Goal: Task Accomplishment & Management: Manage account settings

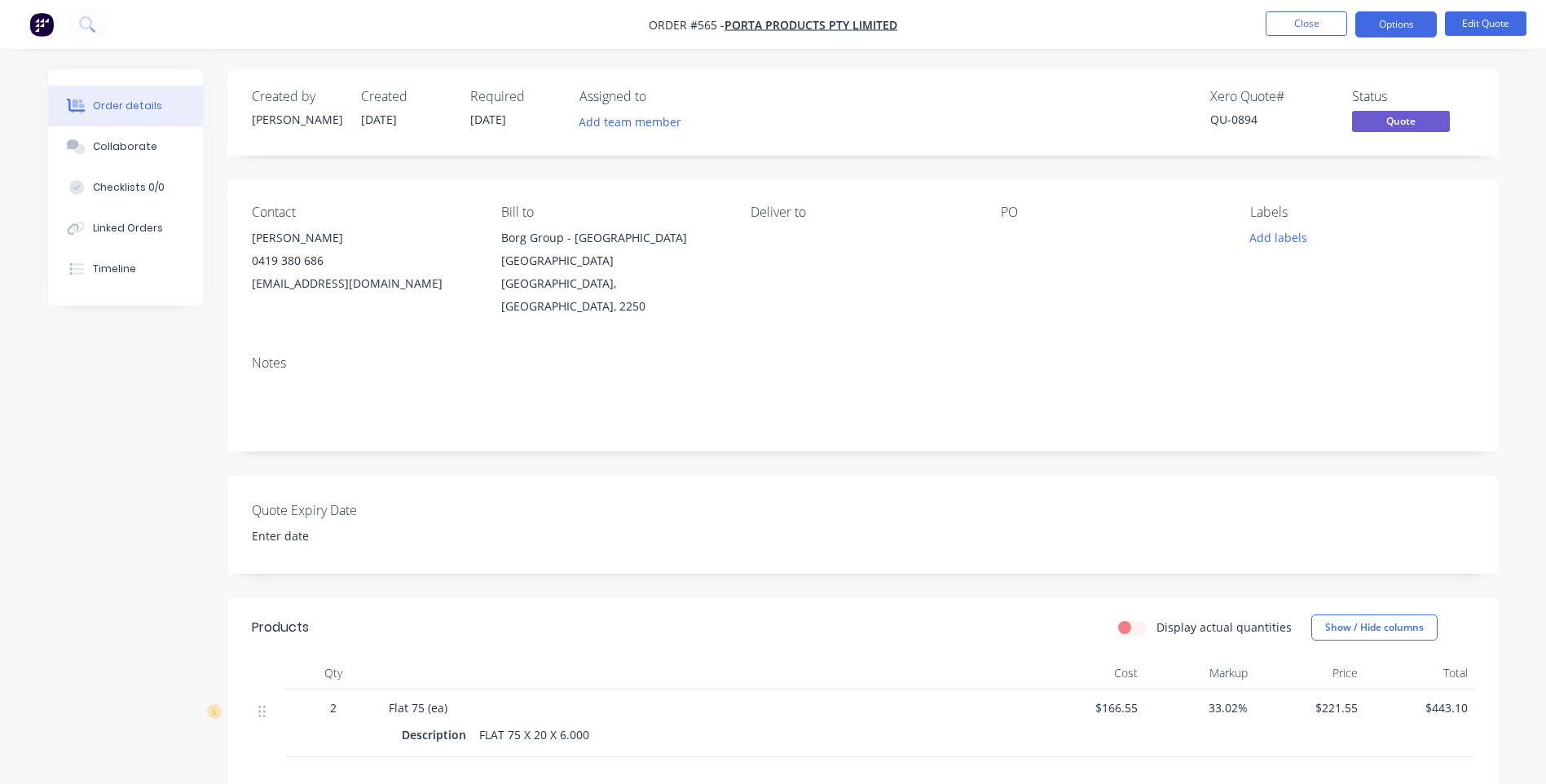
click at [1121, 699] on span "$166.55" at bounding box center [1089, 707] width 97 height 17
click at [1139, 690] on div "$166.55" at bounding box center [1089, 724] width 110 height 68
click at [1484, 22] on button "Edit Quote" at bounding box center [1486, 24] width 81 height 25
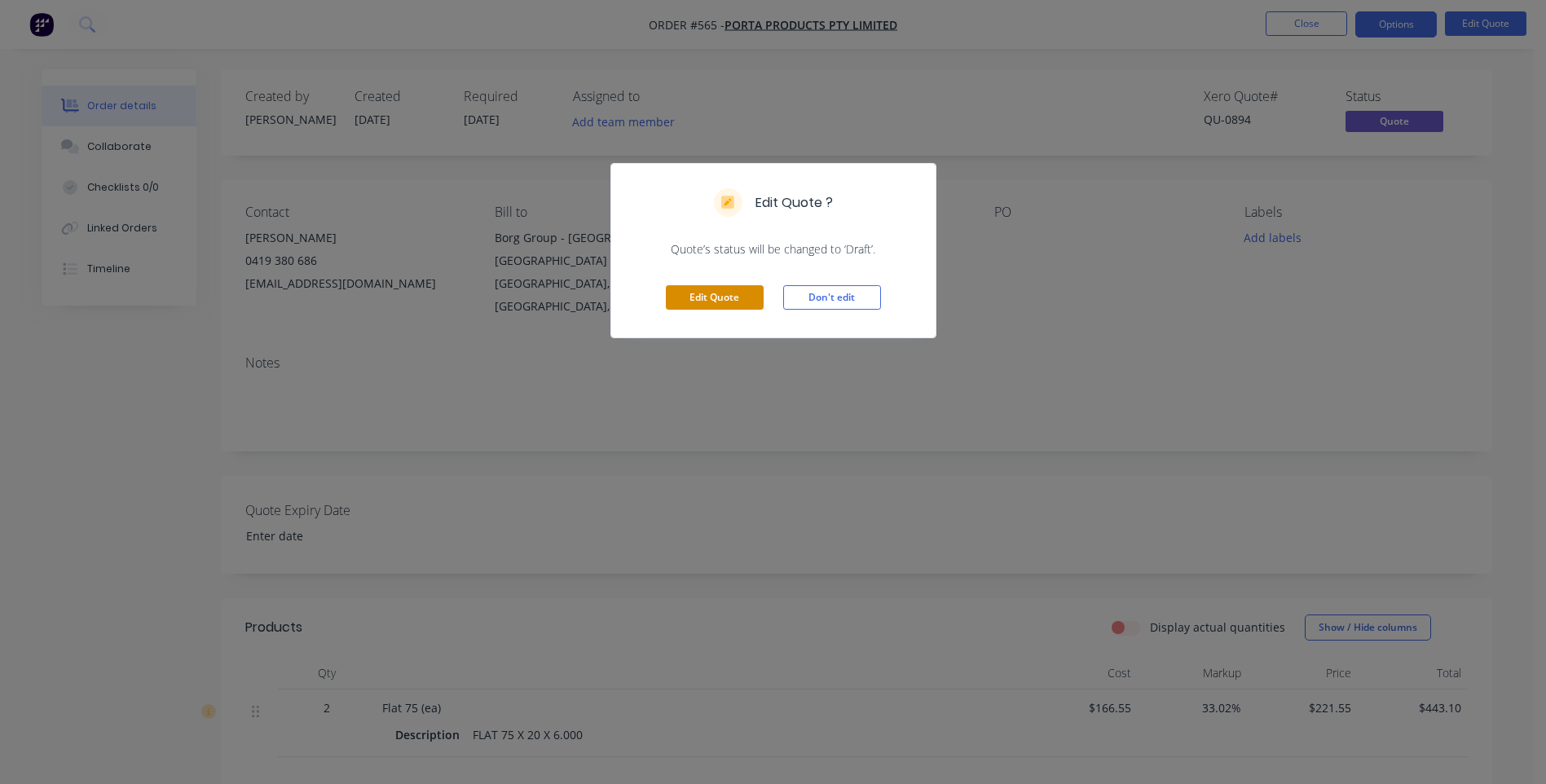
click at [694, 294] on button "Edit Quote" at bounding box center [715, 297] width 98 height 25
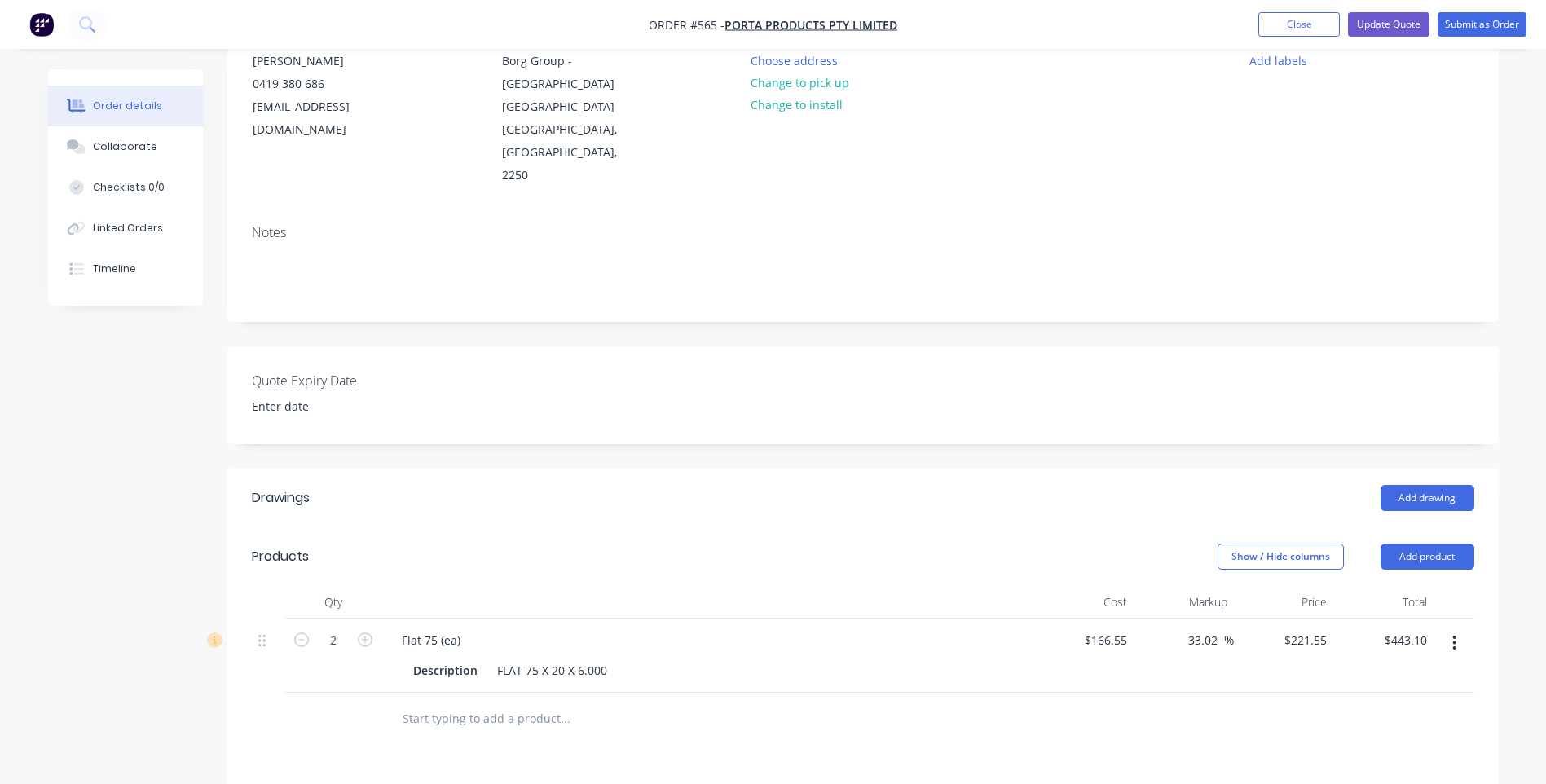
scroll to position [244, 0]
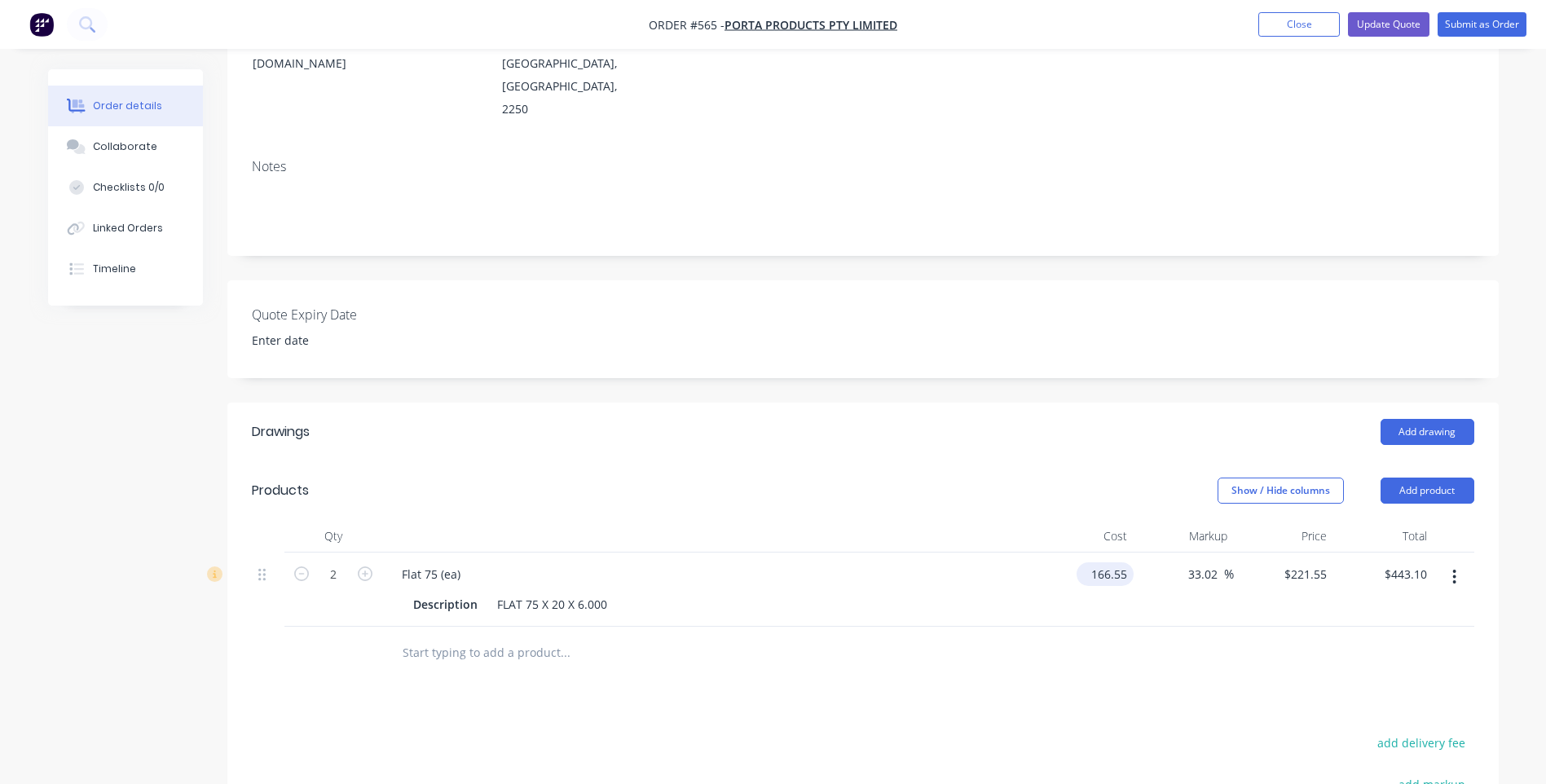
click at [1128, 562] on input "166.55" at bounding box center [1108, 574] width 51 height 24
type input "$152.07"
type input "$202.2883"
type input "$404.58"
type input "202.2835"
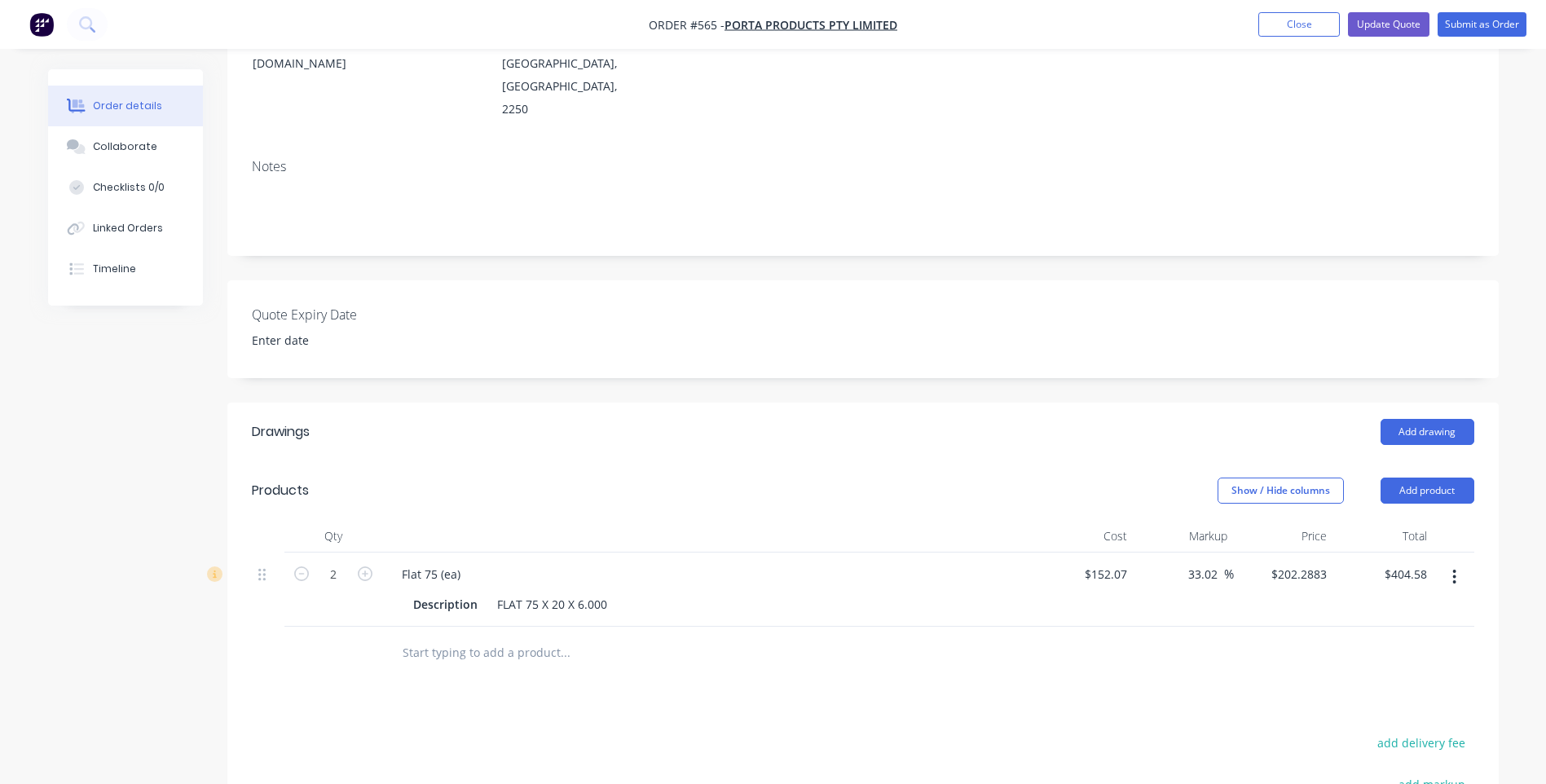
type input "$404.57"
type input "$202.2835"
type input "404.57"
type input "202.285"
type input "$404.57"
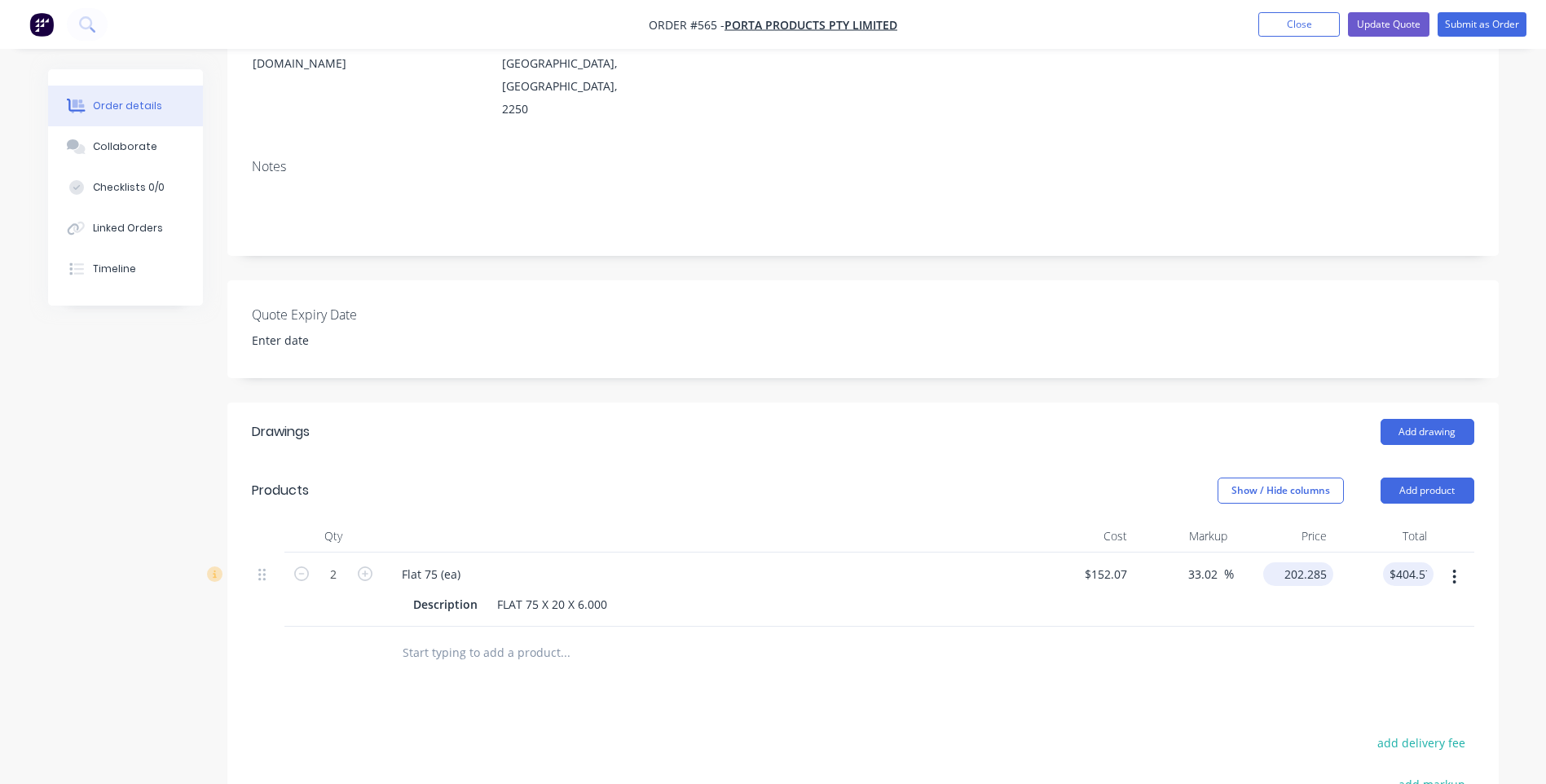
click at [1312, 562] on input "202.285" at bounding box center [1301, 574] width 64 height 24
type input "192.37"
type input "26.5"
type input "$192.37"
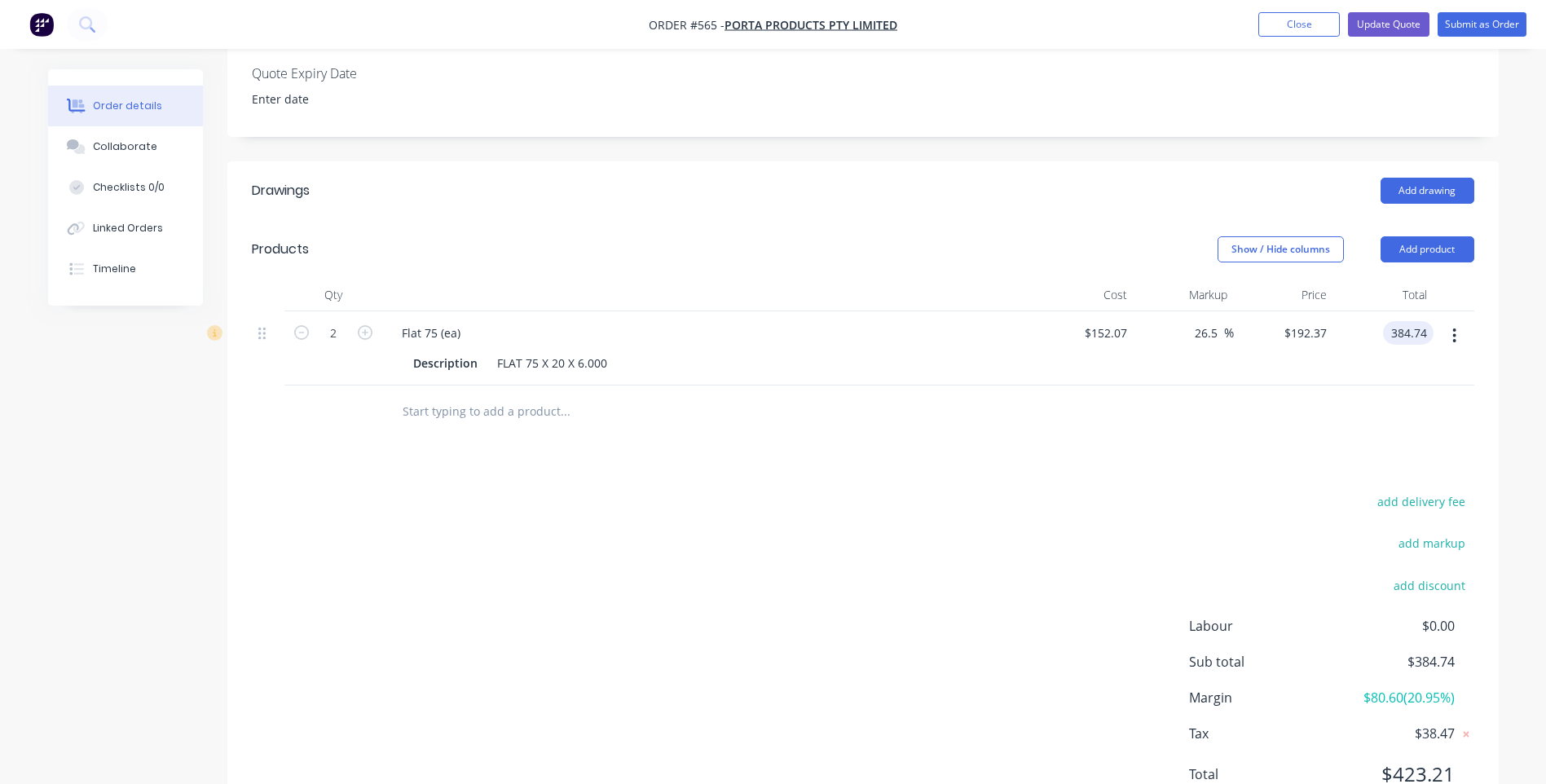
scroll to position [489, 0]
type input "$384.74"
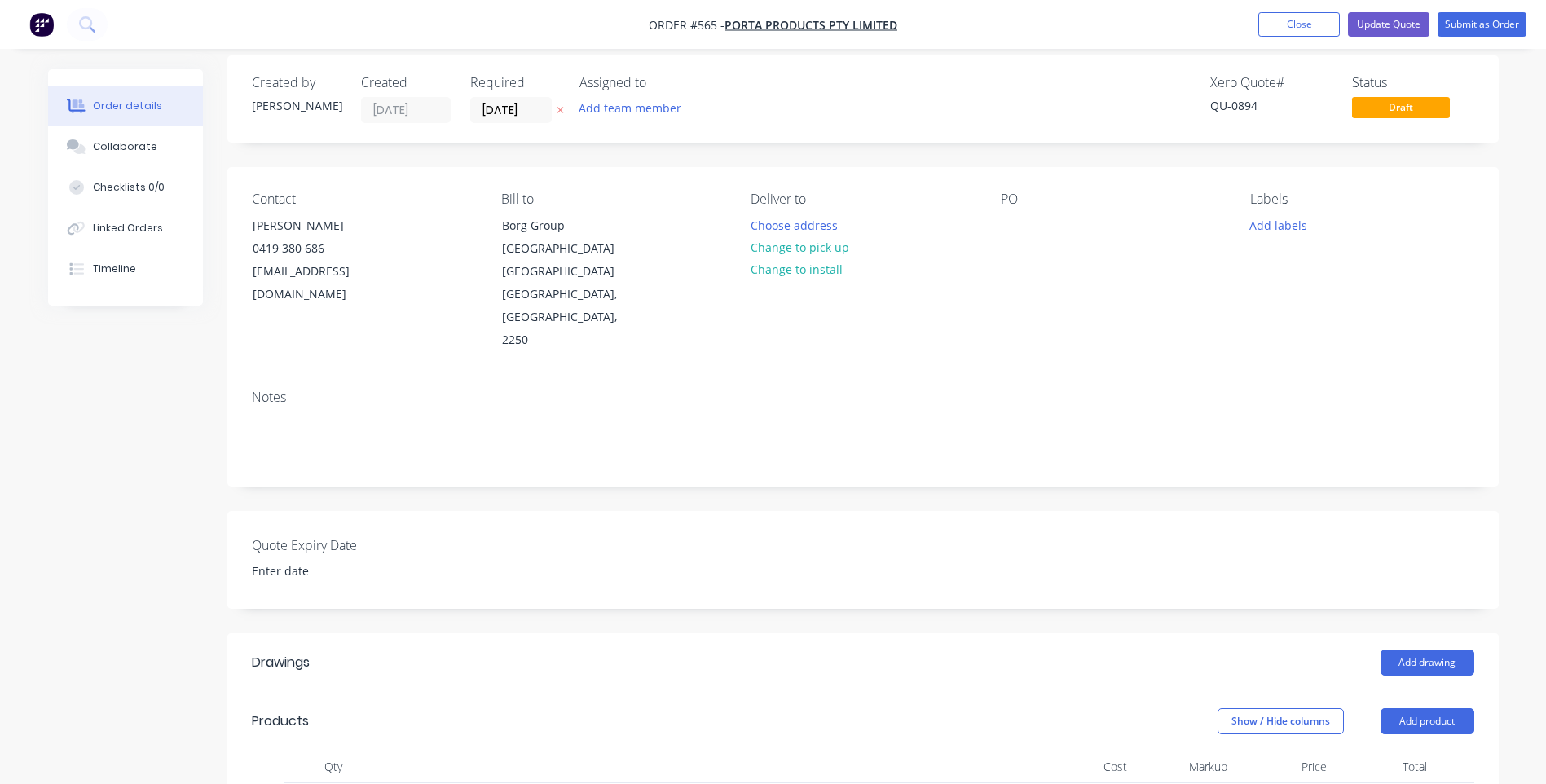
scroll to position [0, 0]
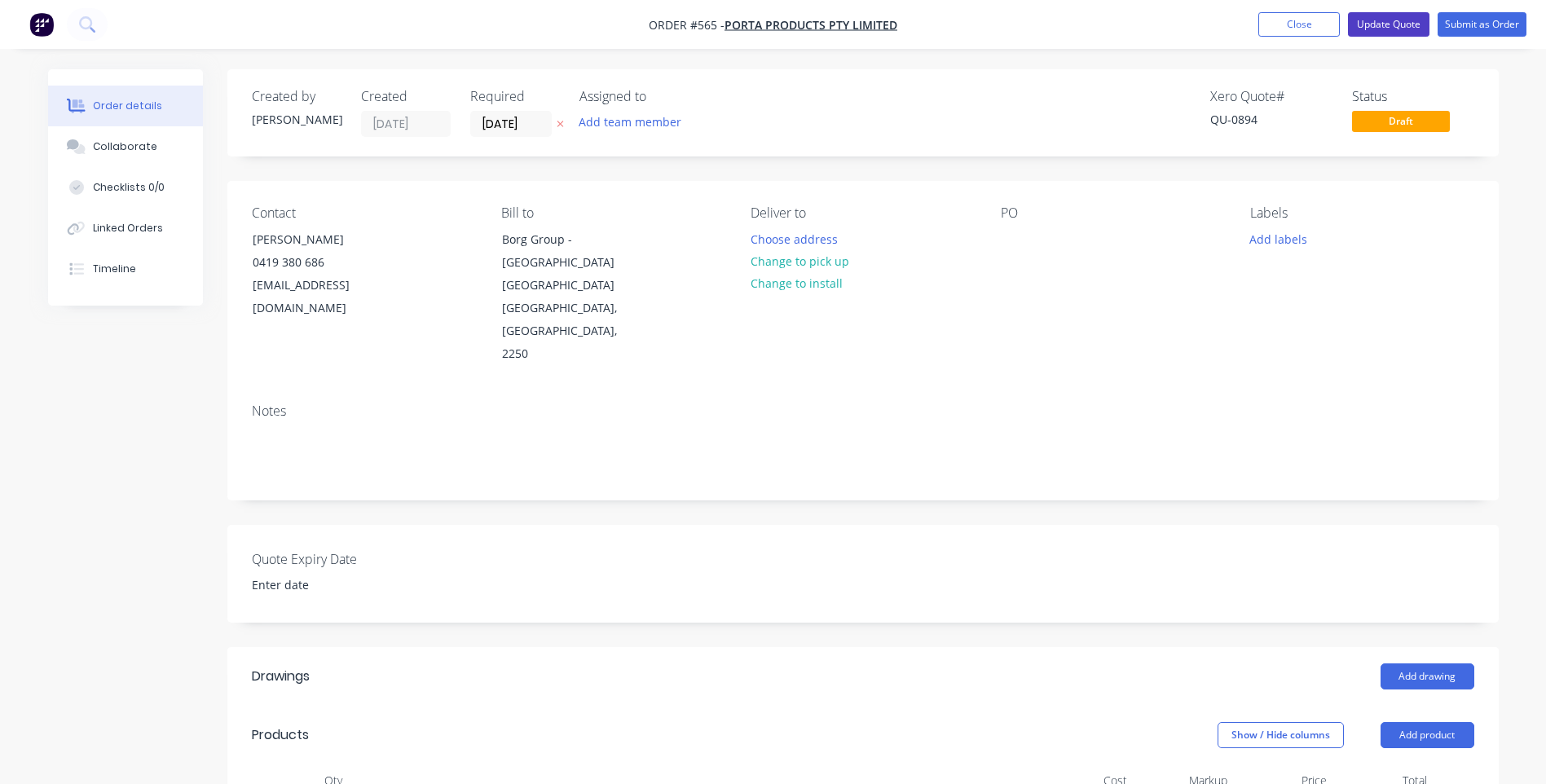
click at [1369, 22] on button "Update Quote" at bounding box center [1389, 25] width 81 height 25
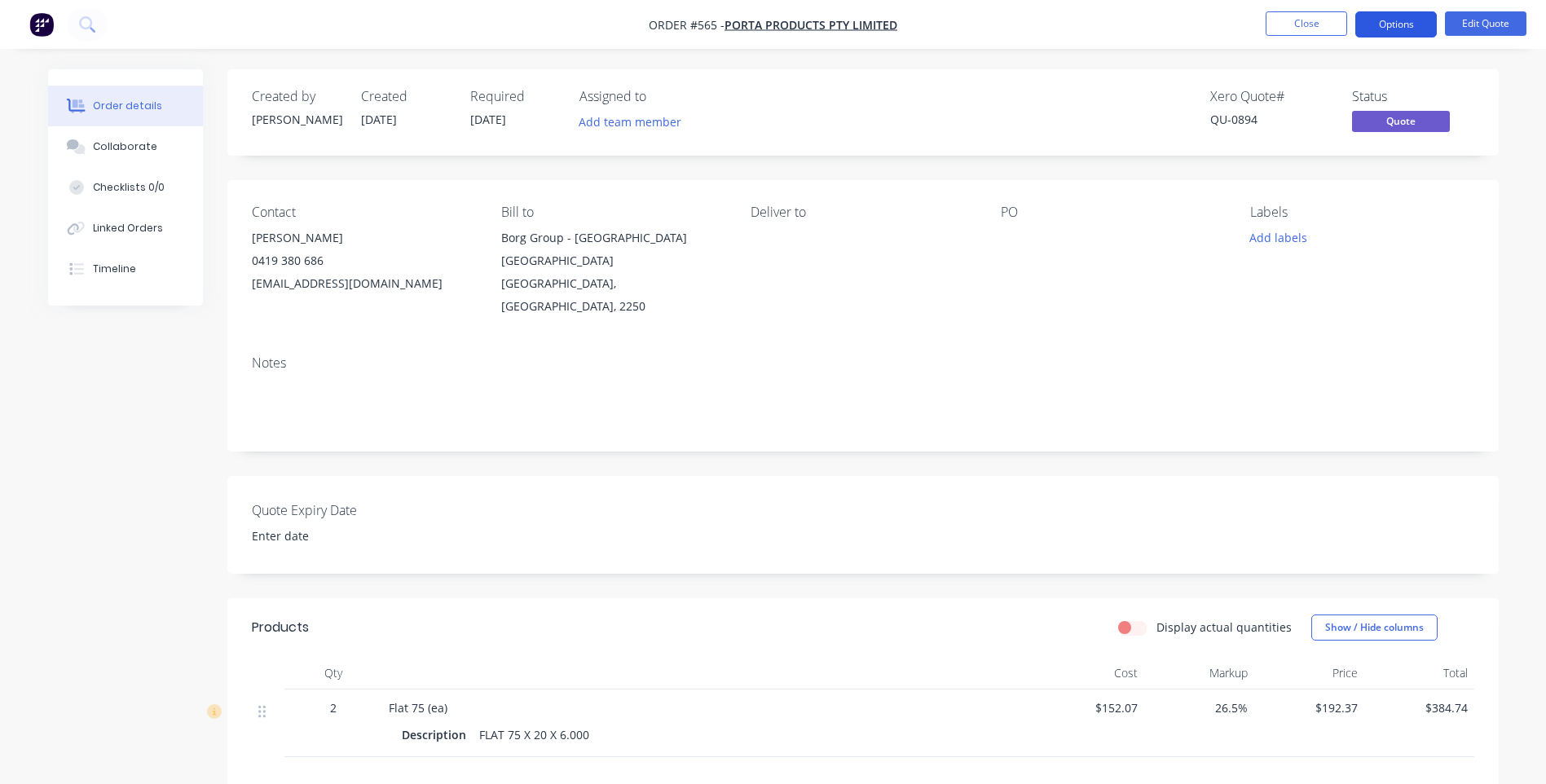
click at [1413, 27] on button "Options" at bounding box center [1396, 24] width 81 height 26
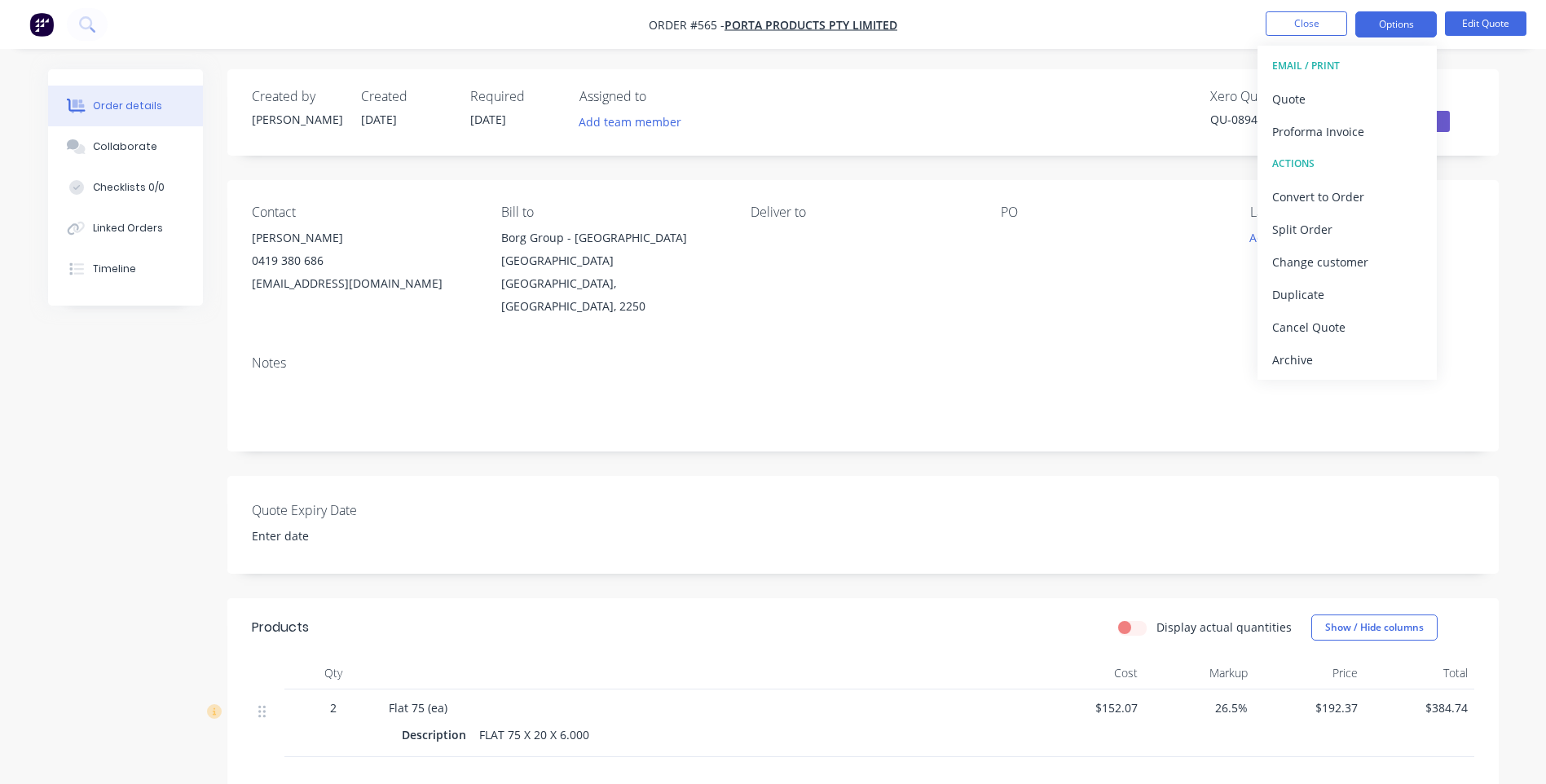
click at [1289, 61] on div "EMAIL / PRINT" at bounding box center [1346, 66] width 150 height 22
click at [1288, 94] on div "Quote" at bounding box center [1346, 99] width 150 height 24
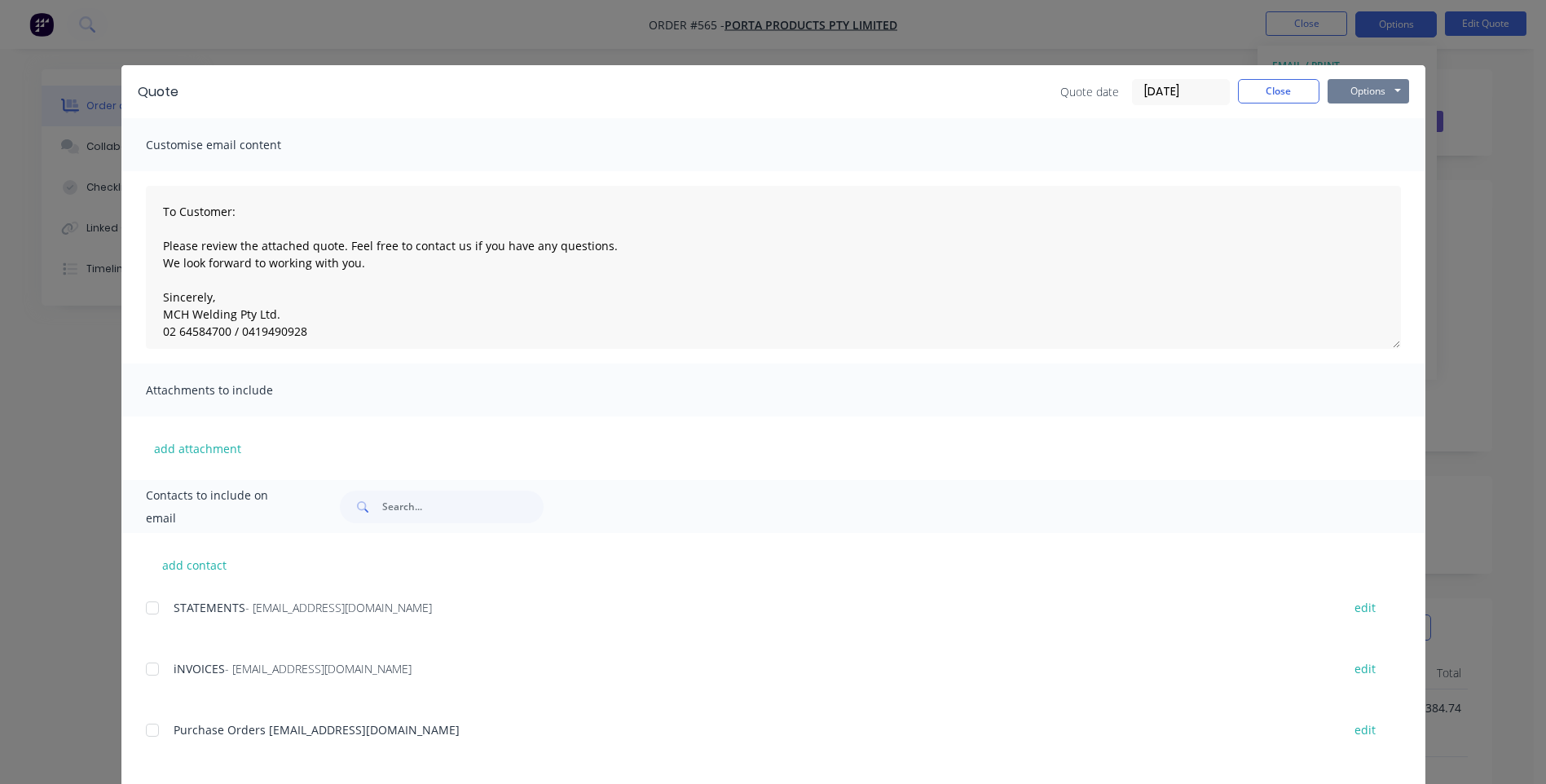
click at [1368, 90] on button "Options" at bounding box center [1368, 91] width 81 height 25
click at [1362, 112] on button "Preview" at bounding box center [1380, 120] width 104 height 26
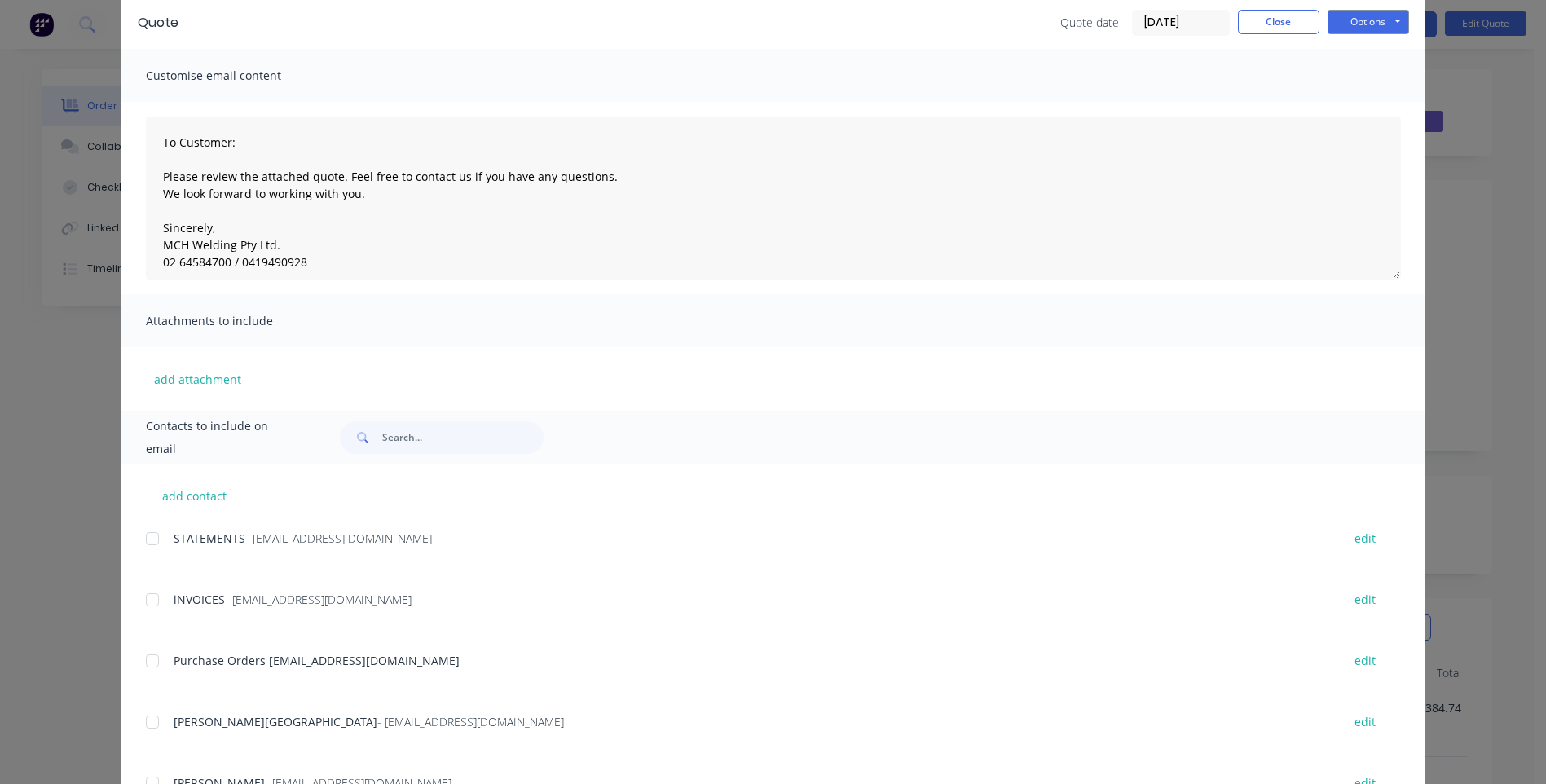
scroll to position [163, 0]
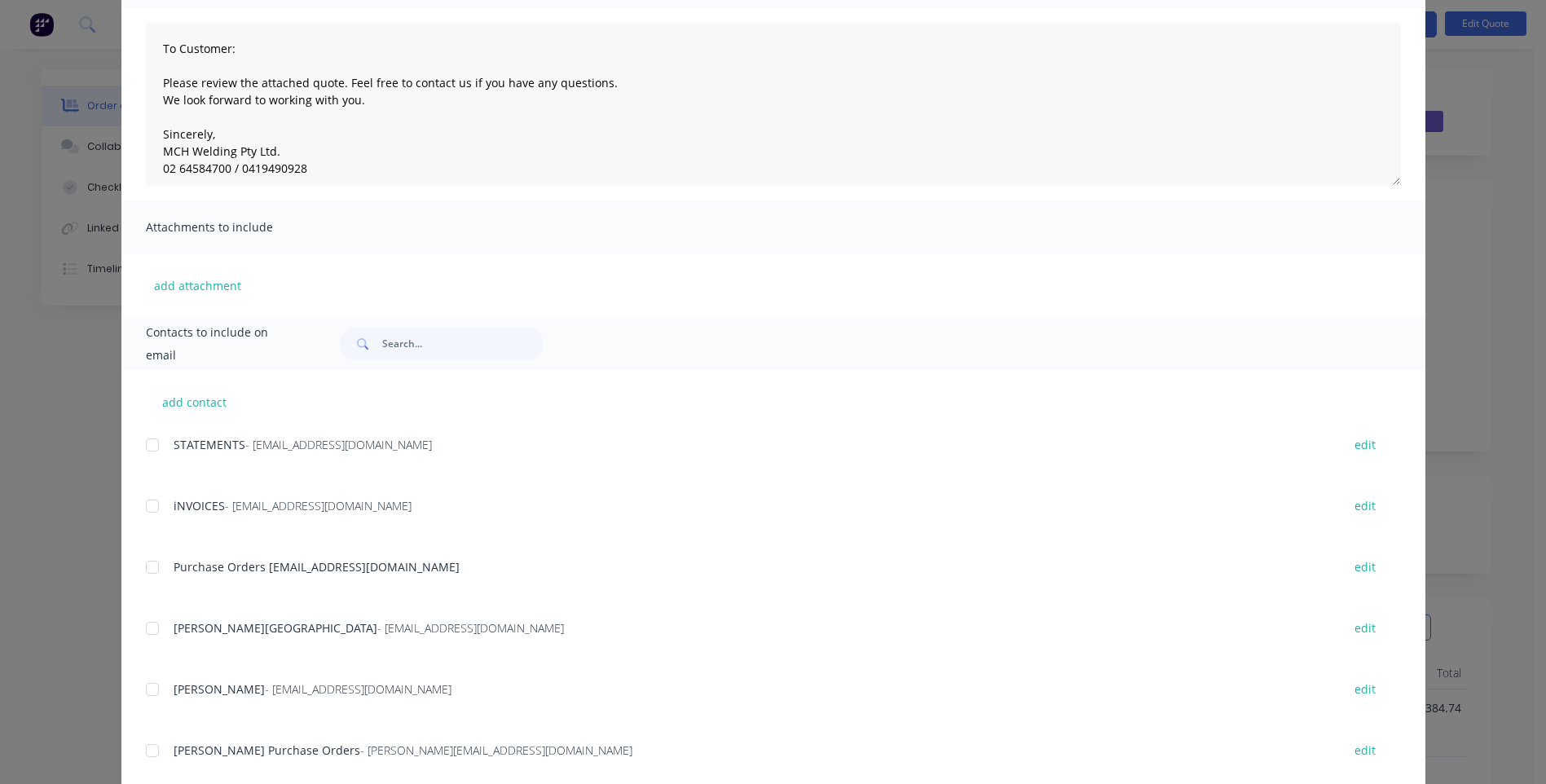
click at [138, 690] on div "add contact STATEMENTS - [EMAIL_ADDRESS][DOMAIN_NAME] edit iNVOICES - [EMAIL_AD…" at bounding box center [773, 615] width 1304 height 491
click at [143, 688] on div at bounding box center [152, 689] width 32 height 32
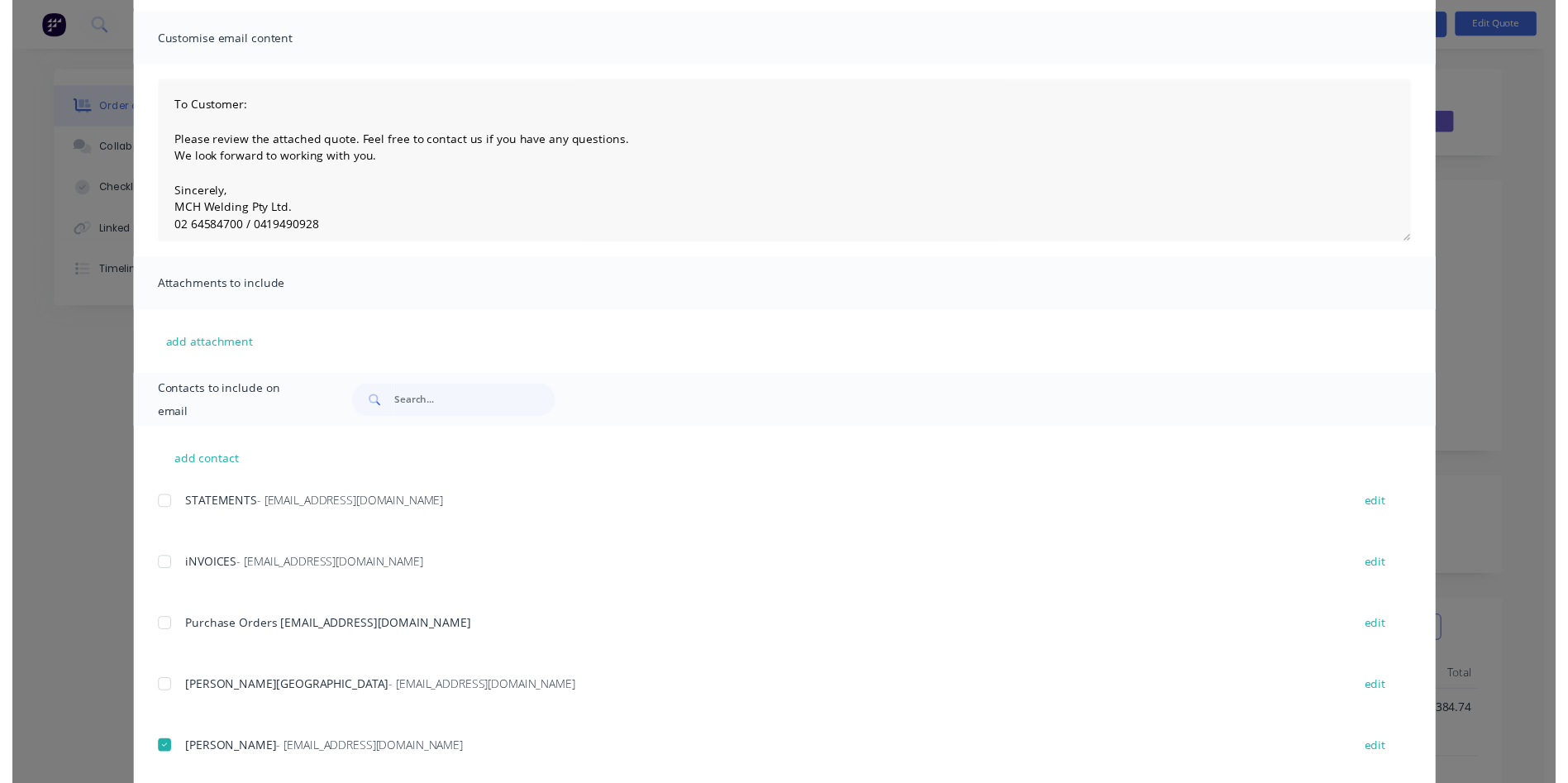
scroll to position [0, 0]
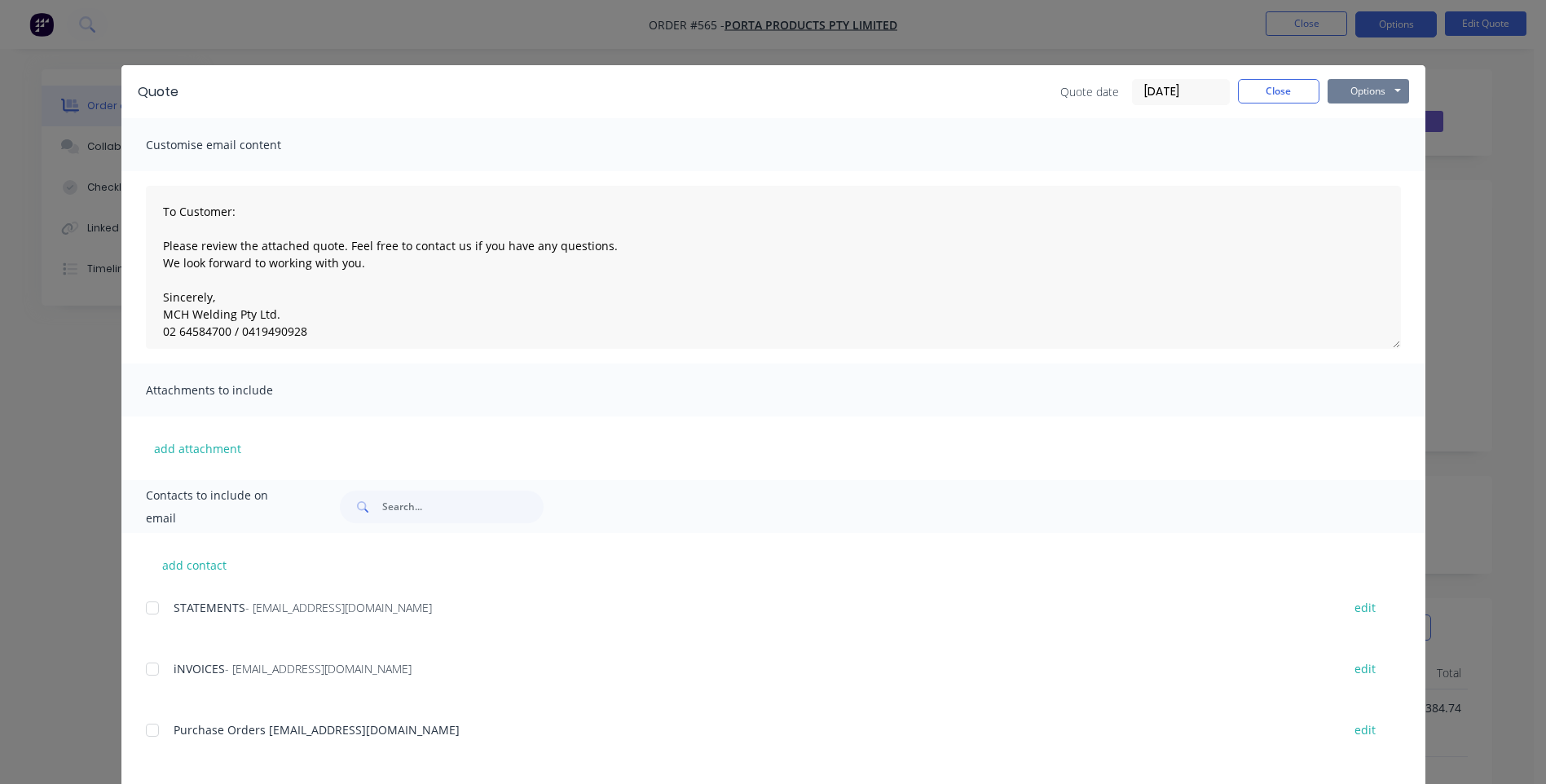
click at [1365, 89] on button "Options" at bounding box center [1368, 91] width 81 height 25
click at [1356, 173] on button "Email" at bounding box center [1380, 174] width 104 height 26
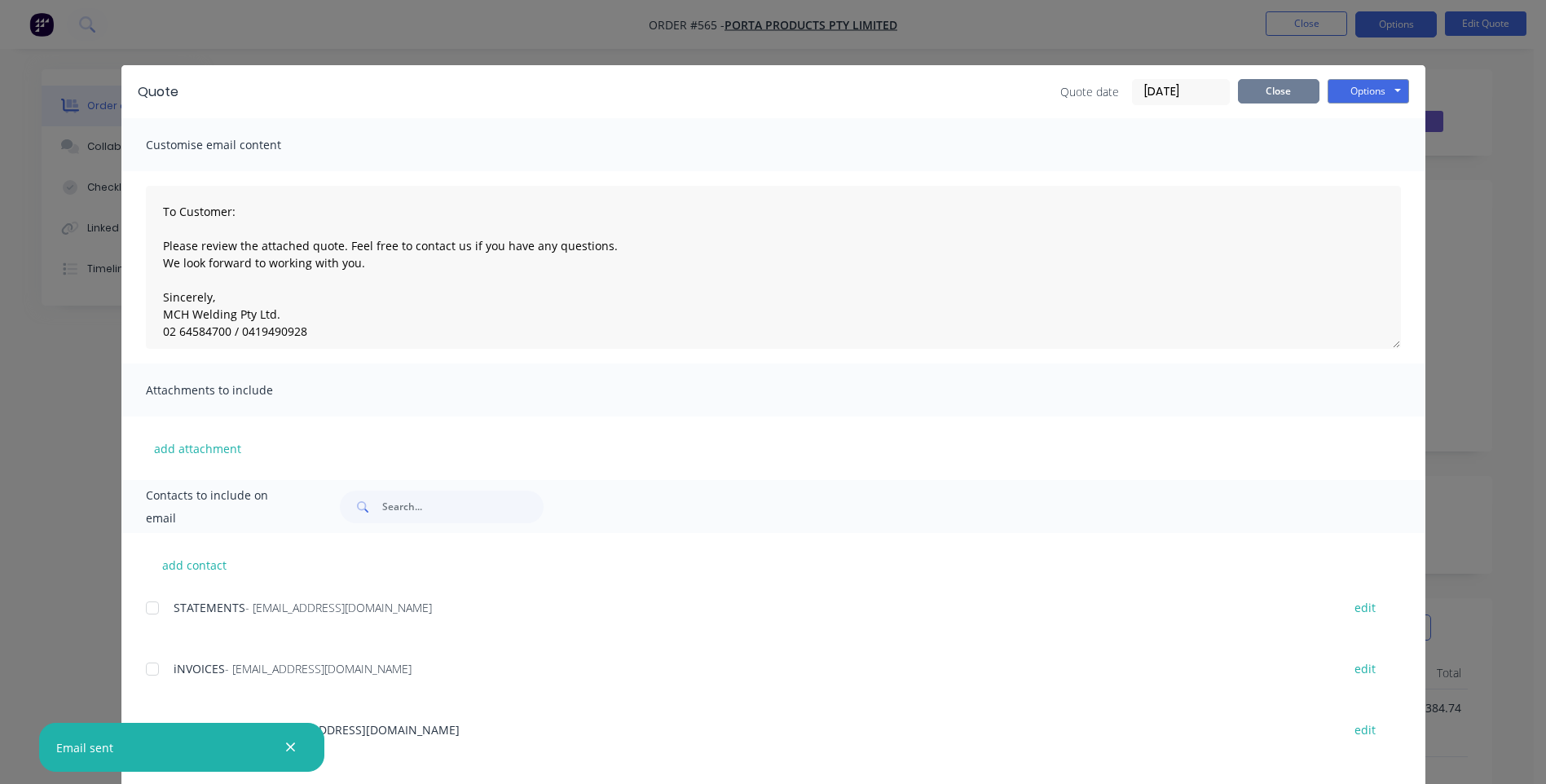
click at [1269, 88] on button "Close" at bounding box center [1279, 91] width 81 height 25
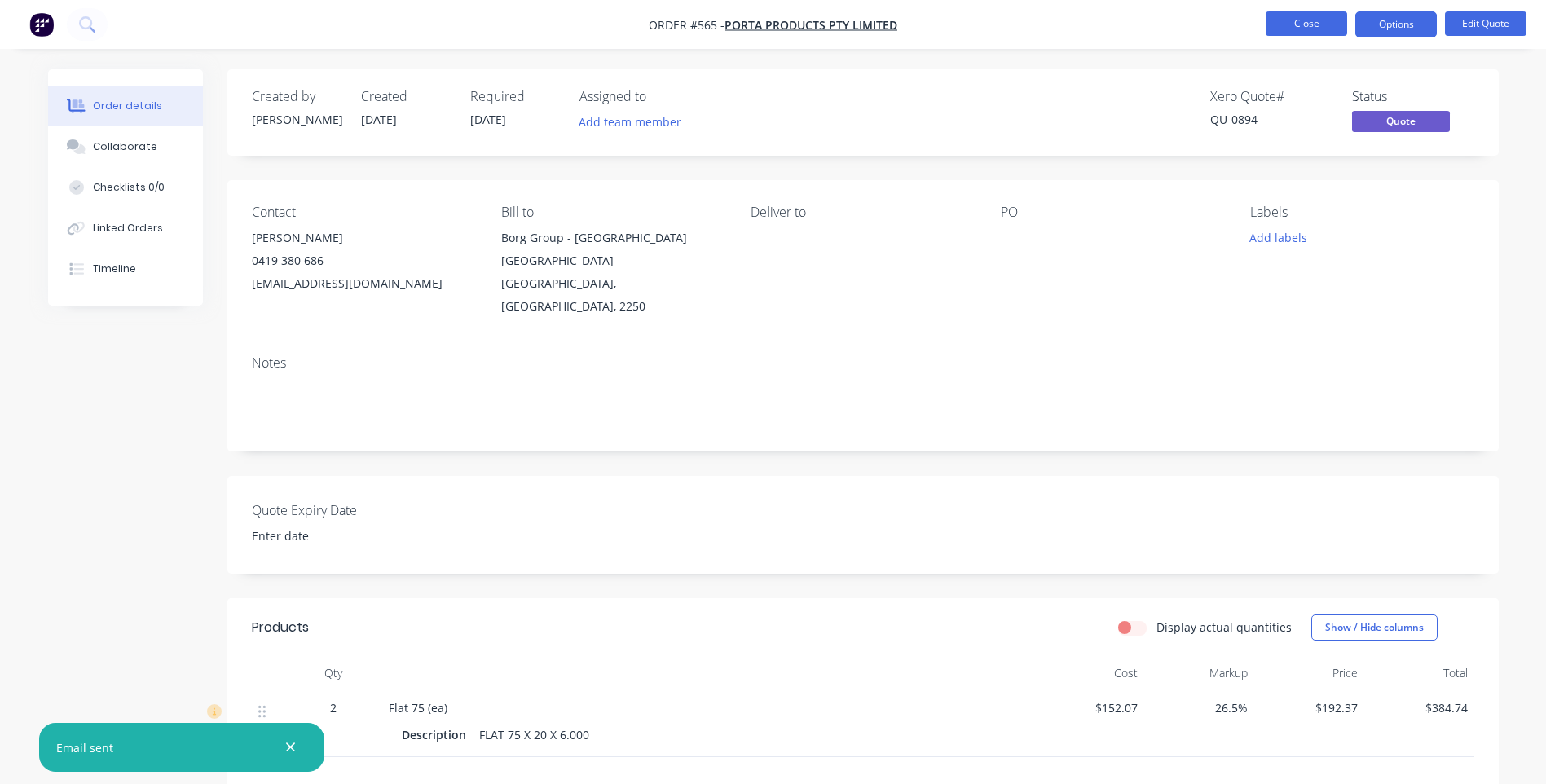
click at [1298, 15] on button "Close" at bounding box center [1307, 24] width 81 height 25
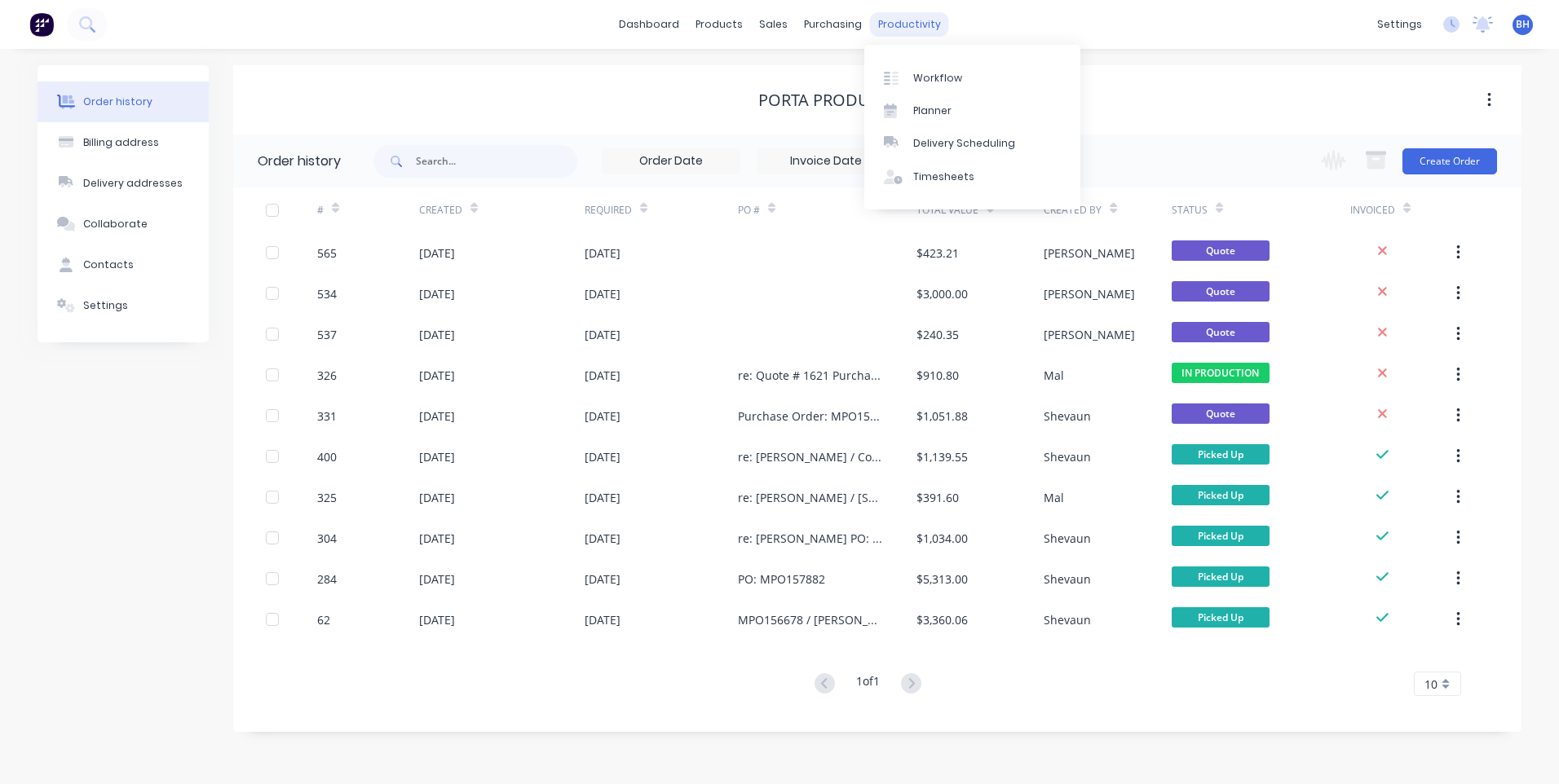
click at [923, 18] on div "productivity" at bounding box center [909, 25] width 79 height 25
click at [922, 74] on div "Workflow" at bounding box center [937, 79] width 49 height 15
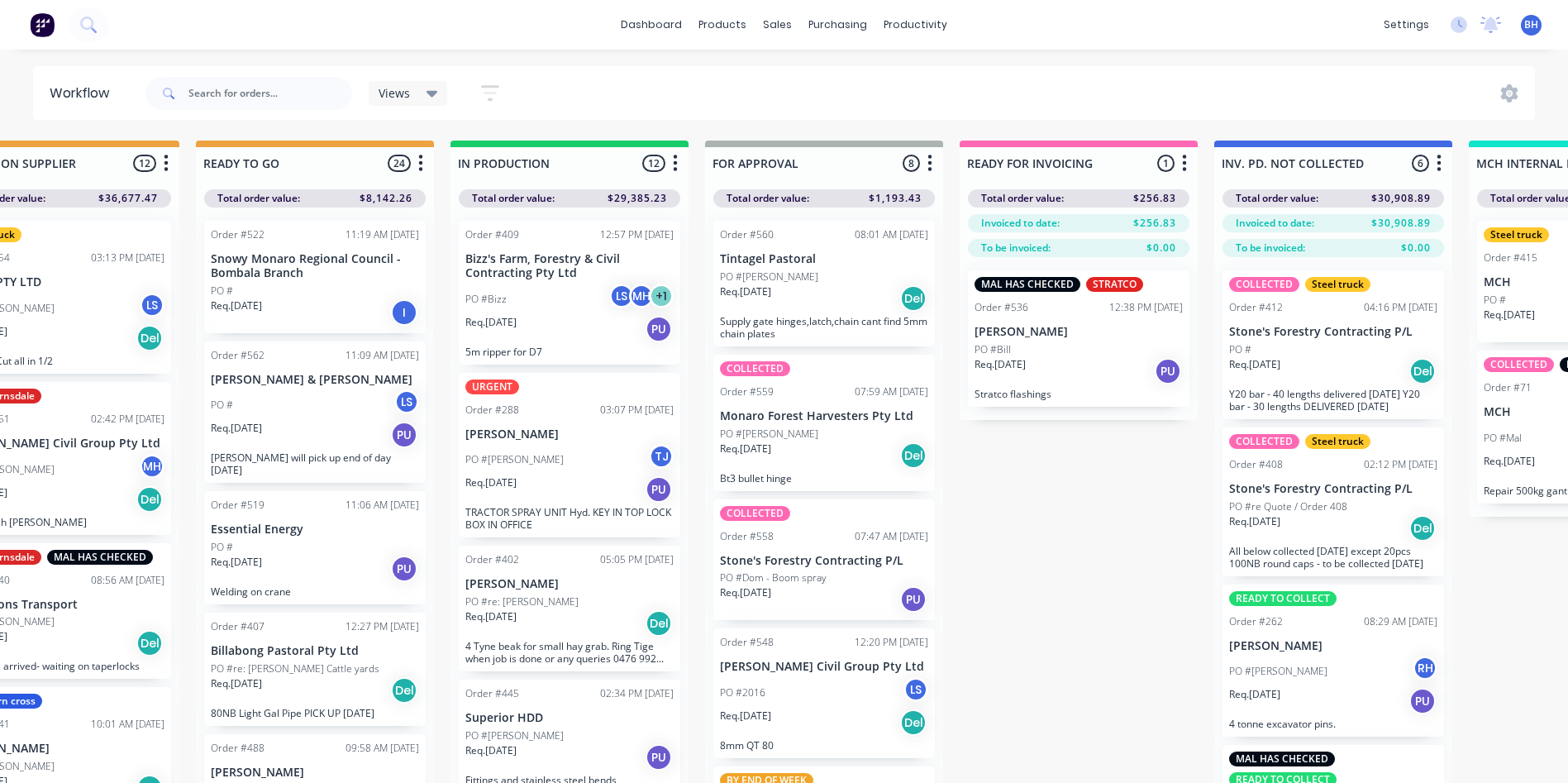
click at [1063, 362] on div "Req. [DATE] PU" at bounding box center [1078, 370] width 208 height 28
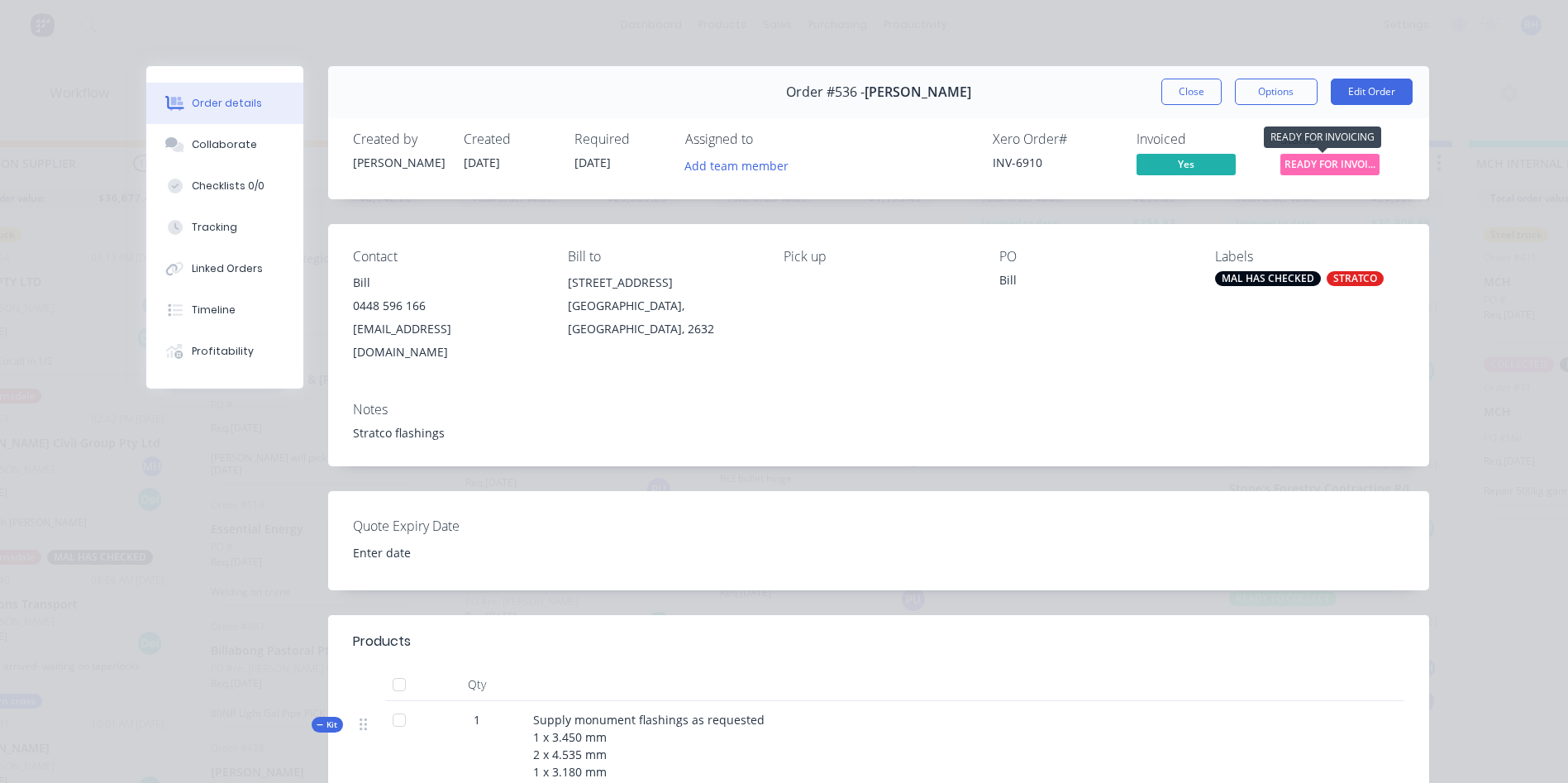
click at [1308, 160] on span "READY FOR INVOI..." at bounding box center [1330, 164] width 99 height 21
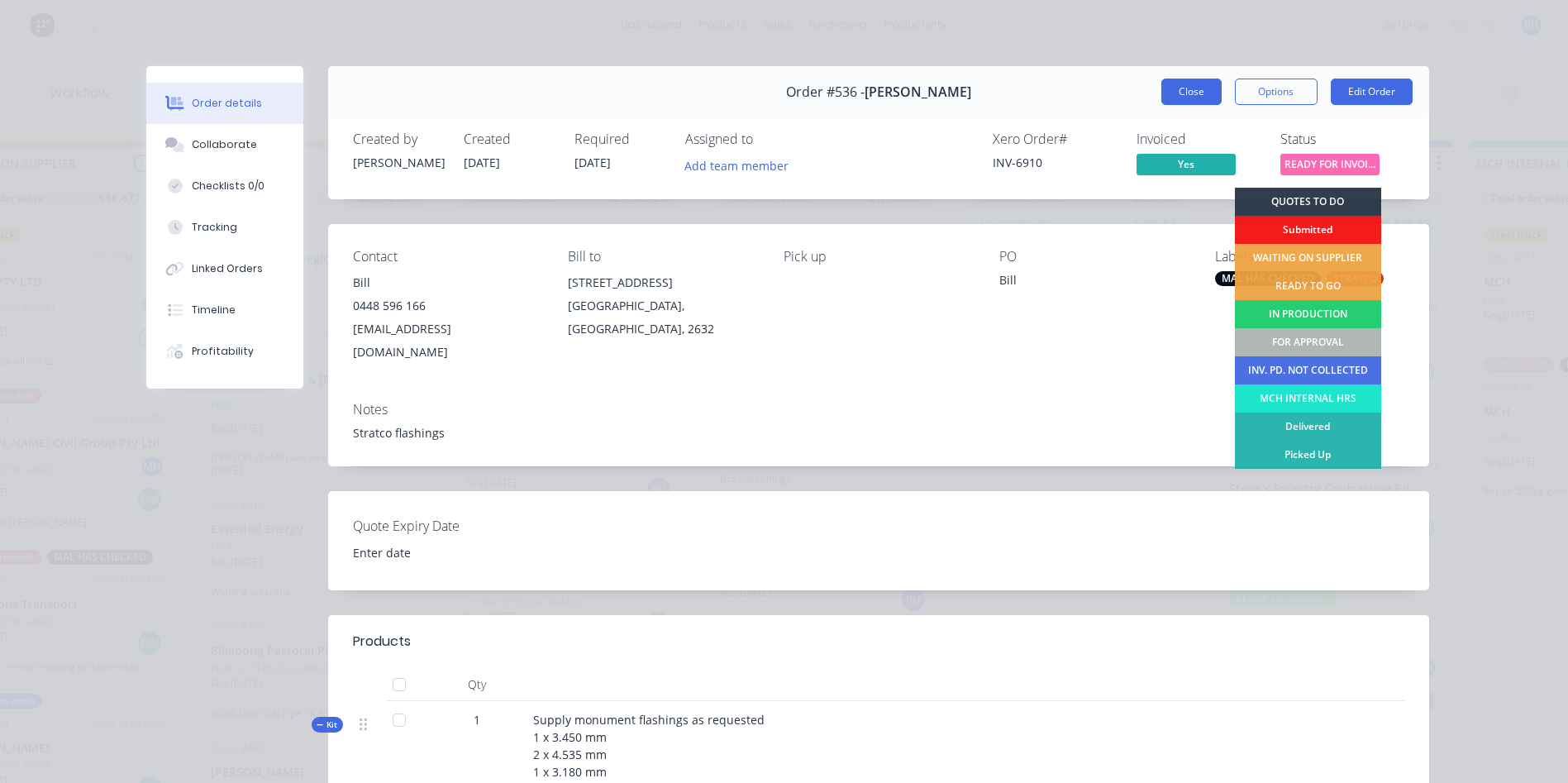
click at [1166, 81] on button "Close" at bounding box center [1192, 92] width 60 height 26
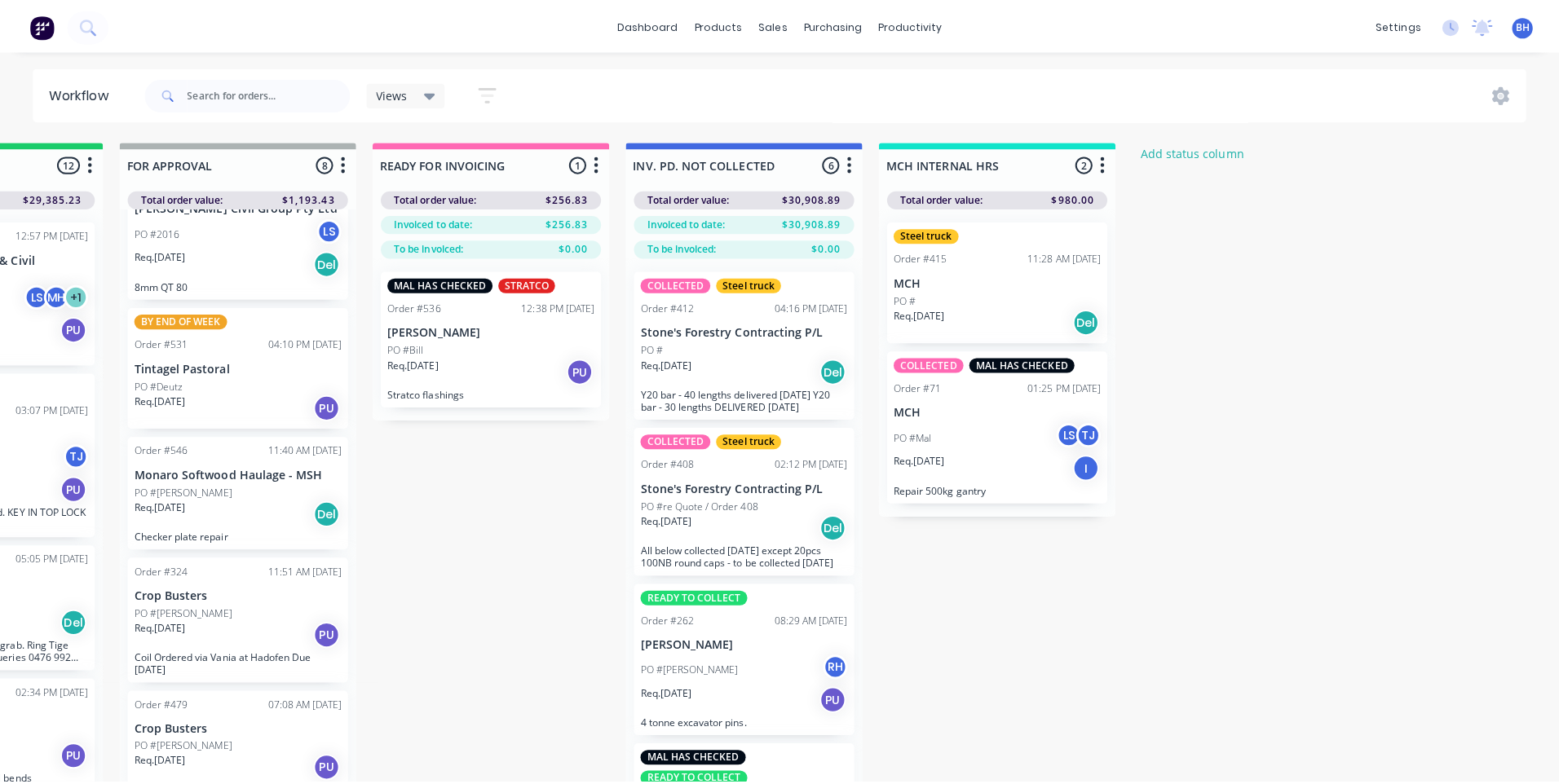
scroll to position [0, 311]
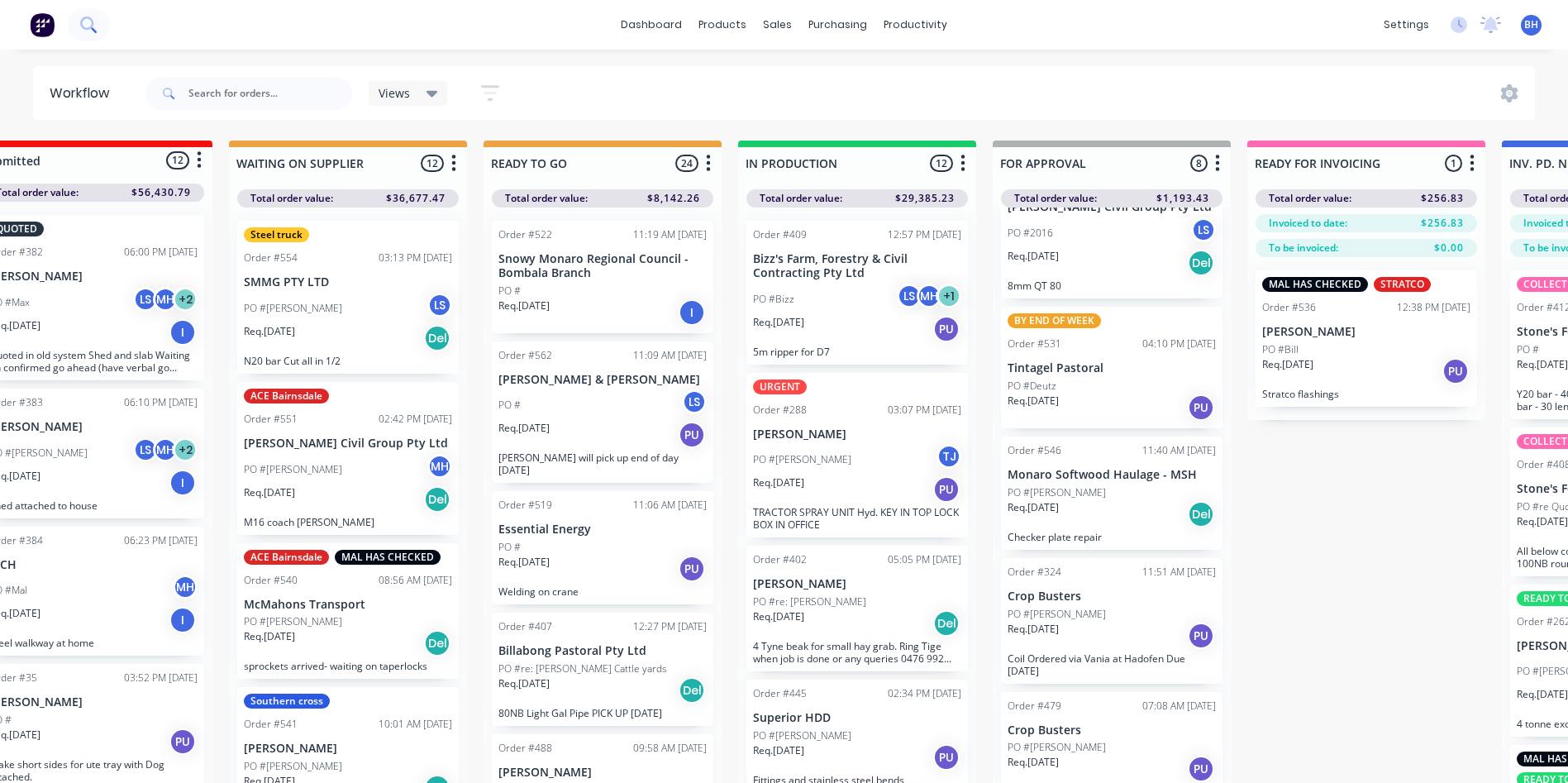
click at [84, 18] on icon at bounding box center [87, 24] width 13 height 13
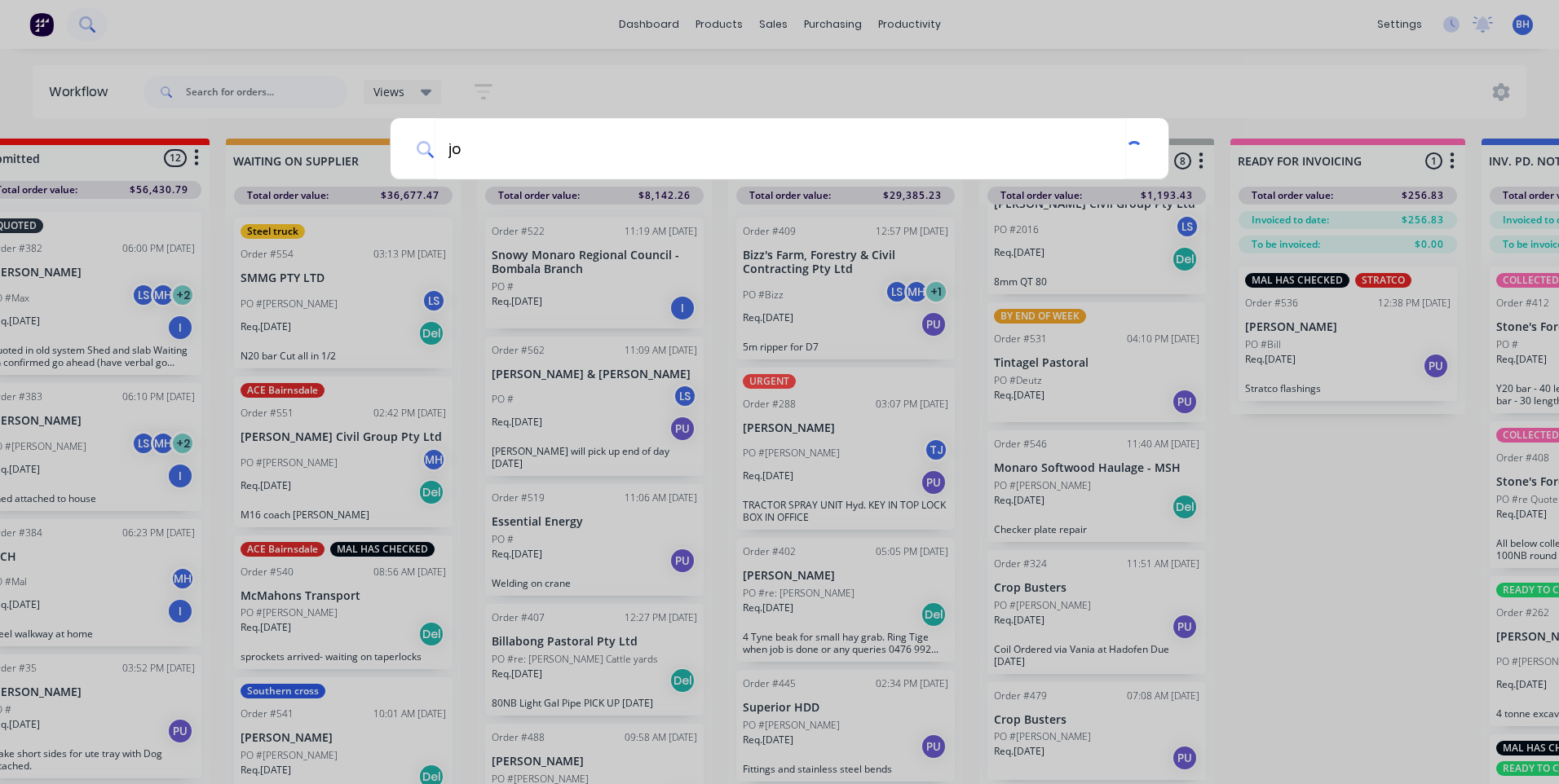
type input "j"
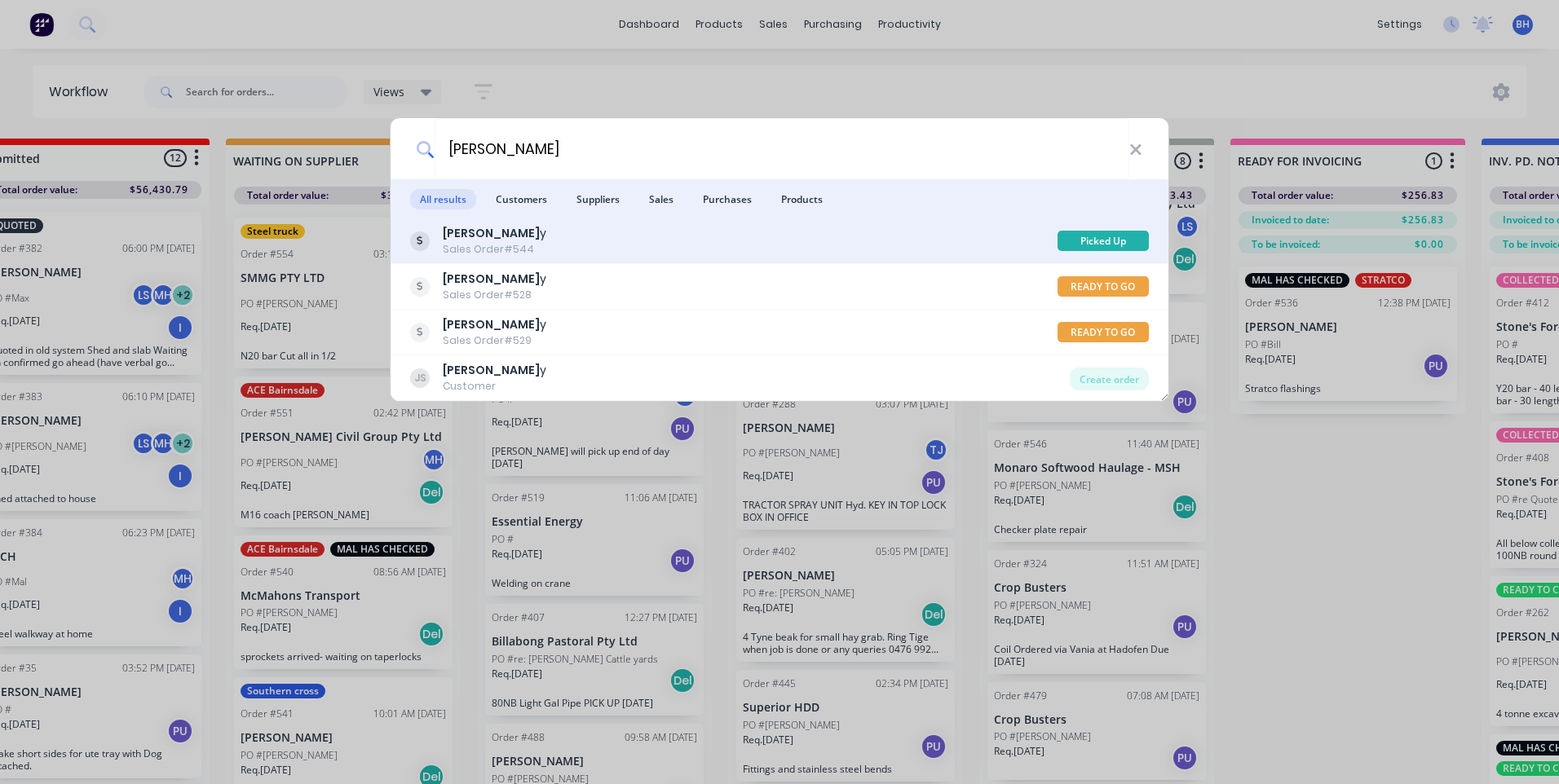
type input "[PERSON_NAME]"
click at [549, 241] on div "[PERSON_NAME] y Sales Order #544" at bounding box center [733, 241] width 647 height 31
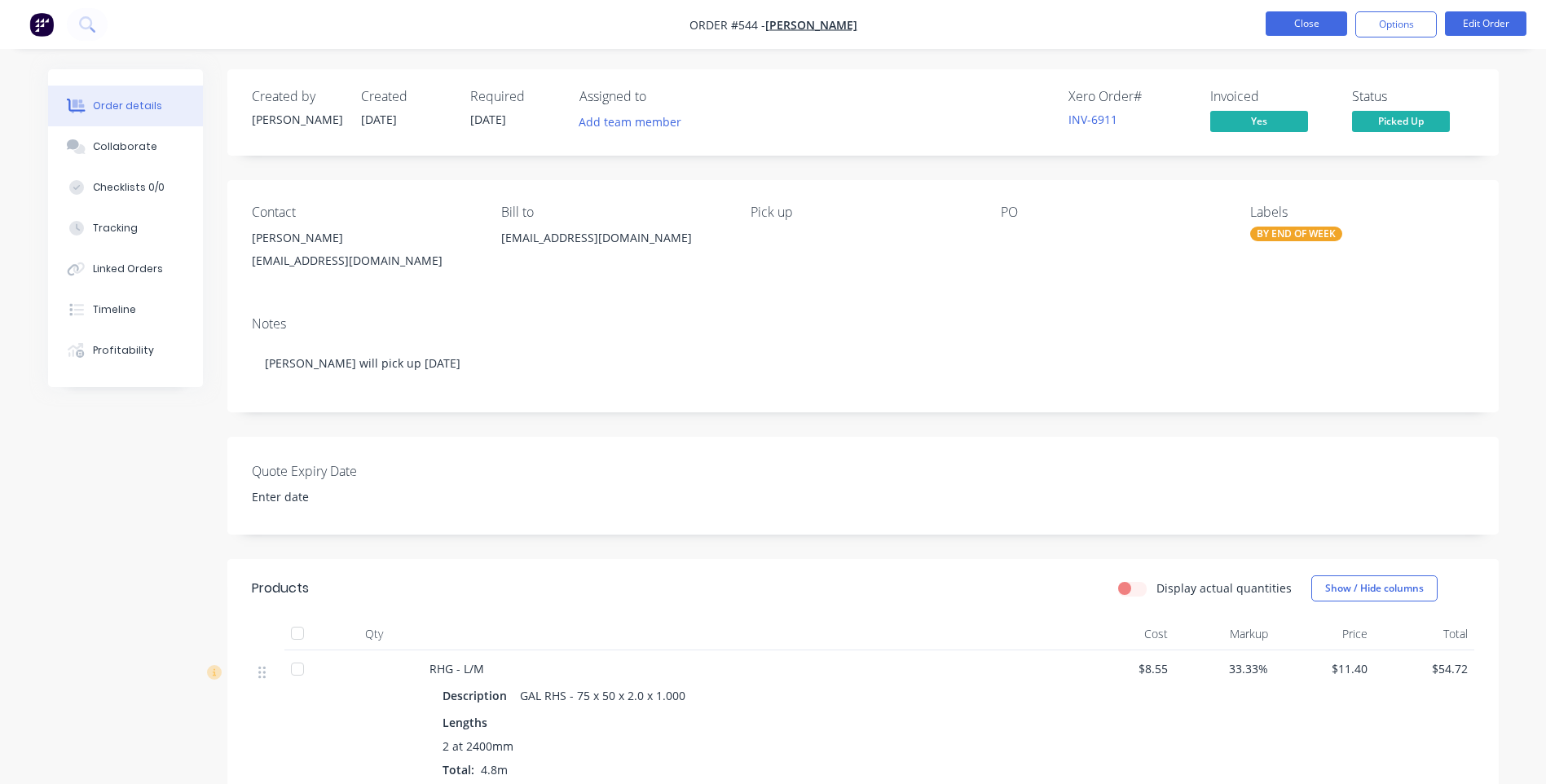
click at [1279, 24] on button "Close" at bounding box center [1307, 24] width 81 height 25
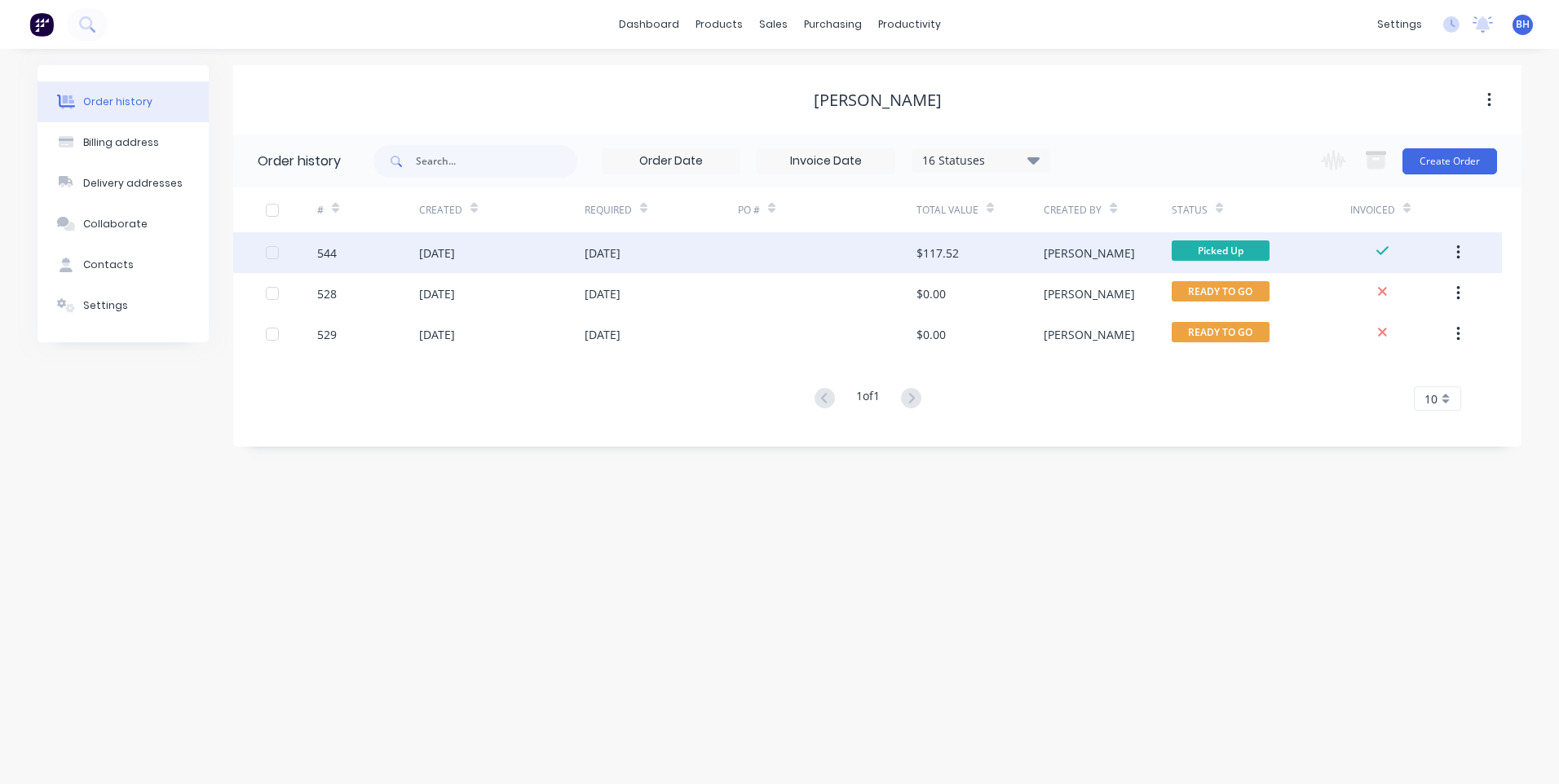
click at [1456, 249] on icon "button" at bounding box center [1458, 253] width 4 height 18
click at [1360, 288] on div "Archive" at bounding box center [1400, 296] width 126 height 24
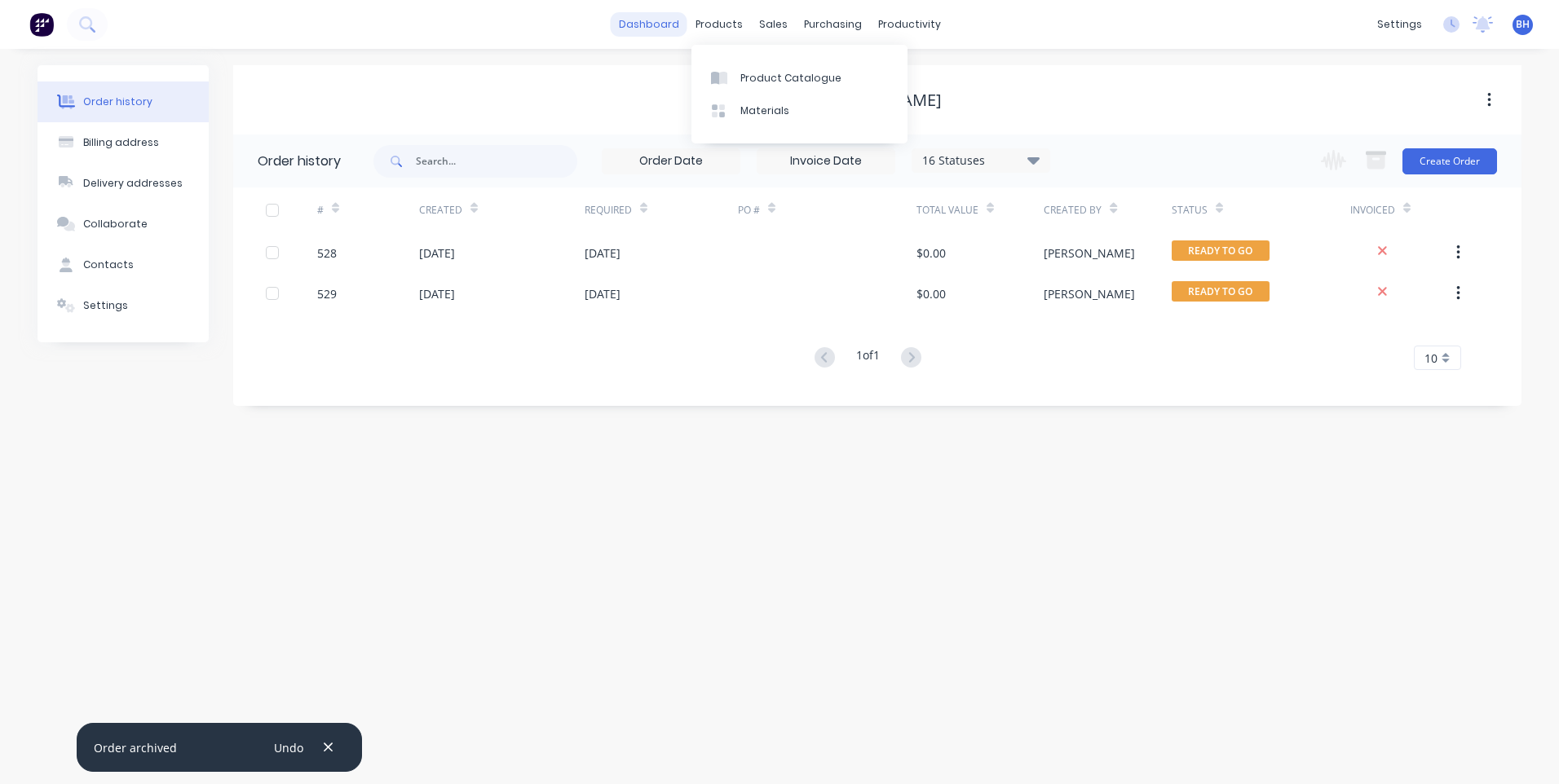
click at [641, 19] on link "dashboard" at bounding box center [649, 25] width 77 height 25
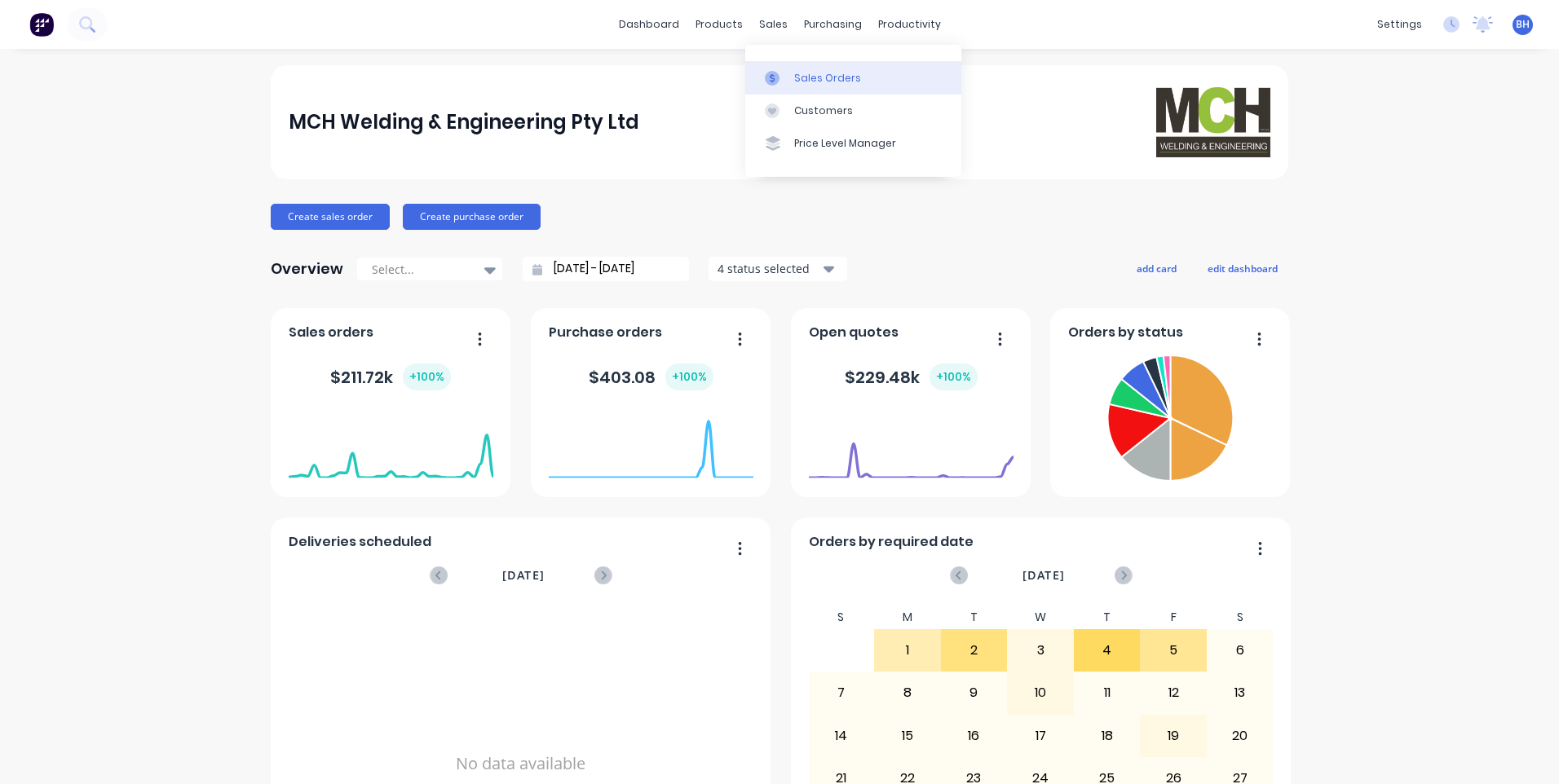
click at [806, 69] on link "Sales Orders" at bounding box center [853, 77] width 216 height 32
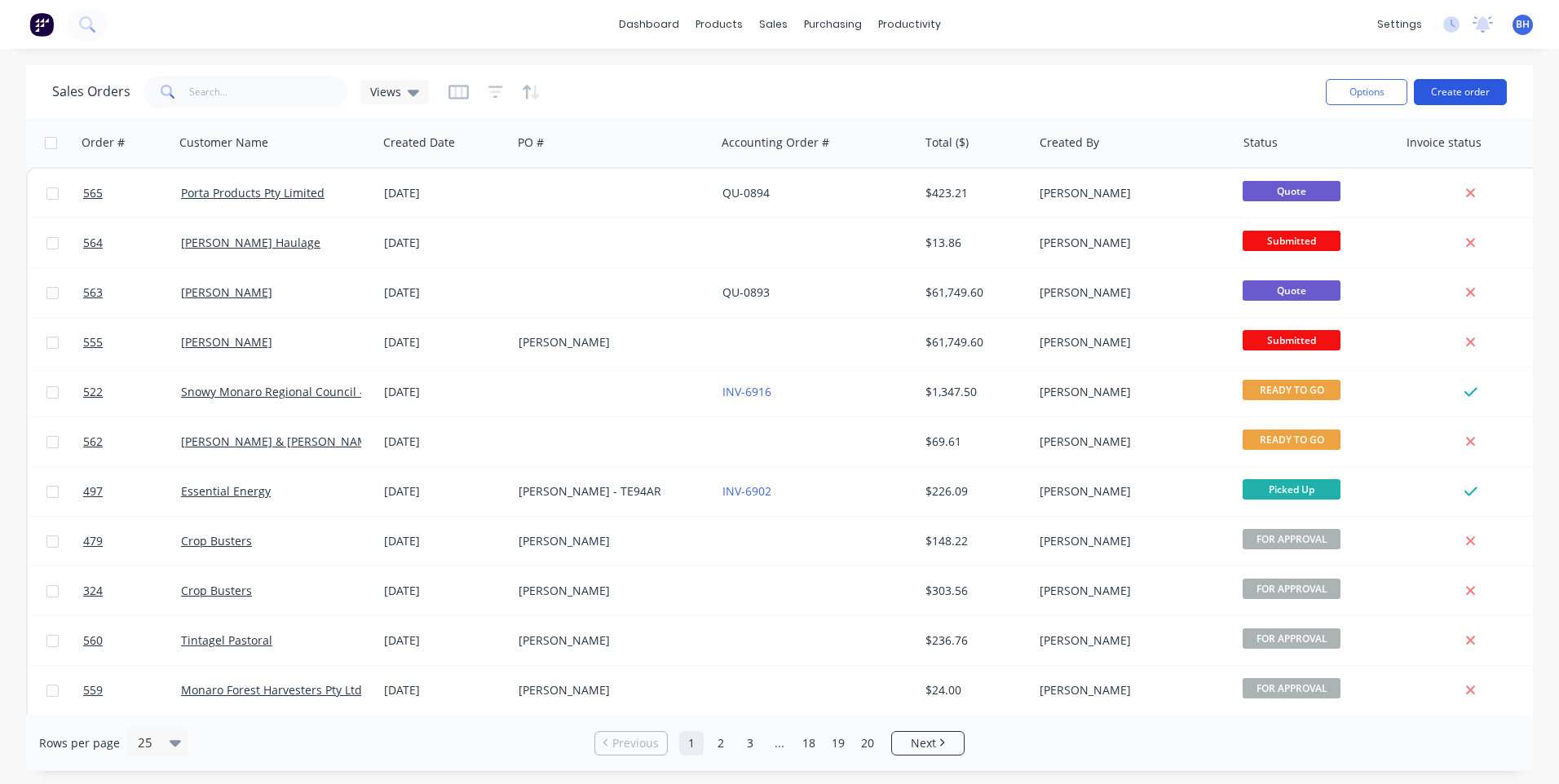
click at [1469, 87] on button "Create order" at bounding box center [1460, 91] width 93 height 26
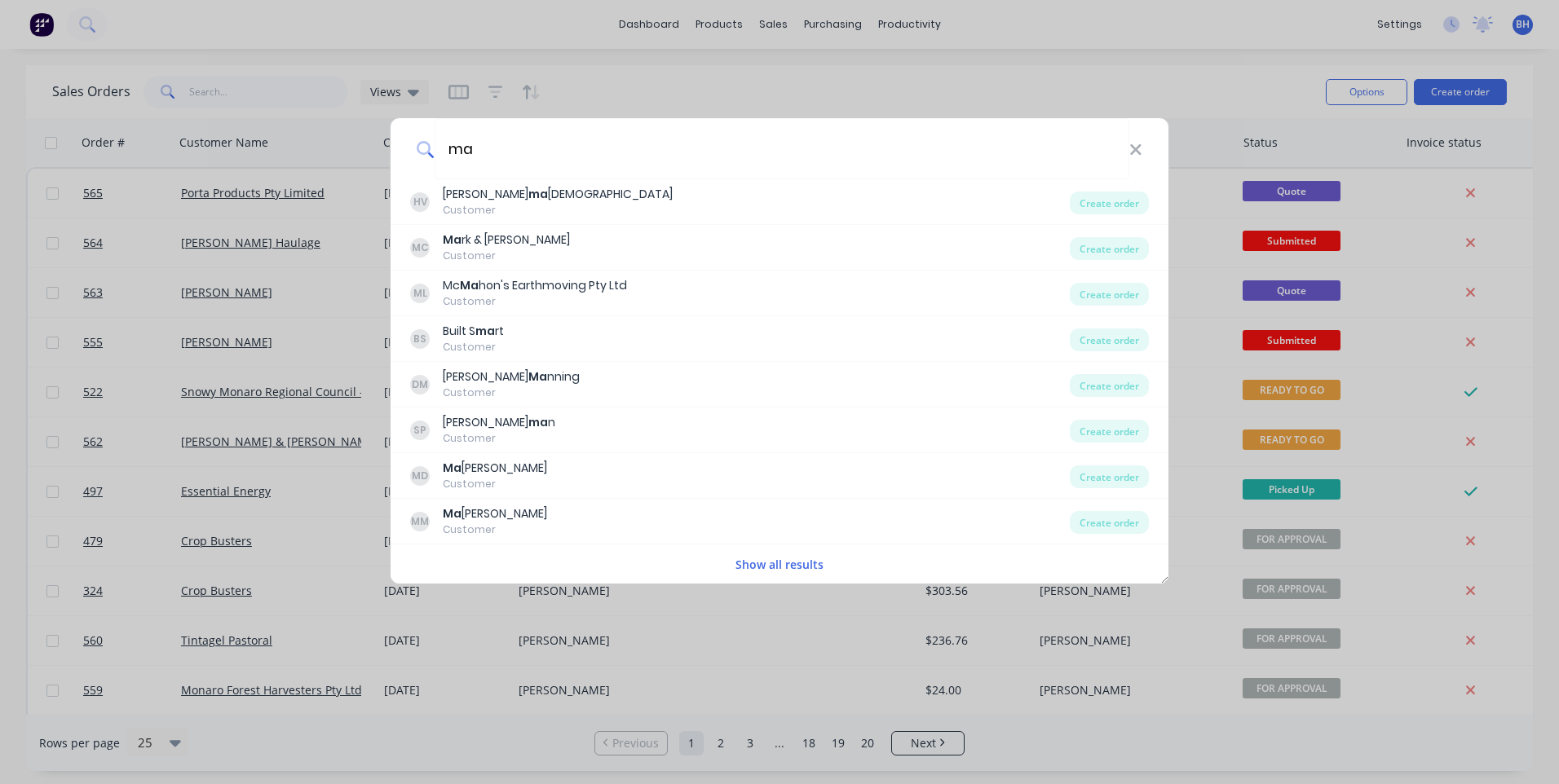
type input "m"
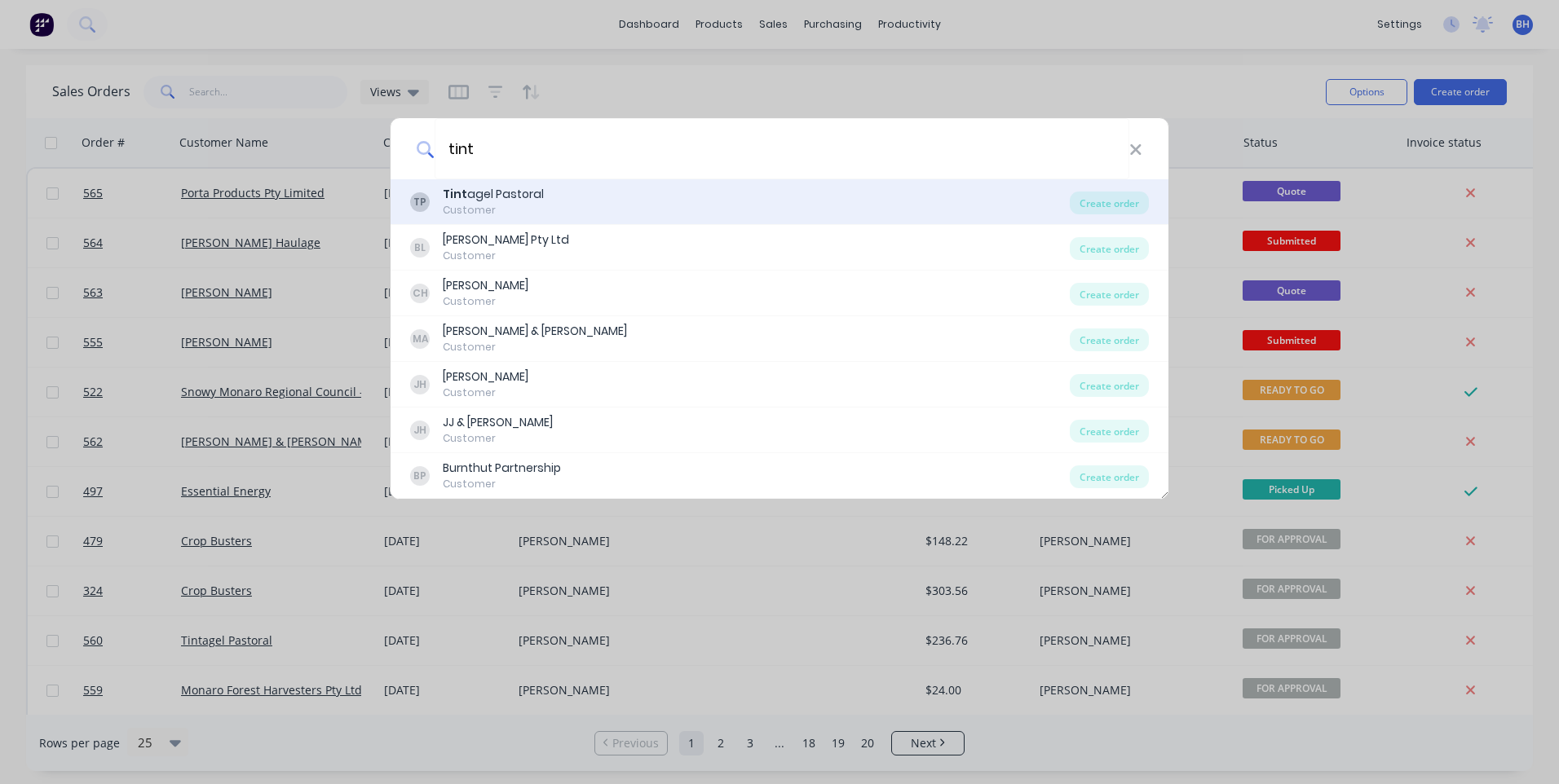
type input "tint"
click at [631, 193] on div "TP Tint agel Pastoral Customer" at bounding box center [740, 201] width 659 height 31
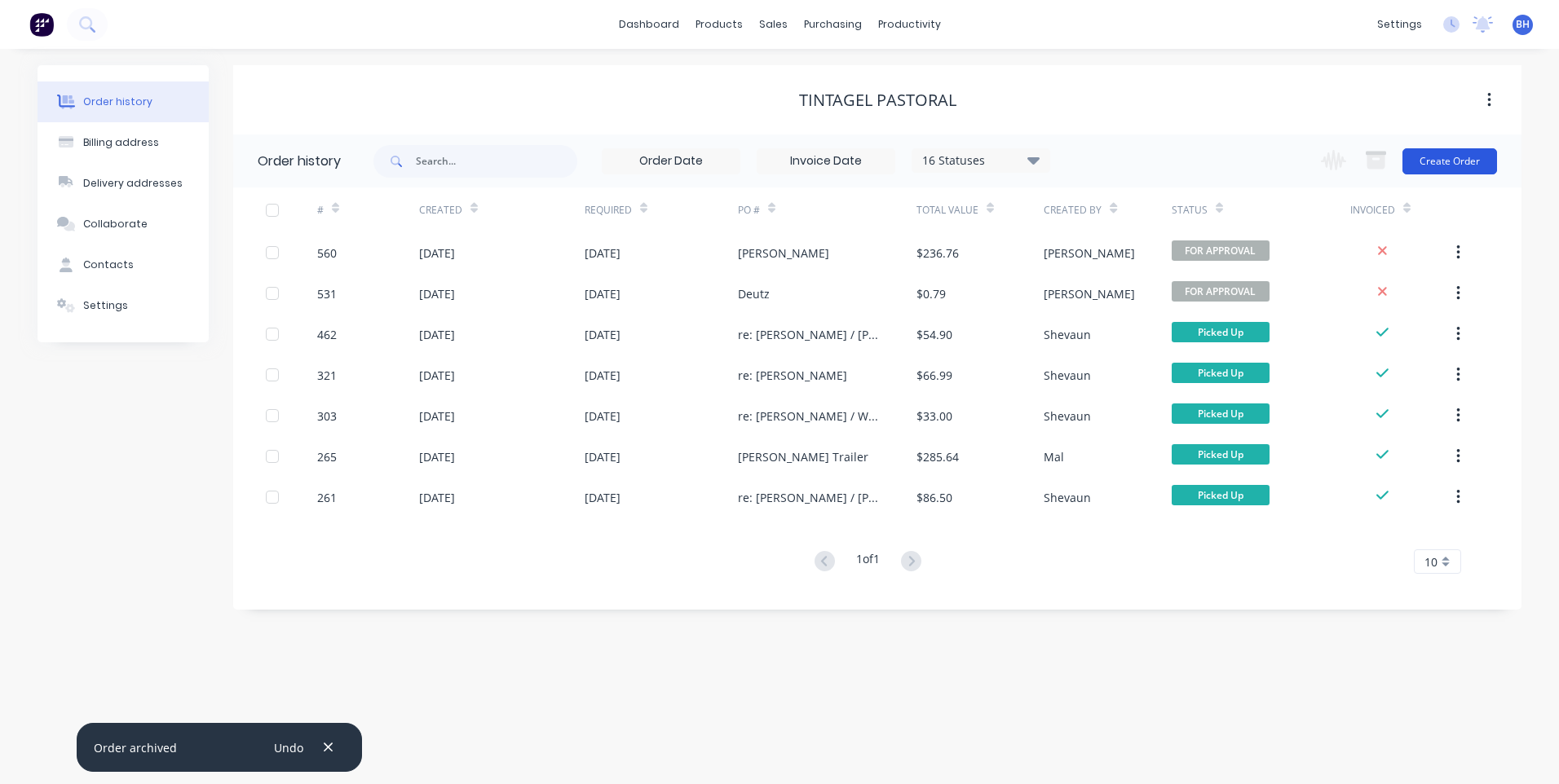
click at [1435, 155] on button "Create Order" at bounding box center [1450, 161] width 94 height 26
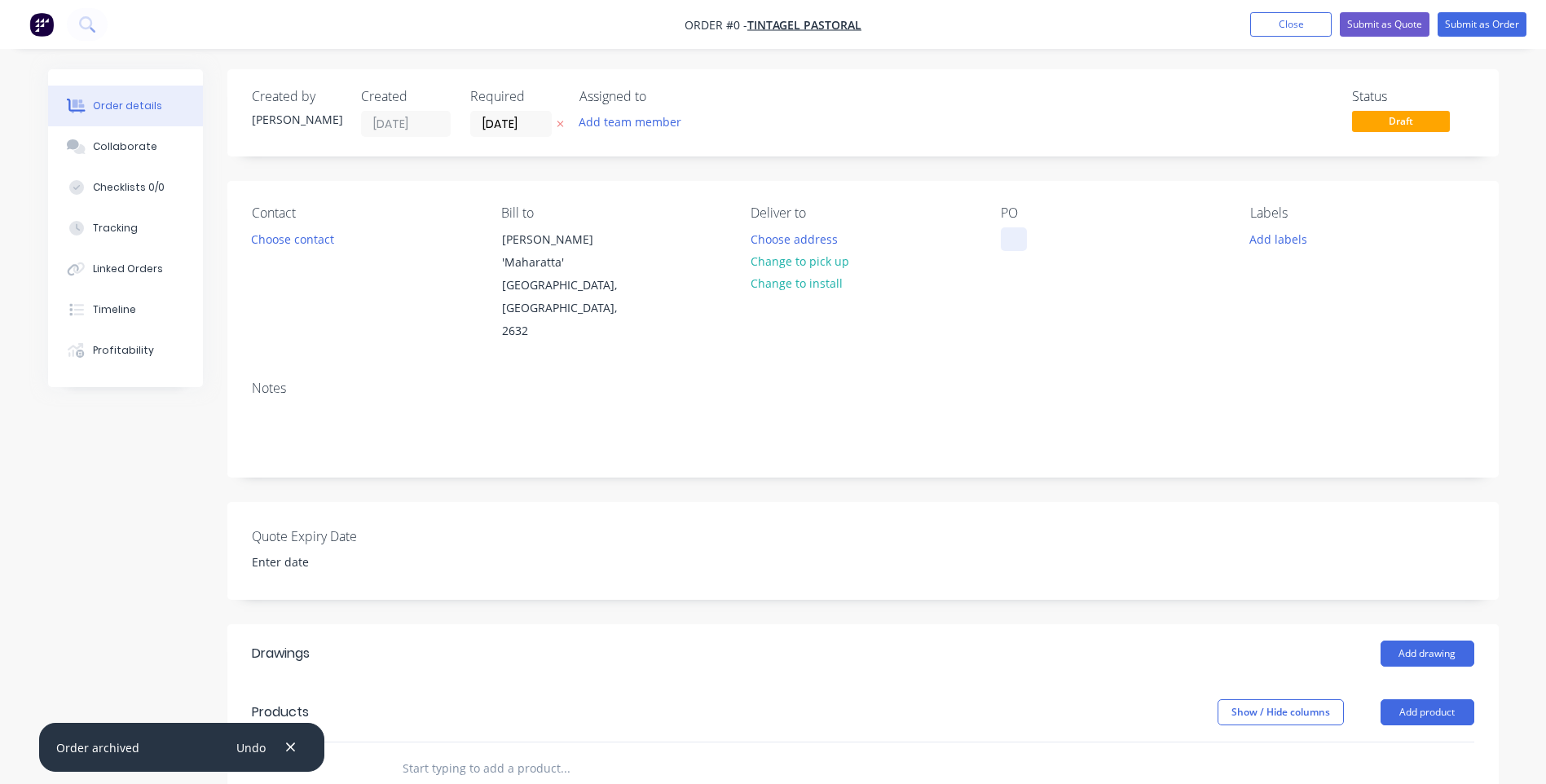
click at [1006, 234] on div at bounding box center [1014, 239] width 26 height 24
click at [306, 237] on div "Order details Collaborate Checklists 0/0 Tracking Linked Orders Timeline Profit…" at bounding box center [773, 641] width 1483 height 1142
click at [311, 231] on button "Choose contact" at bounding box center [291, 238] width 100 height 22
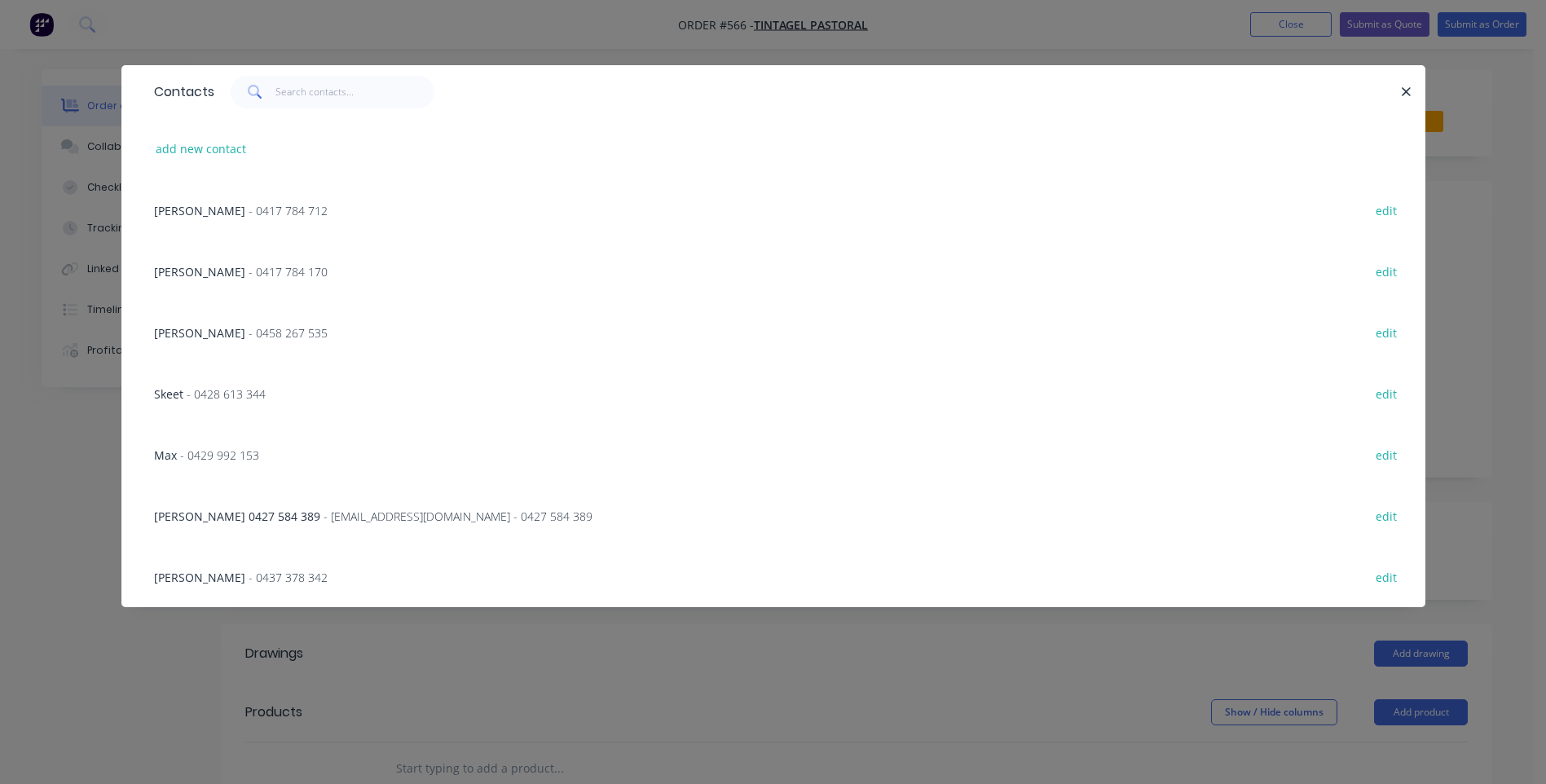
click at [324, 511] on span "- [EMAIL_ADDRESS][DOMAIN_NAME] - 0427 584 389" at bounding box center [458, 516] width 269 height 16
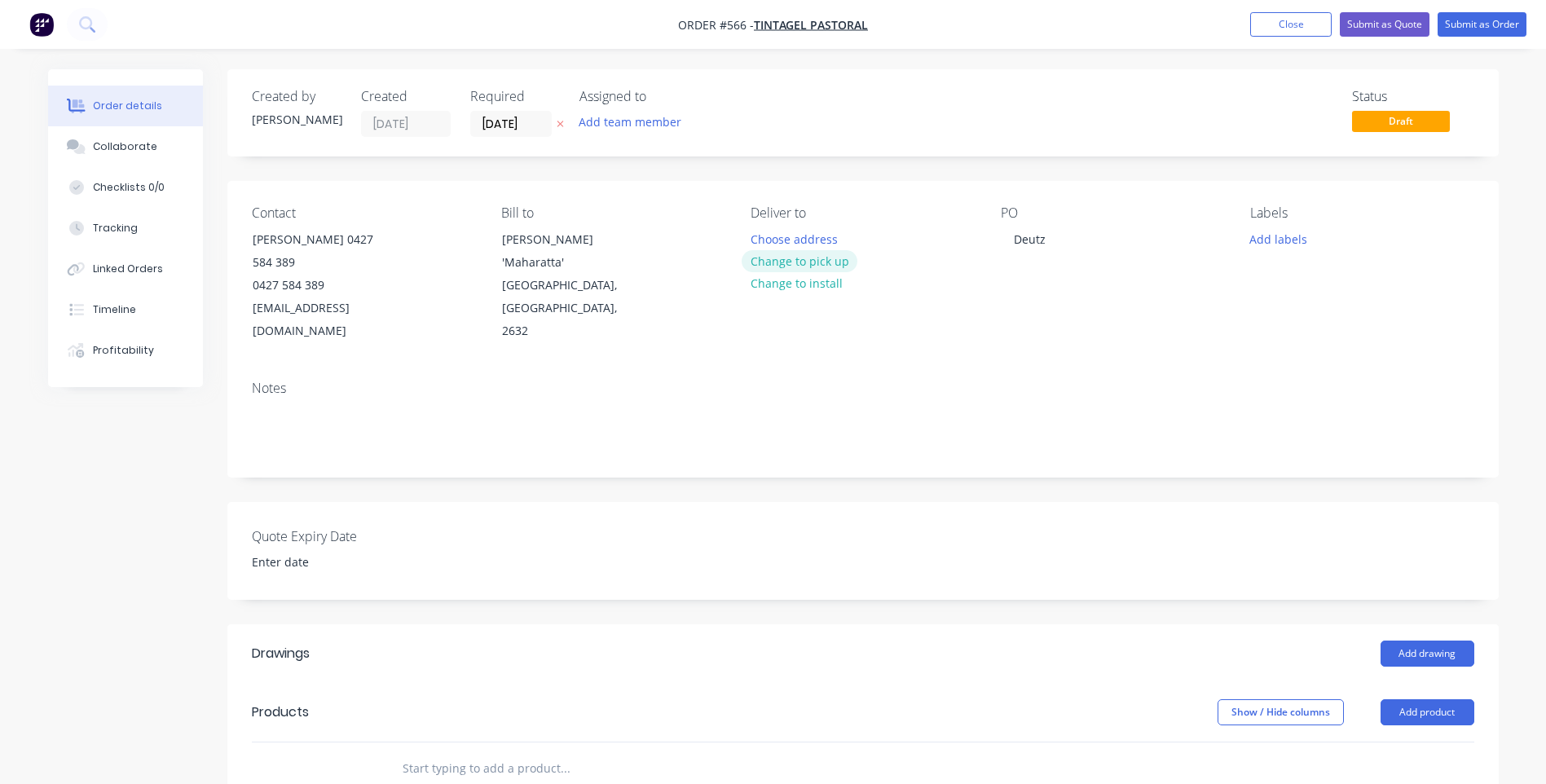
click at [808, 257] on button "Change to pick up" at bounding box center [800, 261] width 116 height 22
click at [1425, 699] on button "Add product" at bounding box center [1427, 711] width 94 height 26
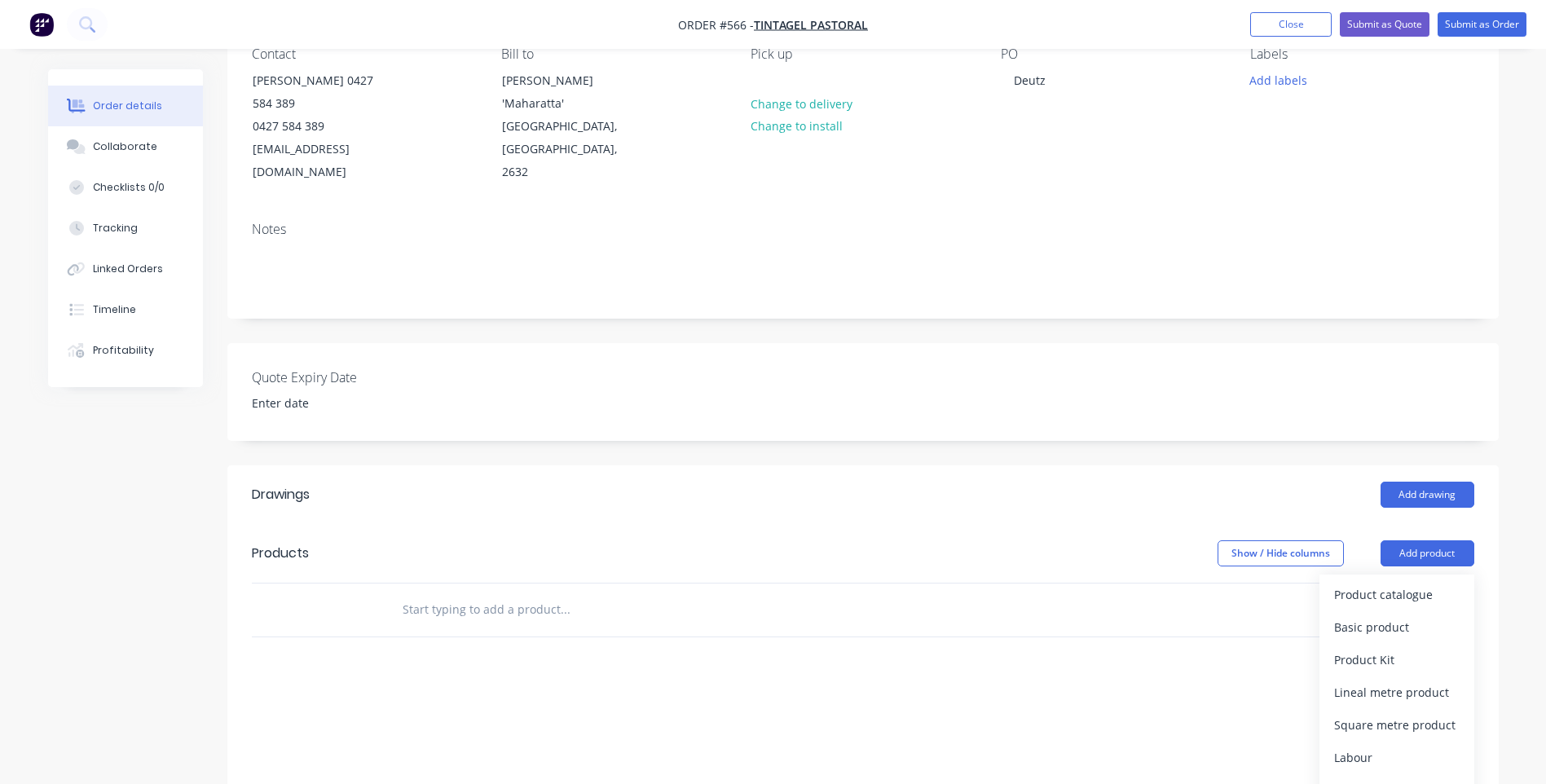
scroll to position [244, 0]
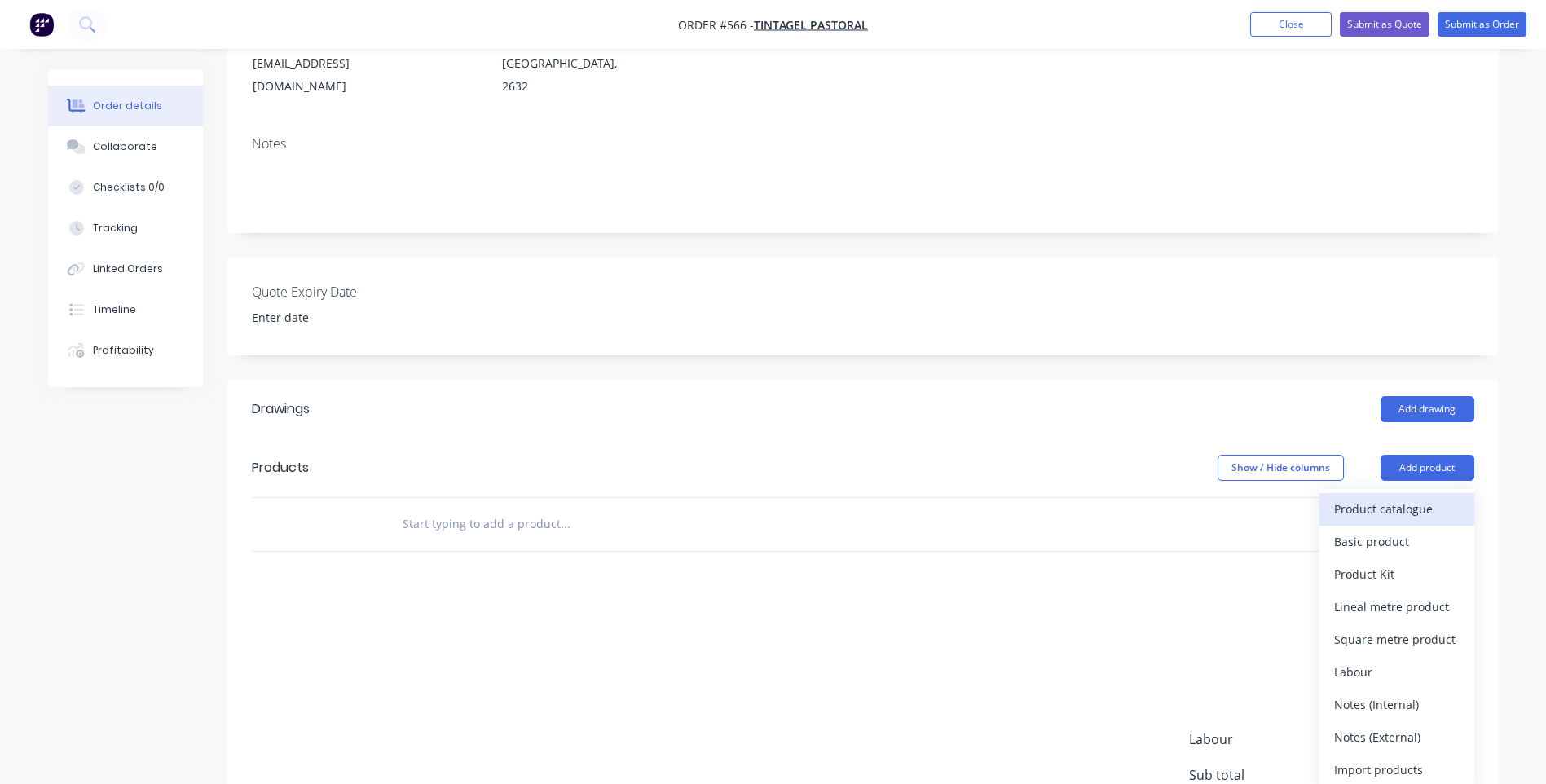
click at [1355, 497] on div "Product catalogue" at bounding box center [1397, 508] width 126 height 24
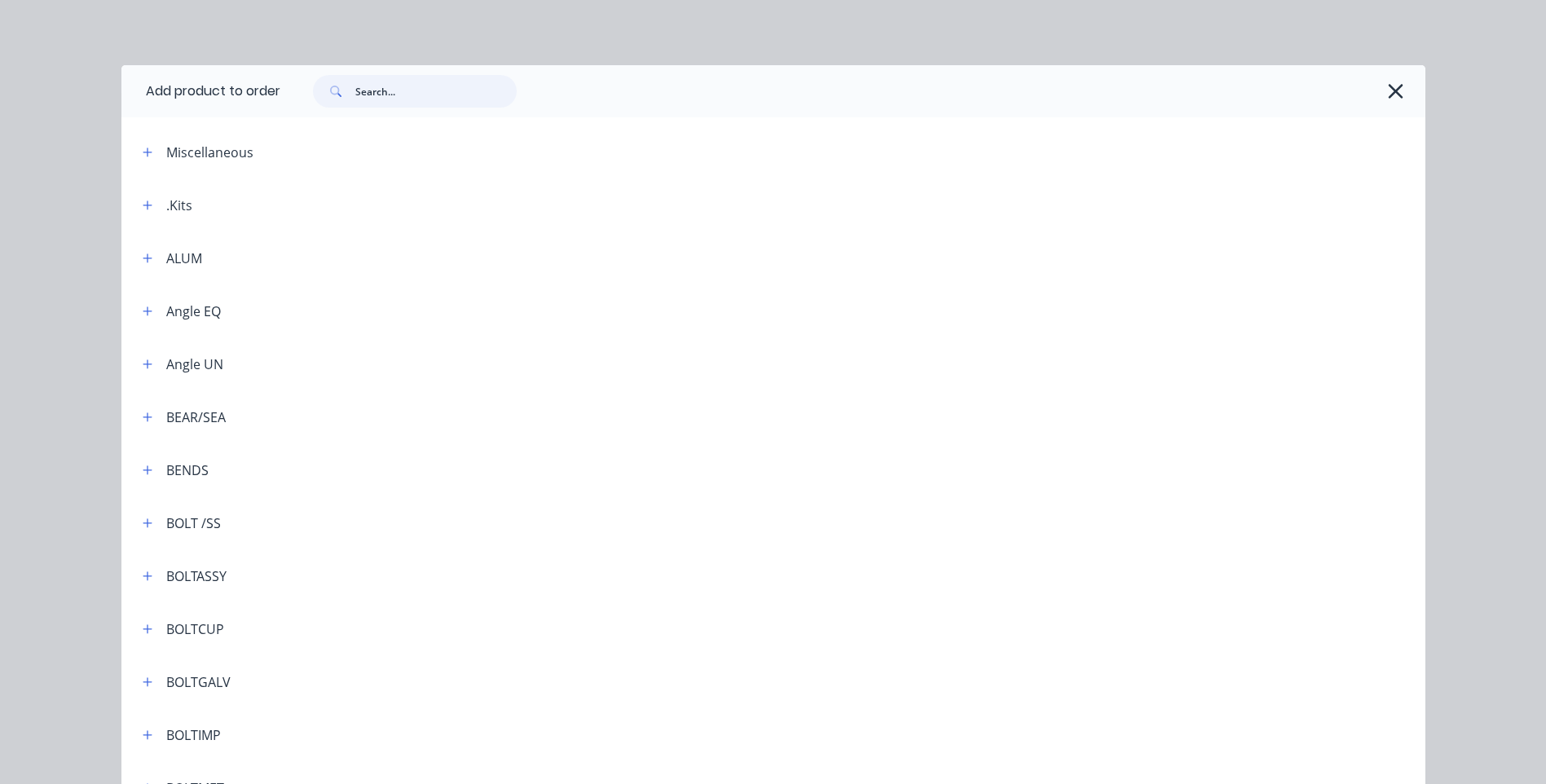
click at [397, 94] on input "text" at bounding box center [436, 91] width 161 height 32
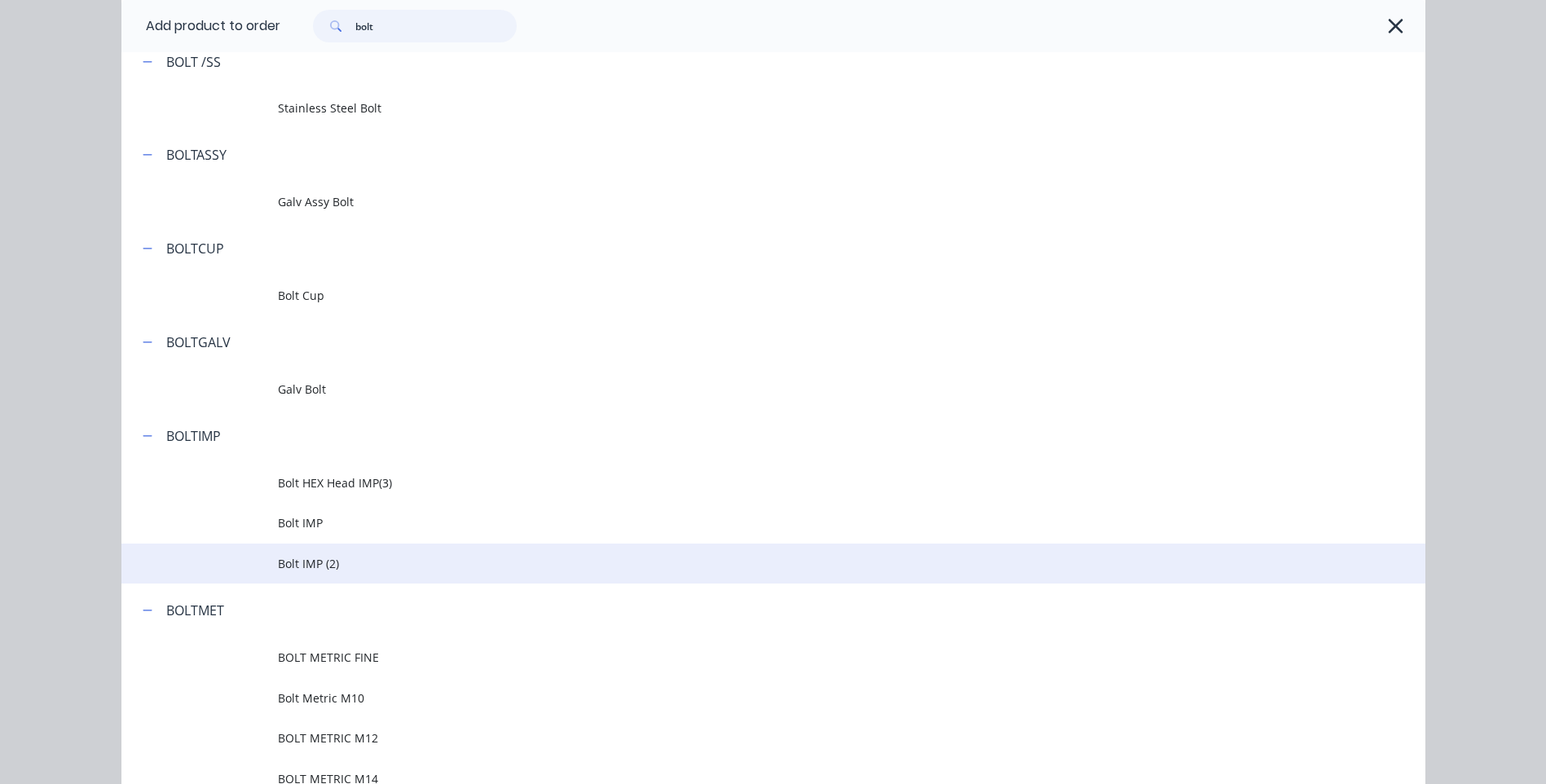
scroll to position [163, 0]
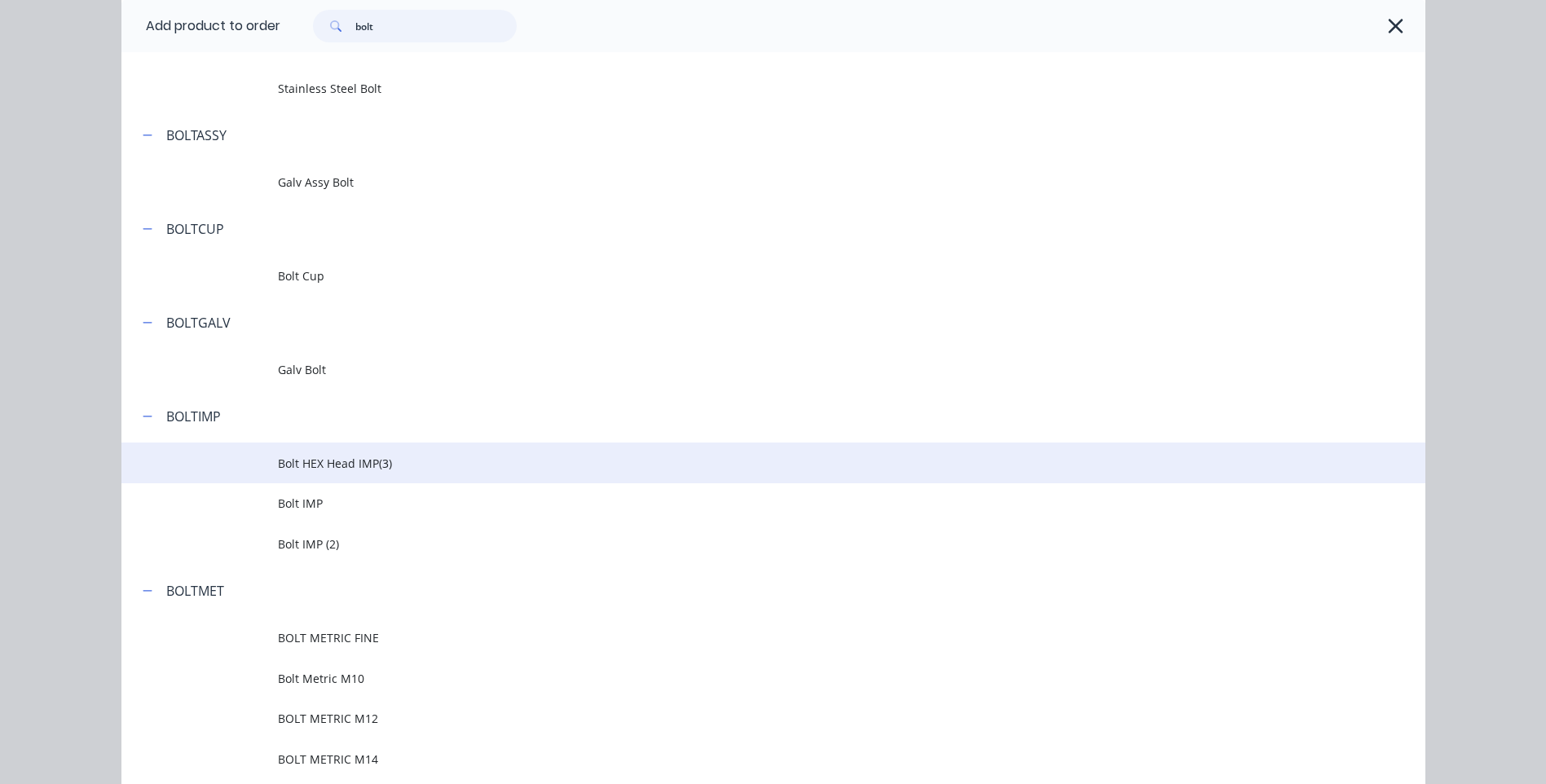
type input "bolt"
click at [317, 452] on td "Bolt HEX Head IMP(3)" at bounding box center [852, 462] width 1148 height 41
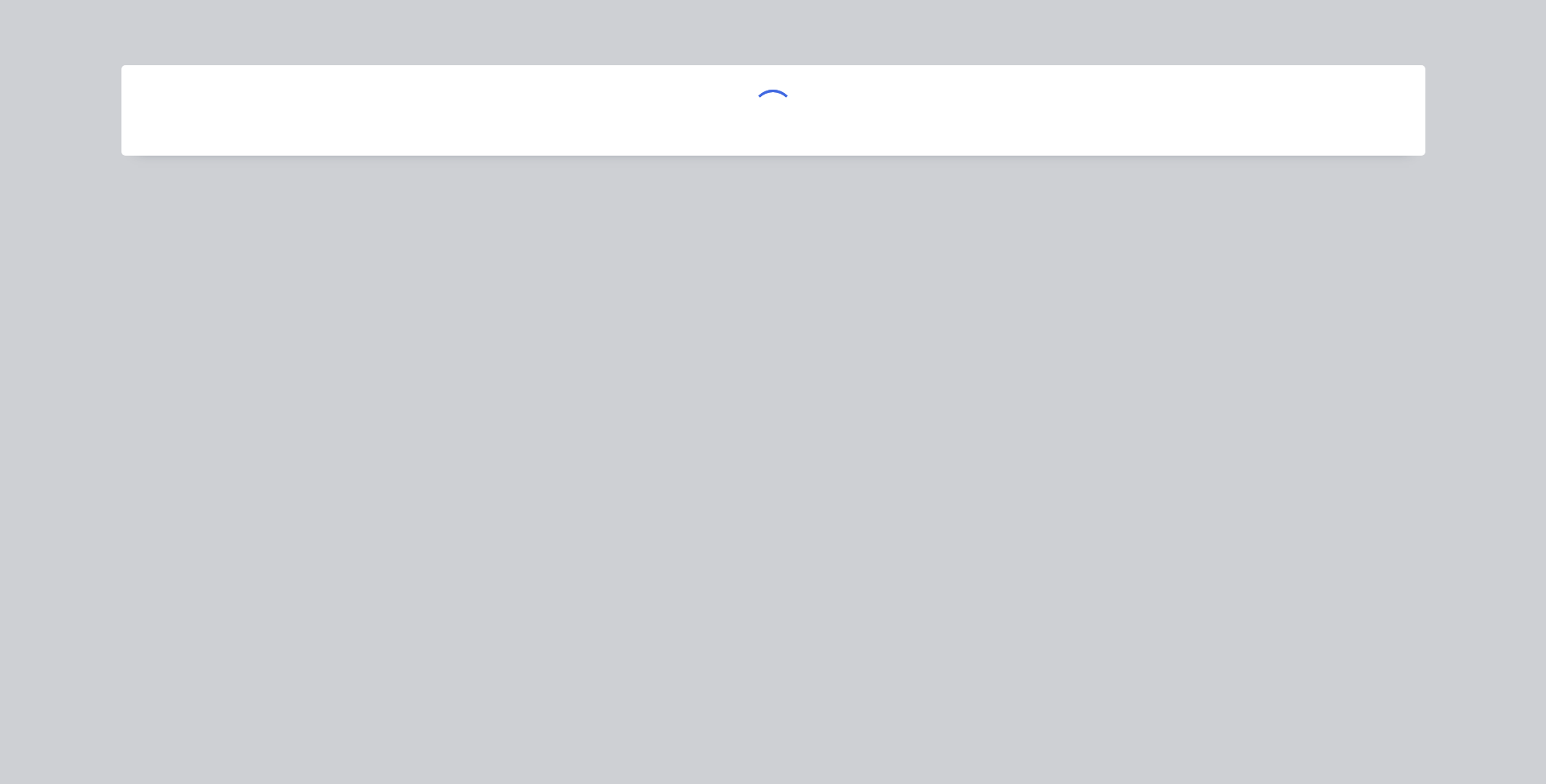
scroll to position [0, 0]
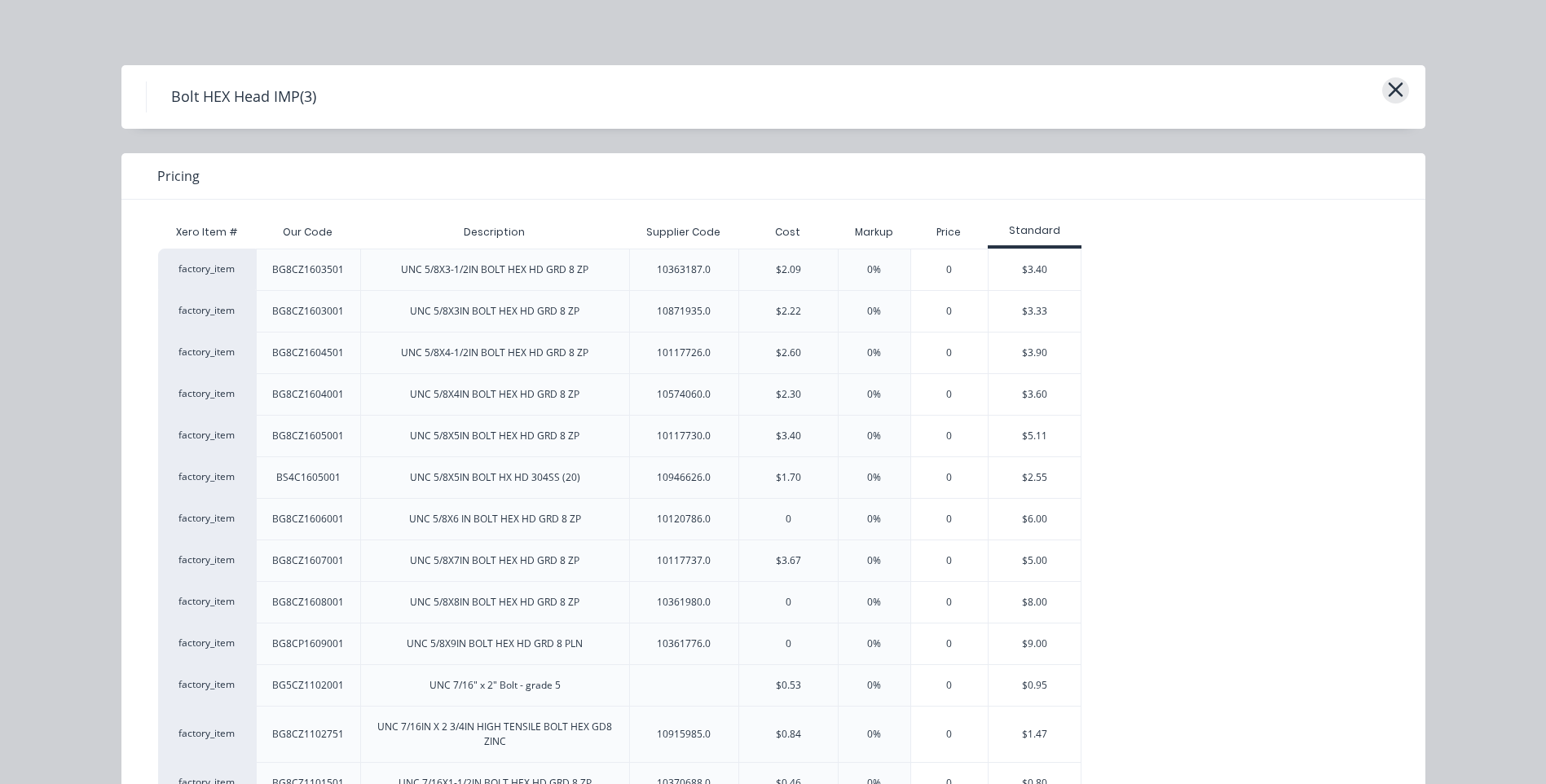
click at [1389, 82] on icon "button" at bounding box center [1395, 89] width 17 height 23
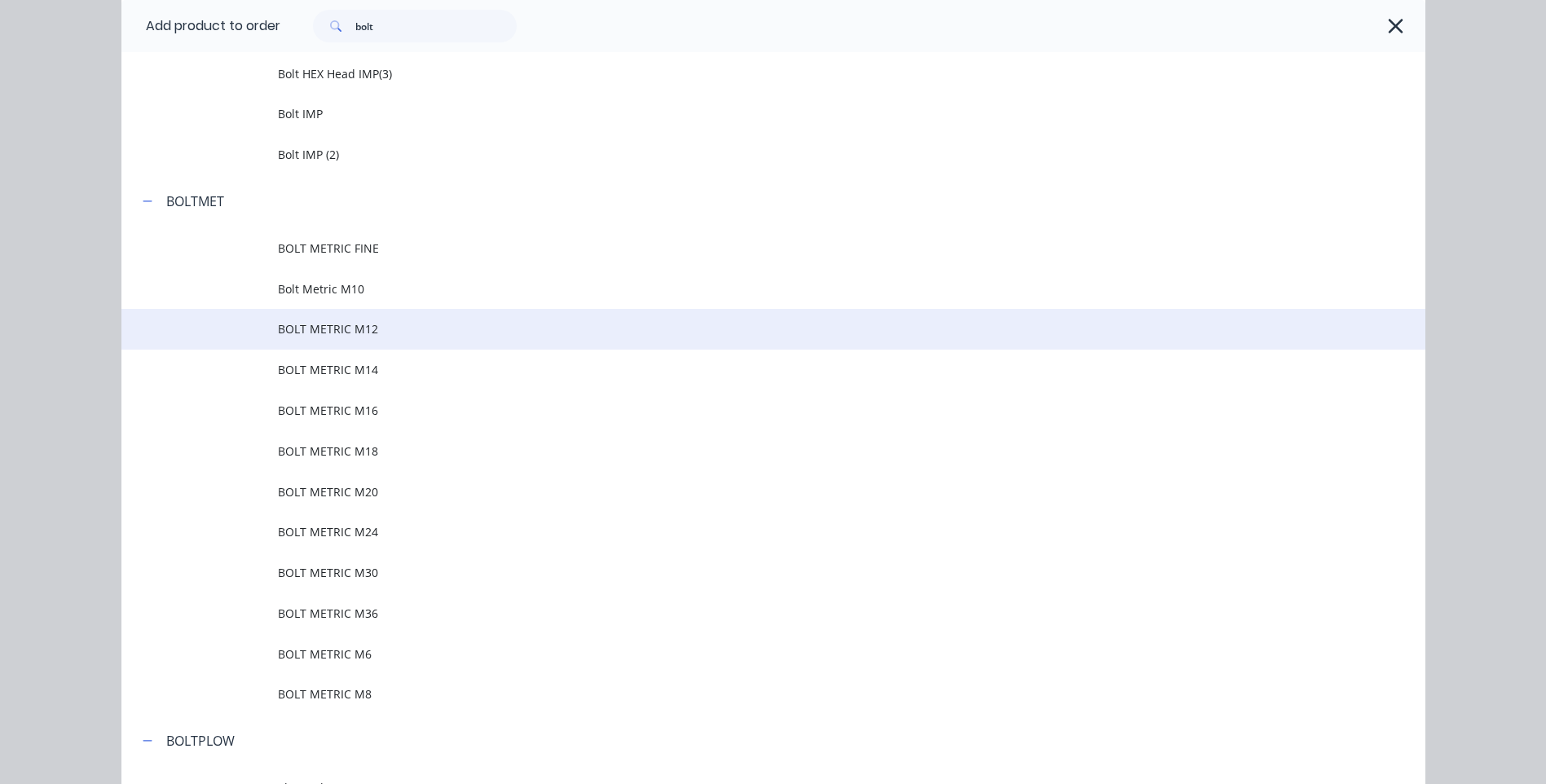
click at [335, 322] on span "BOLT METRIC M12" at bounding box center [737, 329] width 917 height 17
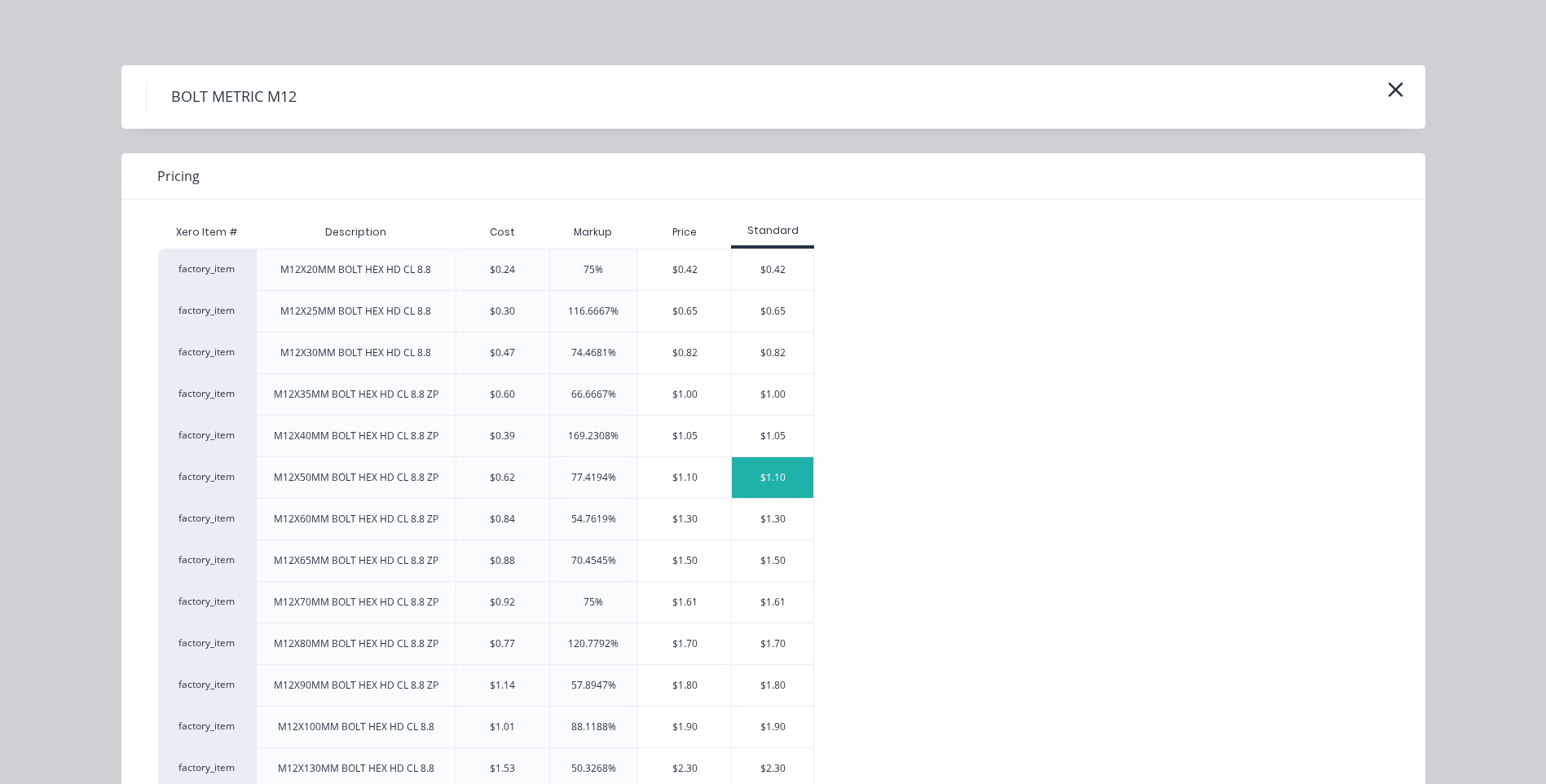
click at [764, 467] on div "$1.10" at bounding box center [773, 477] width 81 height 41
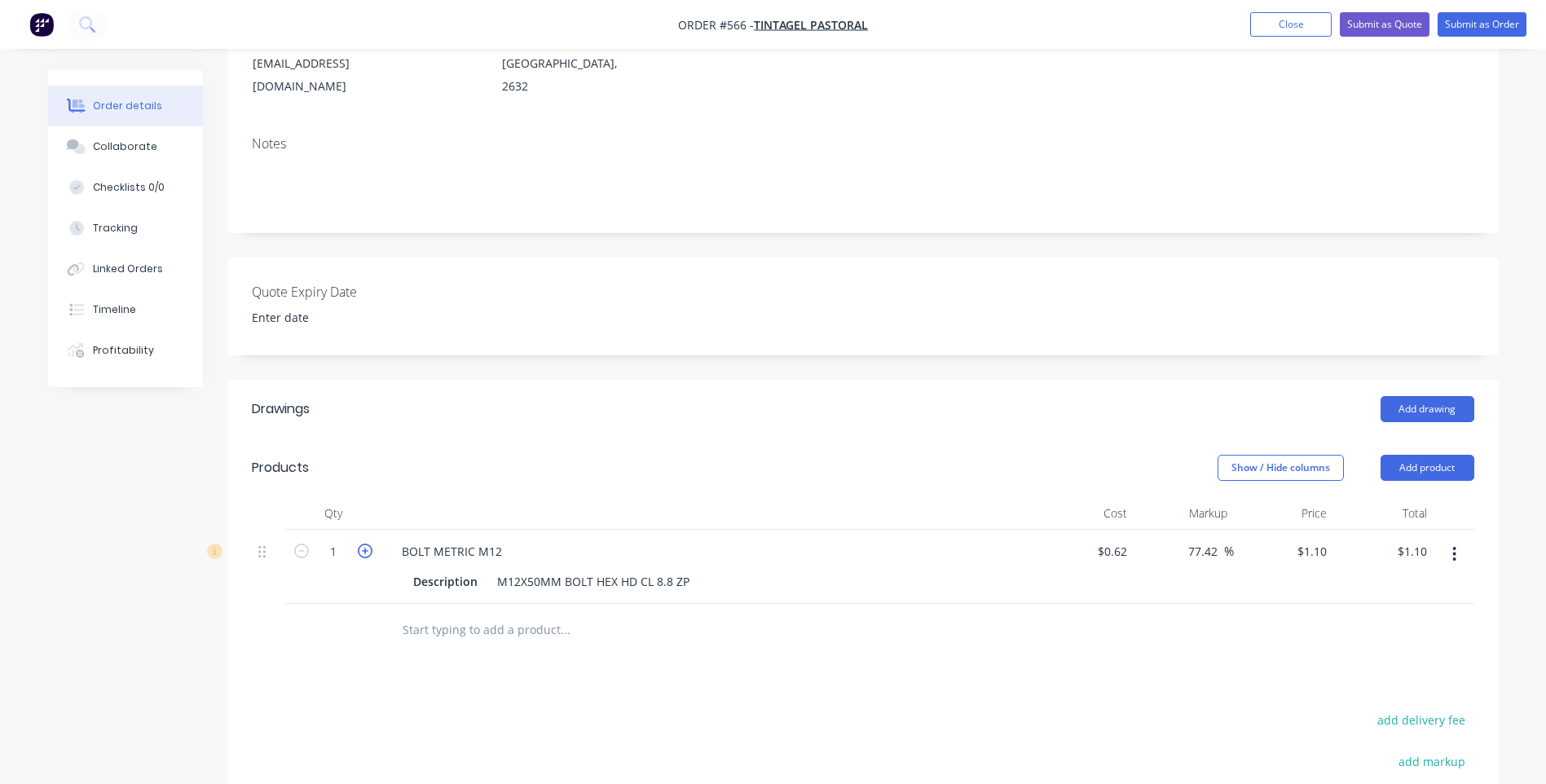
click at [370, 543] on icon "button" at bounding box center [365, 551] width 15 height 15
type input "2"
type input "$2.20"
click at [1438, 455] on button "Add product" at bounding box center [1427, 467] width 94 height 26
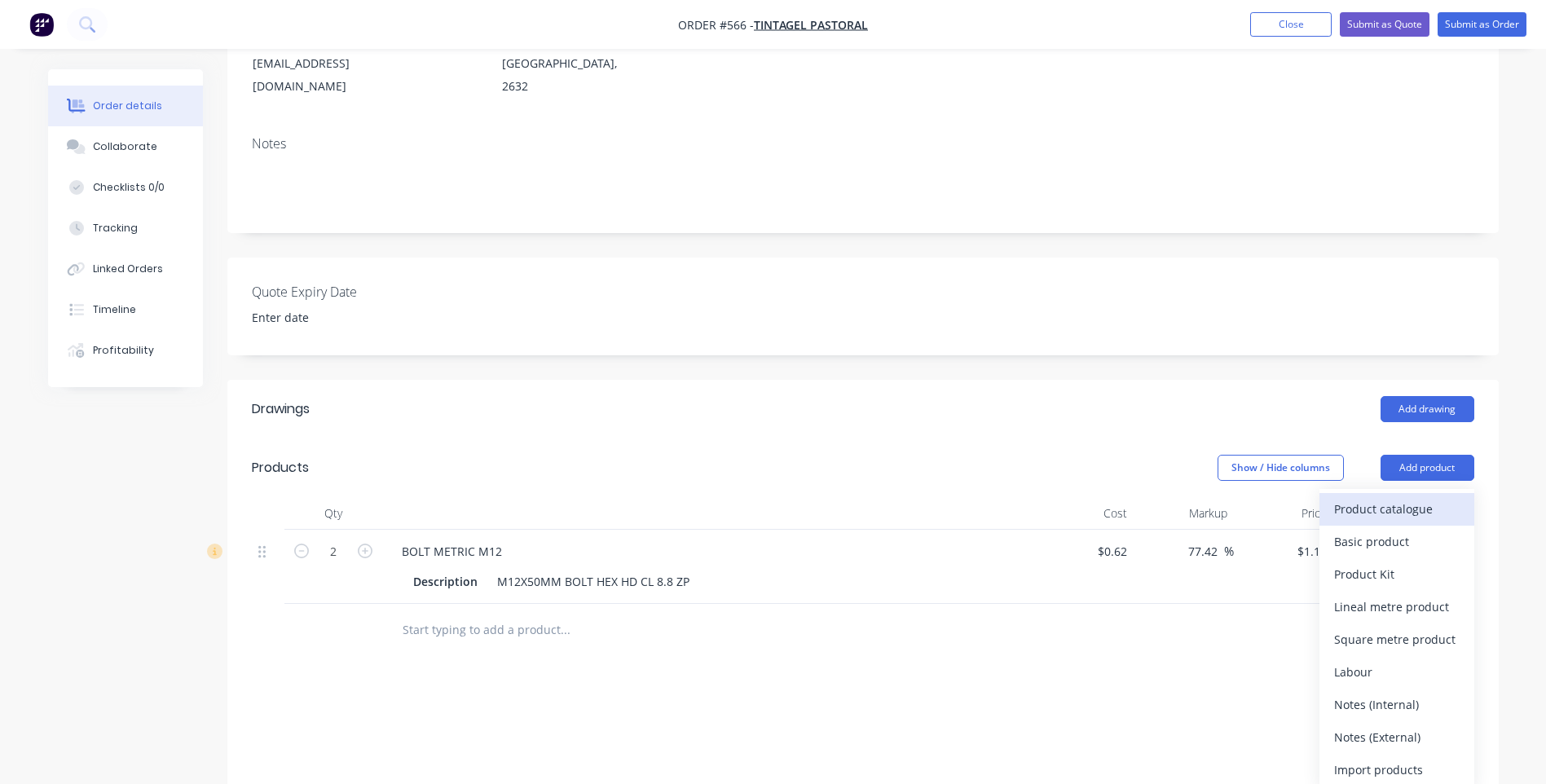
click at [1394, 497] on div "Product catalogue" at bounding box center [1397, 508] width 126 height 24
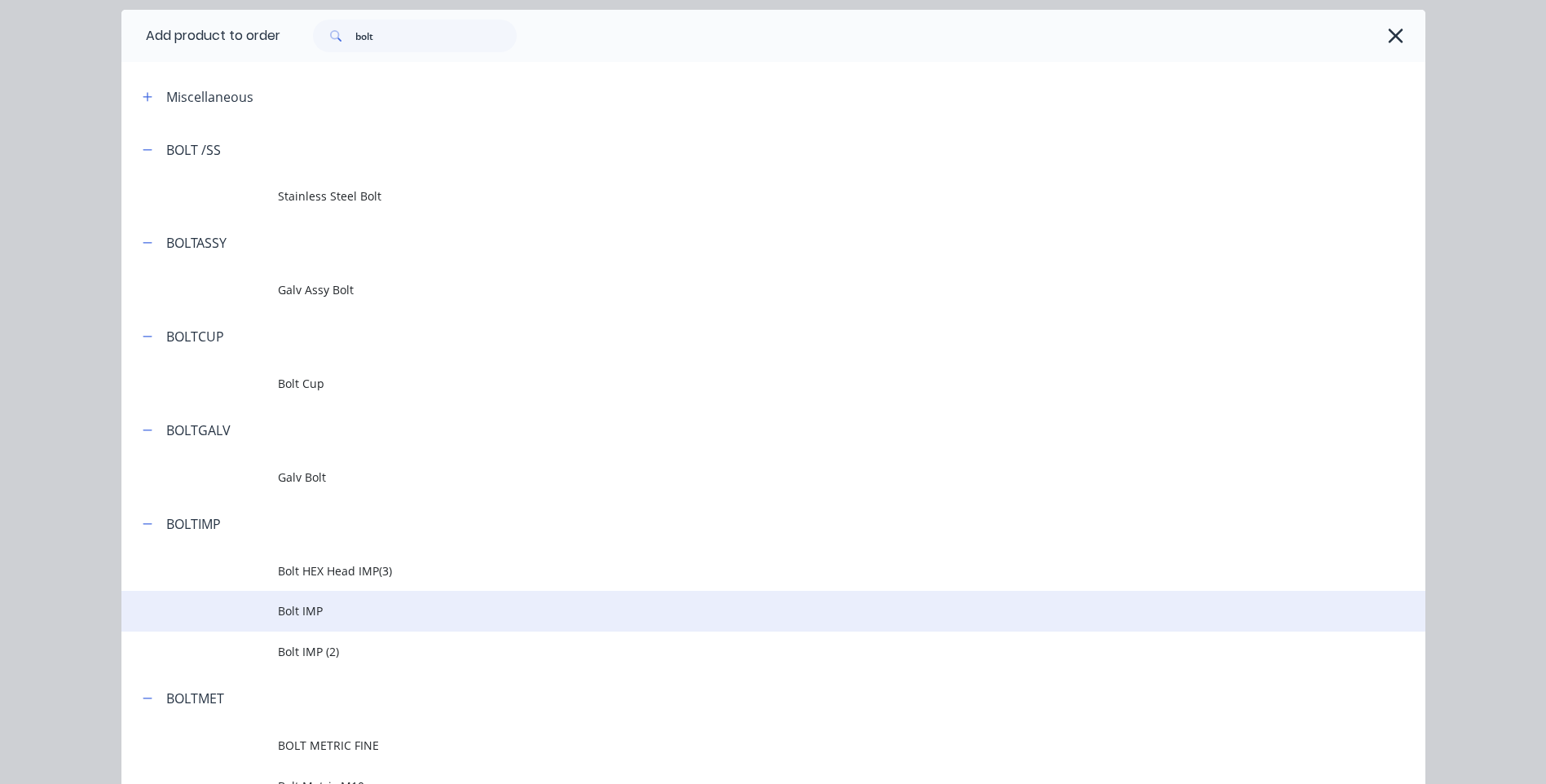
scroll to position [81, 0]
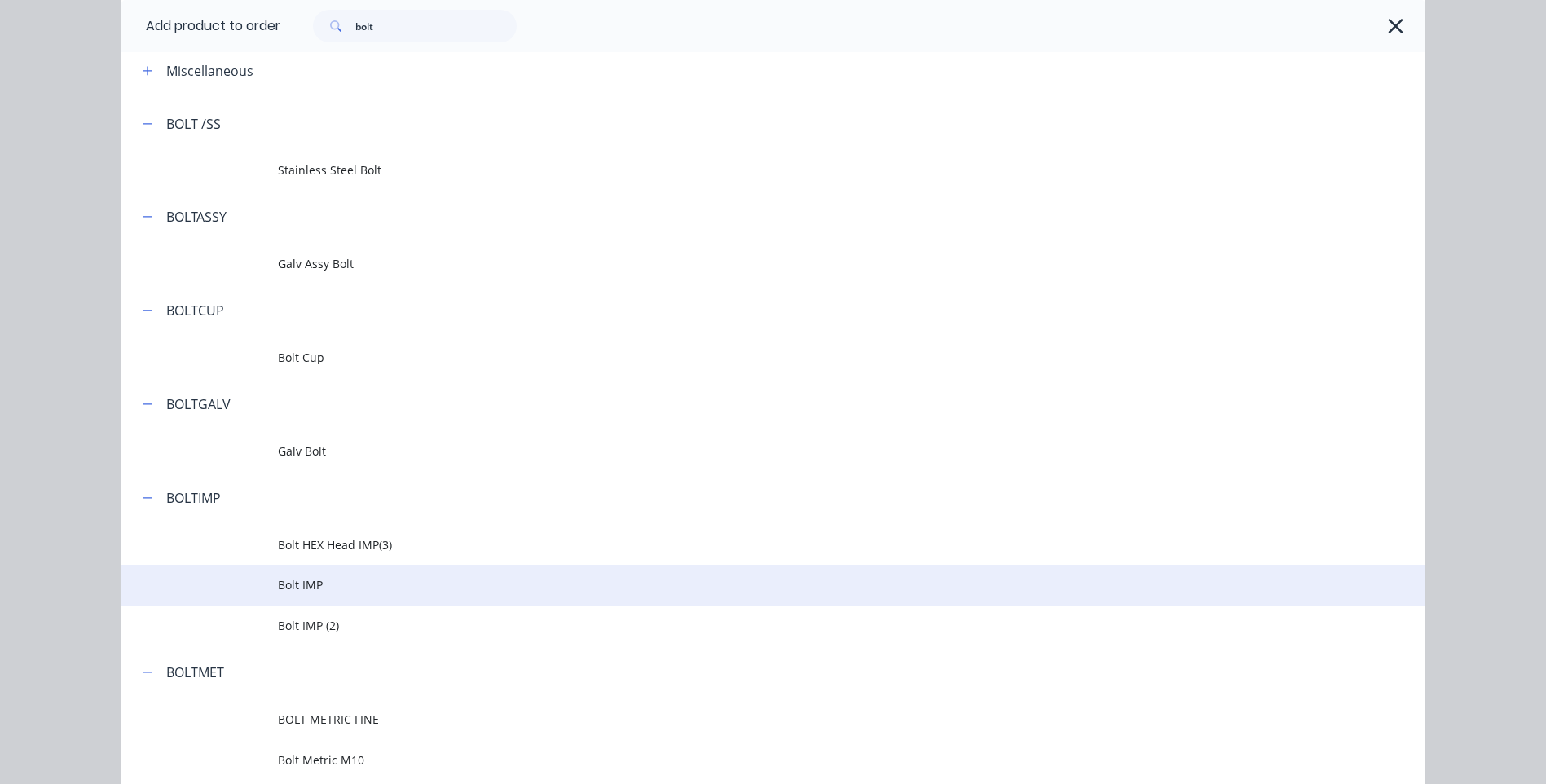
click at [305, 577] on span "Bolt IMP" at bounding box center [737, 584] width 917 height 17
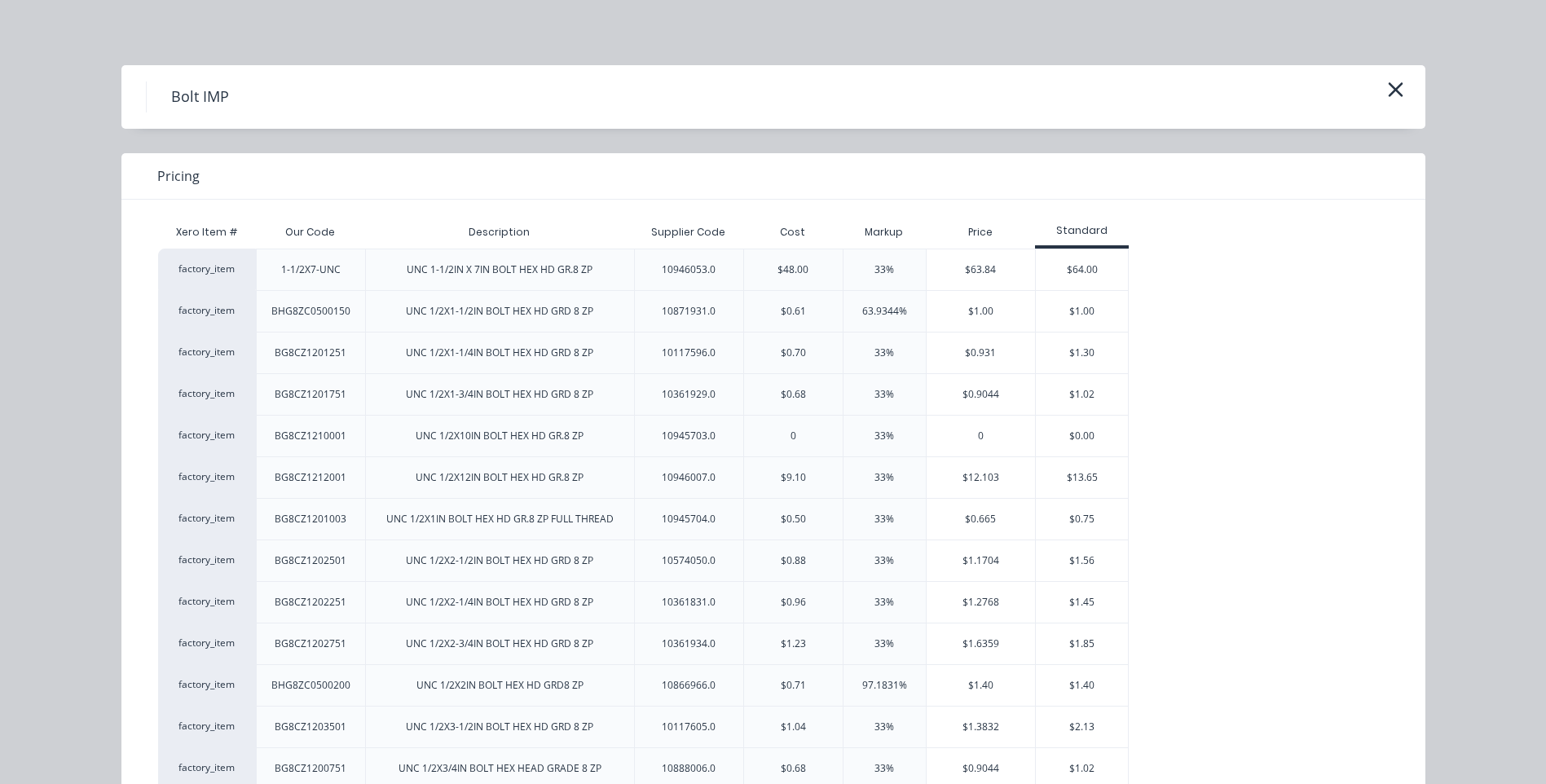
click at [1375, 81] on div "Bolt IMP" at bounding box center [773, 96] width 1255 height 31
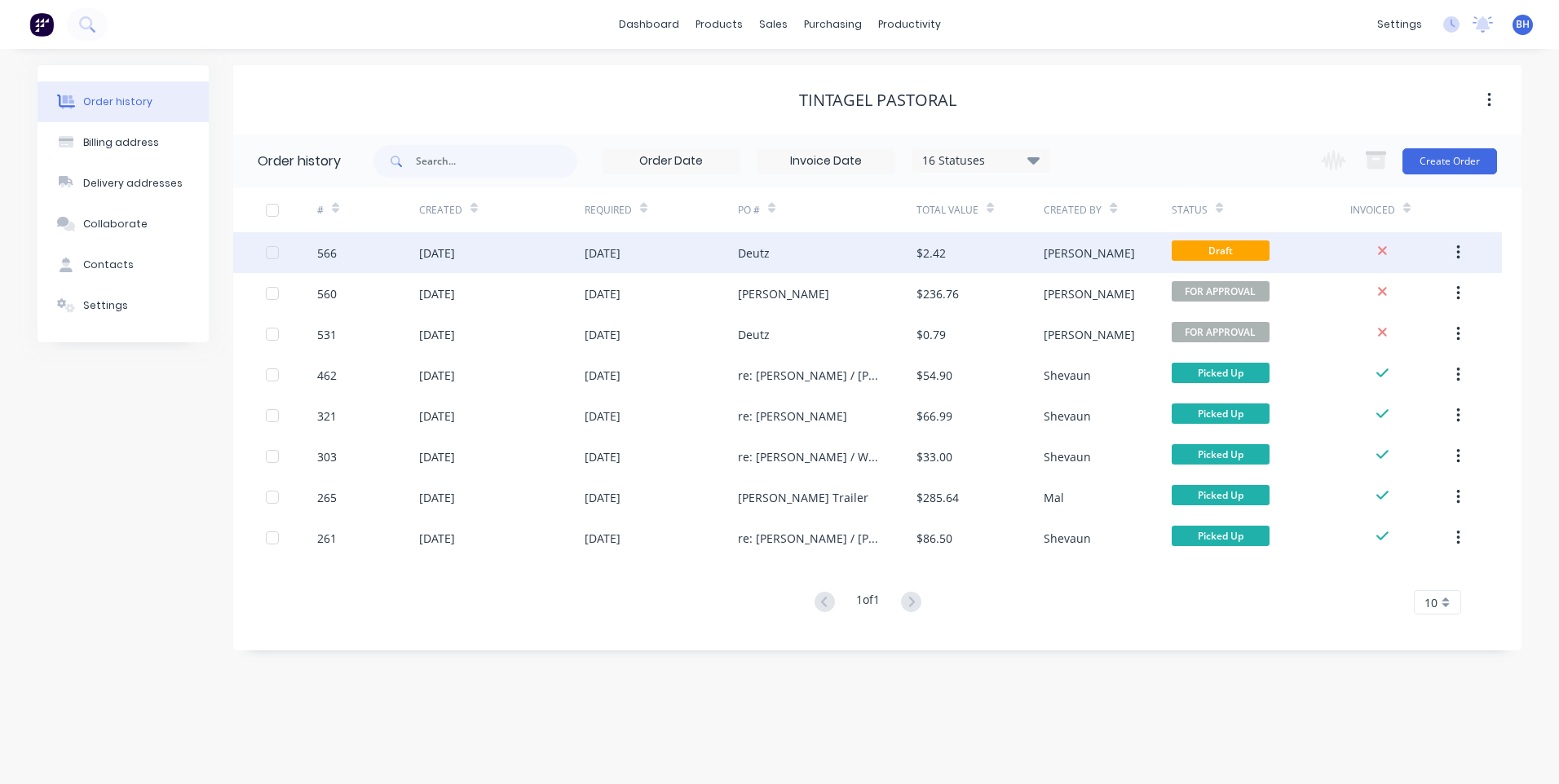
click at [1132, 253] on div "[PERSON_NAME]" at bounding box center [1108, 253] width 128 height 41
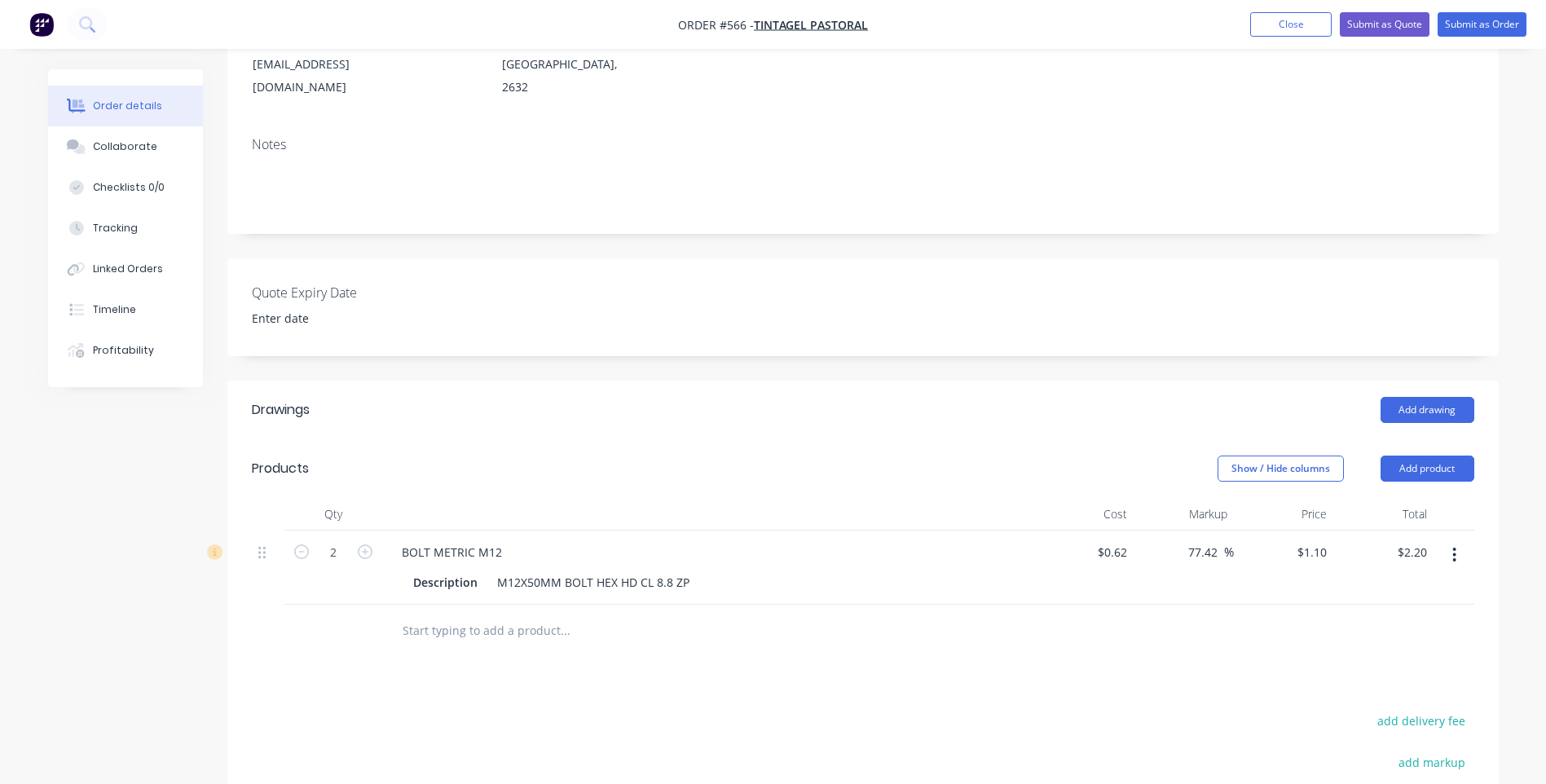
scroll to position [244, 0]
click at [1468, 455] on button "Add product" at bounding box center [1427, 467] width 94 height 26
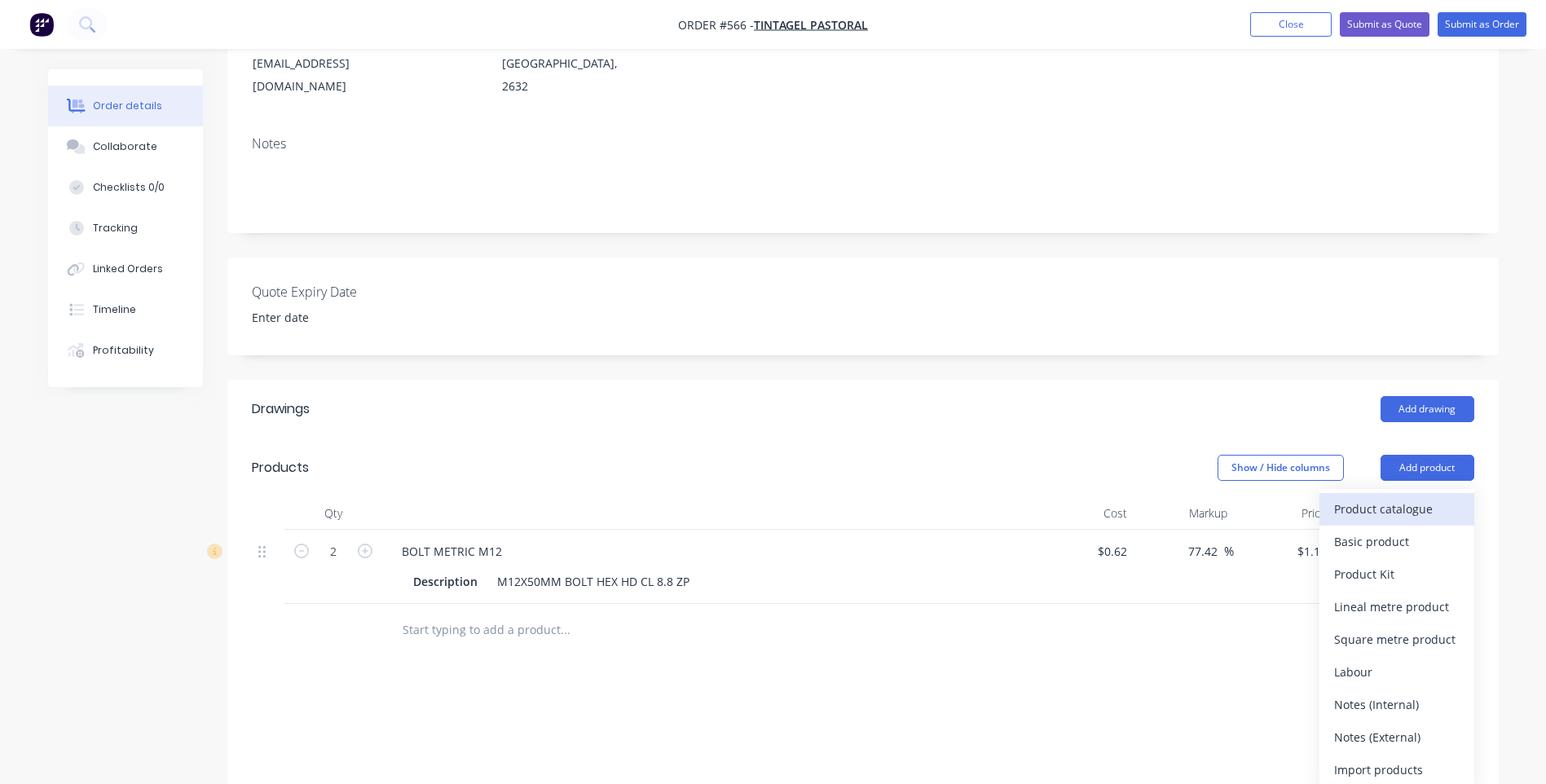
click at [1348, 497] on div "Product catalogue" at bounding box center [1397, 508] width 126 height 24
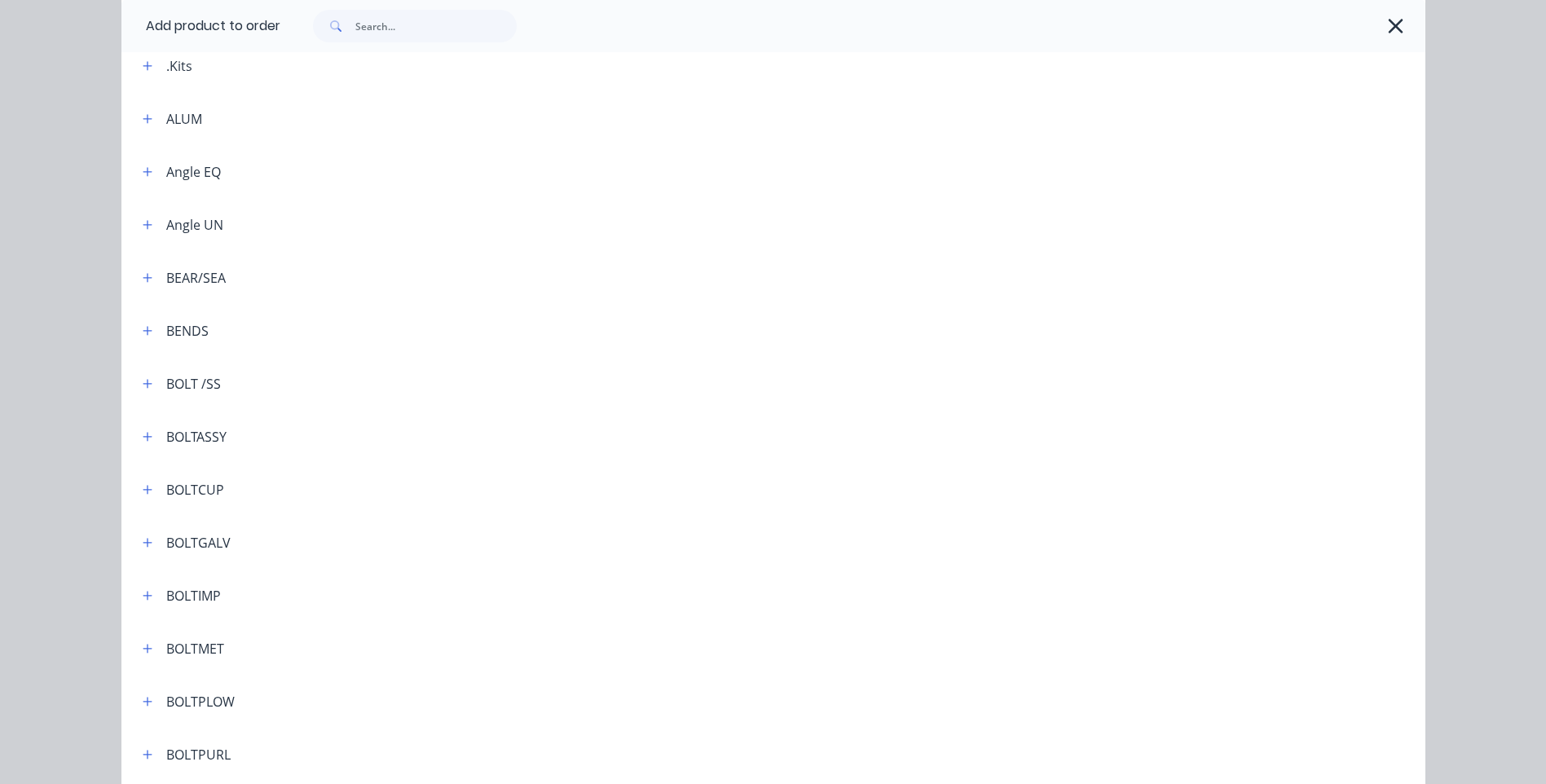
scroll to position [163, 0]
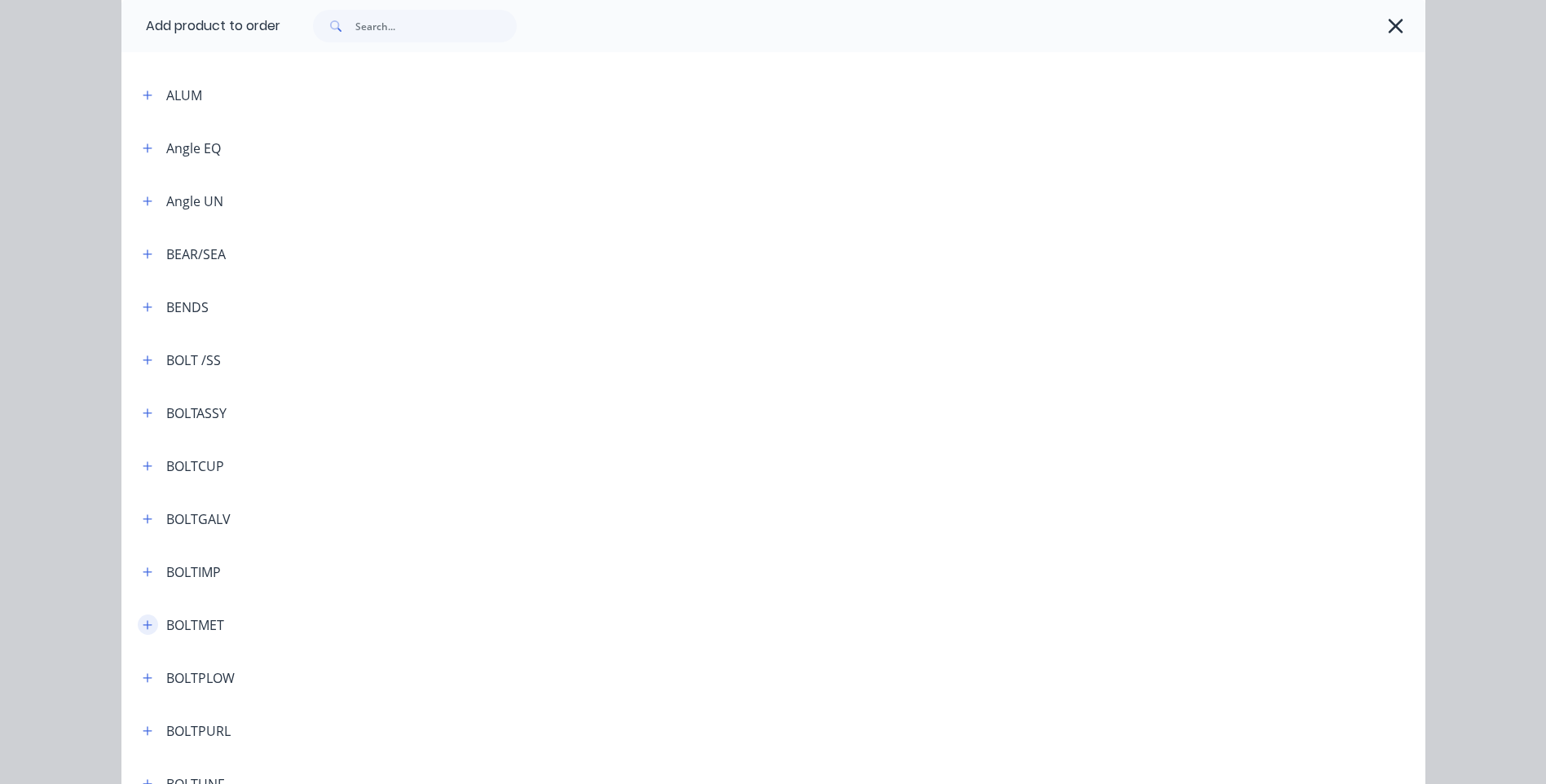
click at [142, 621] on icon "button" at bounding box center [147, 625] width 10 height 12
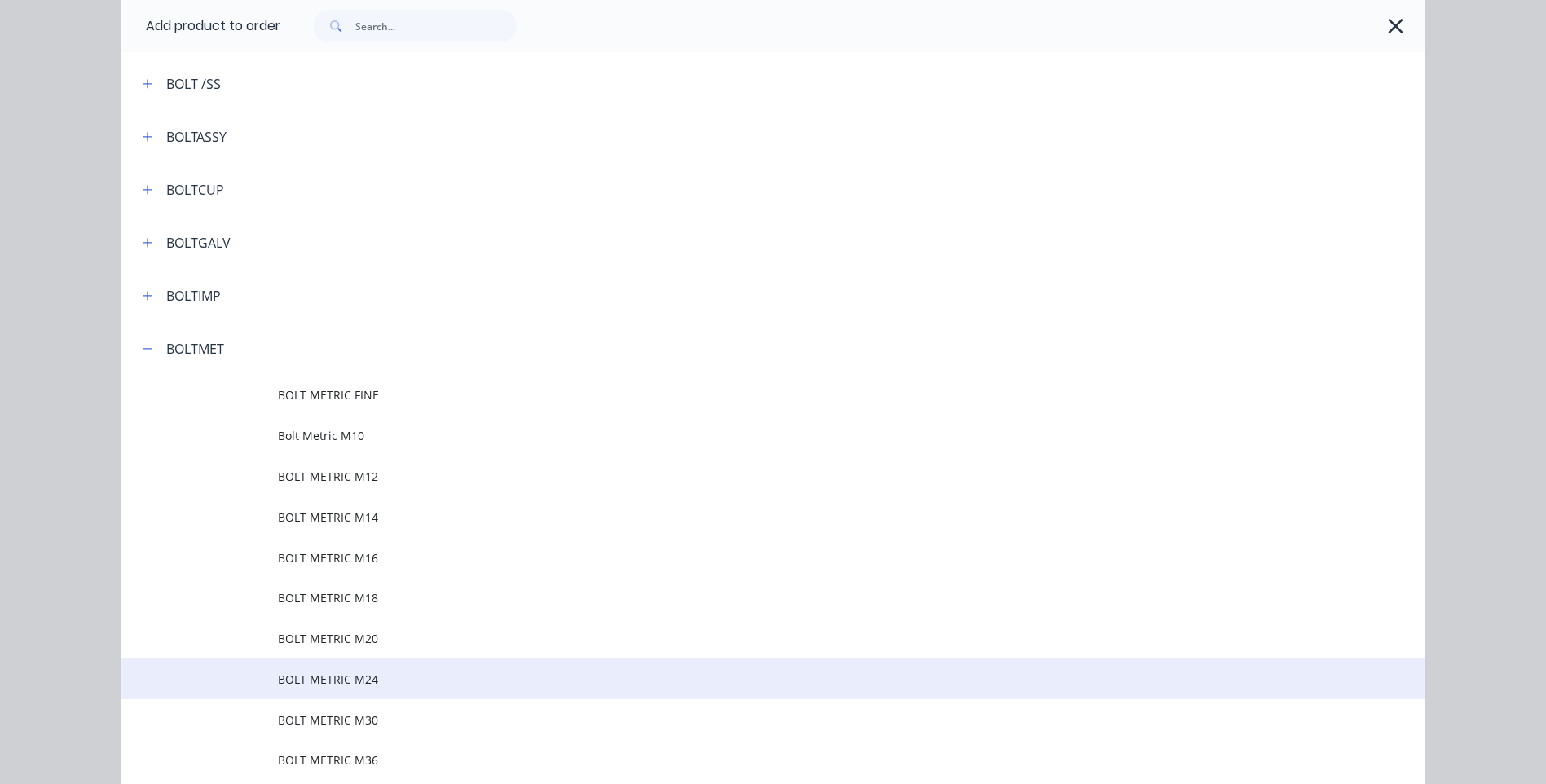
scroll to position [489, 0]
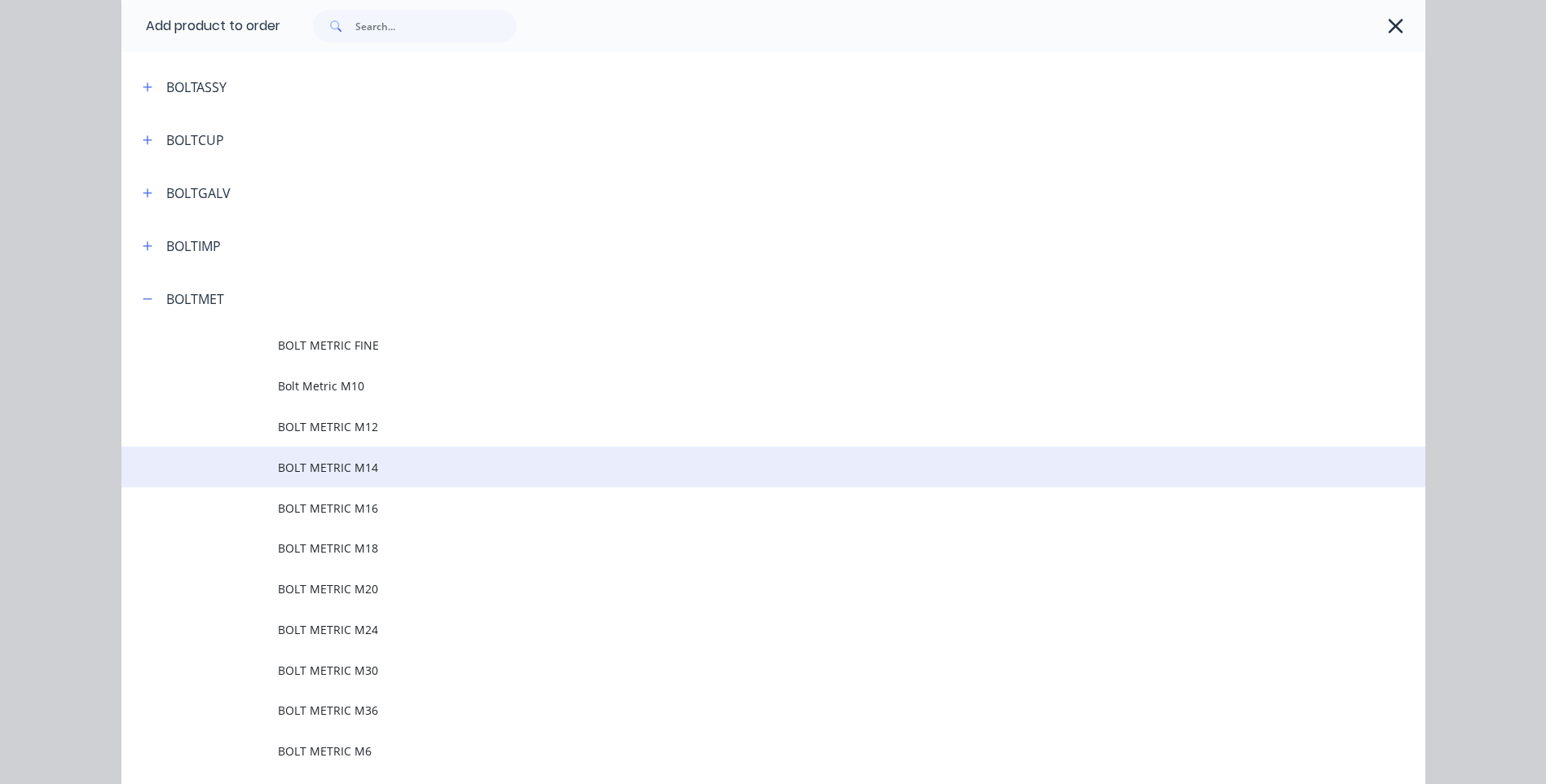
click at [283, 462] on span "BOLT METRIC M14" at bounding box center [737, 467] width 917 height 17
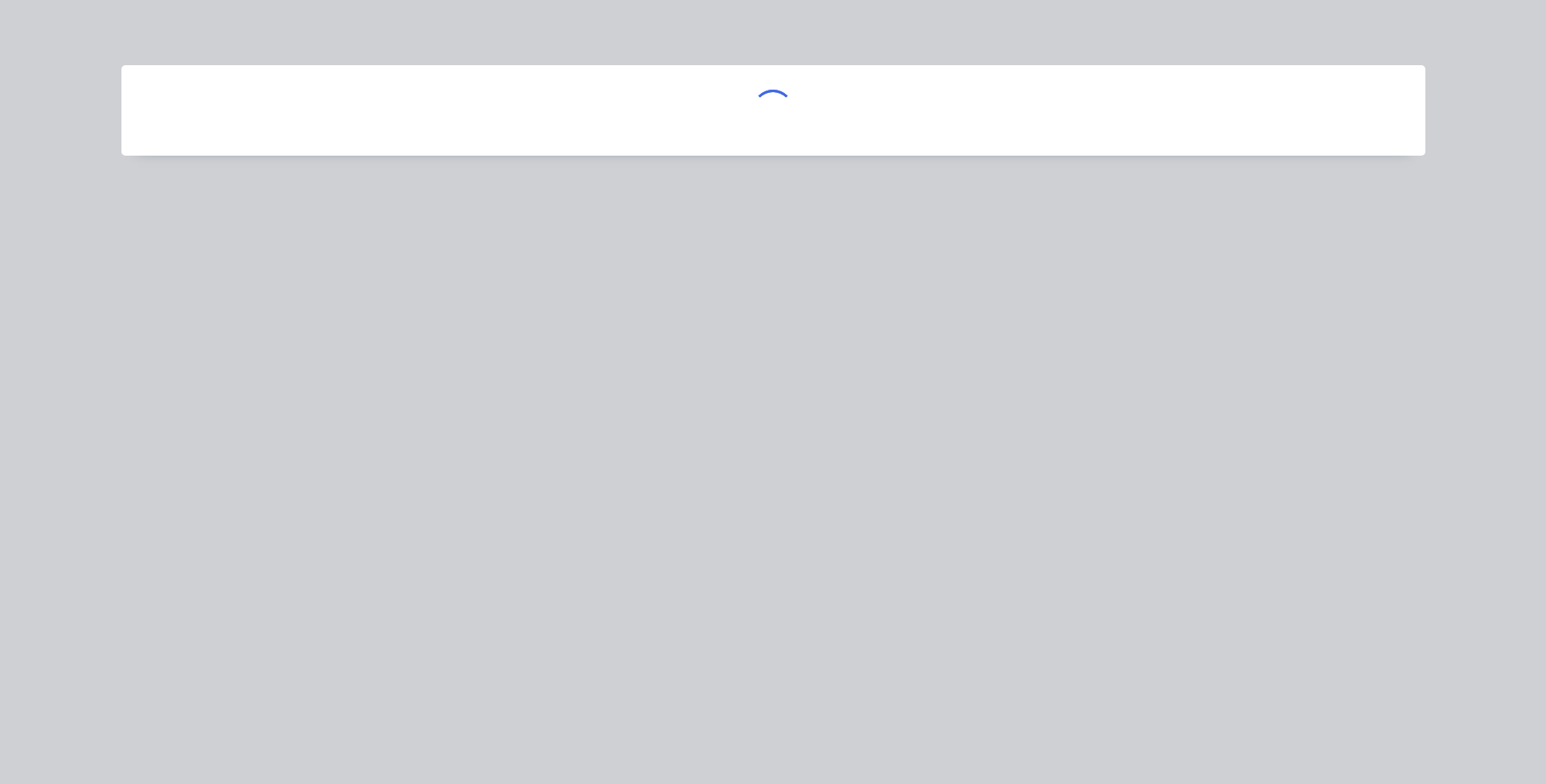
scroll to position [0, 0]
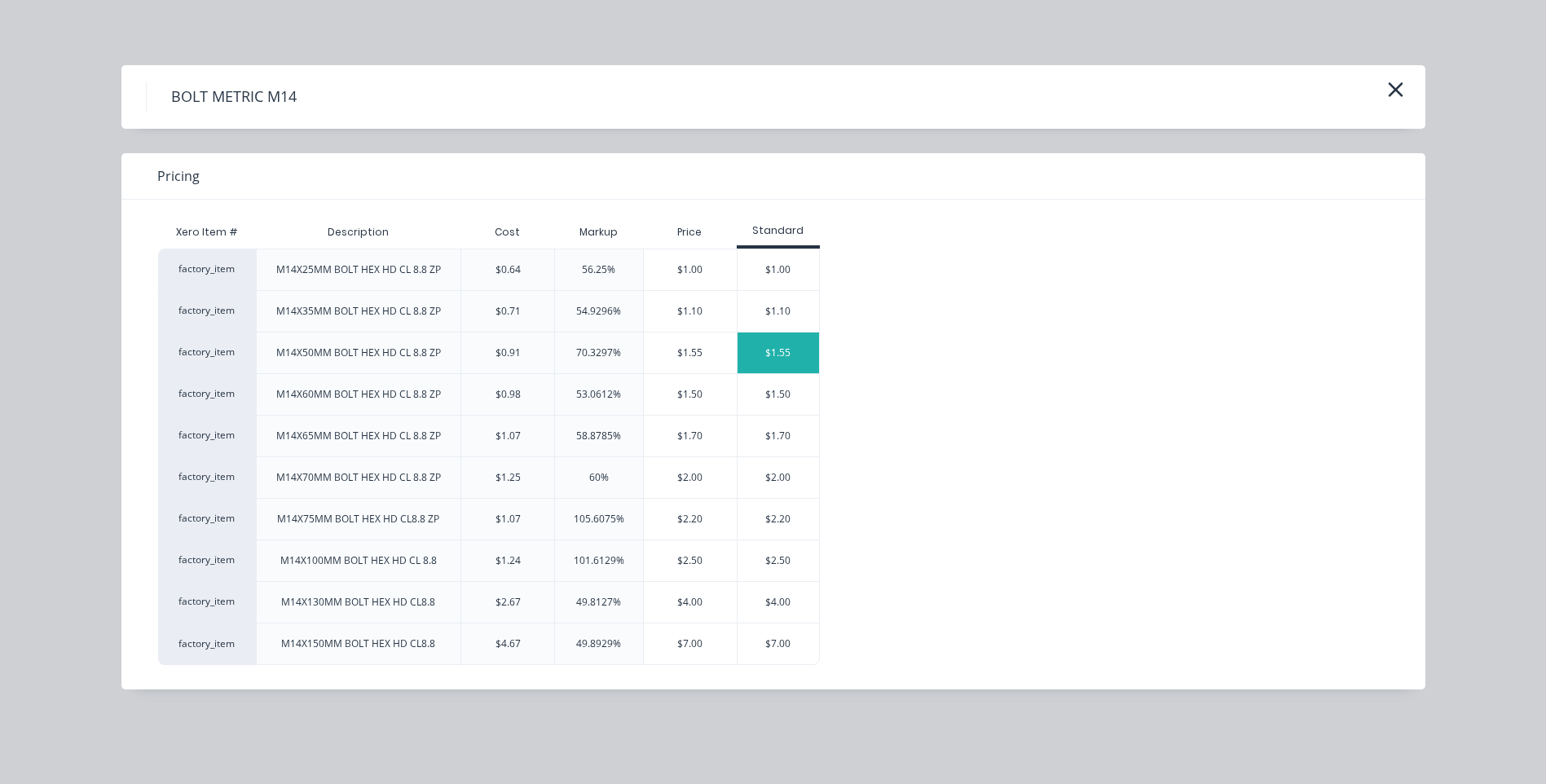
click at [781, 340] on div "$1.55" at bounding box center [778, 353] width 81 height 41
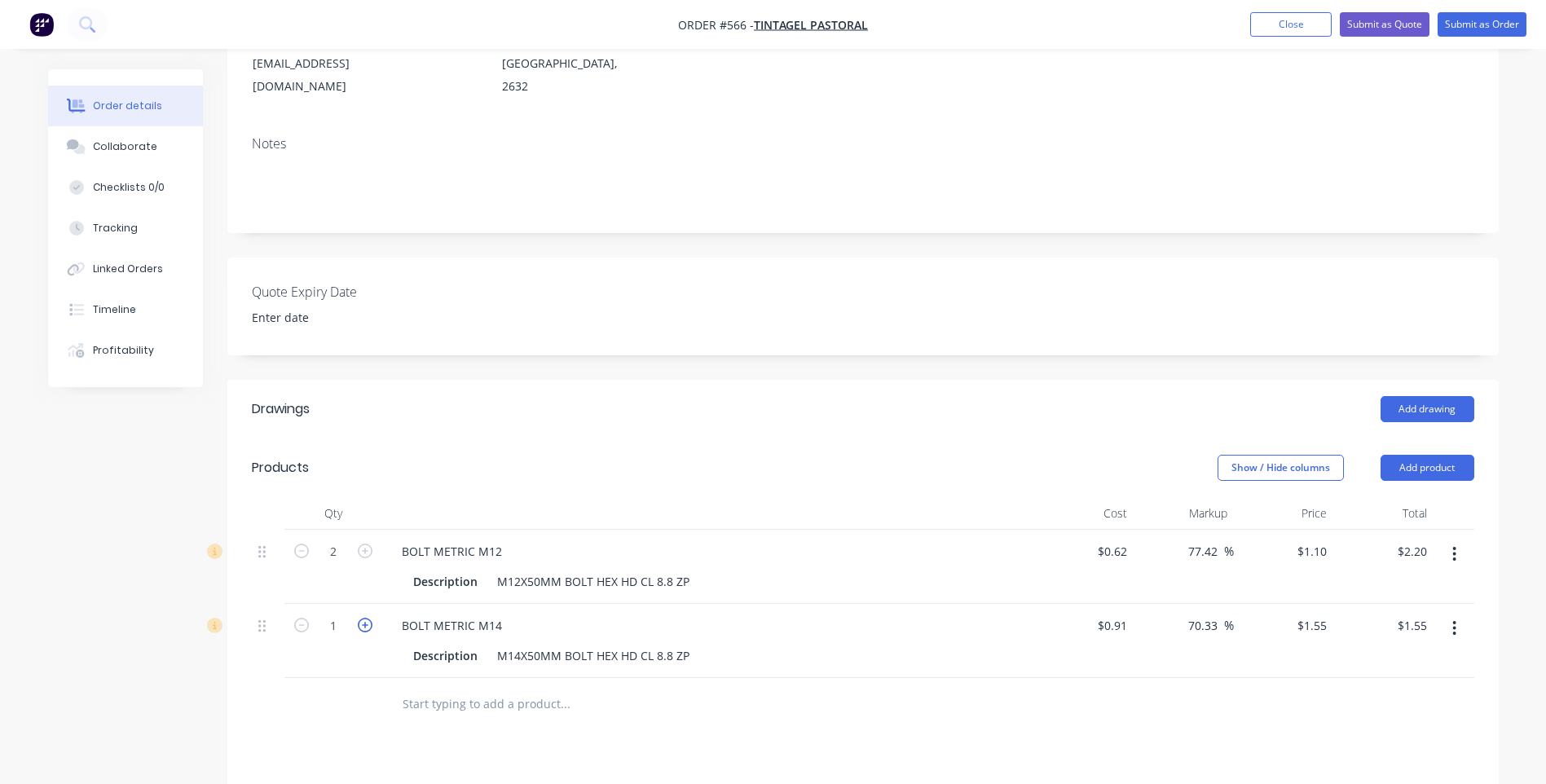
click at [362, 618] on icon "button" at bounding box center [365, 625] width 15 height 15
type input "2"
type input "$3.10"
click at [1431, 455] on button "Add product" at bounding box center [1427, 467] width 94 height 26
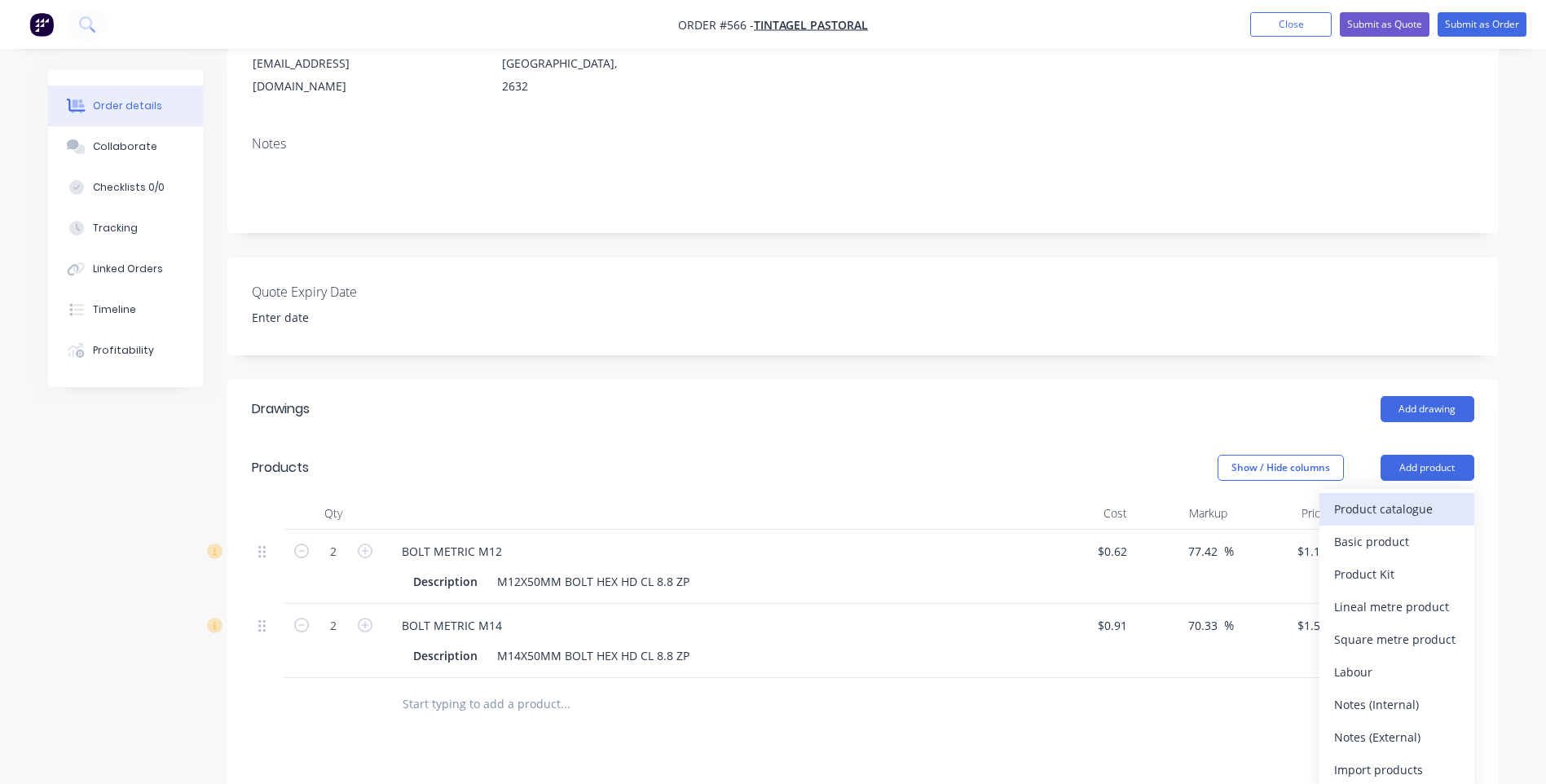
click at [1344, 497] on div "Product catalogue" at bounding box center [1397, 508] width 126 height 24
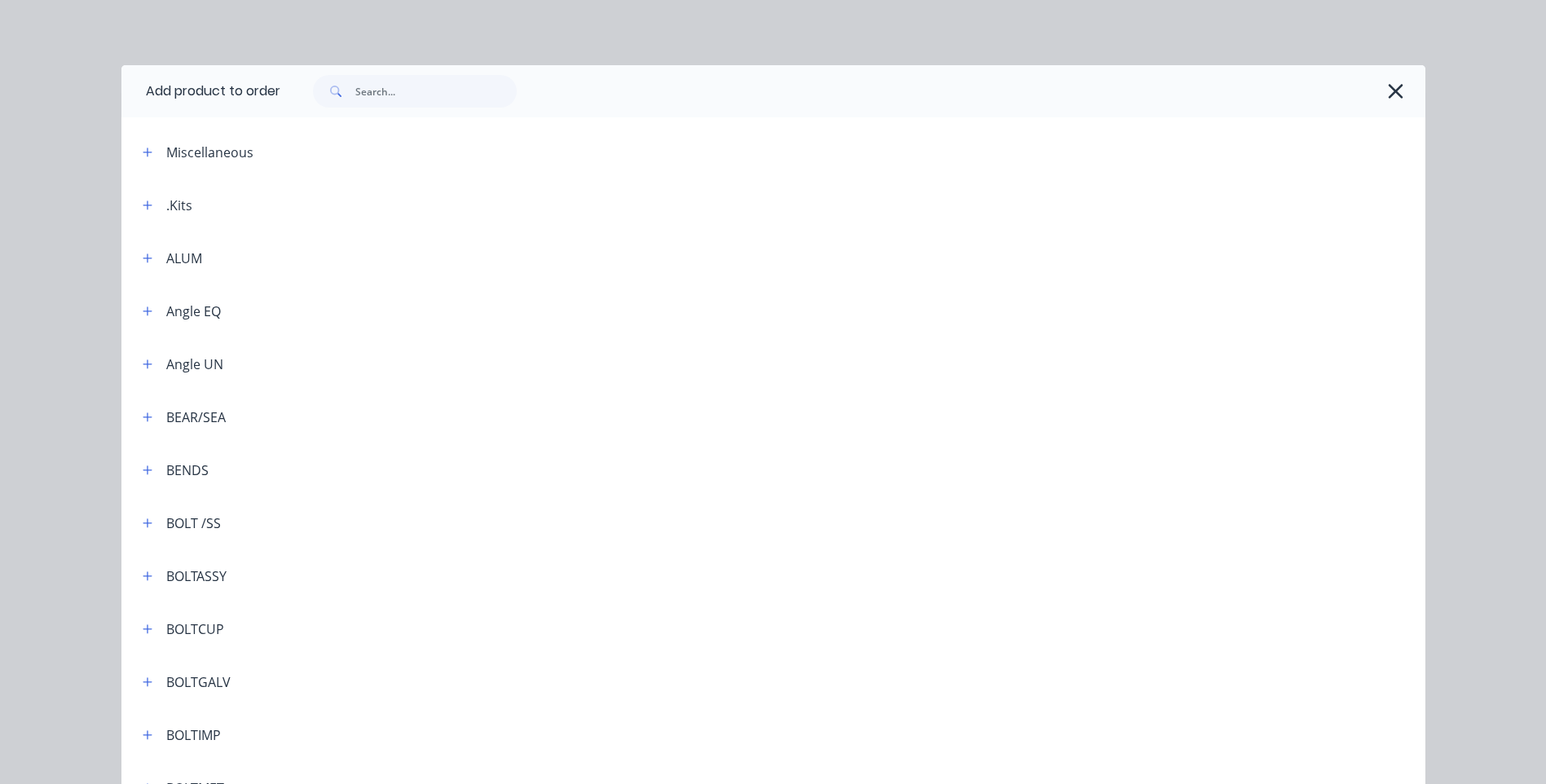
scroll to position [163, 0]
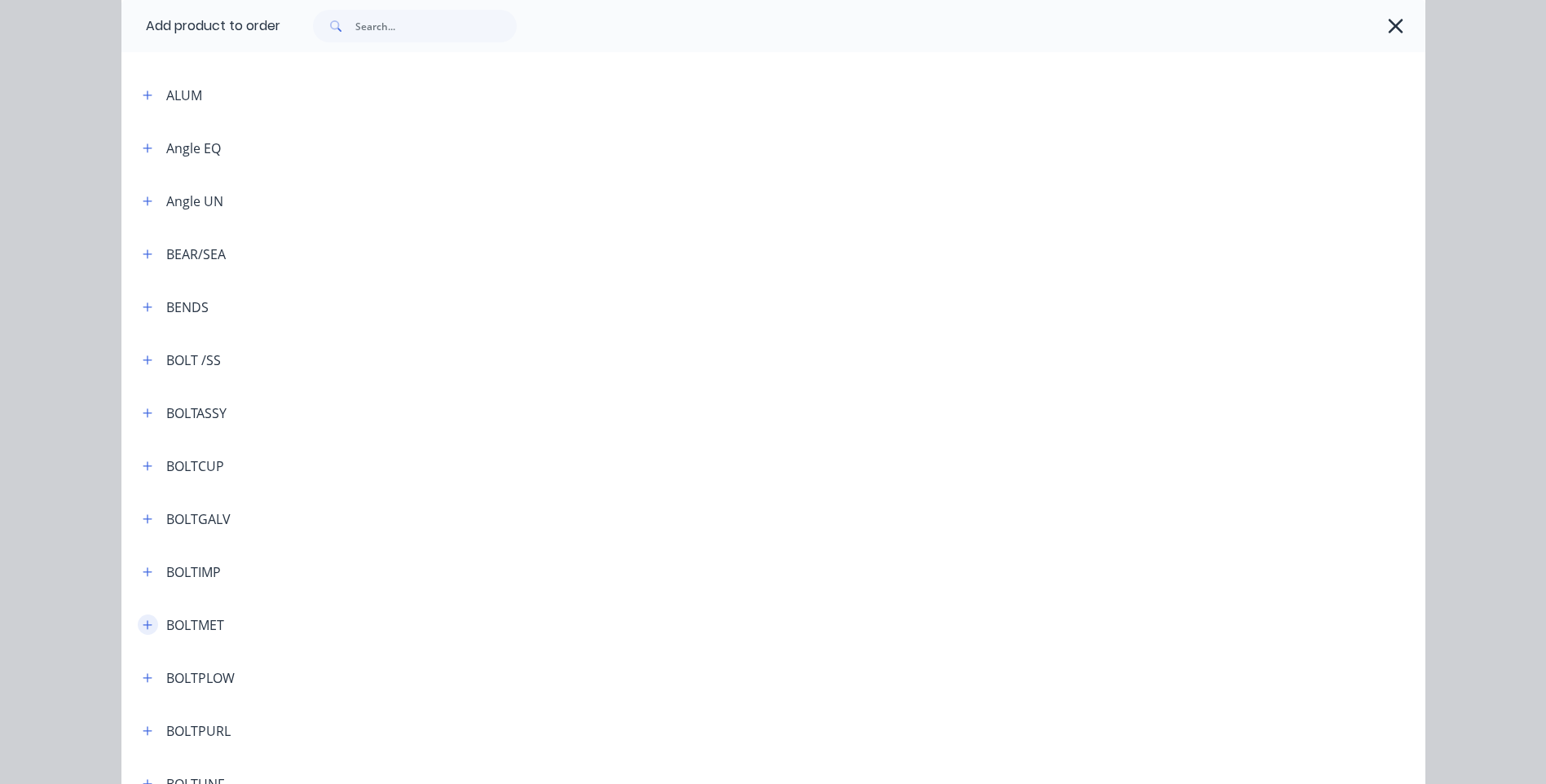
click at [142, 623] on icon "button" at bounding box center [147, 625] width 10 height 12
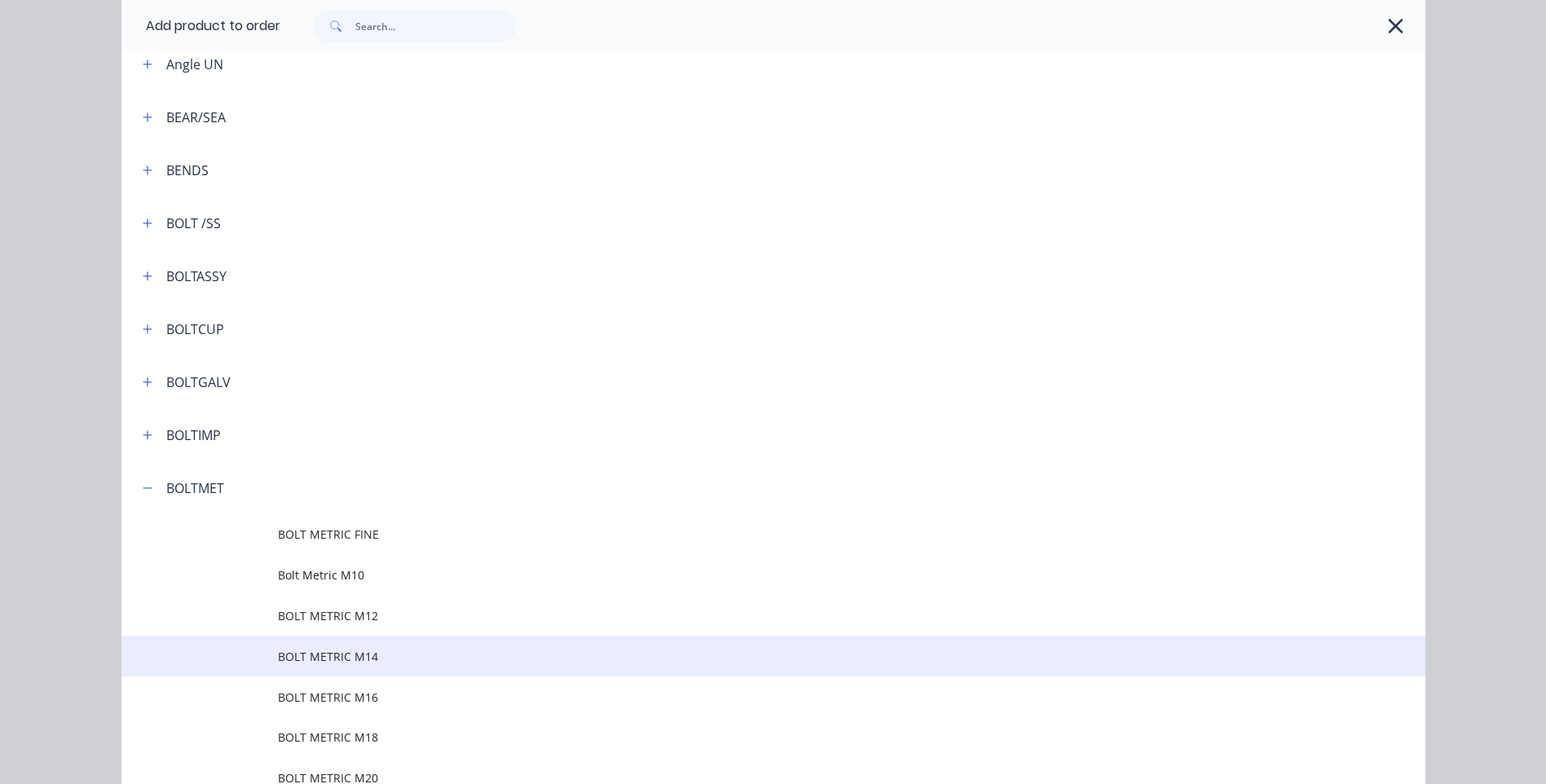
scroll to position [326, 0]
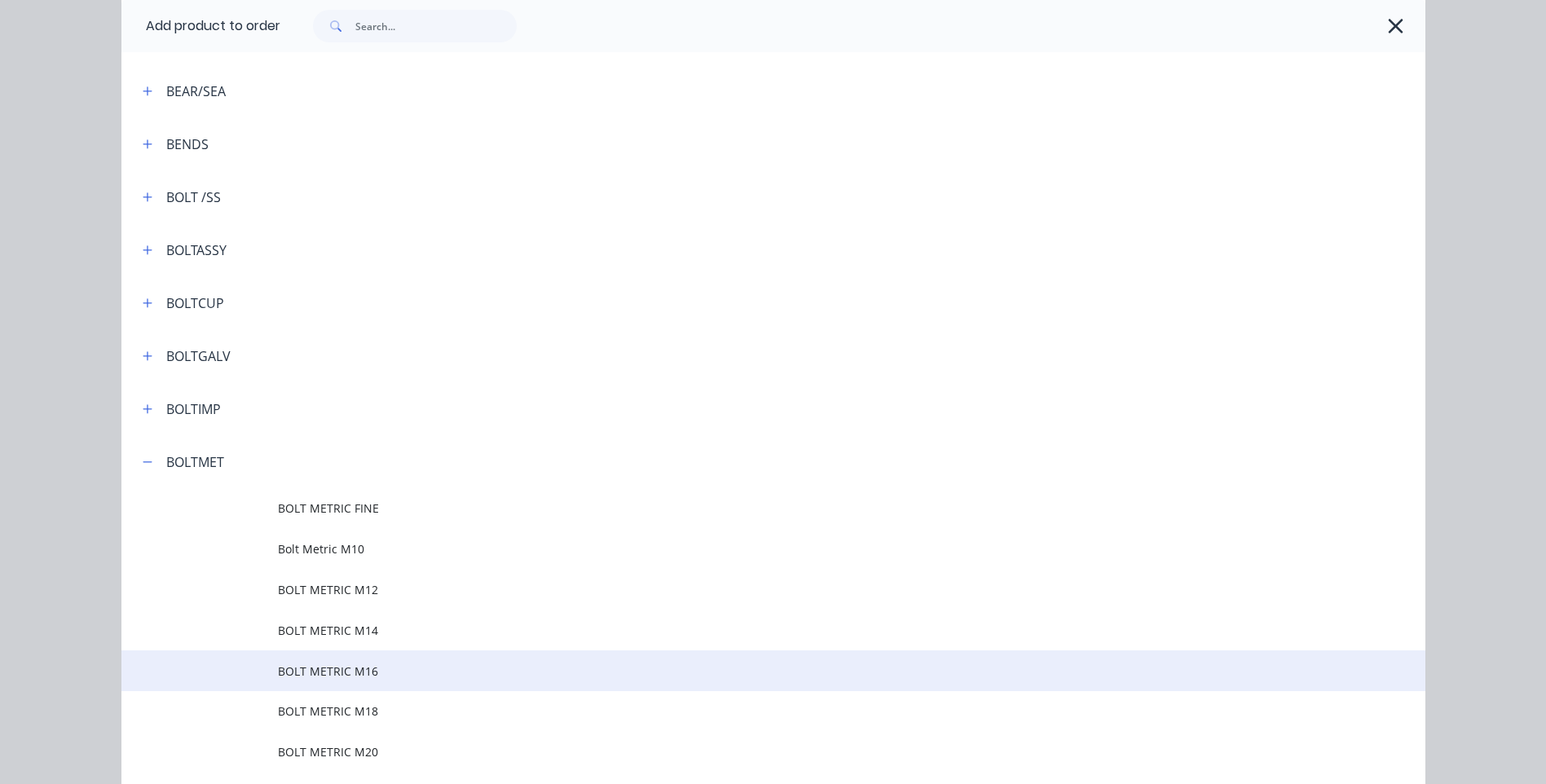
click at [335, 673] on span "BOLT METRIC M16" at bounding box center [737, 671] width 917 height 17
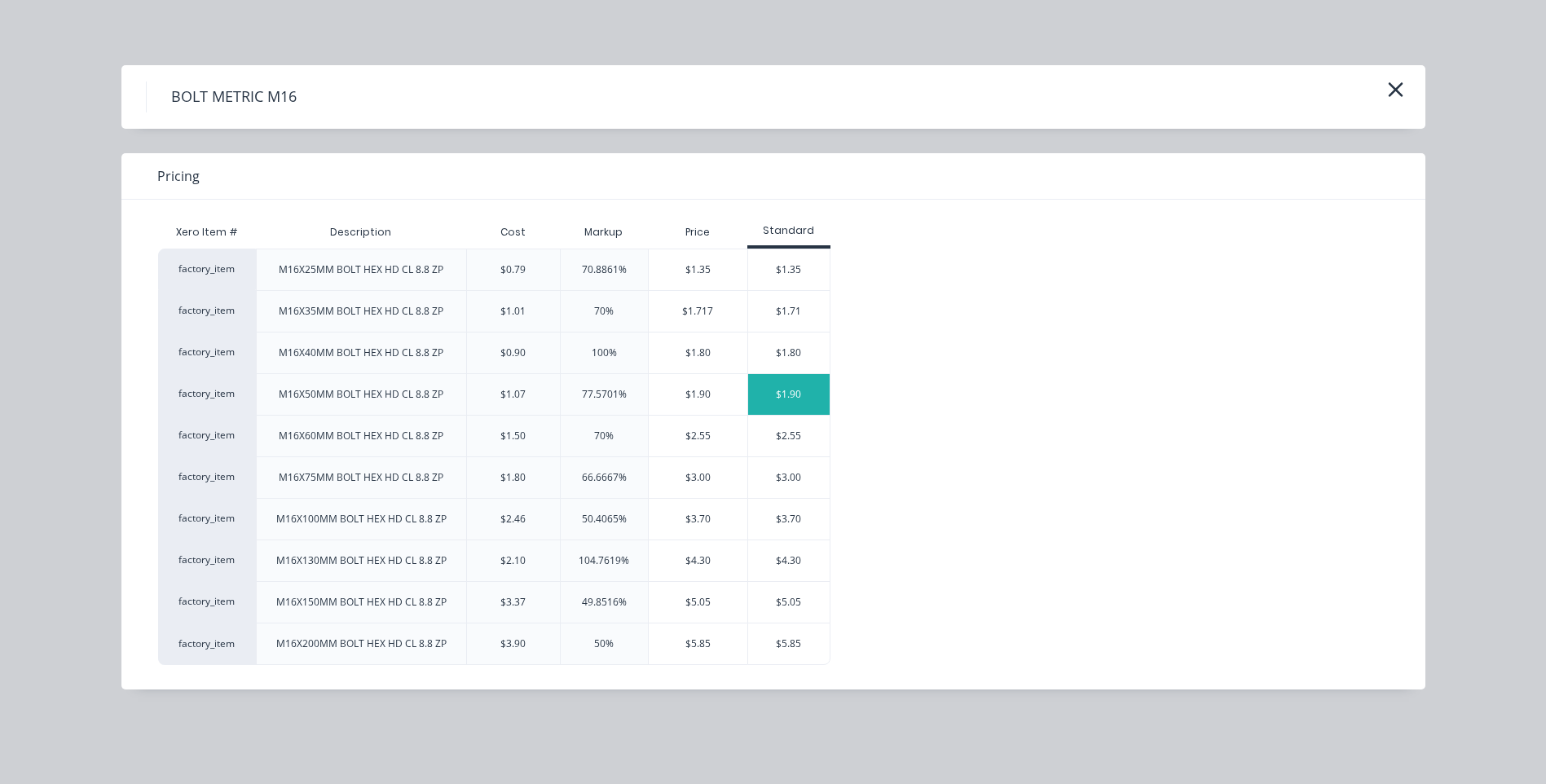
click at [777, 393] on div "$1.90" at bounding box center [789, 394] width 81 height 41
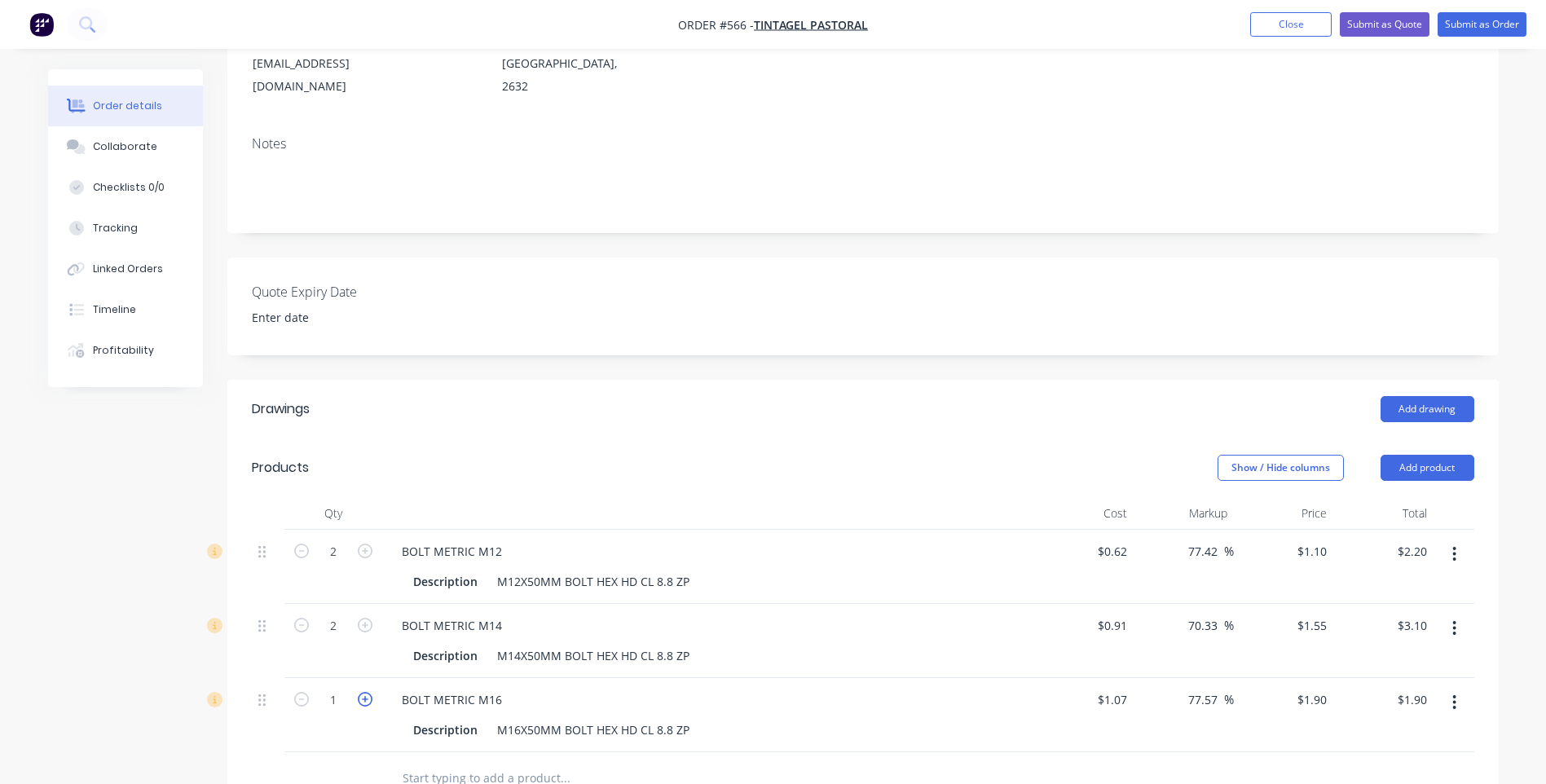
click at [362, 692] on icon "button" at bounding box center [365, 700] width 15 height 15
type input "2"
type input "$3.80"
click at [1396, 455] on button "Add product" at bounding box center [1427, 467] width 94 height 26
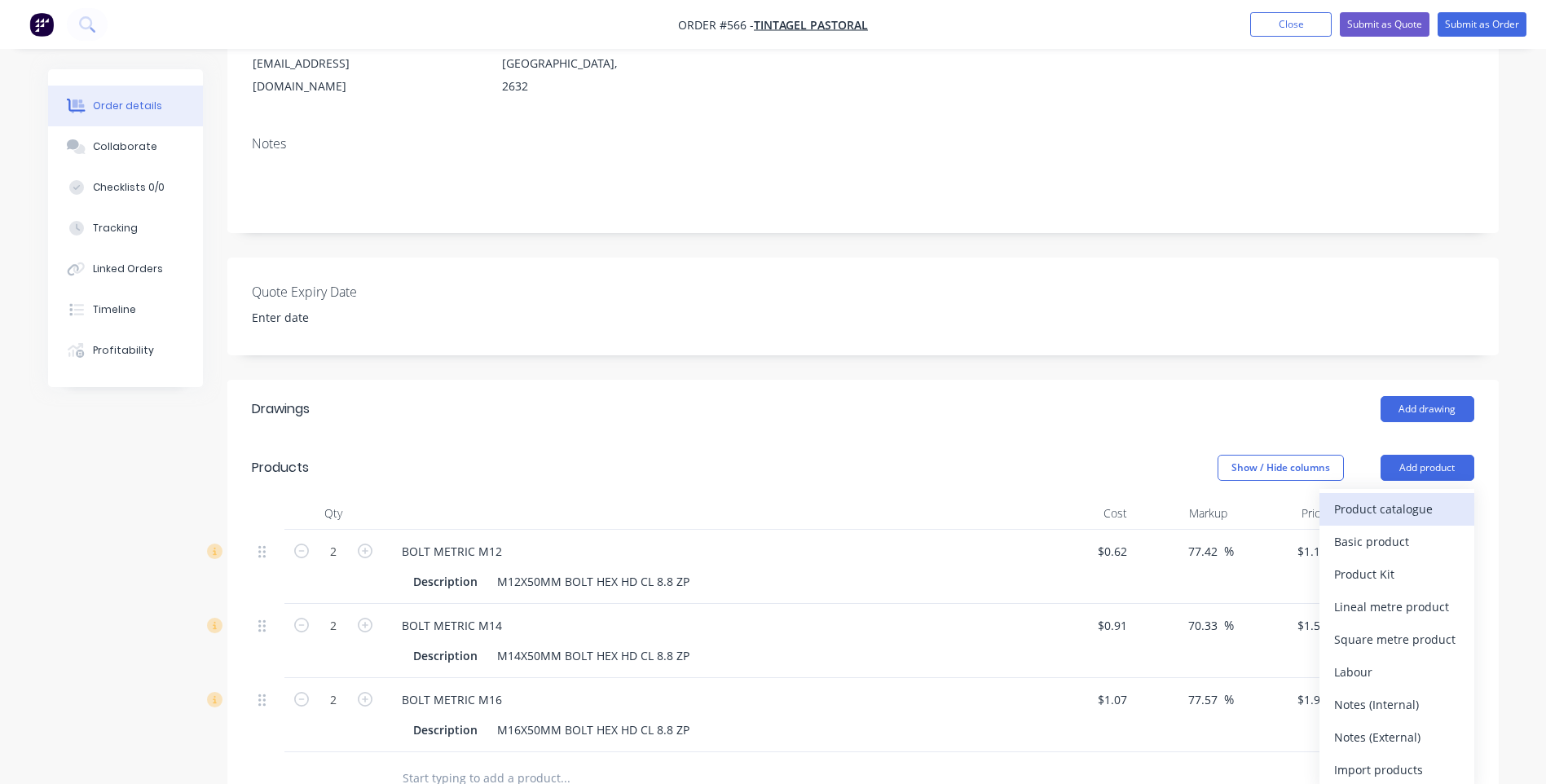
click at [1371, 497] on div "Product catalogue" at bounding box center [1397, 508] width 126 height 24
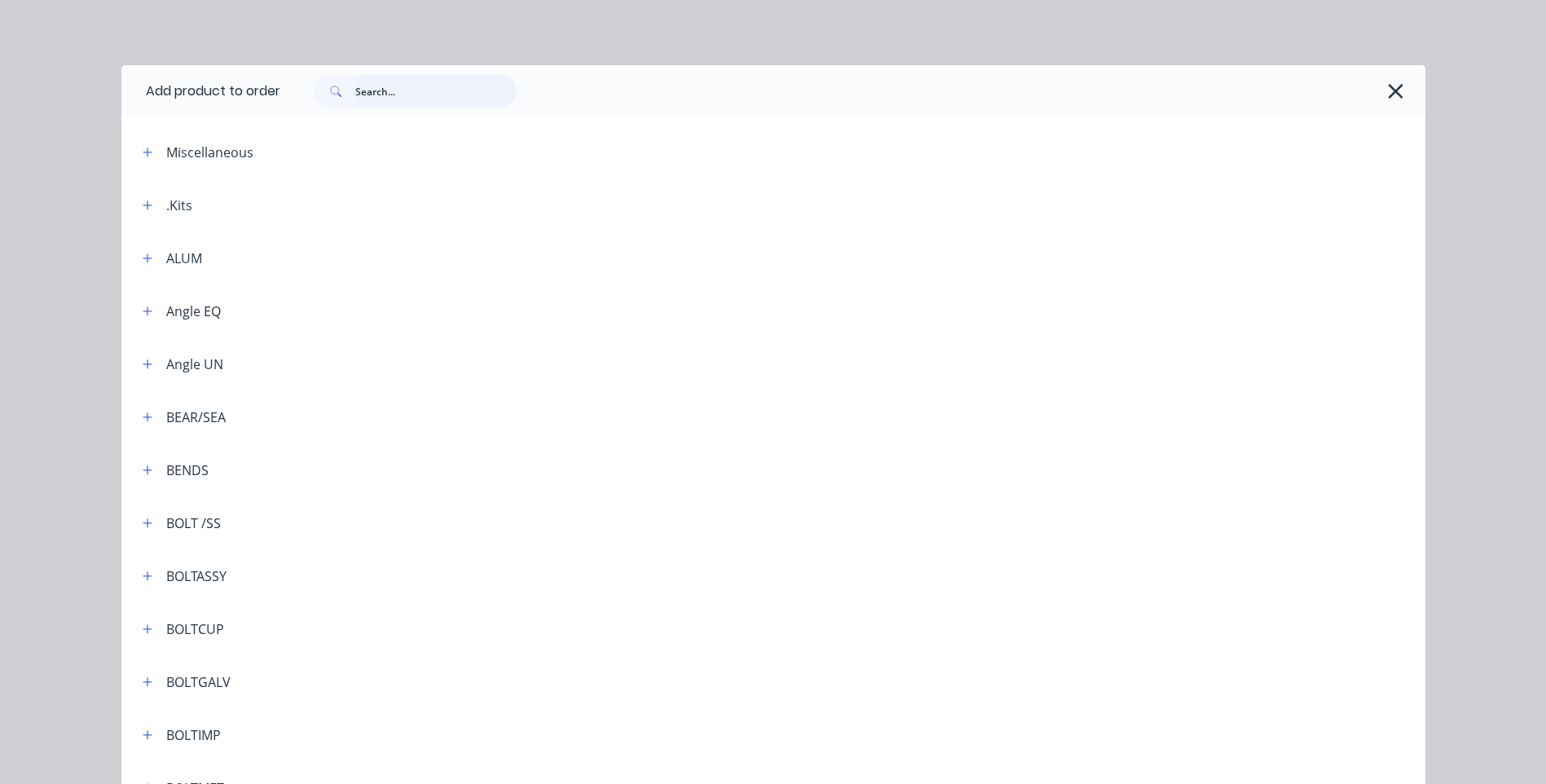
click at [402, 97] on input "text" at bounding box center [436, 91] width 161 height 32
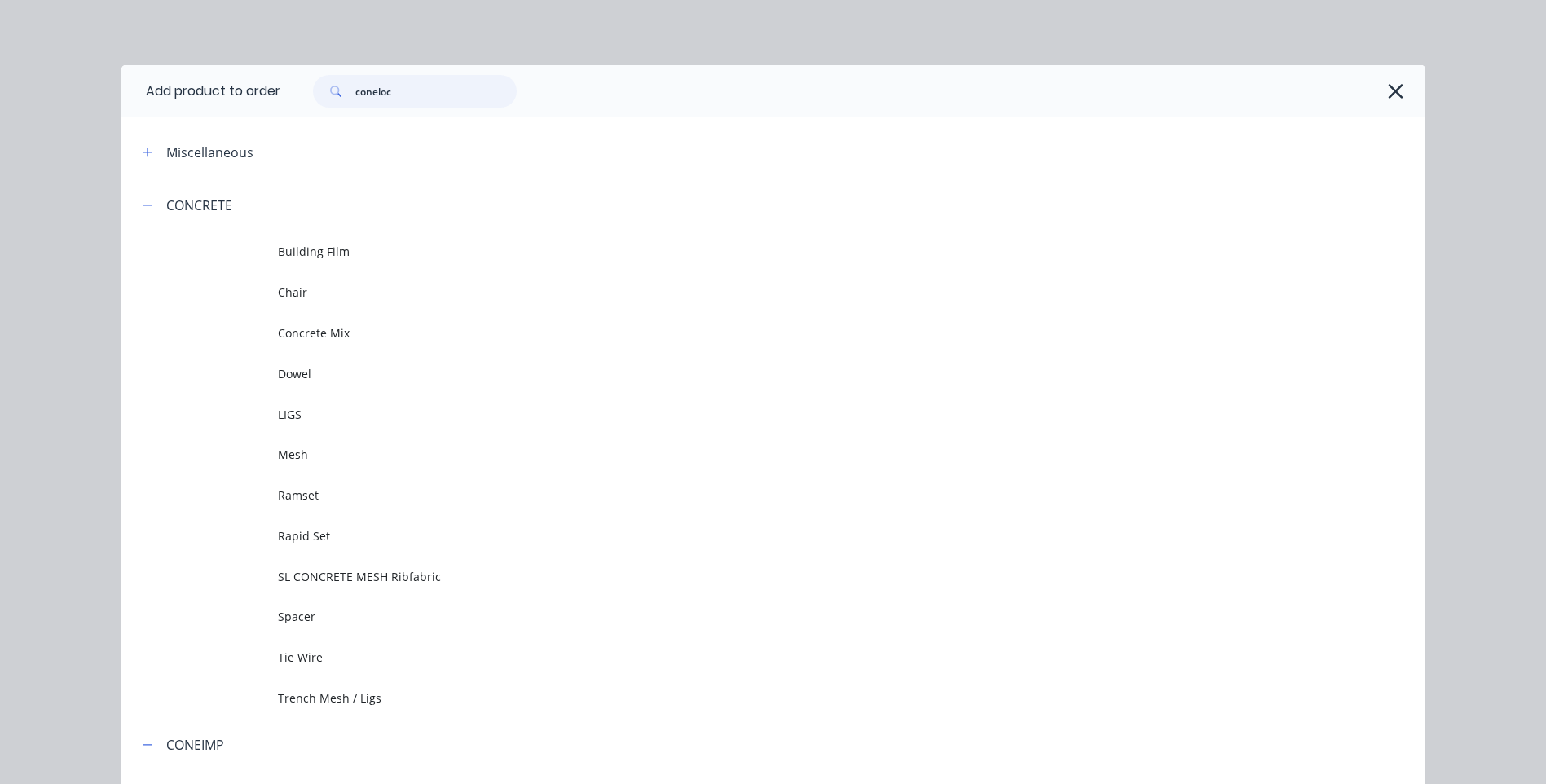
type input "conelock"
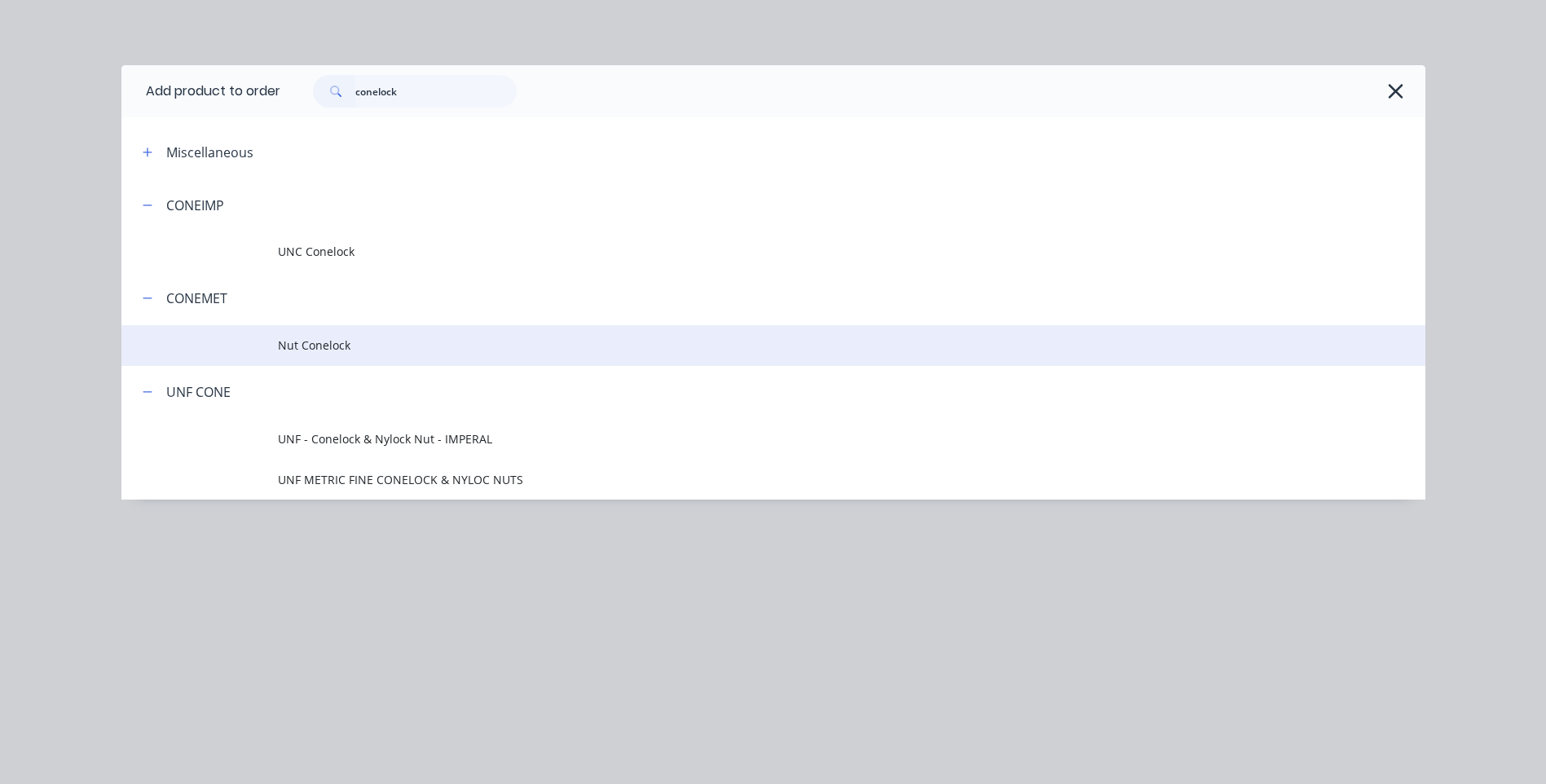
click at [307, 344] on span "Nut Conelock" at bounding box center [737, 344] width 917 height 17
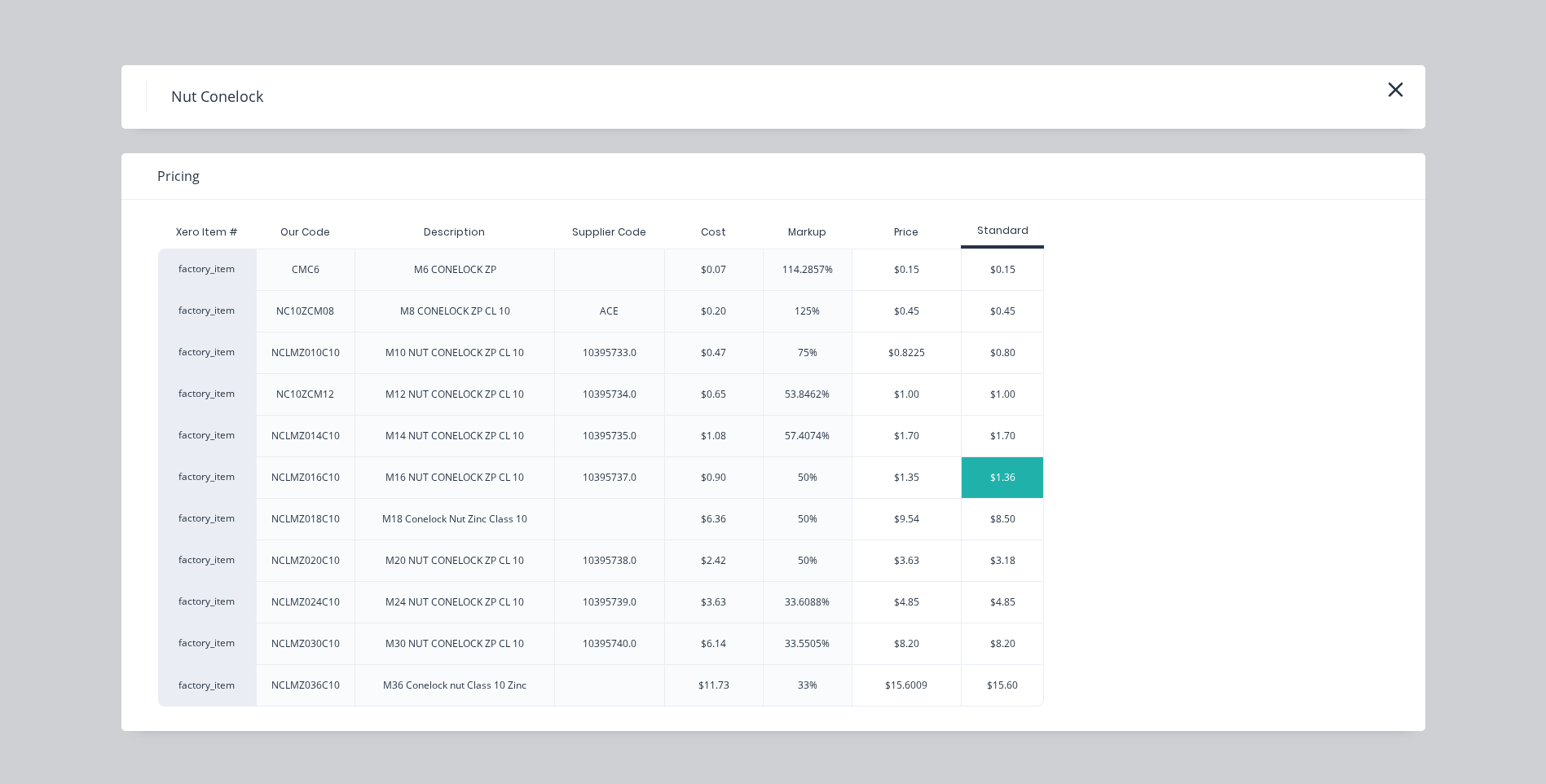
click at [1001, 469] on div "$1.36" at bounding box center [1002, 477] width 81 height 41
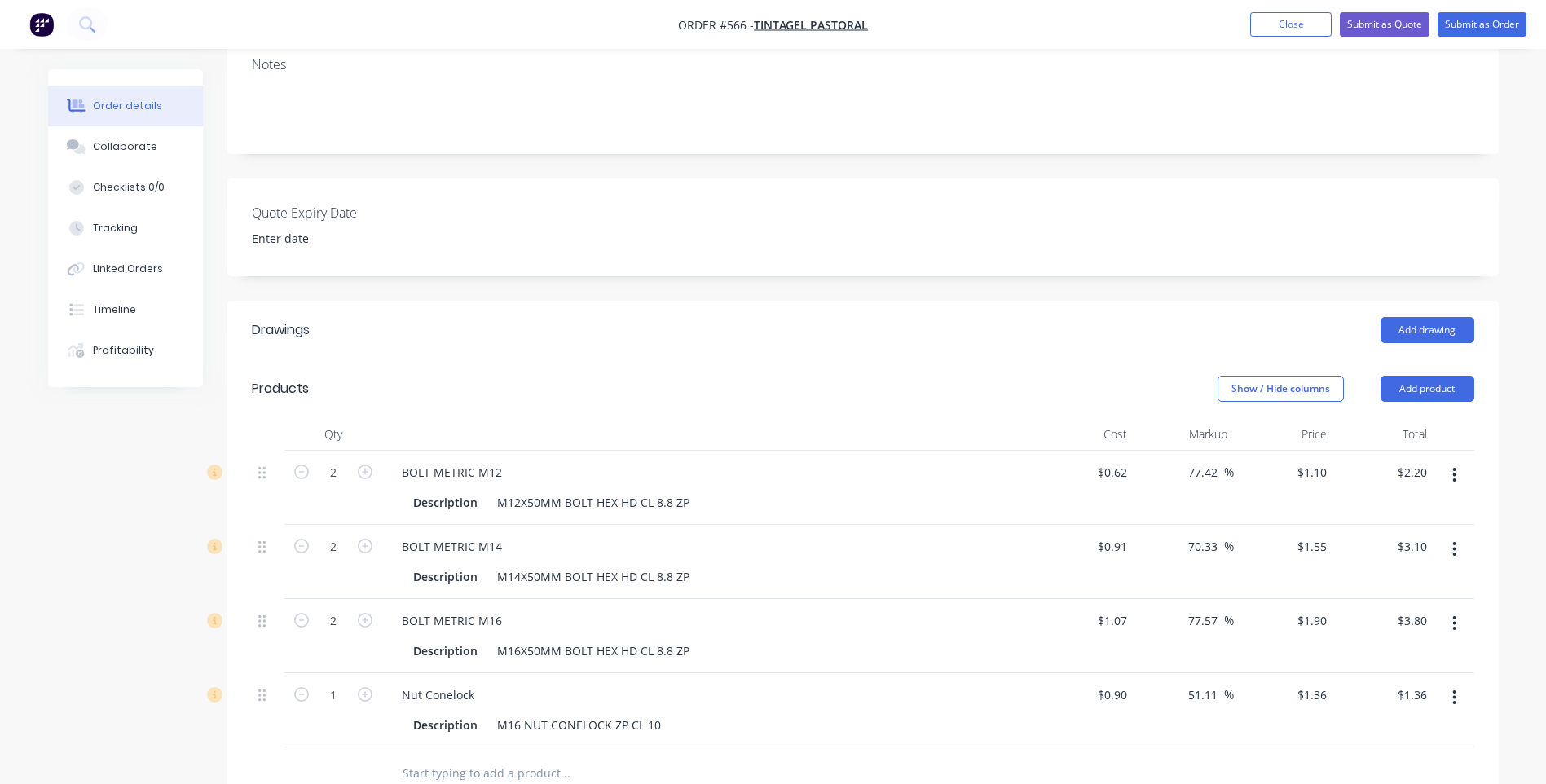
scroll to position [570, 0]
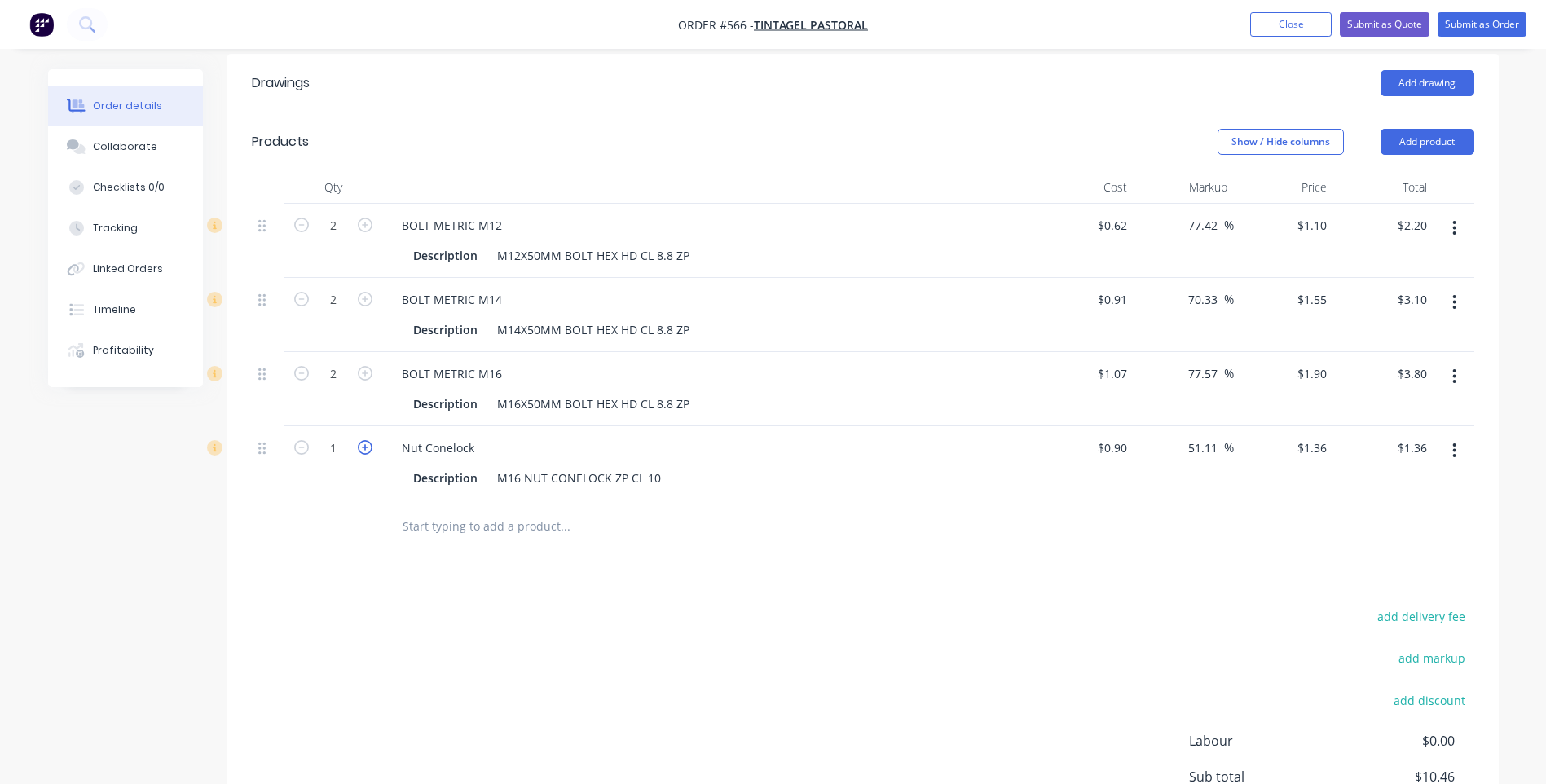
click at [368, 440] on icon "button" at bounding box center [365, 447] width 15 height 15
type input "2"
type input "$2.72"
click at [1446, 129] on button "Add product" at bounding box center [1427, 142] width 94 height 26
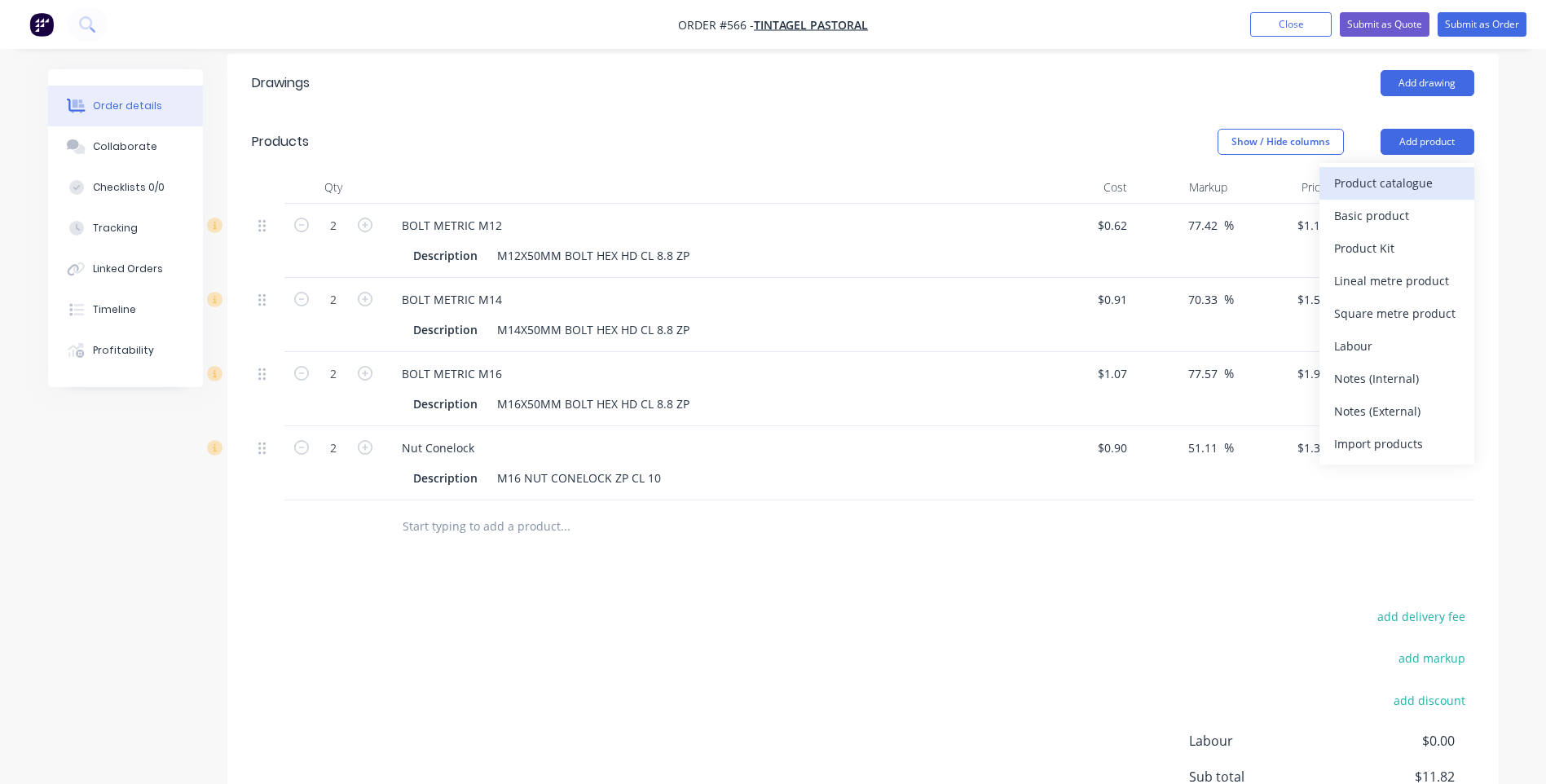
click at [1379, 171] on div "Product catalogue" at bounding box center [1397, 183] width 126 height 24
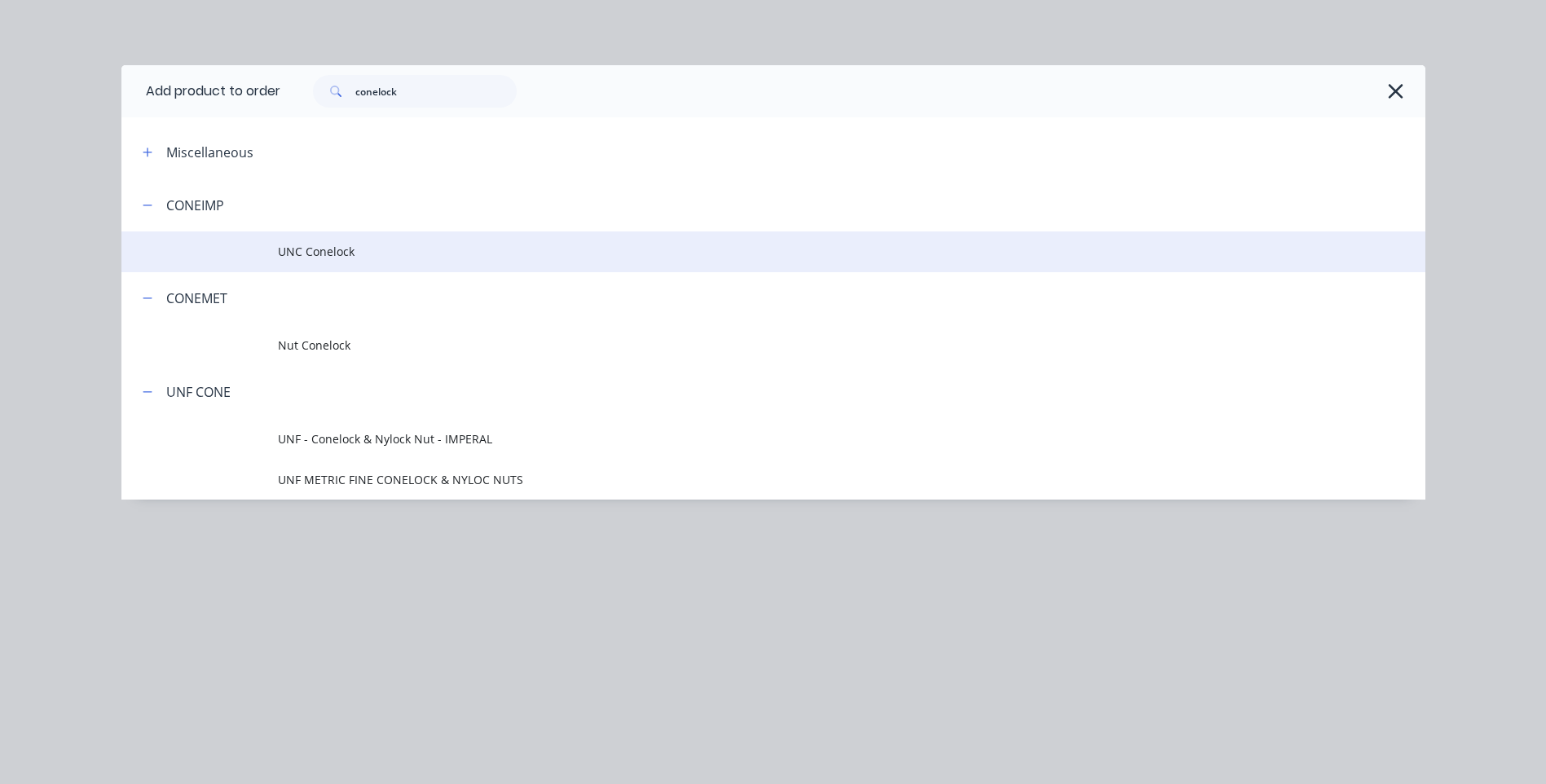
click at [317, 244] on span "UNC Conelock" at bounding box center [737, 251] width 917 height 17
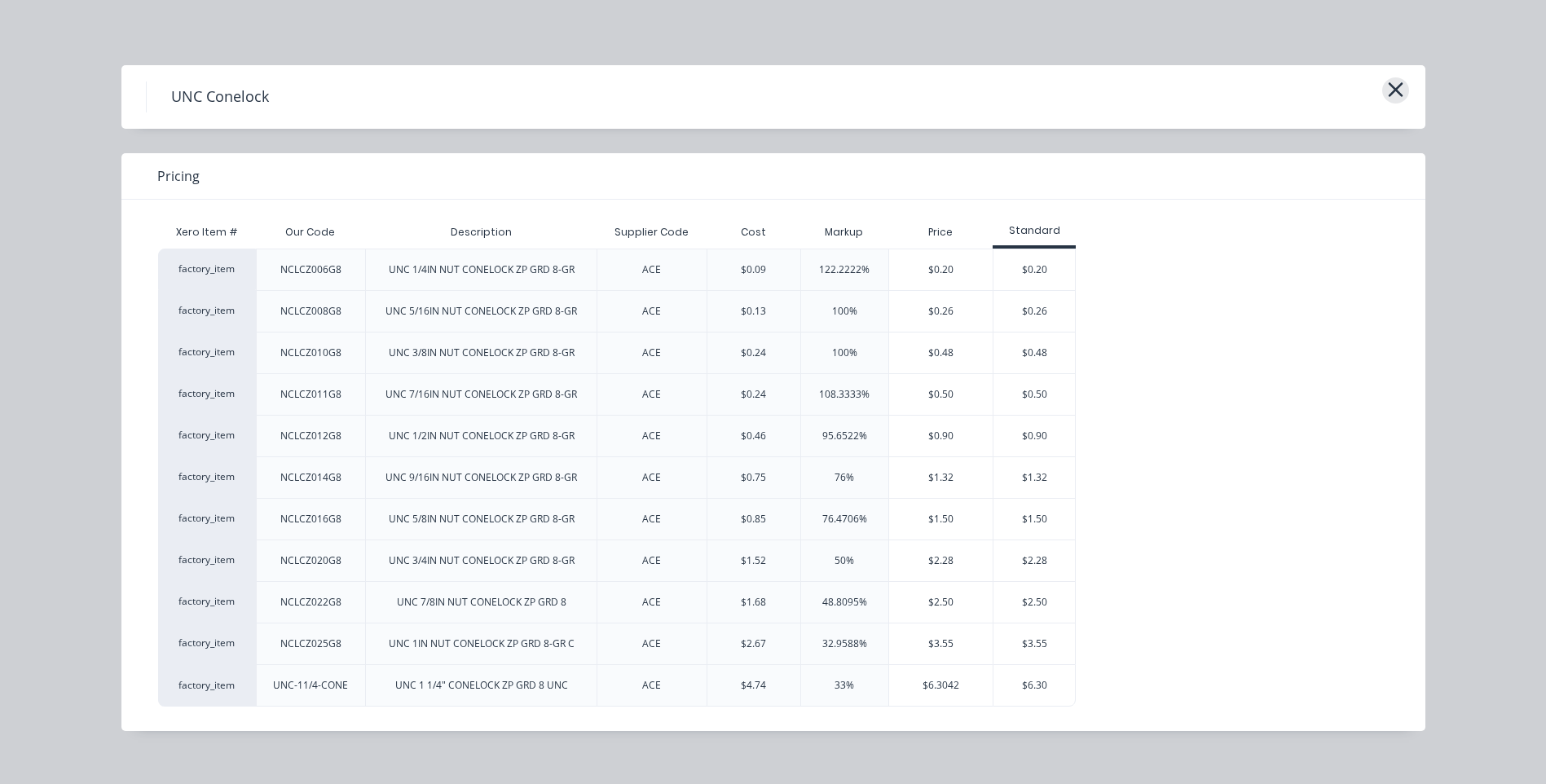
click at [1388, 83] on icon "button" at bounding box center [1395, 89] width 17 height 23
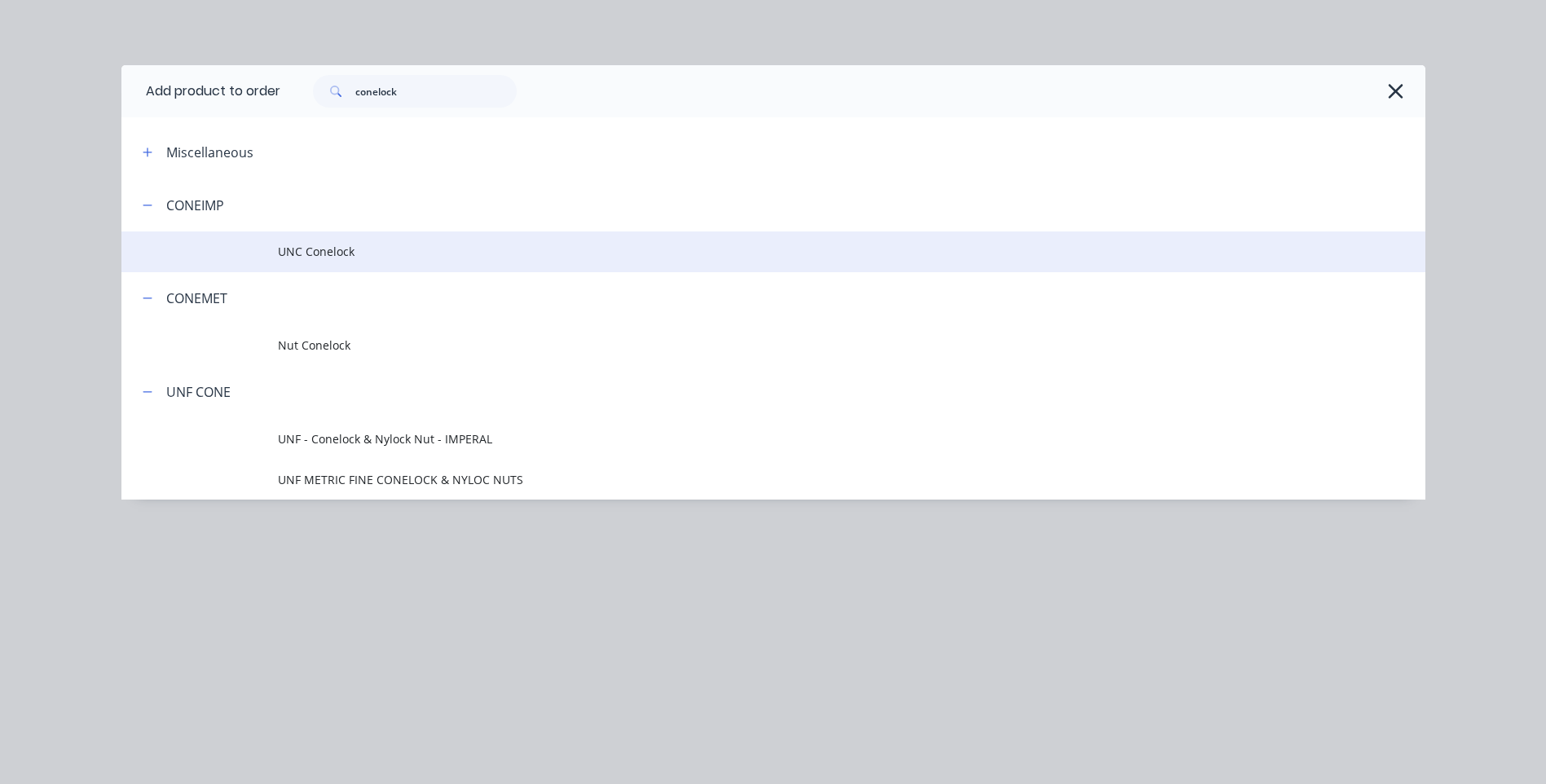
click at [301, 246] on span "UNC Conelock" at bounding box center [737, 251] width 917 height 17
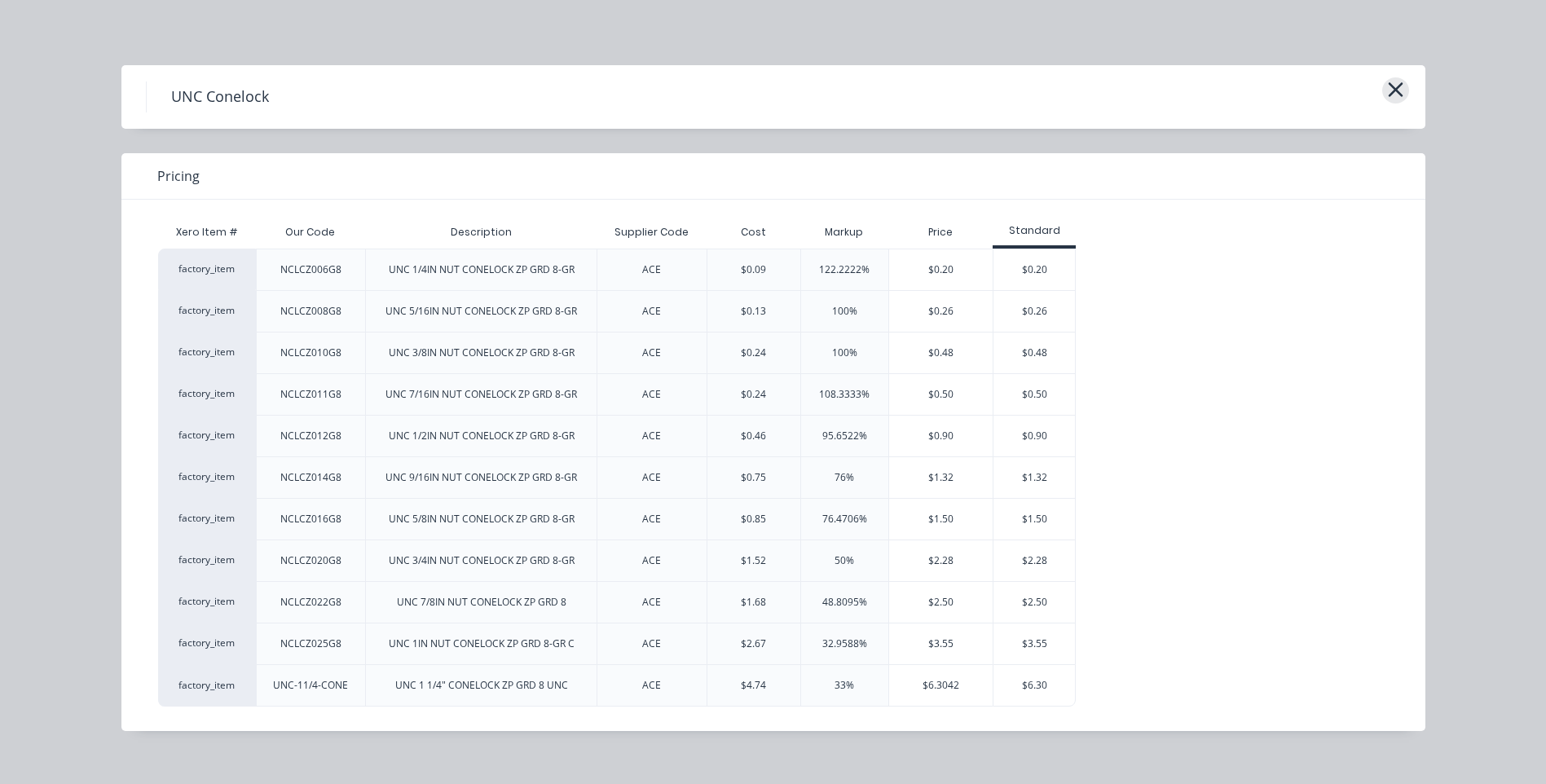
click at [1389, 89] on icon "button" at bounding box center [1395, 89] width 17 height 23
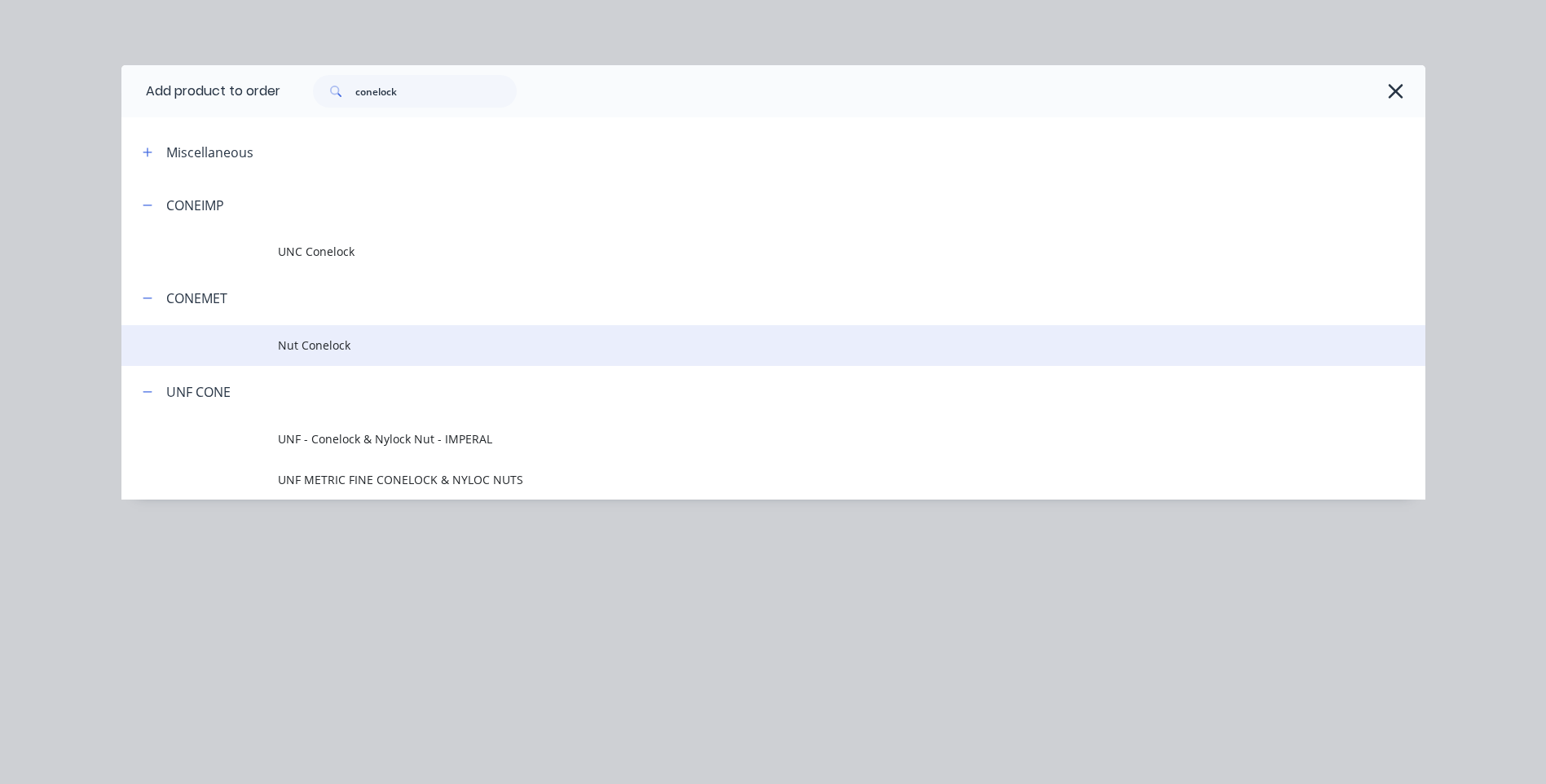
click at [291, 339] on span "Nut Conelock" at bounding box center [737, 344] width 917 height 17
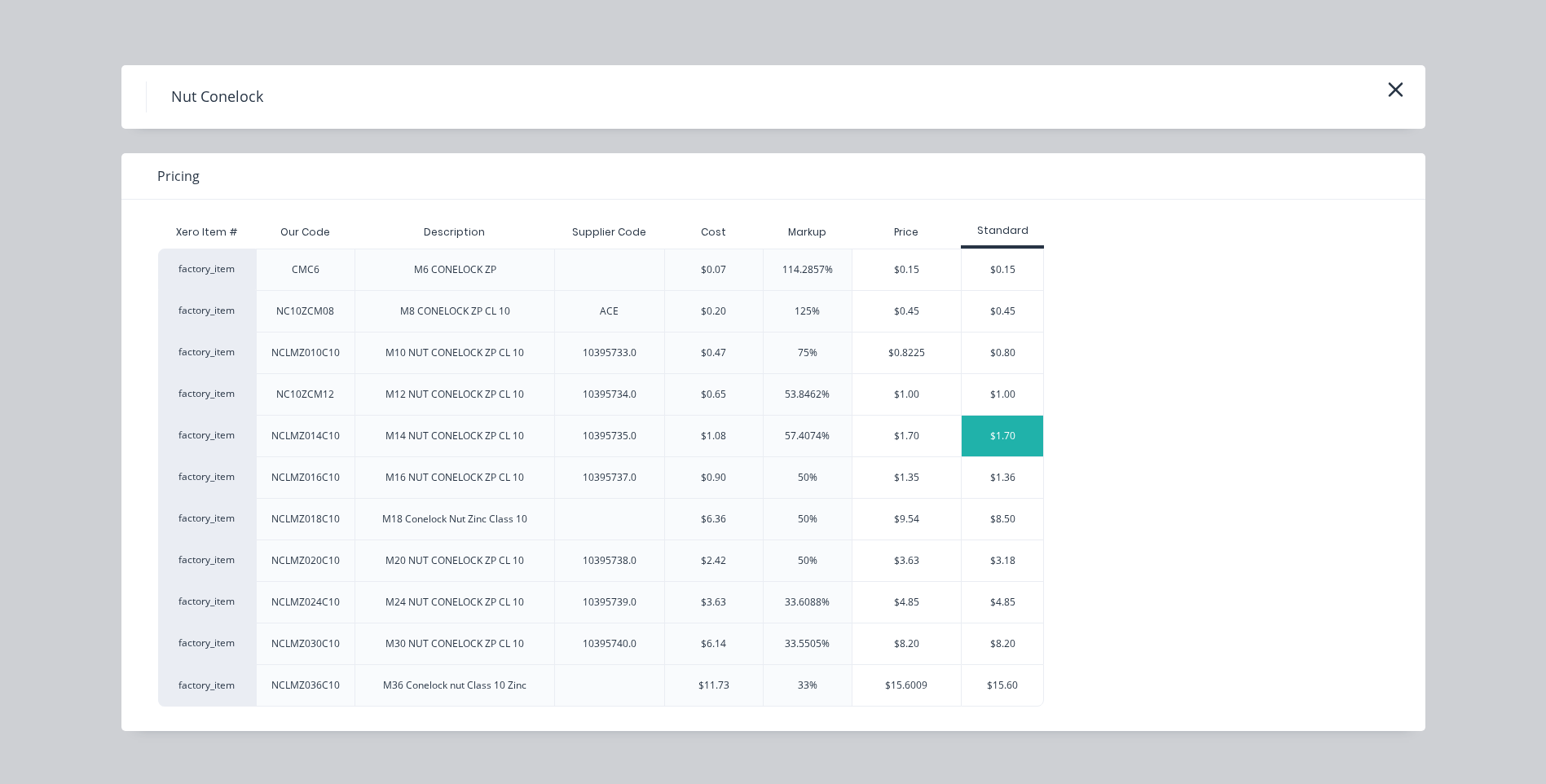
click at [1003, 423] on div "$1.70" at bounding box center [1002, 435] width 81 height 41
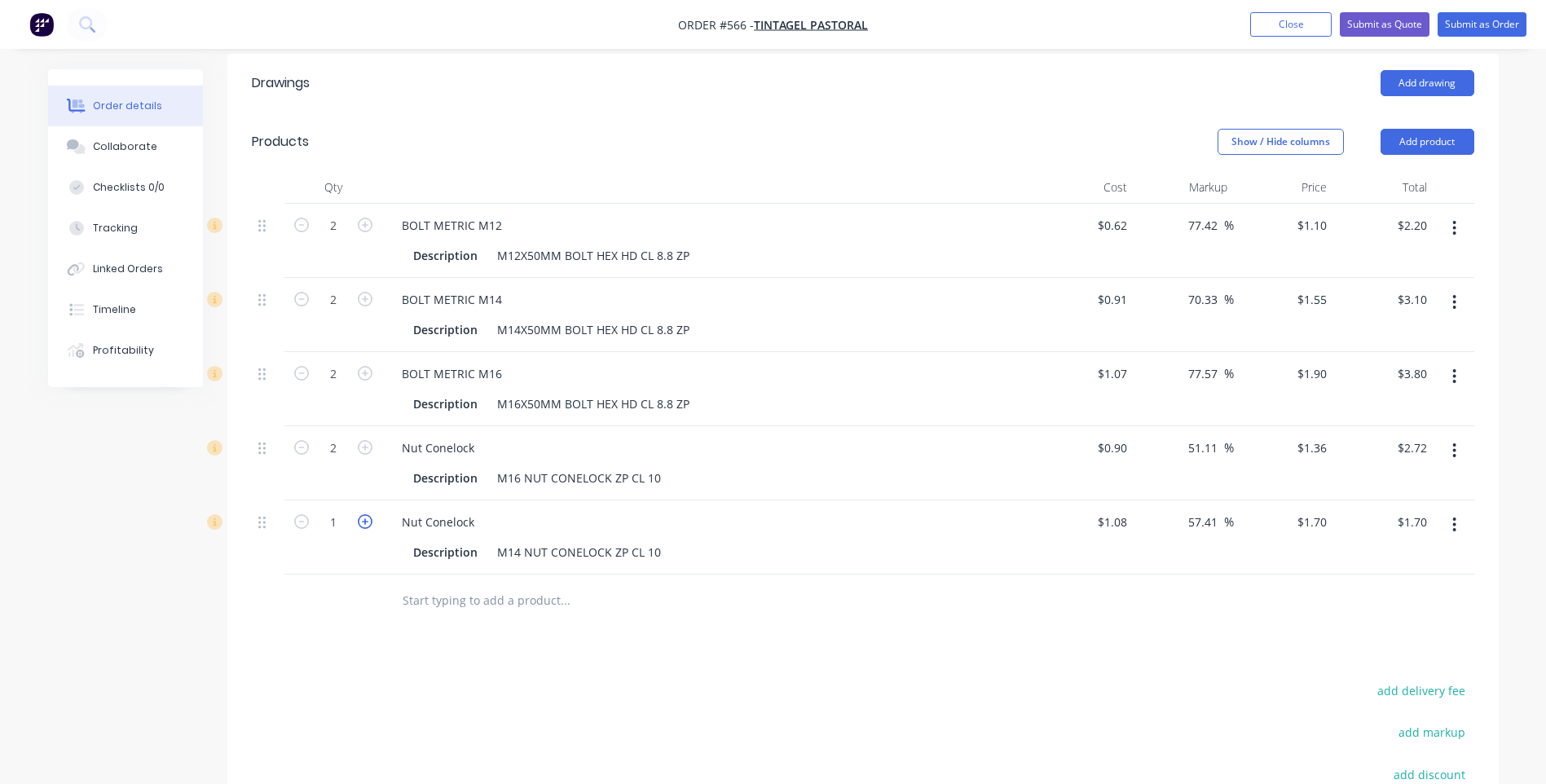
click at [363, 514] on icon "button" at bounding box center [365, 522] width 15 height 15
type input "2"
type input "$3.40"
click at [1413, 129] on button "Add product" at bounding box center [1427, 142] width 94 height 26
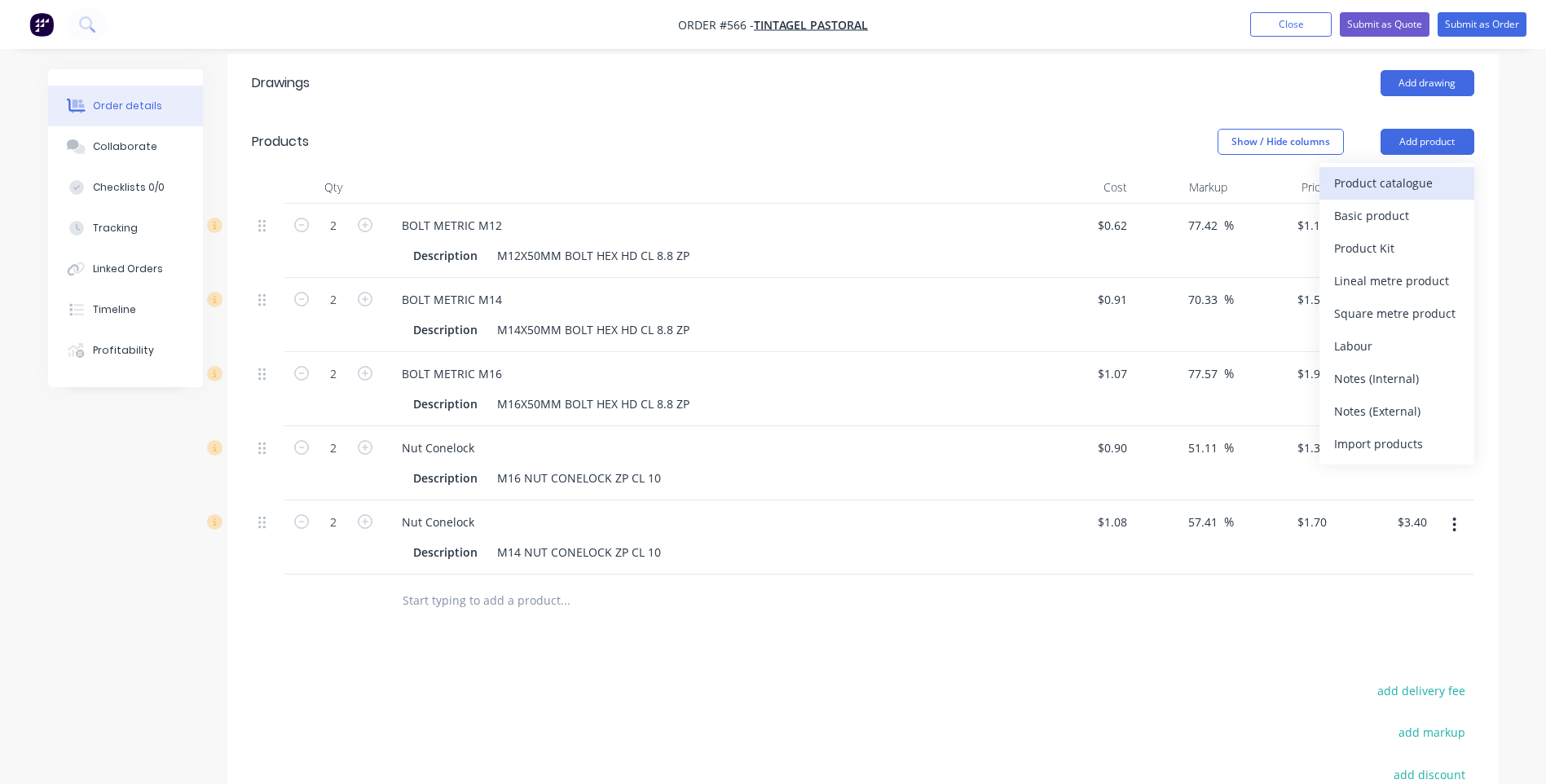
click at [1394, 171] on div "Product catalogue" at bounding box center [1397, 183] width 126 height 24
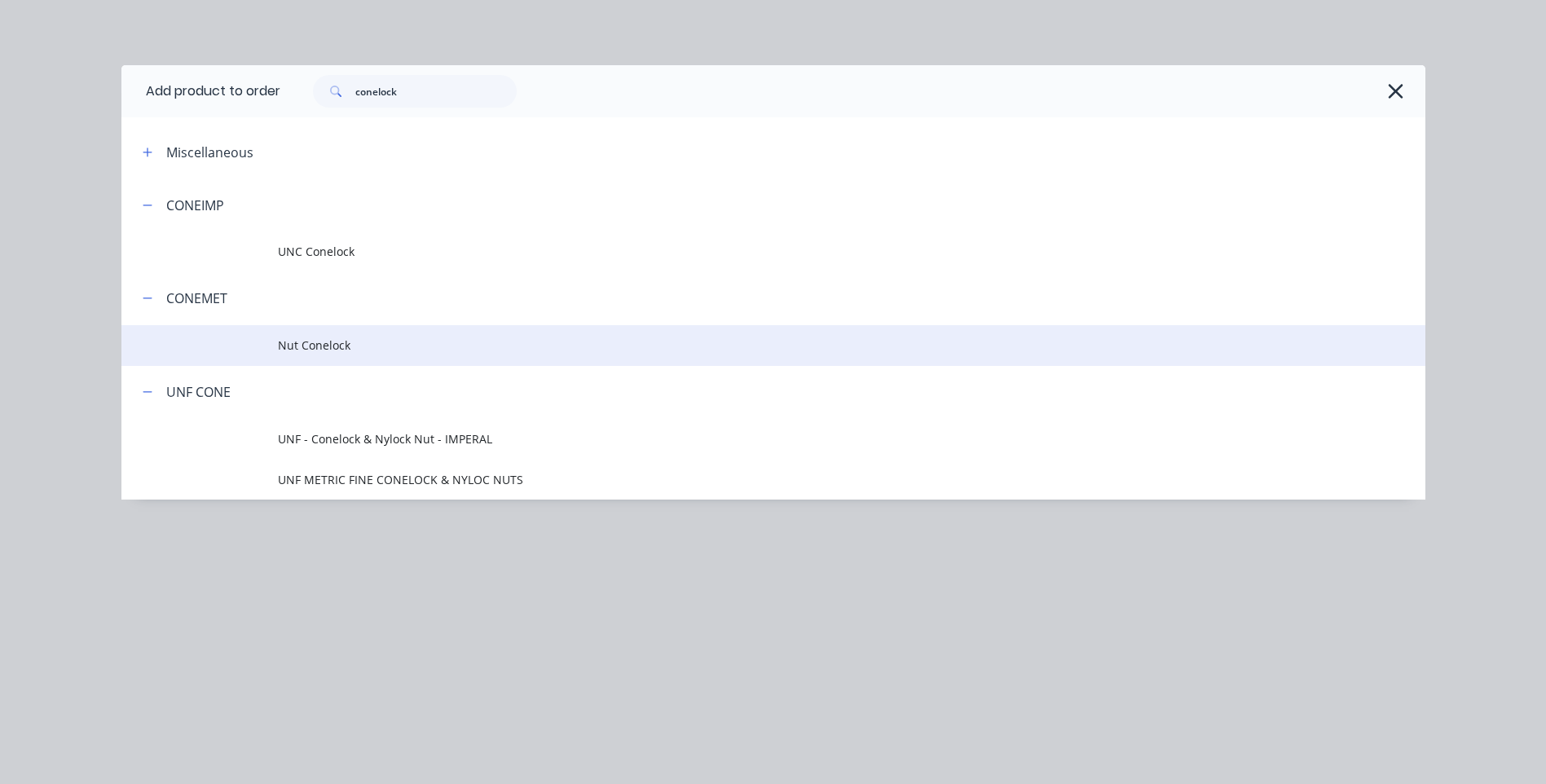
click at [306, 342] on span "Nut Conelock" at bounding box center [737, 344] width 917 height 17
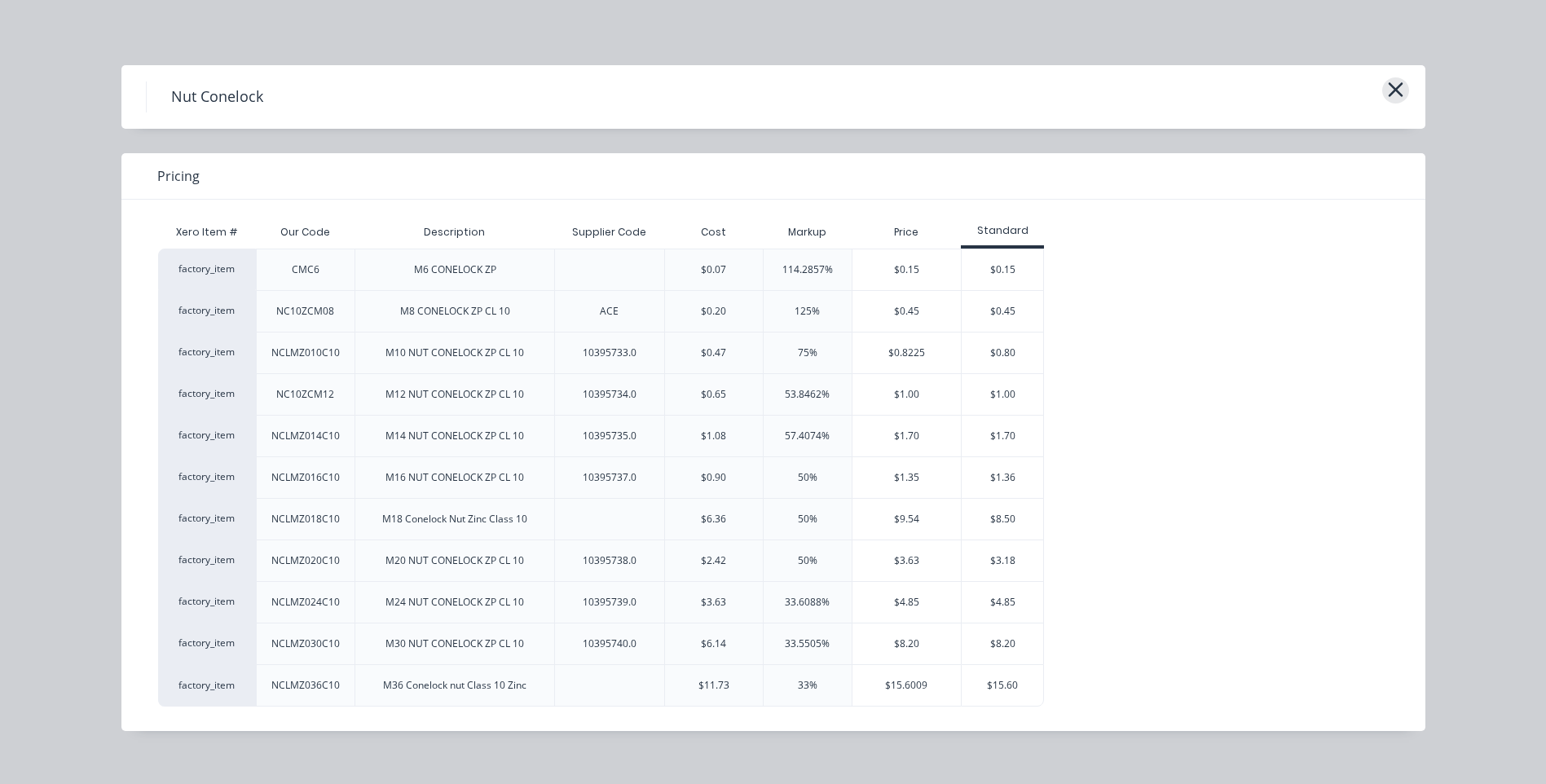
click at [1395, 82] on icon "button" at bounding box center [1395, 89] width 17 height 23
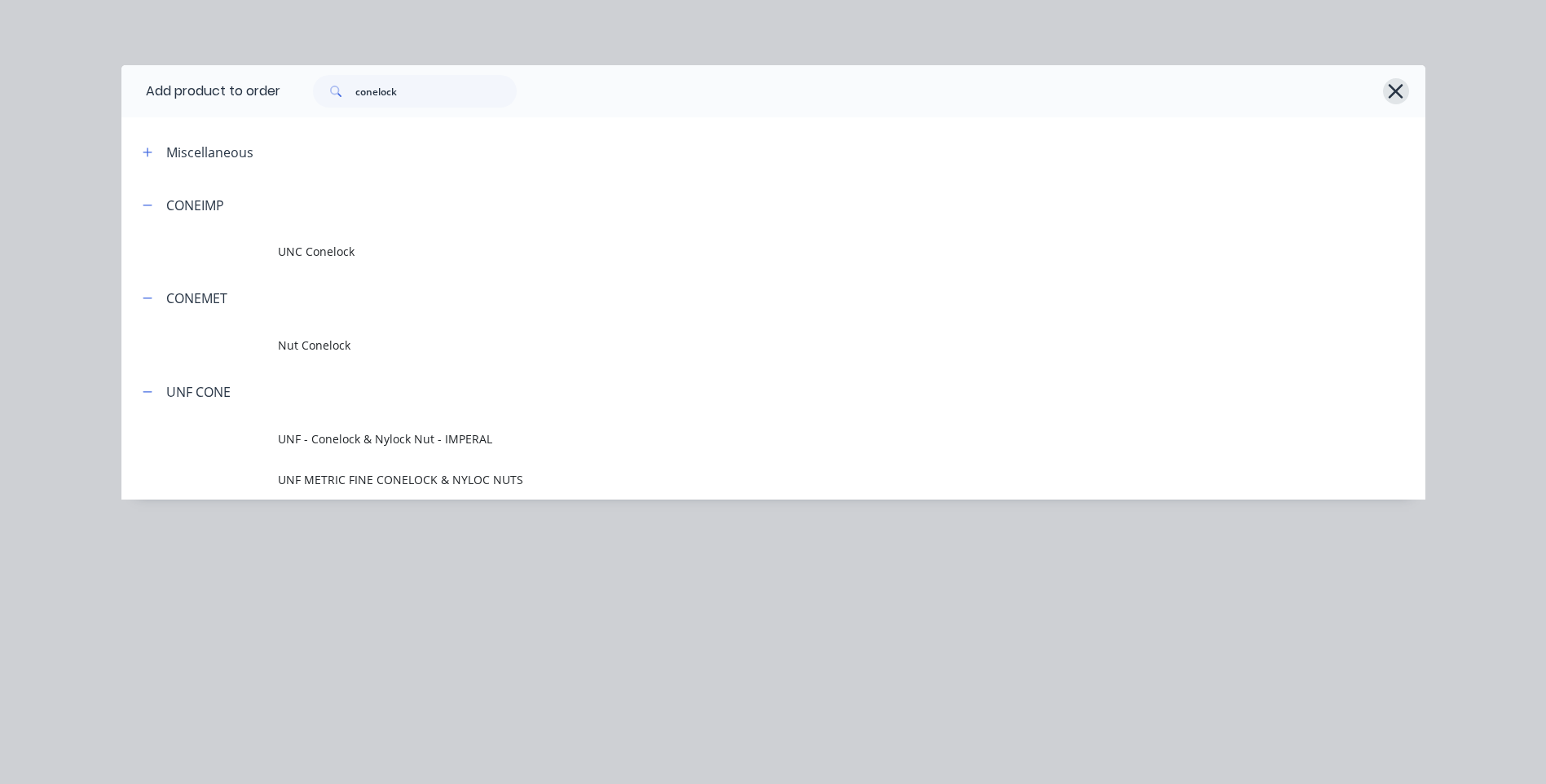
click at [1392, 89] on icon "button" at bounding box center [1396, 91] width 15 height 15
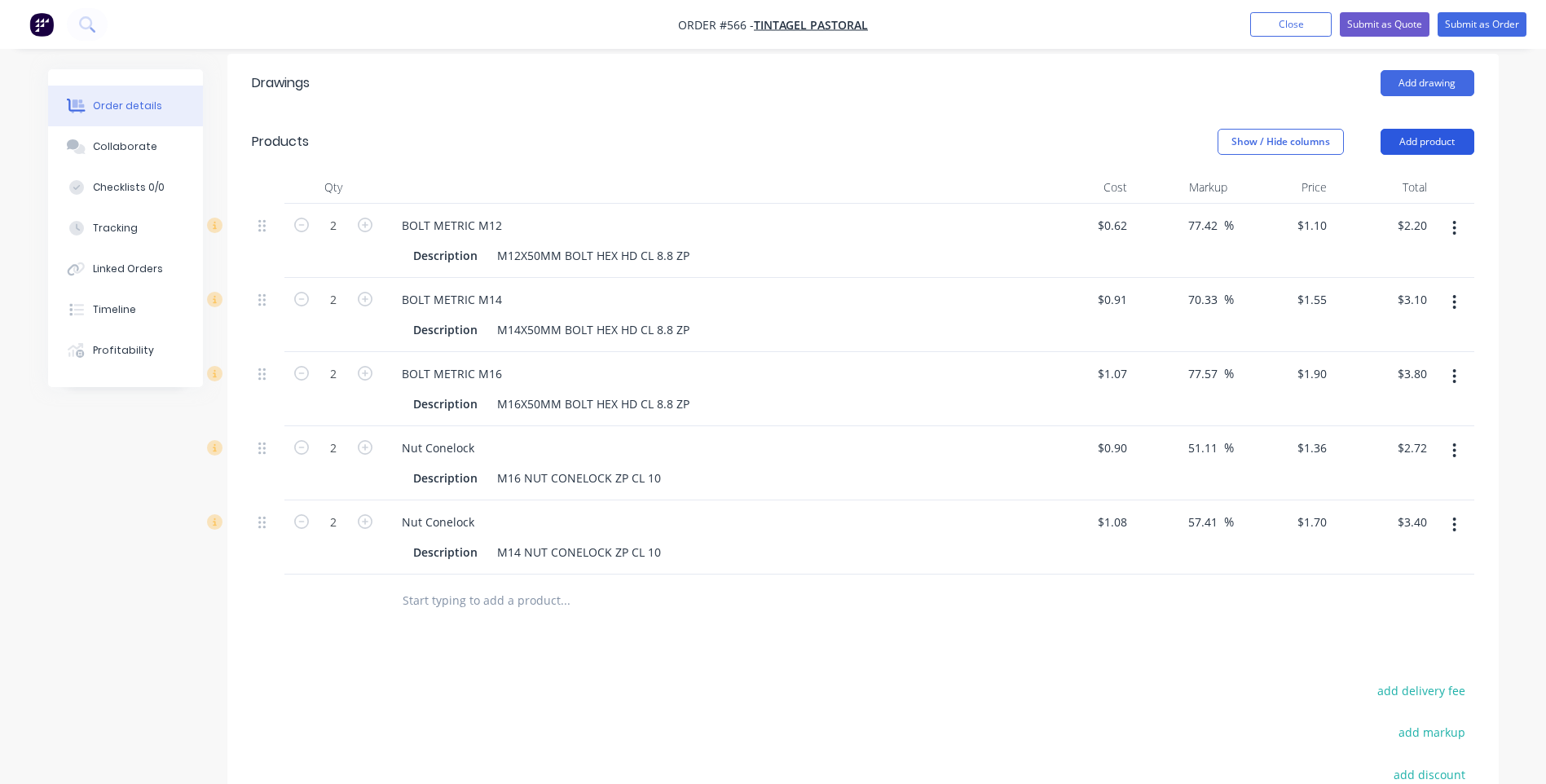
click at [1418, 129] on button "Add product" at bounding box center [1427, 142] width 94 height 26
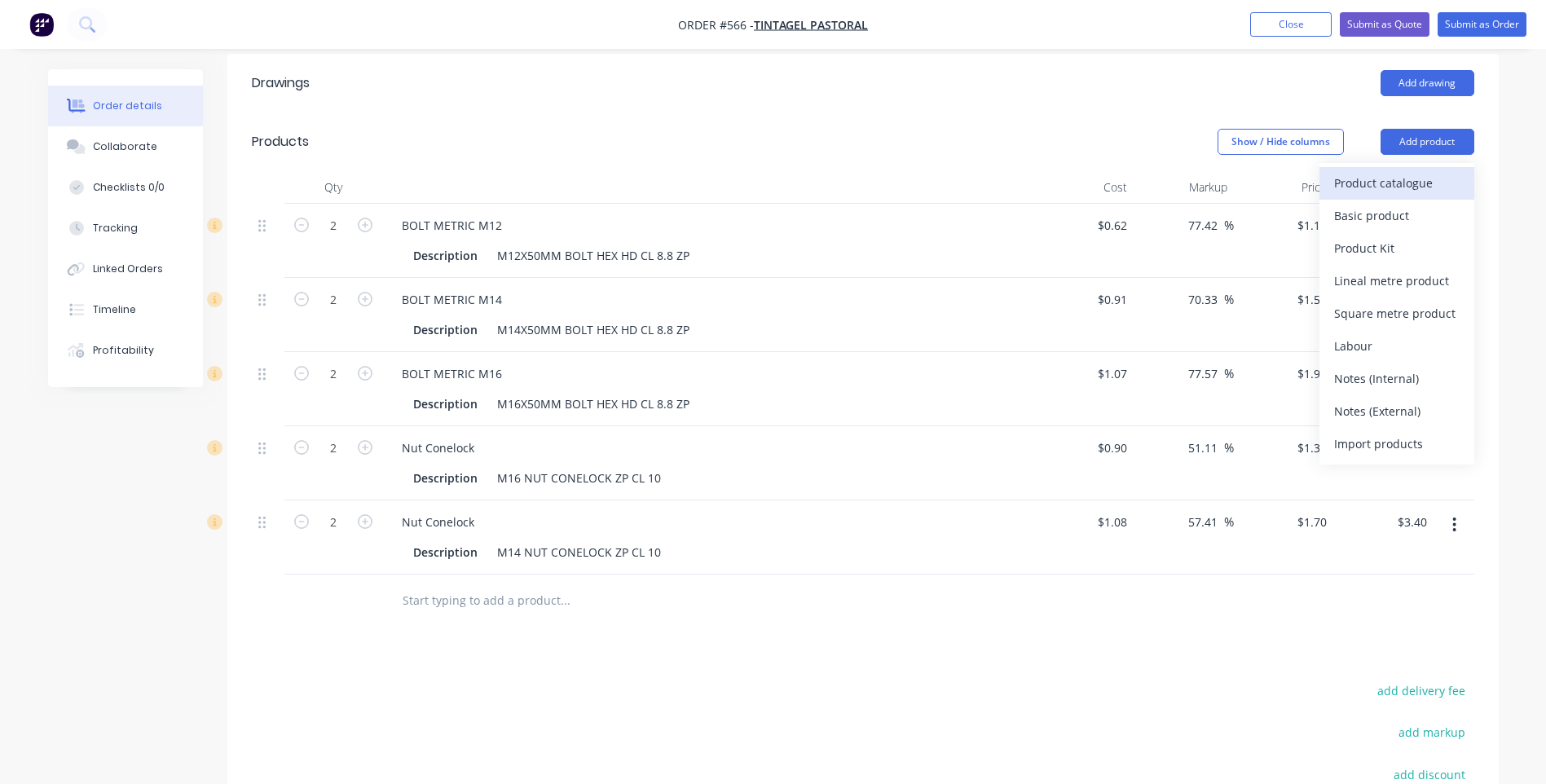
click at [1372, 171] on div "Product catalogue" at bounding box center [1397, 183] width 126 height 24
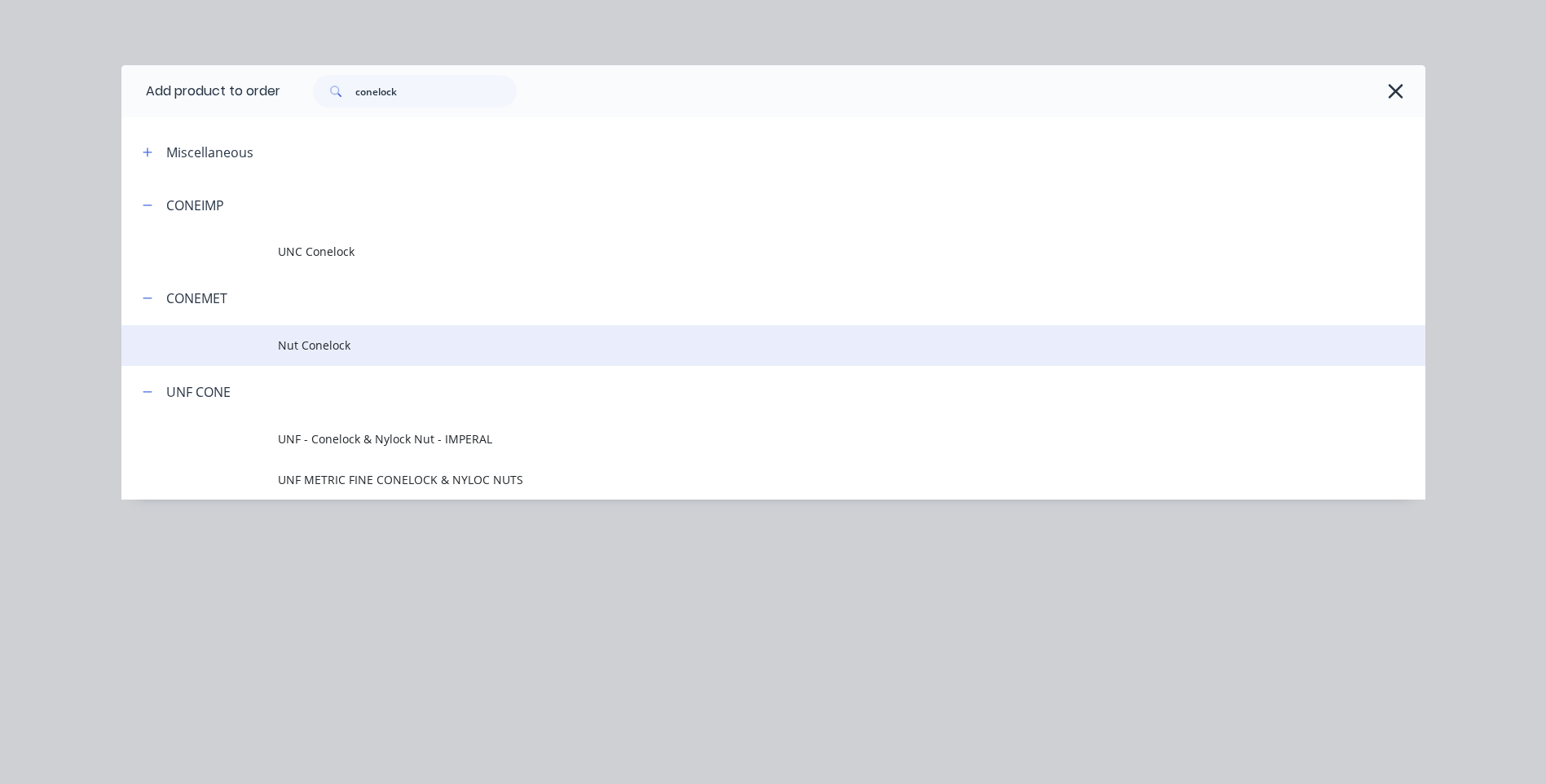
click at [321, 343] on span "Nut Conelock" at bounding box center [737, 344] width 917 height 17
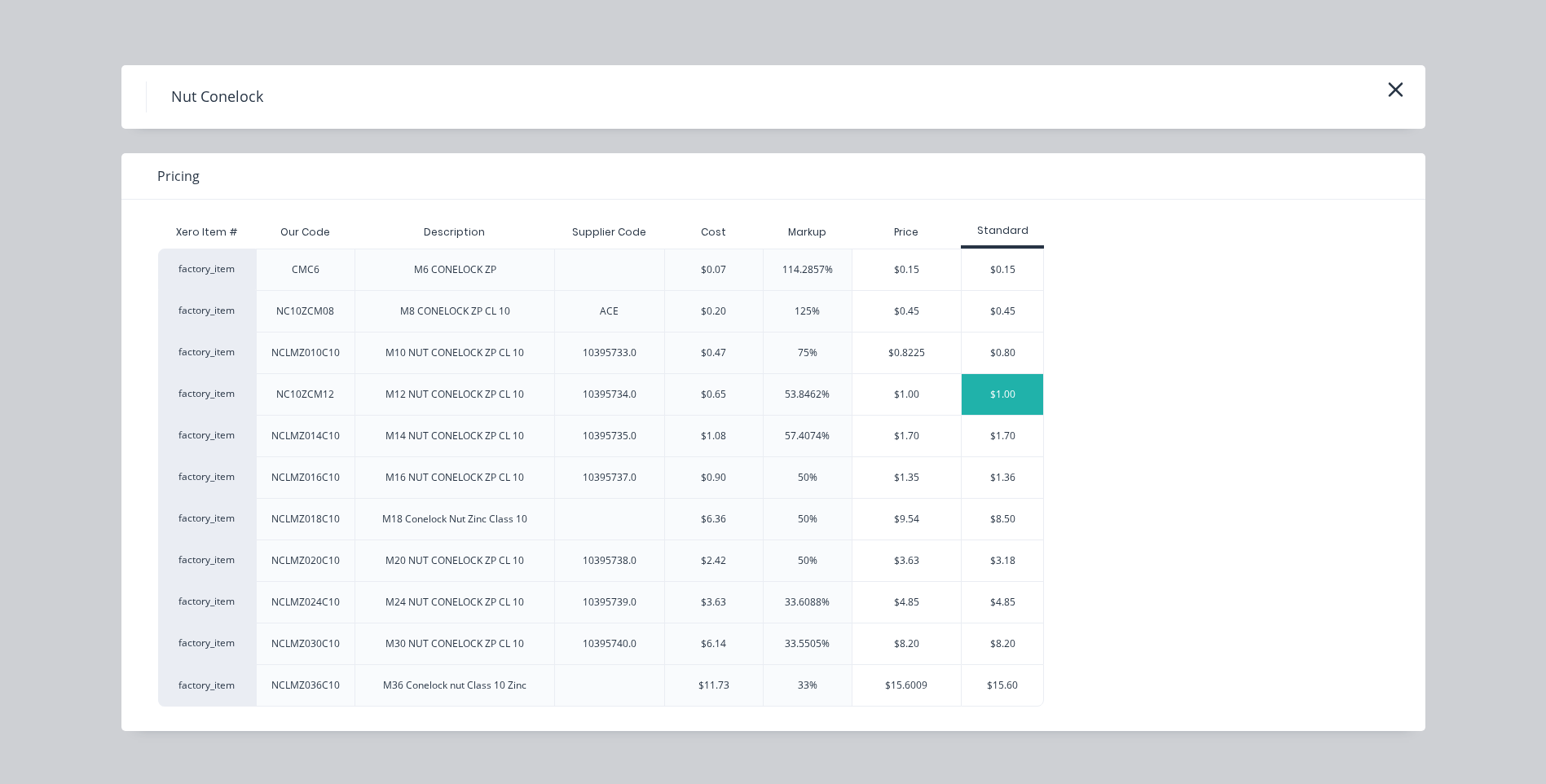
click at [1007, 392] on div "$1.00" at bounding box center [1002, 394] width 81 height 41
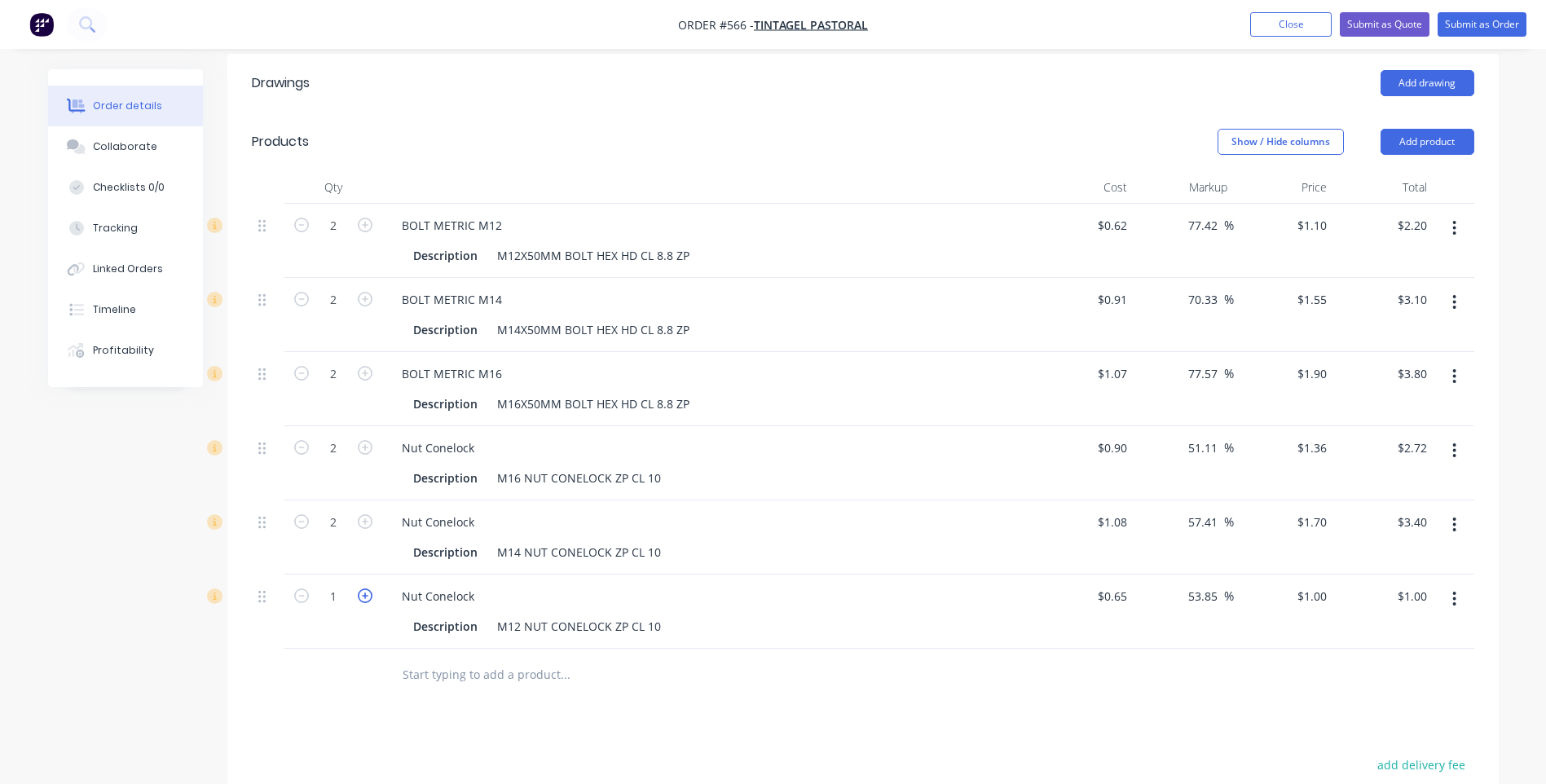
click at [364, 589] on icon "button" at bounding box center [365, 596] width 15 height 15
type input "2"
type input "$2.00"
click at [1452, 129] on button "Add product" at bounding box center [1427, 142] width 94 height 26
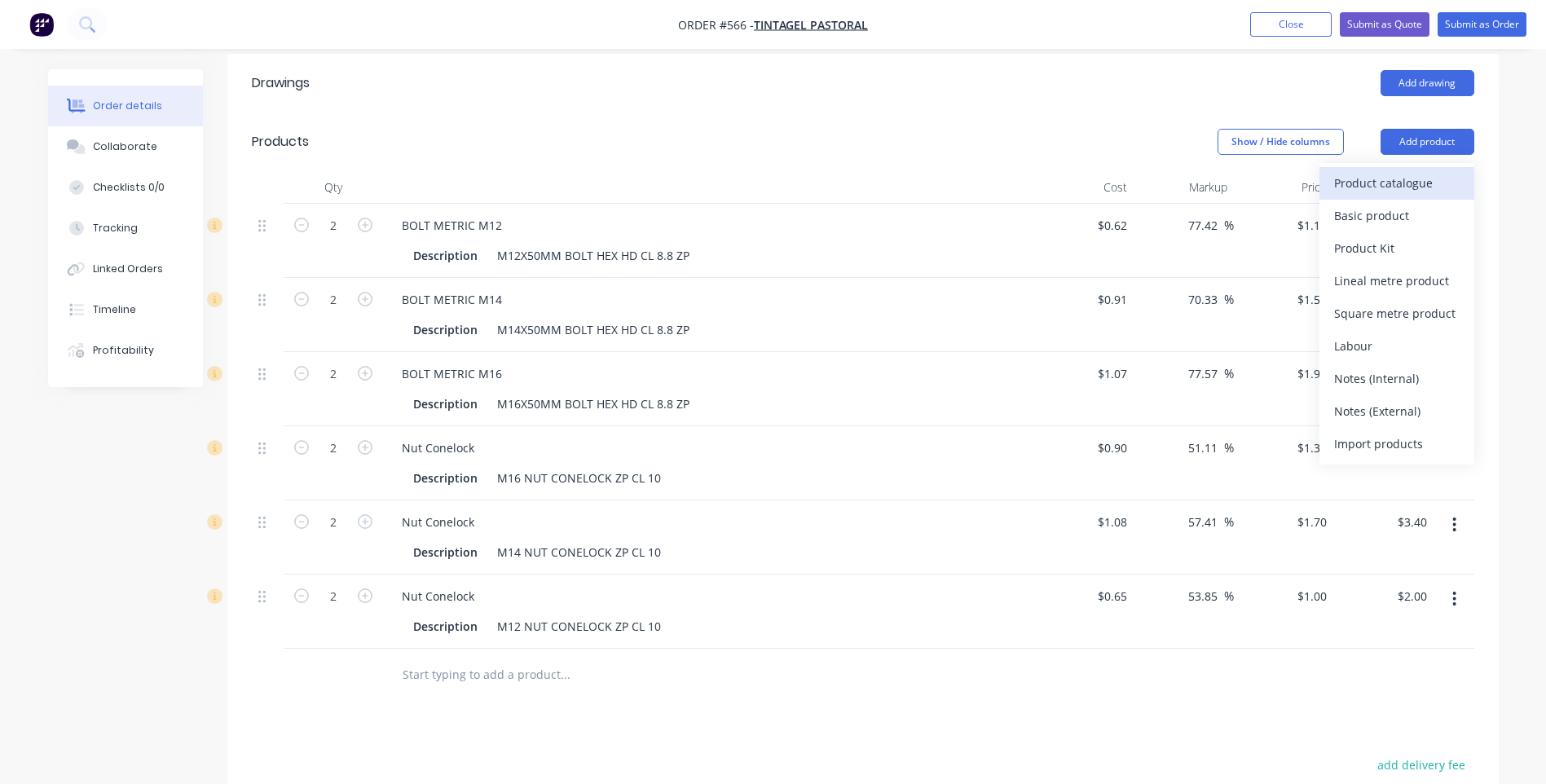
click at [1370, 171] on div "Product catalogue" at bounding box center [1397, 183] width 126 height 24
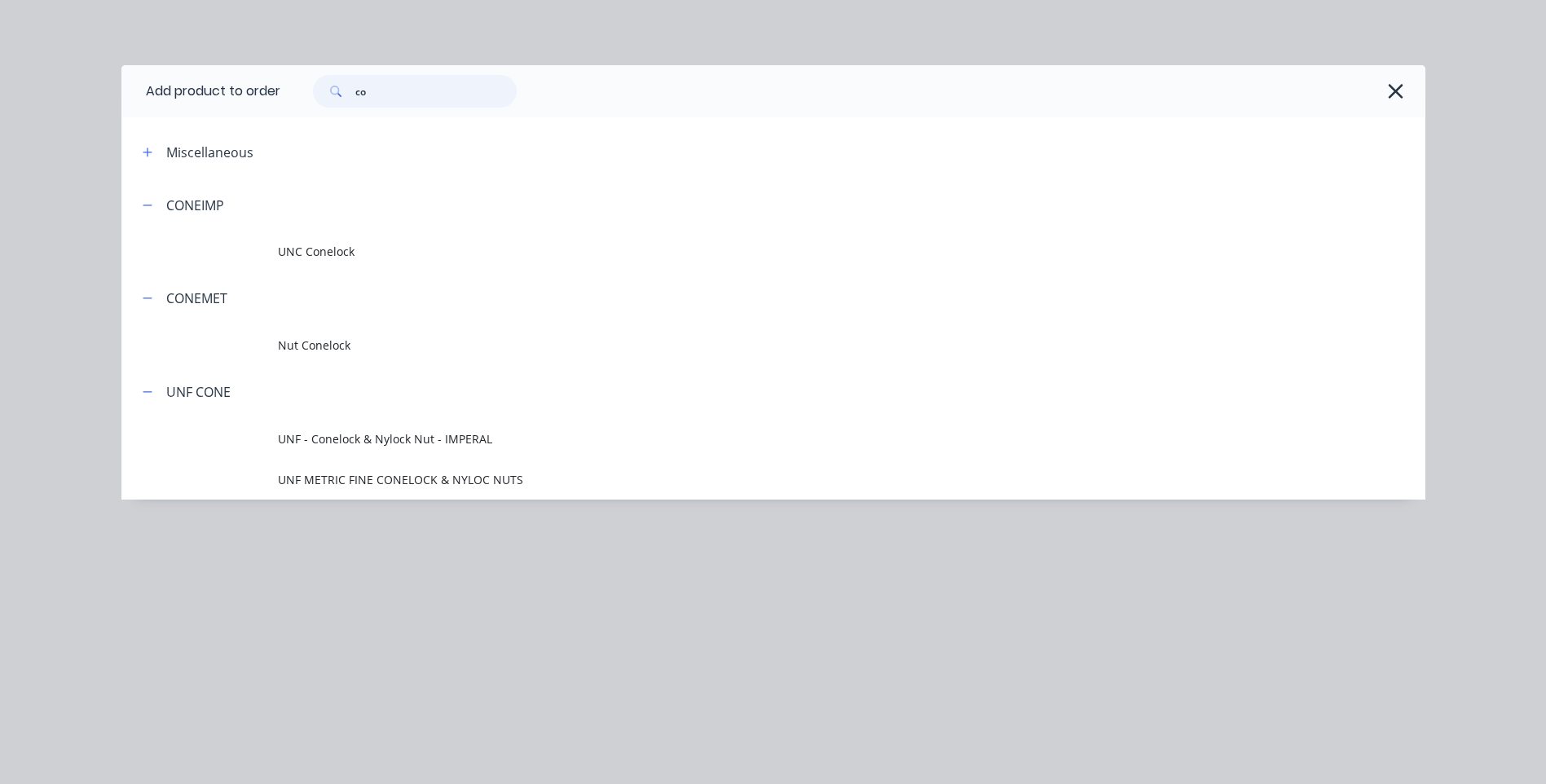
type input "c"
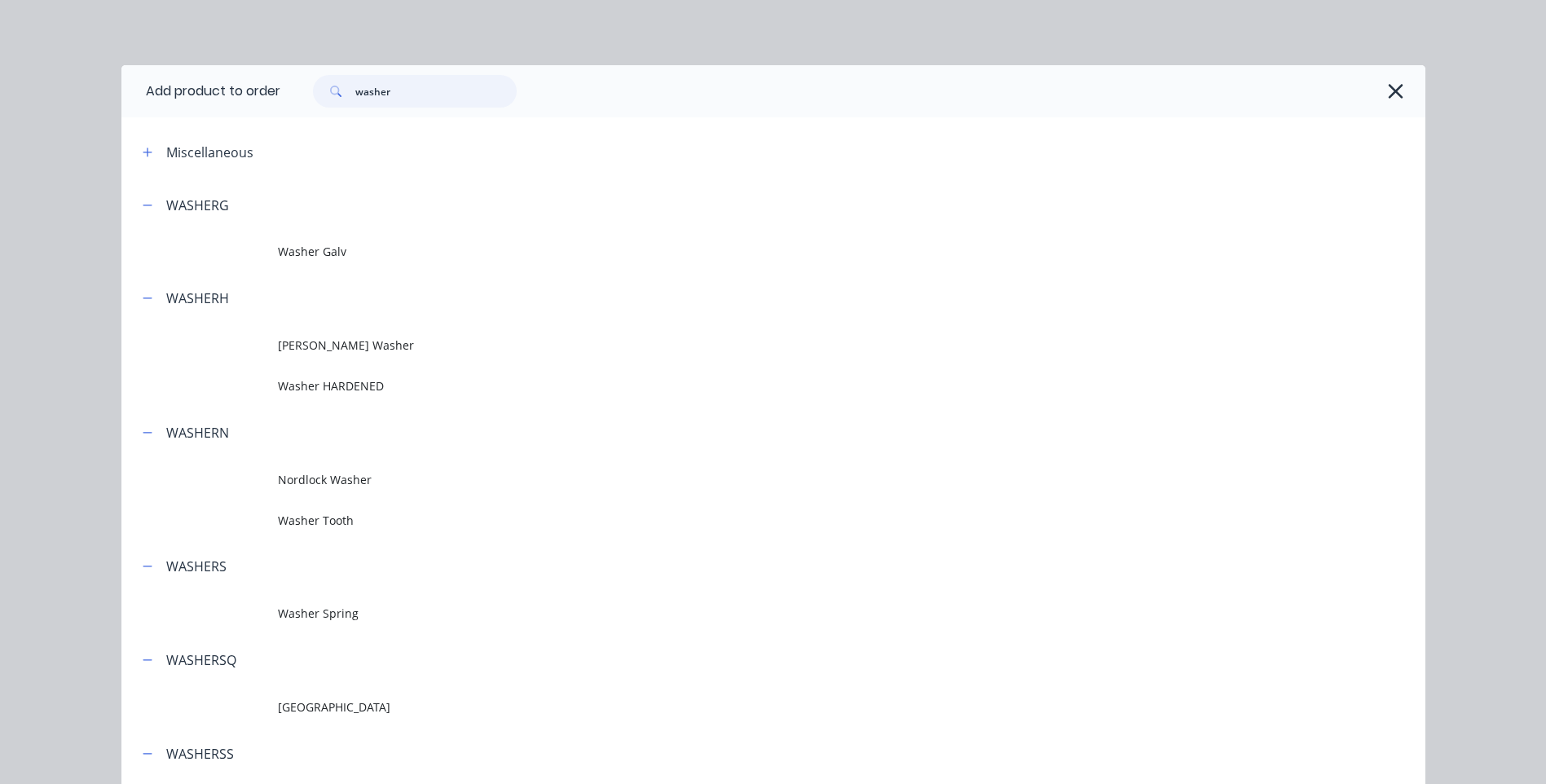
type input "washer"
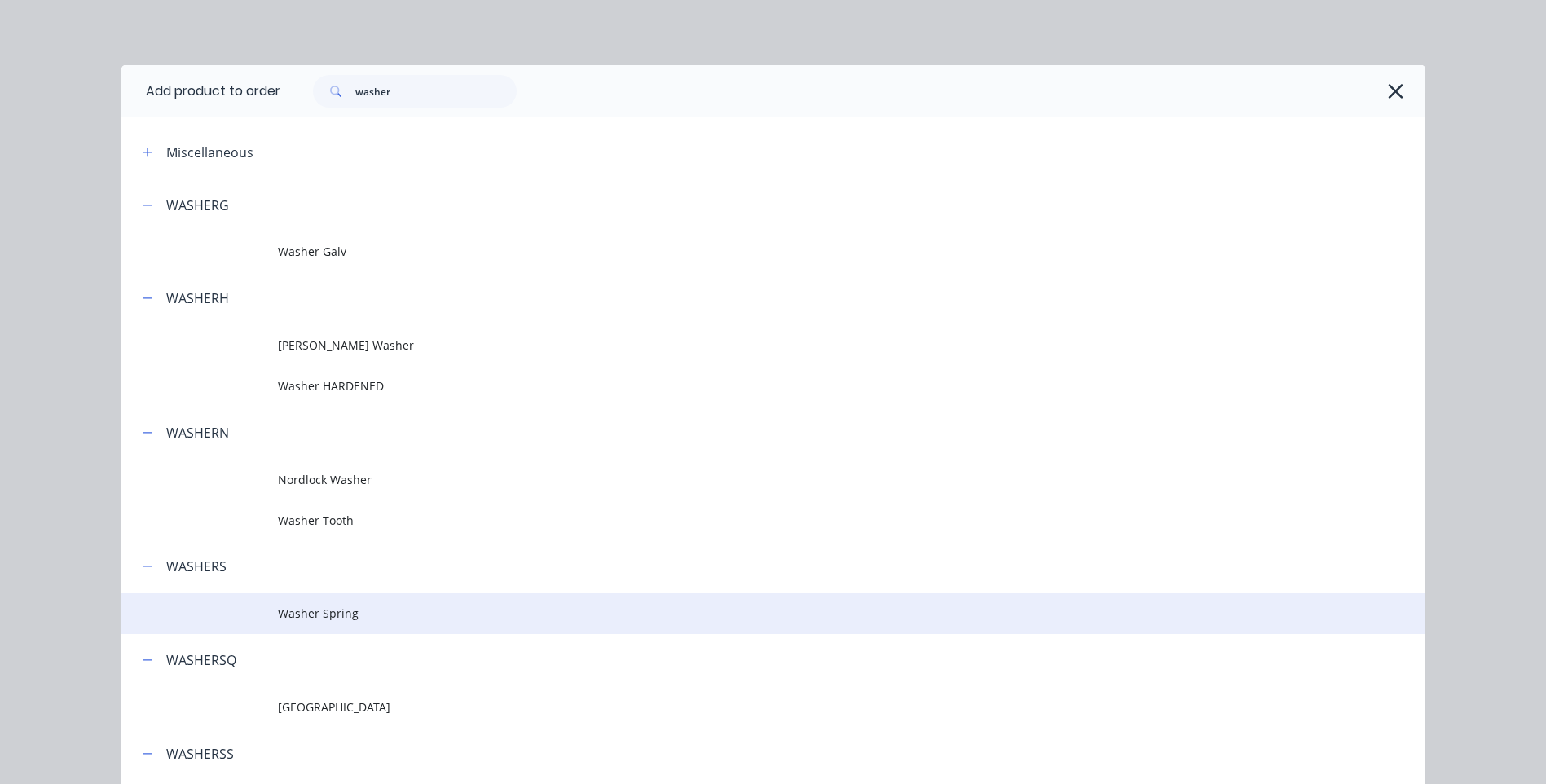
click at [339, 595] on td "Washer Spring" at bounding box center [852, 613] width 1148 height 41
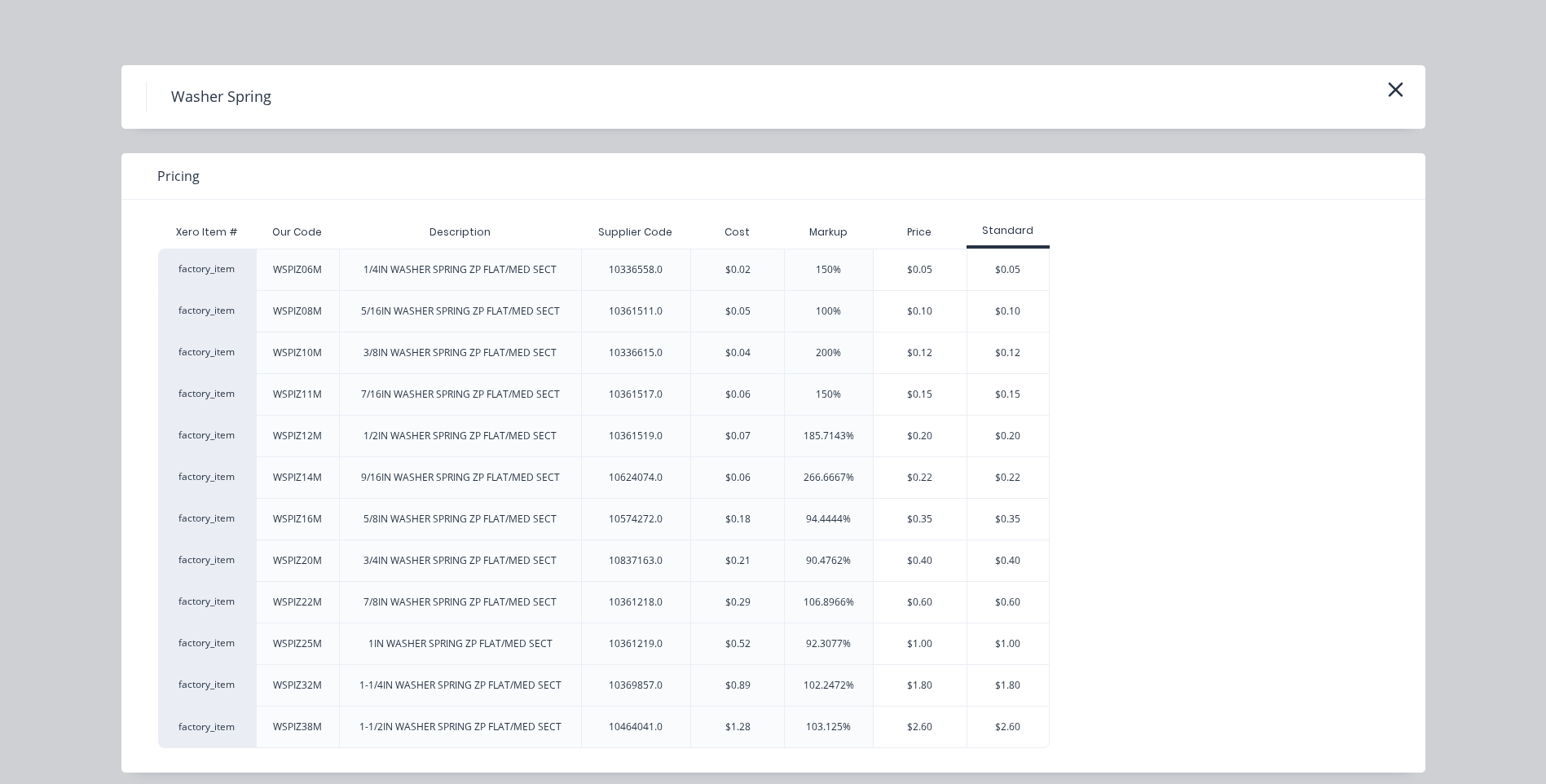
scroll to position [489, 0]
click at [1004, 509] on div "$0.35" at bounding box center [1008, 518] width 81 height 41
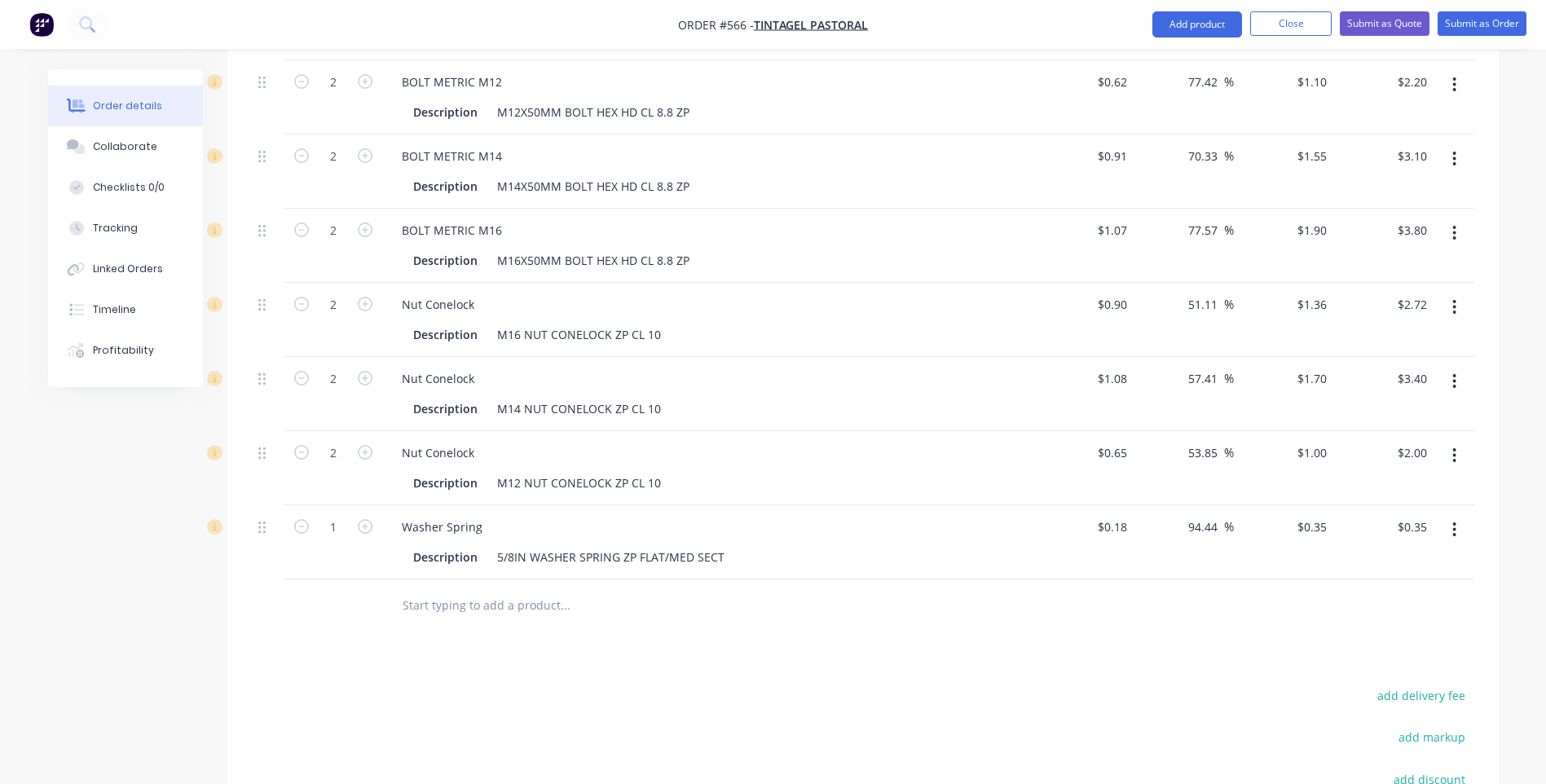
scroll to position [733, 0]
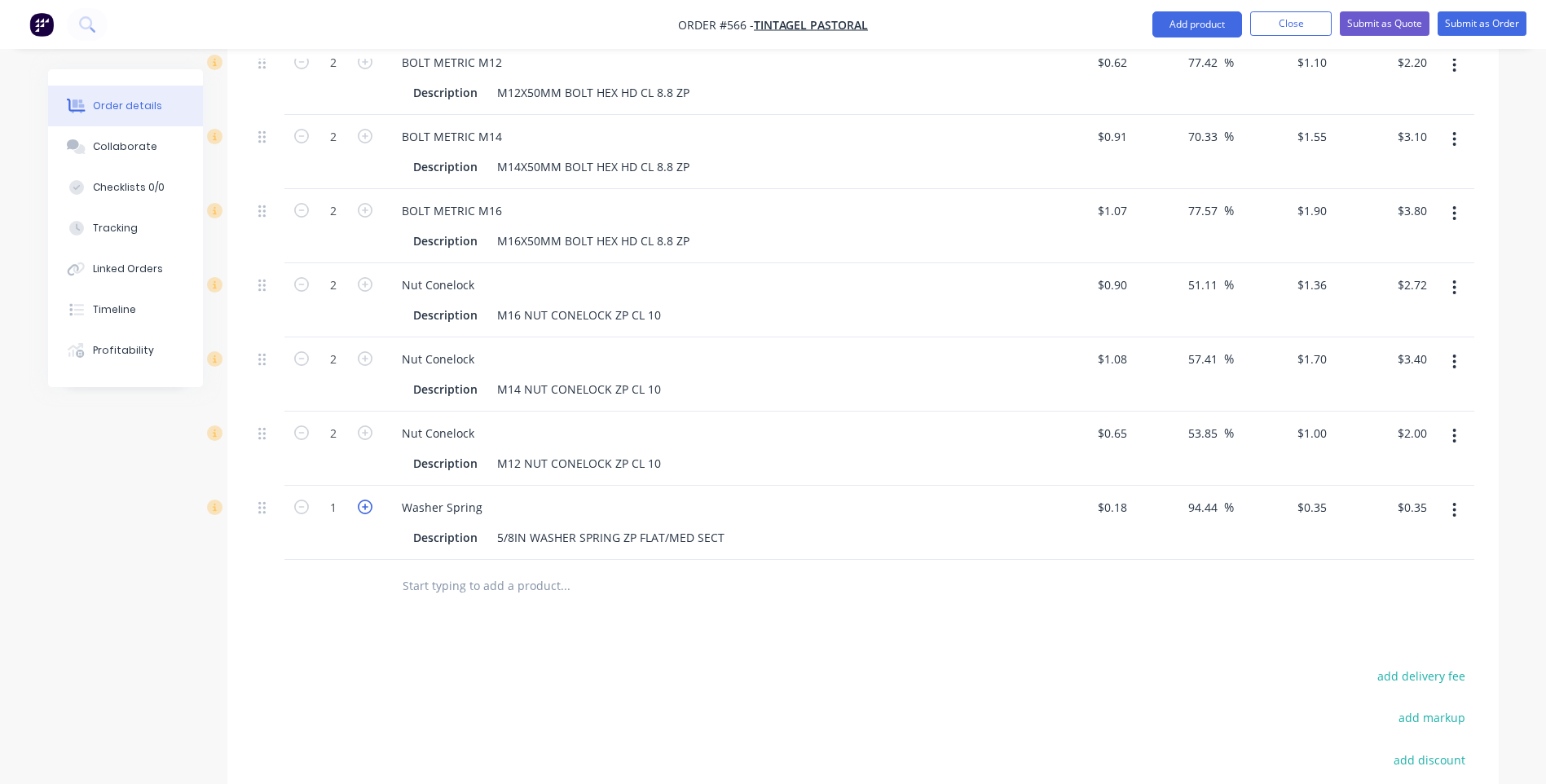
click at [361, 499] on icon "button" at bounding box center [365, 507] width 15 height 15
type input "2"
type input "$0.70"
click at [361, 499] on icon "button" at bounding box center [365, 507] width 15 height 15
type input "3"
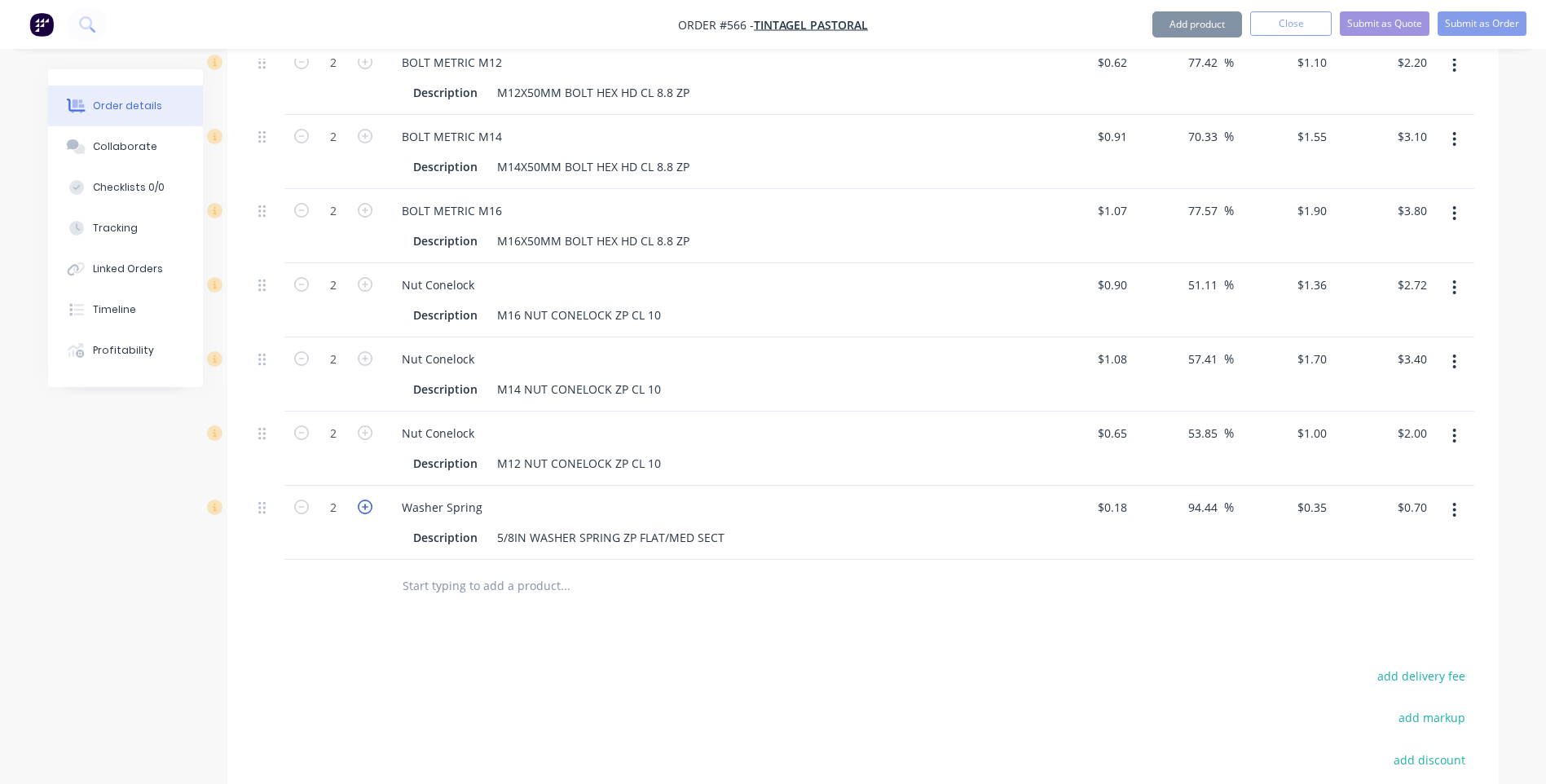
type input "$1.05"
click at [361, 499] on icon "button" at bounding box center [365, 507] width 15 height 15
type input "4"
type input "$1.40"
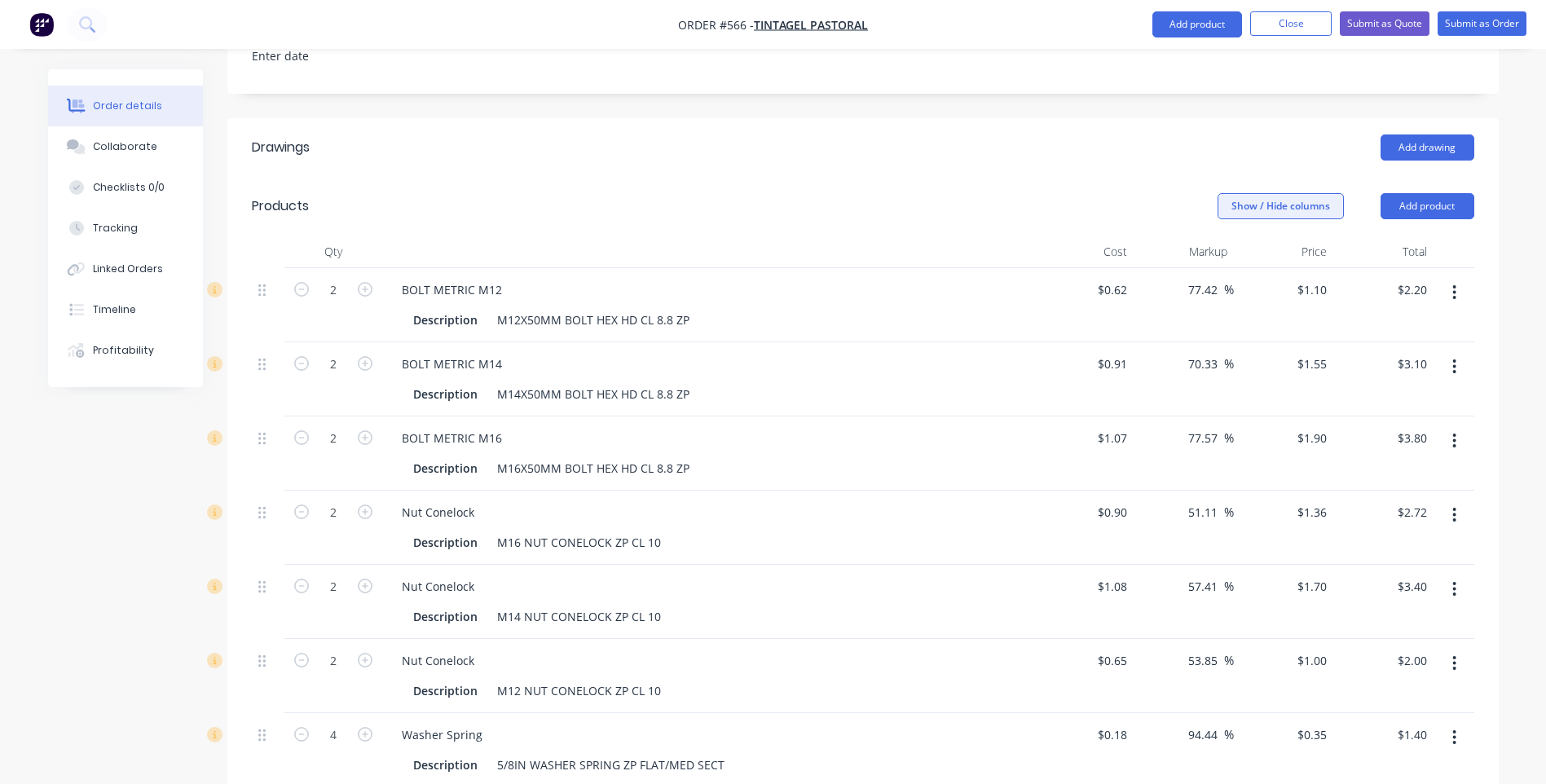
scroll to position [326, 0]
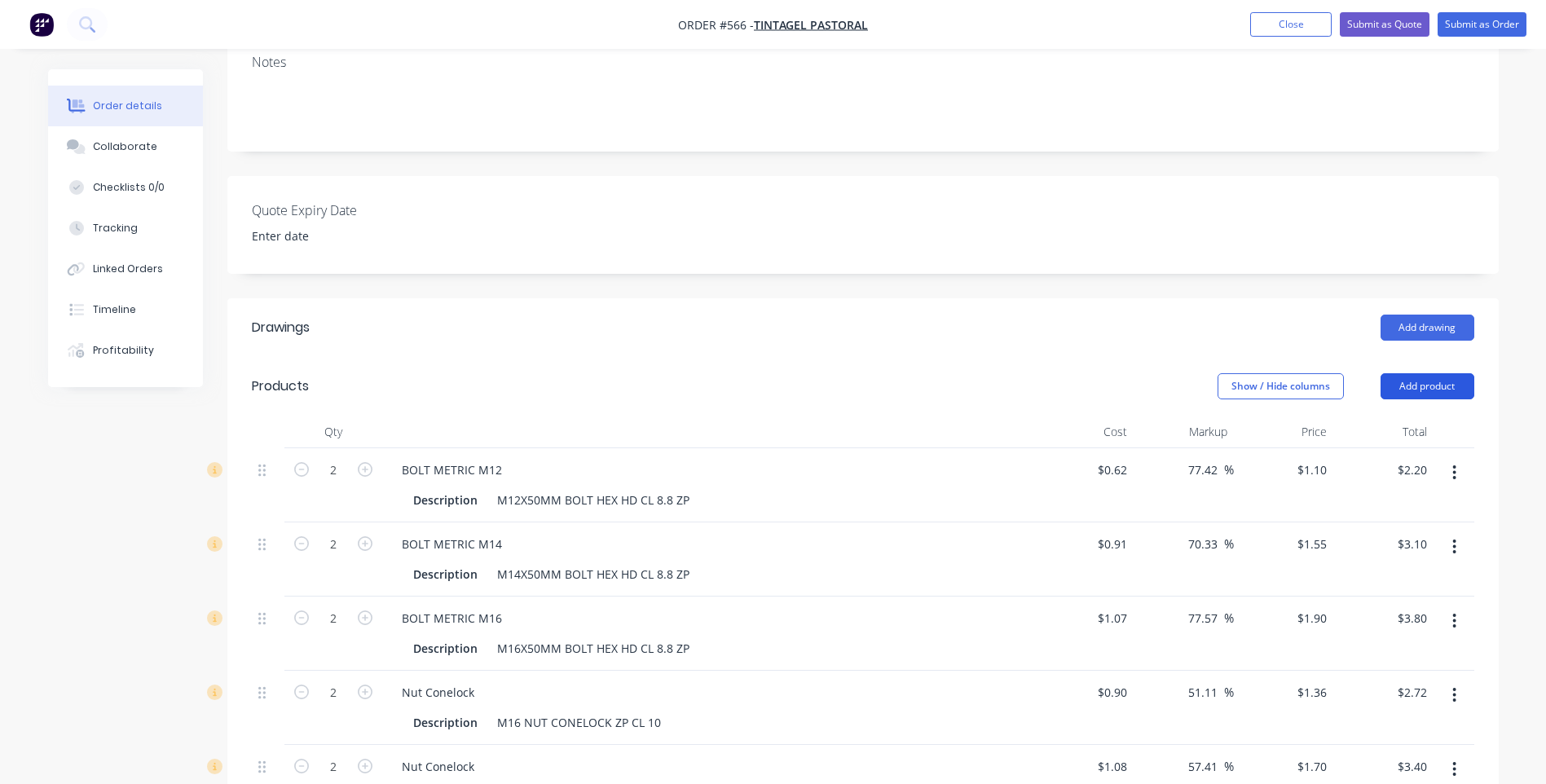
click at [1409, 373] on button "Add product" at bounding box center [1427, 386] width 94 height 26
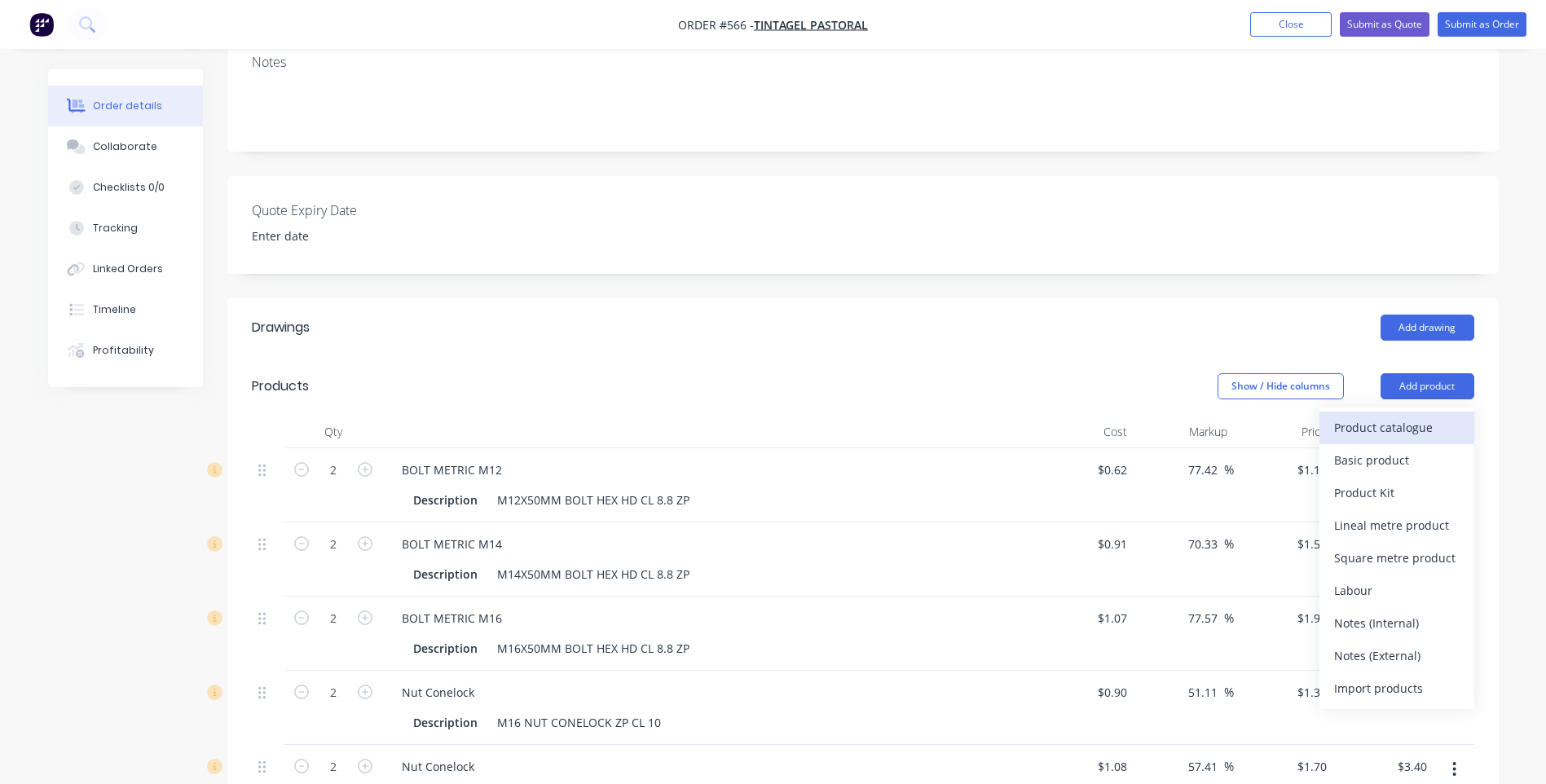
click at [1397, 416] on div "Product catalogue" at bounding box center [1397, 427] width 126 height 24
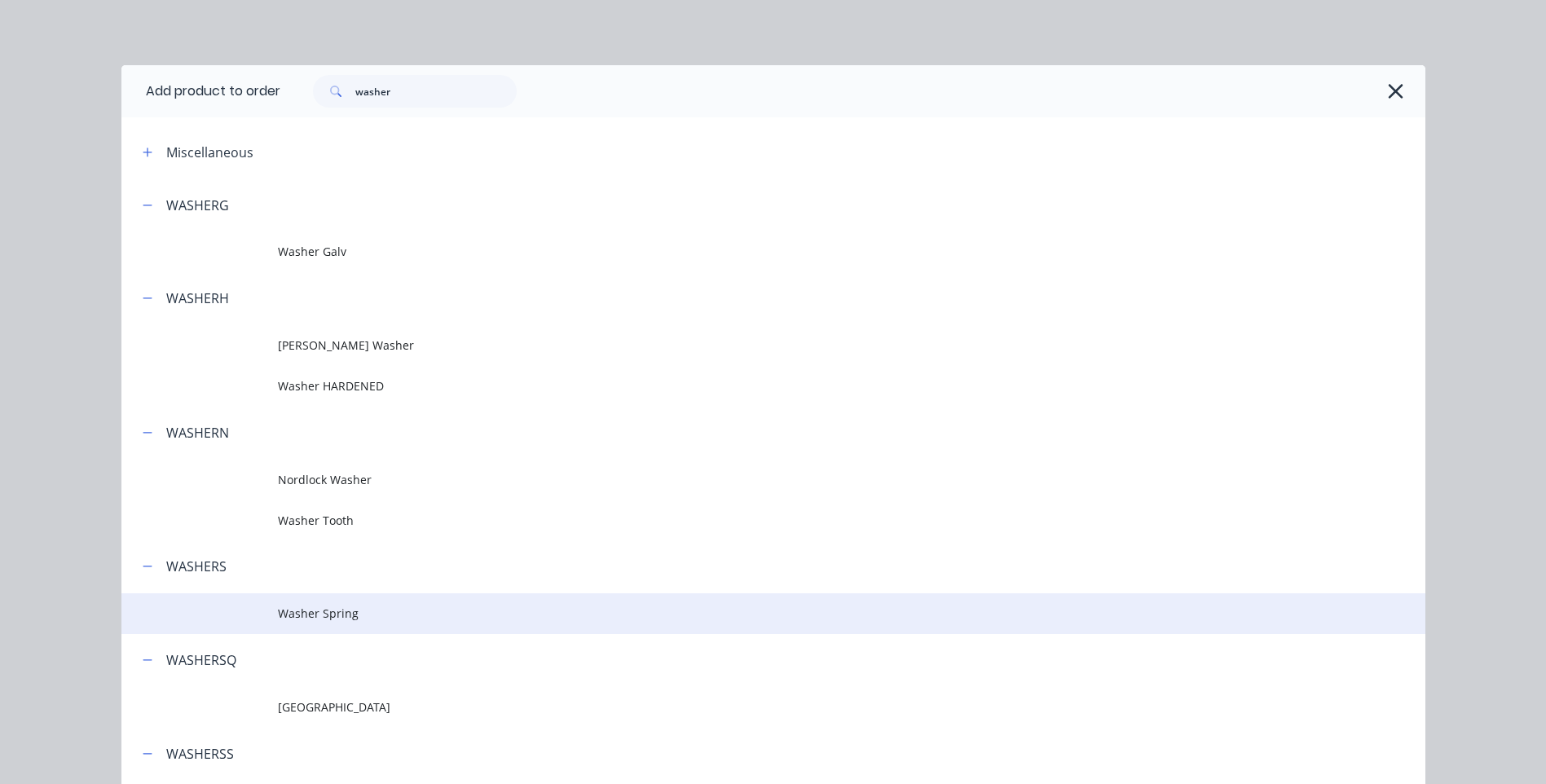
click at [297, 618] on span "Washer Spring" at bounding box center [737, 613] width 917 height 17
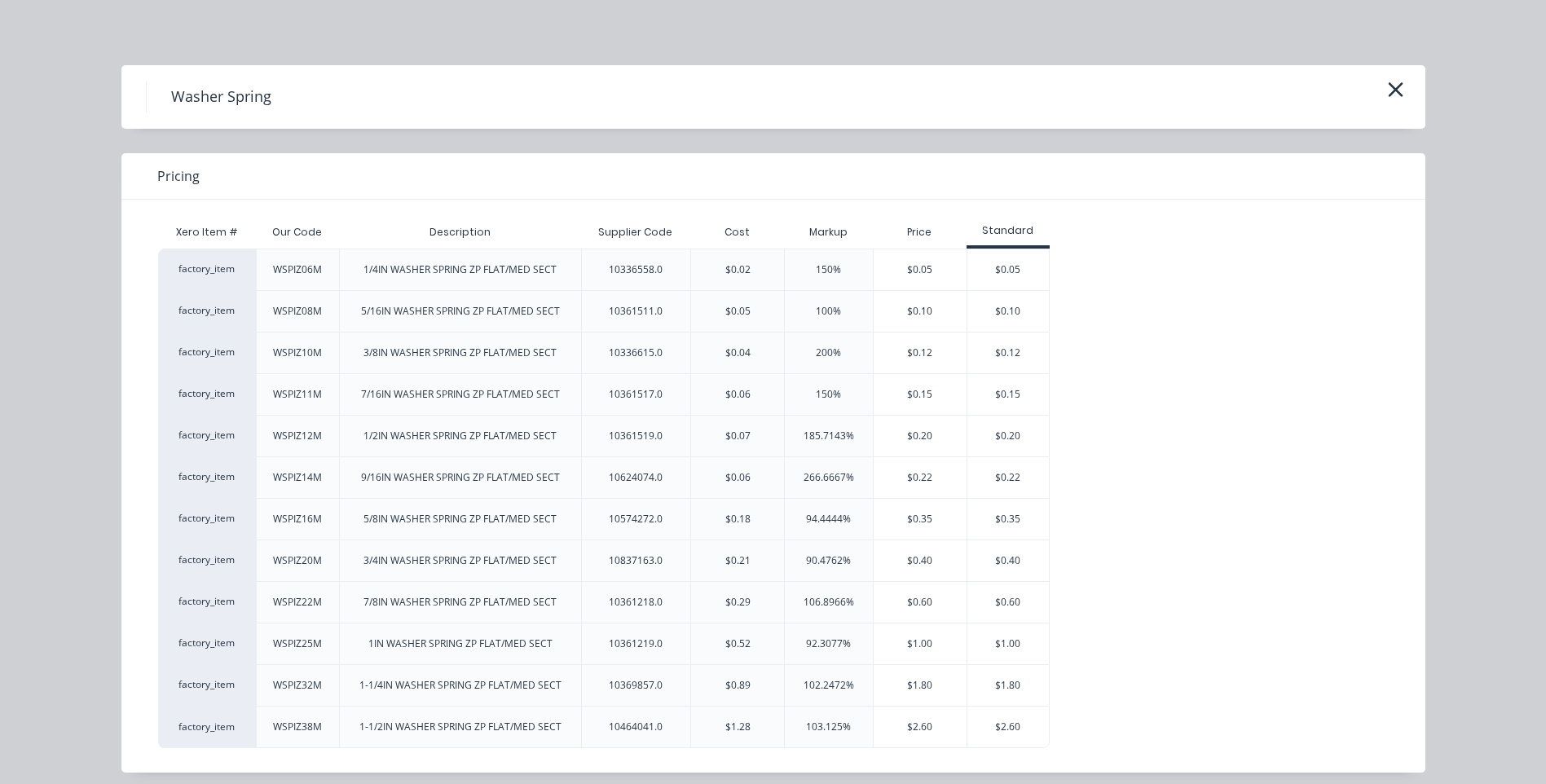
scroll to position [12, 0]
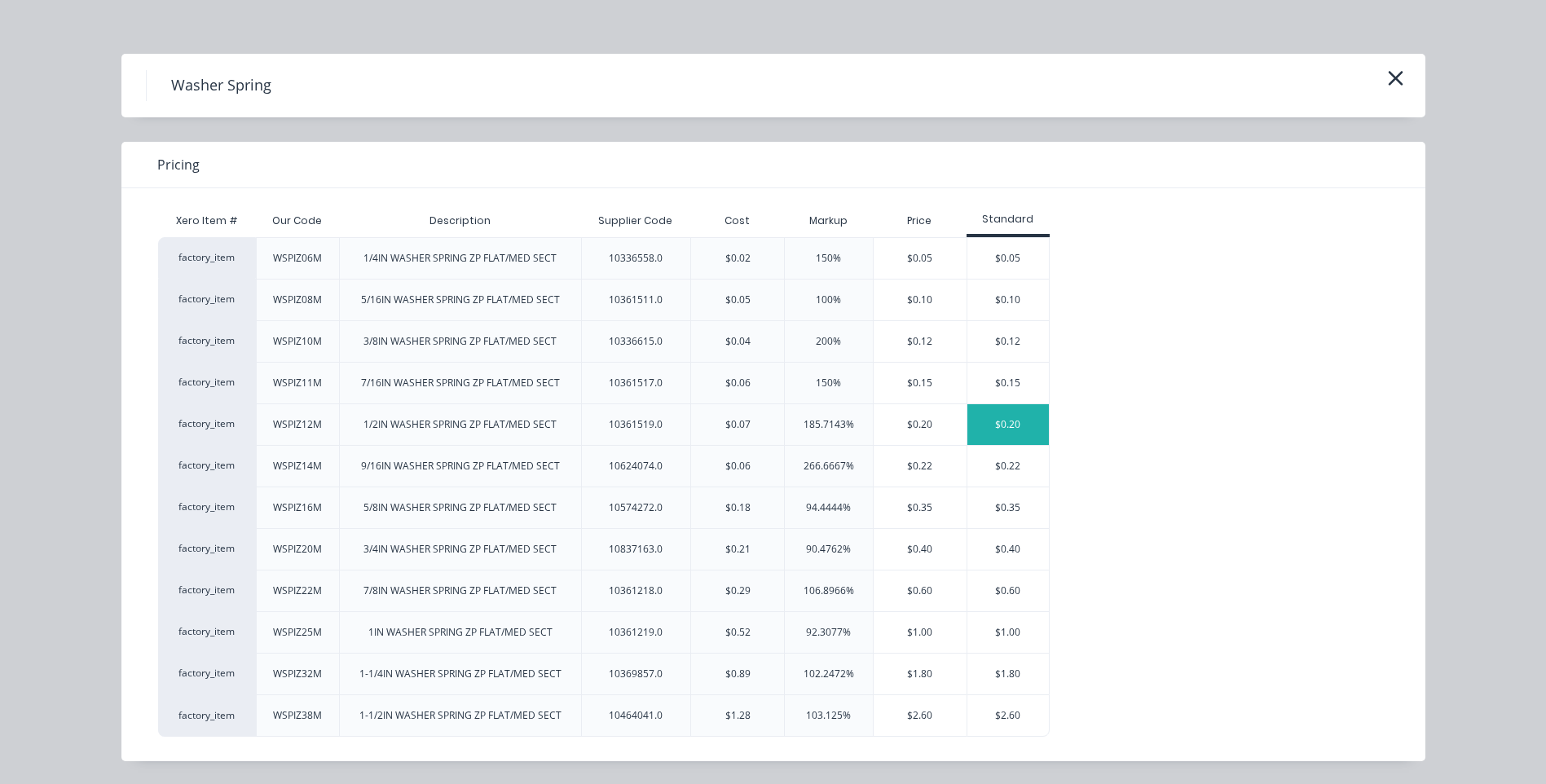
click at [1014, 417] on div "$0.20" at bounding box center [1008, 424] width 81 height 41
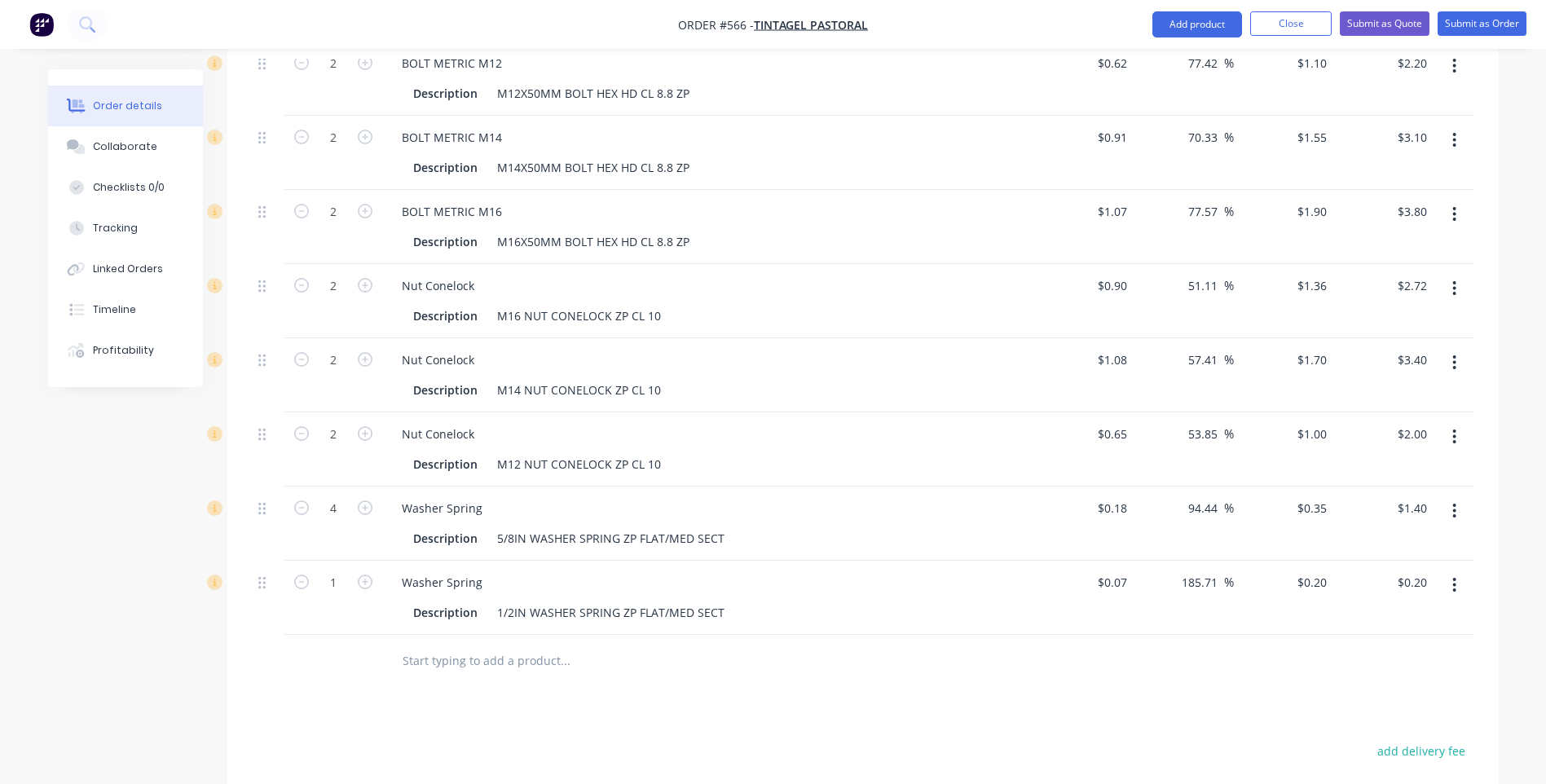
scroll to position [733, 0]
click at [362, 574] on icon "button" at bounding box center [365, 581] width 15 height 15
type input "2"
type input "$0.40"
click at [362, 574] on icon "button" at bounding box center [365, 581] width 15 height 15
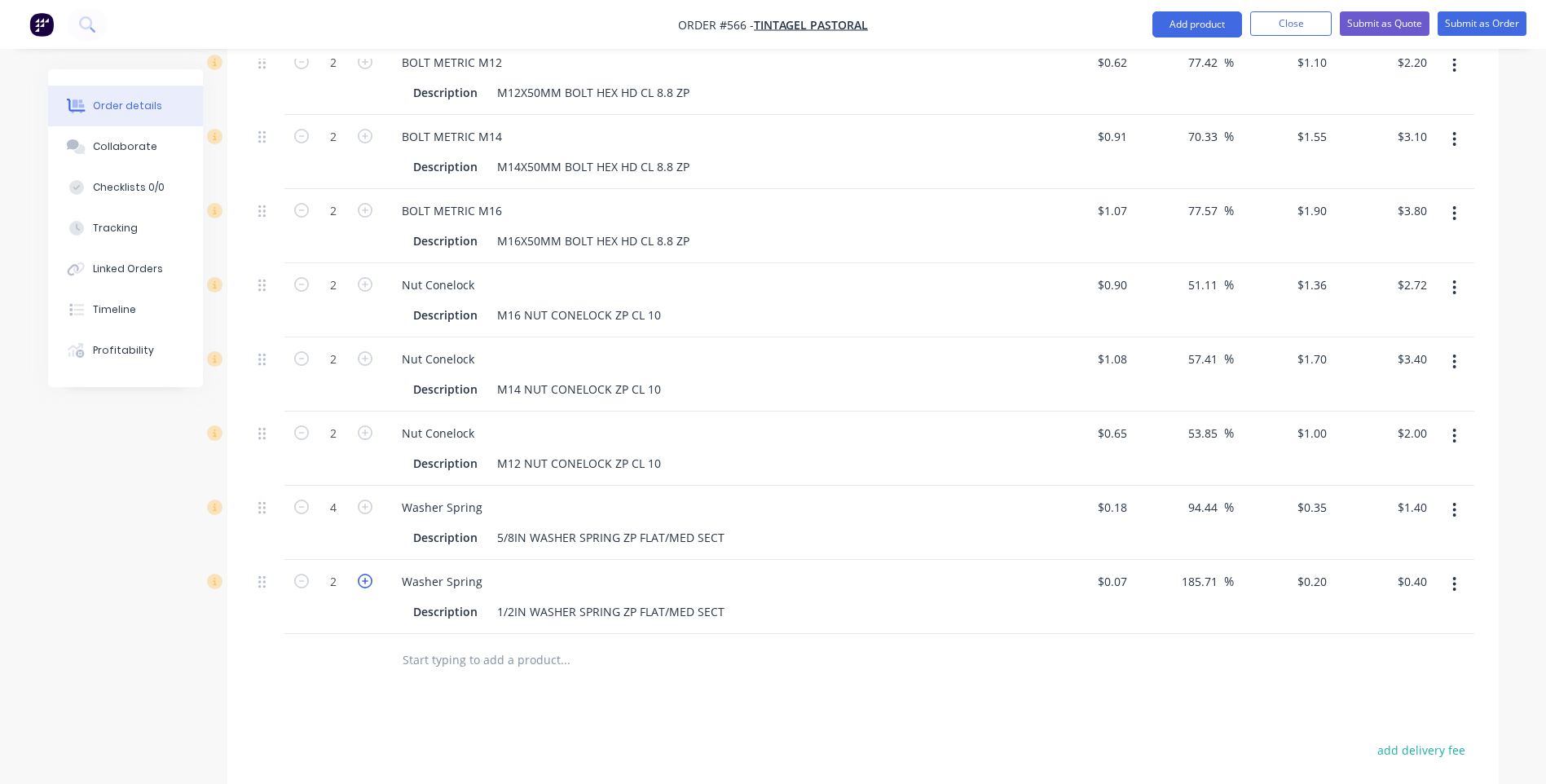
type input "3"
type input "$0.60"
click at [362, 574] on icon "button" at bounding box center [365, 581] width 15 height 15
type input "4"
type input "$0.80"
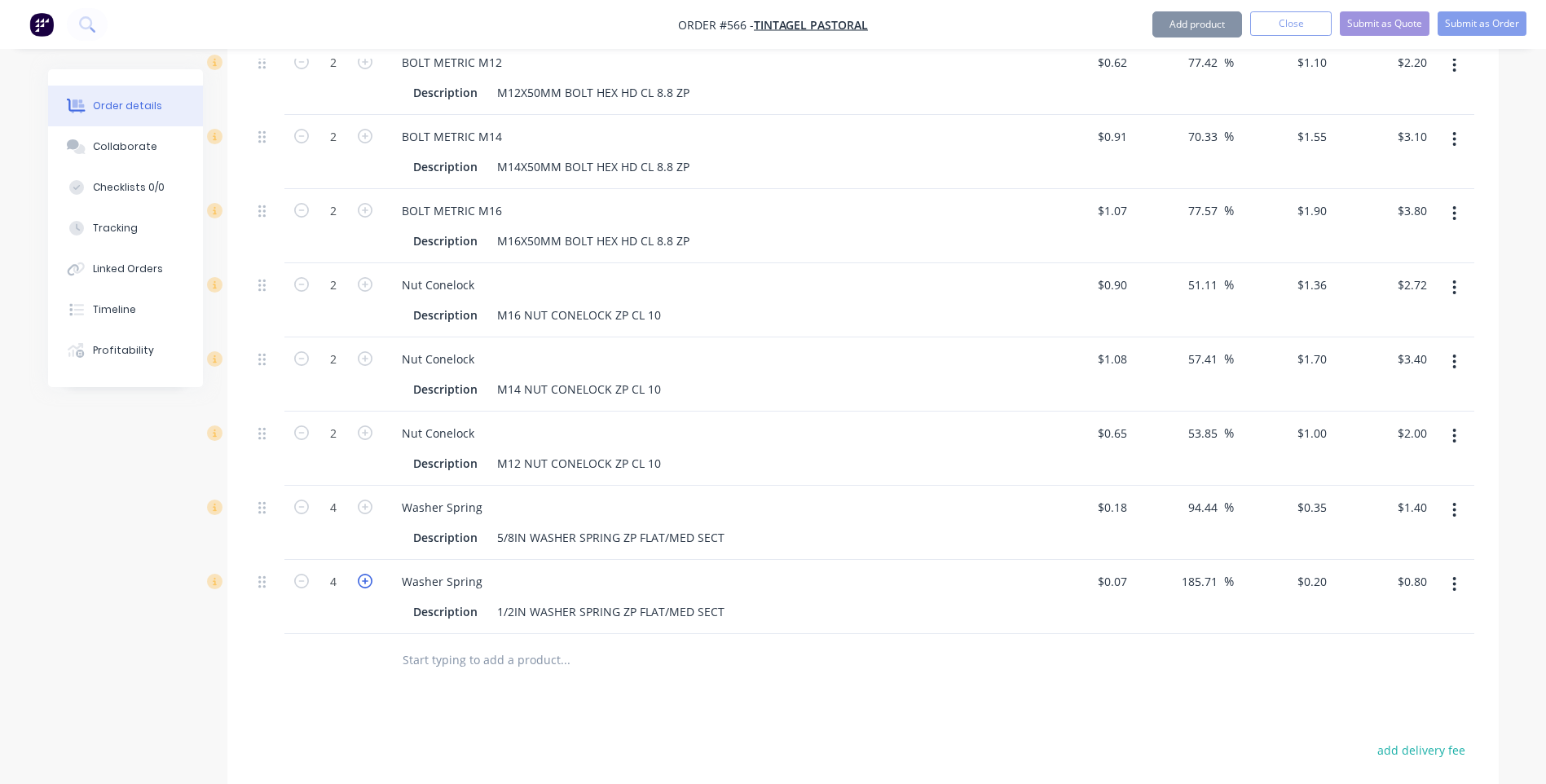
click at [362, 574] on icon "button" at bounding box center [365, 581] width 15 height 15
type input "5"
type input "$1.00"
click at [362, 574] on icon "button" at bounding box center [365, 581] width 15 height 15
type input "6"
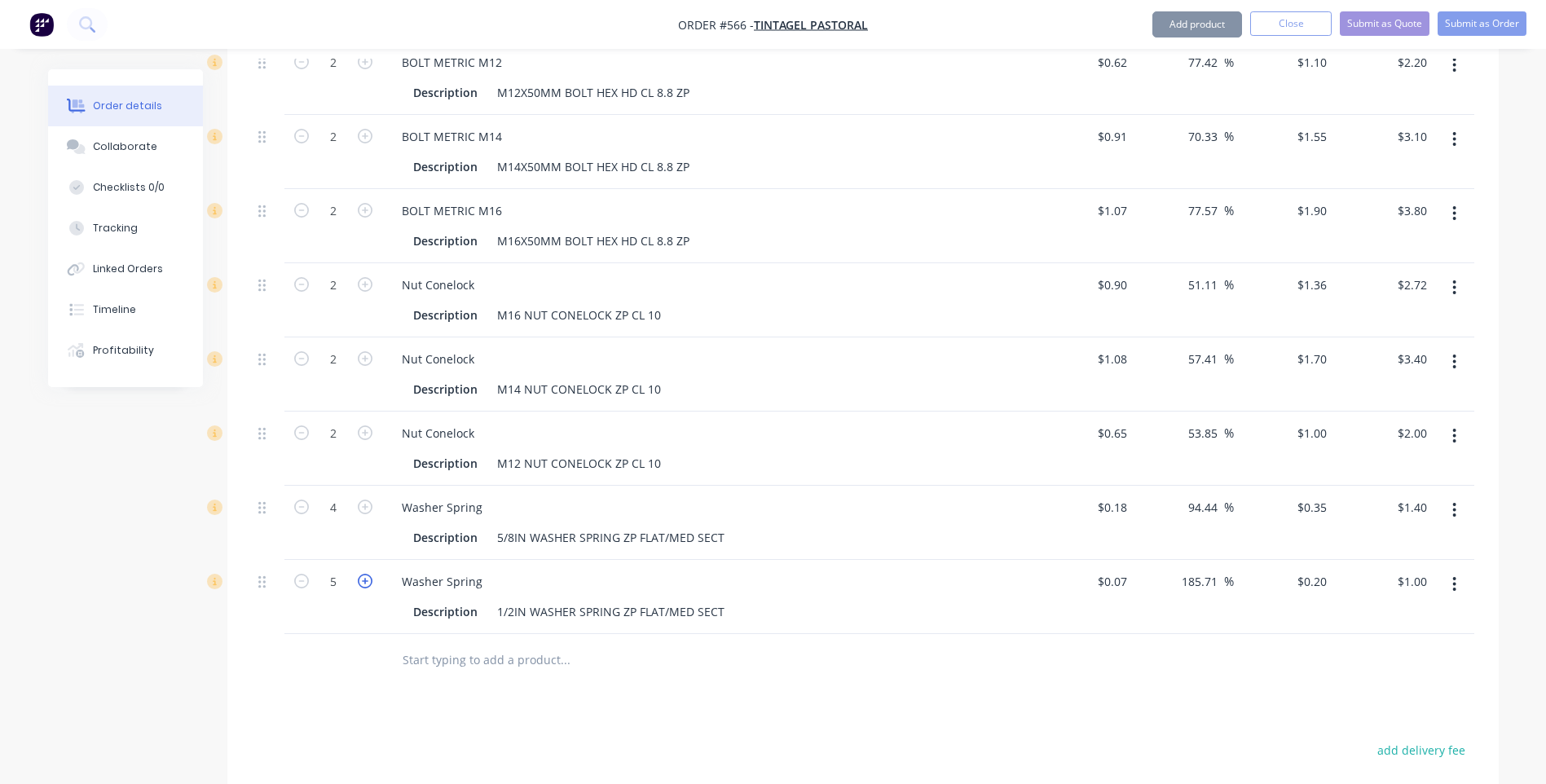
type input "$1.20"
click at [362, 574] on icon "button" at bounding box center [365, 581] width 15 height 15
type input "7"
type input "$1.40"
click at [362, 574] on icon "button" at bounding box center [365, 581] width 15 height 15
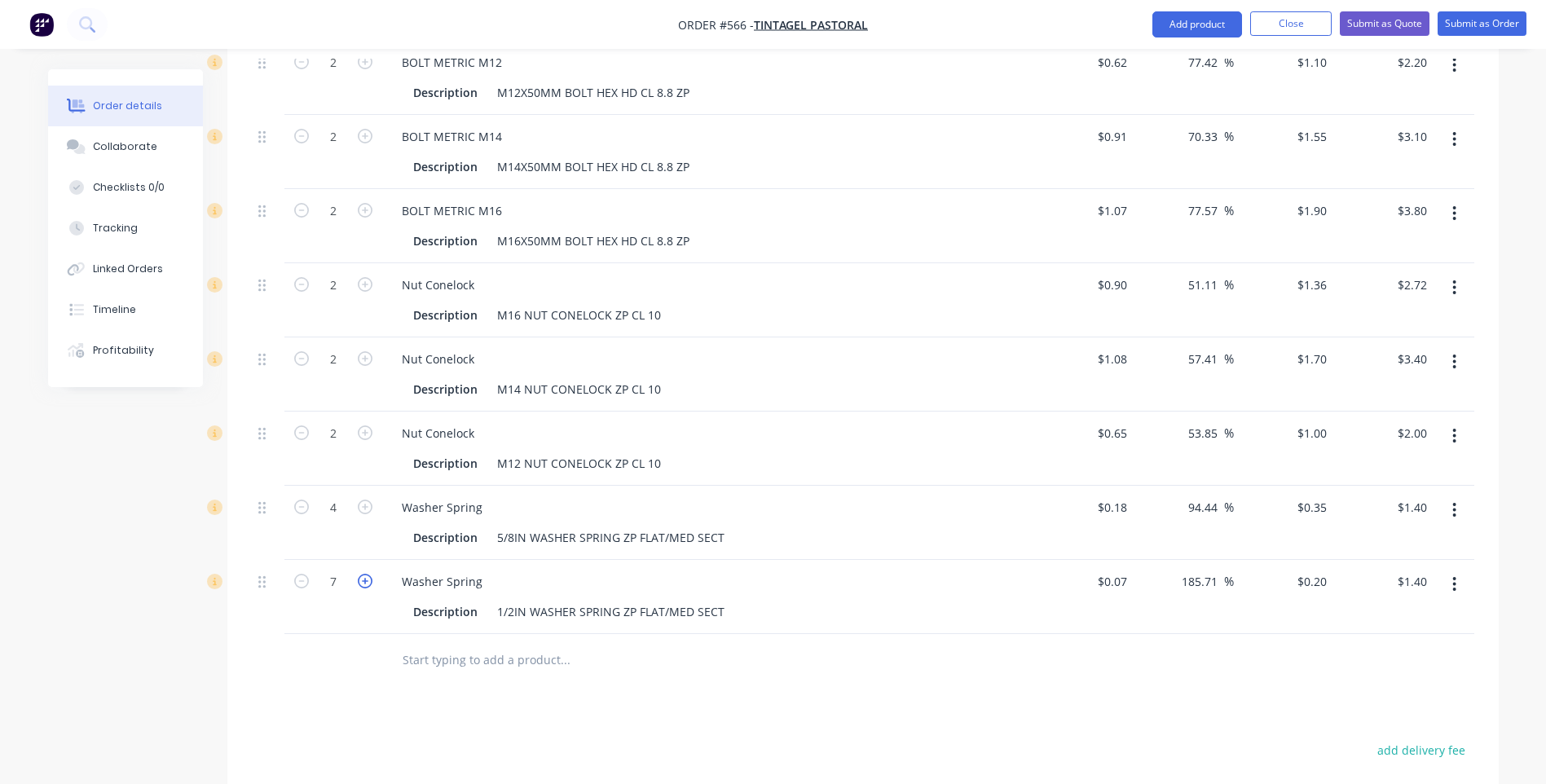
type input "8"
type input "$1.60"
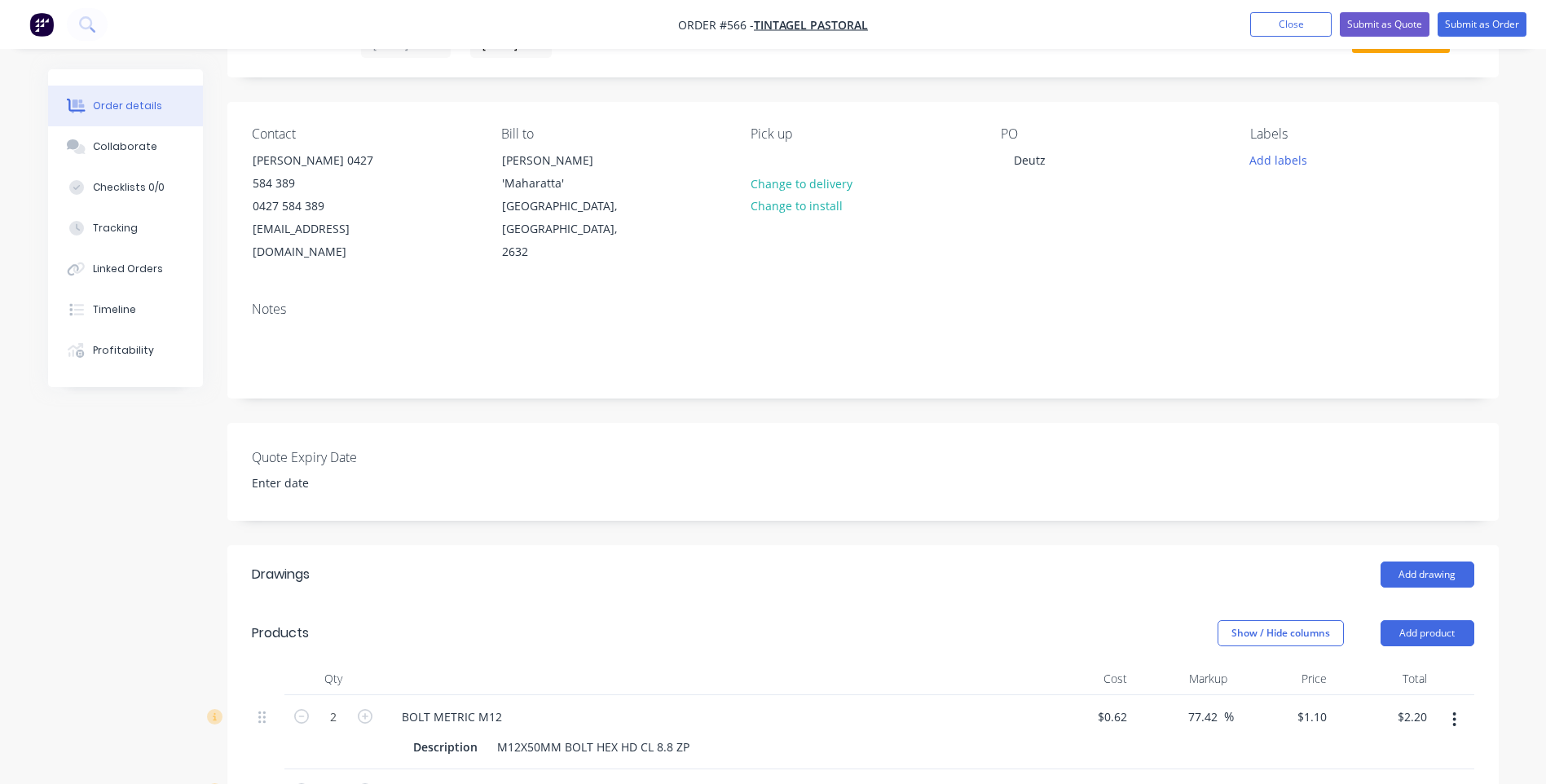
scroll to position [0, 0]
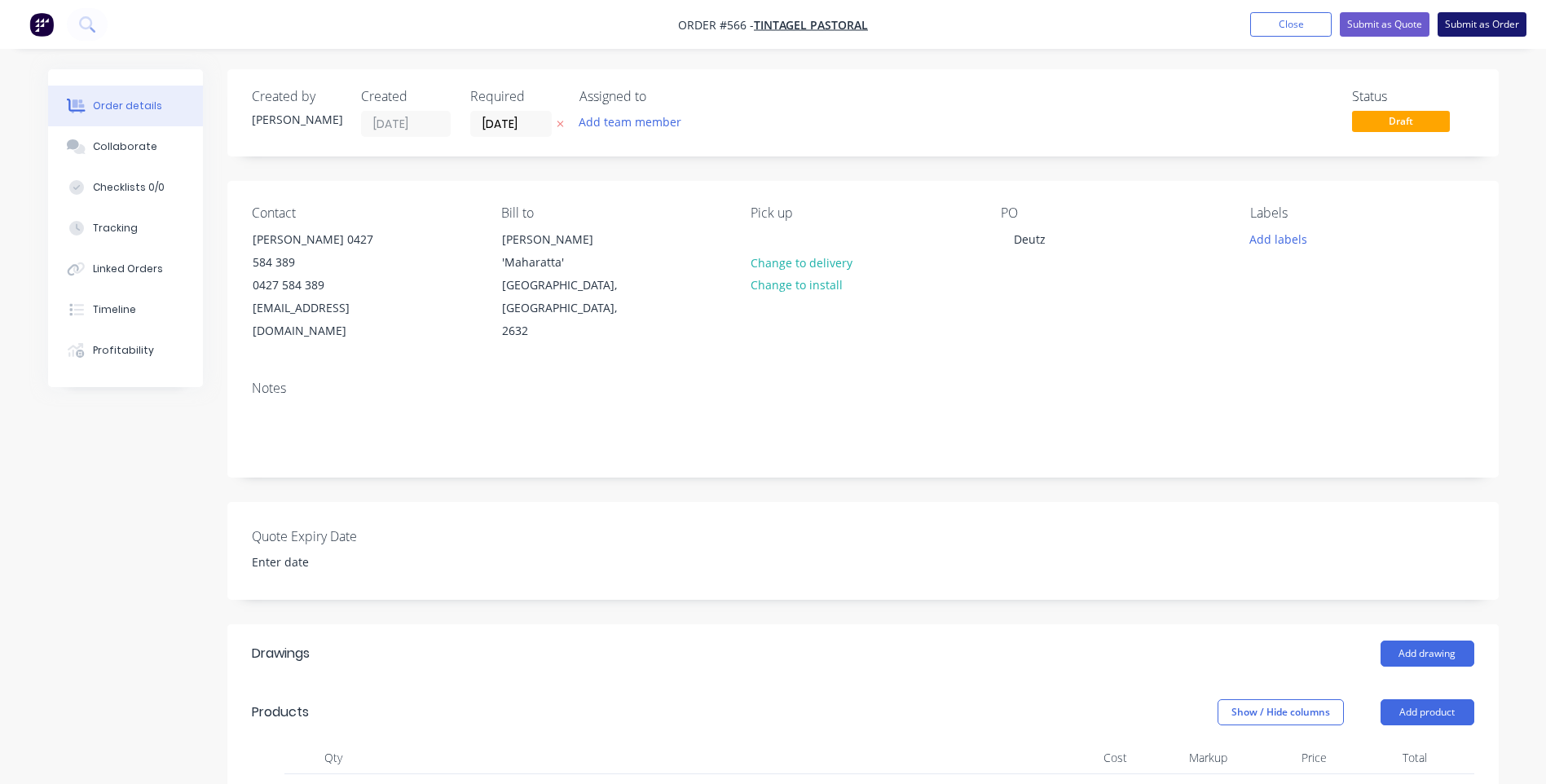
click at [1462, 17] on button "Submit as Order" at bounding box center [1481, 25] width 89 height 25
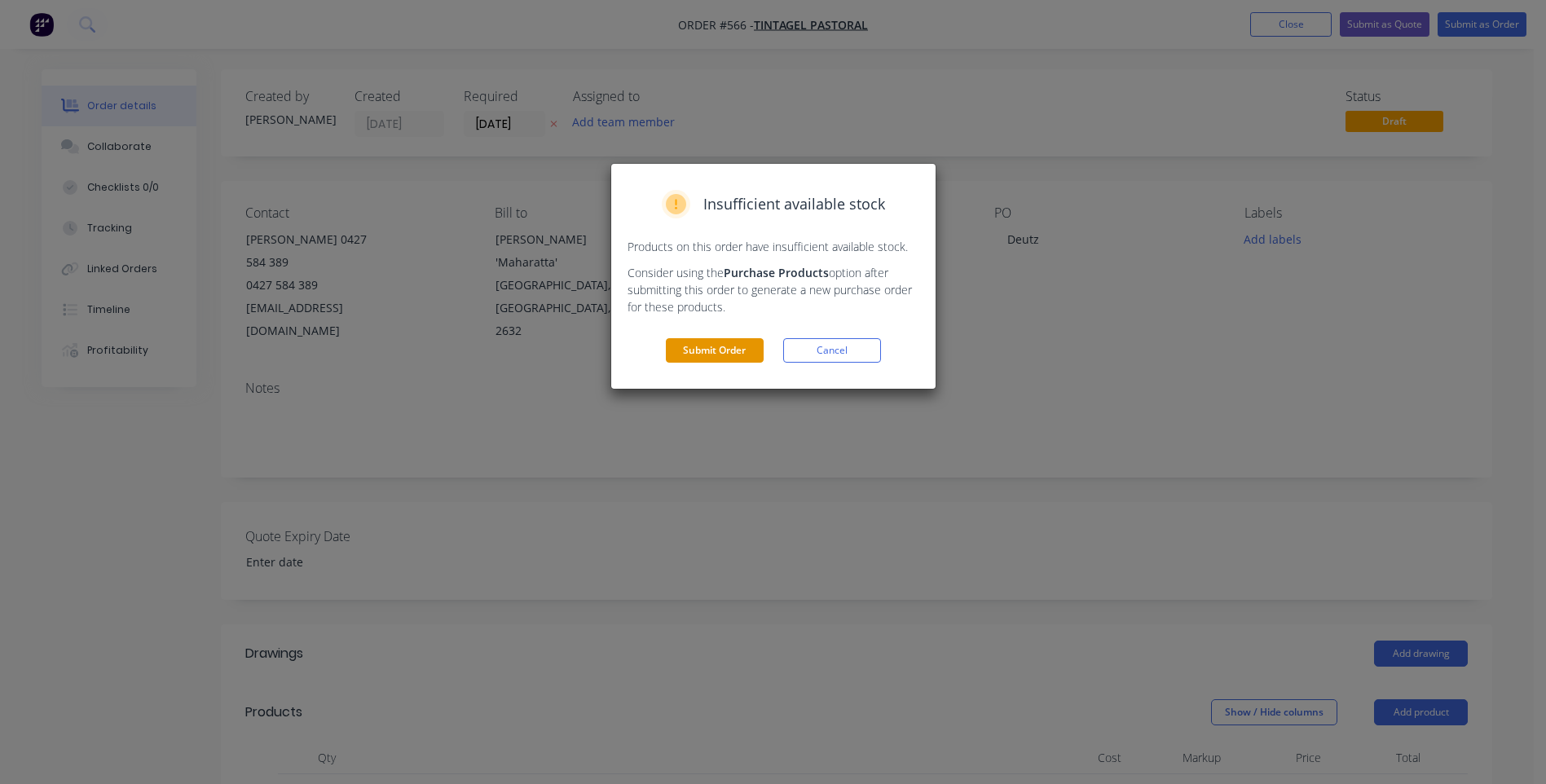
click at [715, 343] on button "Submit Order" at bounding box center [715, 350] width 98 height 25
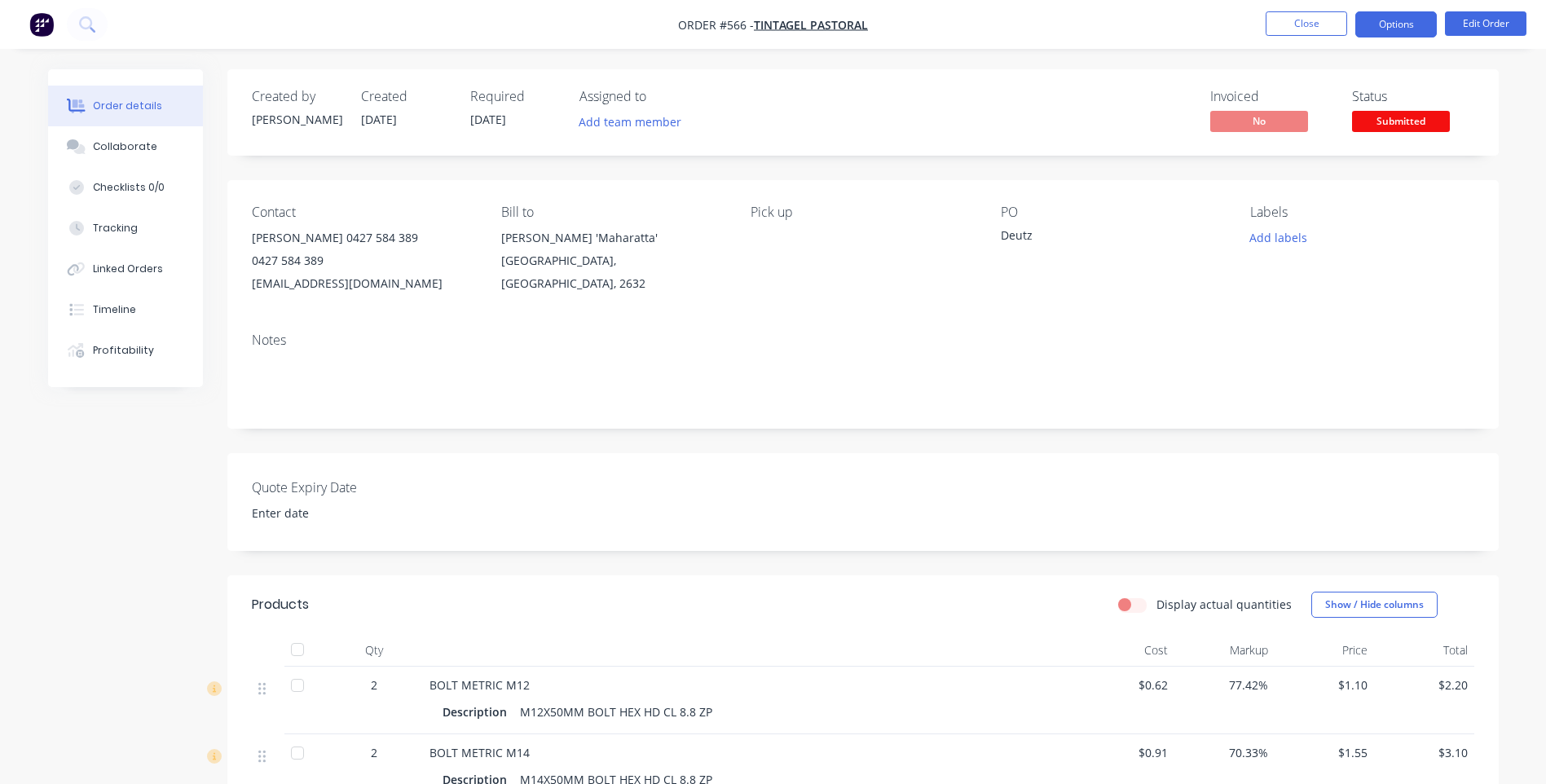
click at [1386, 36] on button "Options" at bounding box center [1396, 24] width 81 height 26
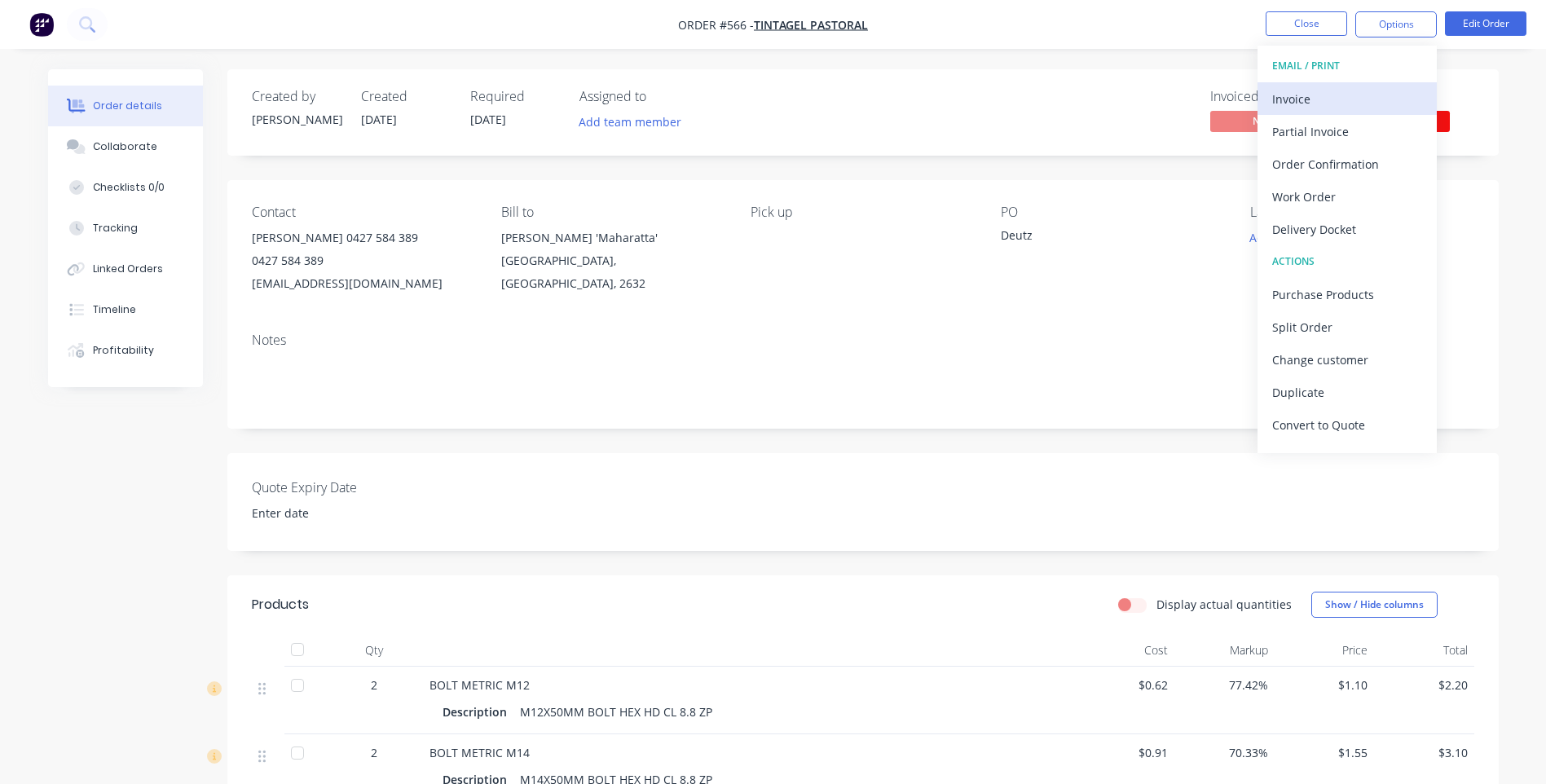
click at [1283, 98] on div "Invoice" at bounding box center [1346, 99] width 150 height 24
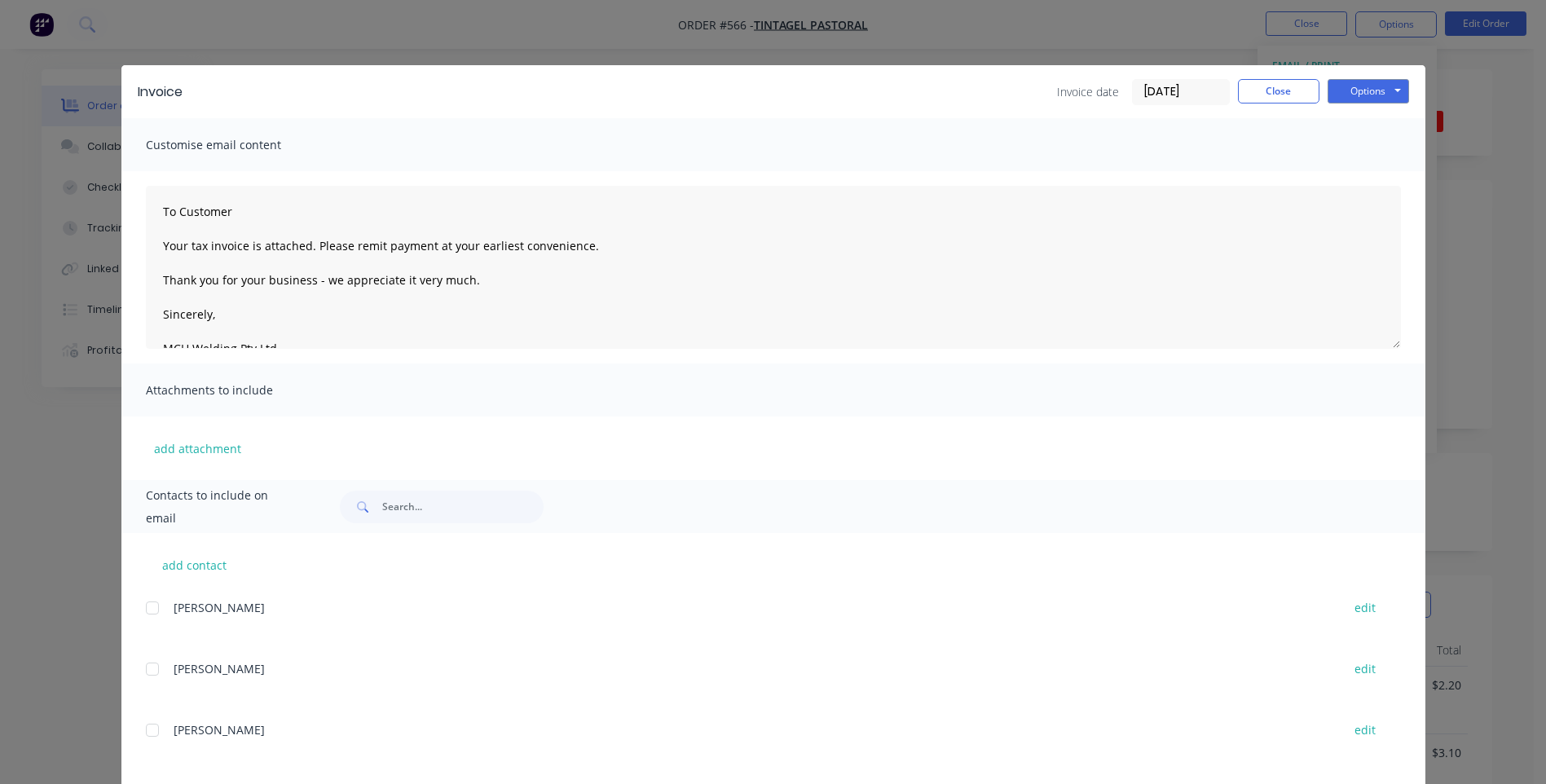
scroll to position [263, 0]
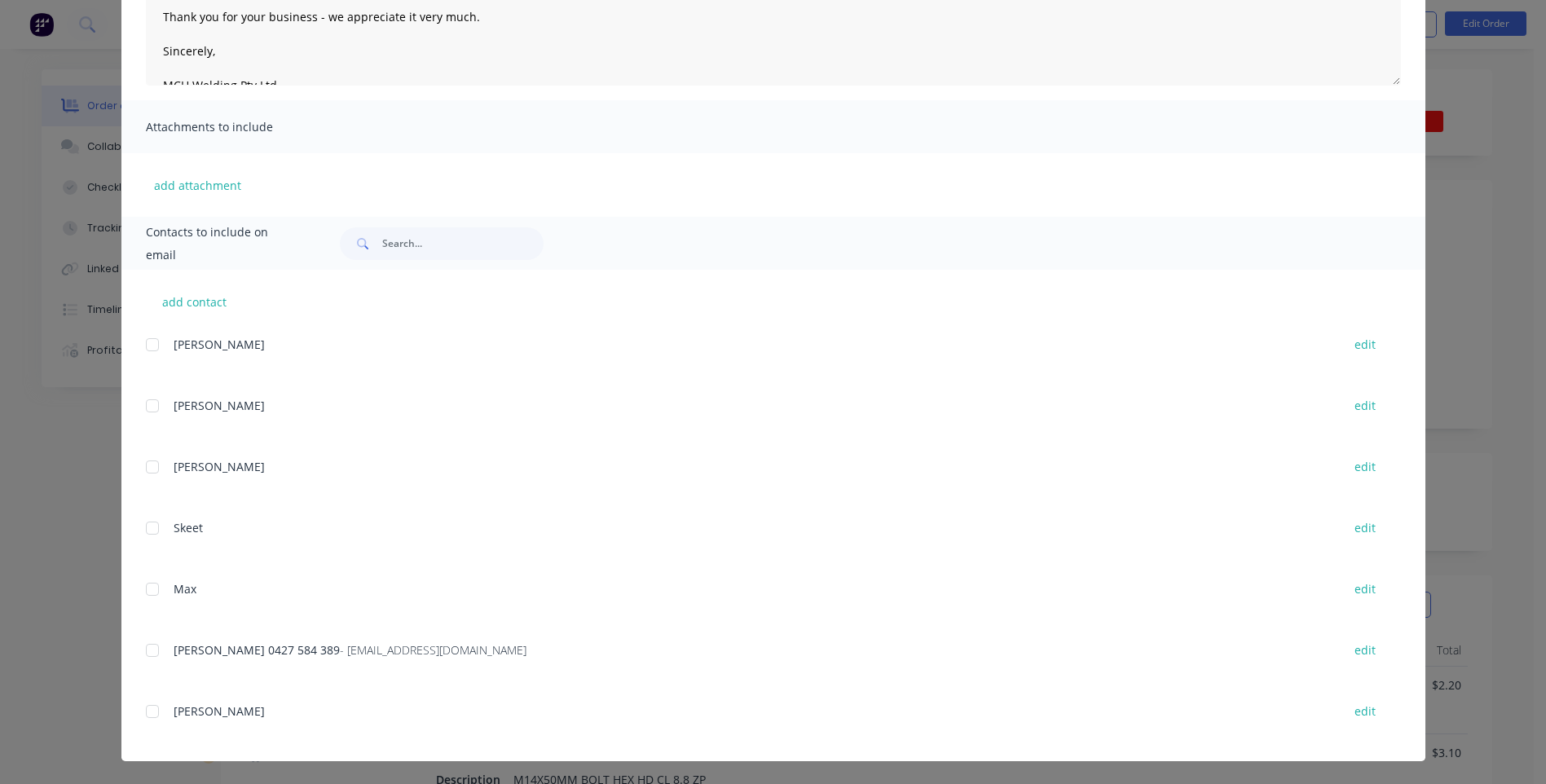
click at [142, 648] on div at bounding box center [152, 650] width 32 height 32
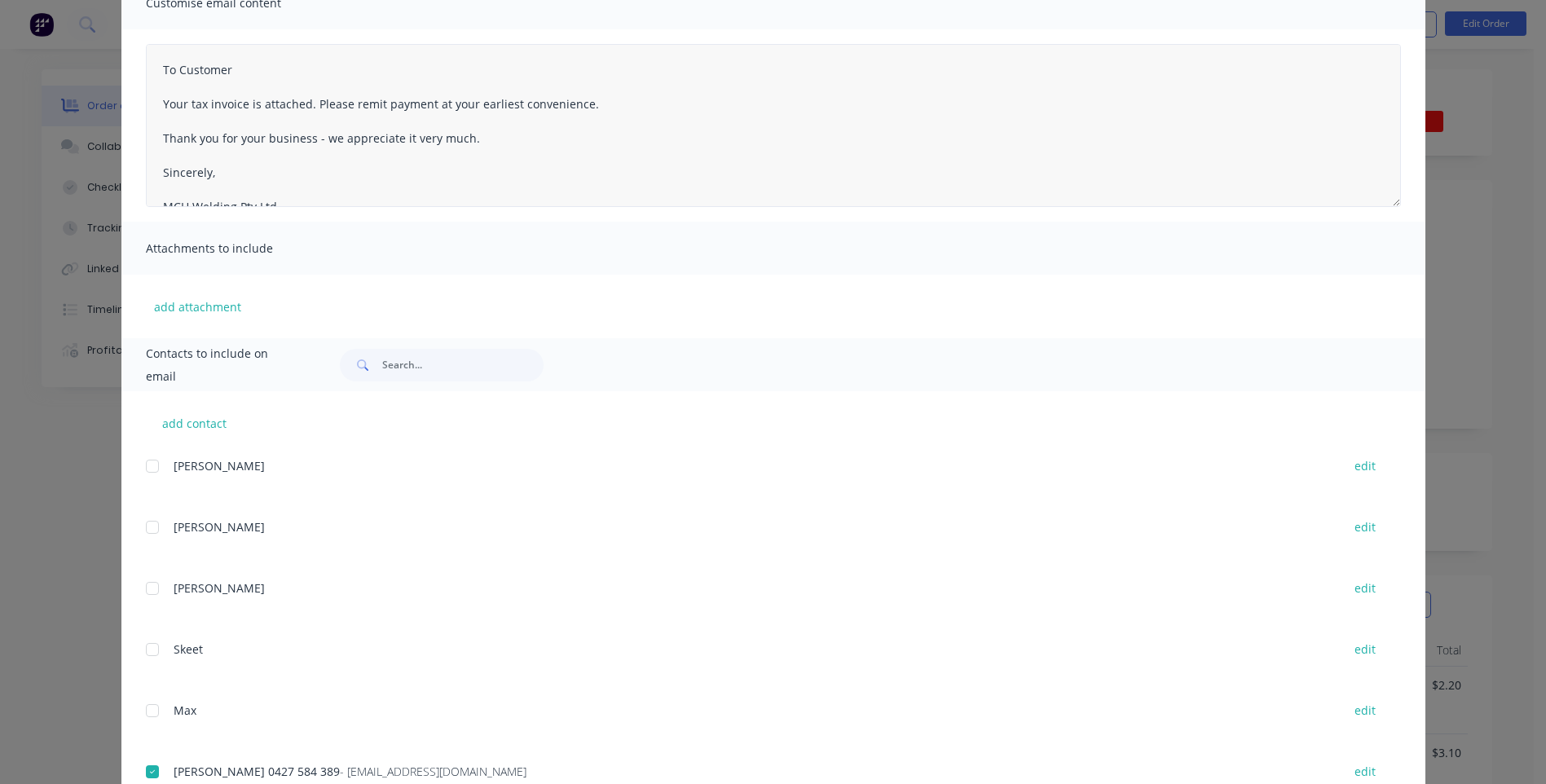
scroll to position [0, 0]
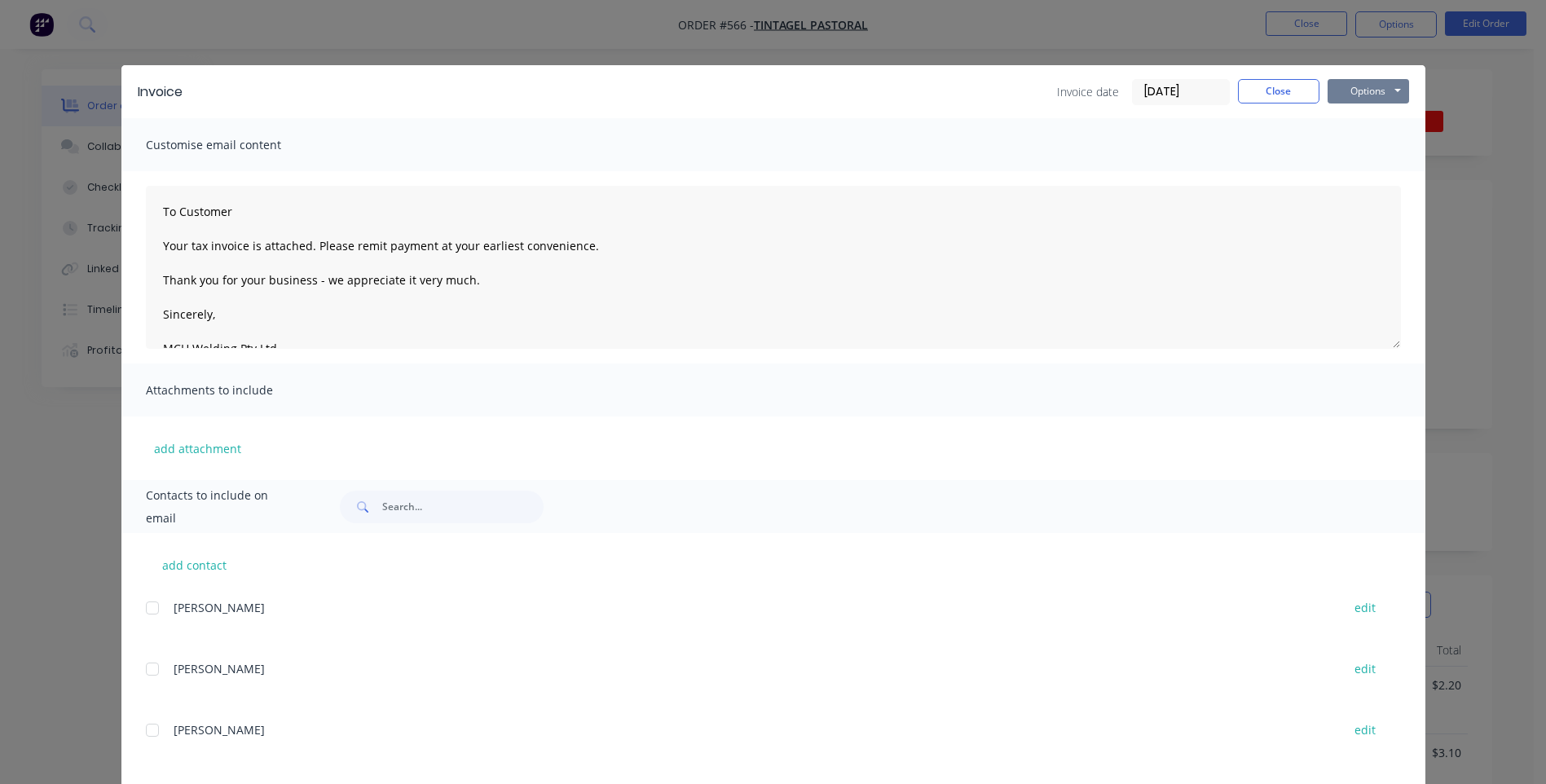
click at [1351, 95] on button "Options" at bounding box center [1368, 91] width 81 height 25
click at [1334, 113] on button "Preview" at bounding box center [1380, 120] width 104 height 26
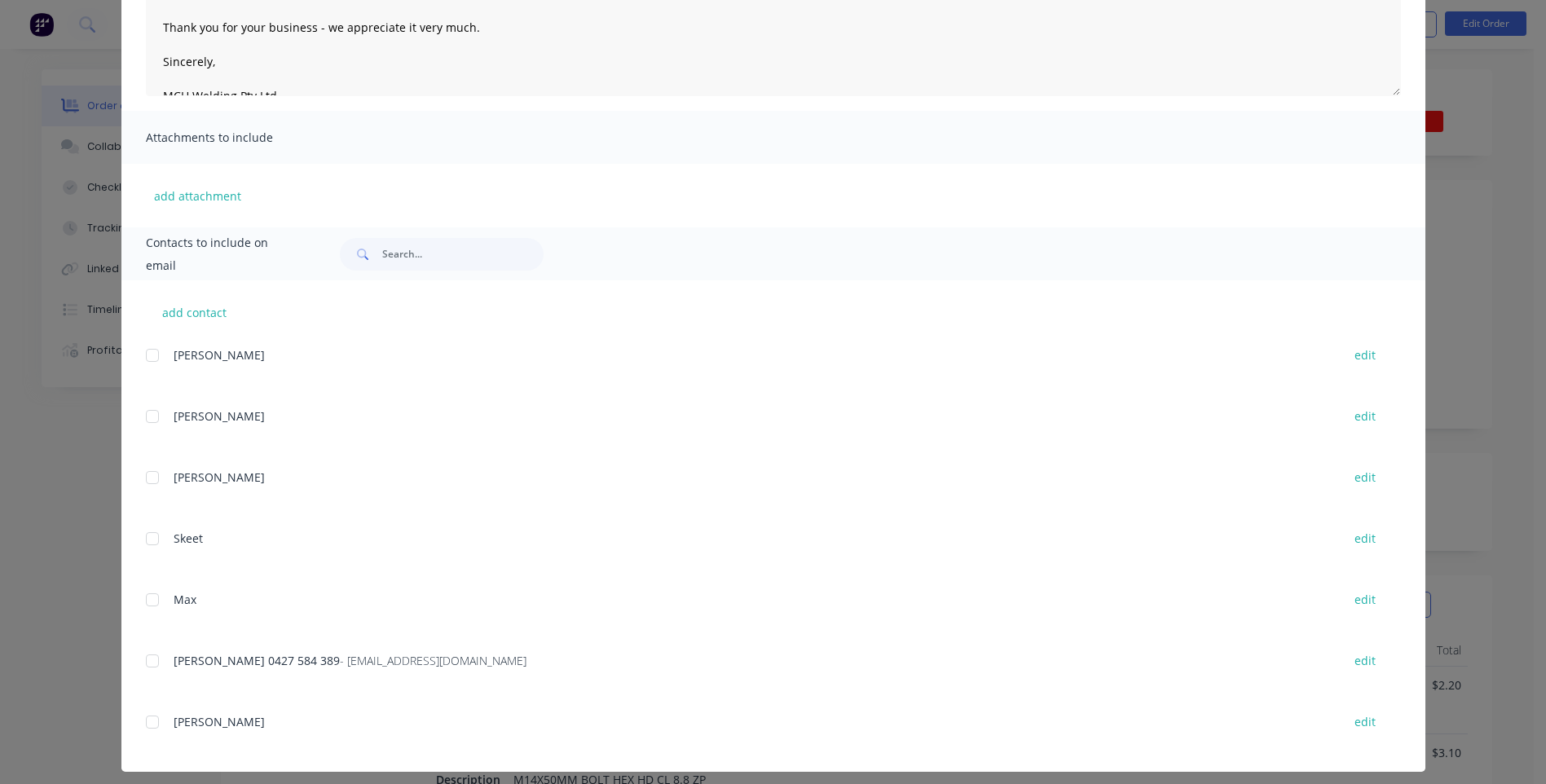
scroll to position [263, 0]
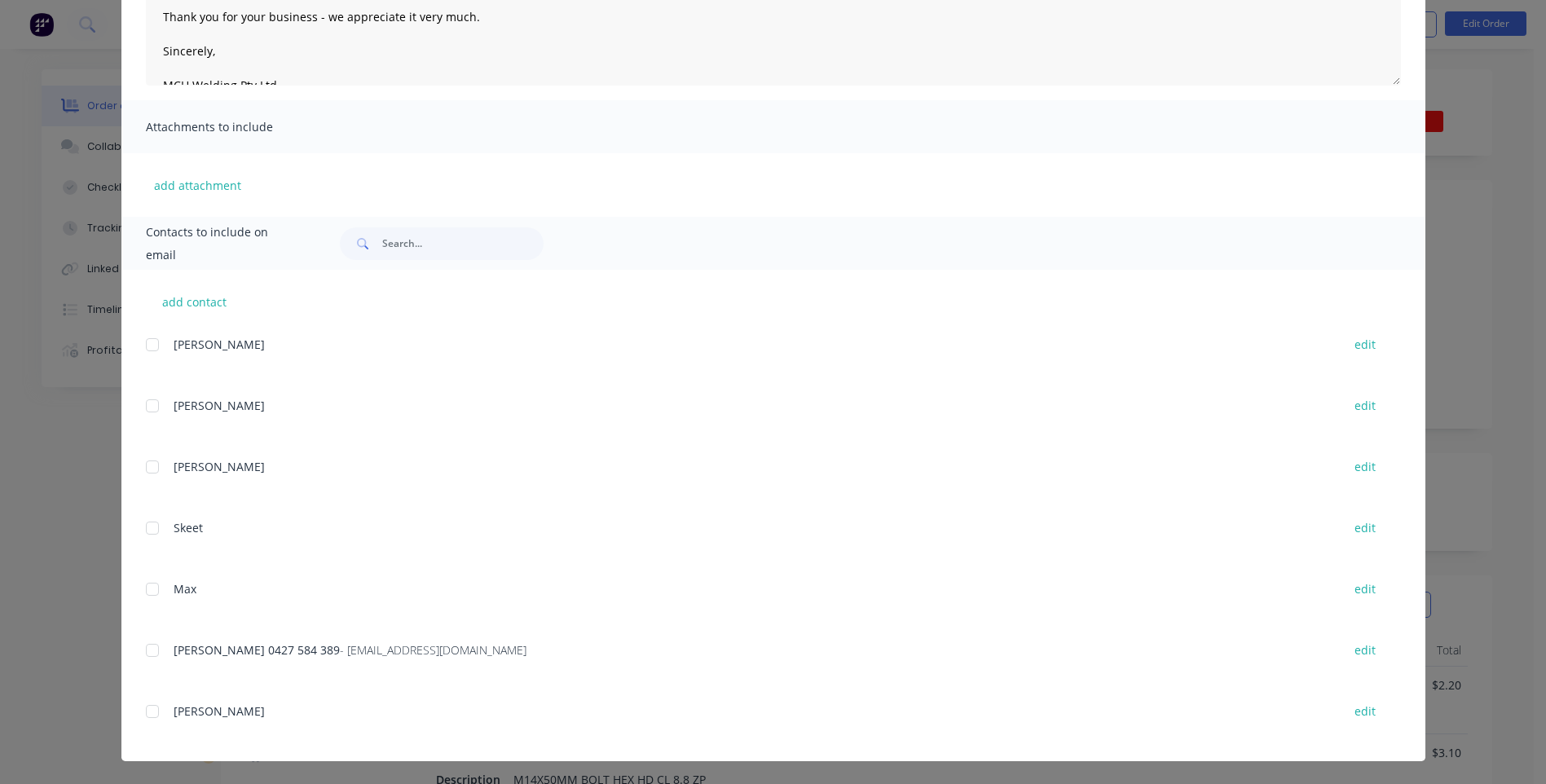
click at [147, 647] on div at bounding box center [152, 650] width 32 height 32
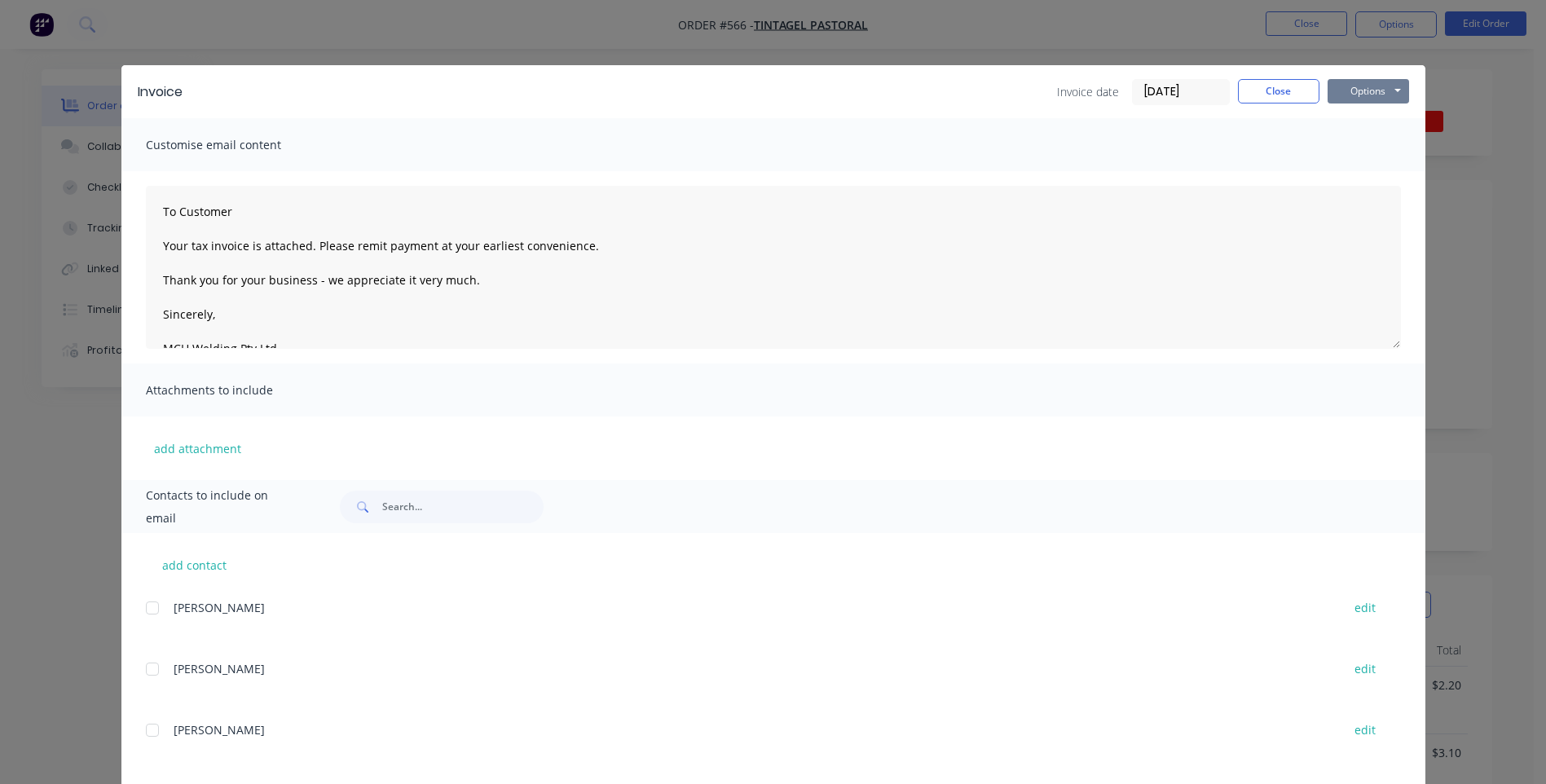
click at [1357, 80] on button "Options" at bounding box center [1368, 91] width 81 height 25
click at [1357, 171] on button "Email" at bounding box center [1380, 174] width 104 height 26
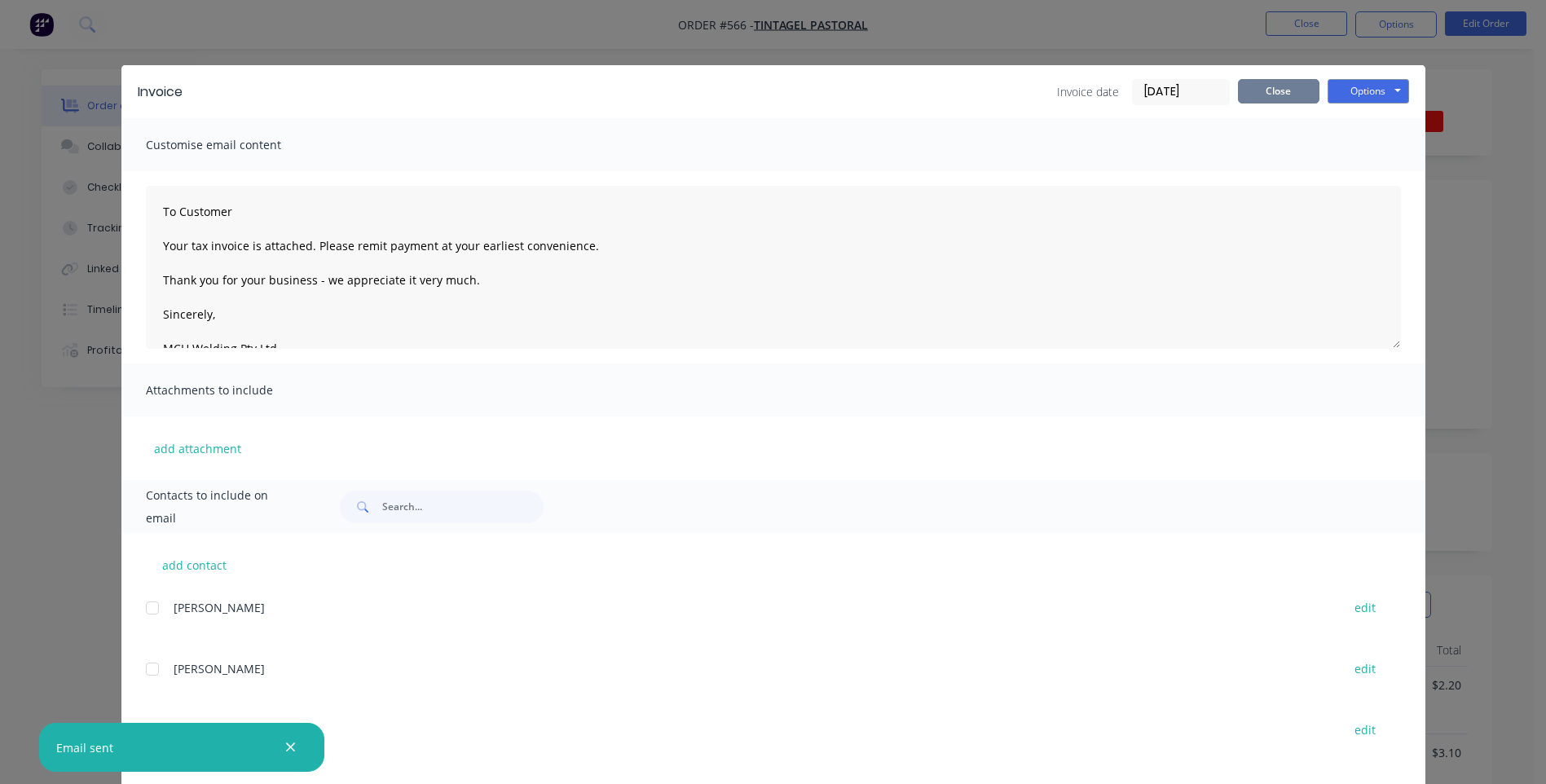
click at [1251, 89] on button "Close" at bounding box center [1279, 91] width 81 height 25
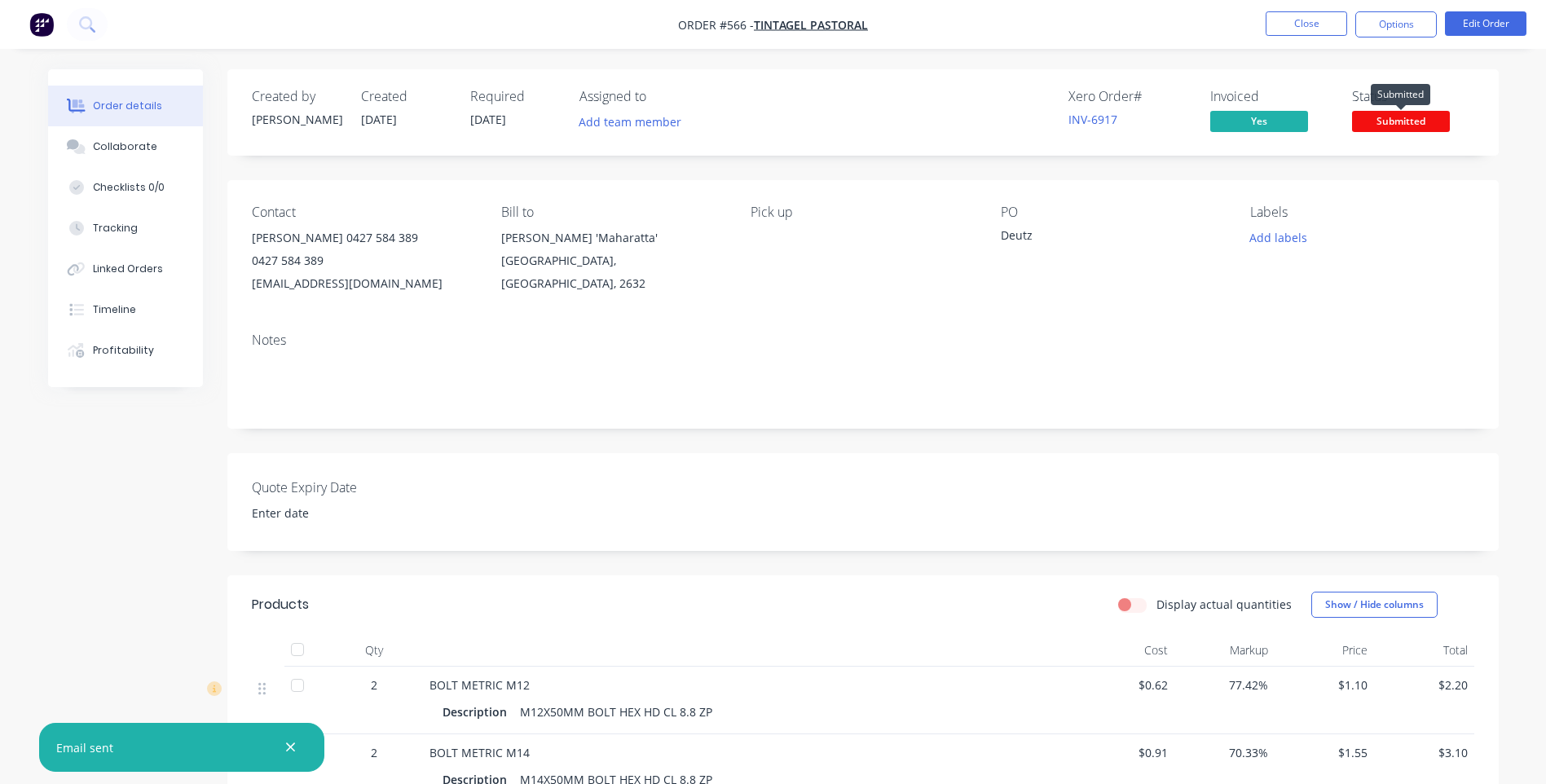
click at [1426, 114] on span "Submitted" at bounding box center [1401, 121] width 98 height 21
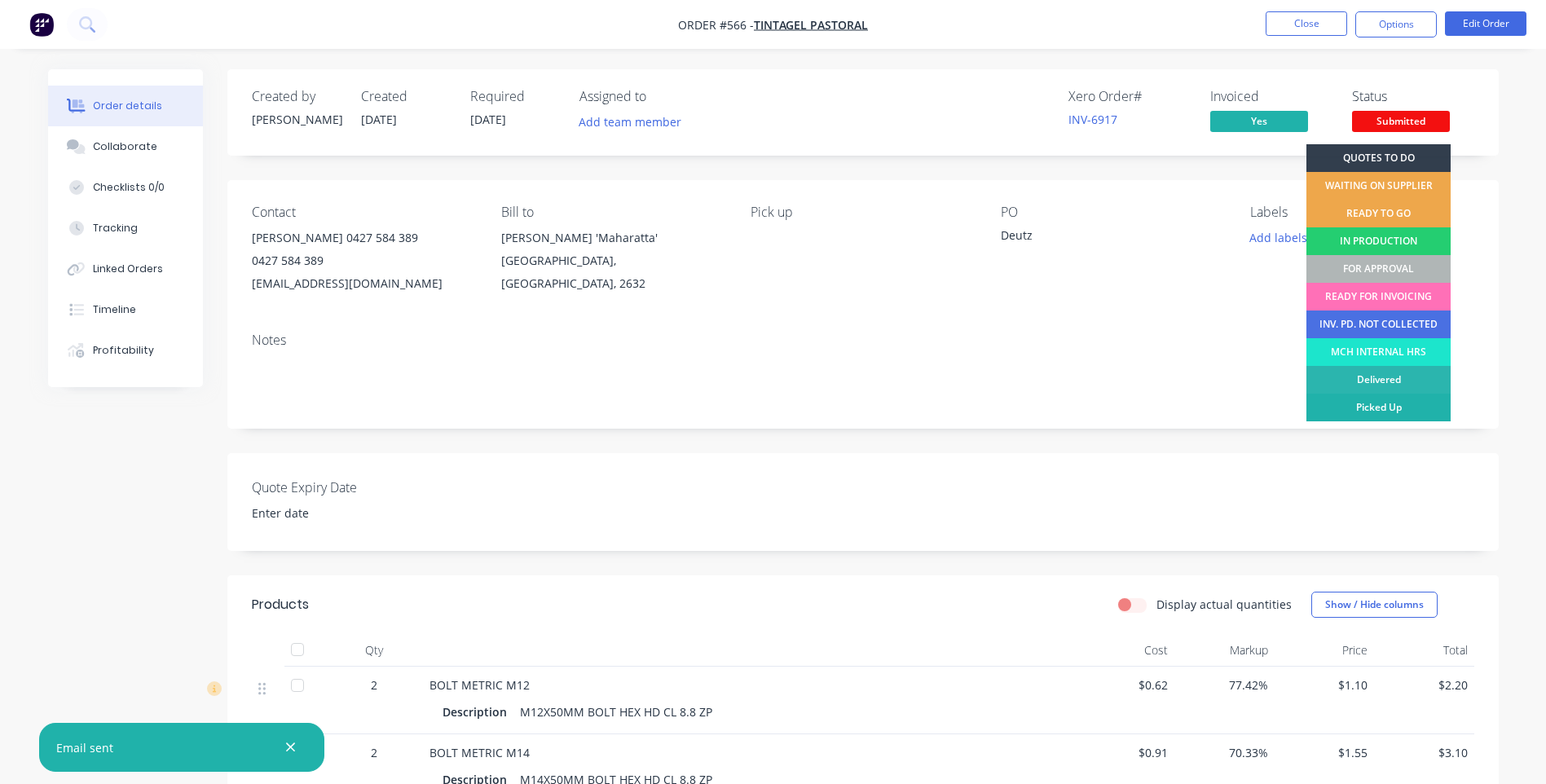
click at [1384, 402] on div "Picked Up" at bounding box center [1379, 406] width 144 height 27
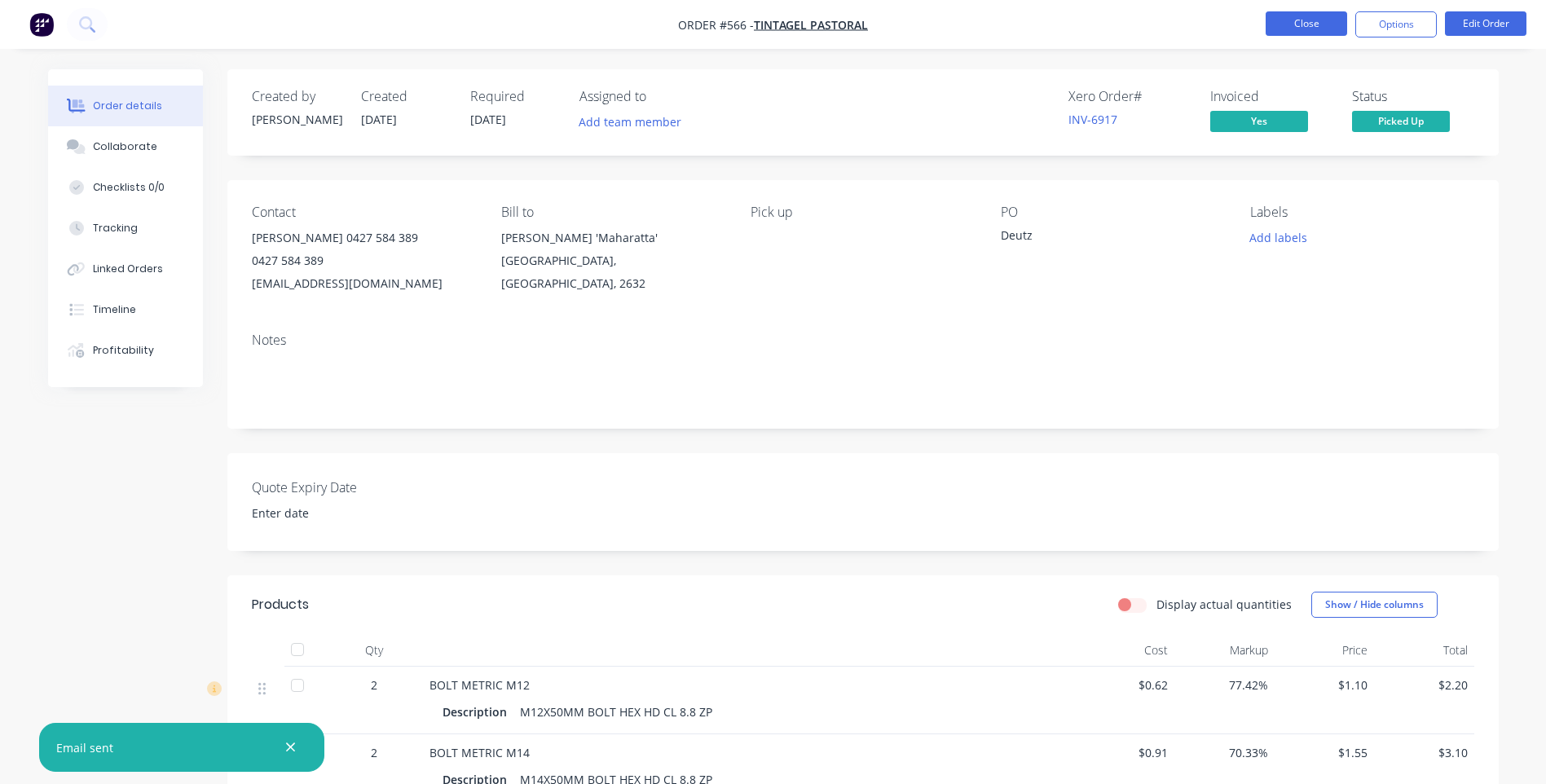
click at [1311, 26] on button "Close" at bounding box center [1307, 24] width 81 height 25
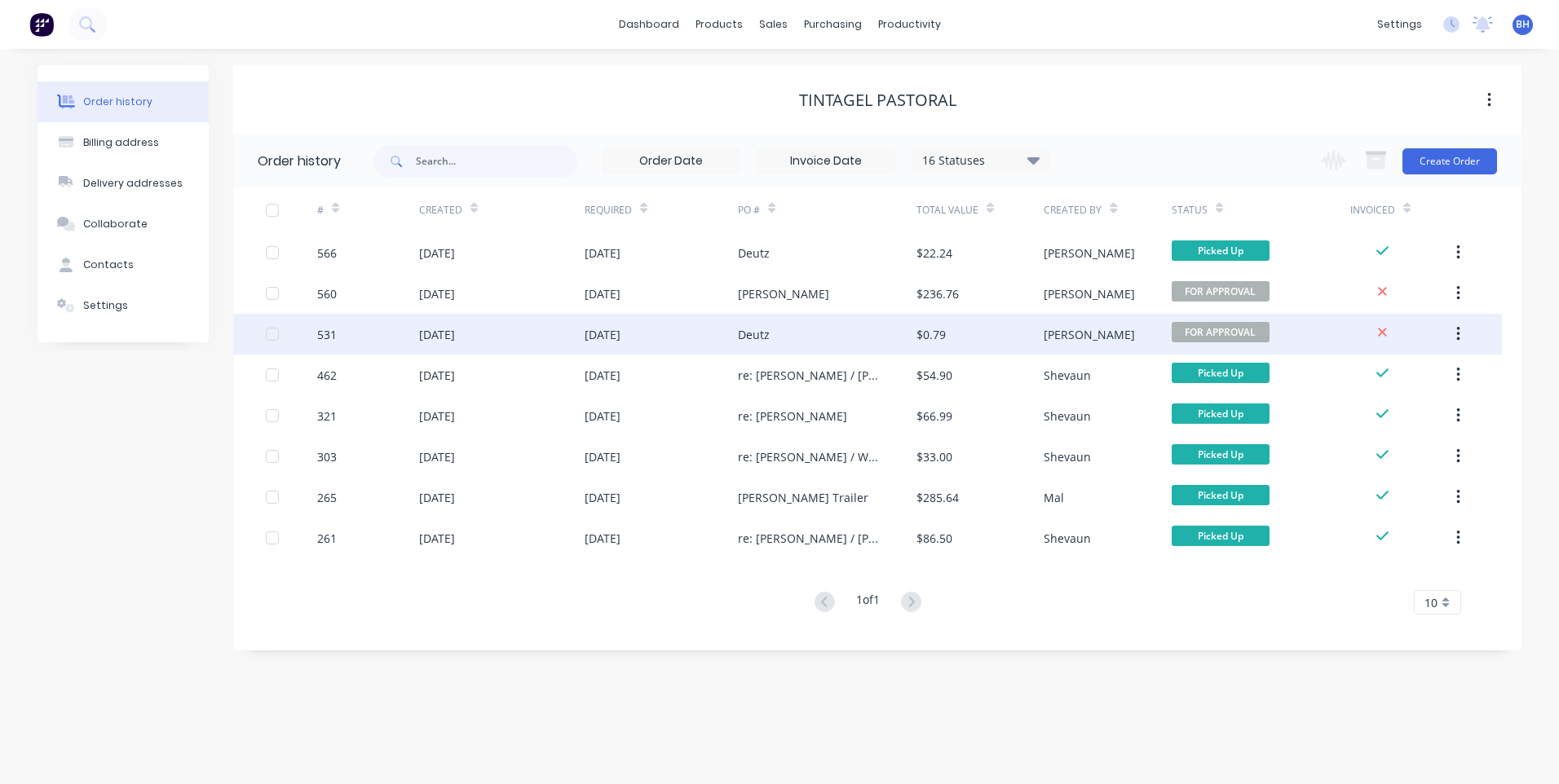
click at [824, 328] on div "Deutz" at bounding box center [828, 334] width 179 height 41
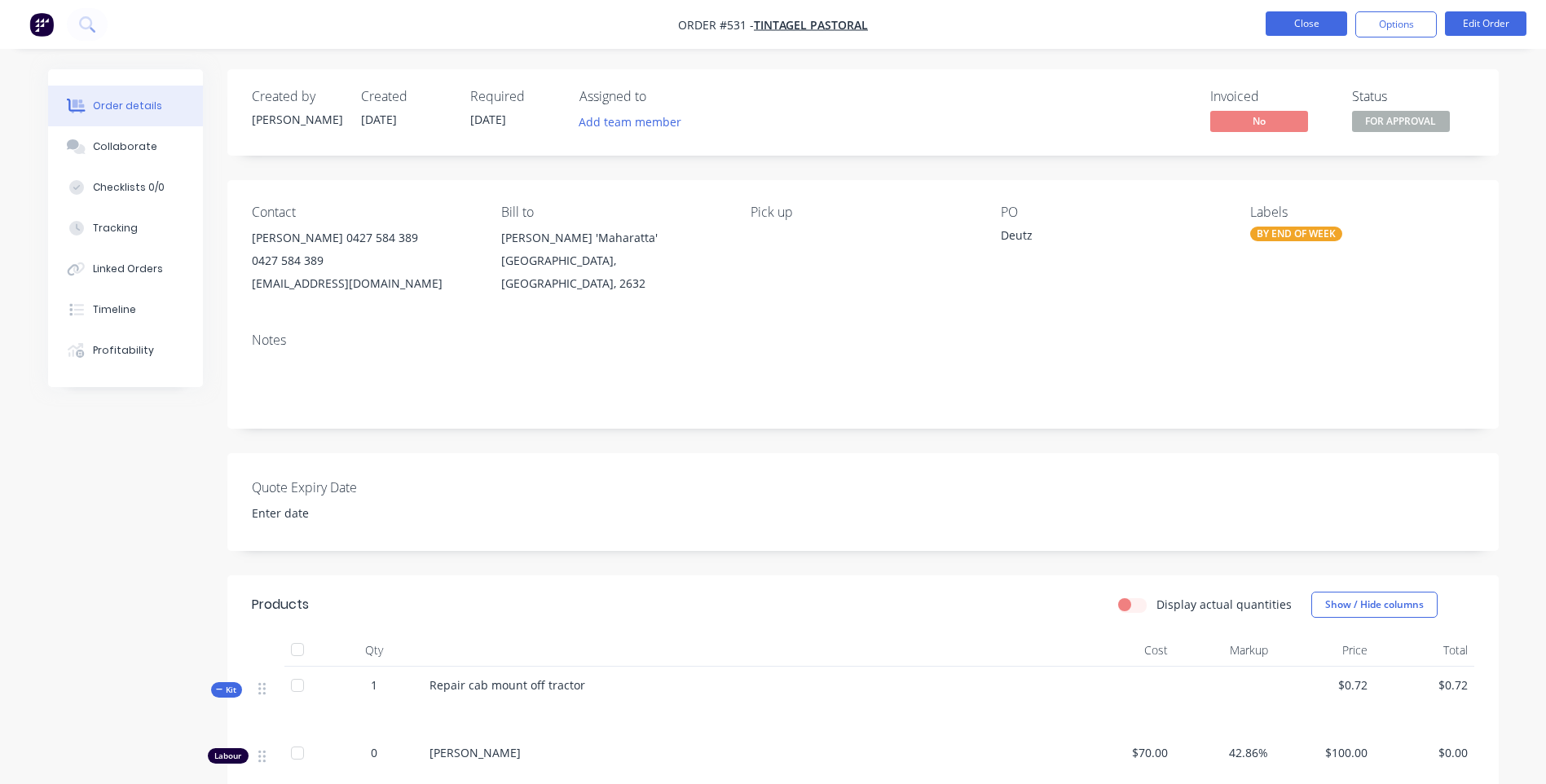
click at [1282, 22] on button "Close" at bounding box center [1307, 24] width 81 height 25
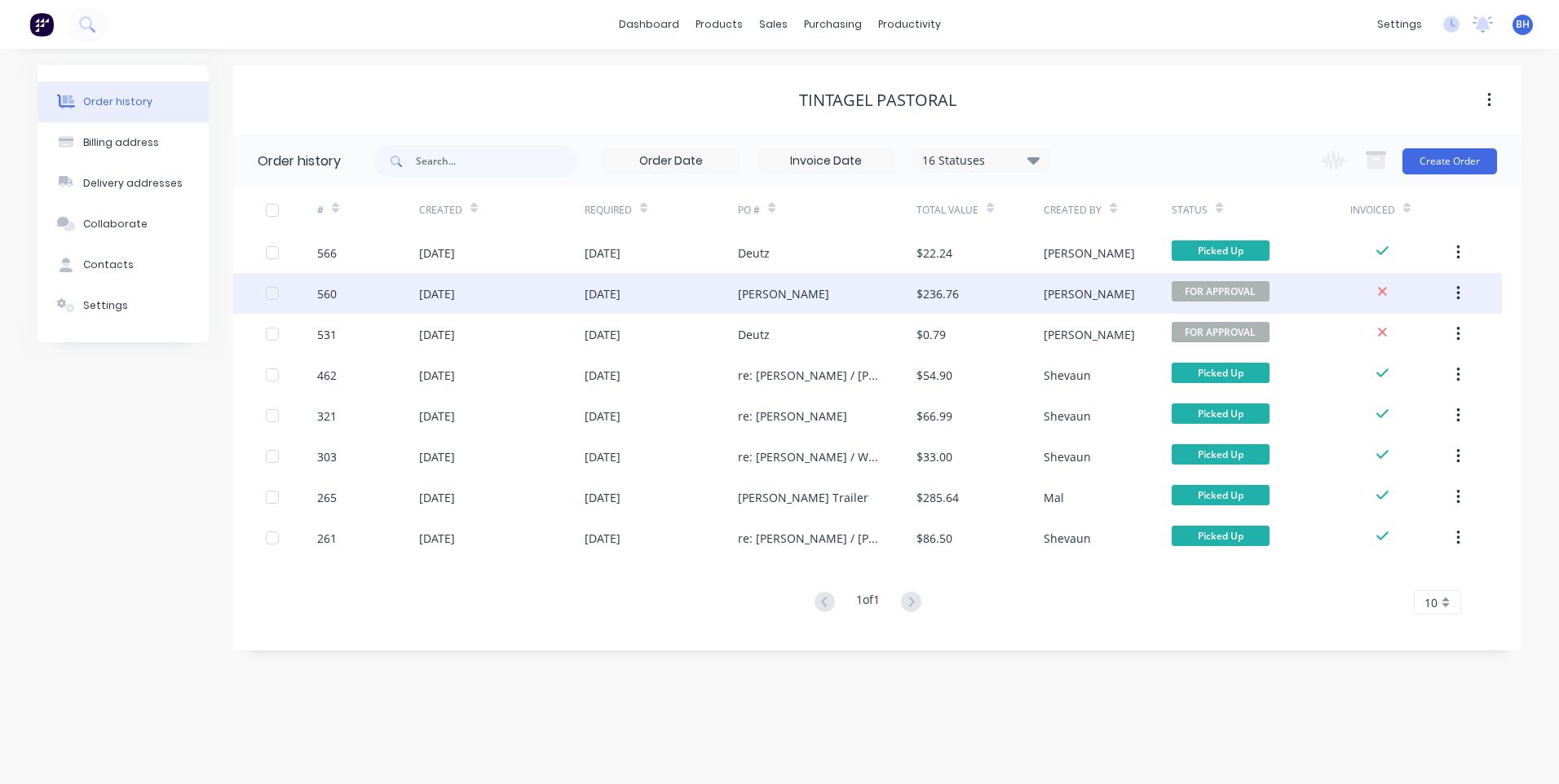
click at [845, 294] on div "[PERSON_NAME]" at bounding box center [828, 293] width 179 height 41
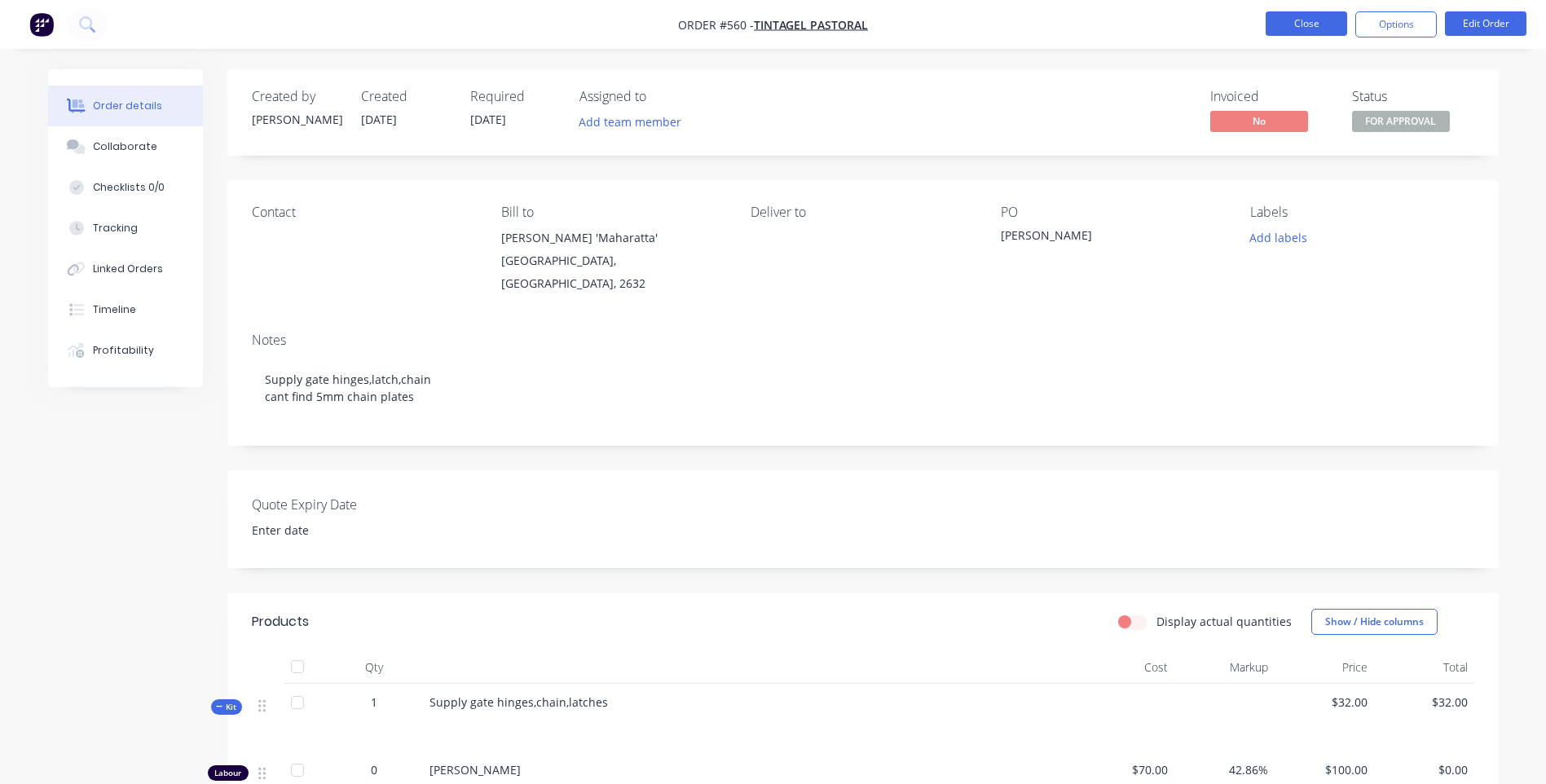
click at [1279, 22] on button "Close" at bounding box center [1307, 24] width 81 height 25
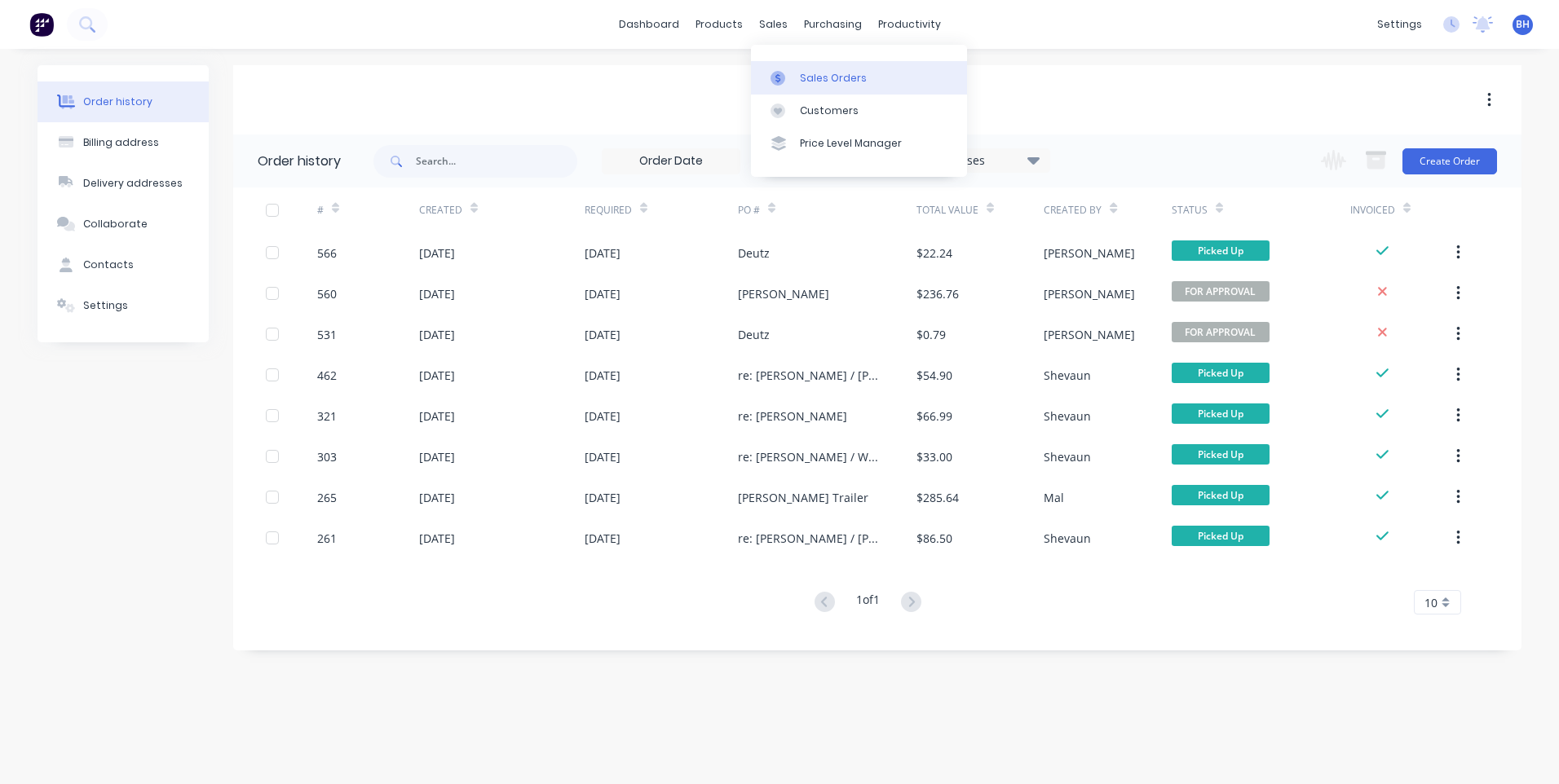
click at [808, 72] on div "Sales Orders" at bounding box center [833, 79] width 67 height 15
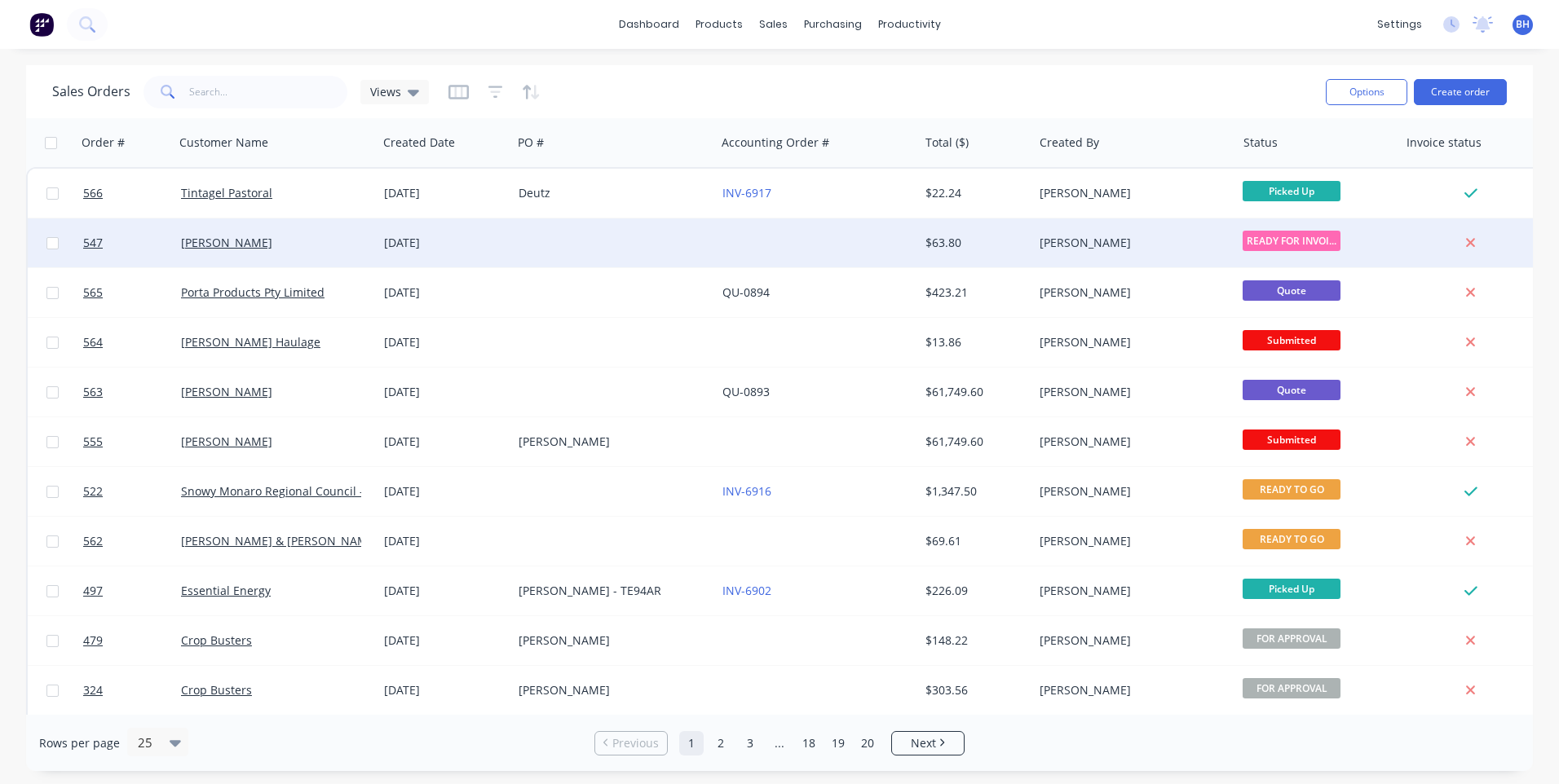
click at [688, 235] on div at bounding box center [613, 243] width 203 height 49
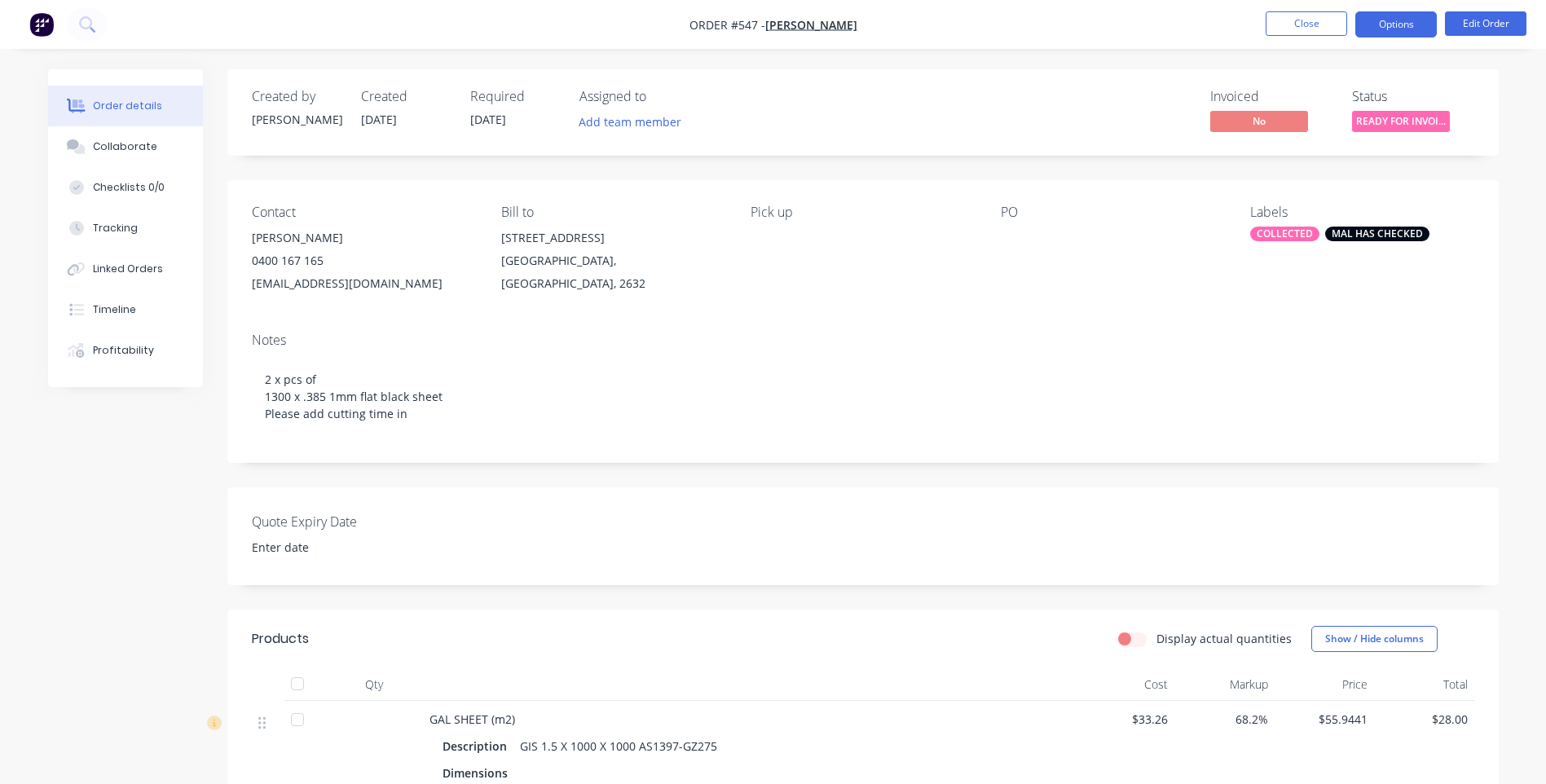
click at [1407, 32] on button "Options" at bounding box center [1396, 24] width 81 height 26
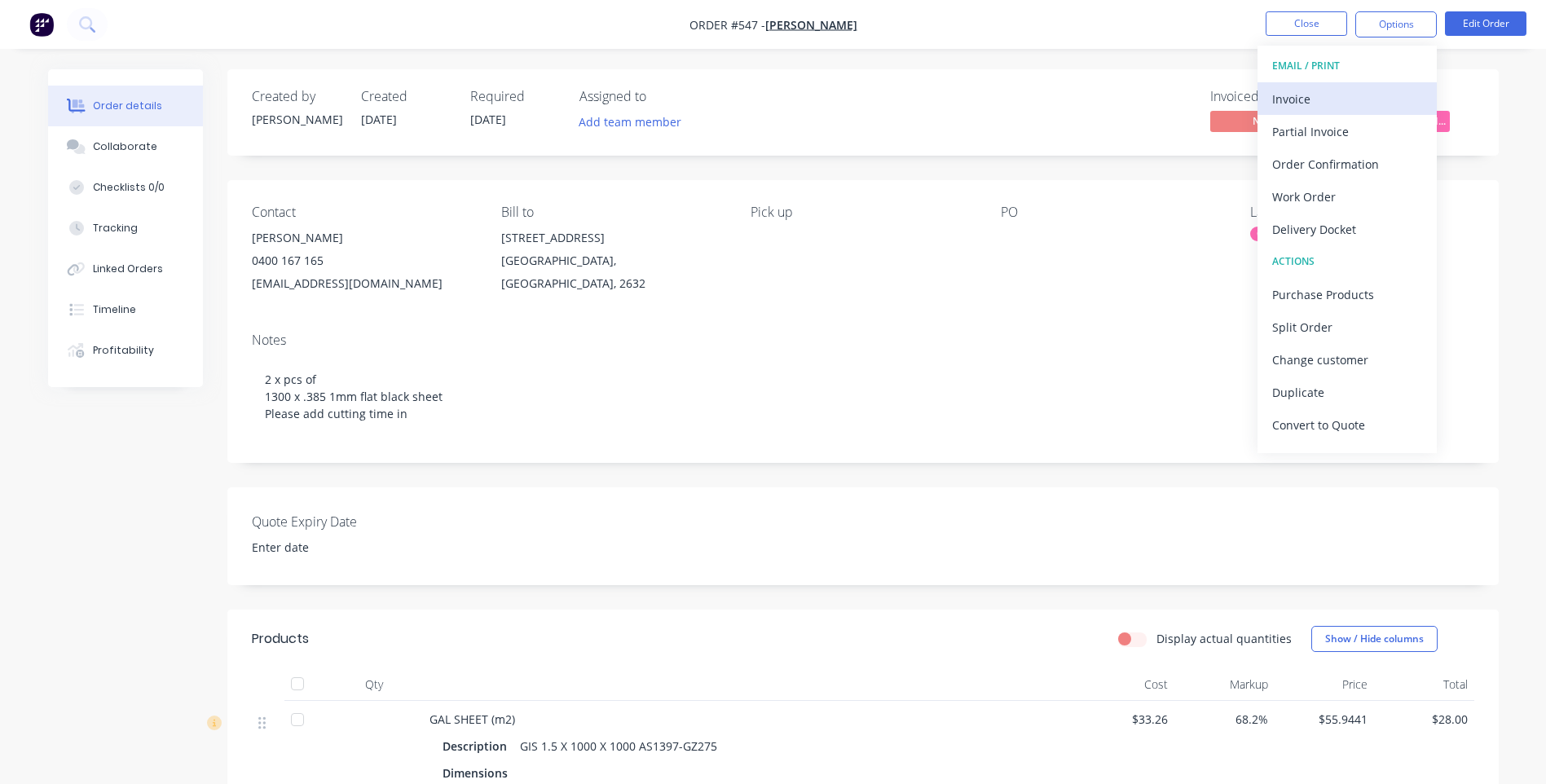
click at [1311, 92] on div "Invoice" at bounding box center [1346, 99] width 150 height 24
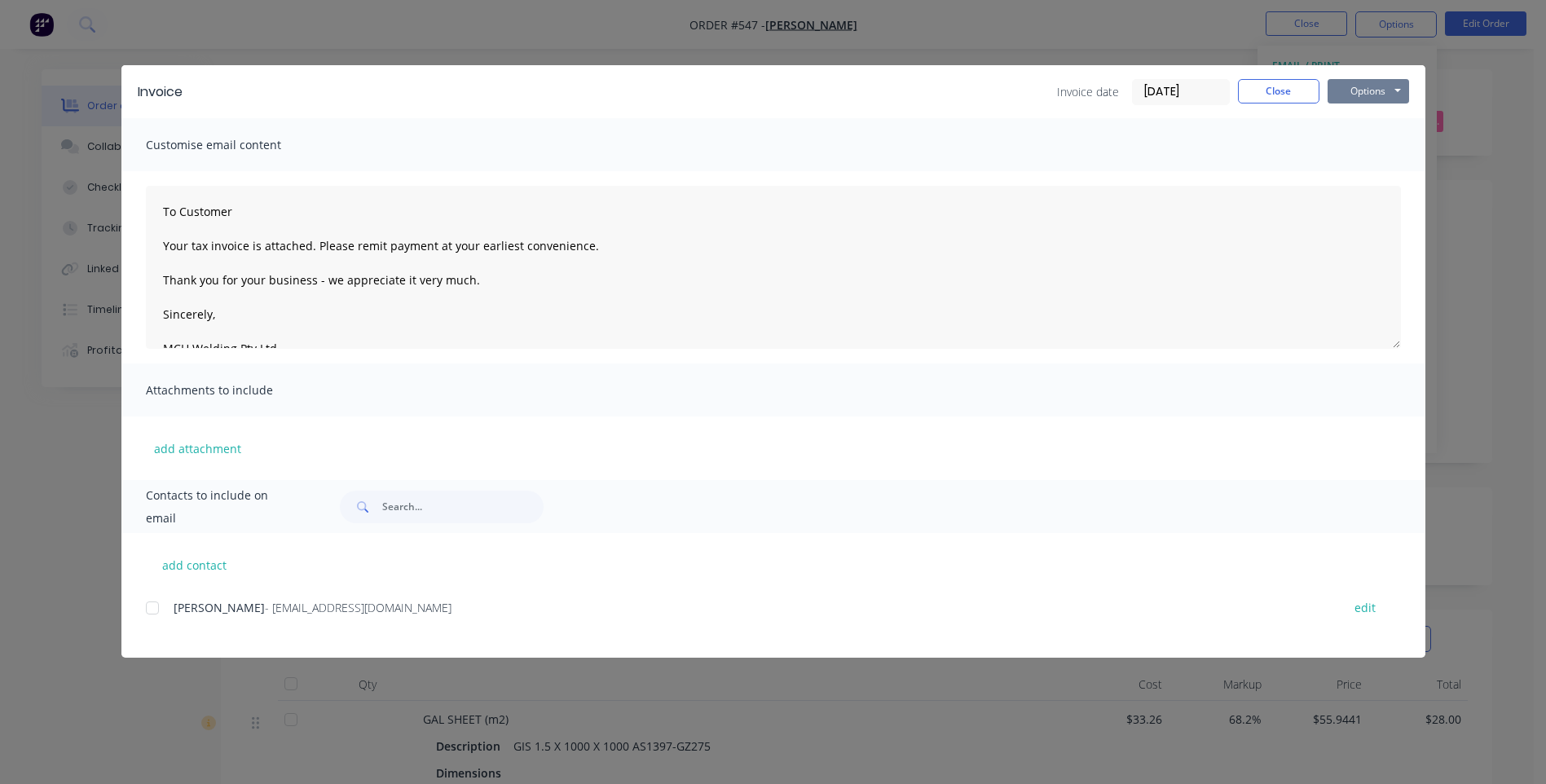
click at [1358, 95] on button "Options" at bounding box center [1368, 91] width 81 height 25
click at [1352, 114] on button "Preview" at bounding box center [1380, 120] width 104 height 26
click at [151, 608] on div at bounding box center [152, 608] width 32 height 32
click at [1368, 92] on button "Options" at bounding box center [1368, 91] width 81 height 25
click at [1365, 168] on button "Email" at bounding box center [1380, 174] width 104 height 26
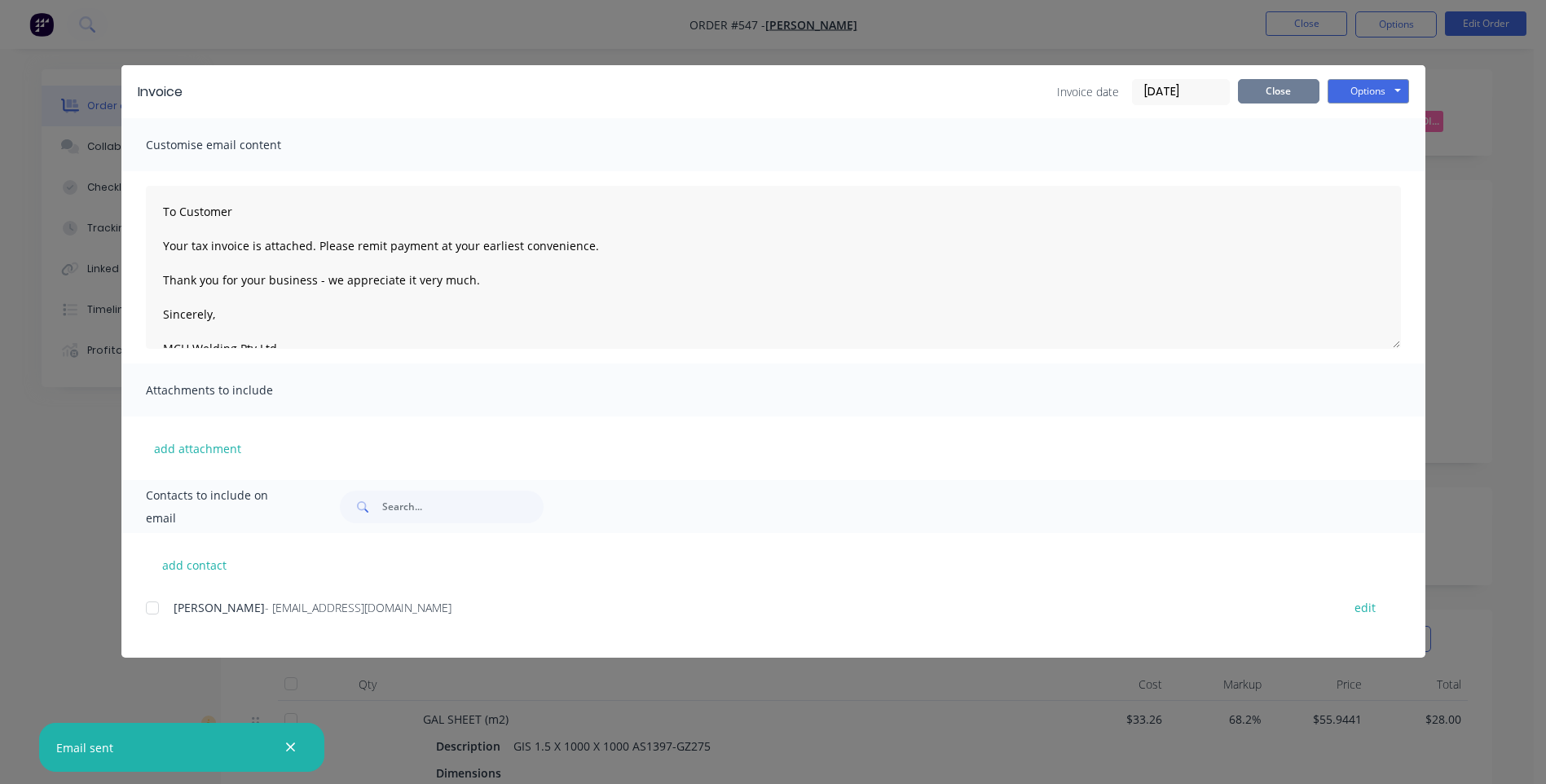
click at [1292, 99] on button "Close" at bounding box center [1279, 91] width 81 height 25
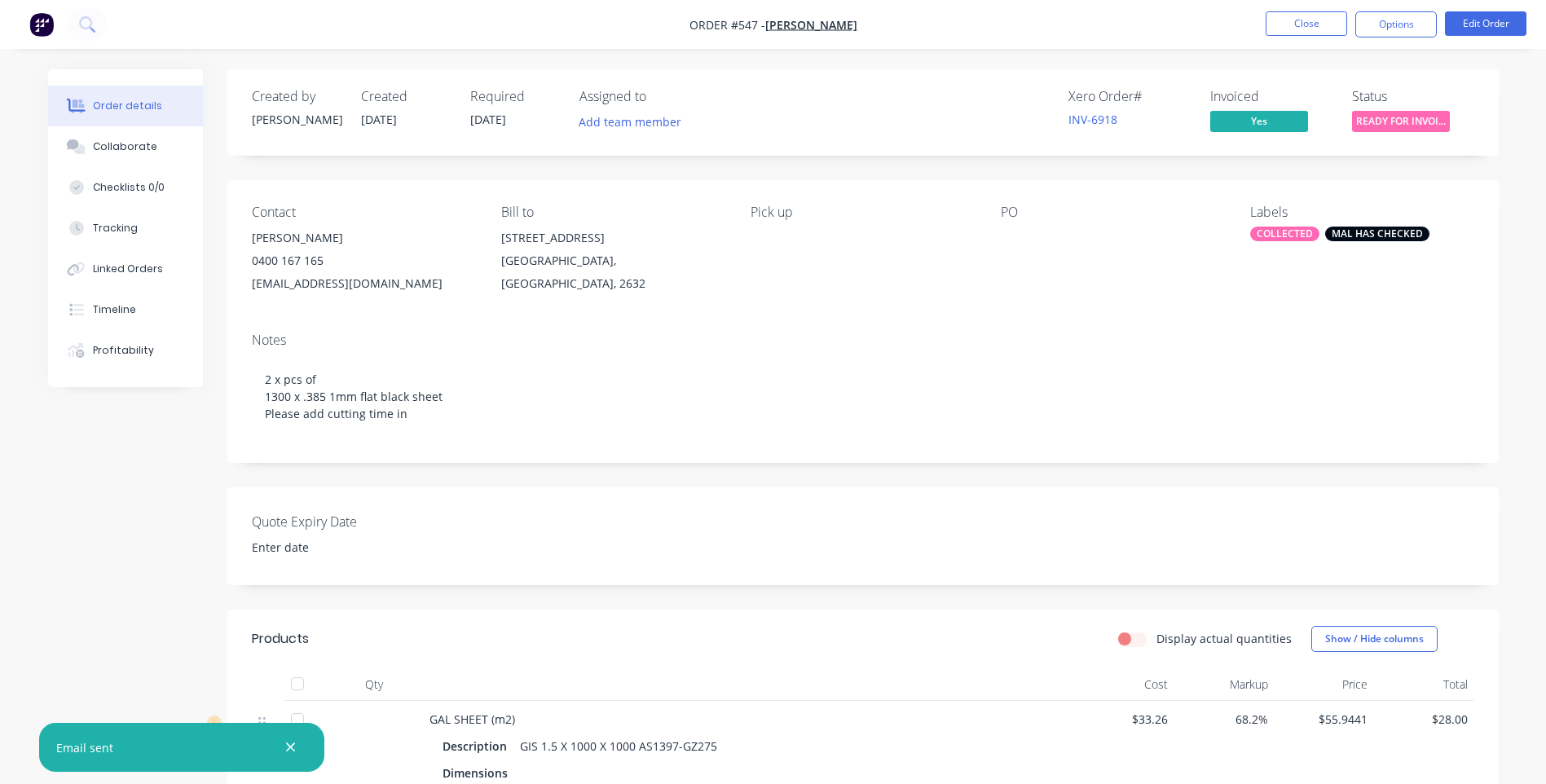
click at [1399, 121] on span "READY FOR INVOI..." at bounding box center [1401, 121] width 98 height 21
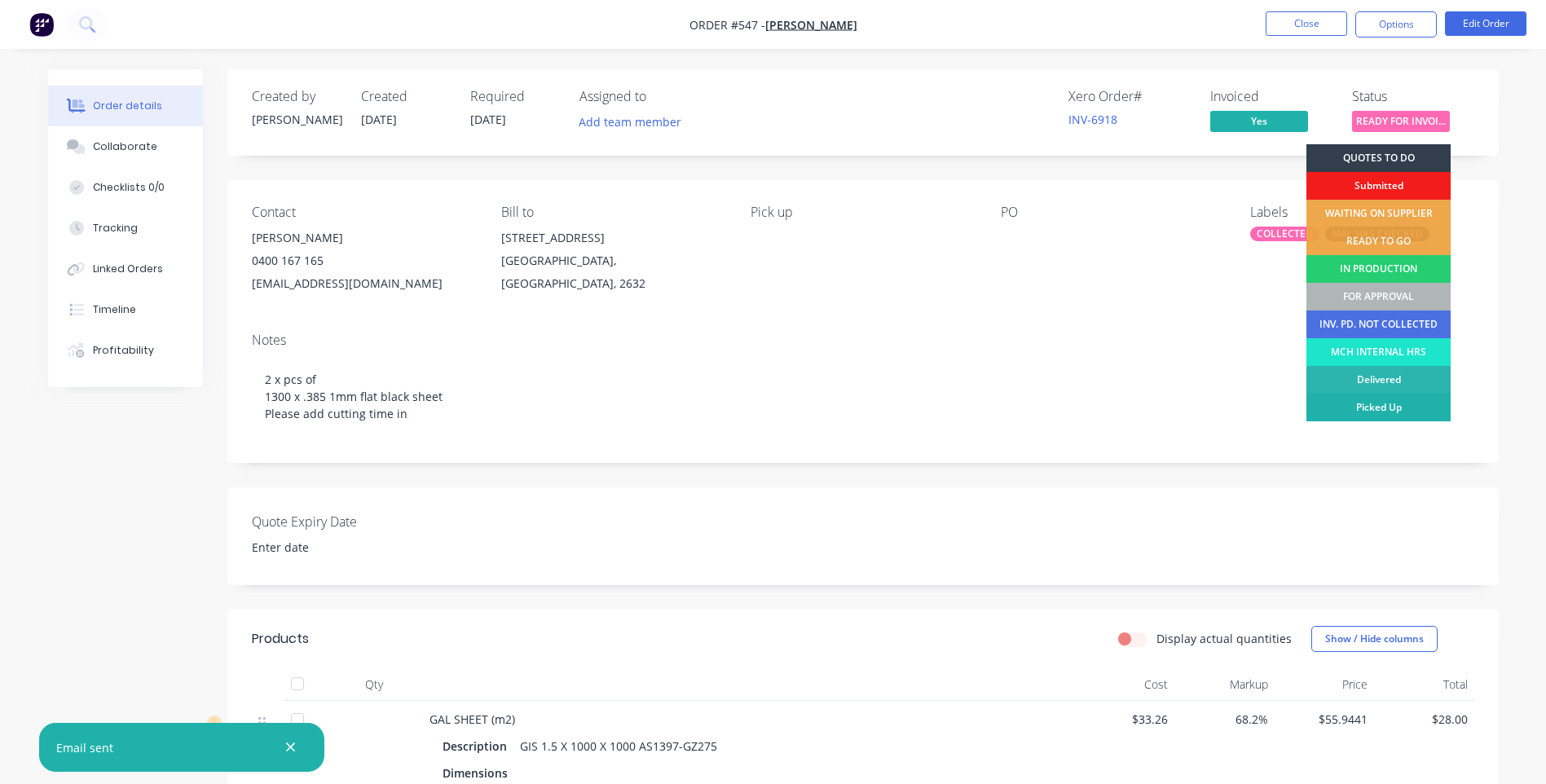
click at [1338, 400] on div "Picked Up" at bounding box center [1379, 406] width 144 height 27
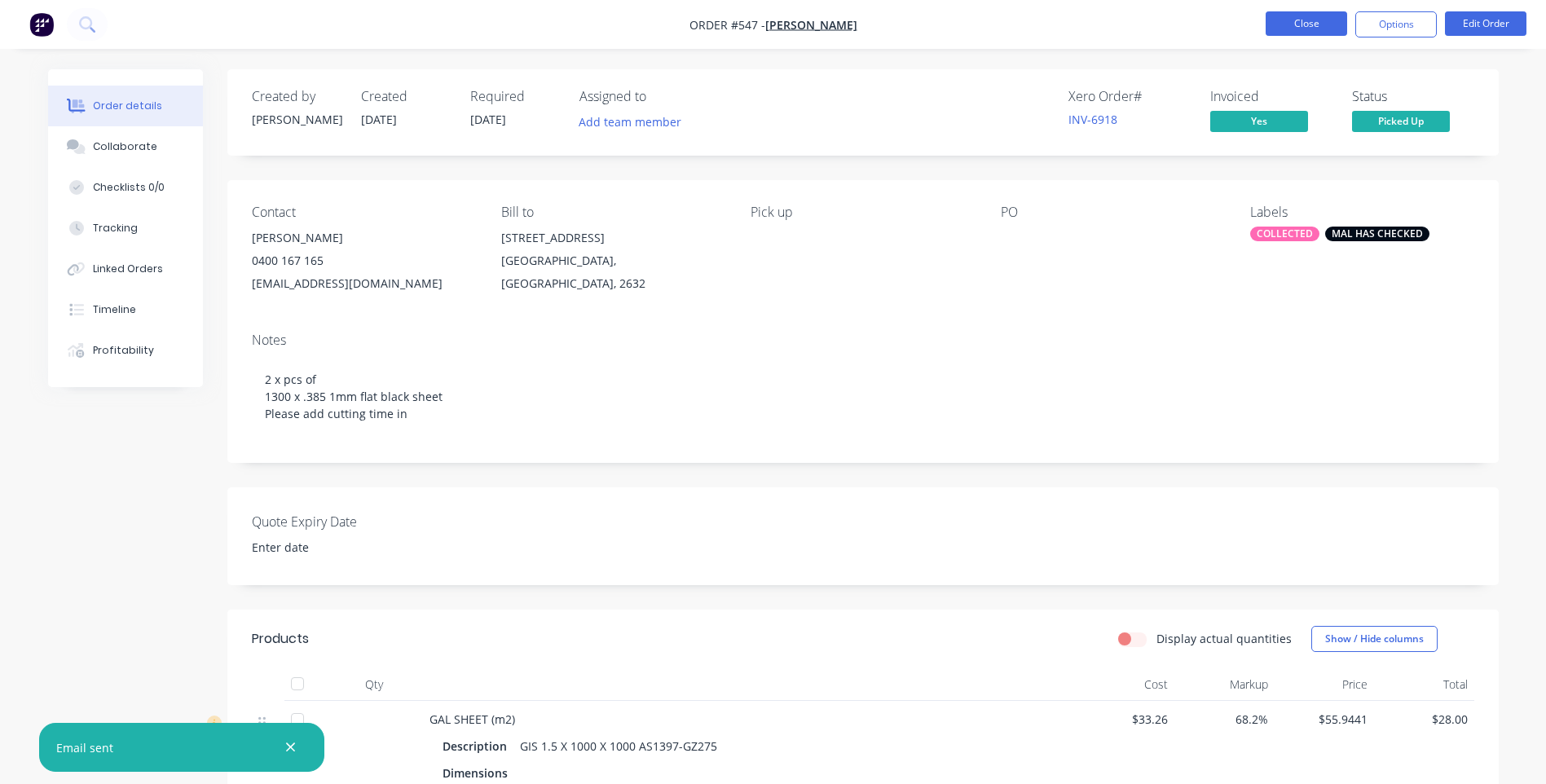
click at [1296, 22] on button "Close" at bounding box center [1307, 24] width 81 height 25
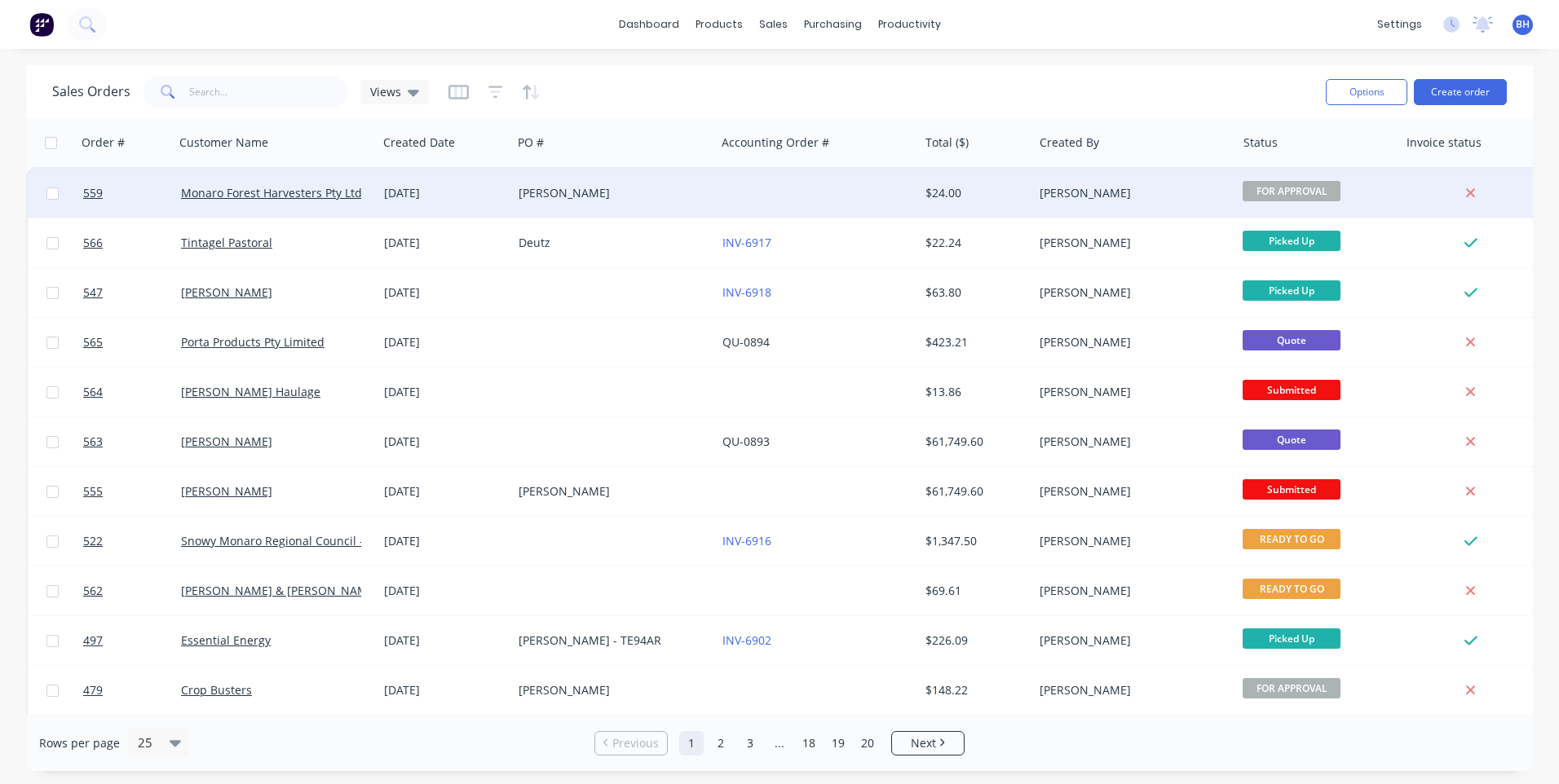
click at [758, 186] on div at bounding box center [817, 193] width 203 height 49
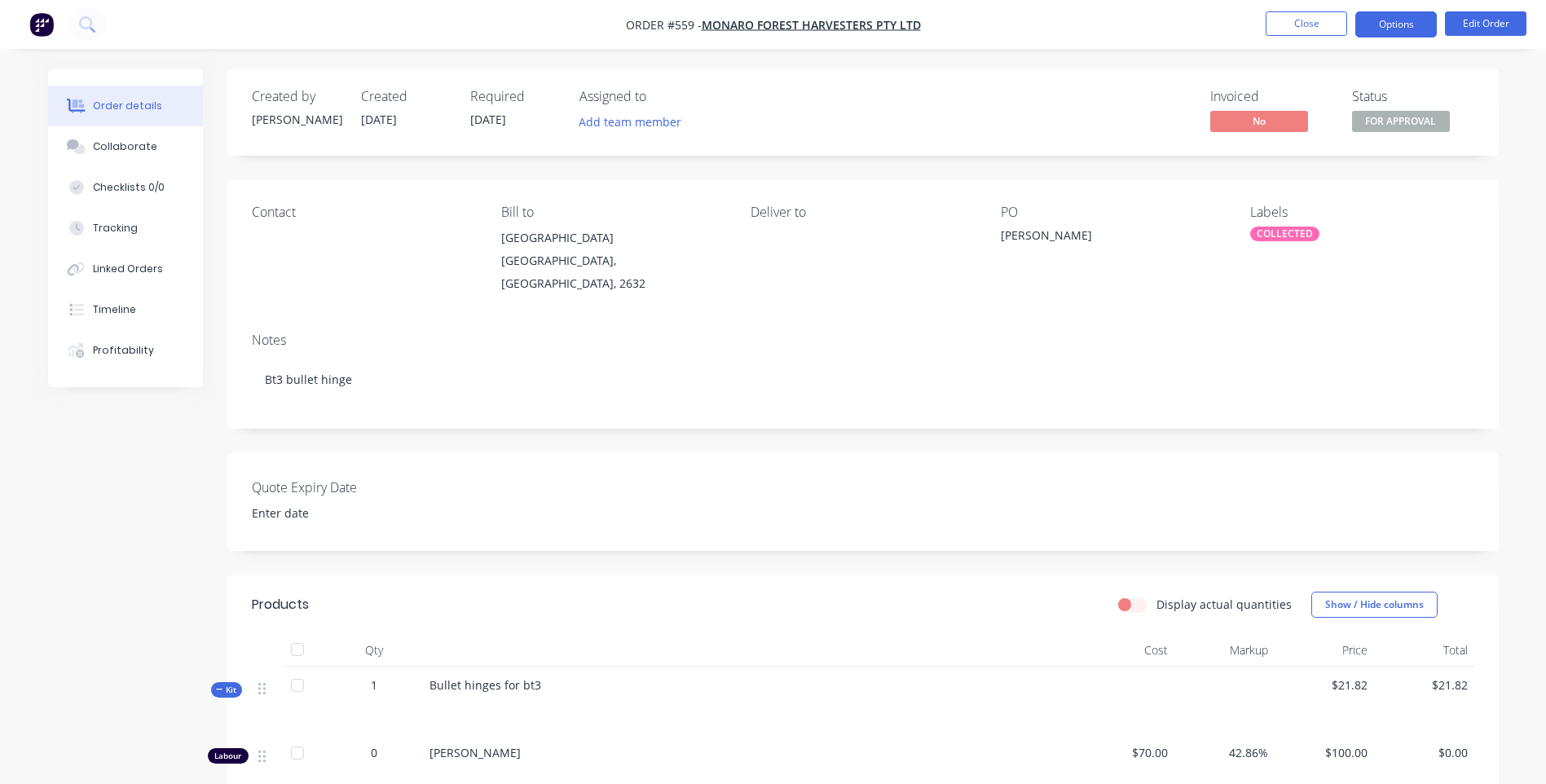
click at [1415, 22] on button "Options" at bounding box center [1396, 24] width 81 height 26
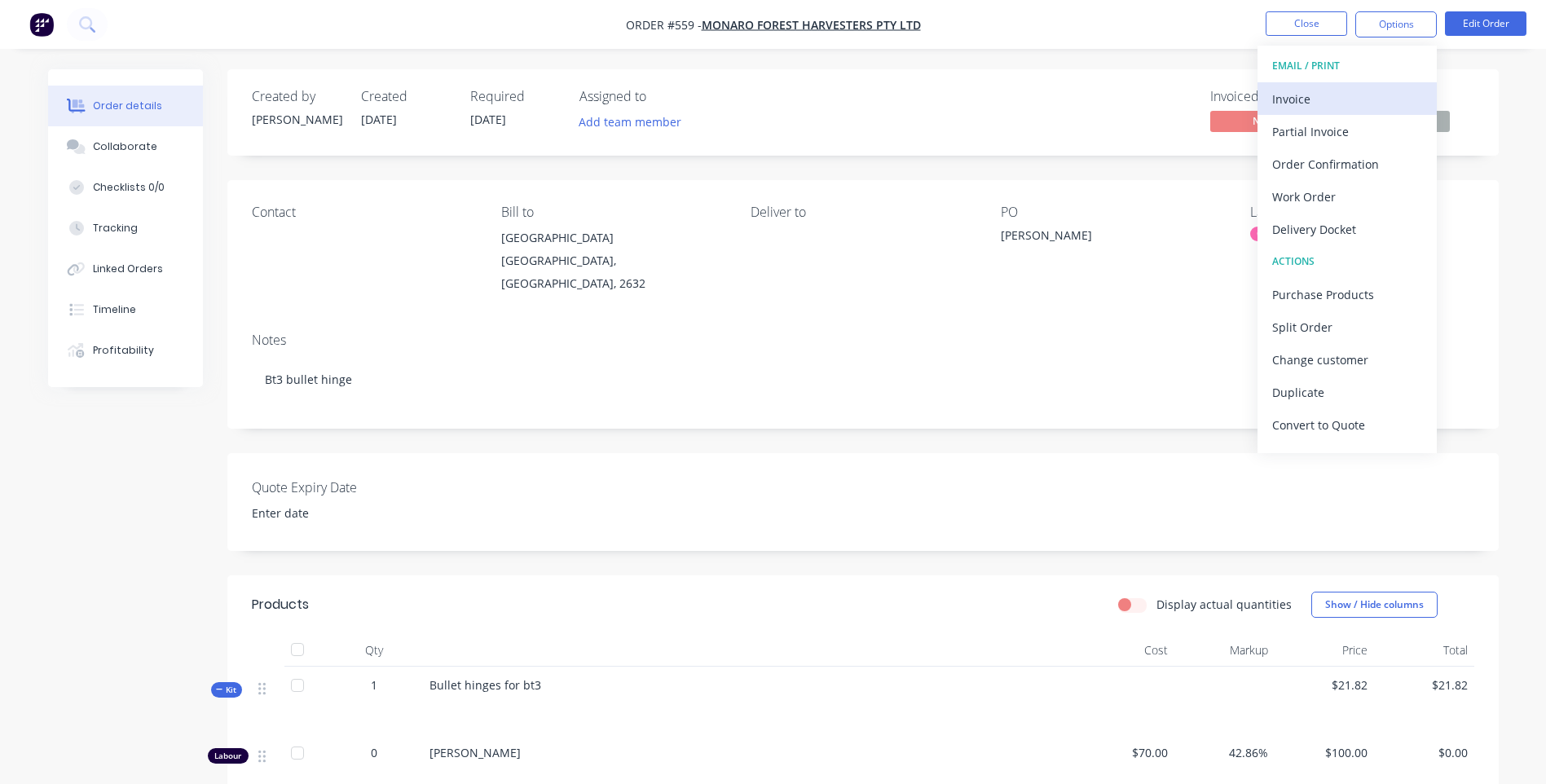
click at [1292, 89] on div "Invoice" at bounding box center [1346, 99] width 150 height 24
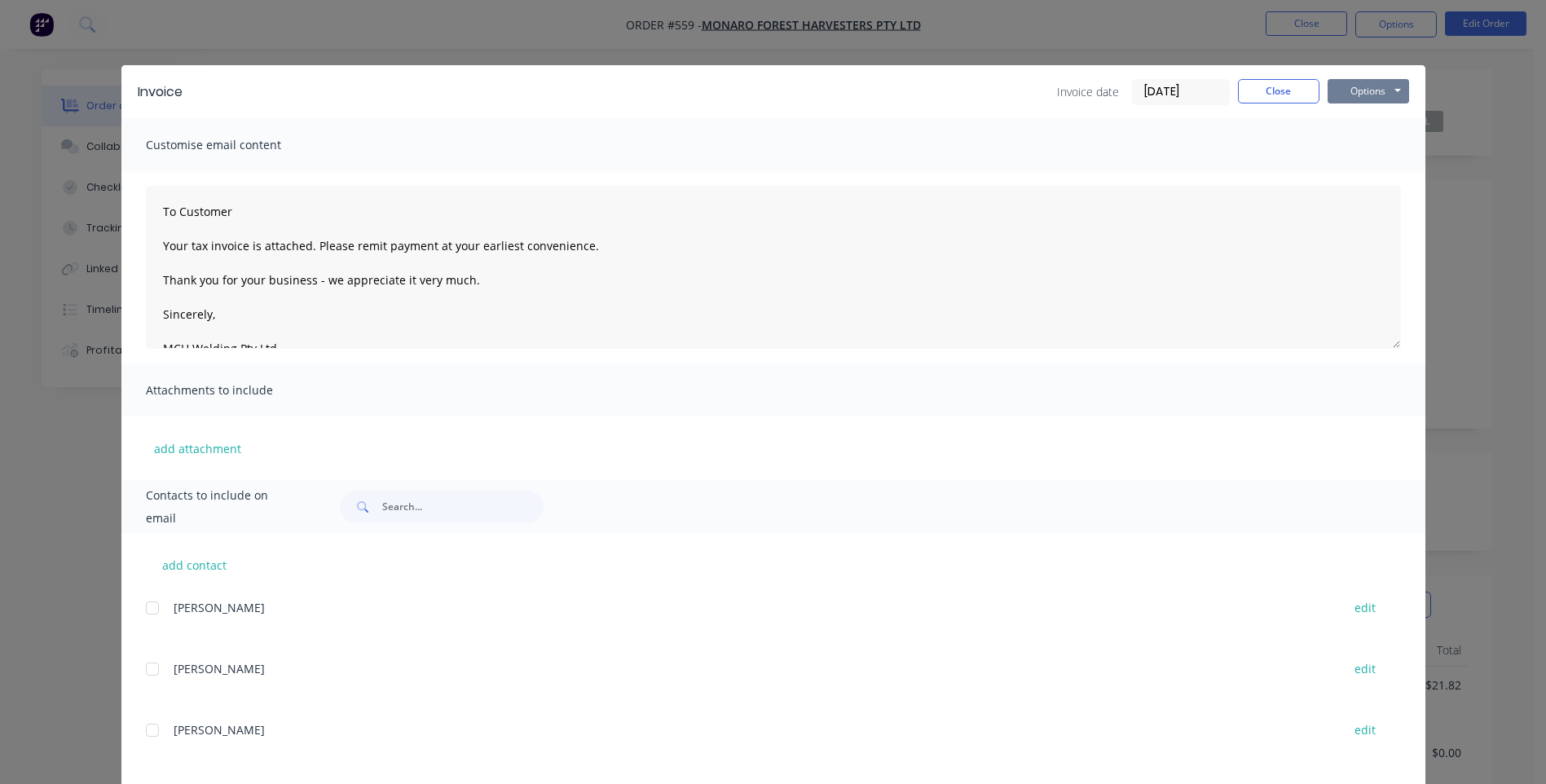
click at [1356, 89] on button "Options" at bounding box center [1368, 91] width 81 height 25
click at [1351, 113] on button "Preview" at bounding box center [1380, 120] width 104 height 26
click at [1262, 90] on button "Close" at bounding box center [1279, 91] width 81 height 25
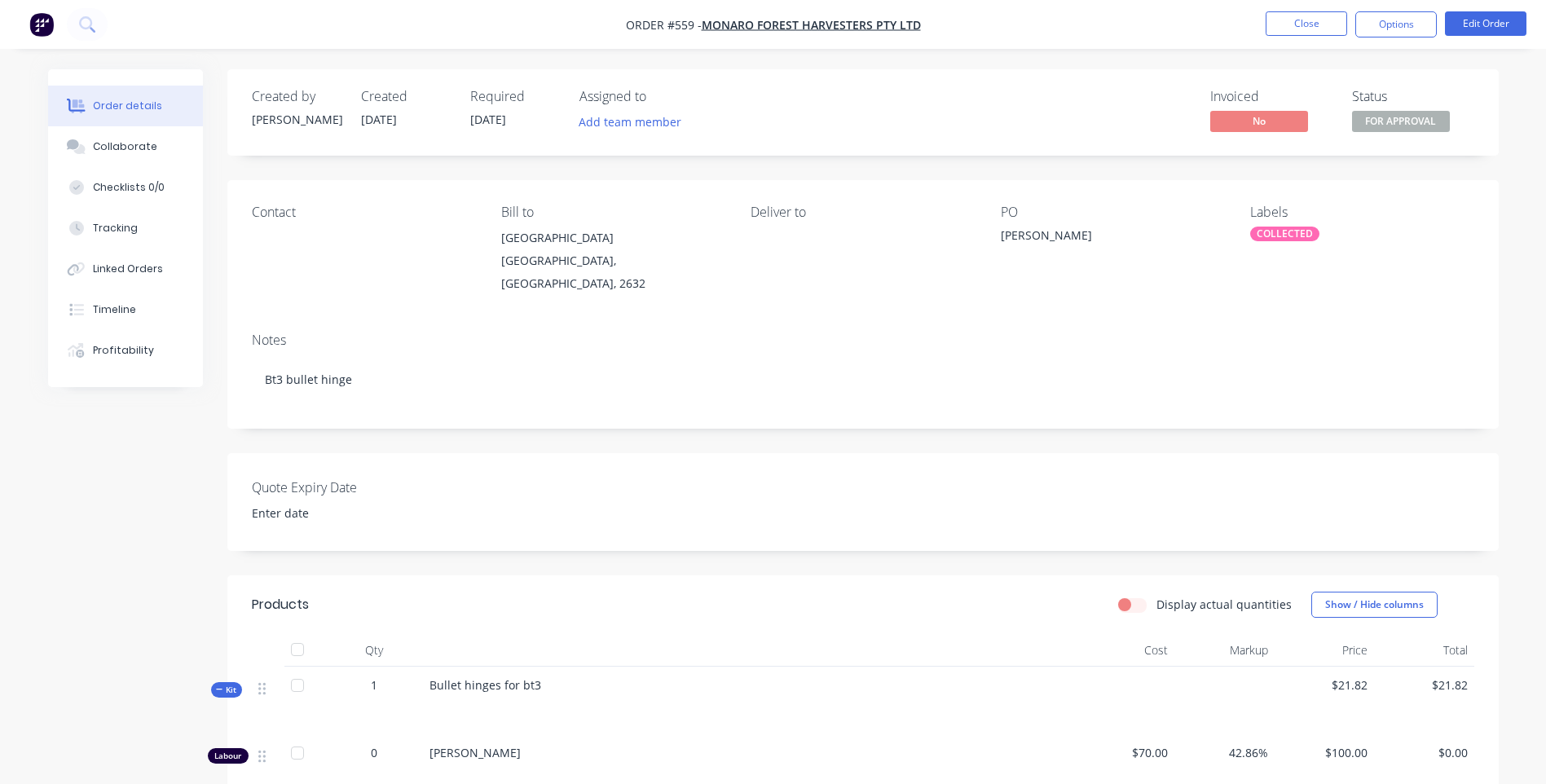
click at [1059, 233] on div "[PERSON_NAME]" at bounding box center [1103, 238] width 204 height 23
click at [1049, 239] on div "[PERSON_NAME]" at bounding box center [1103, 238] width 204 height 23
click at [1399, 29] on button "Options" at bounding box center [1396, 24] width 81 height 26
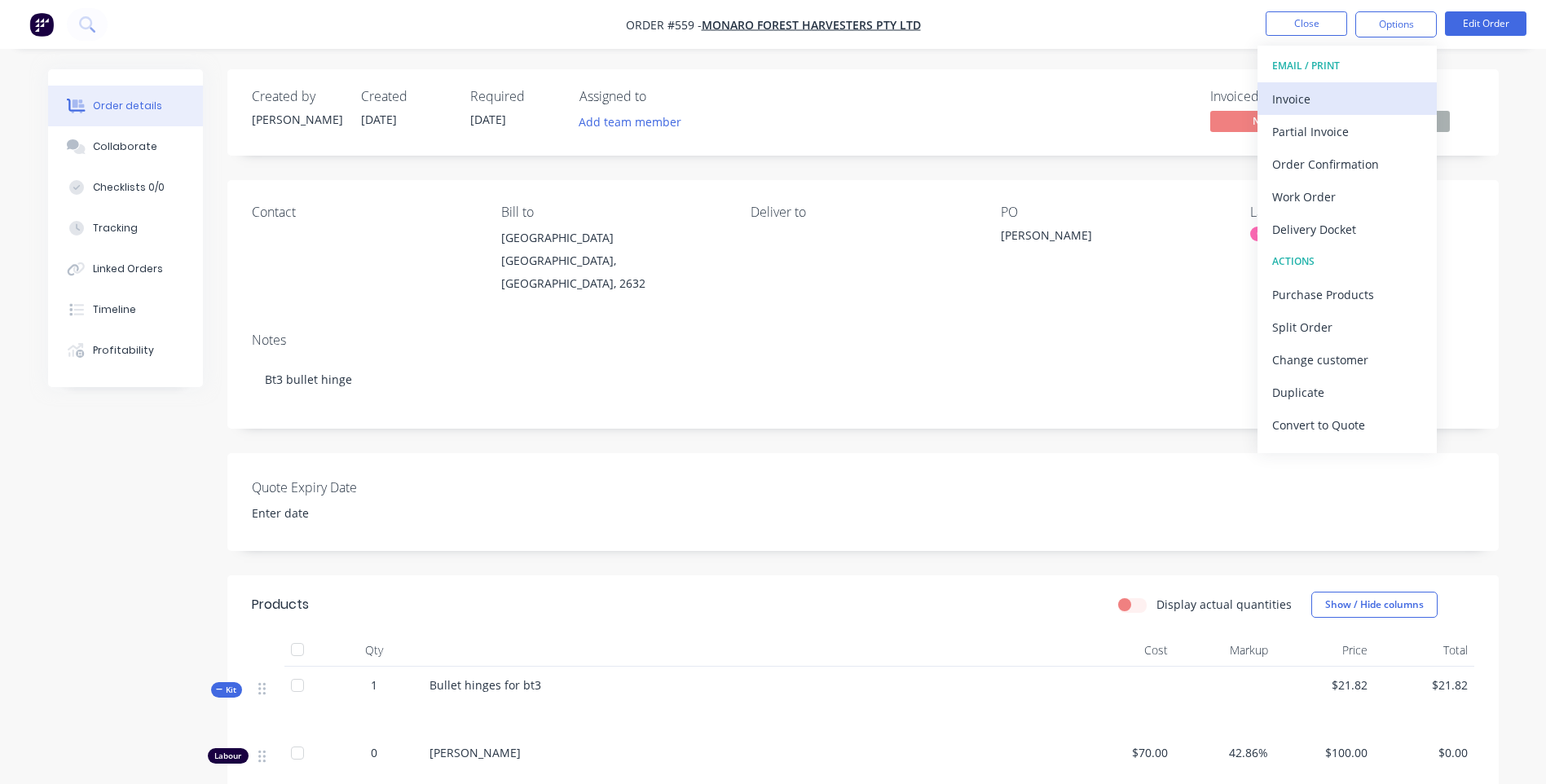
click at [1301, 94] on div "Invoice" at bounding box center [1346, 99] width 150 height 24
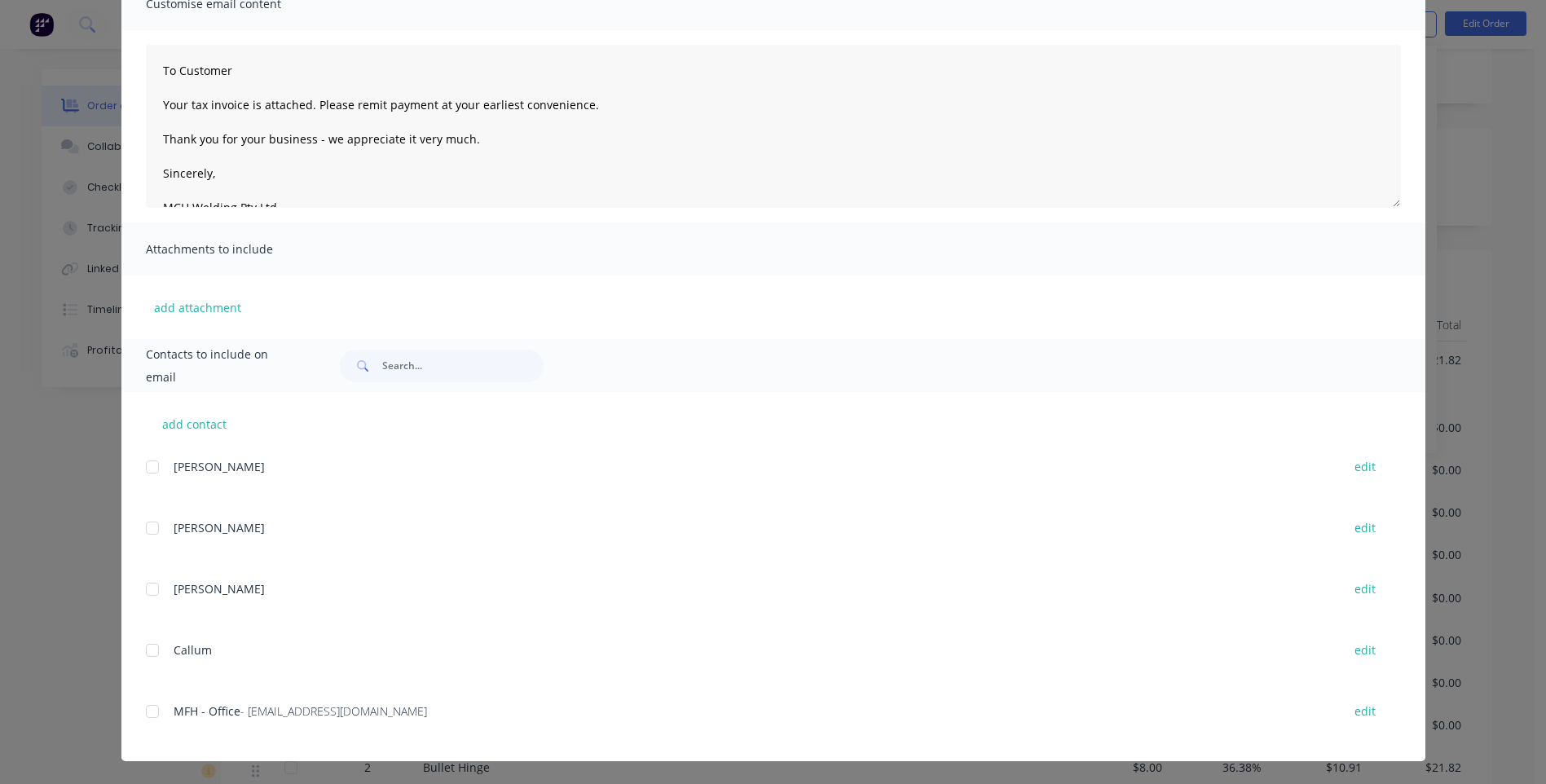
scroll to position [326, 0]
click at [148, 715] on div at bounding box center [152, 711] width 32 height 32
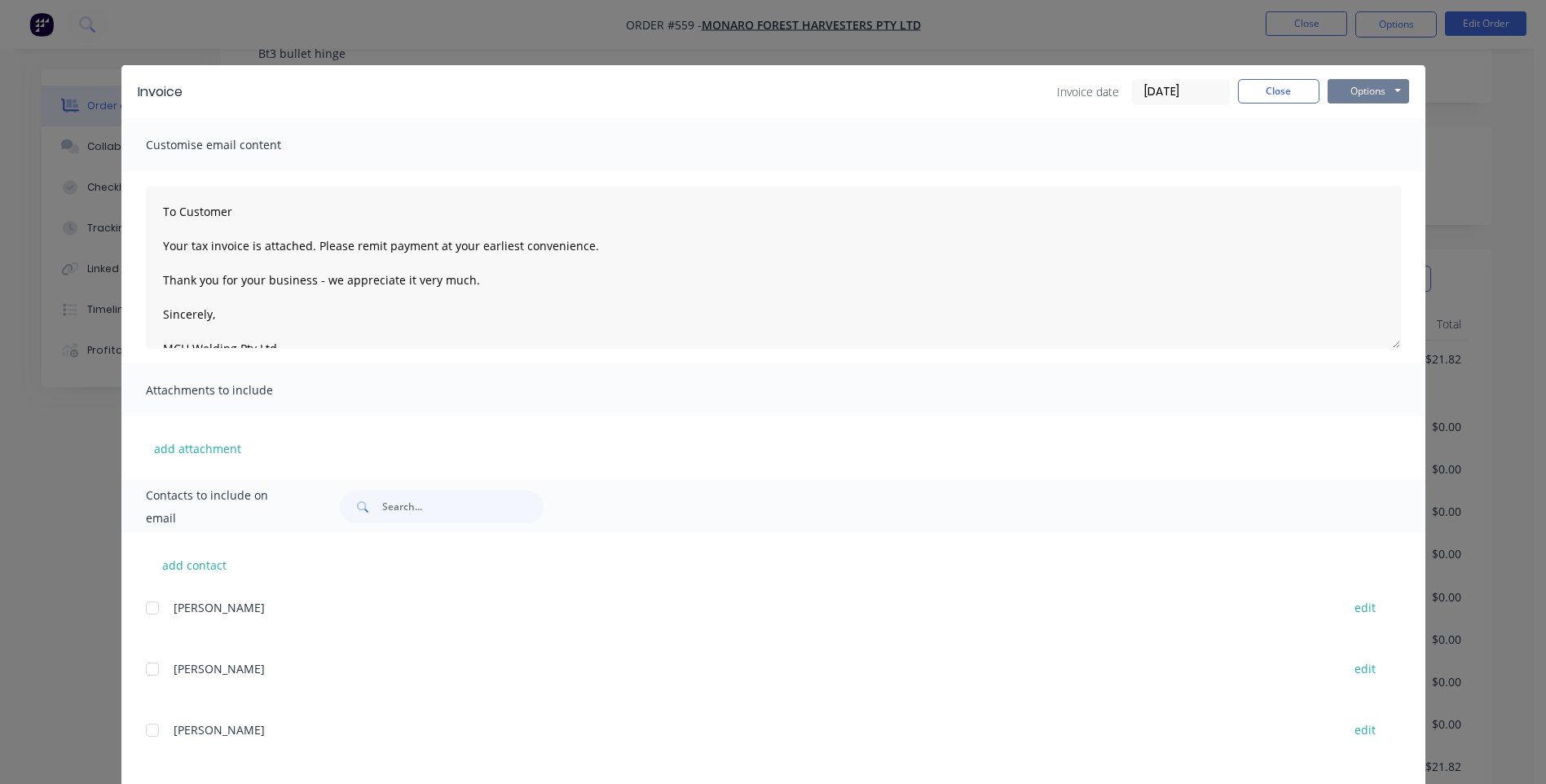
click at [1347, 92] on button "Options" at bounding box center [1368, 91] width 81 height 25
click at [1351, 173] on button "Email" at bounding box center [1380, 174] width 104 height 26
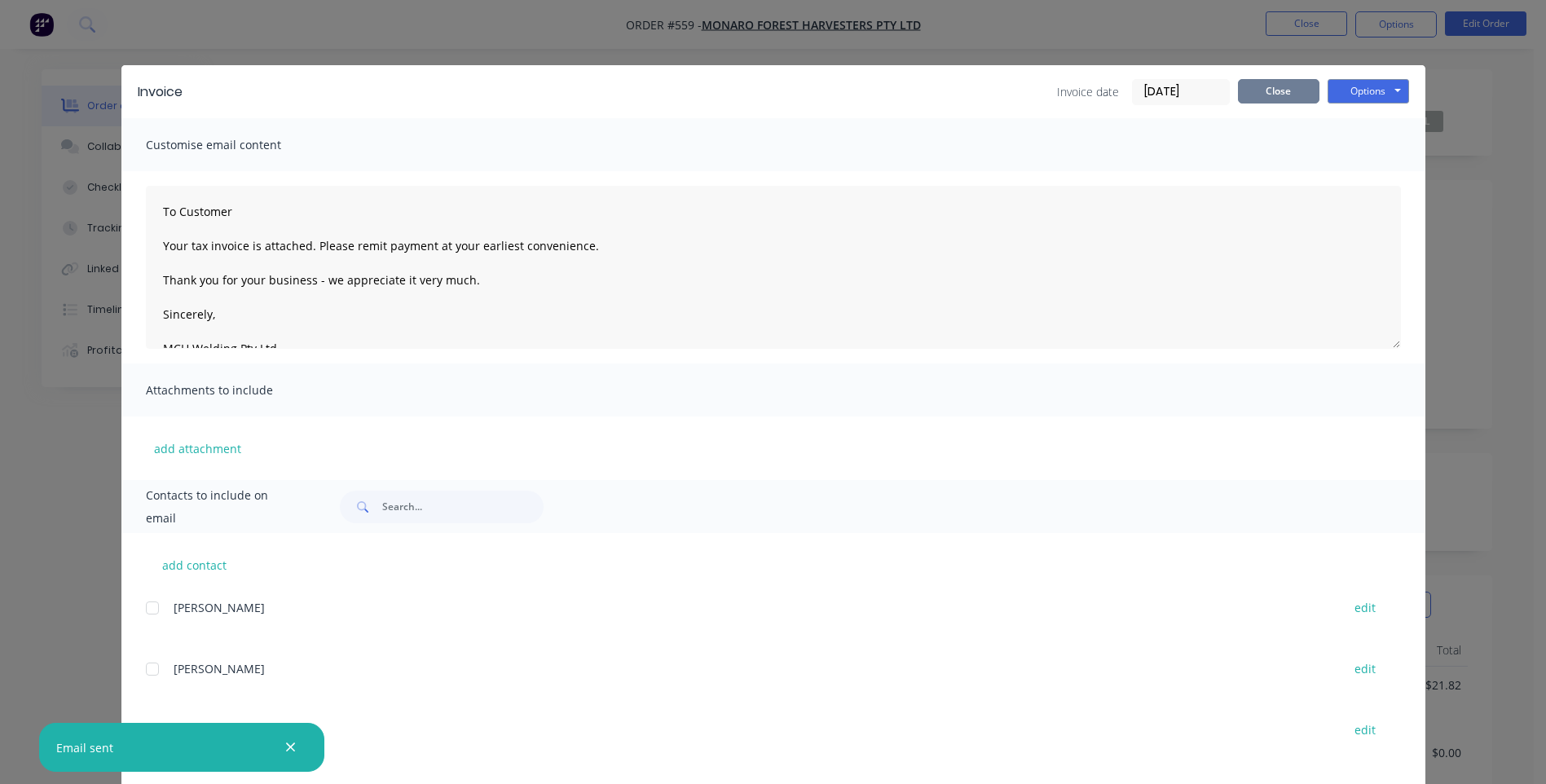
click at [1259, 93] on button "Close" at bounding box center [1279, 91] width 81 height 25
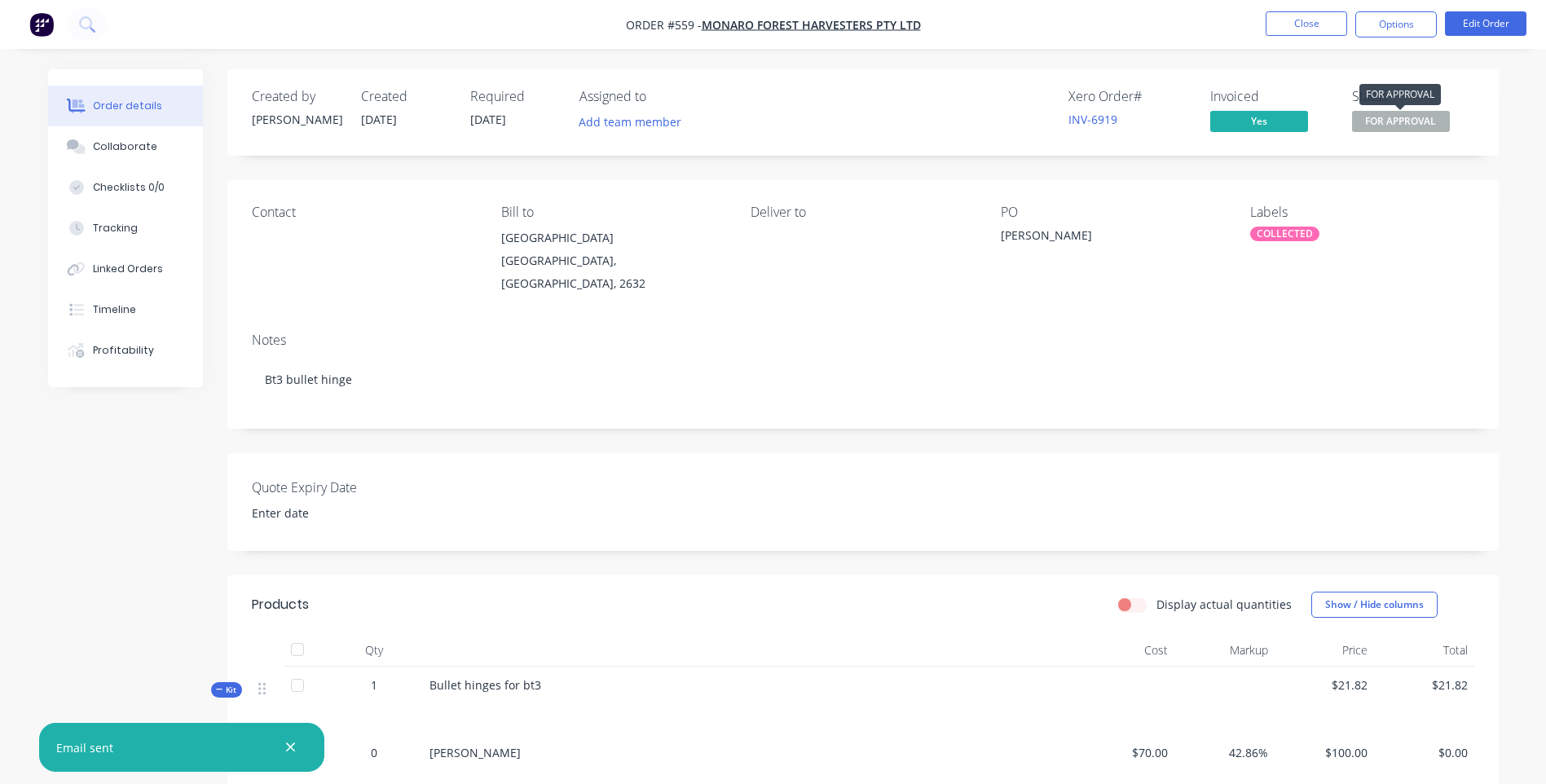
click at [1381, 119] on span "FOR APPROVAL" at bounding box center [1401, 121] width 98 height 21
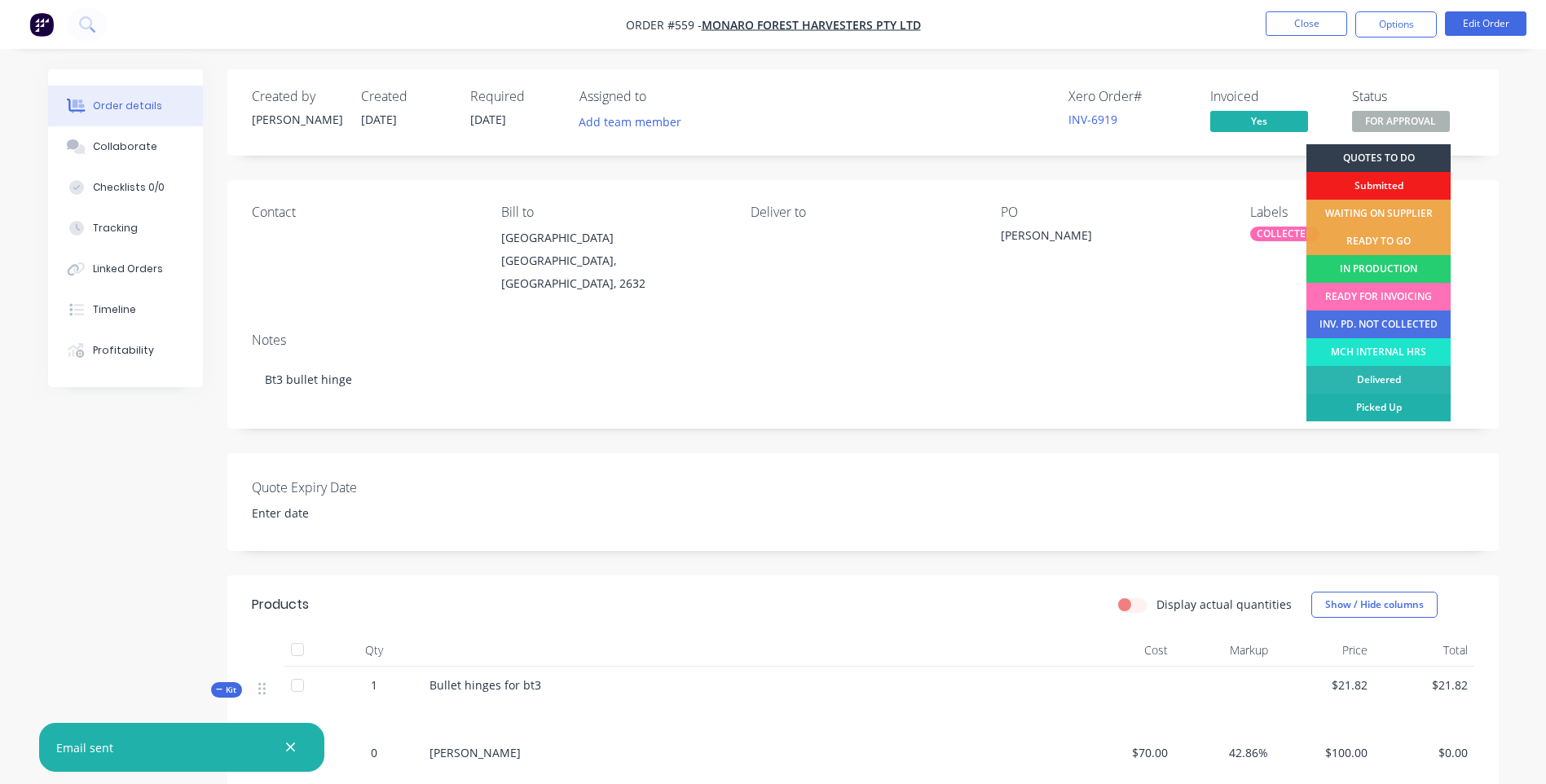
click at [1368, 401] on div "Picked Up" at bounding box center [1379, 406] width 144 height 27
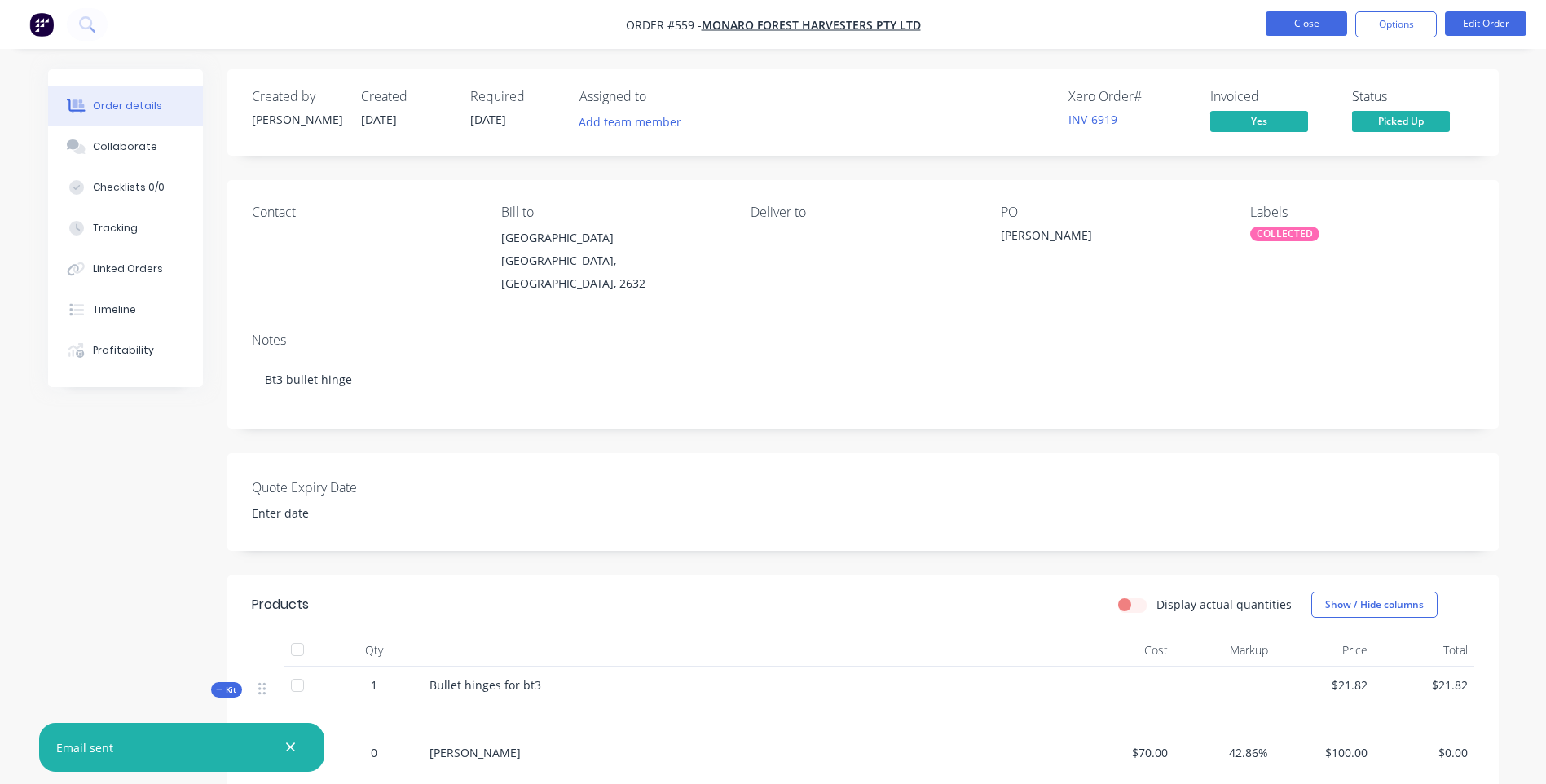
click at [1298, 22] on button "Close" at bounding box center [1307, 24] width 81 height 25
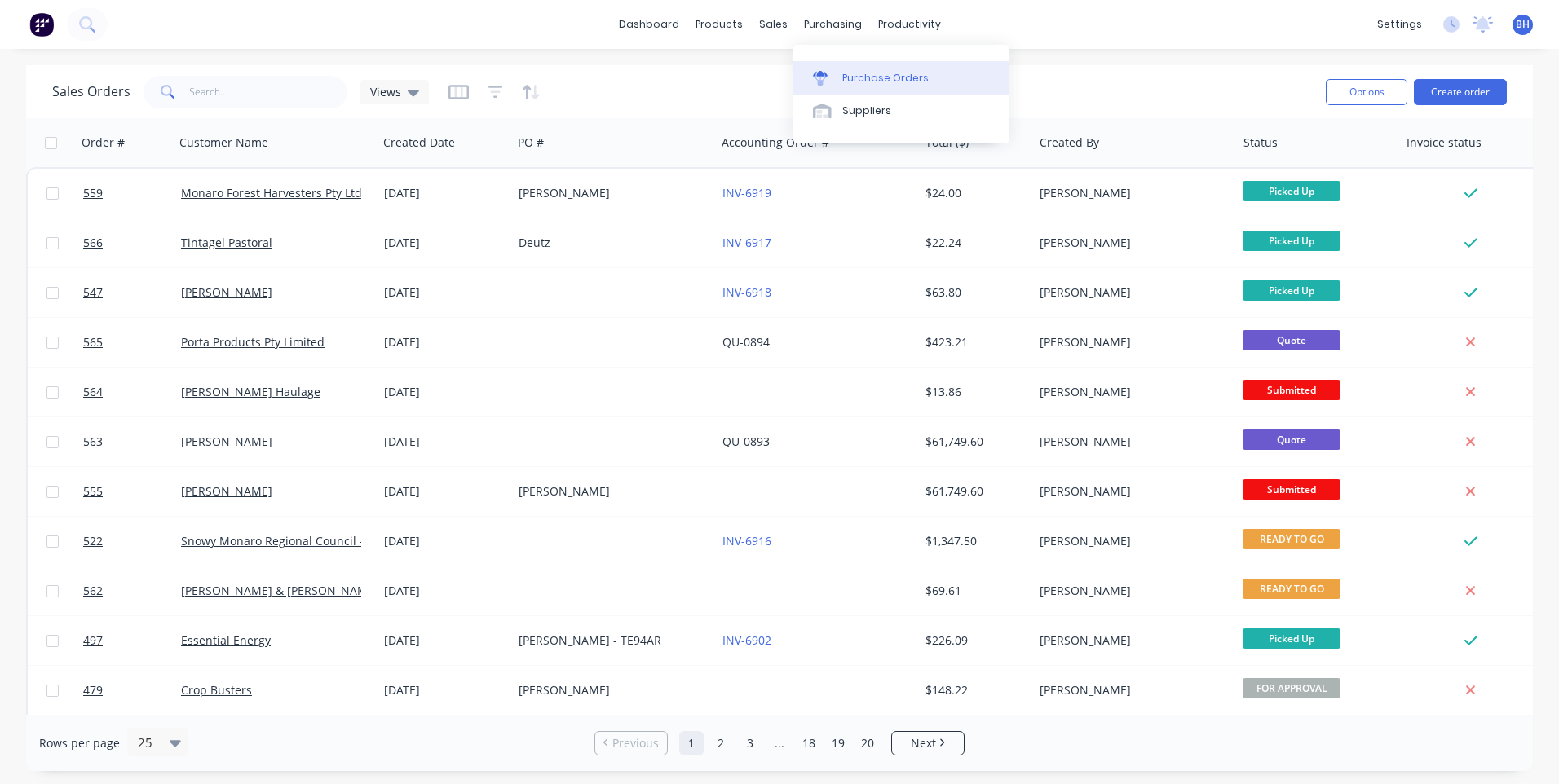
click at [857, 75] on div "Purchase Orders" at bounding box center [886, 79] width 86 height 15
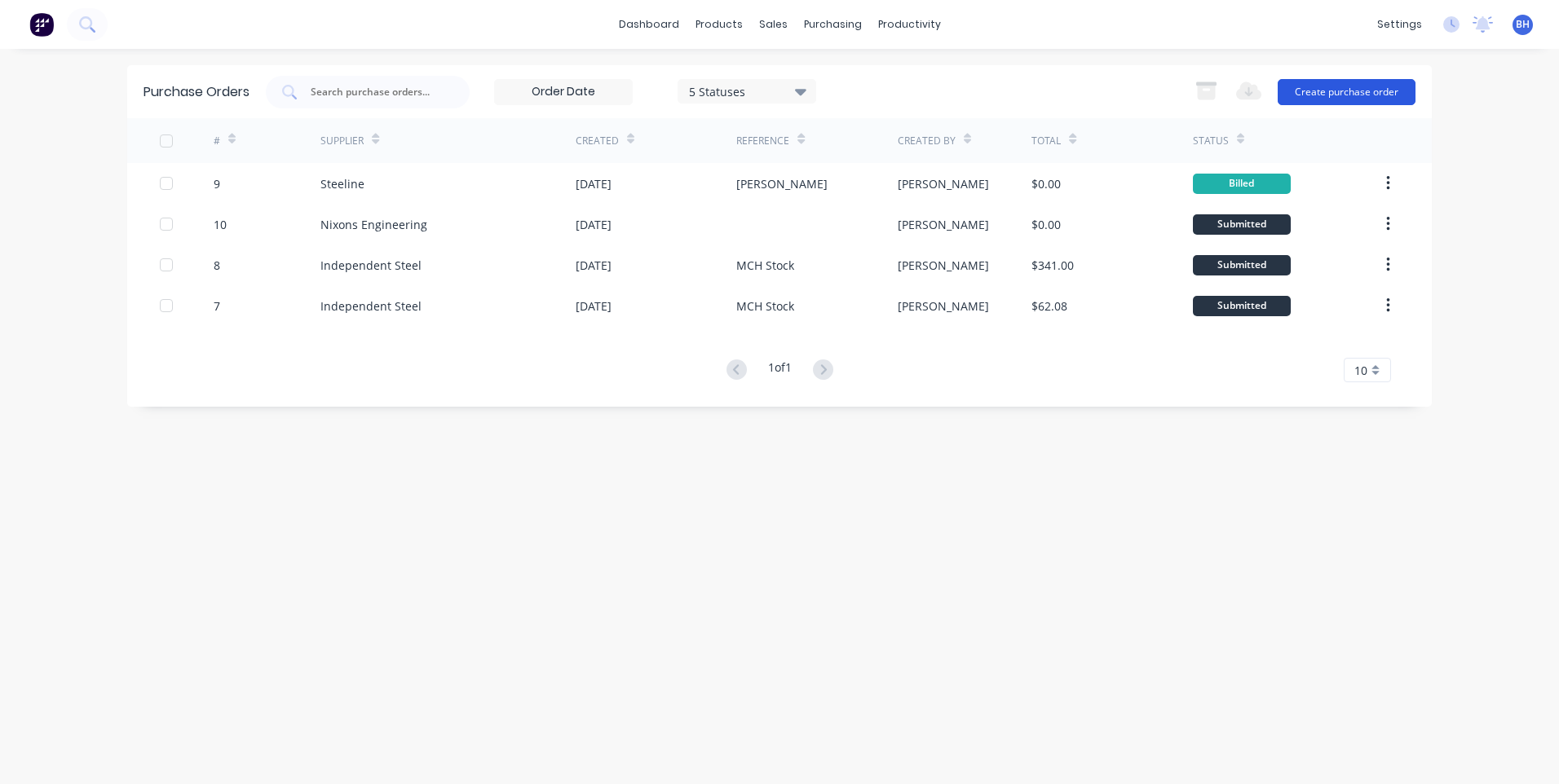
click at [1317, 86] on button "Create purchase order" at bounding box center [1346, 91] width 138 height 26
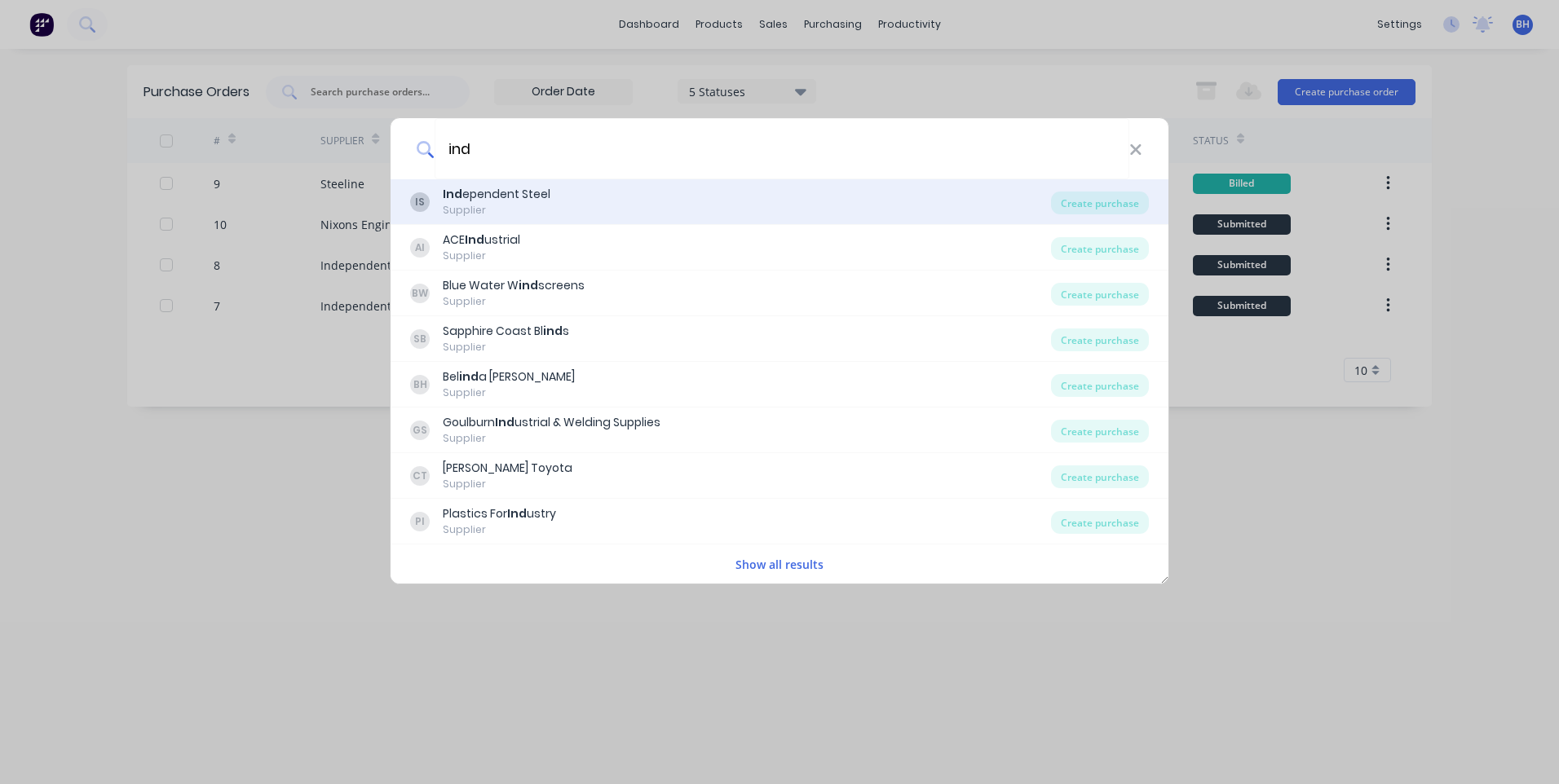
type input "ind"
click at [448, 198] on b "Ind" at bounding box center [452, 194] width 20 height 17
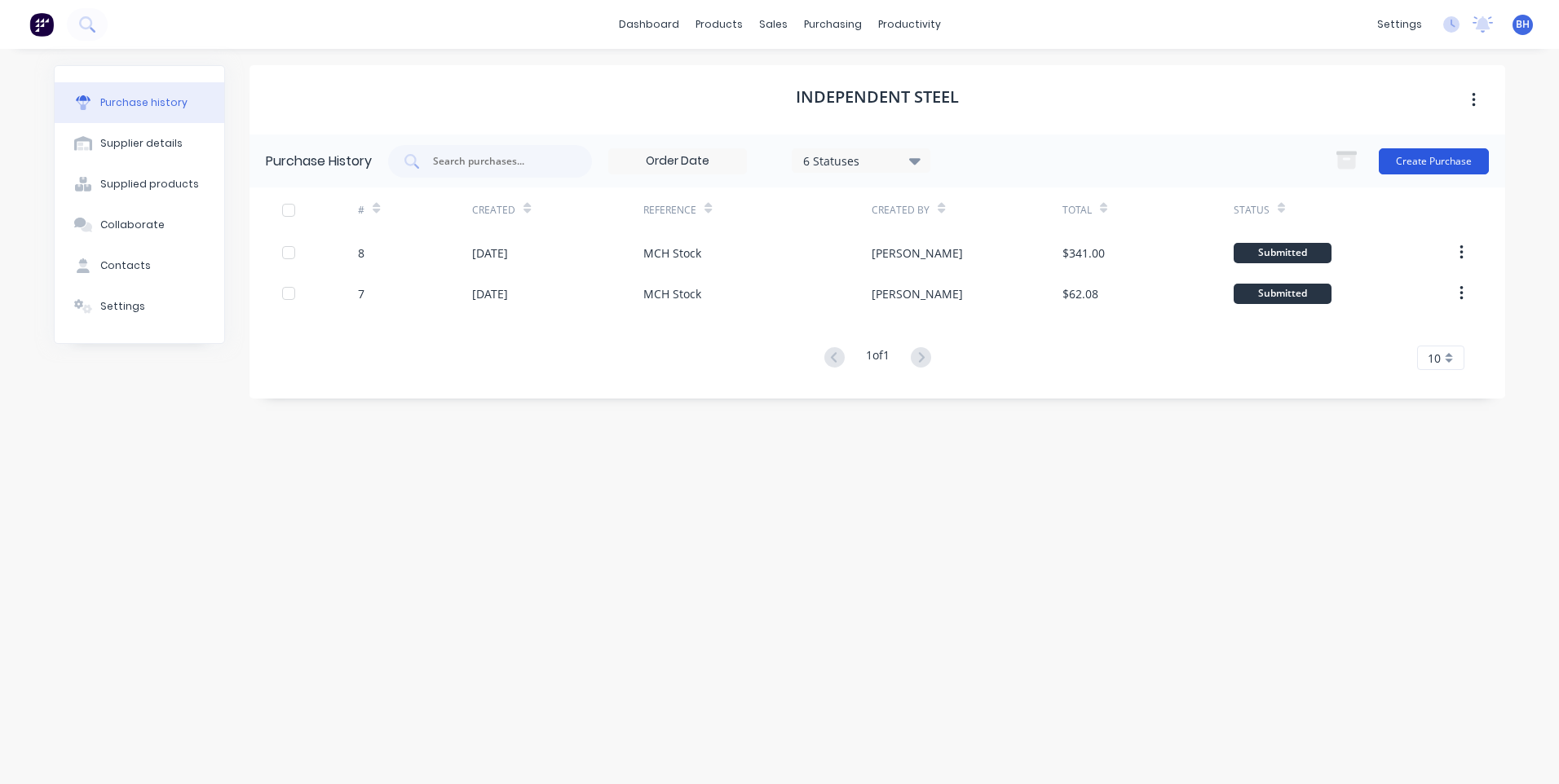
click at [1412, 161] on button "Create Purchase" at bounding box center [1433, 161] width 110 height 26
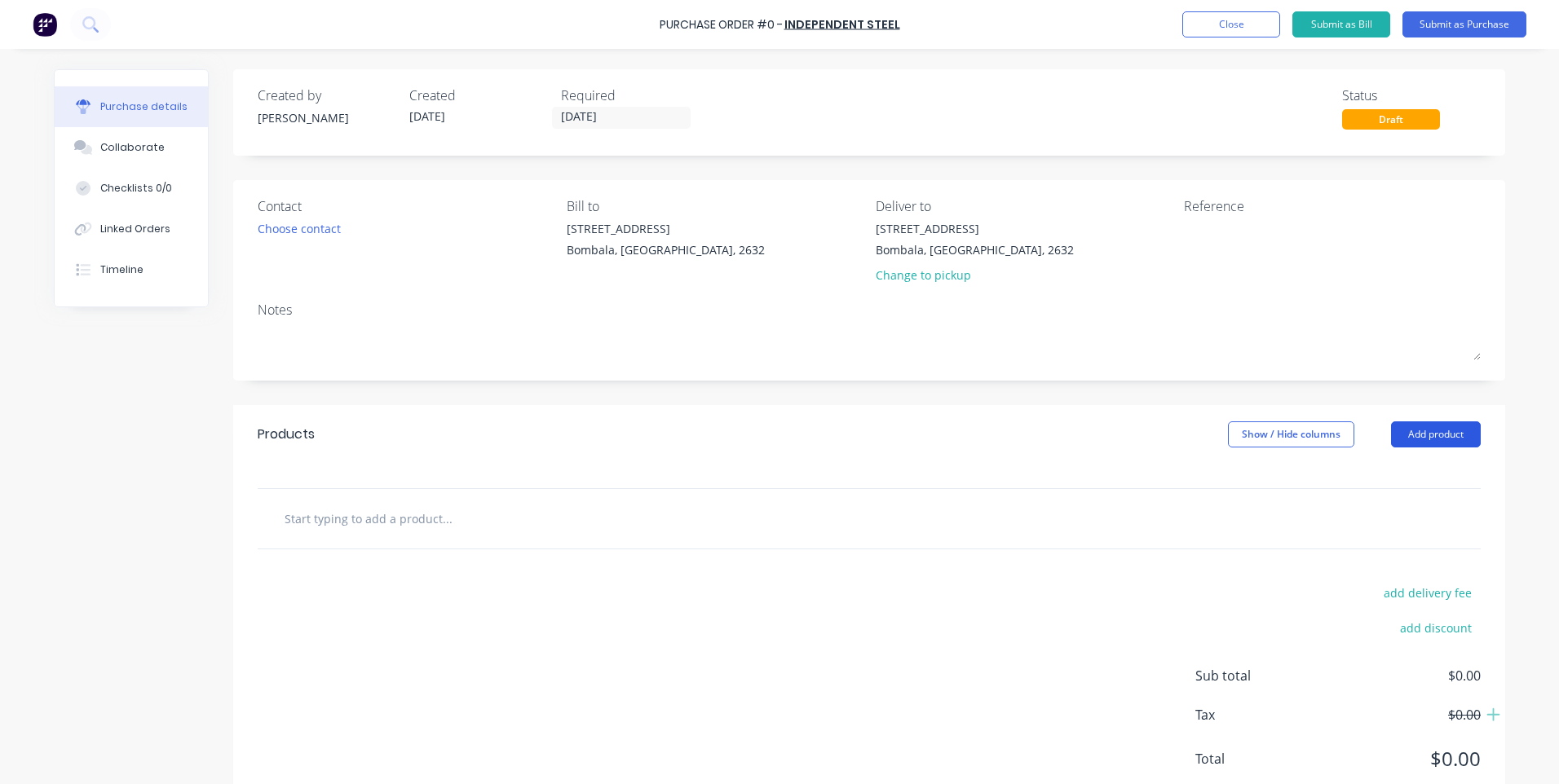
click at [1397, 430] on button "Add product" at bounding box center [1436, 434] width 89 height 26
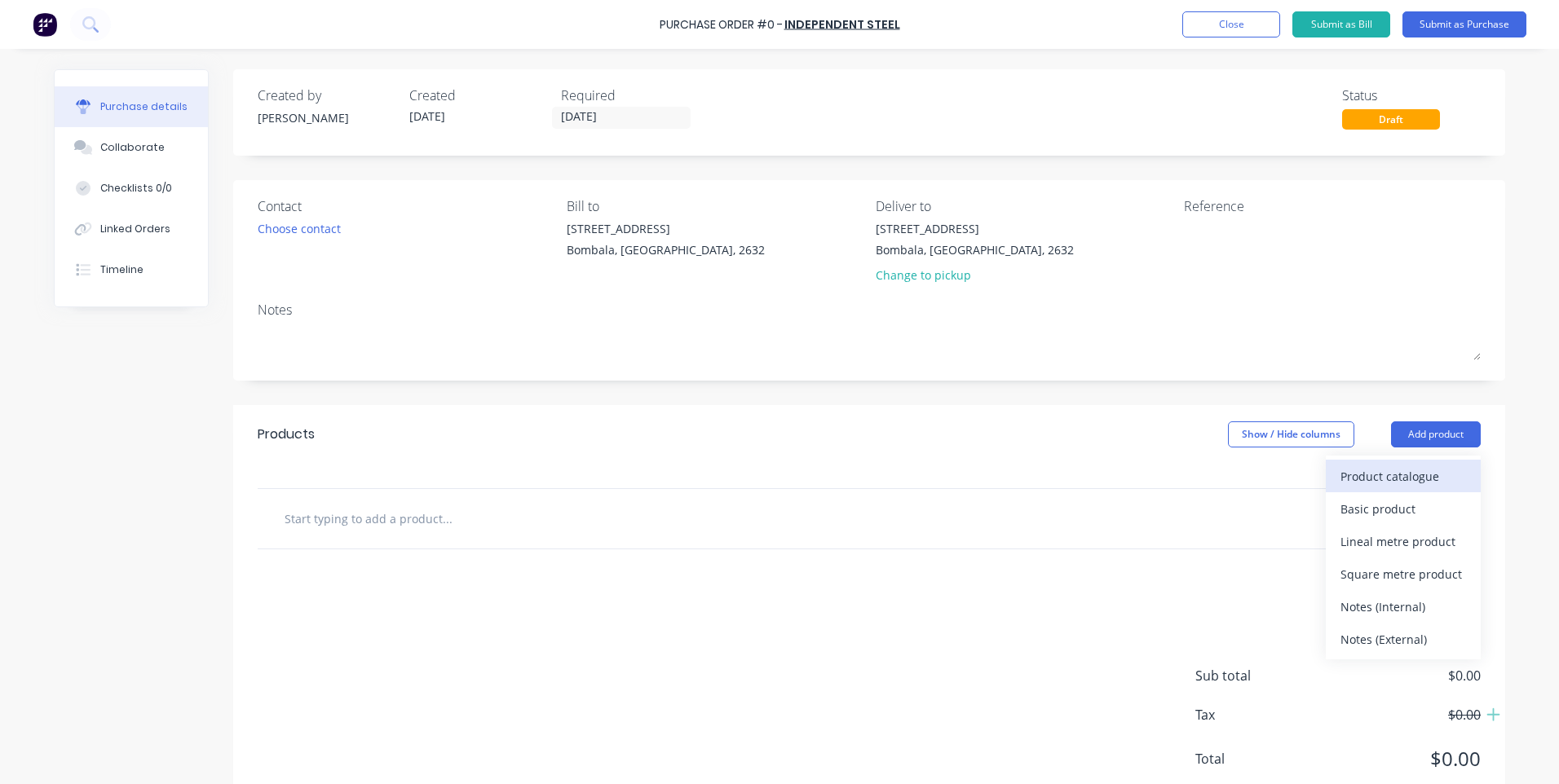
click at [1366, 473] on div "Product catalogue" at bounding box center [1403, 476] width 126 height 24
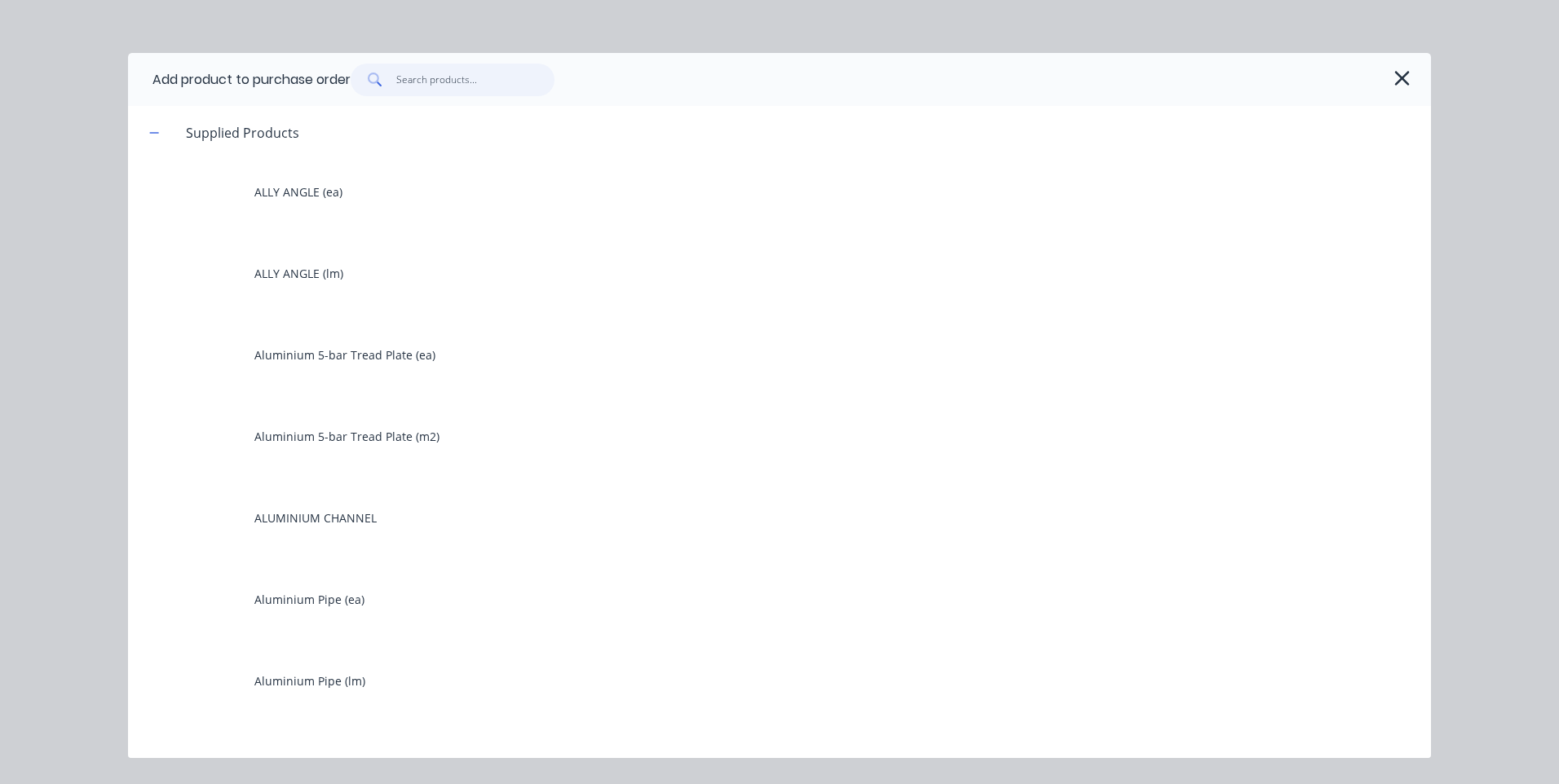
click at [475, 84] on input "text" at bounding box center [475, 79] width 159 height 32
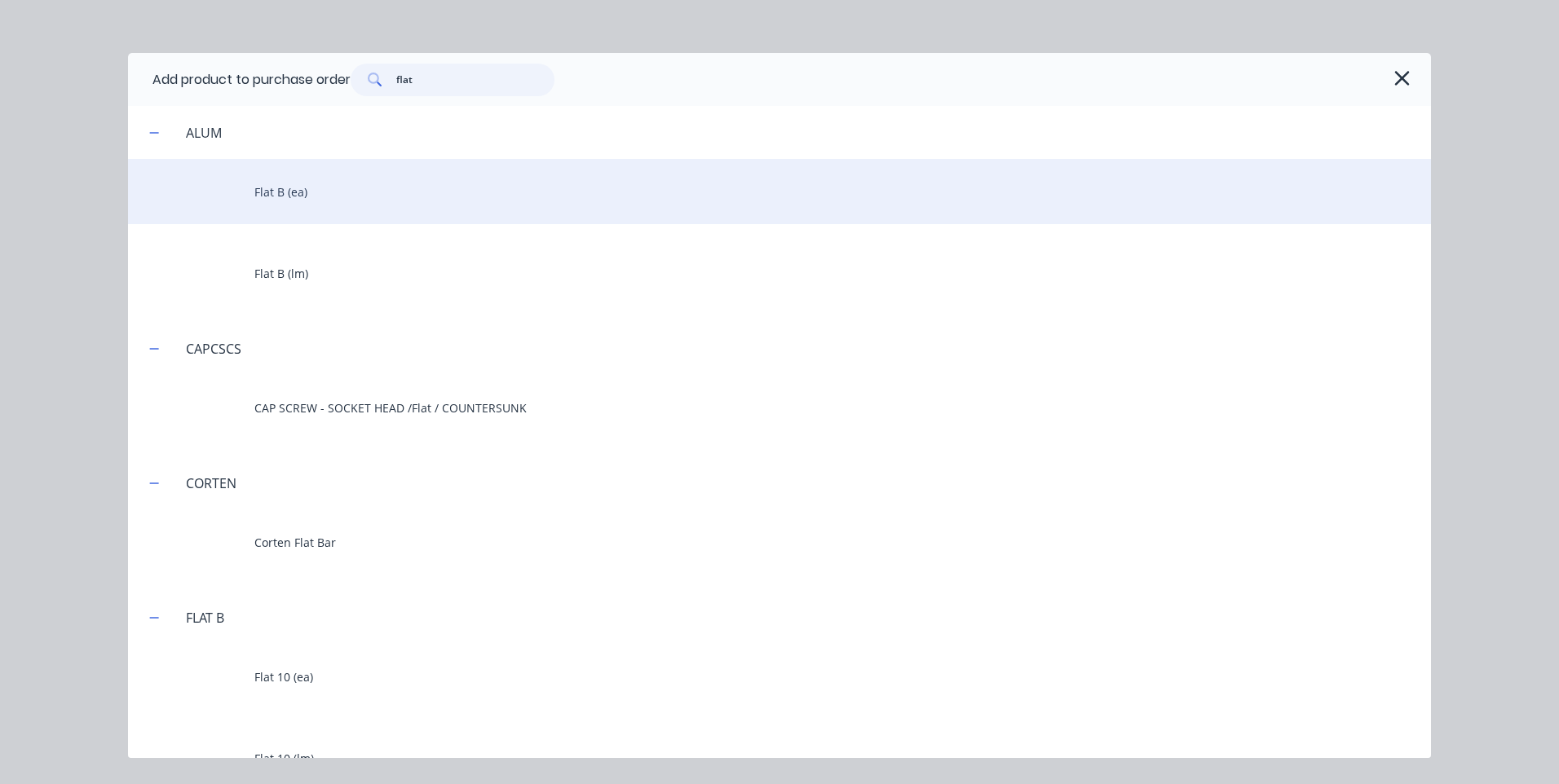
type input "flat"
click at [272, 194] on div "Flat B (ea)" at bounding box center [780, 191] width 1303 height 65
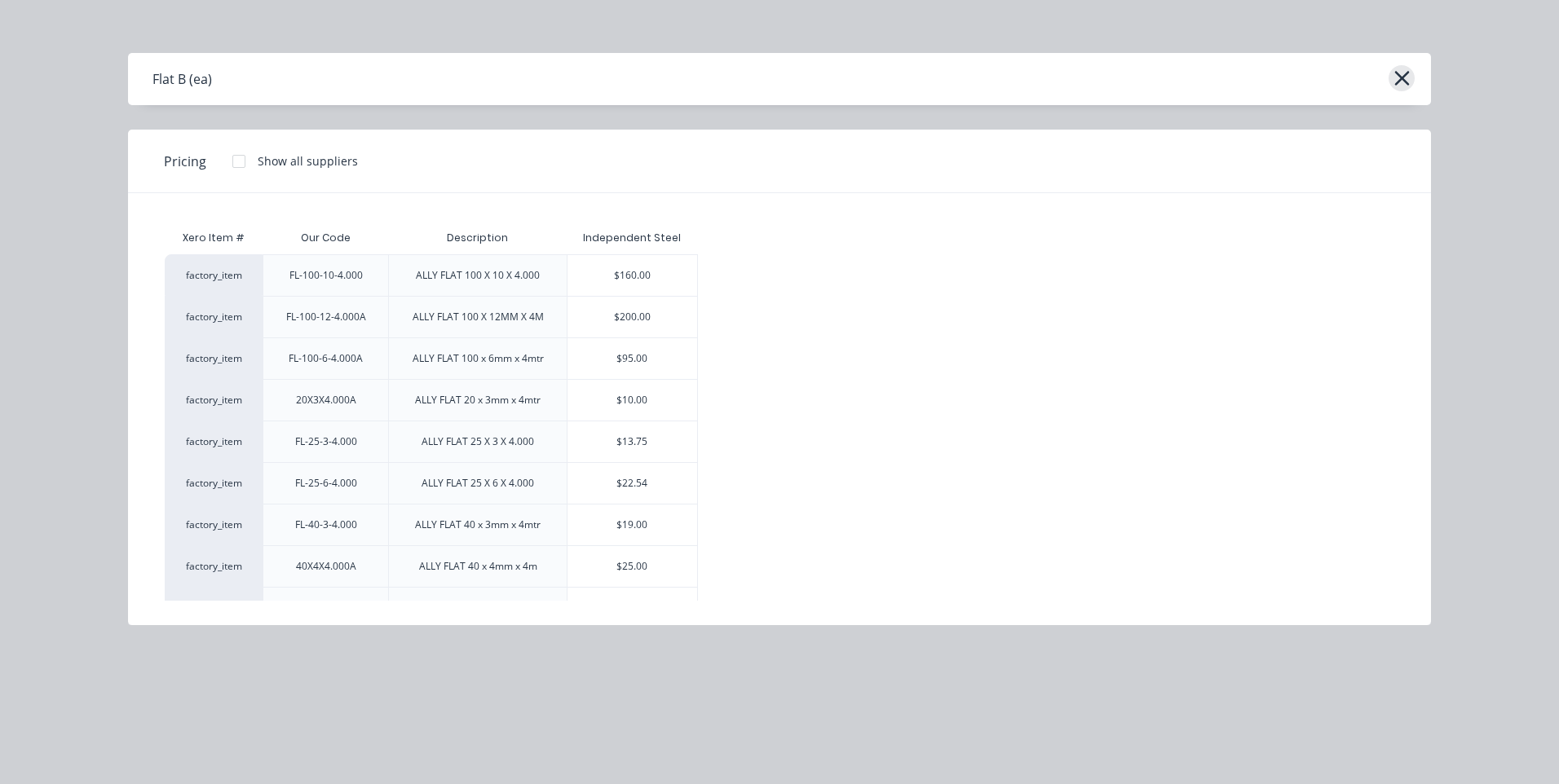
click at [1394, 79] on icon "button" at bounding box center [1402, 79] width 17 height 23
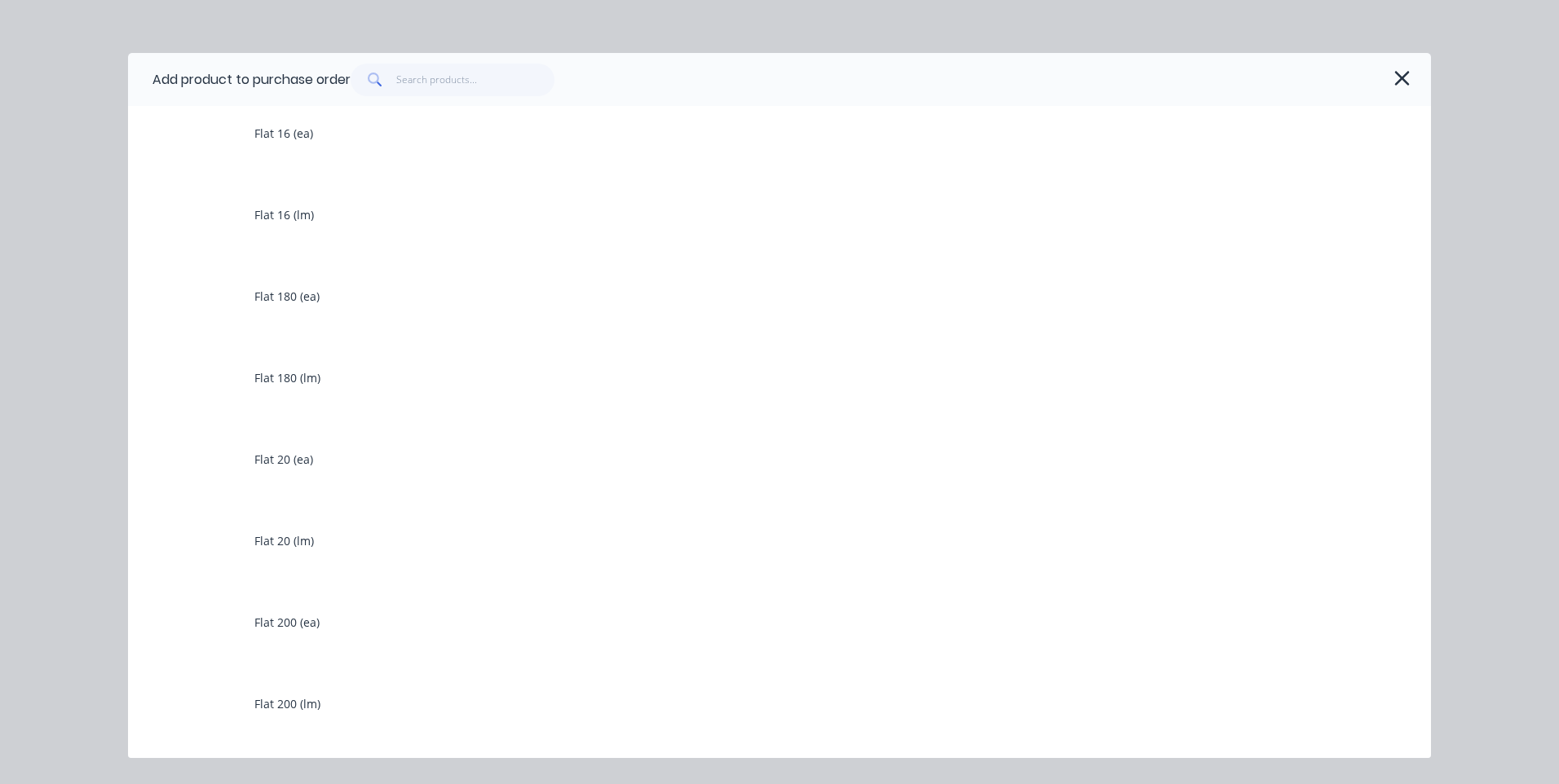
scroll to position [1548, 0]
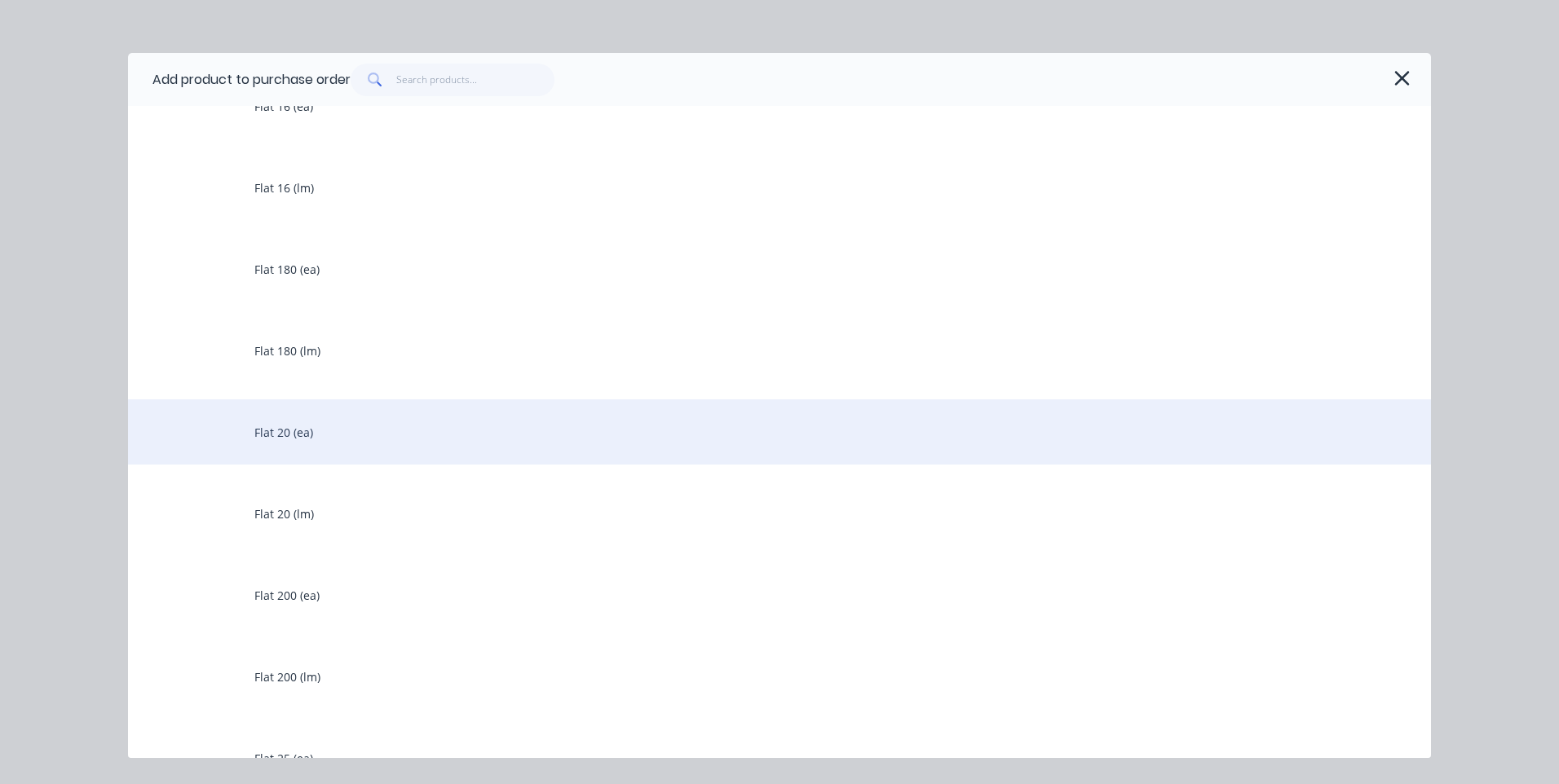
click at [342, 425] on div "Flat 20 (ea)" at bounding box center [780, 431] width 1303 height 65
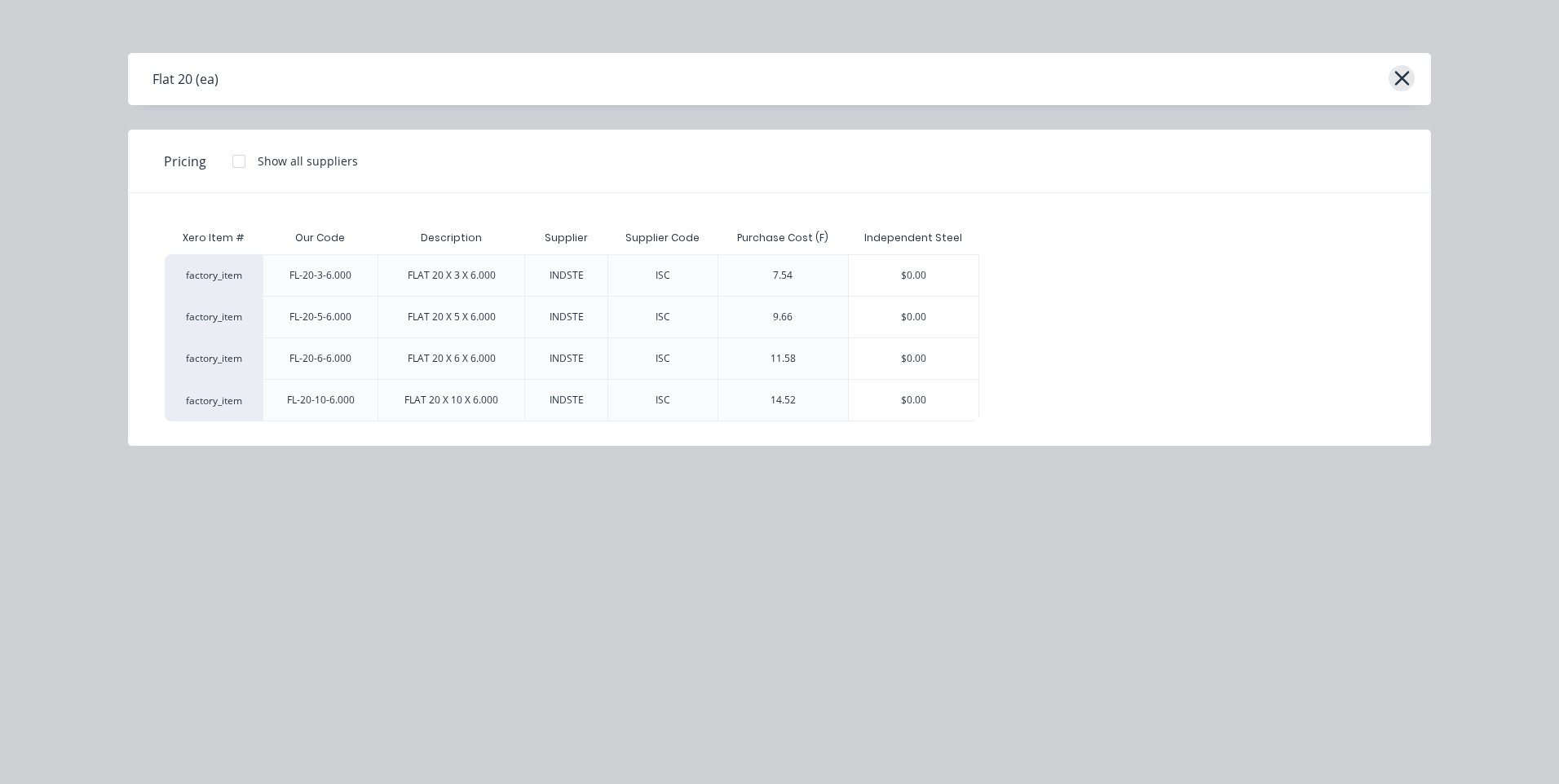
click at [1403, 71] on icon "button" at bounding box center [1402, 79] width 17 height 23
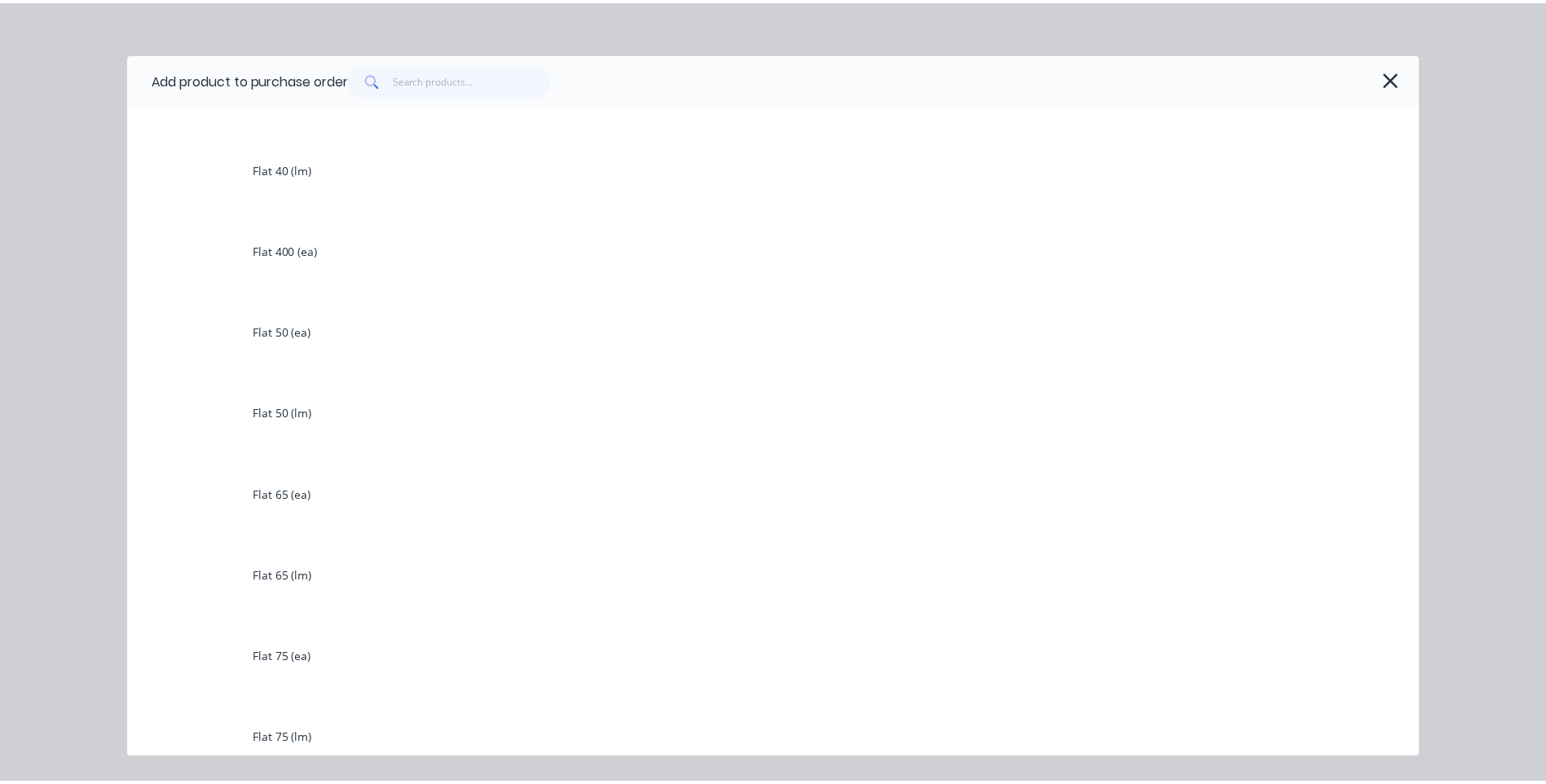
scroll to position [3096, 0]
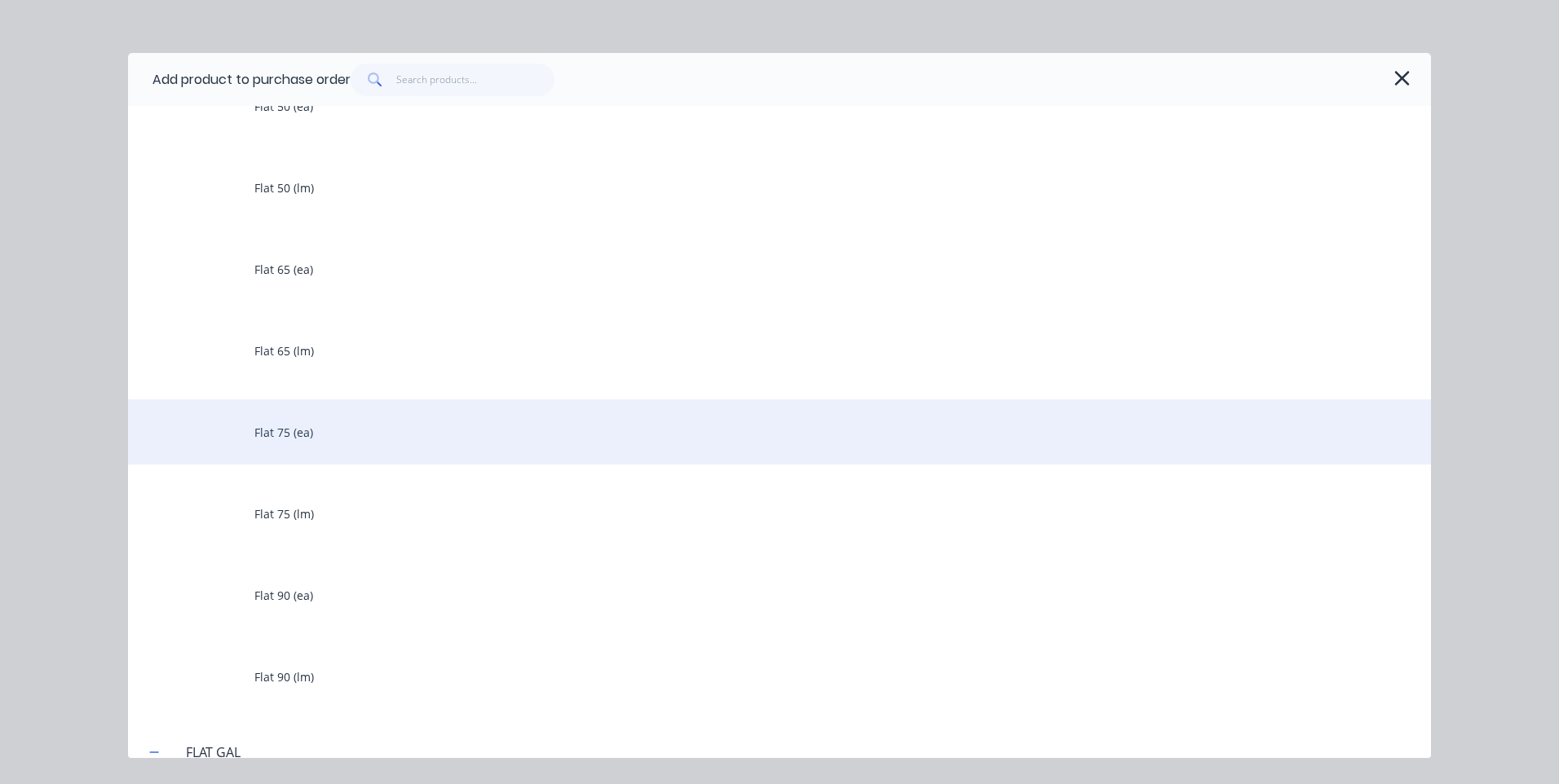
click at [340, 429] on div "Flat 75 (ea)" at bounding box center [780, 431] width 1303 height 65
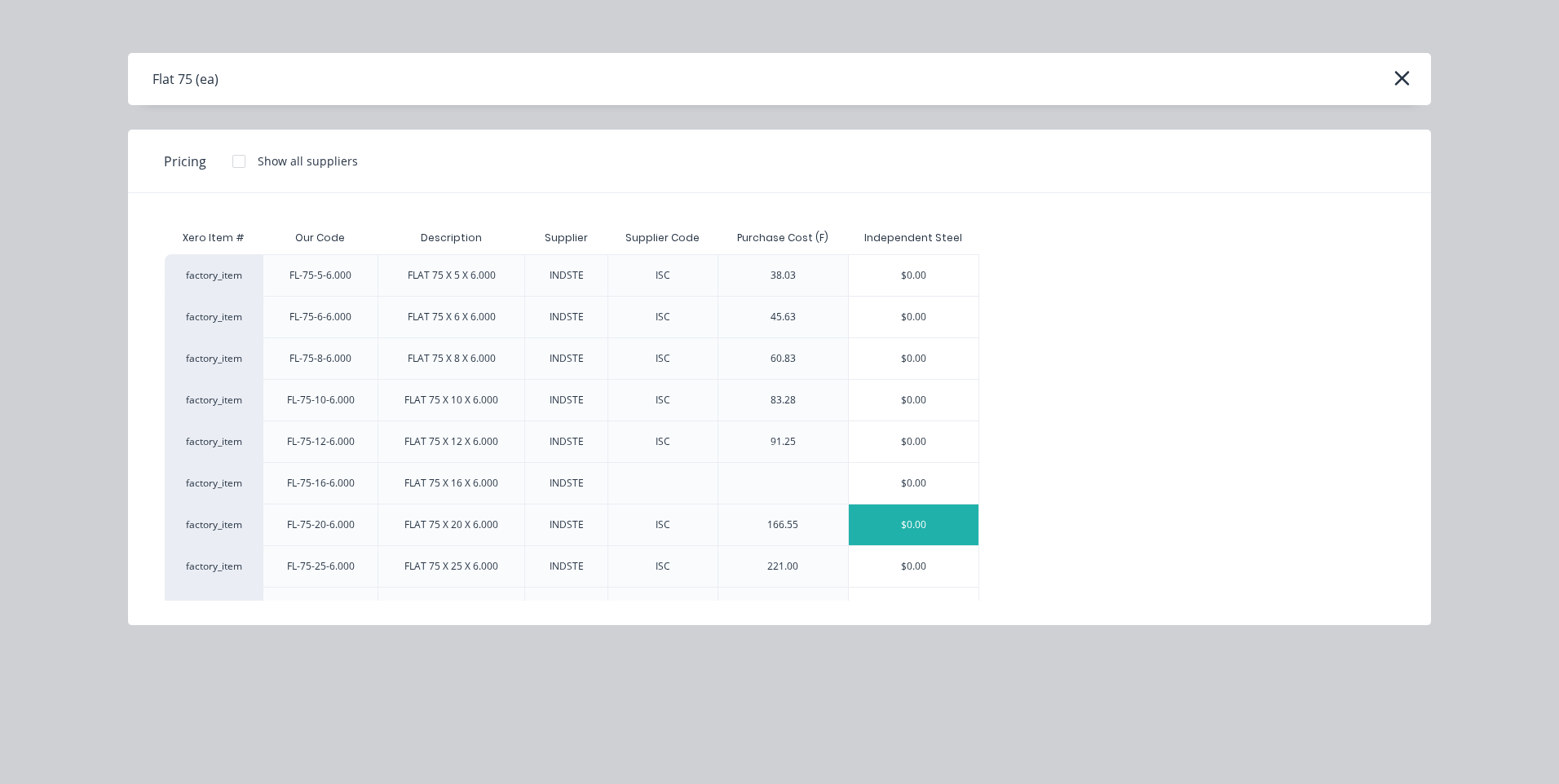
click at [905, 517] on div "$0.00" at bounding box center [914, 524] width 129 height 41
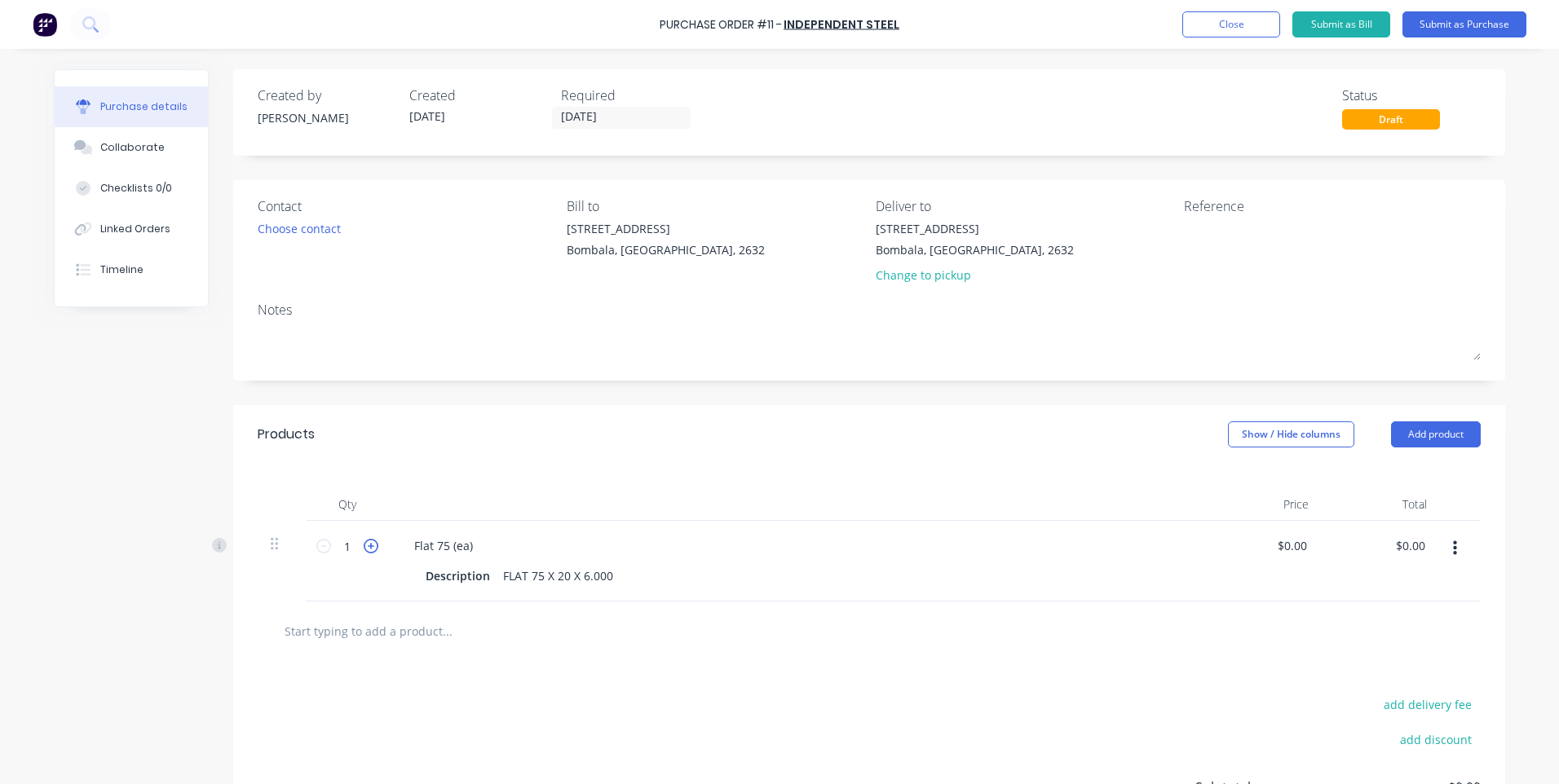
click at [364, 545] on icon at bounding box center [371, 546] width 15 height 15
type input "2"
click at [324, 224] on div "Choose contact" at bounding box center [299, 228] width 83 height 17
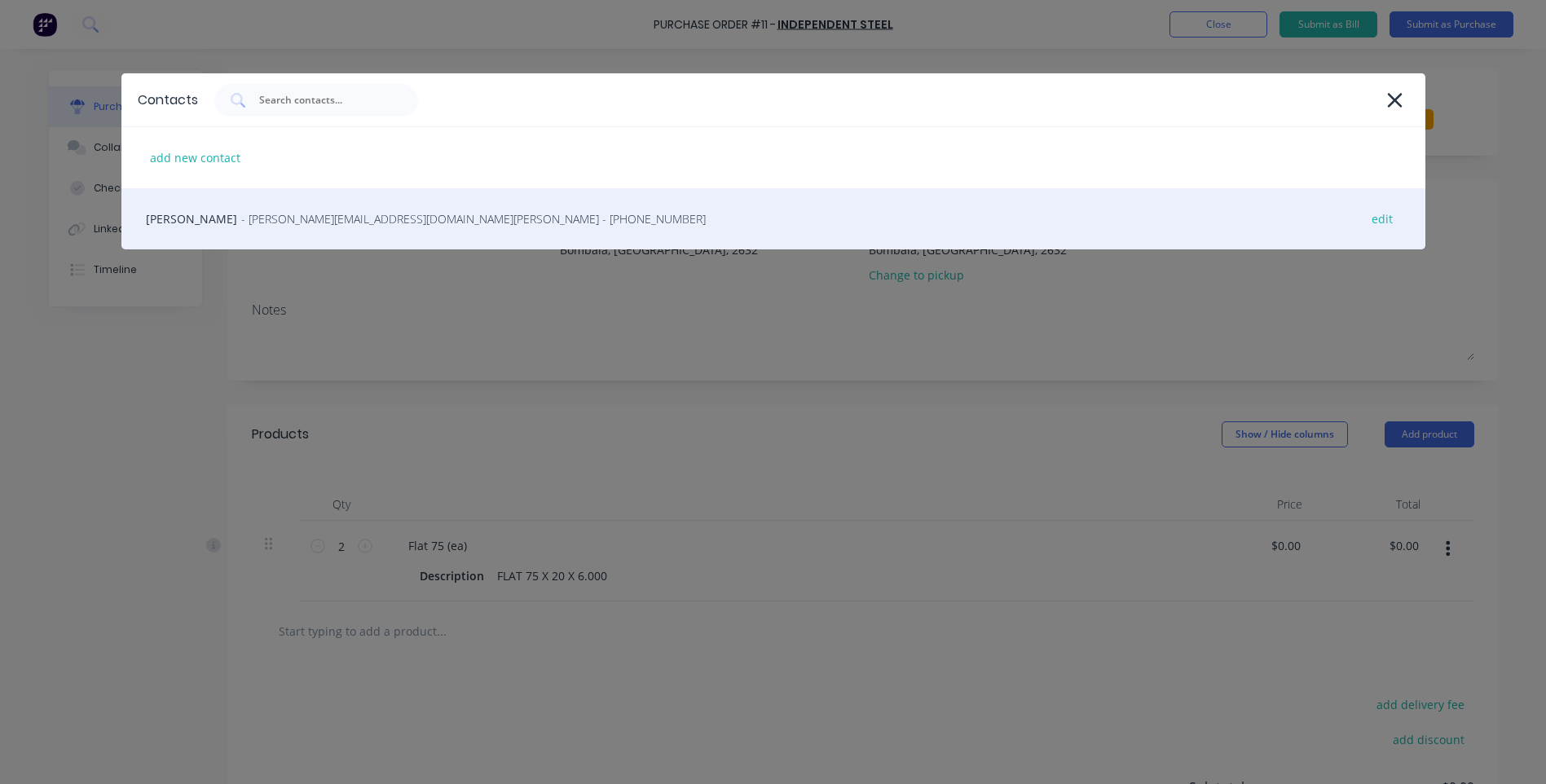
click at [330, 218] on span "- [PERSON_NAME][EMAIL_ADDRESS][DOMAIN_NAME][PERSON_NAME] - [PHONE_NUMBER]" at bounding box center [473, 219] width 465 height 17
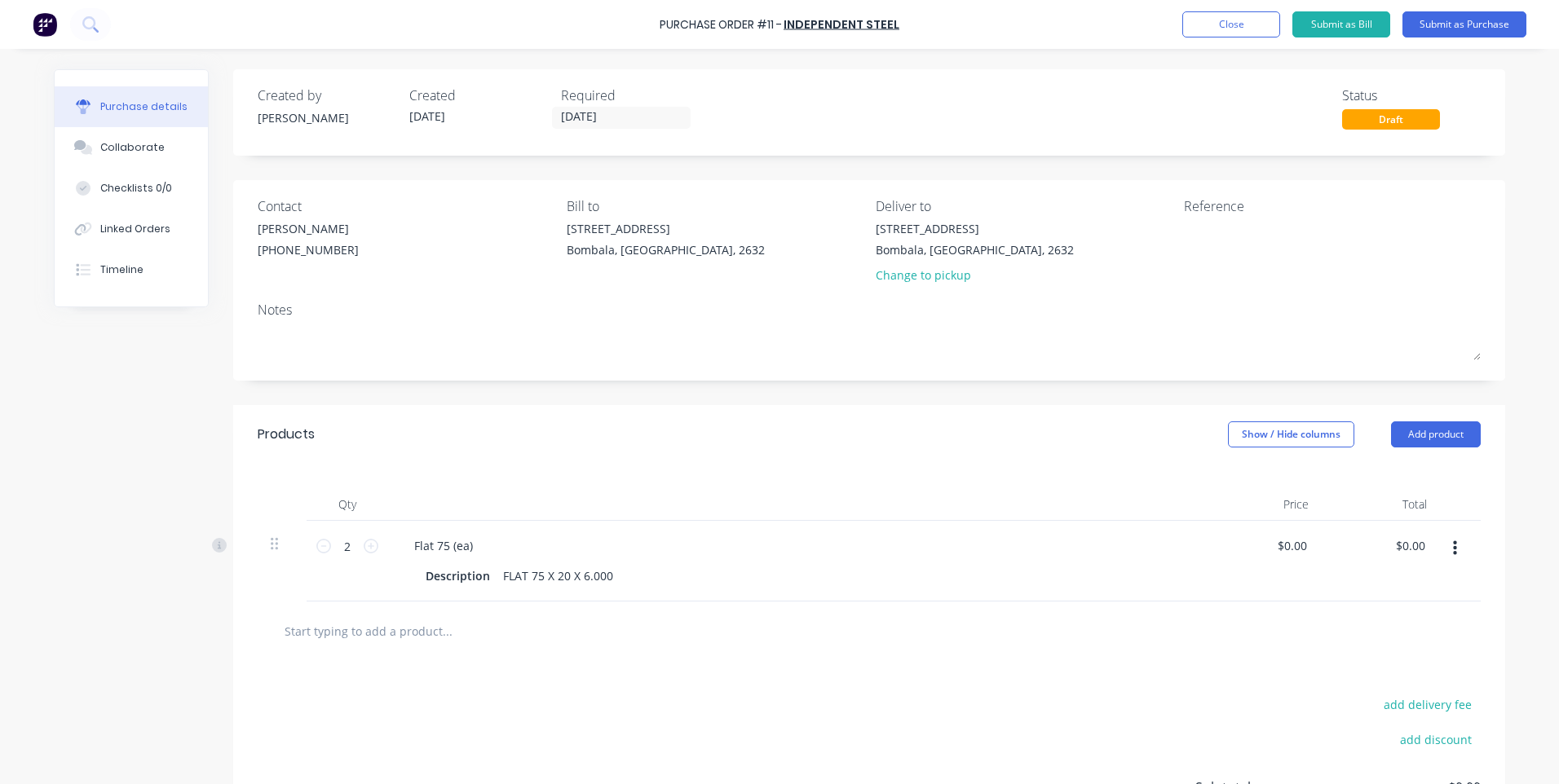
click at [1453, 548] on icon "button" at bounding box center [1455, 549] width 4 height 15
click at [1525, 509] on div "Purchase Order #11 - Independent Steel Add product Close Submit as Bill Submit …" at bounding box center [780, 392] width 1559 height 784
click at [1042, 631] on div at bounding box center [869, 630] width 1197 height 32
click at [1187, 222] on textarea at bounding box center [1286, 238] width 204 height 36
type textarea "Porta & MCH"
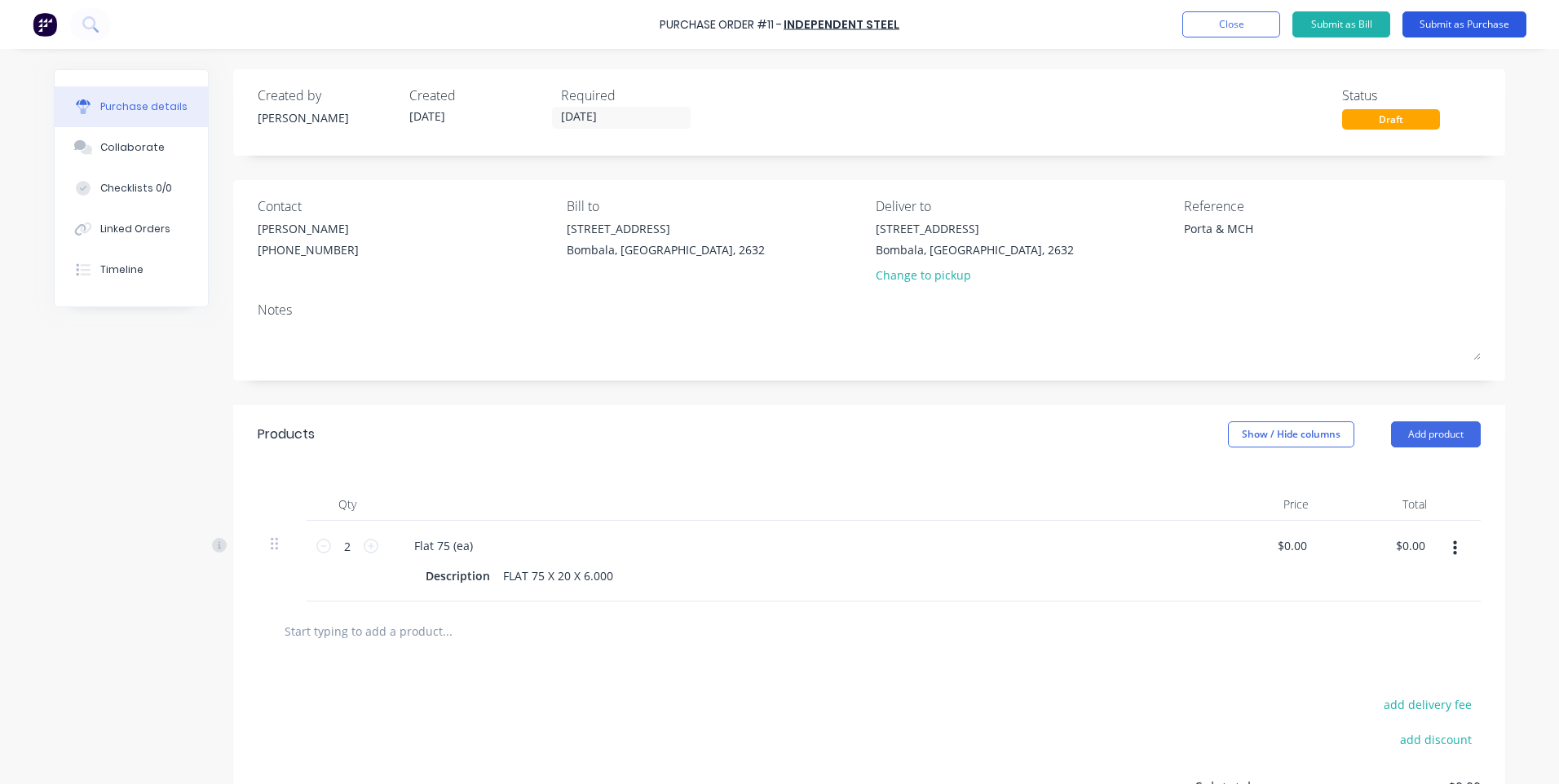
type textarea "x"
type textarea "Porta & MCH"
click at [1462, 18] on button "Submit as Purchase" at bounding box center [1465, 24] width 124 height 26
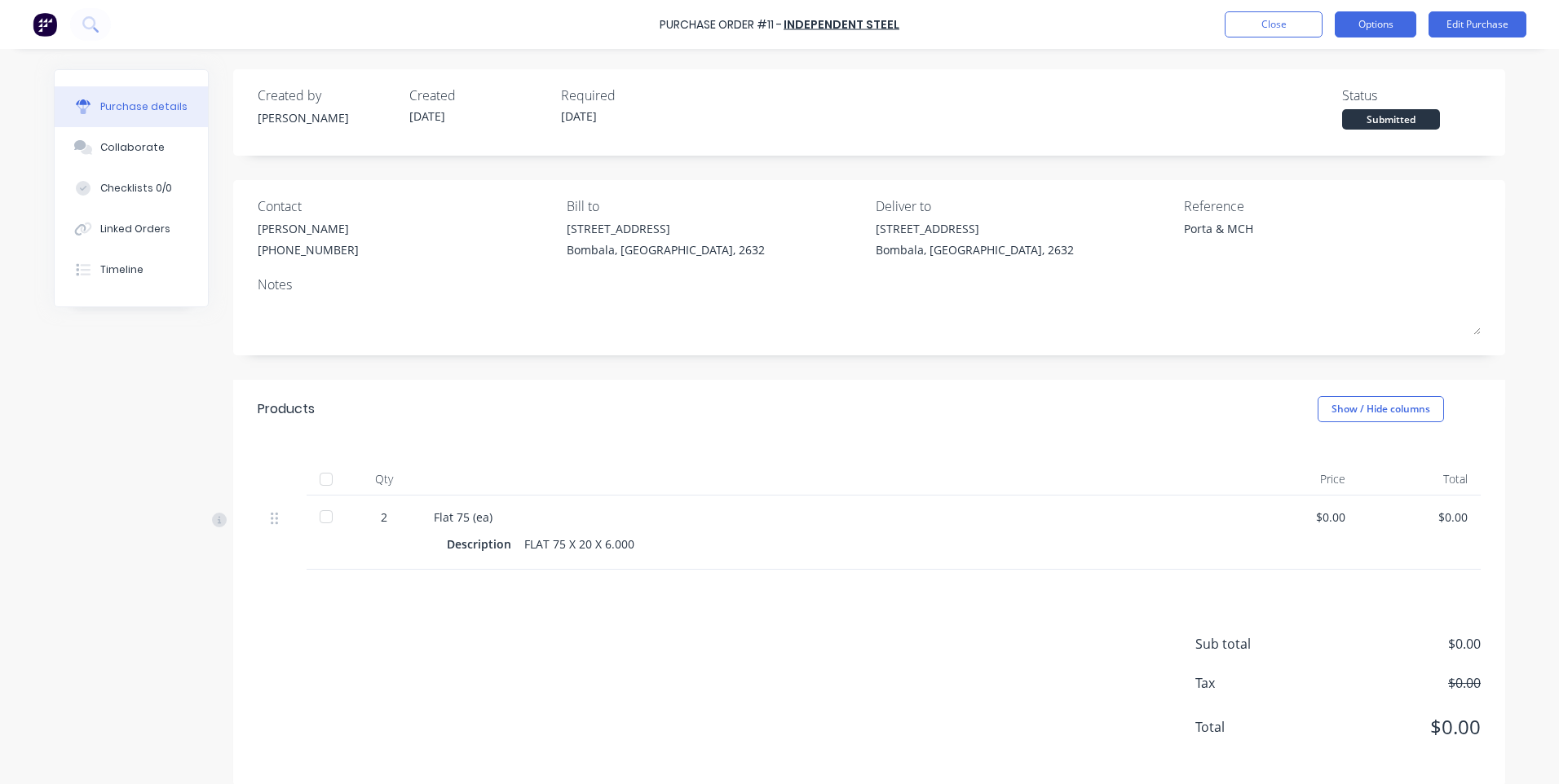
click at [1388, 28] on button "Options" at bounding box center [1375, 24] width 81 height 26
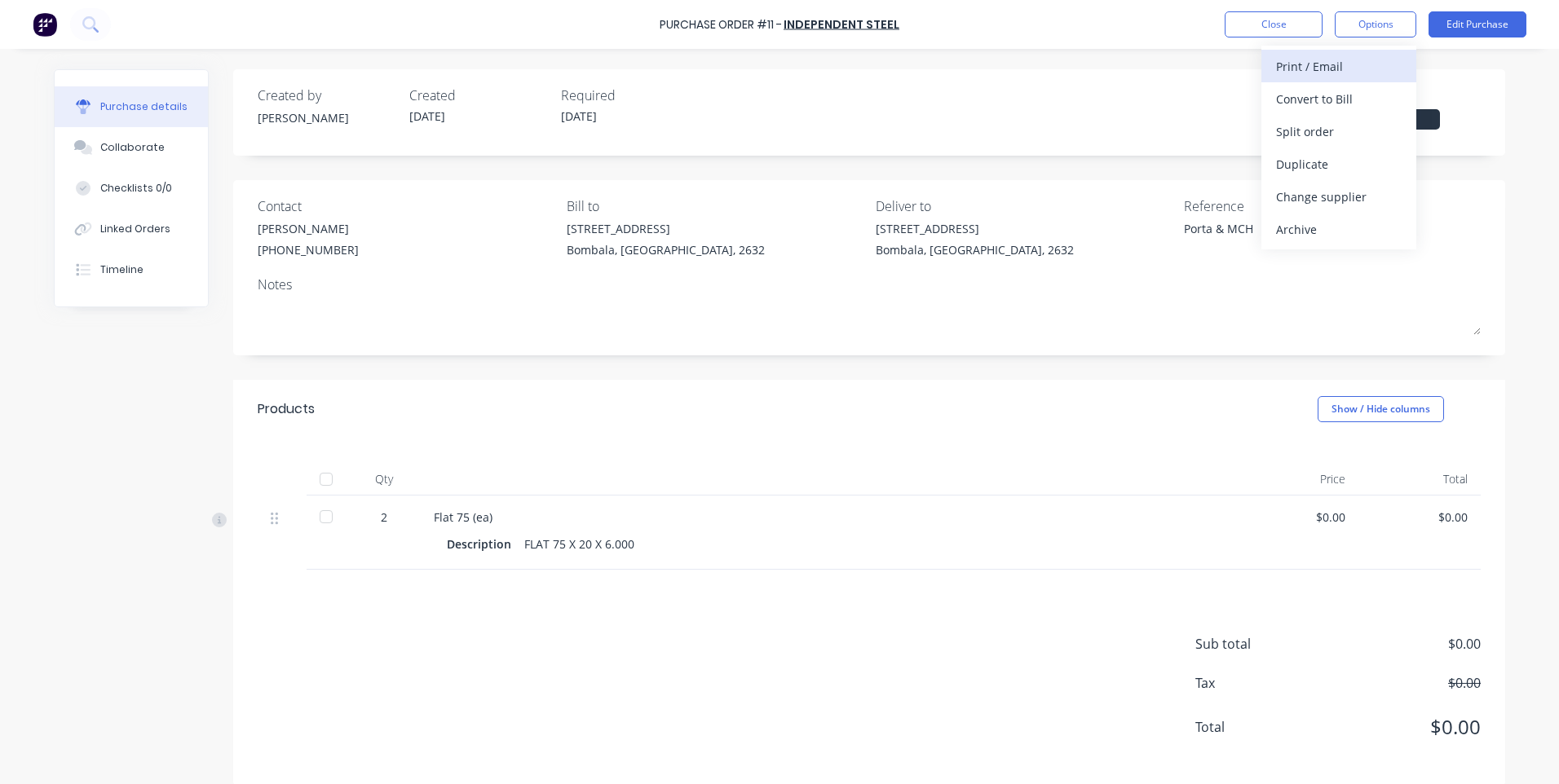
click at [1300, 59] on div "Print / Email" at bounding box center [1339, 66] width 126 height 24
click at [1307, 128] on div "Without pricing" at bounding box center [1339, 132] width 126 height 24
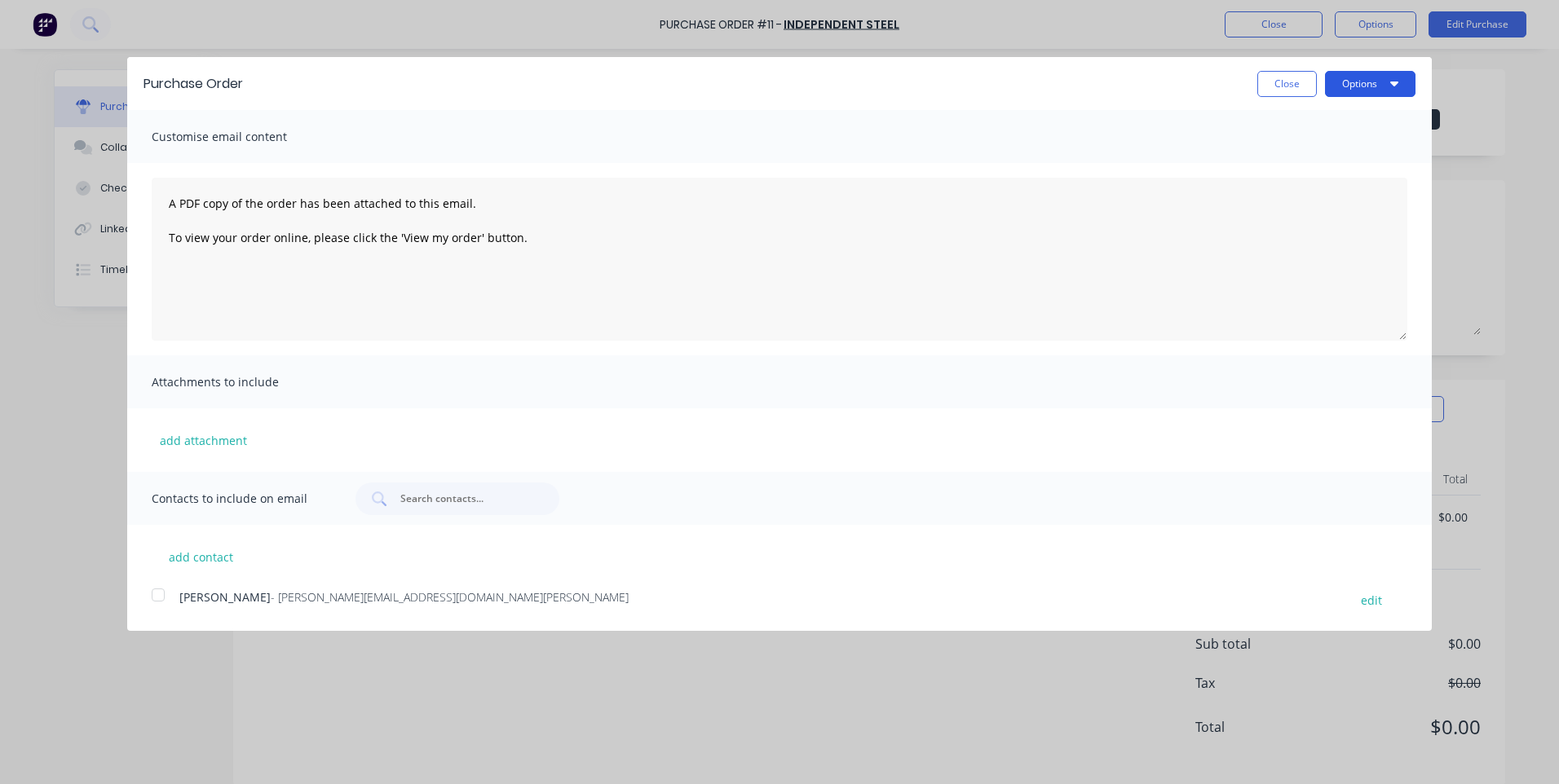
click at [1371, 89] on button "Options" at bounding box center [1369, 84] width 90 height 26
click at [1277, 119] on div "Print" at bounding box center [1338, 125] width 126 height 24
click at [157, 594] on div at bounding box center [157, 594] width 32 height 32
click at [1373, 83] on button "Options" at bounding box center [1369, 84] width 90 height 26
click at [1282, 156] on div "Email" at bounding box center [1338, 157] width 126 height 24
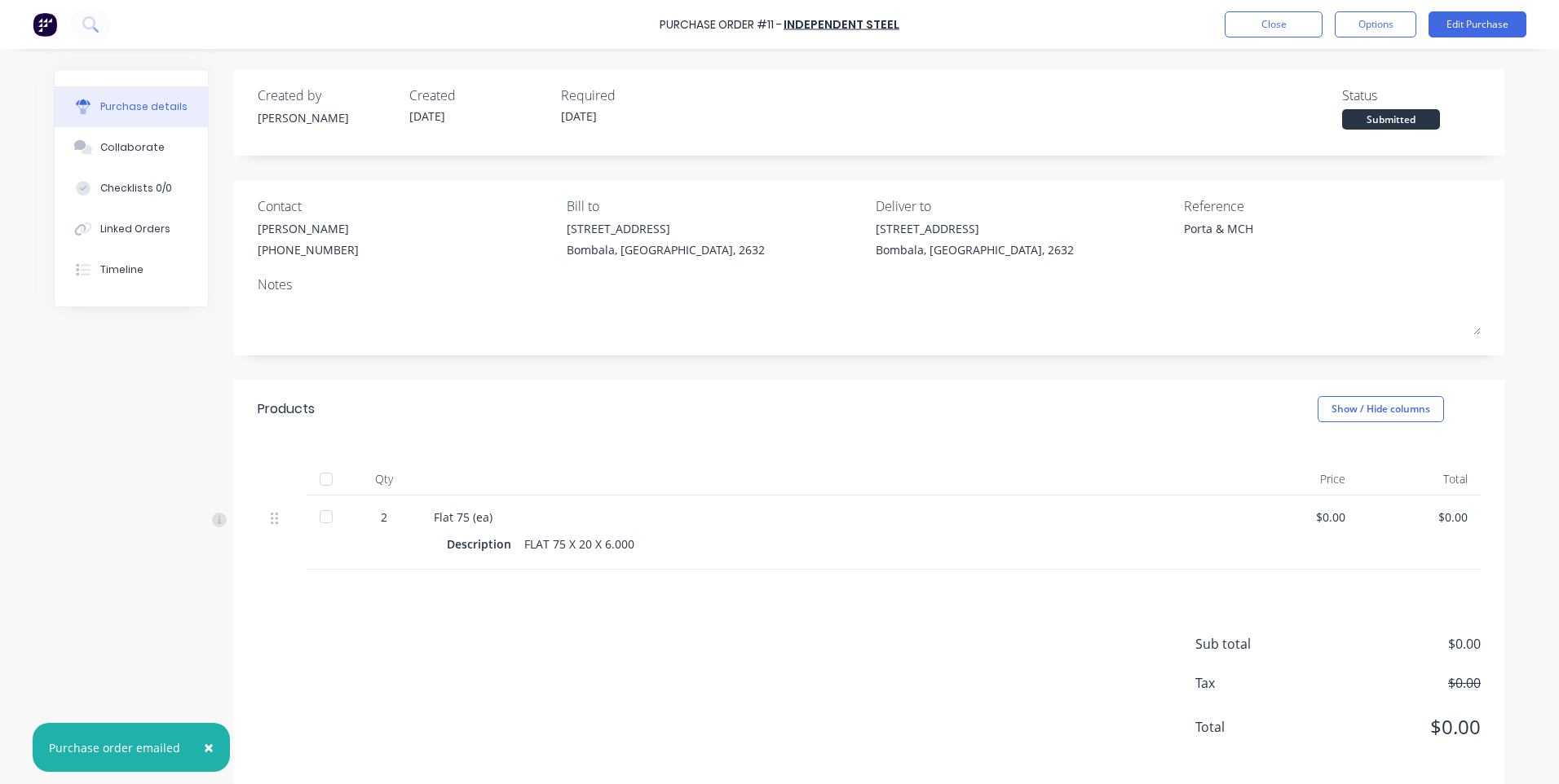
type textarea "x"
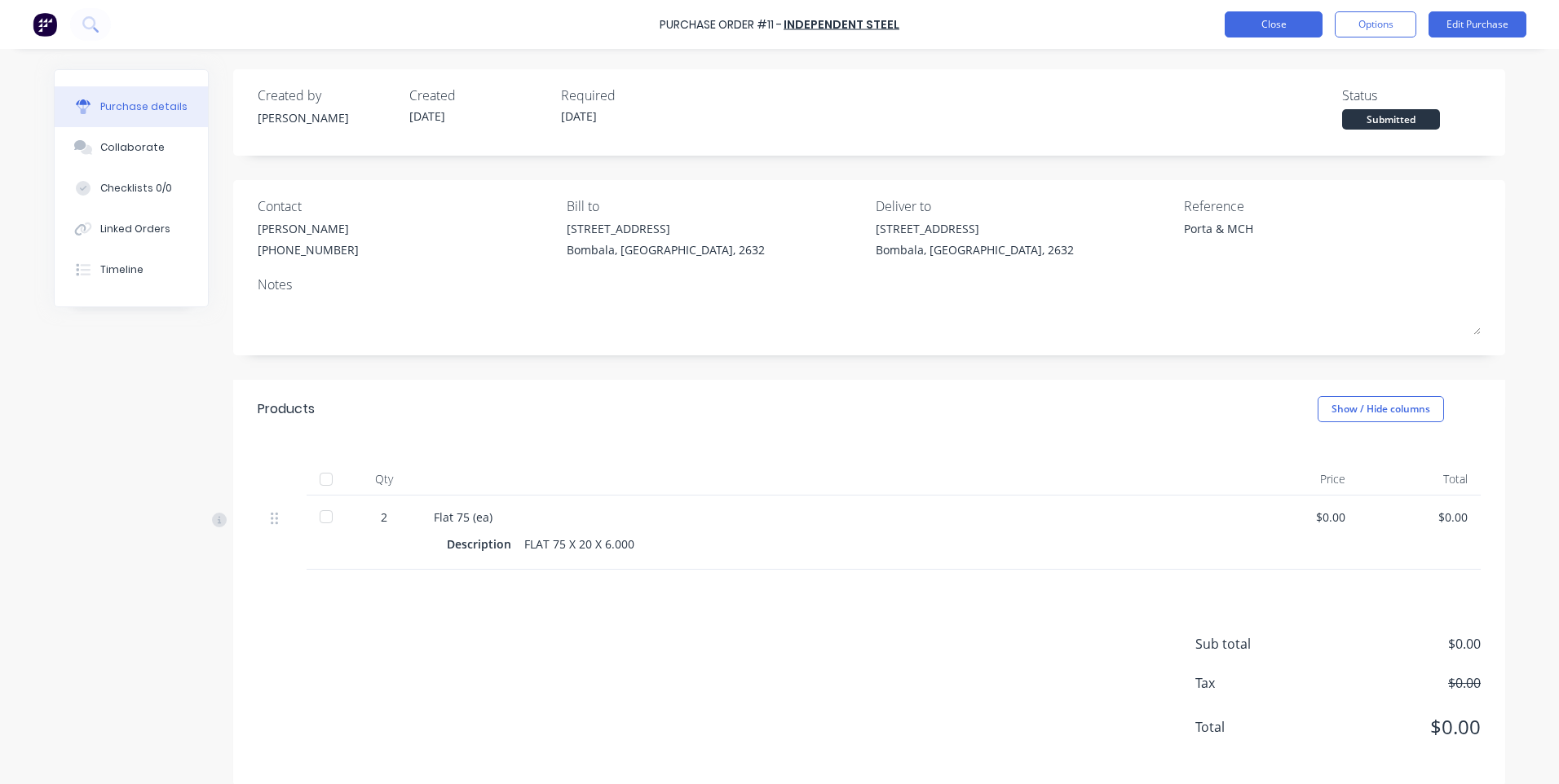
click at [1262, 22] on button "Close" at bounding box center [1273, 24] width 98 height 26
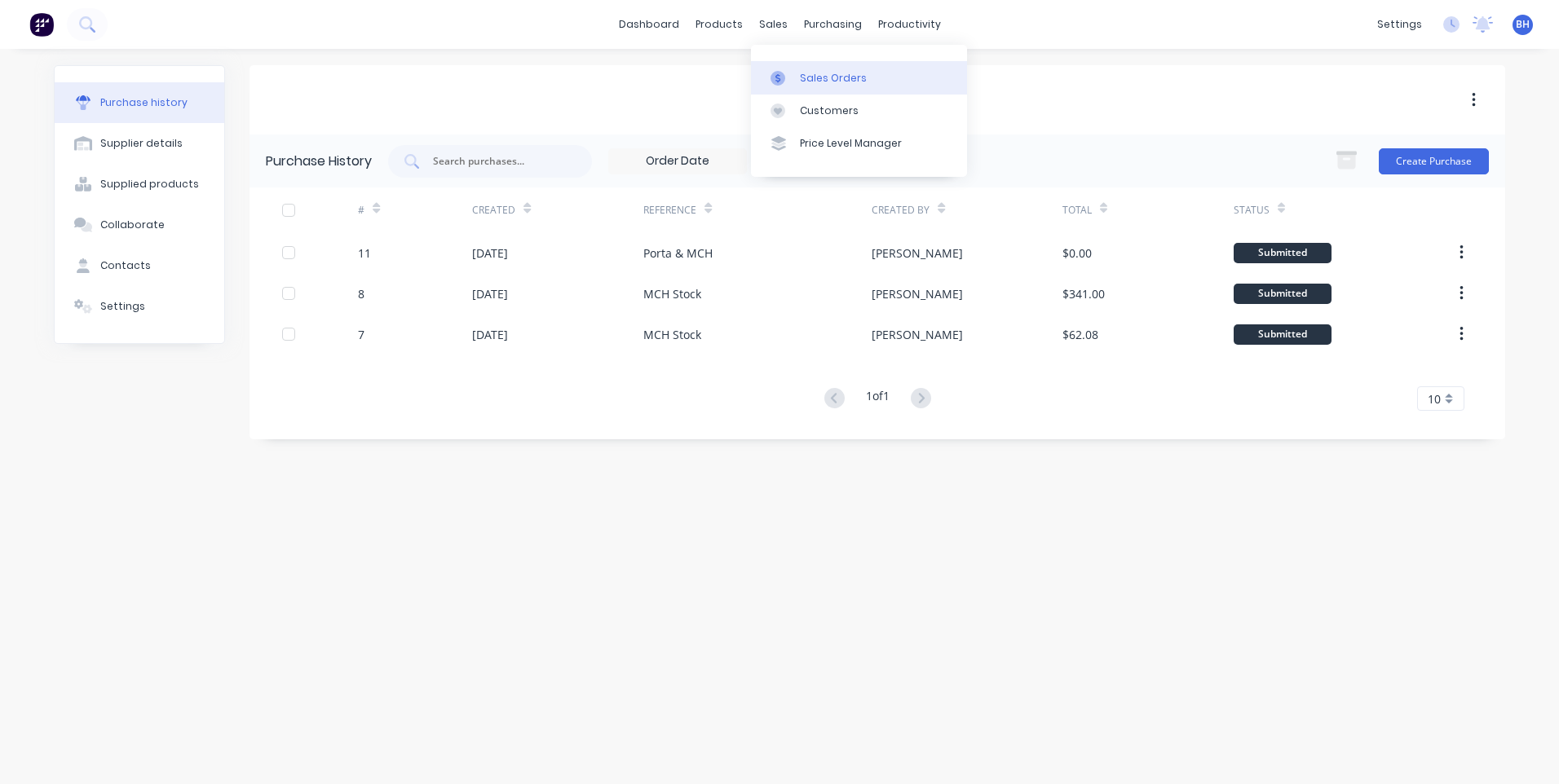
click at [806, 74] on div "Sales Orders" at bounding box center [833, 79] width 67 height 15
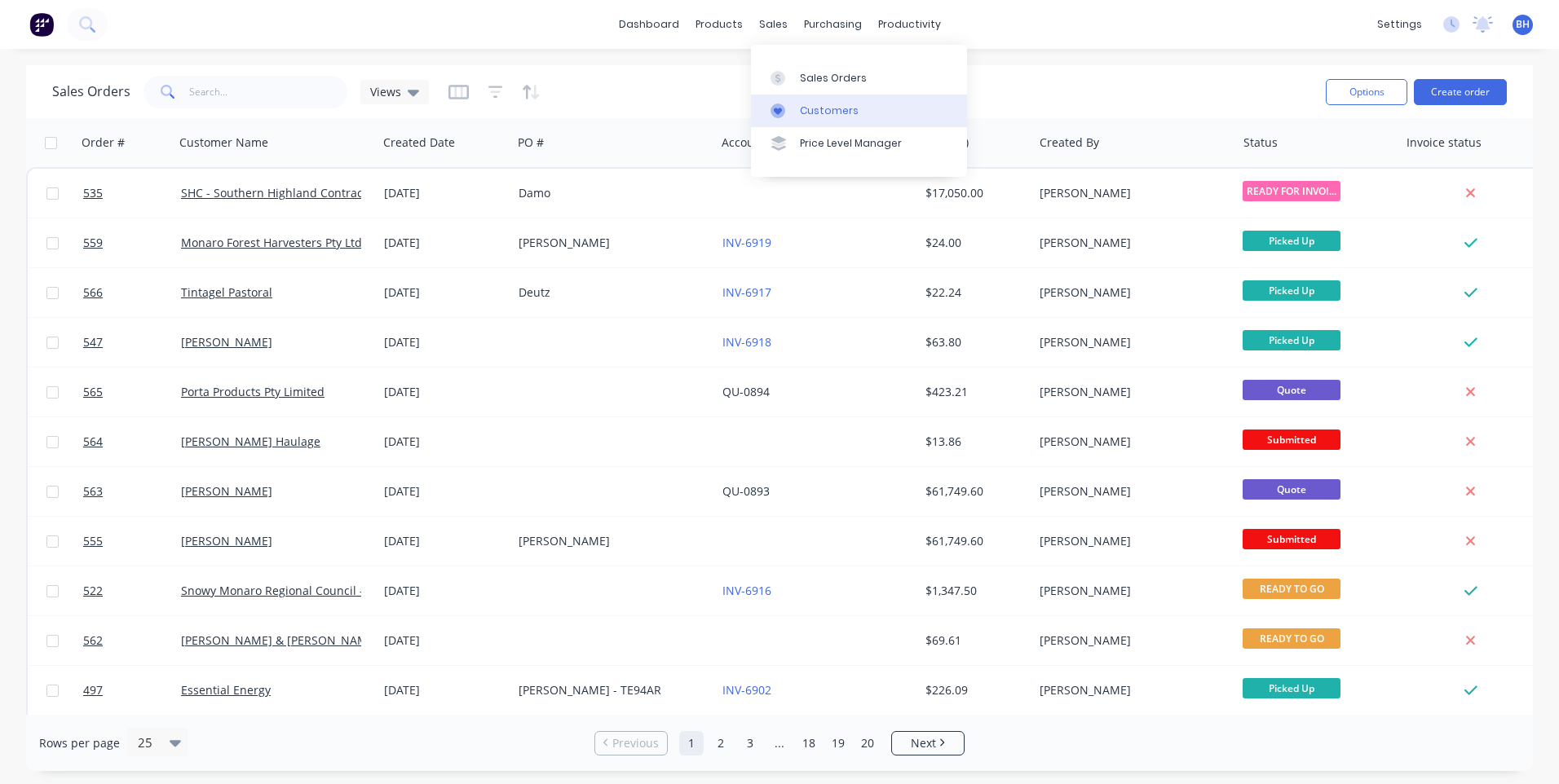
click at [806, 111] on div "Customers" at bounding box center [829, 111] width 59 height 15
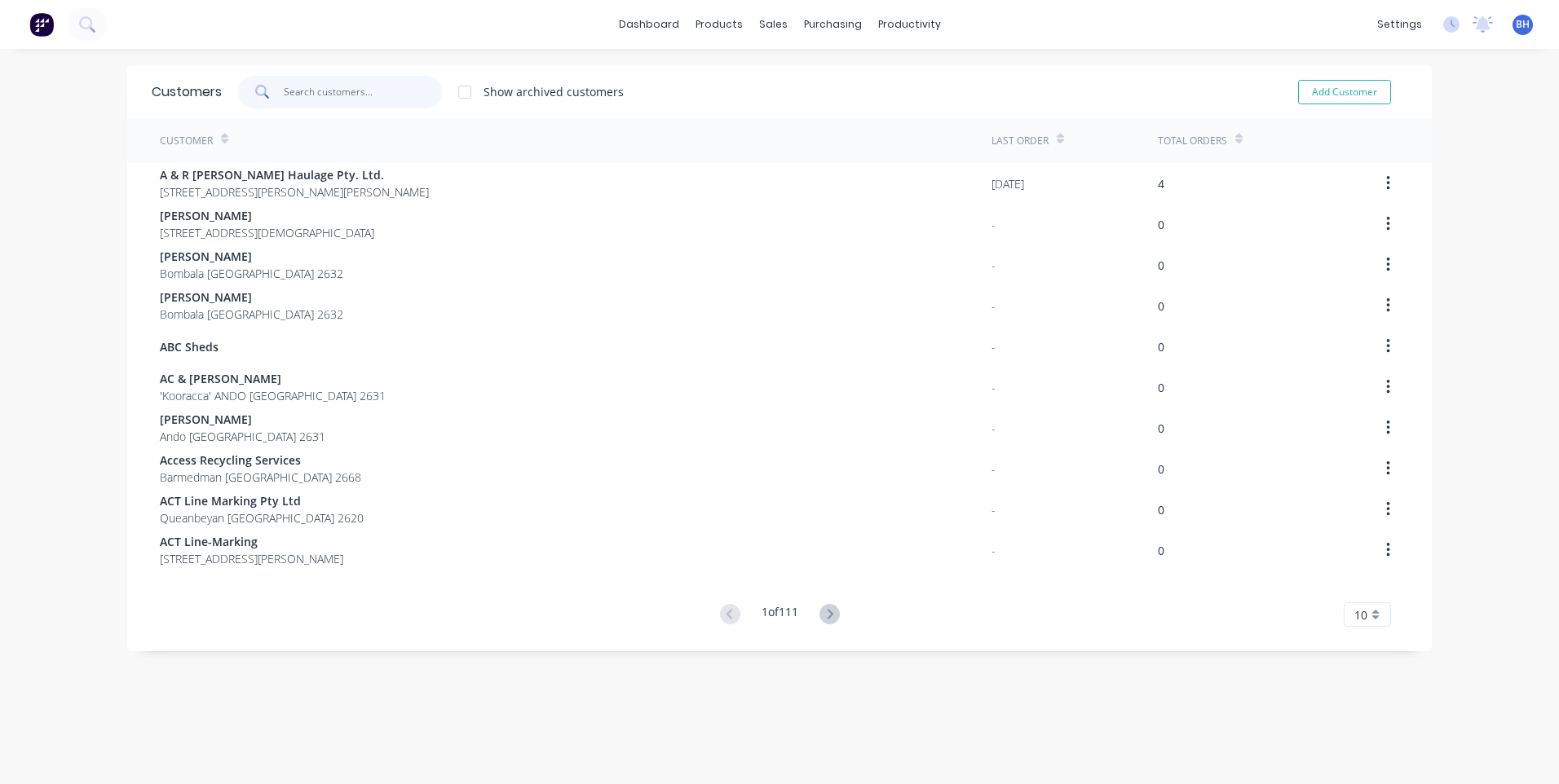
click at [302, 89] on input "text" at bounding box center [364, 92] width 159 height 32
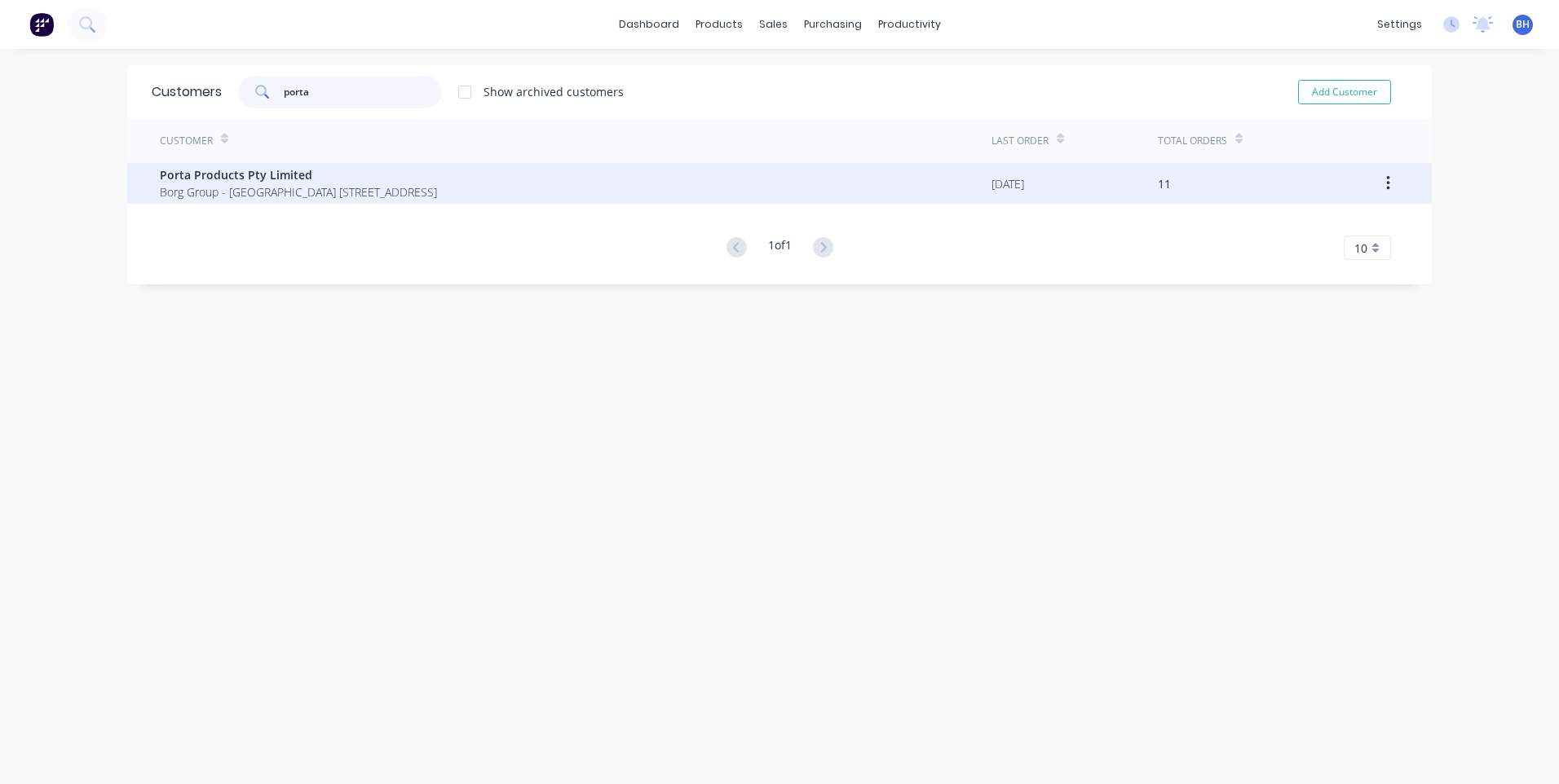
type input "porta"
click at [320, 178] on span "Porta Products Pty Limited" at bounding box center [298, 175] width 278 height 17
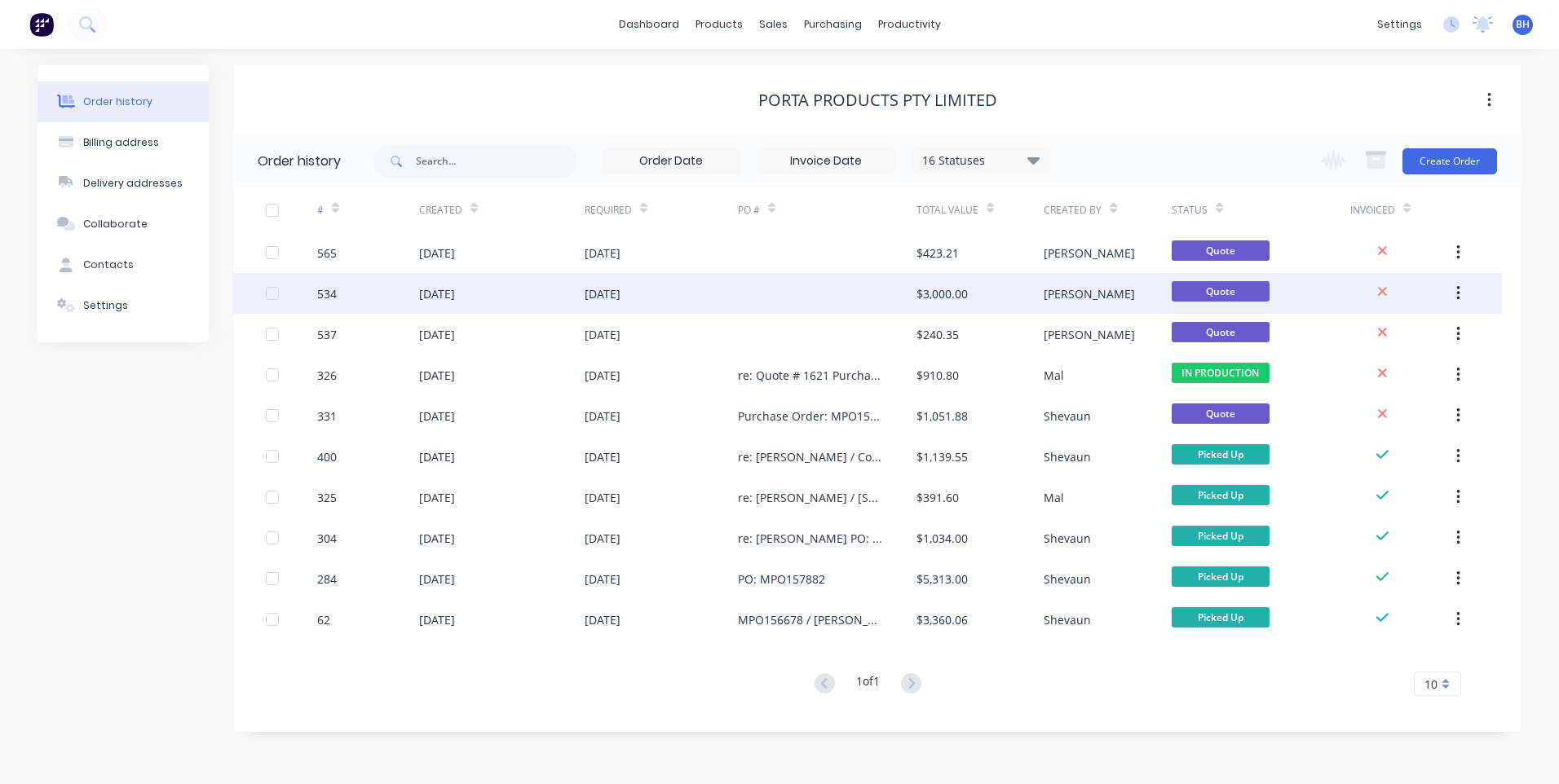
click at [775, 290] on div at bounding box center [828, 293] width 179 height 41
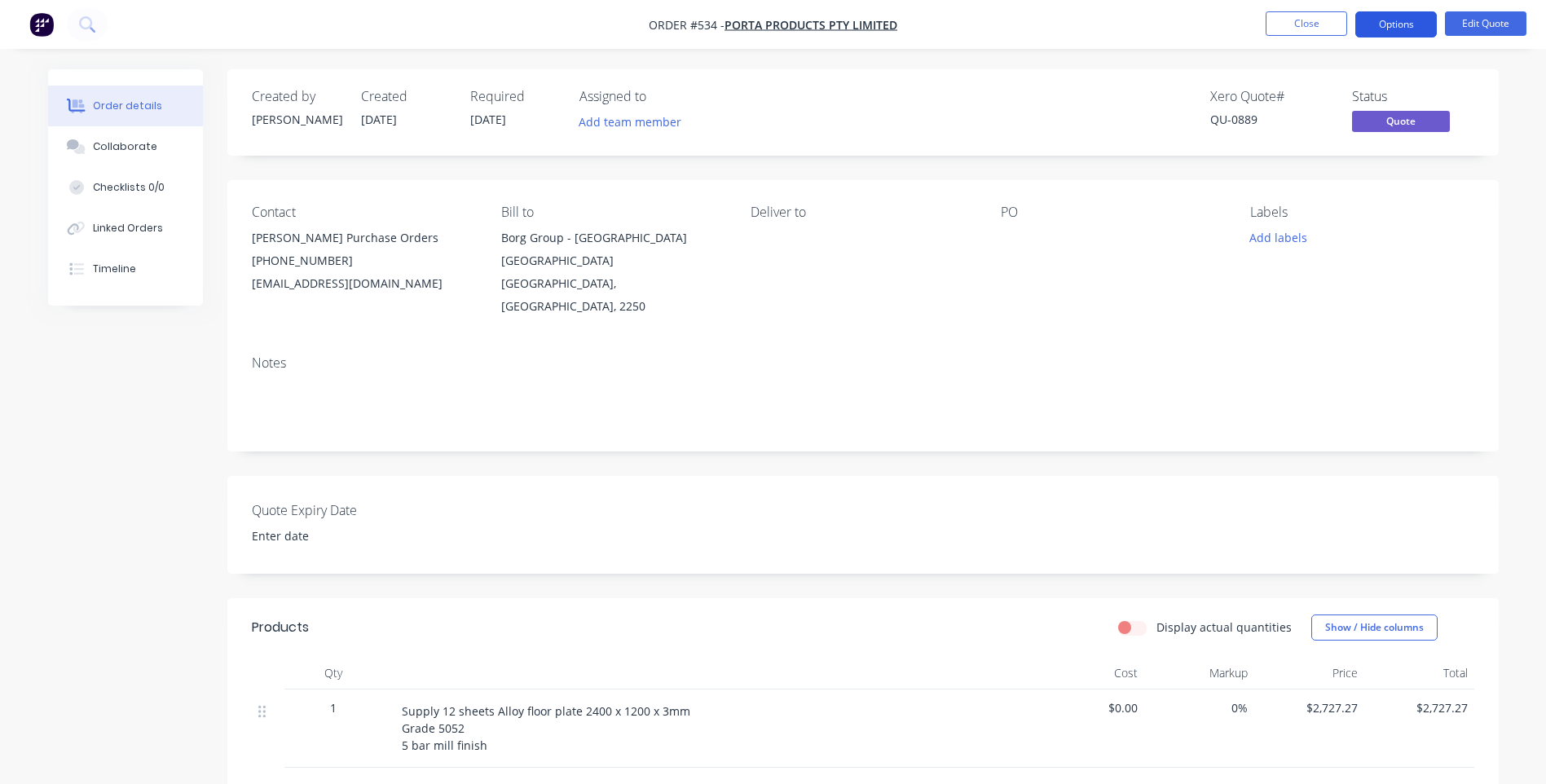
click at [1378, 17] on button "Options" at bounding box center [1396, 24] width 81 height 26
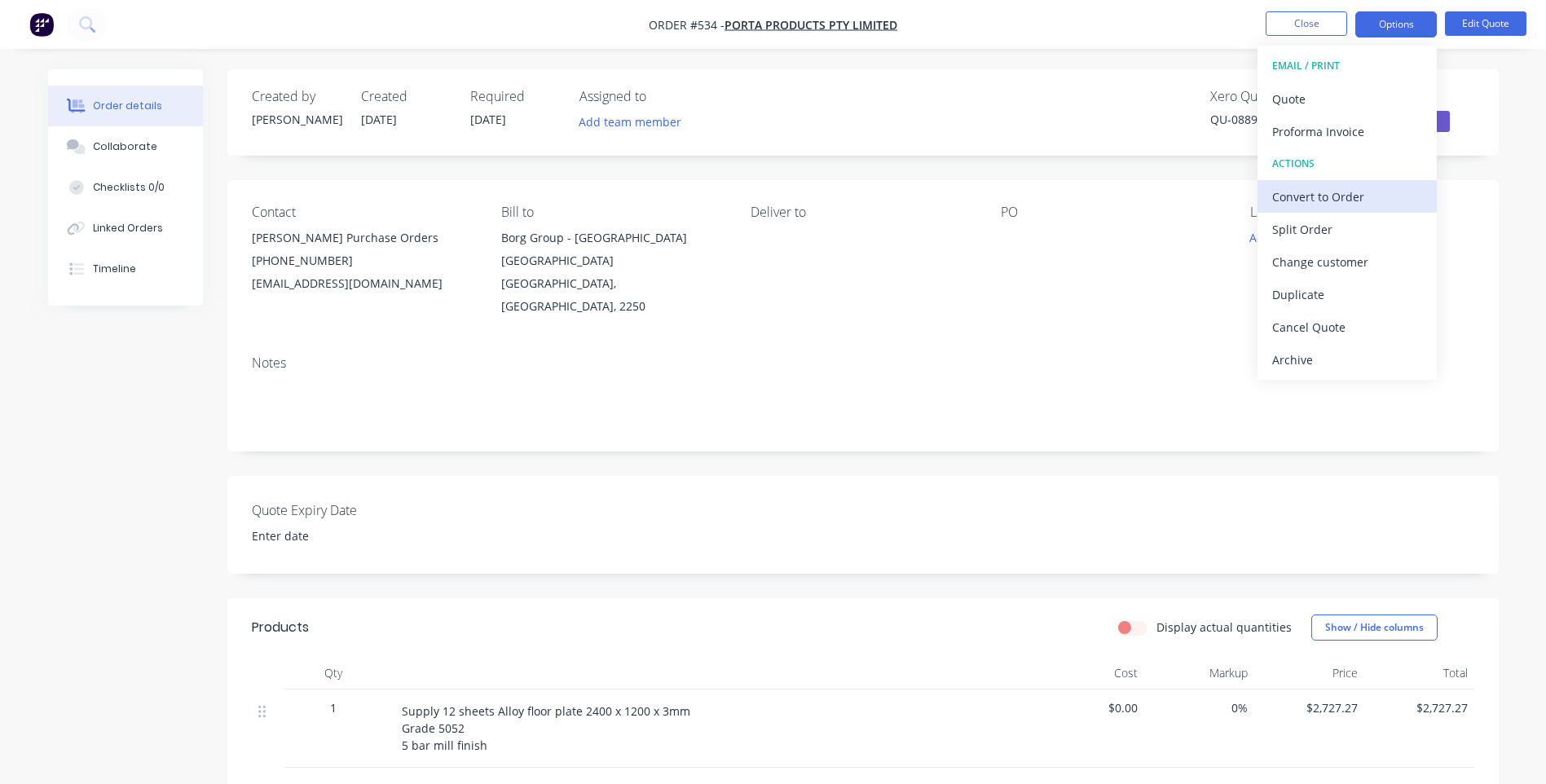
click at [1289, 189] on div "Convert to Order" at bounding box center [1346, 196] width 150 height 24
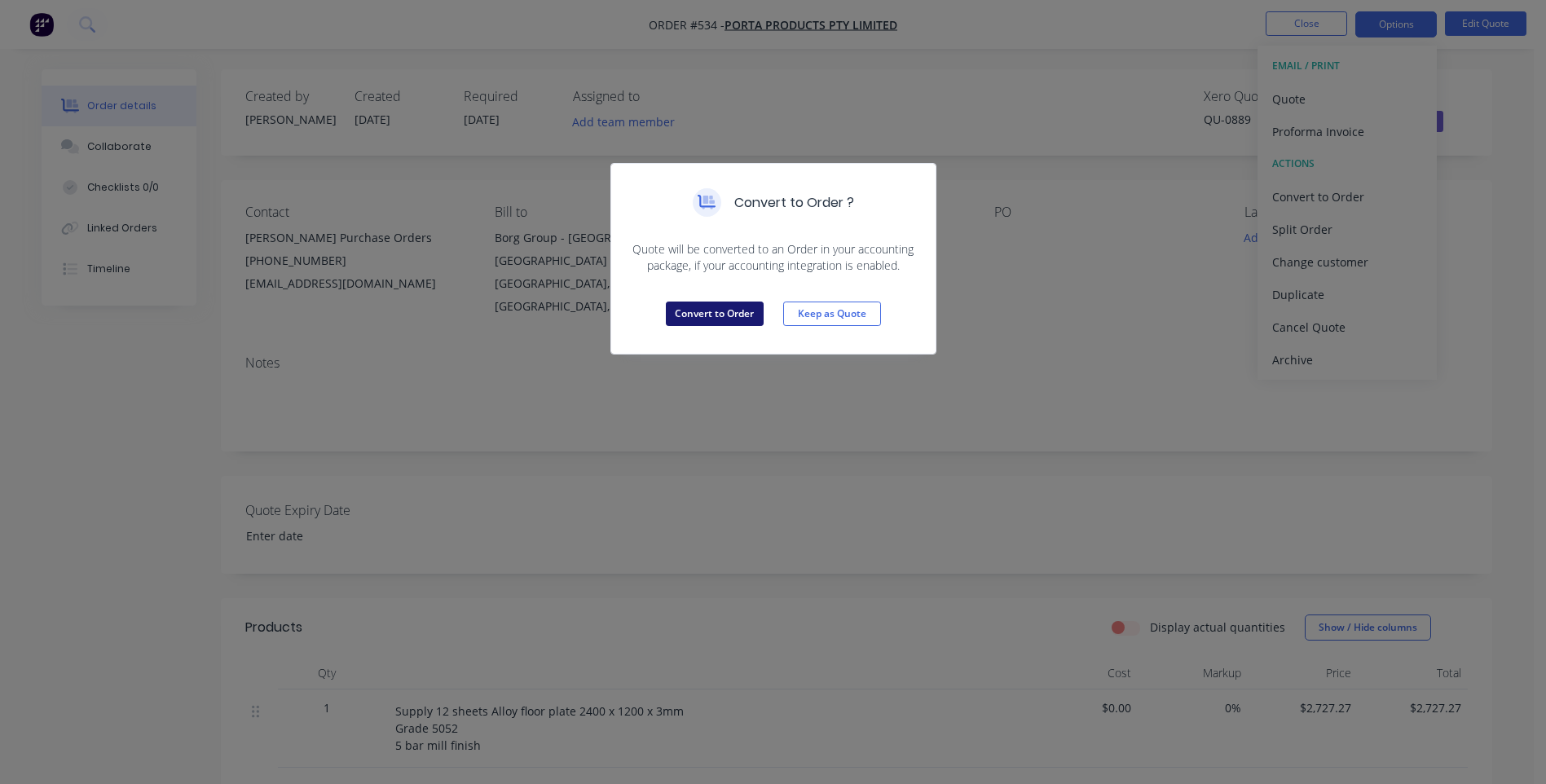
click at [728, 307] on button "Convert to Order" at bounding box center [715, 314] width 98 height 25
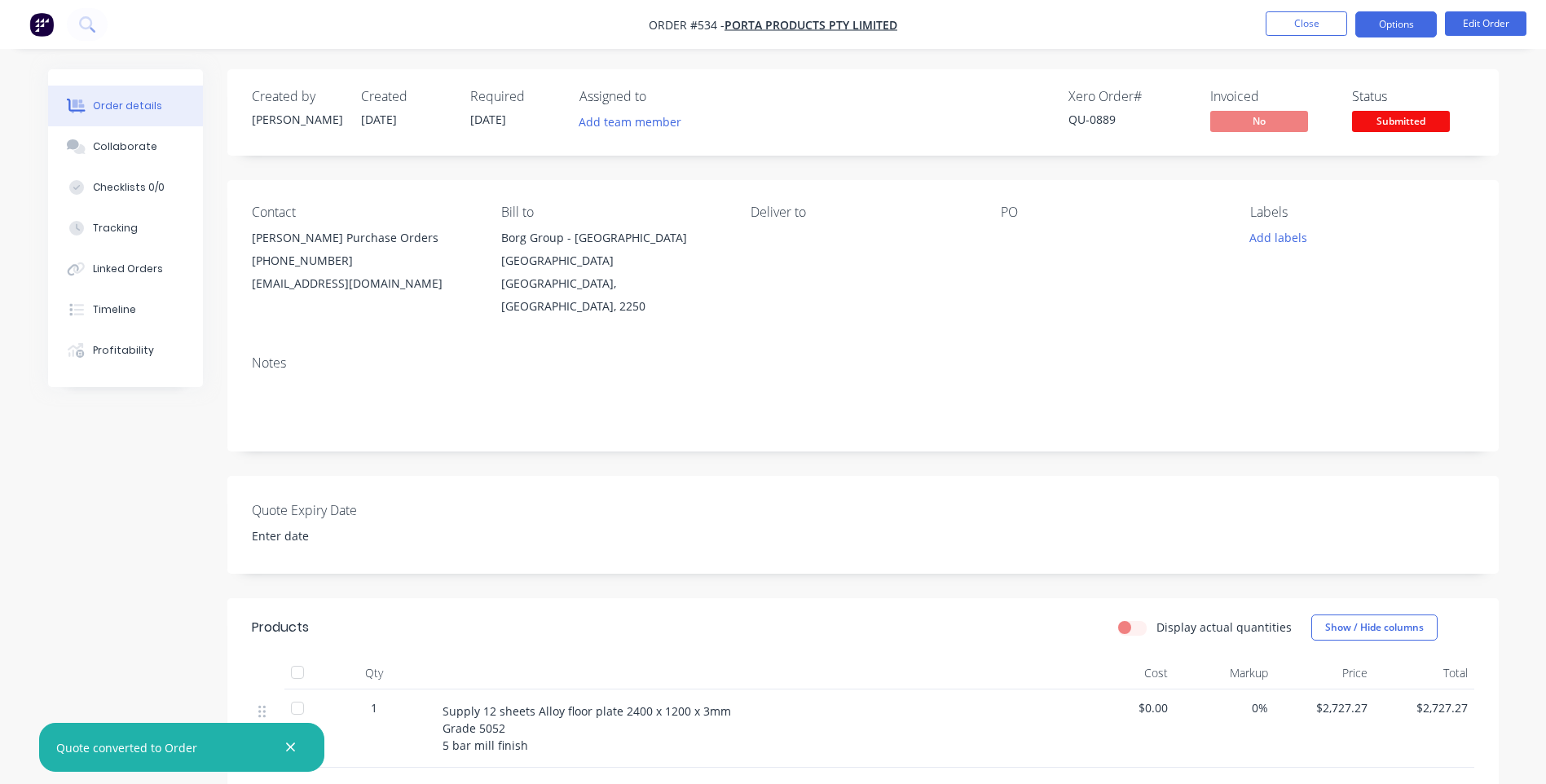
click at [1394, 23] on button "Options" at bounding box center [1396, 24] width 81 height 26
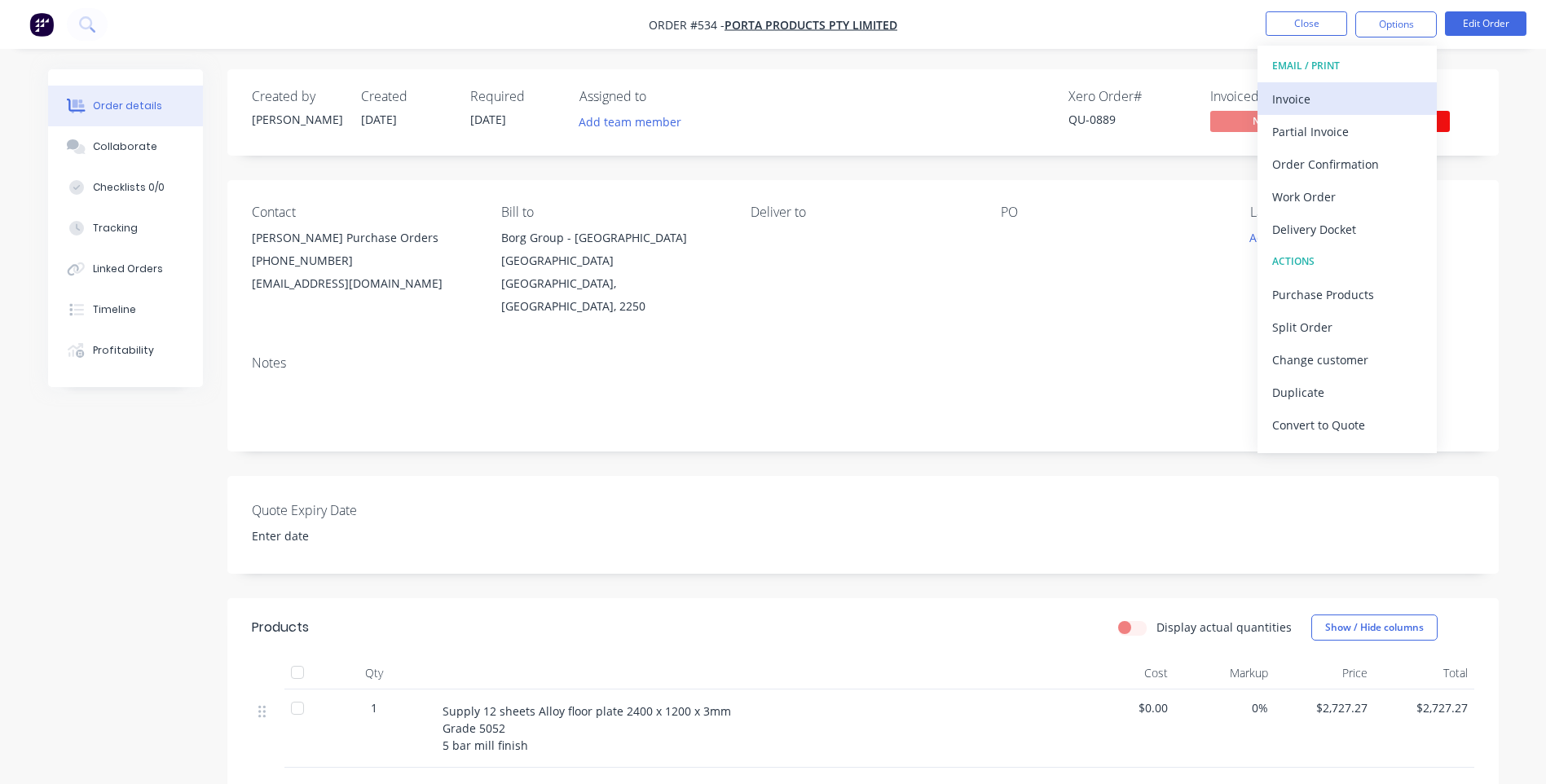
click at [1304, 95] on div "Invoice" at bounding box center [1346, 99] width 150 height 24
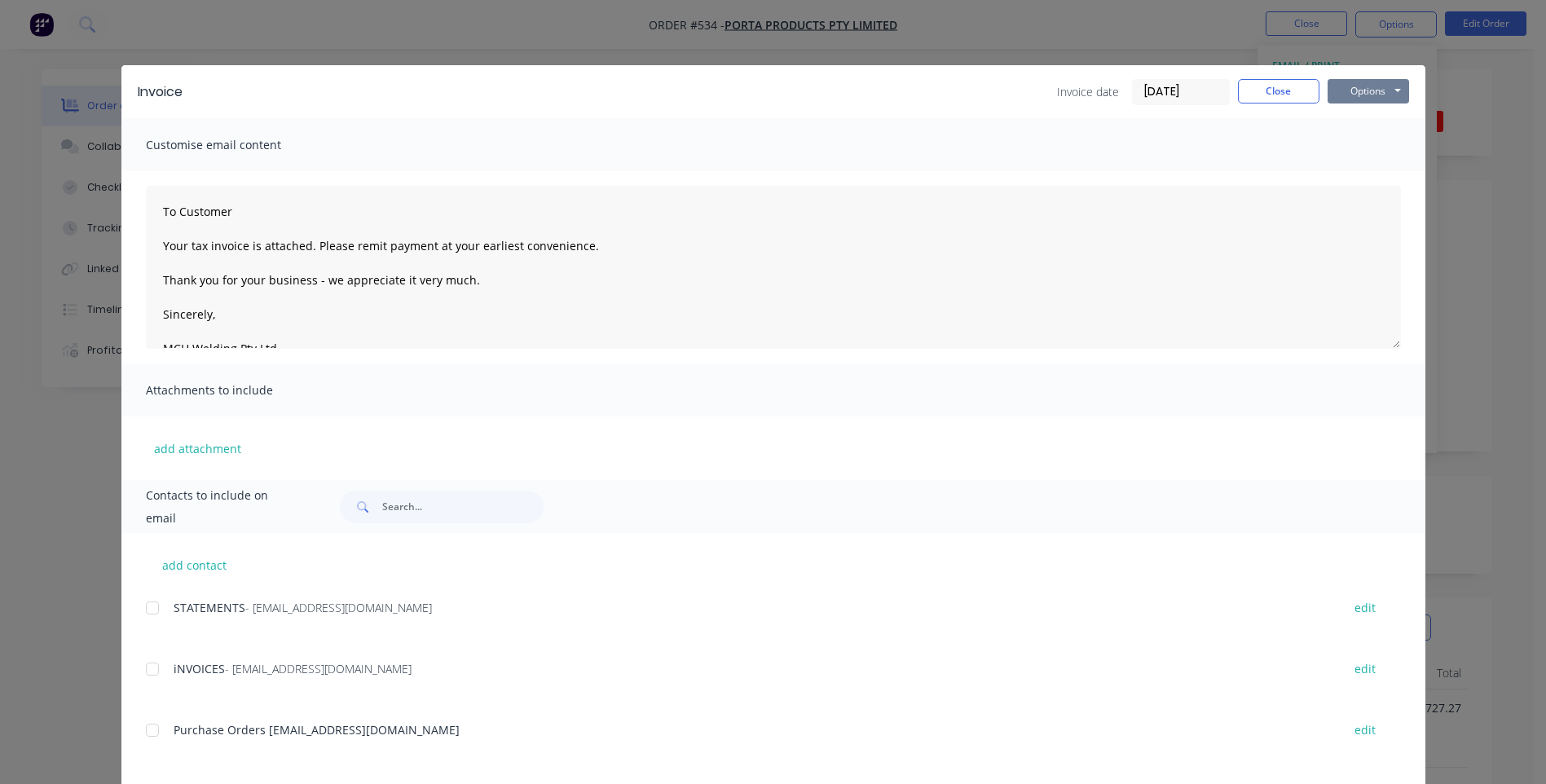
click at [1369, 89] on button "Options" at bounding box center [1368, 91] width 81 height 25
click at [1361, 117] on button "Preview" at bounding box center [1380, 120] width 104 height 26
click at [1241, 91] on button "Close" at bounding box center [1279, 91] width 81 height 25
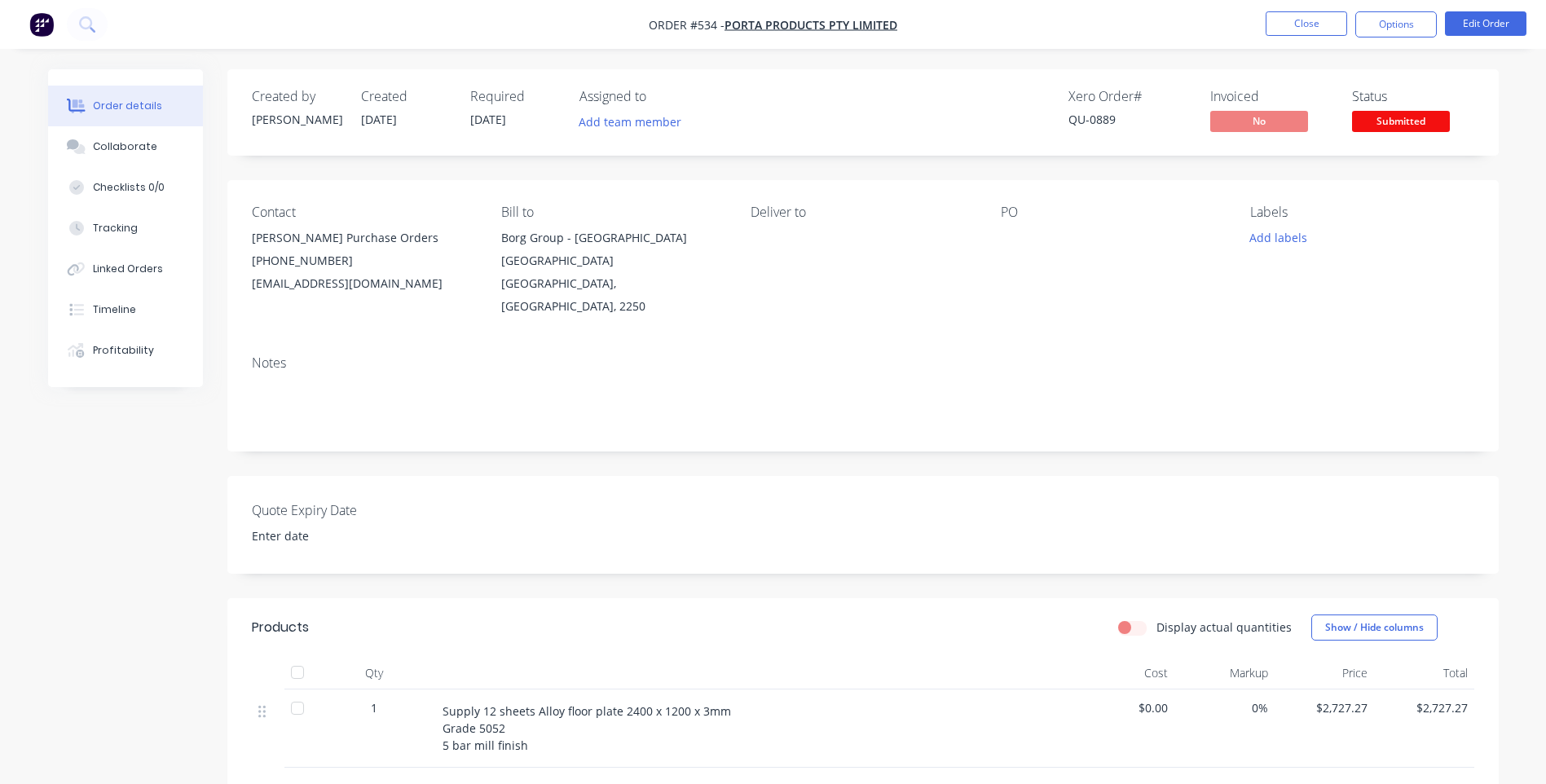
click at [1009, 219] on div "PO" at bounding box center [1113, 212] width 224 height 16
click at [997, 243] on div "Contact [PERSON_NAME] Purchase Orders [PHONE_NUMBER] [EMAIL_ADDRESS][DOMAIN_NAM…" at bounding box center [863, 262] width 1271 height 162
click at [1004, 231] on div at bounding box center [1103, 238] width 204 height 23
click at [1463, 20] on button "Edit Order" at bounding box center [1486, 24] width 81 height 25
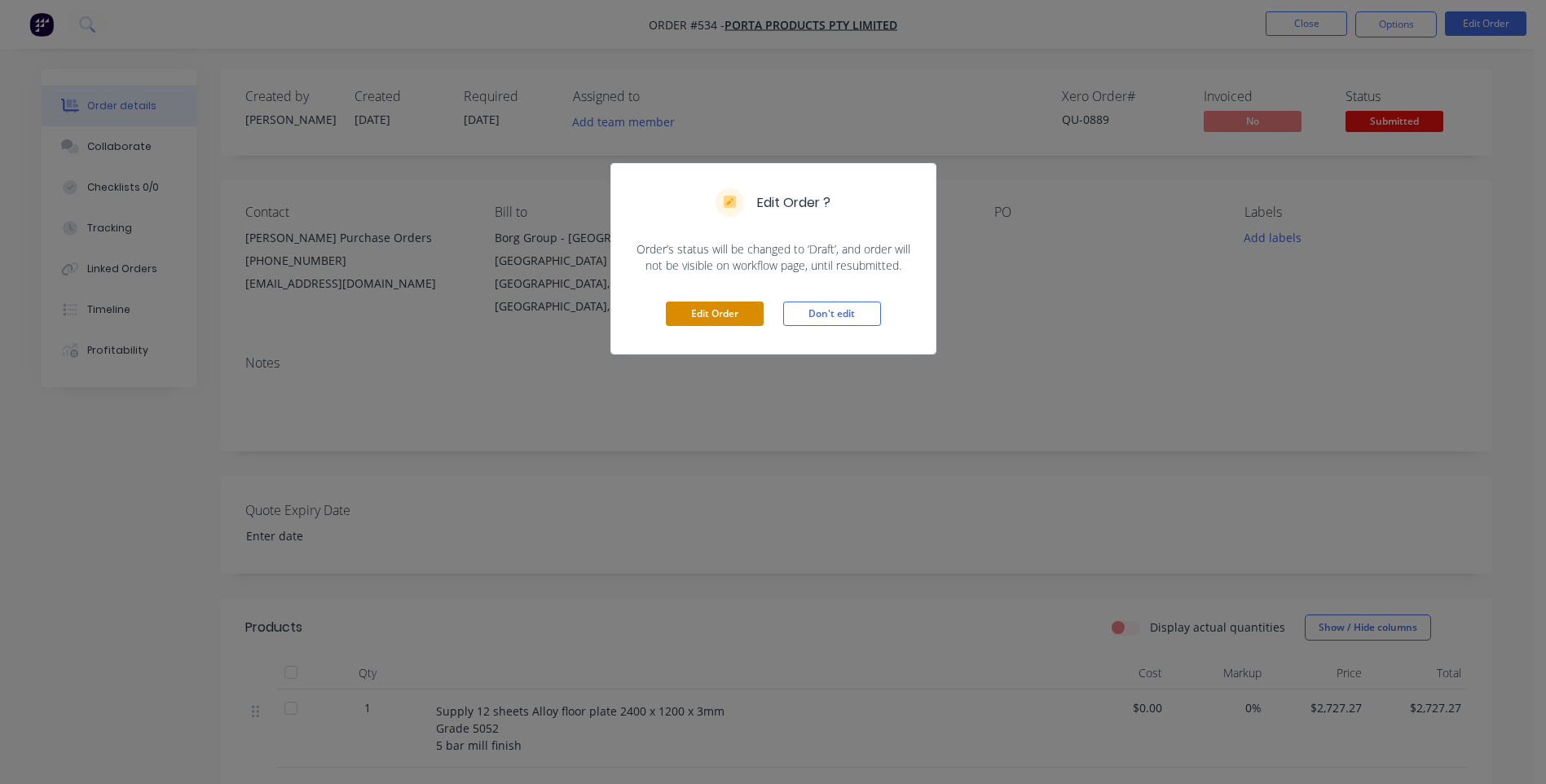
click at [713, 310] on button "Edit Order" at bounding box center [715, 314] width 98 height 25
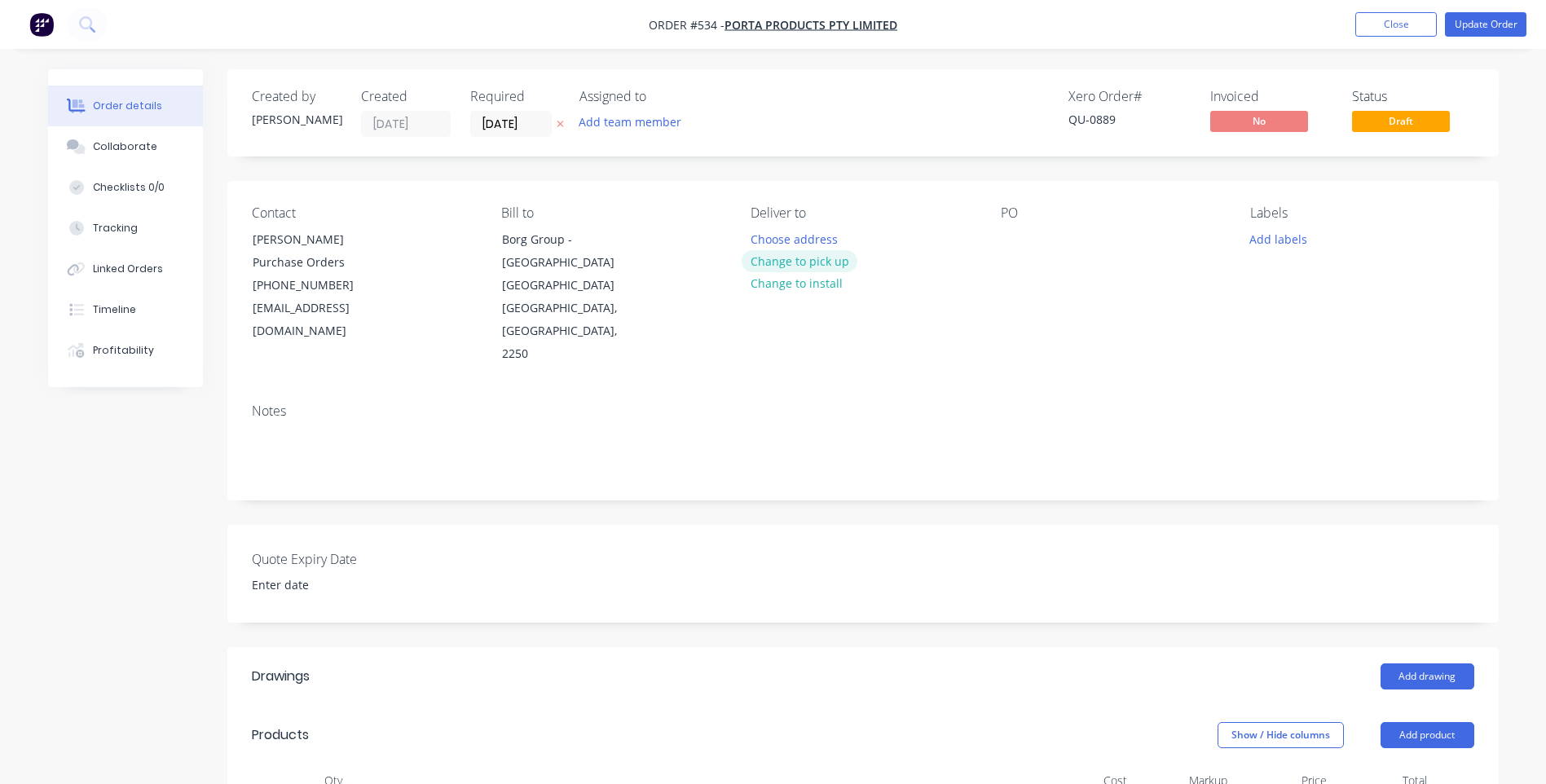
click at [833, 259] on button "Change to pick up" at bounding box center [800, 261] width 116 height 22
click at [1012, 231] on div at bounding box center [1014, 239] width 26 height 24
click at [1098, 390] on div "Notes" at bounding box center [863, 445] width 1271 height 109
click at [1465, 25] on button "Update Order" at bounding box center [1486, 25] width 81 height 25
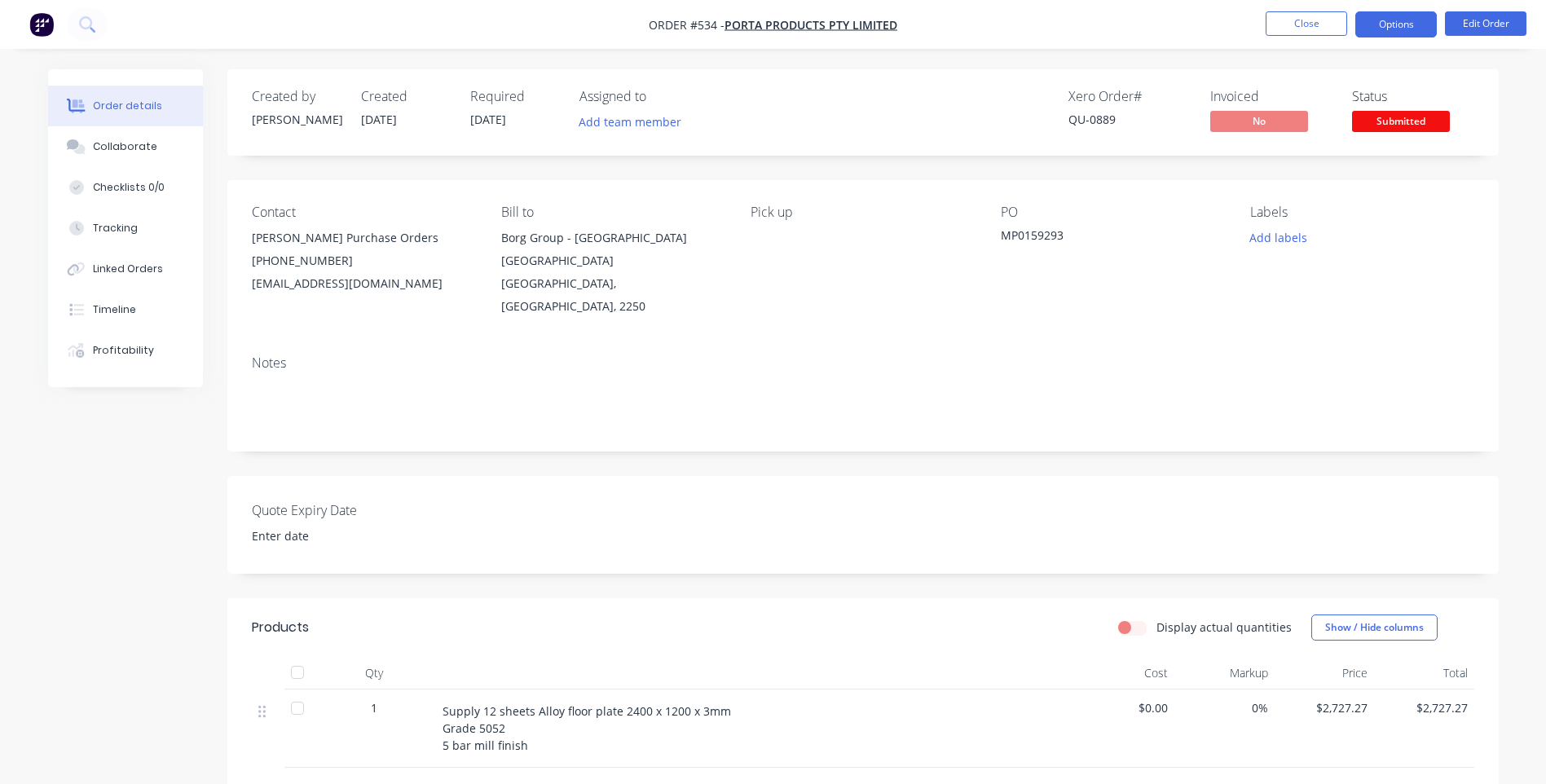
click at [1390, 33] on button "Options" at bounding box center [1396, 24] width 81 height 26
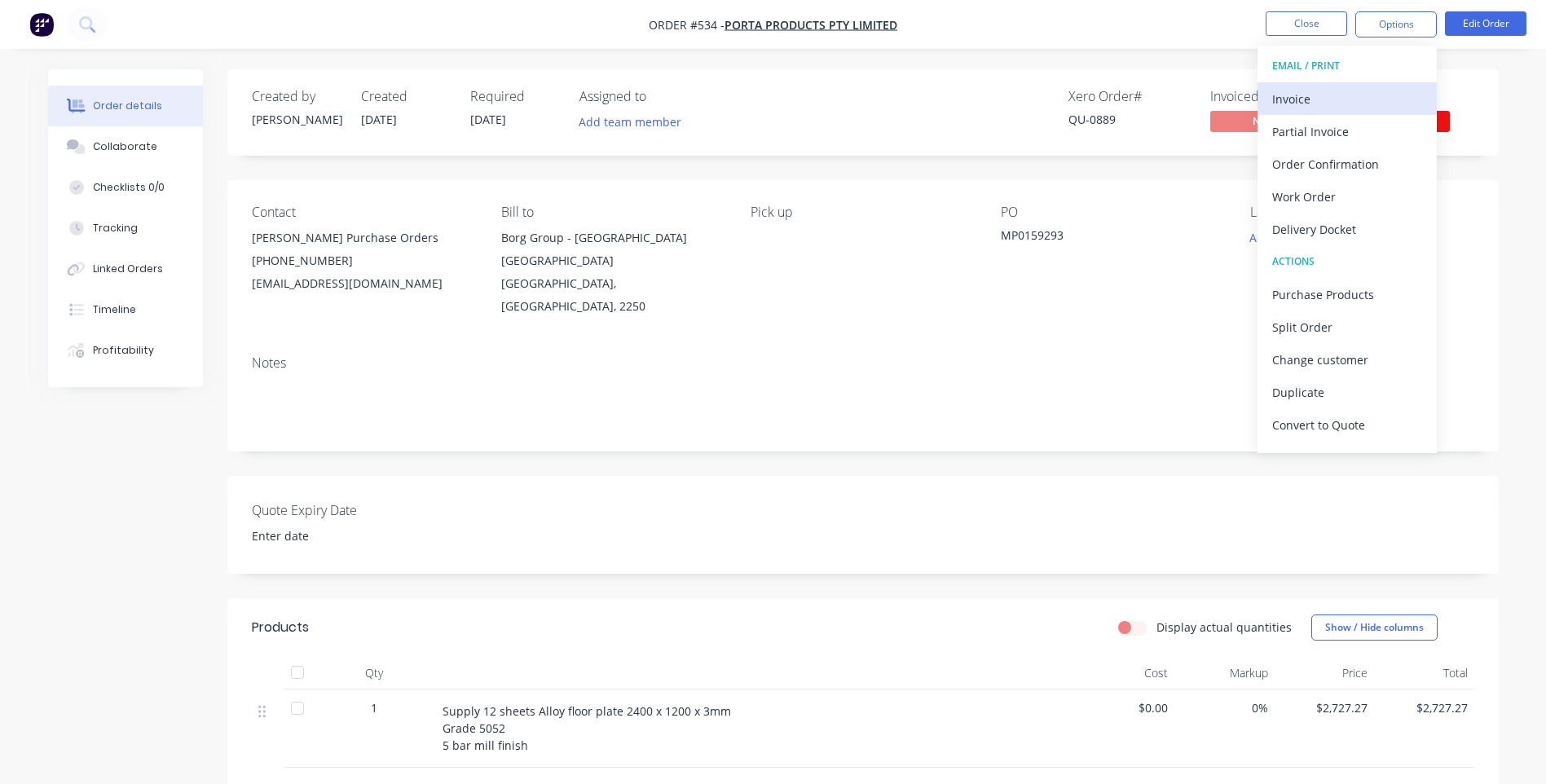
click at [1286, 89] on div "Invoice" at bounding box center [1346, 99] width 150 height 24
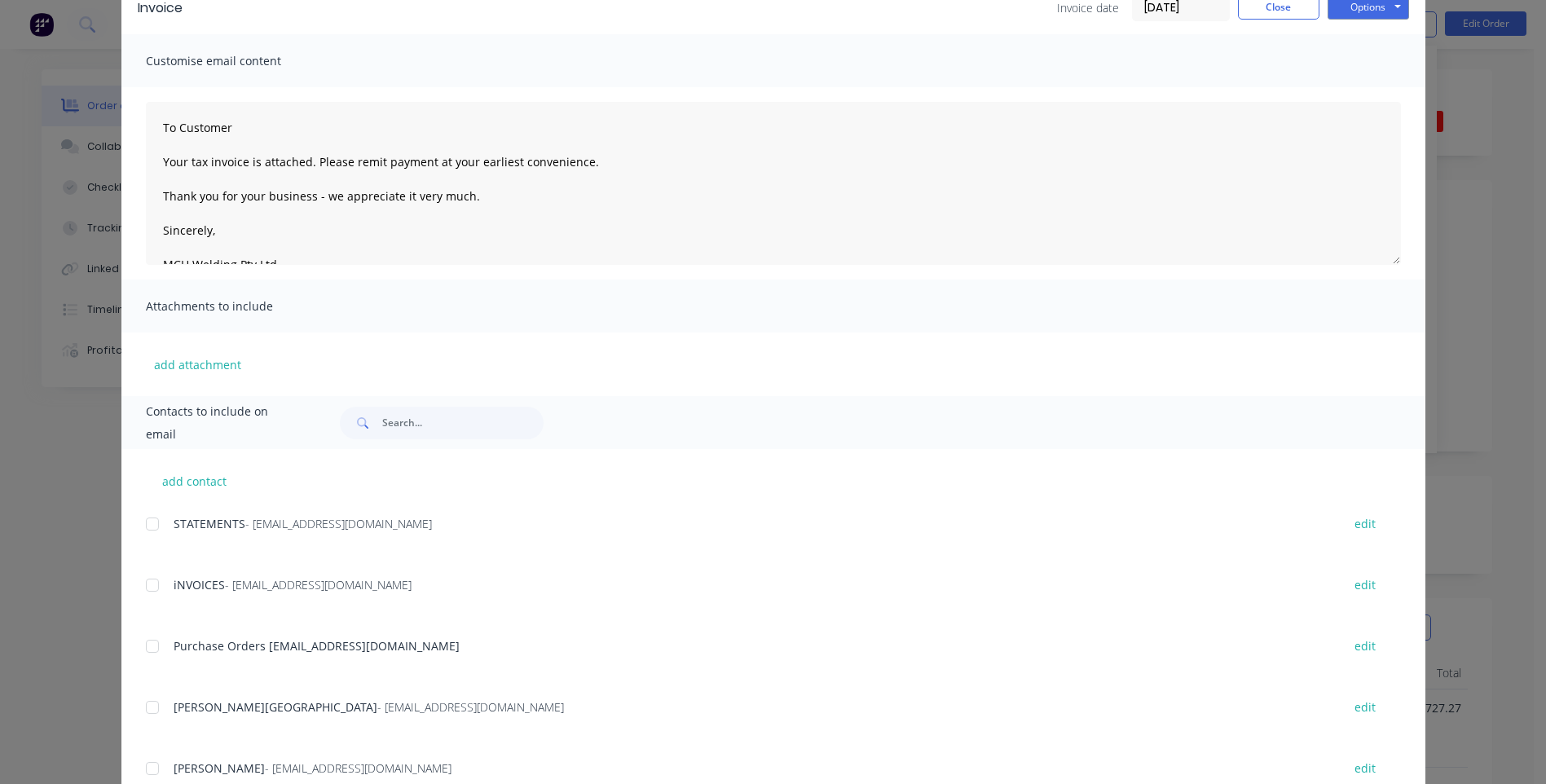
scroll to position [263, 0]
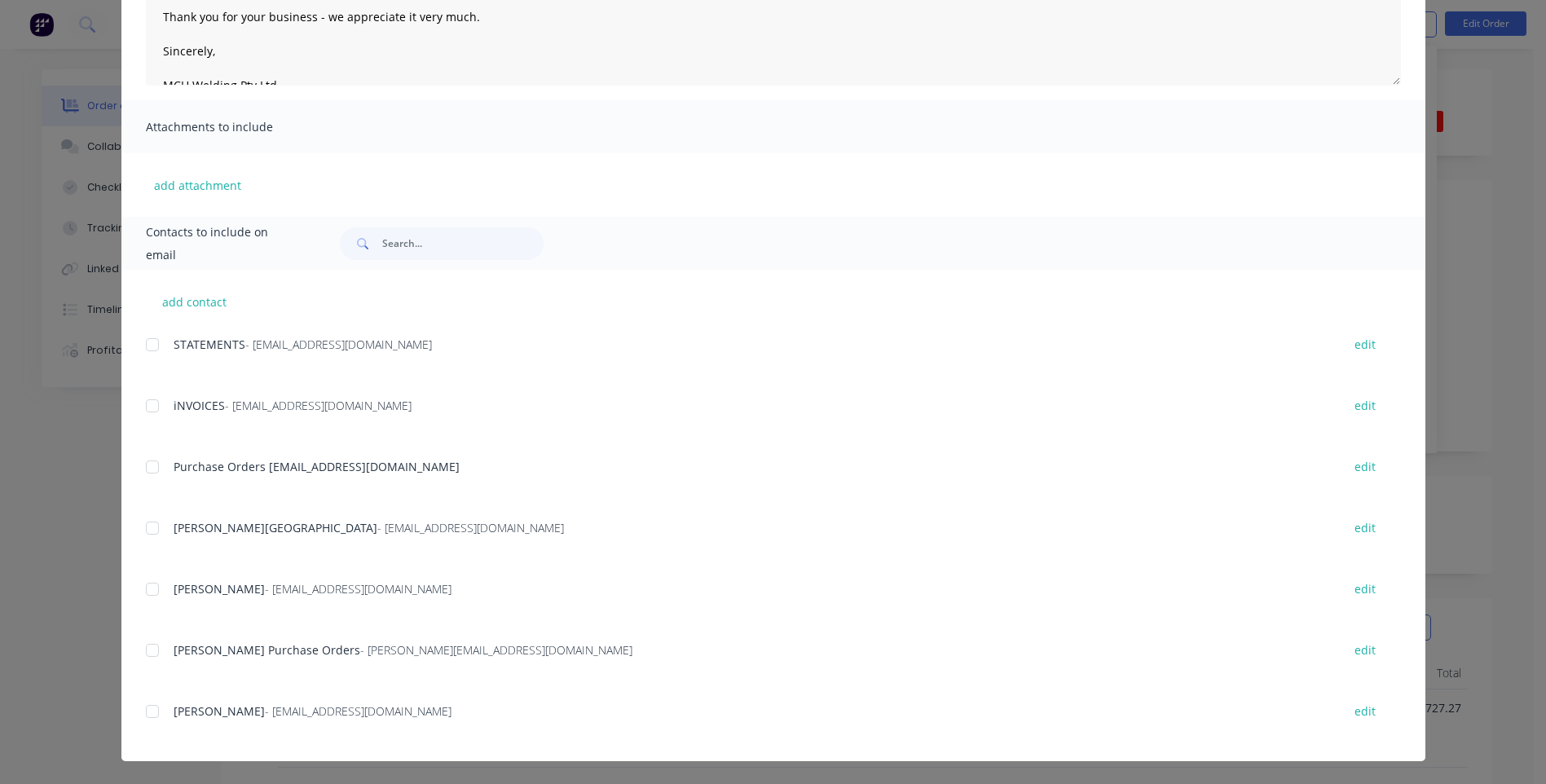
click at [145, 651] on div at bounding box center [152, 650] width 32 height 32
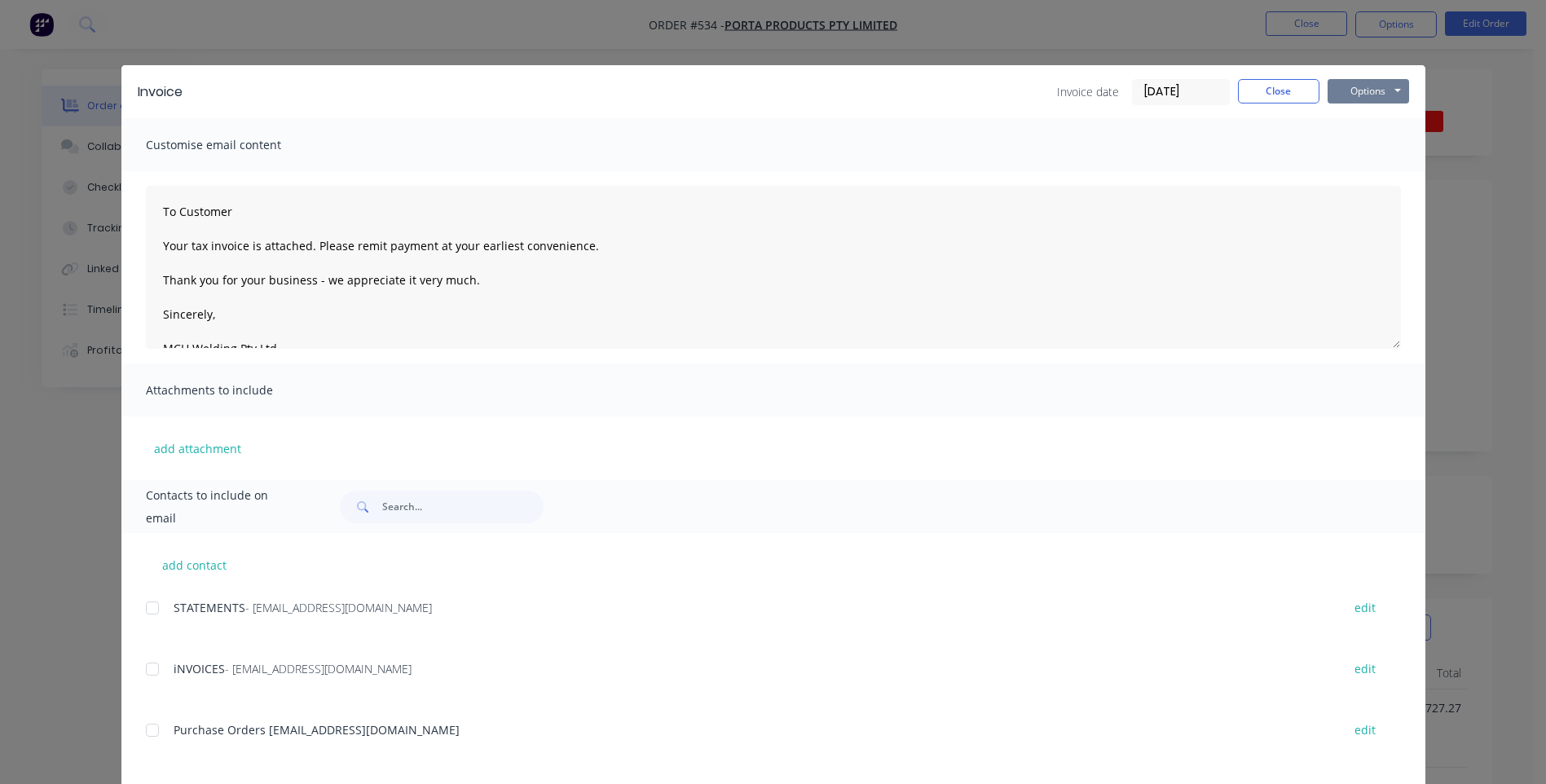
click at [1370, 99] on button "Options" at bounding box center [1368, 91] width 81 height 25
click at [1337, 170] on button "Email" at bounding box center [1380, 174] width 104 height 26
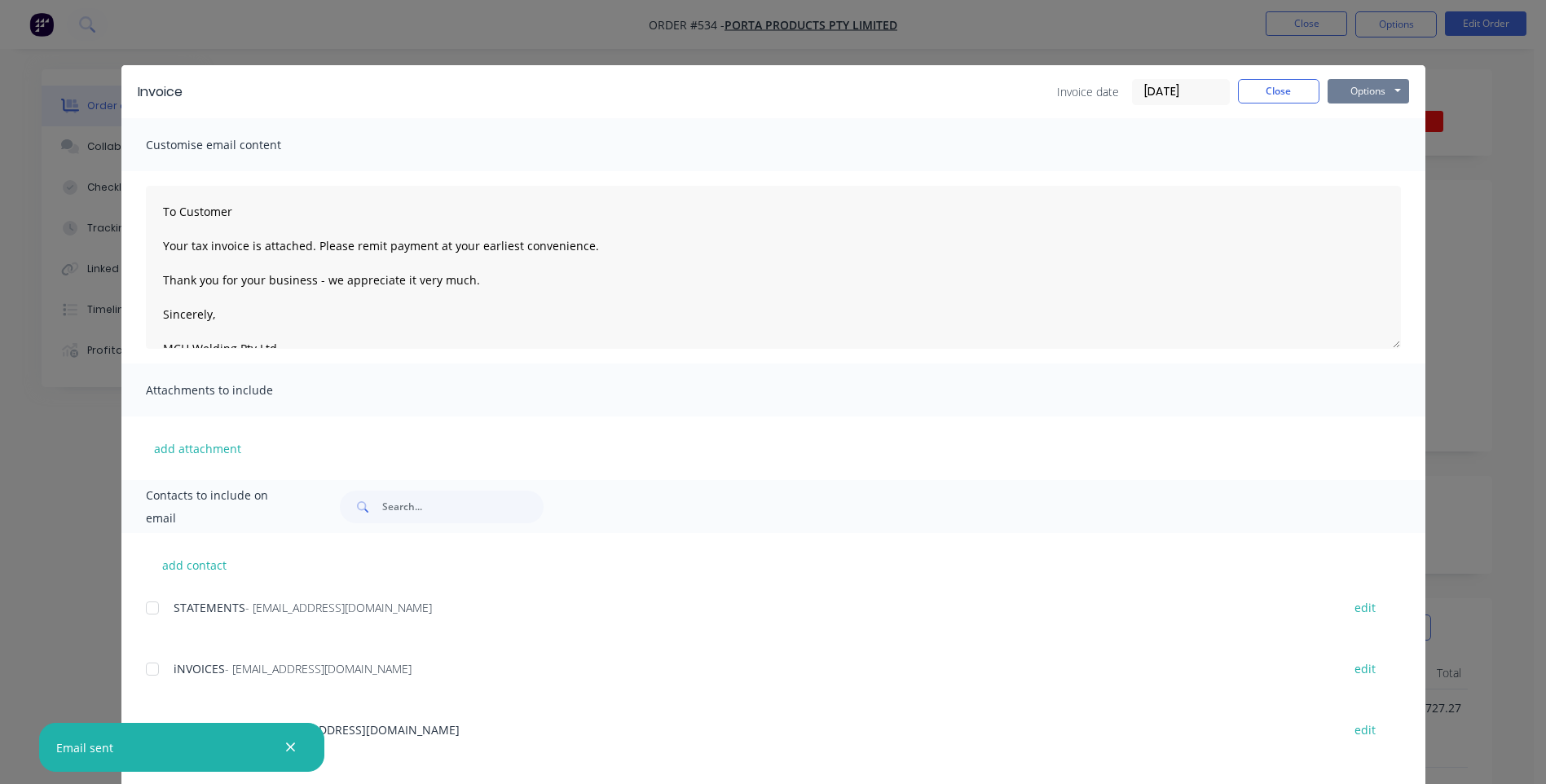
click at [1354, 86] on button "Options" at bounding box center [1368, 91] width 81 height 25
click at [1261, 86] on button "Close" at bounding box center [1279, 91] width 81 height 25
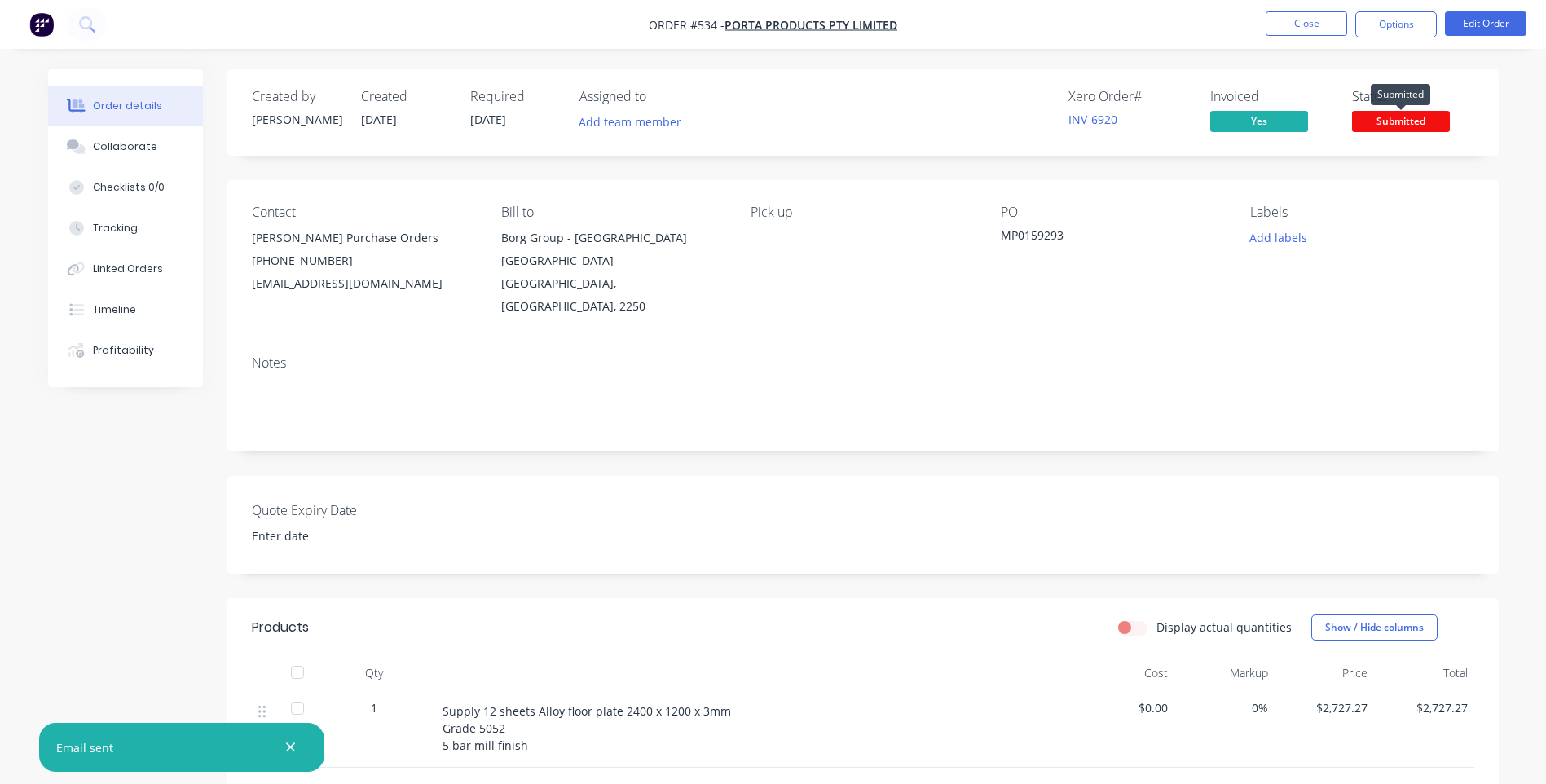
click at [1380, 114] on span "Submitted" at bounding box center [1401, 121] width 98 height 21
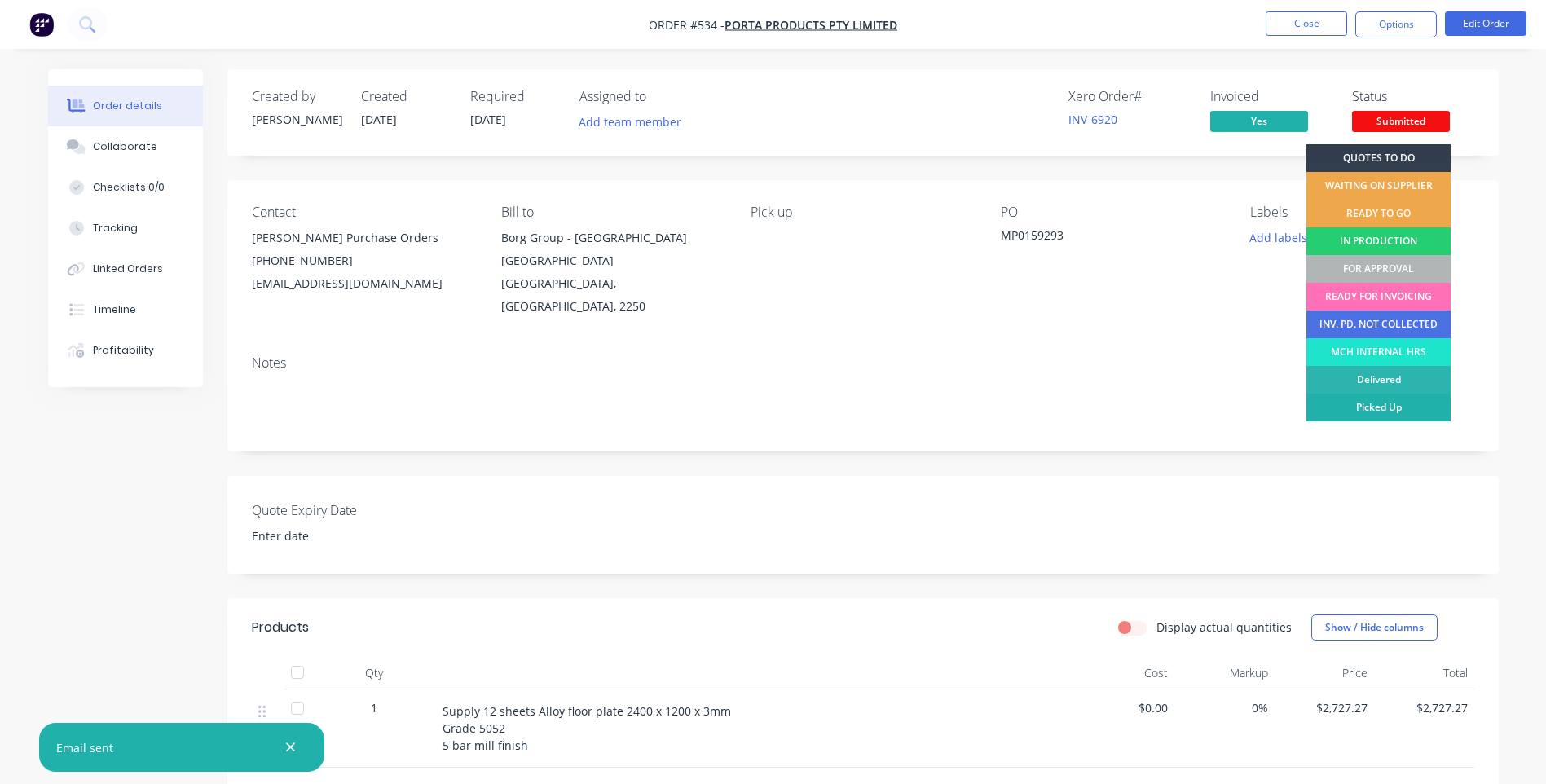
click at [1344, 402] on div "Picked Up" at bounding box center [1379, 406] width 144 height 27
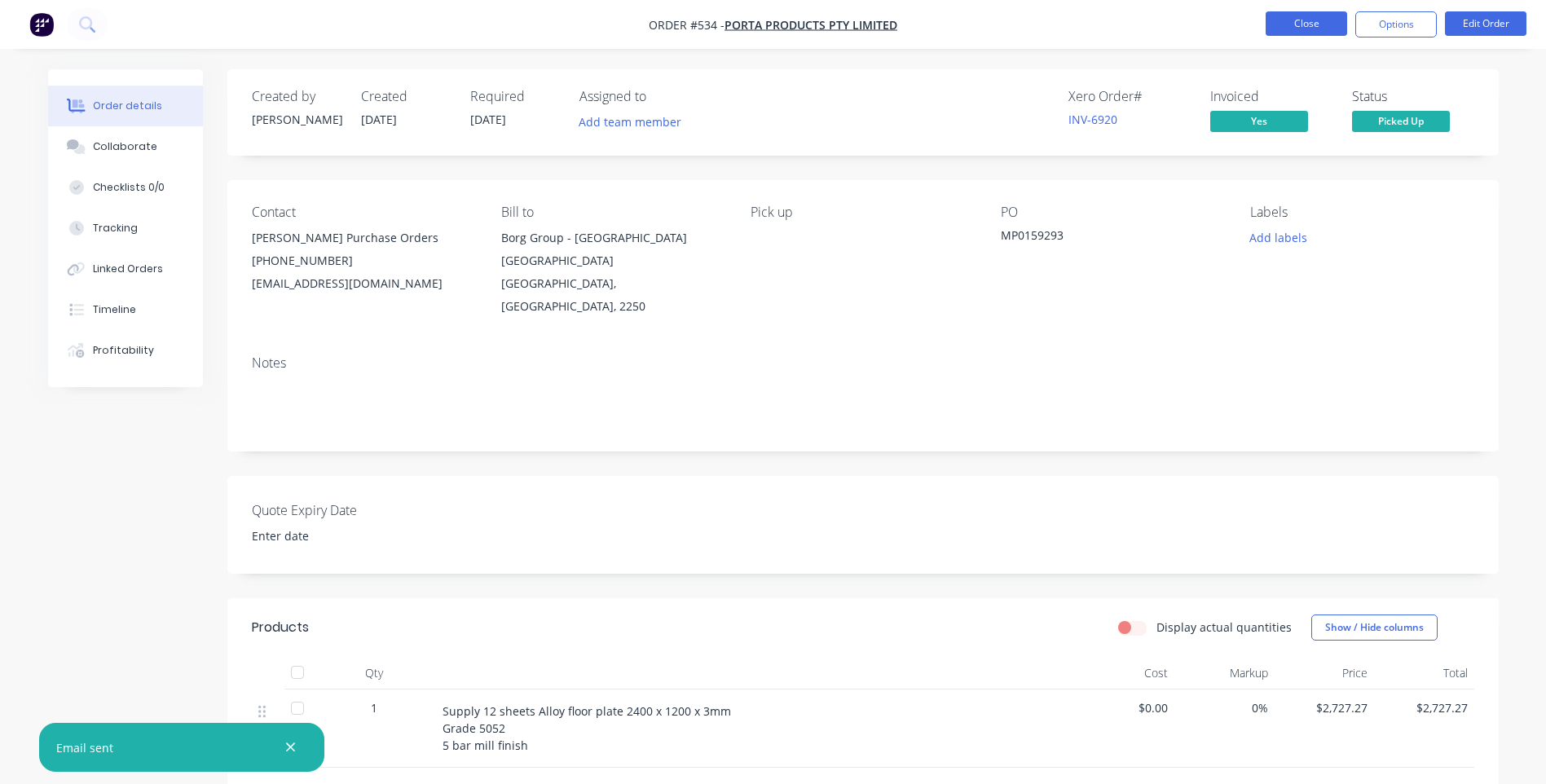
click at [1287, 21] on button "Close" at bounding box center [1307, 24] width 81 height 25
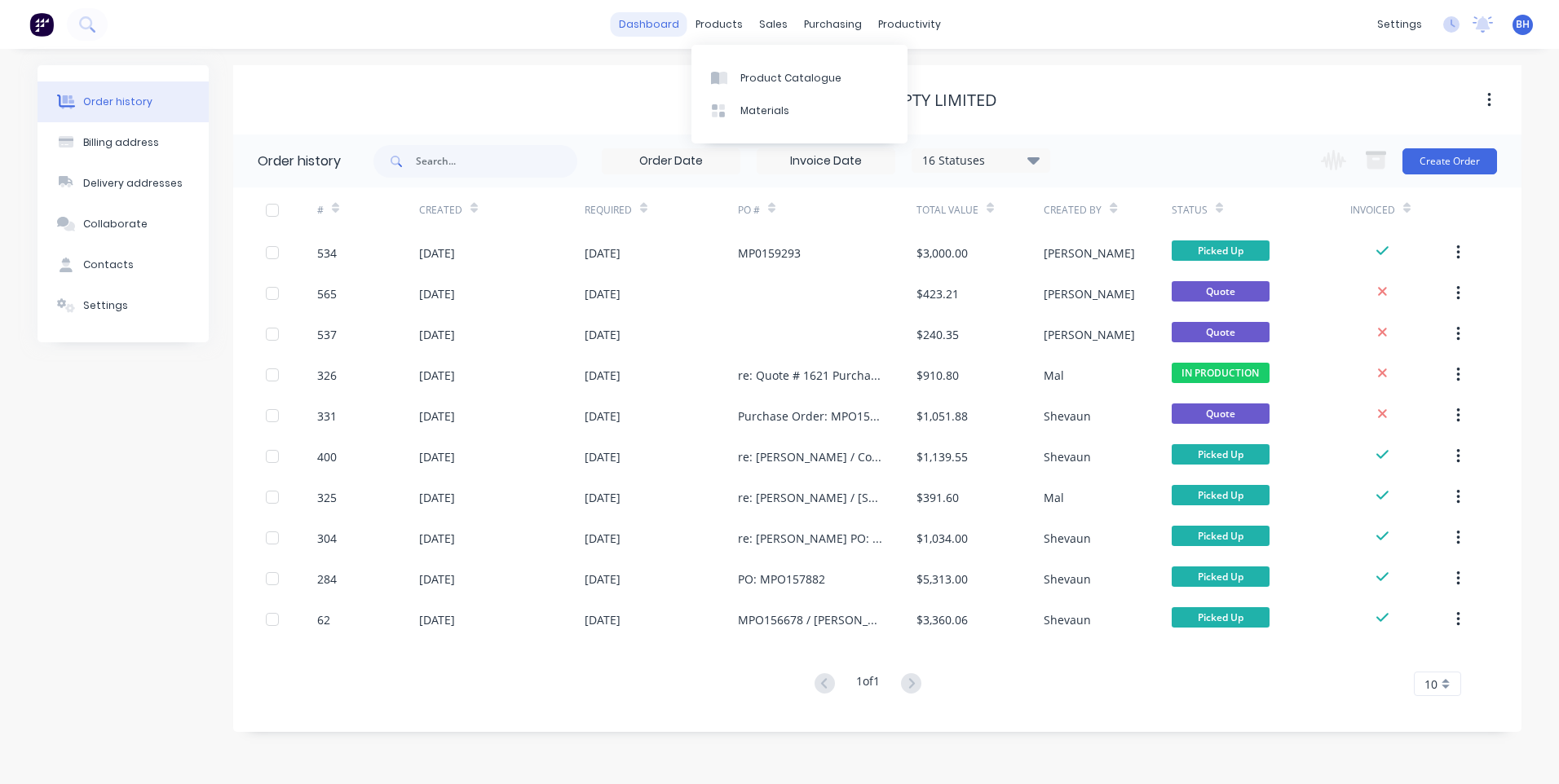
click at [654, 23] on link "dashboard" at bounding box center [649, 25] width 77 height 25
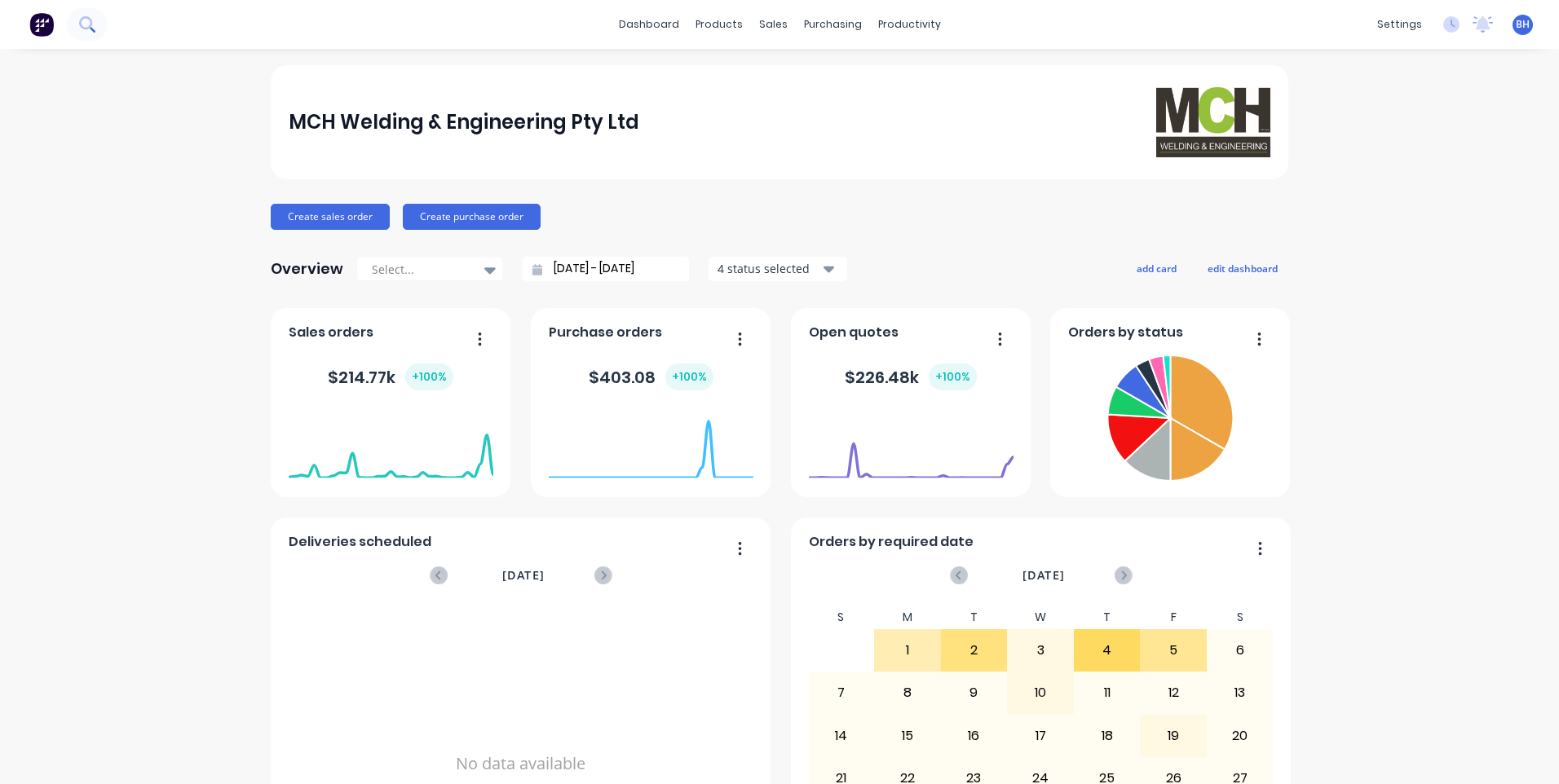
click at [80, 18] on icon at bounding box center [86, 24] width 16 height 16
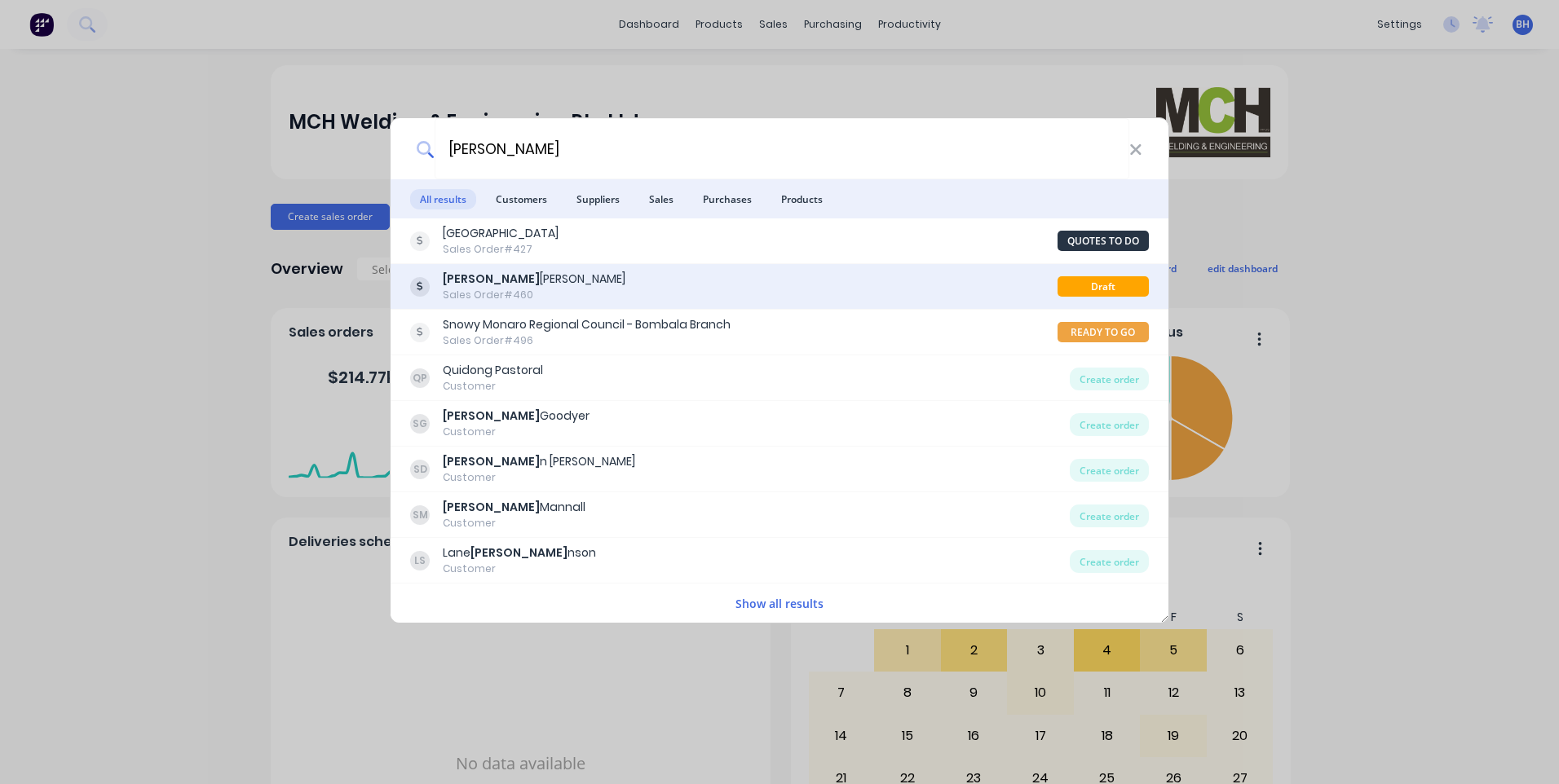
type input "[PERSON_NAME]"
click at [614, 274] on div "[PERSON_NAME] Sales Order #460" at bounding box center [733, 286] width 647 height 31
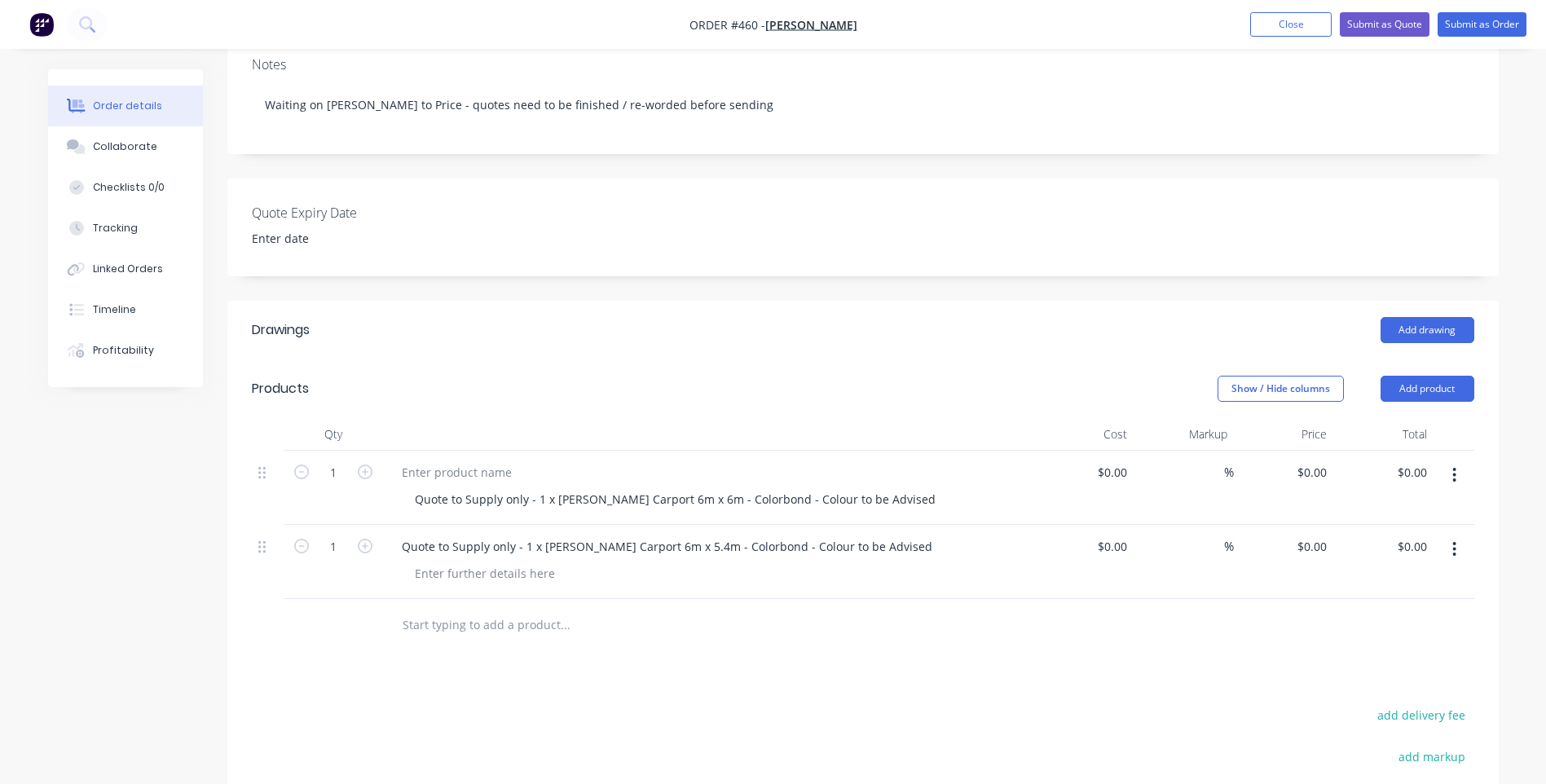
scroll to position [326, 0]
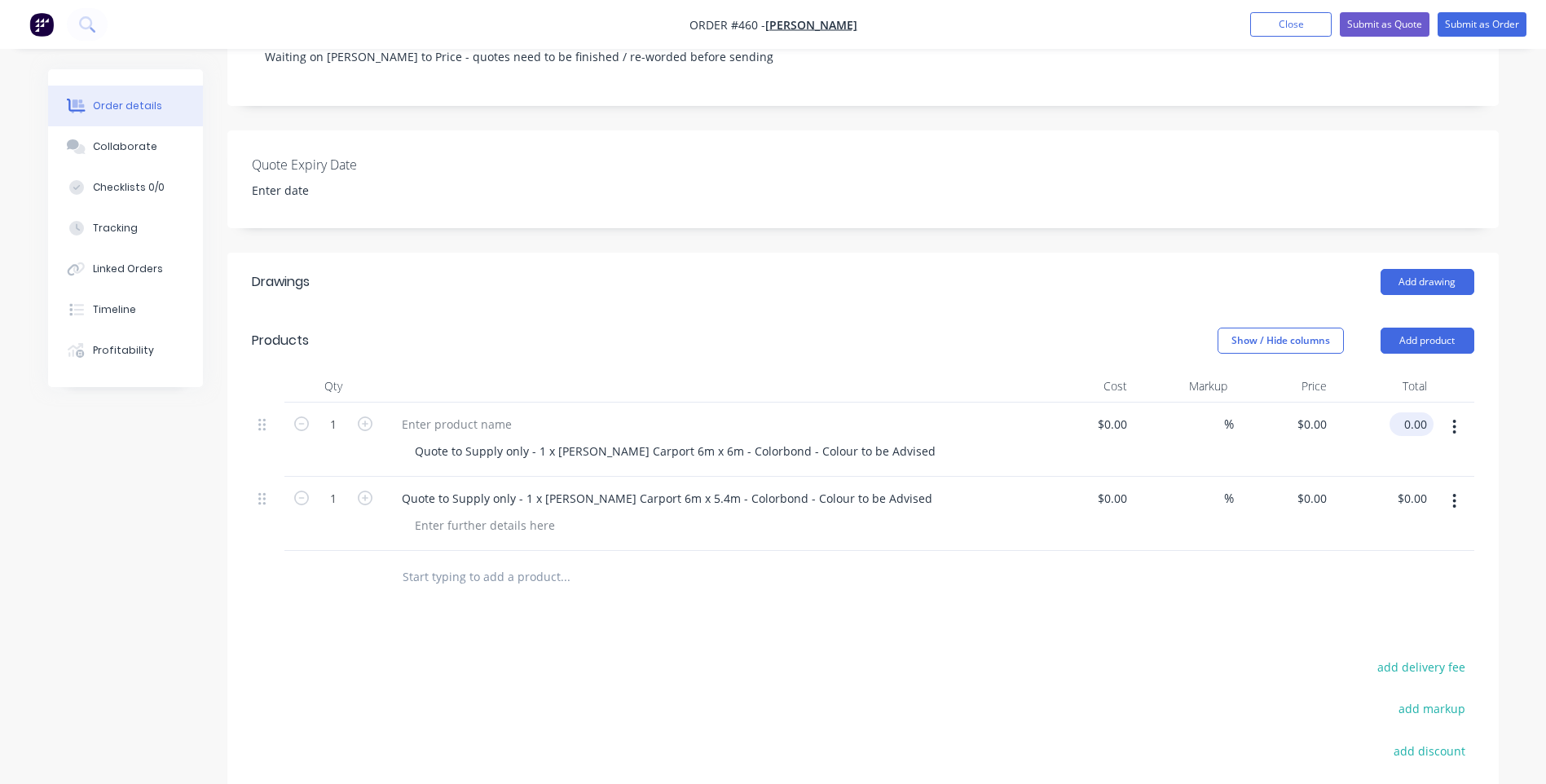
click at [1425, 412] on input "0.00" at bounding box center [1414, 424] width 37 height 24
type input "$0.00"
click at [1299, 18] on button "Close" at bounding box center [1291, 25] width 81 height 25
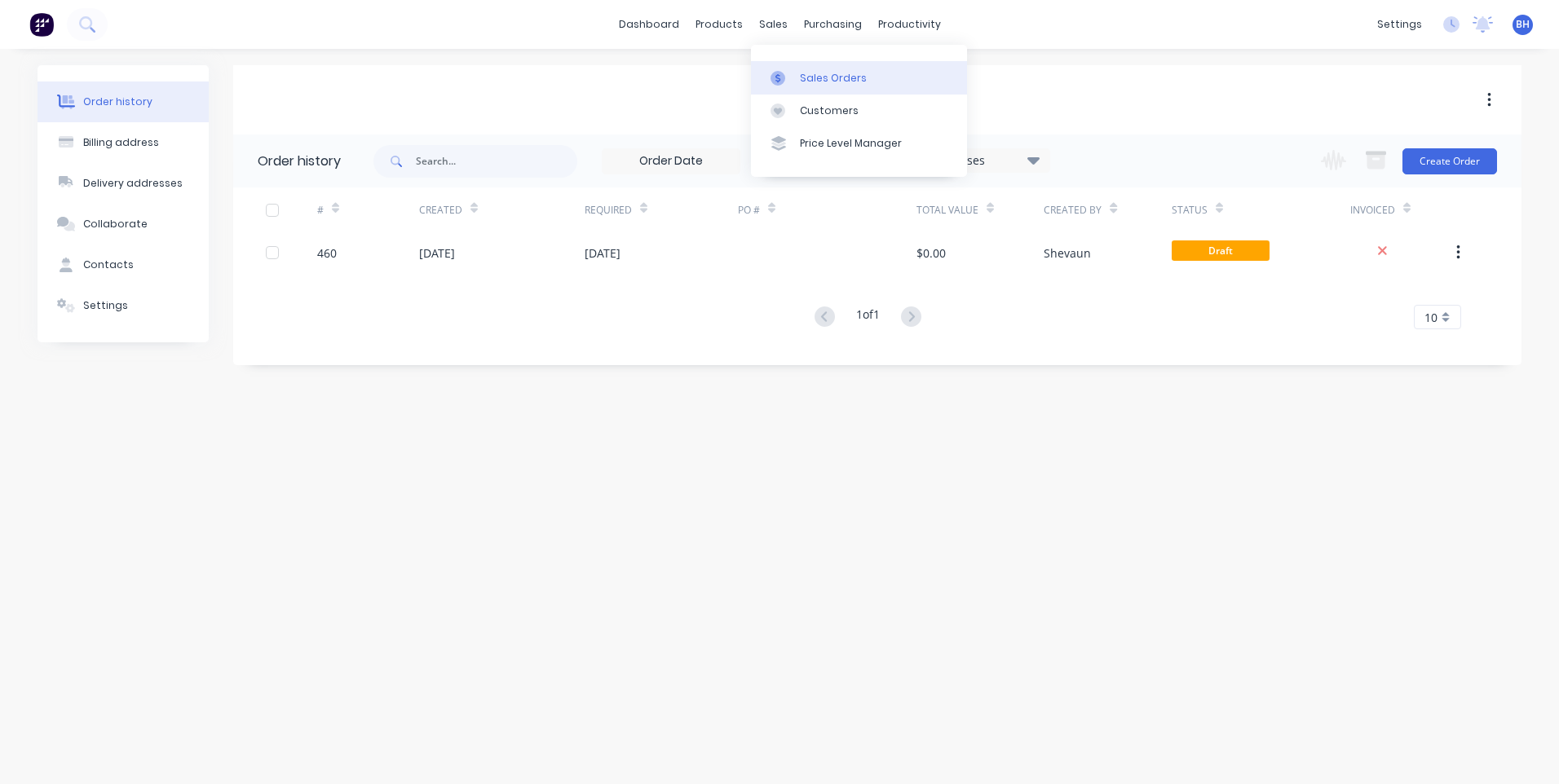
click at [808, 76] on div "Sales Orders" at bounding box center [833, 79] width 67 height 15
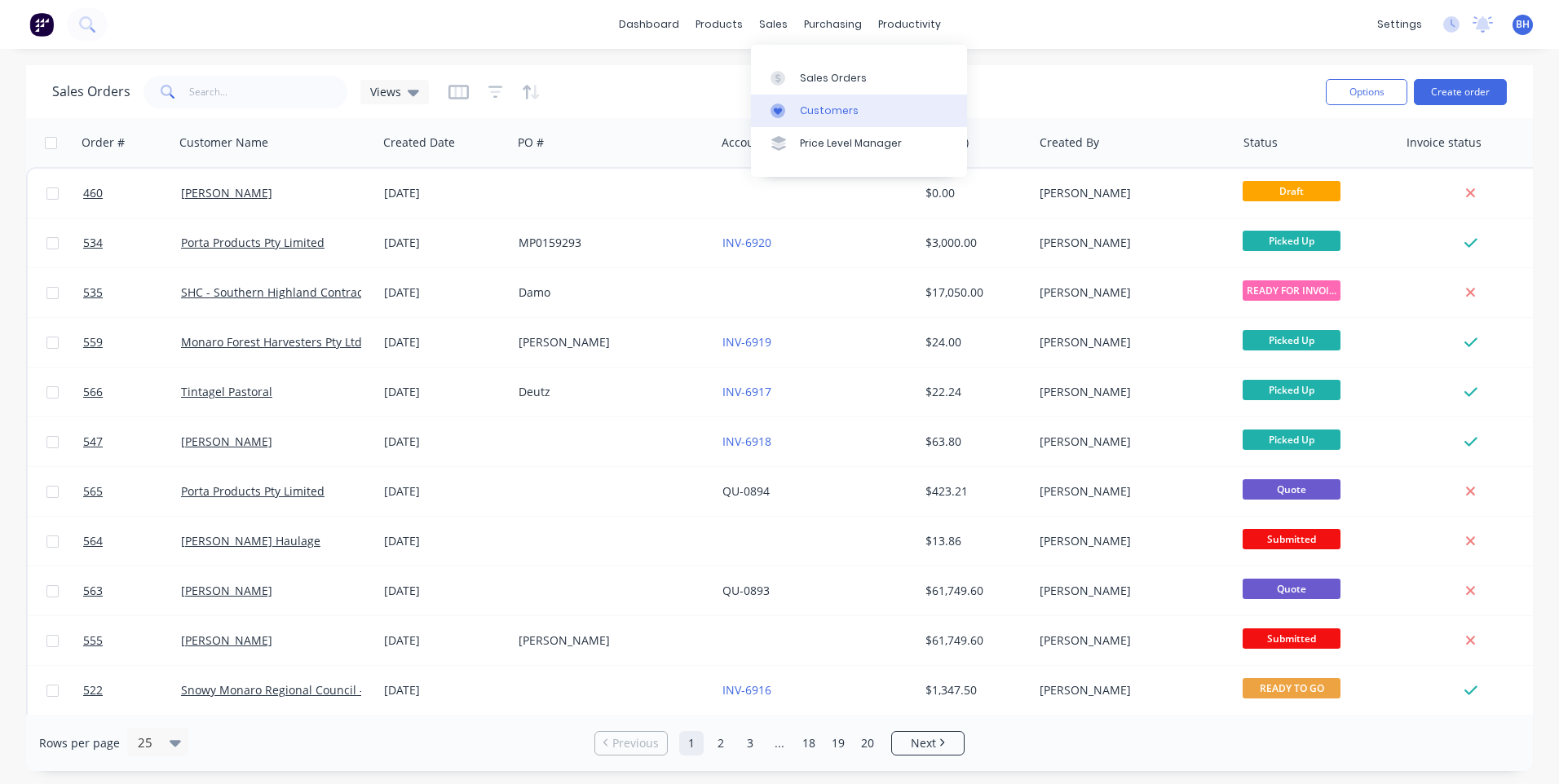
click at [817, 108] on div "Customers" at bounding box center [829, 111] width 59 height 15
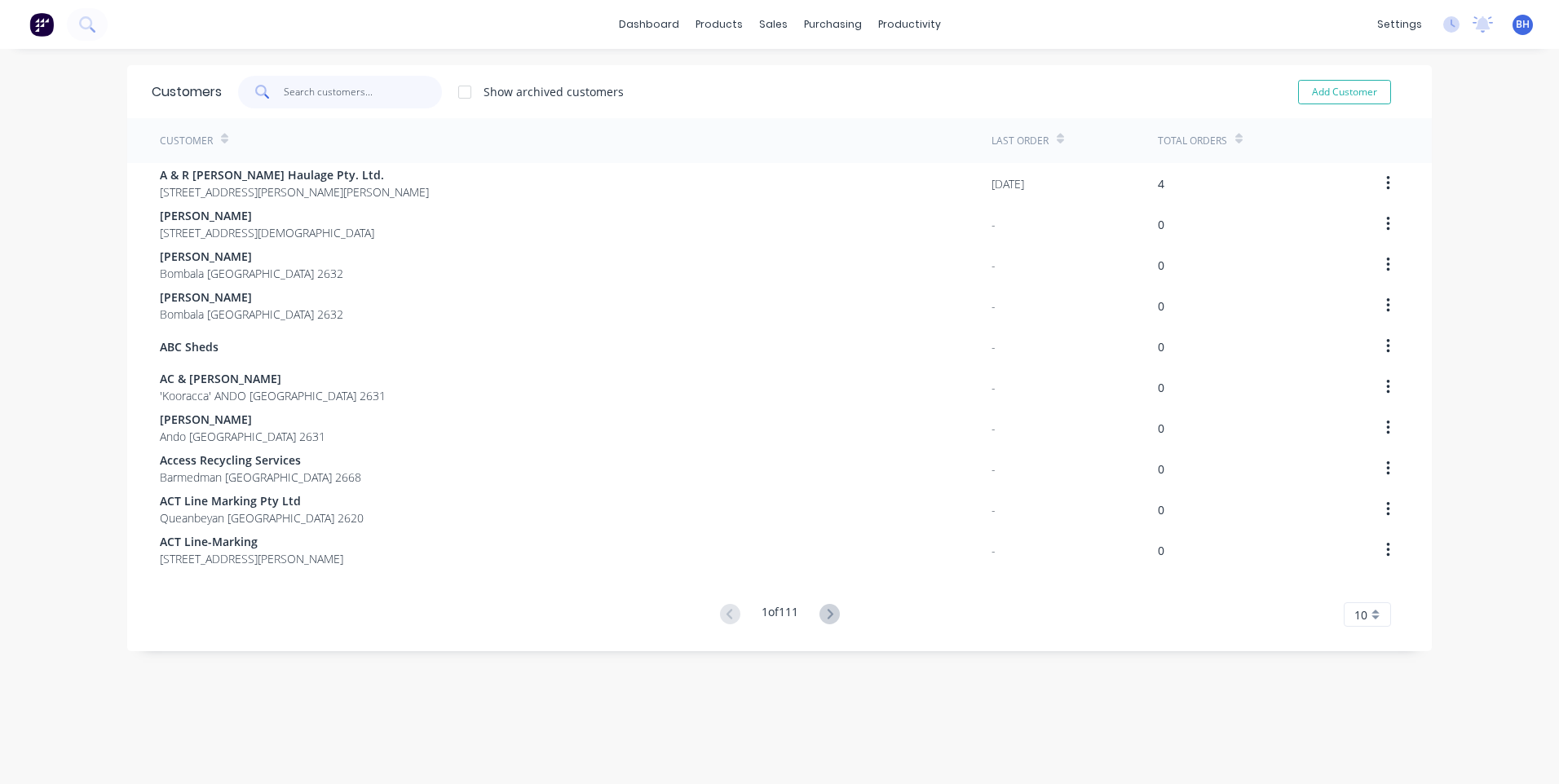
click at [338, 89] on input "text" at bounding box center [364, 92] width 159 height 32
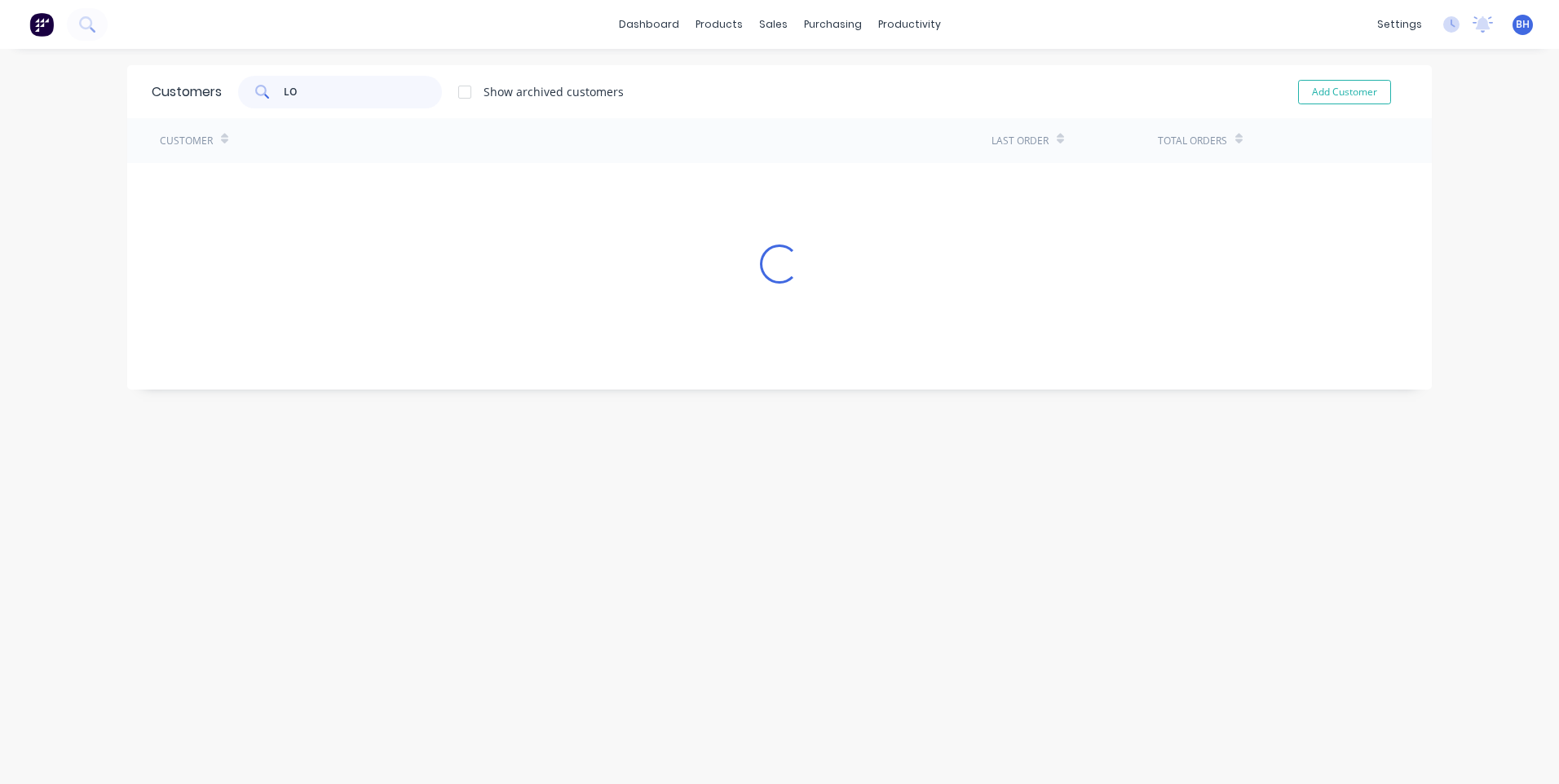
type input "L"
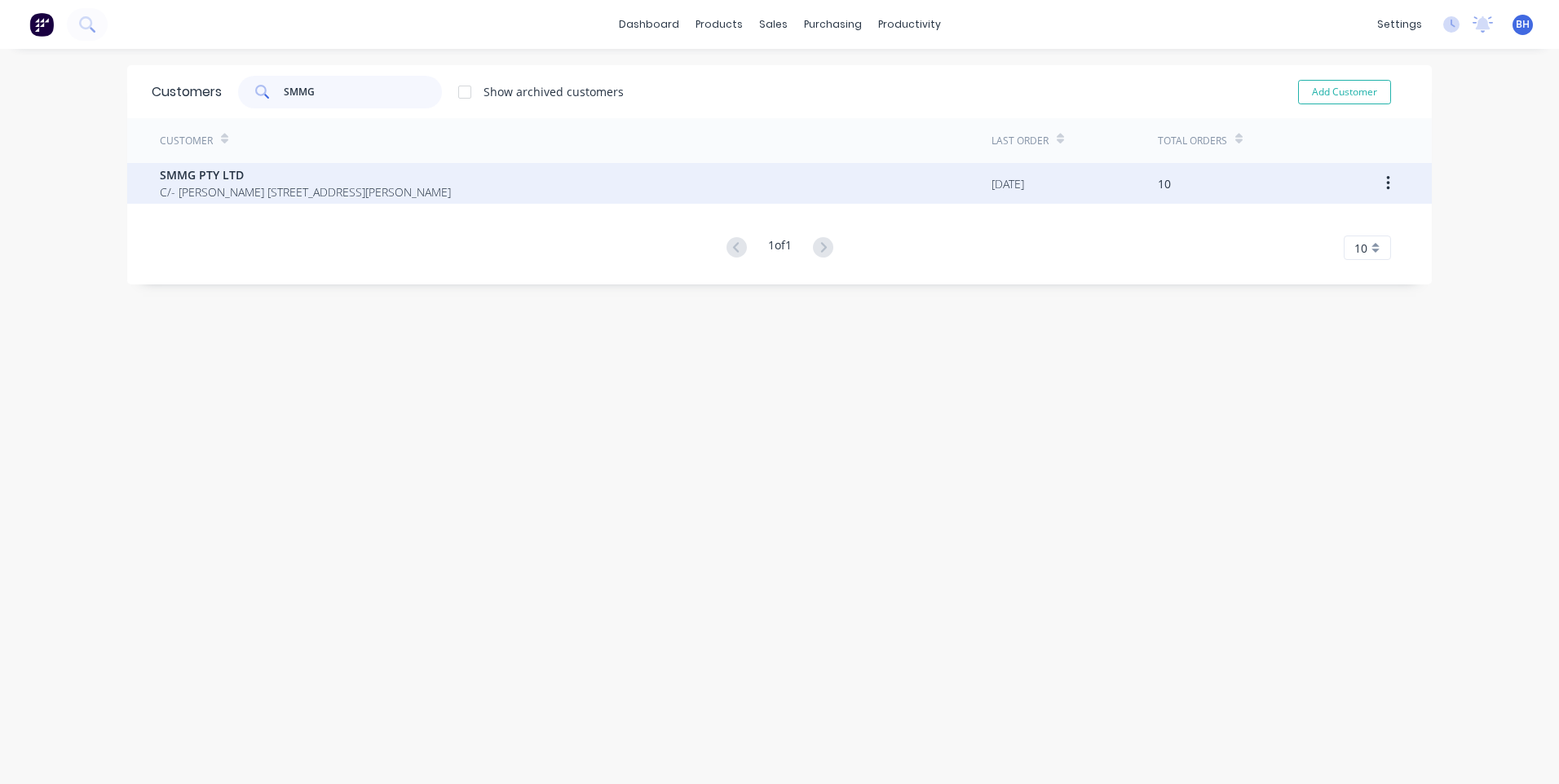
type input "SMMG"
click at [310, 179] on span "SMMG PTY LTD" at bounding box center [305, 175] width 291 height 17
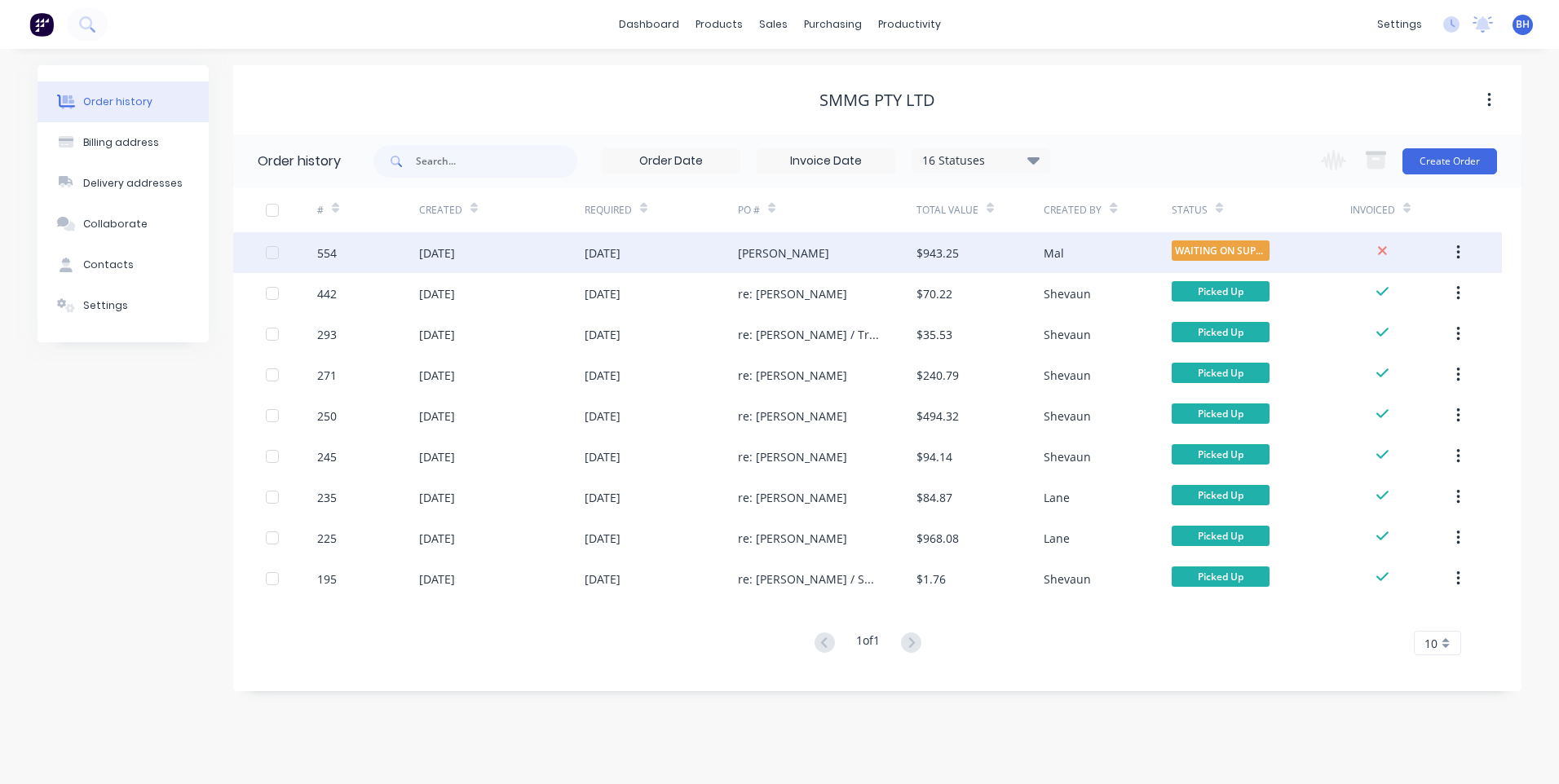
click at [818, 243] on div "[PERSON_NAME]" at bounding box center [828, 253] width 179 height 41
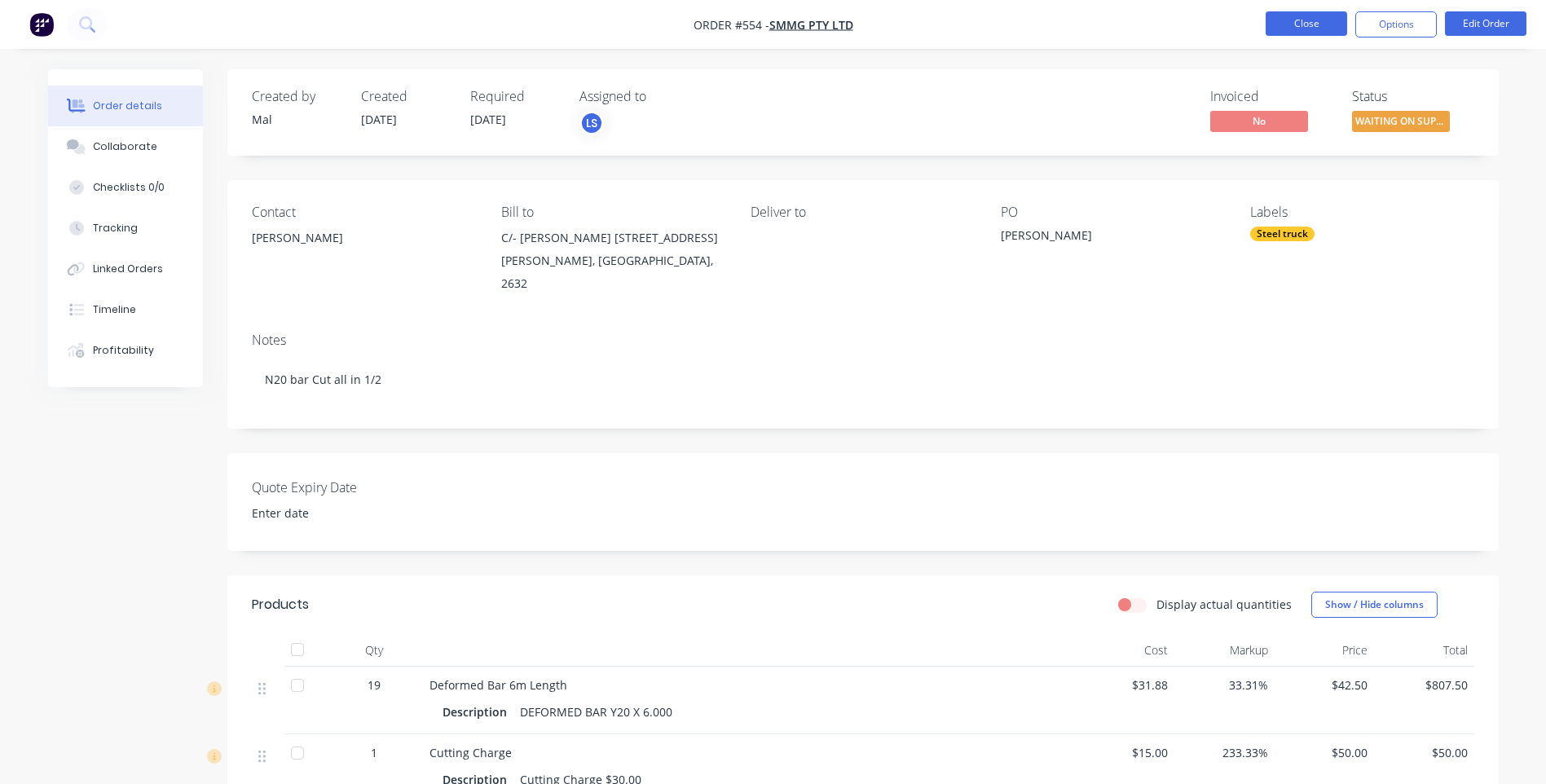
click at [1293, 23] on button "Close" at bounding box center [1307, 24] width 81 height 25
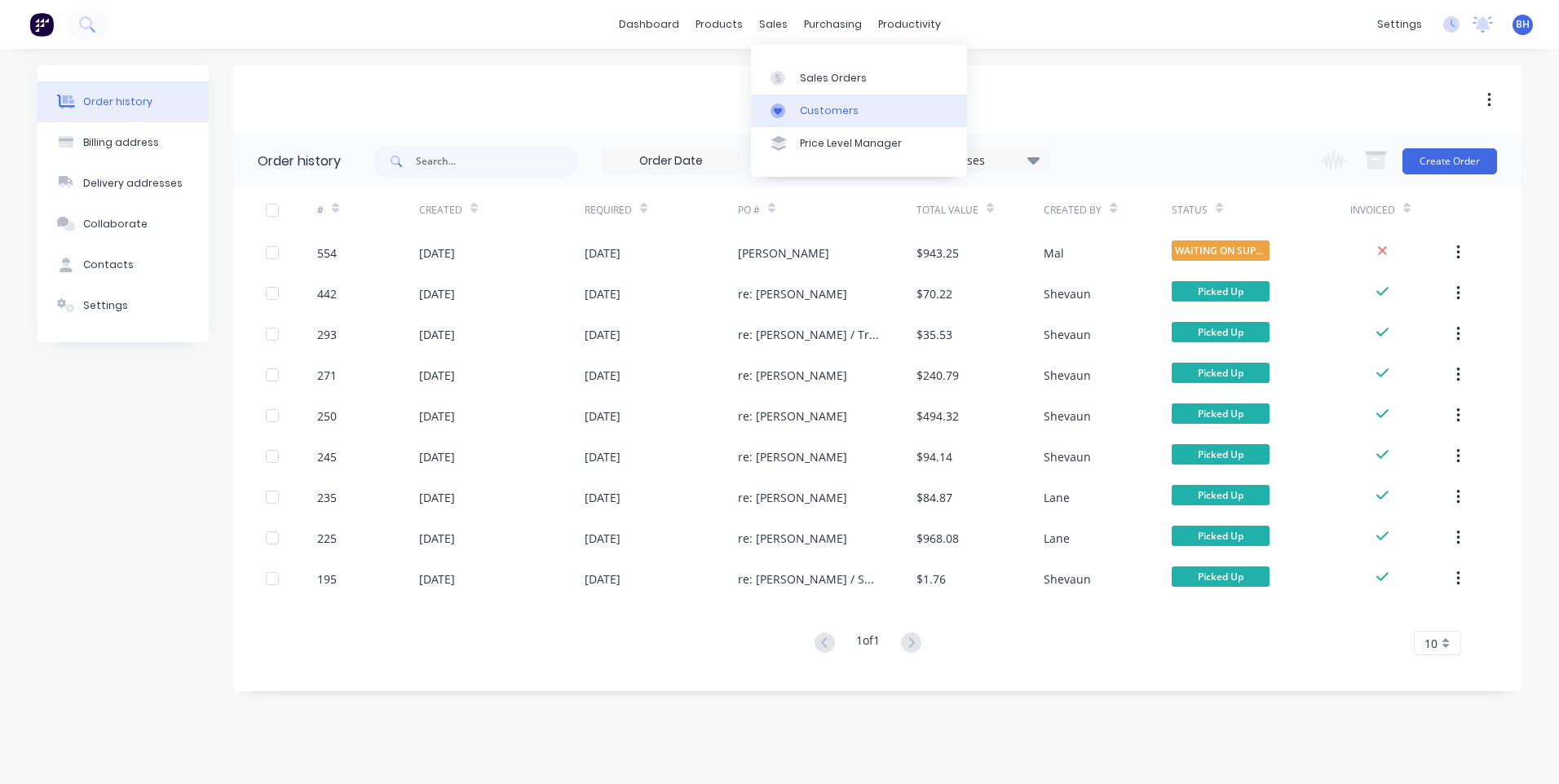
click at [813, 106] on div "Customers" at bounding box center [829, 111] width 59 height 15
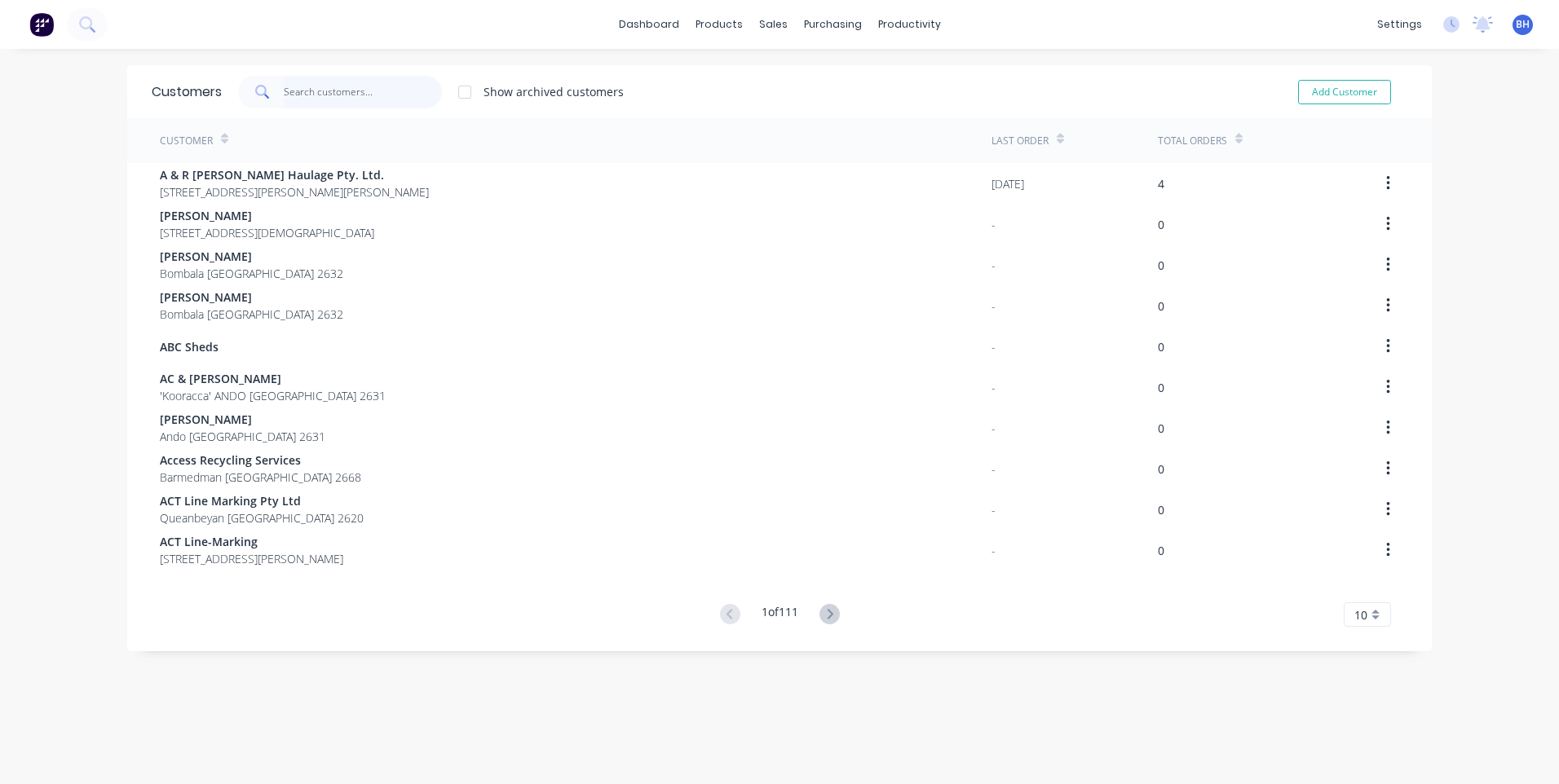
click at [307, 94] on input "text" at bounding box center [364, 92] width 159 height 32
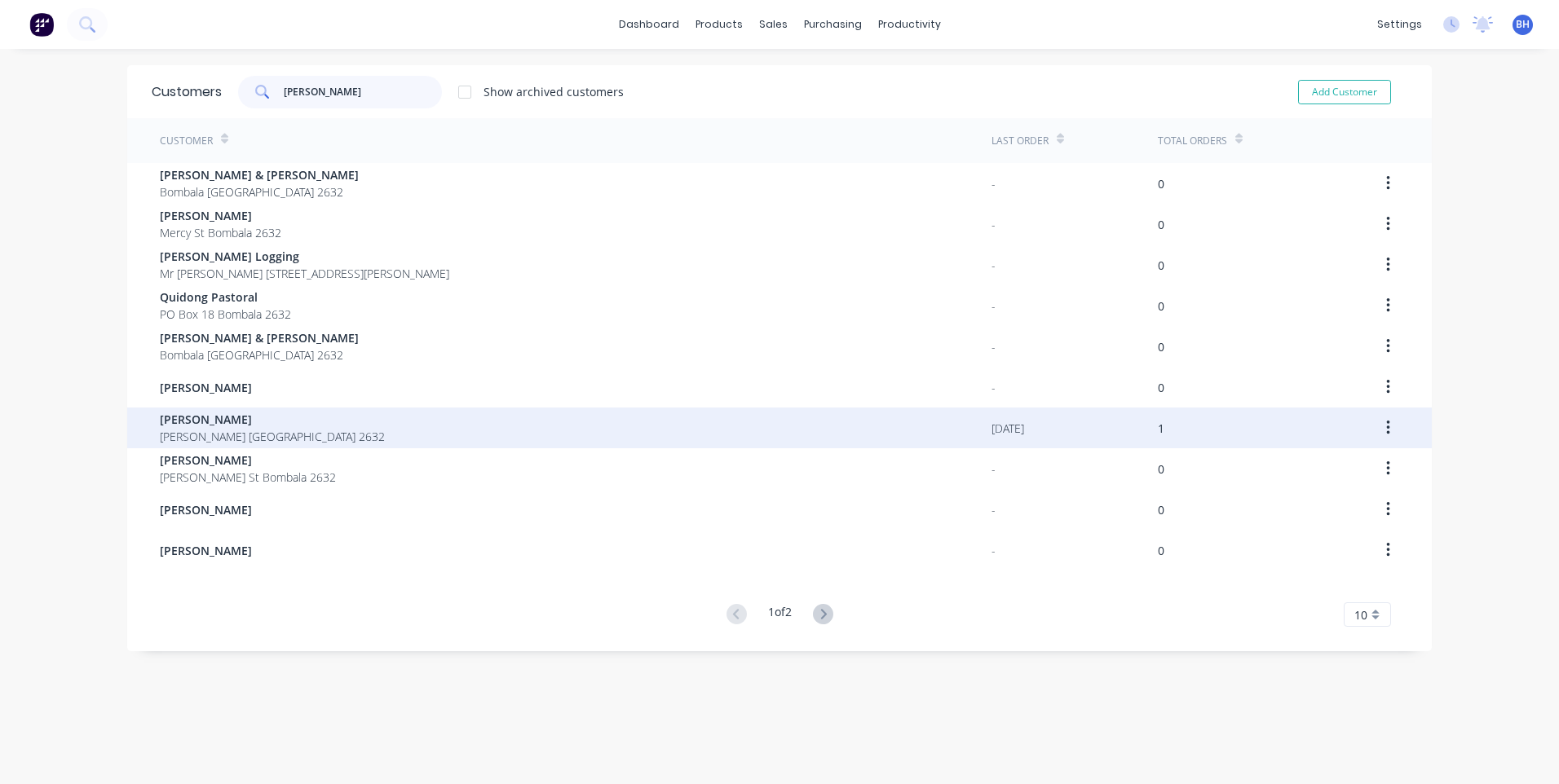
type input "[PERSON_NAME]"
click at [331, 429] on div "[PERSON_NAME] [GEOGRAPHIC_DATA] 2632" at bounding box center [576, 427] width 832 height 41
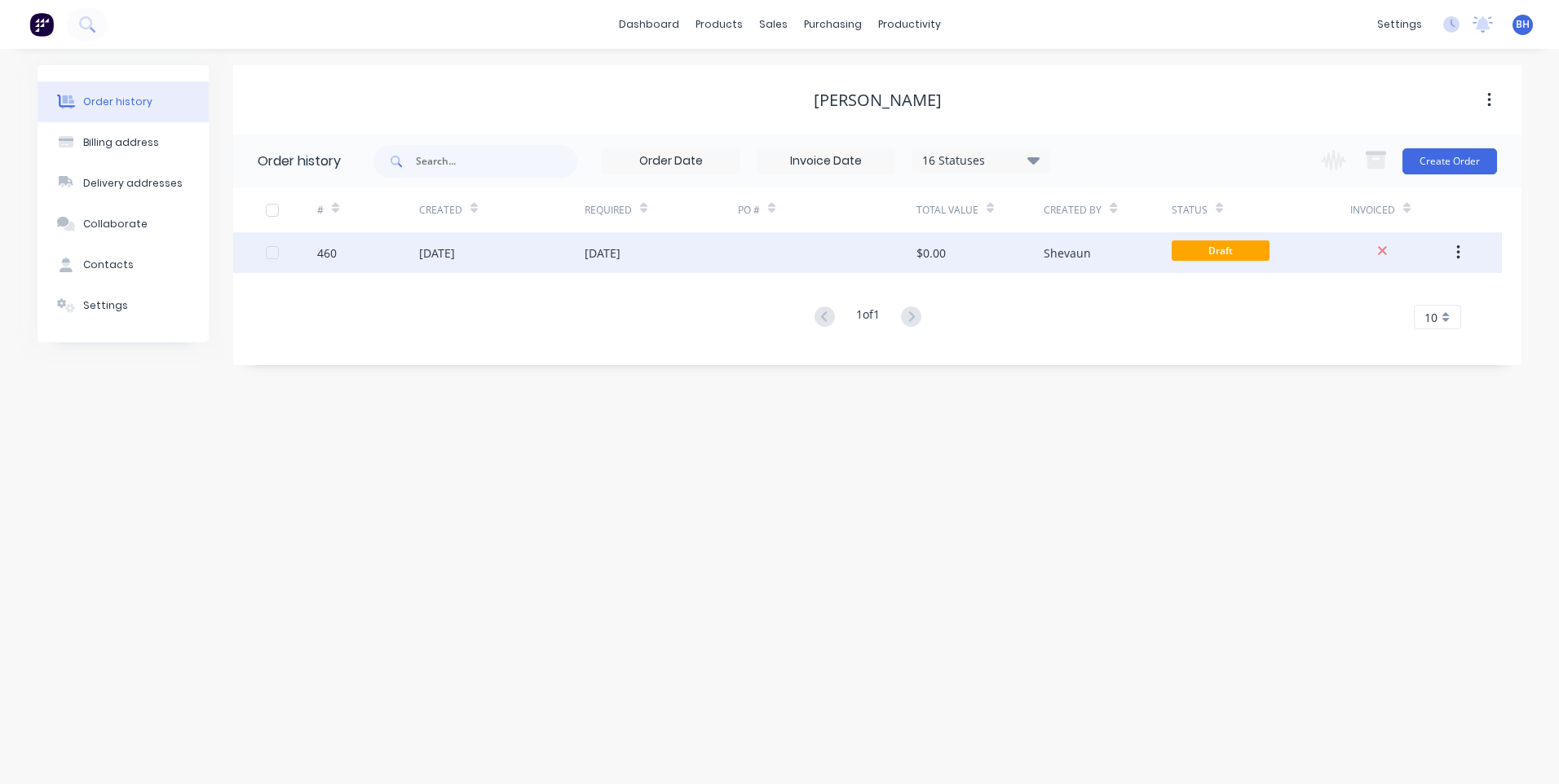
click at [1138, 249] on div "Shevaun" at bounding box center [1108, 253] width 128 height 41
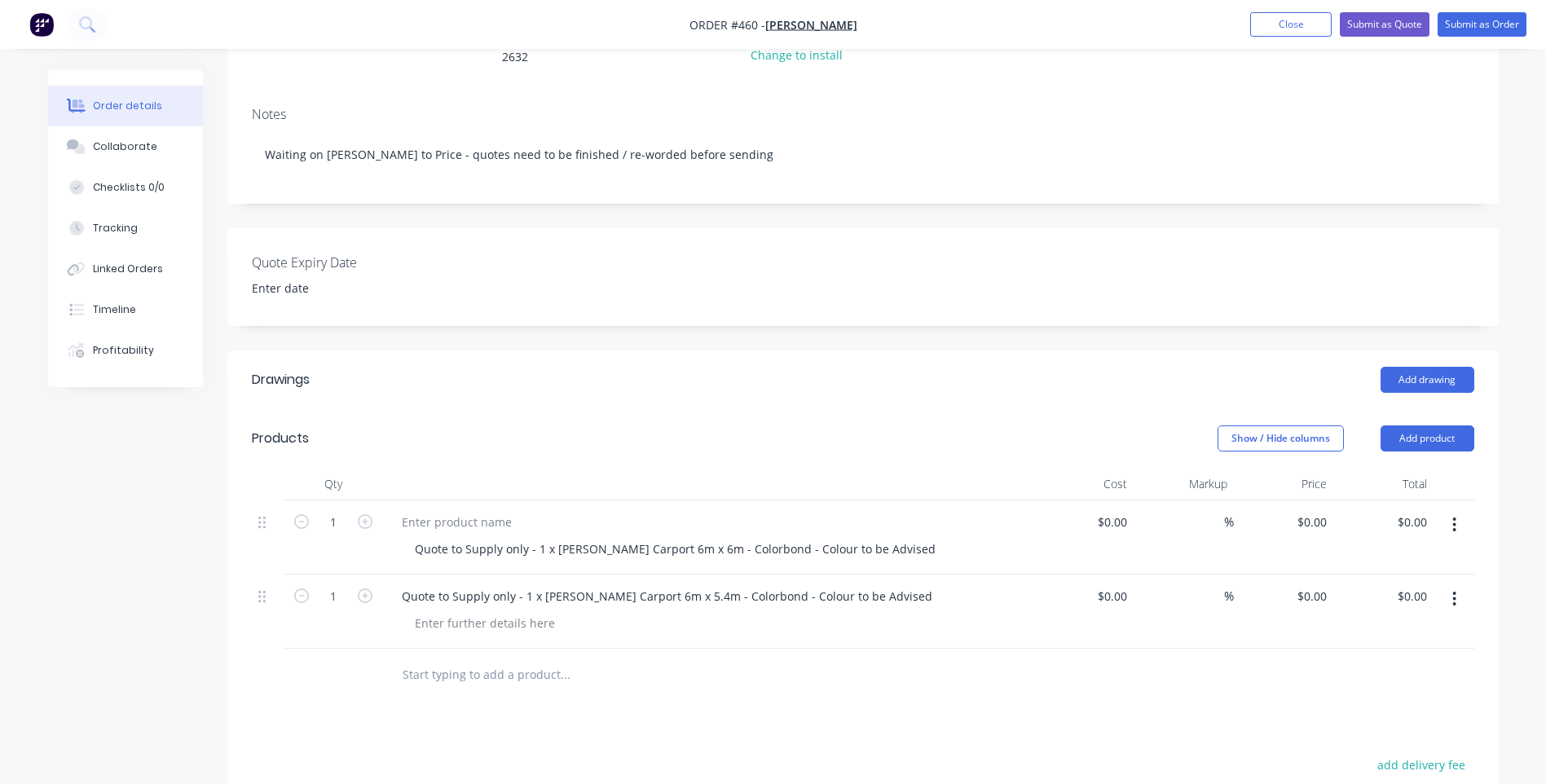
scroll to position [244, 0]
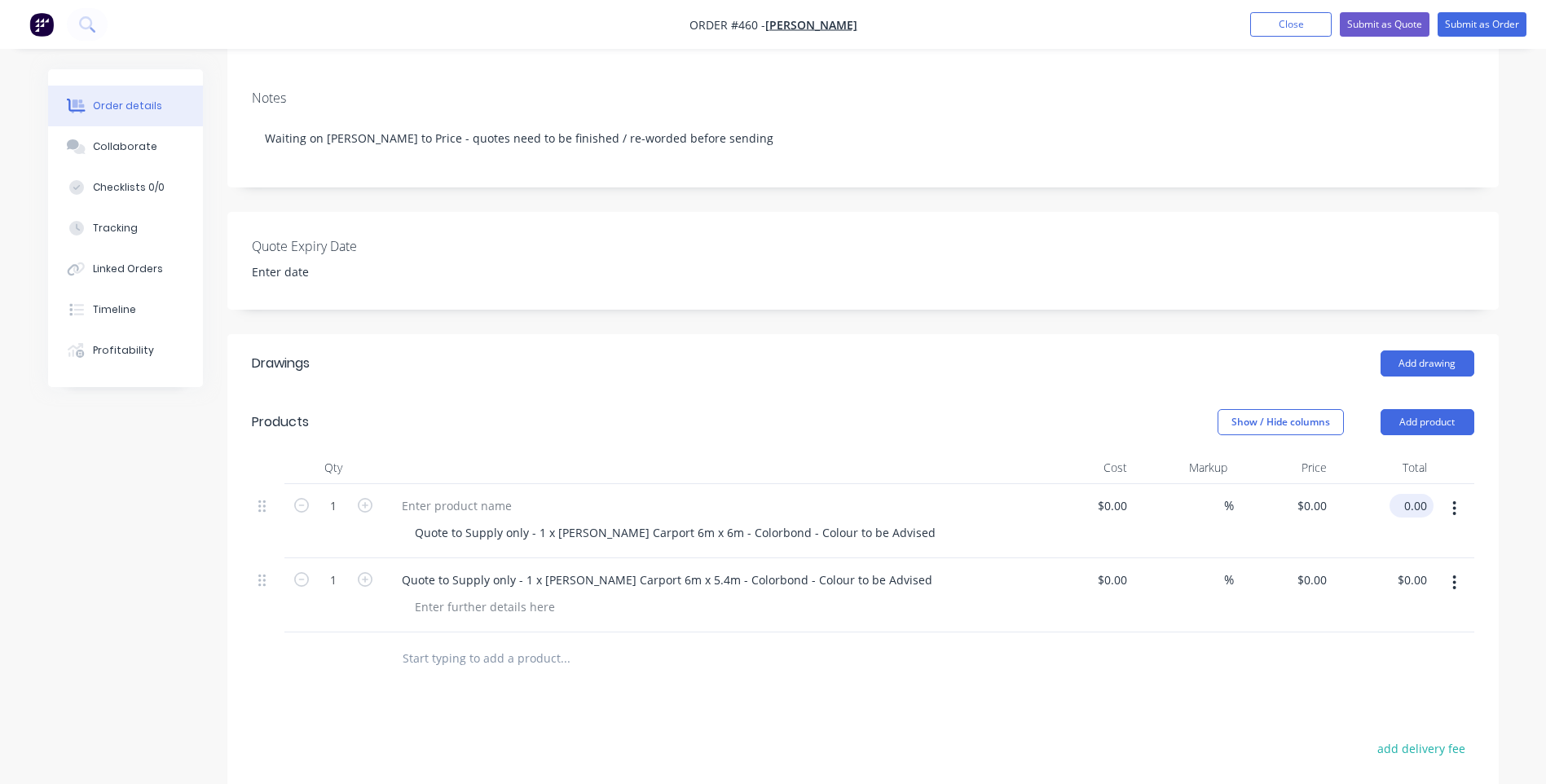
click at [1423, 493] on input "0.00" at bounding box center [1414, 505] width 37 height 24
type input "6255.00"
type input "$6,255.00"
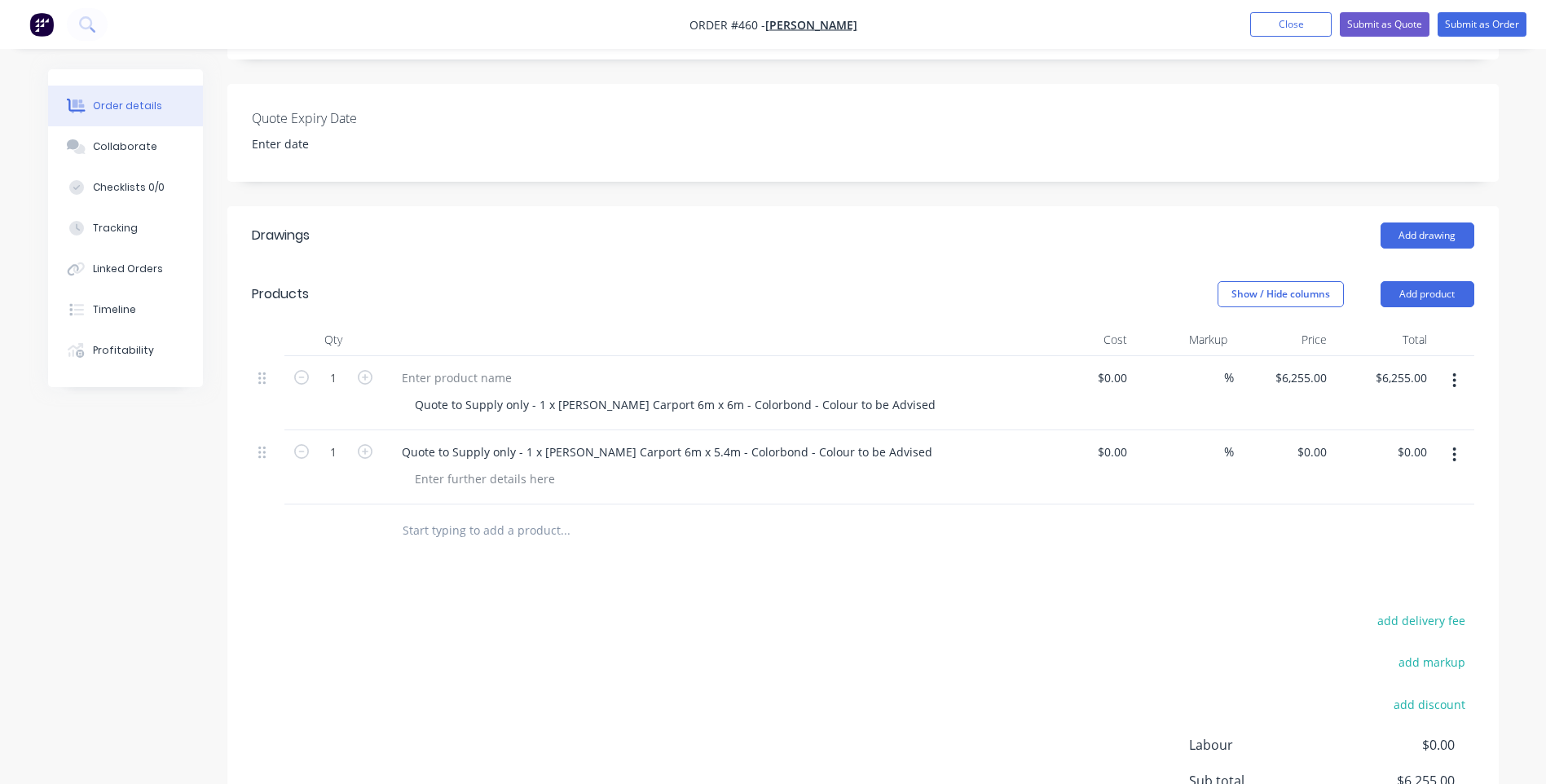
scroll to position [381, 0]
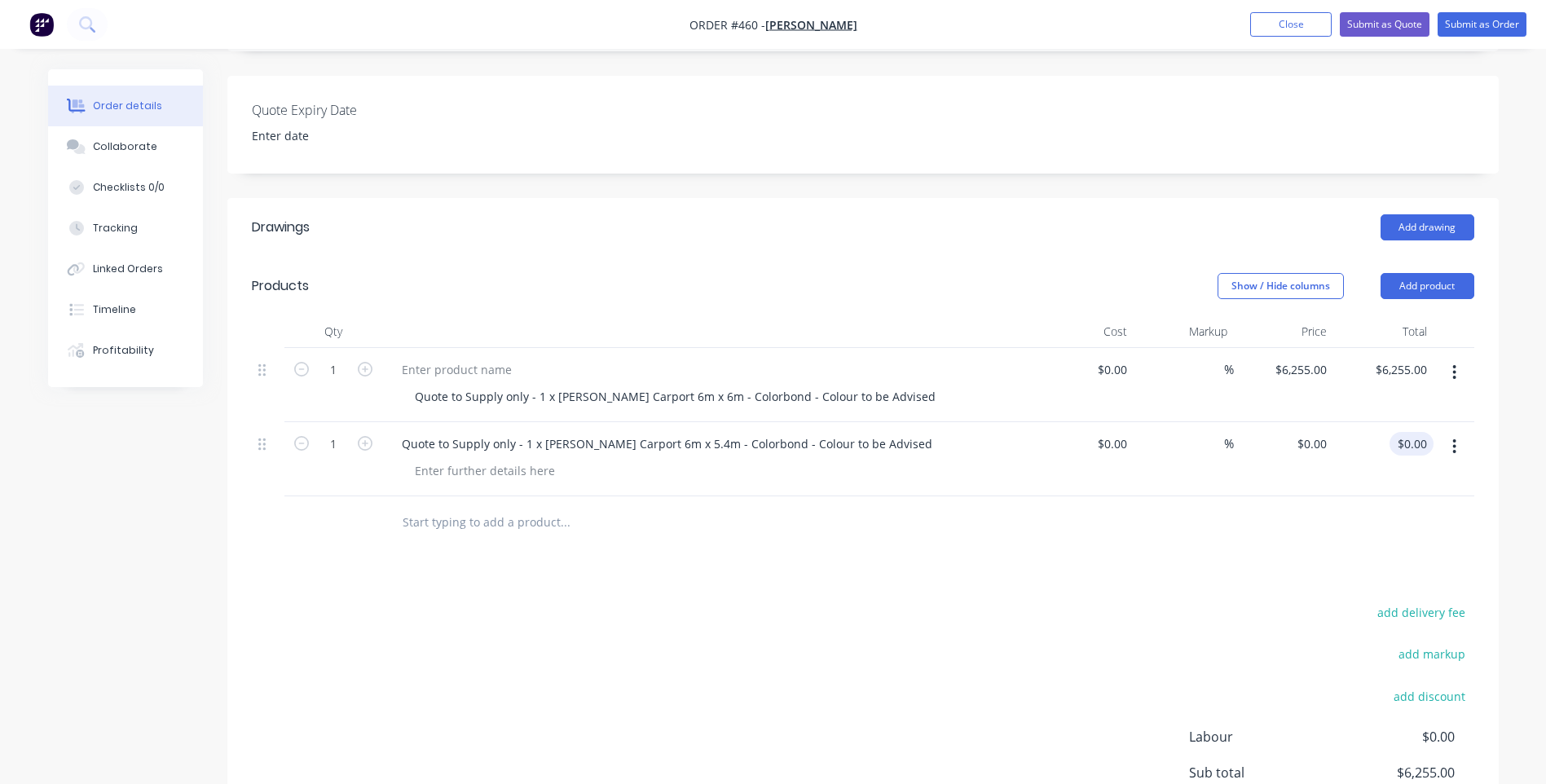
type input "0.00"
click at [1413, 432] on input "0.00" at bounding box center [1414, 444] width 37 height 24
type input "6255.00"
type input "$0.00"
click at [1411, 358] on input "6255.00" at bounding box center [1404, 369] width 60 height 24
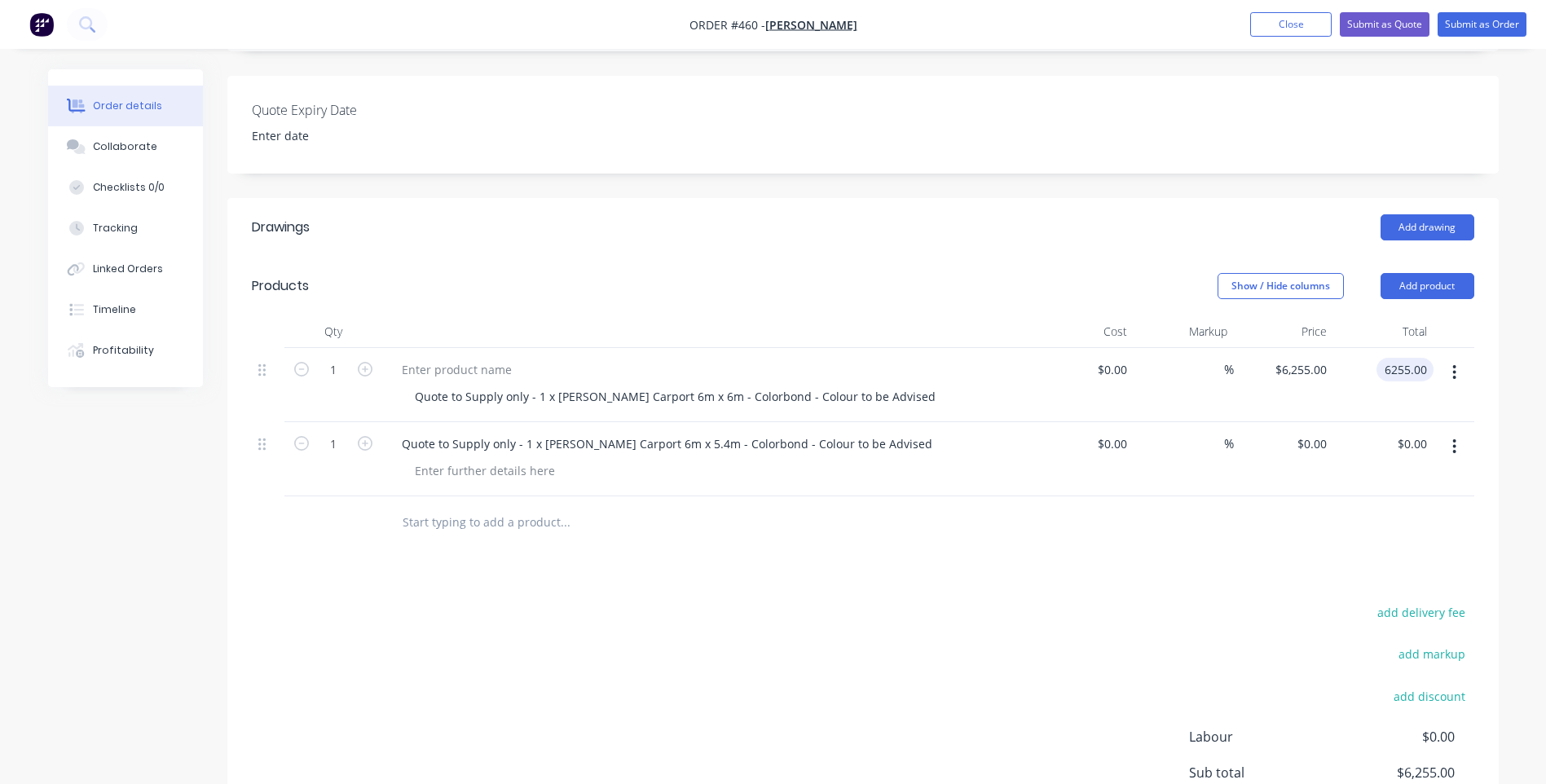
click at [1426, 358] on input "6255.00" at bounding box center [1408, 369] width 51 height 24
type input "6224.00"
type input "$6,224.00"
click at [1423, 432] on input "0.00" at bounding box center [1418, 444] width 31 height 24
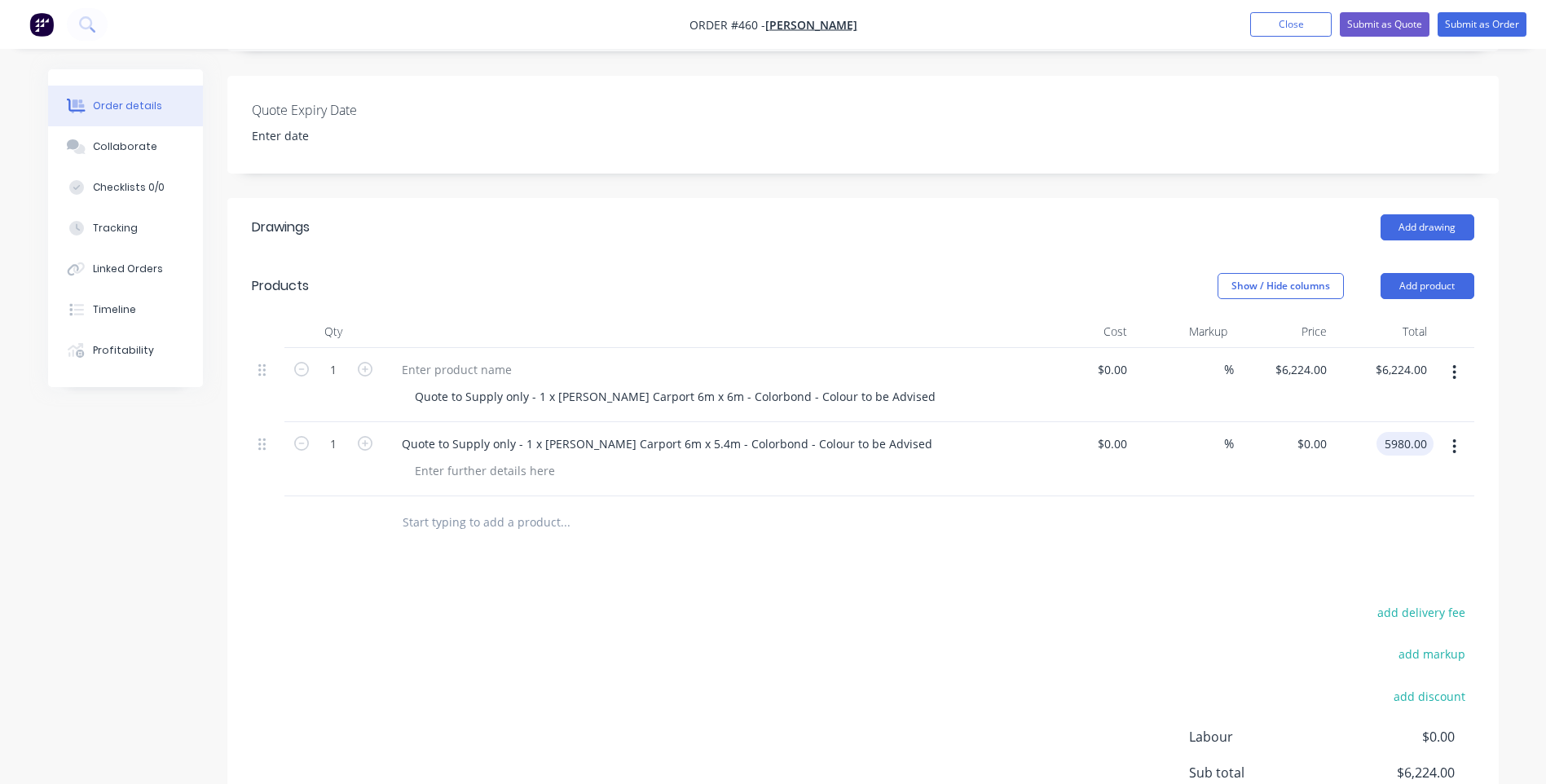
type input "5980.00"
type input "$5,980.00"
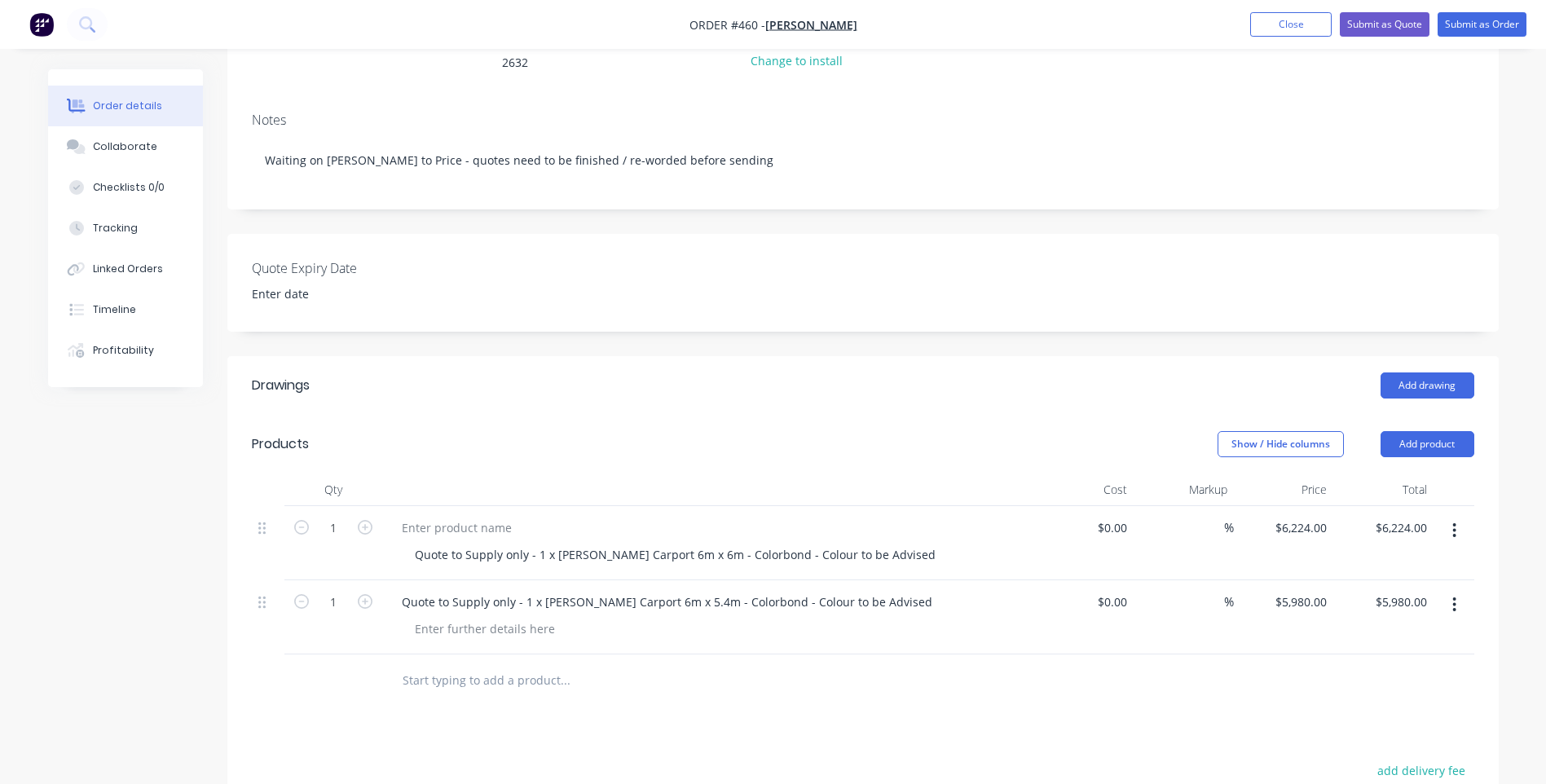
scroll to position [136, 0]
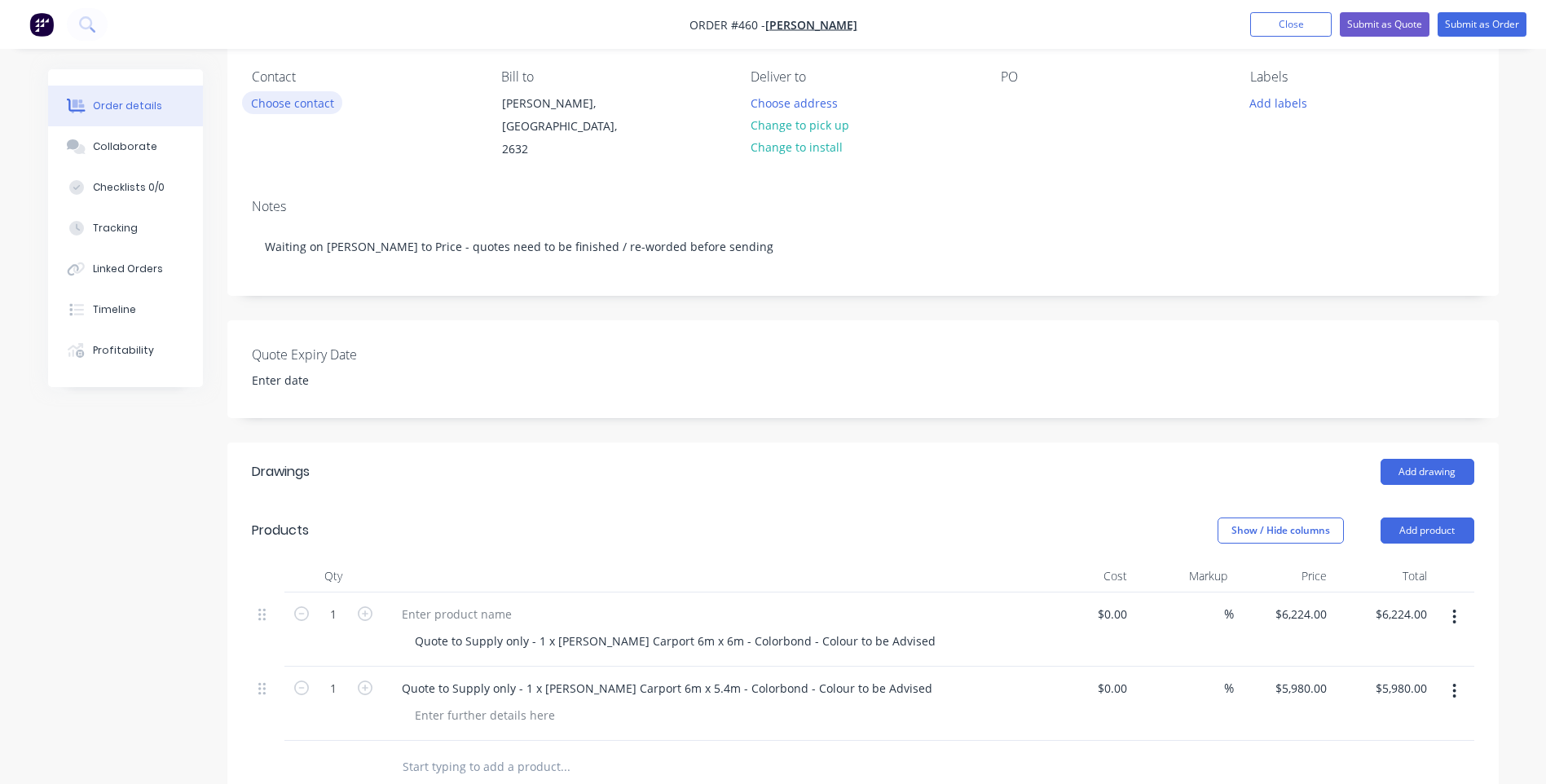
click at [282, 95] on button "Choose contact" at bounding box center [291, 102] width 100 height 22
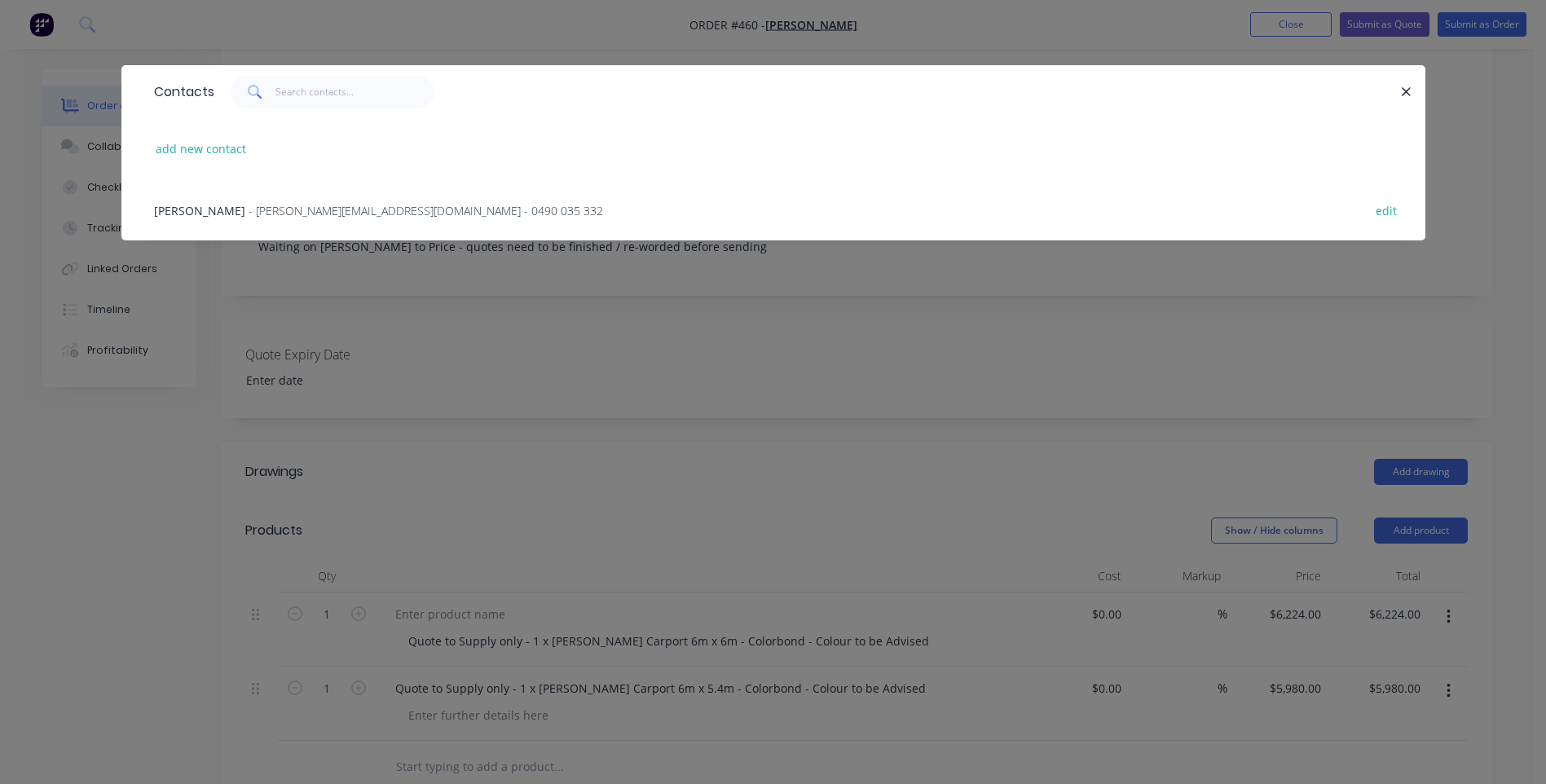
click at [275, 215] on span "- [PERSON_NAME][EMAIL_ADDRESS][DOMAIN_NAME] - 0490 035 332" at bounding box center [426, 210] width 354 height 16
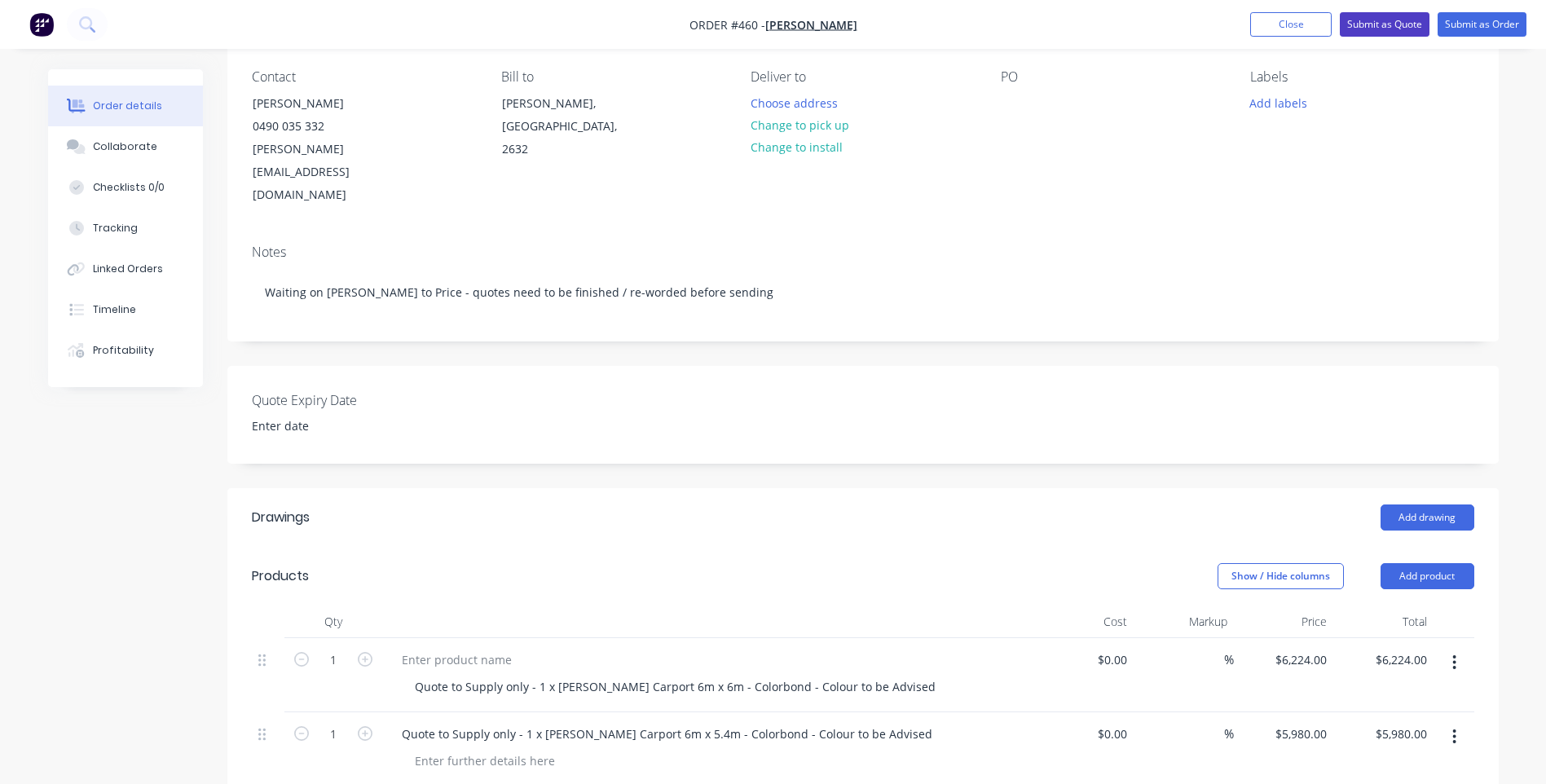
click at [1389, 20] on button "Submit as Quote" at bounding box center [1385, 25] width 89 height 25
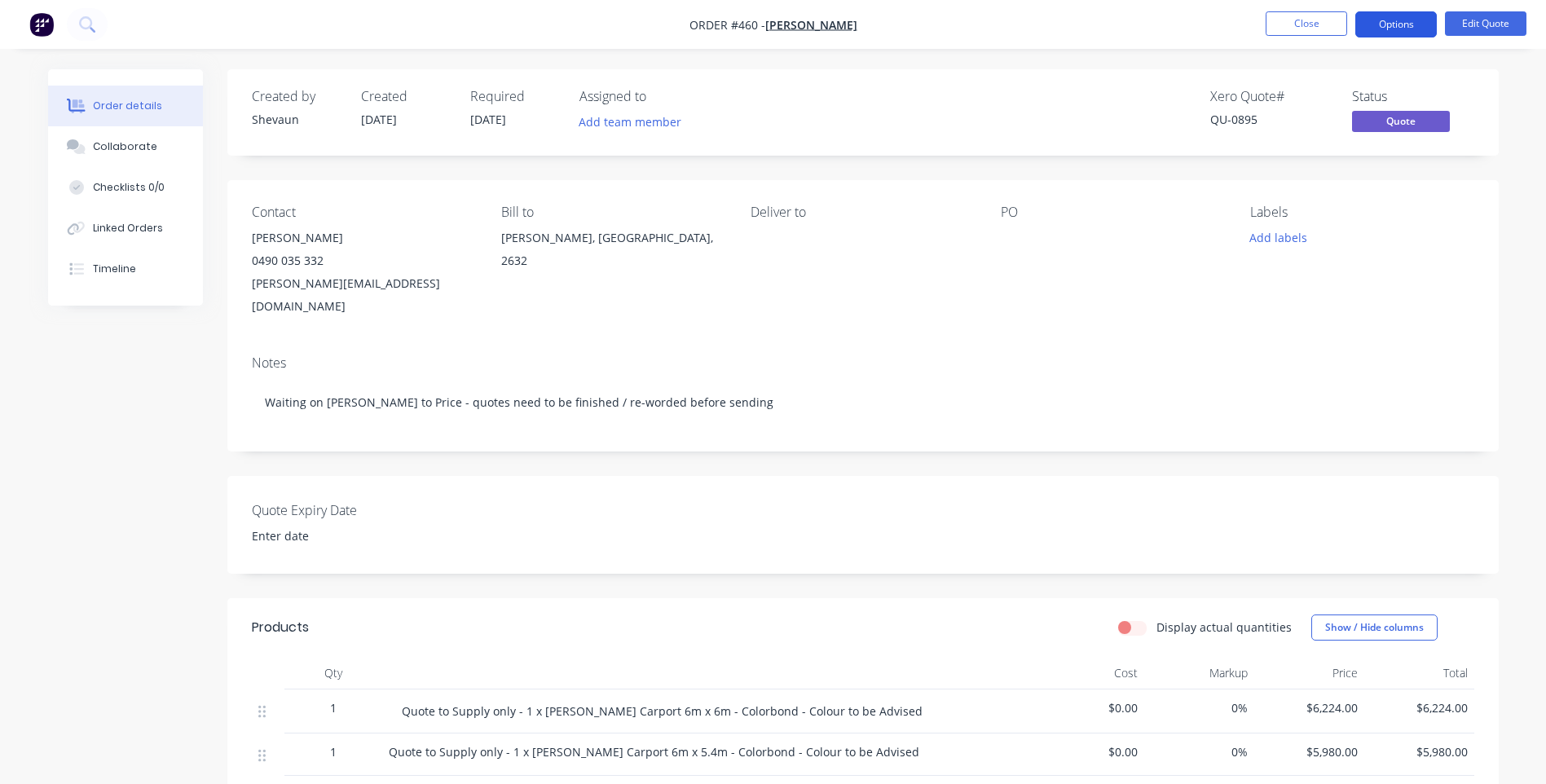
click at [1412, 19] on button "Options" at bounding box center [1396, 24] width 81 height 26
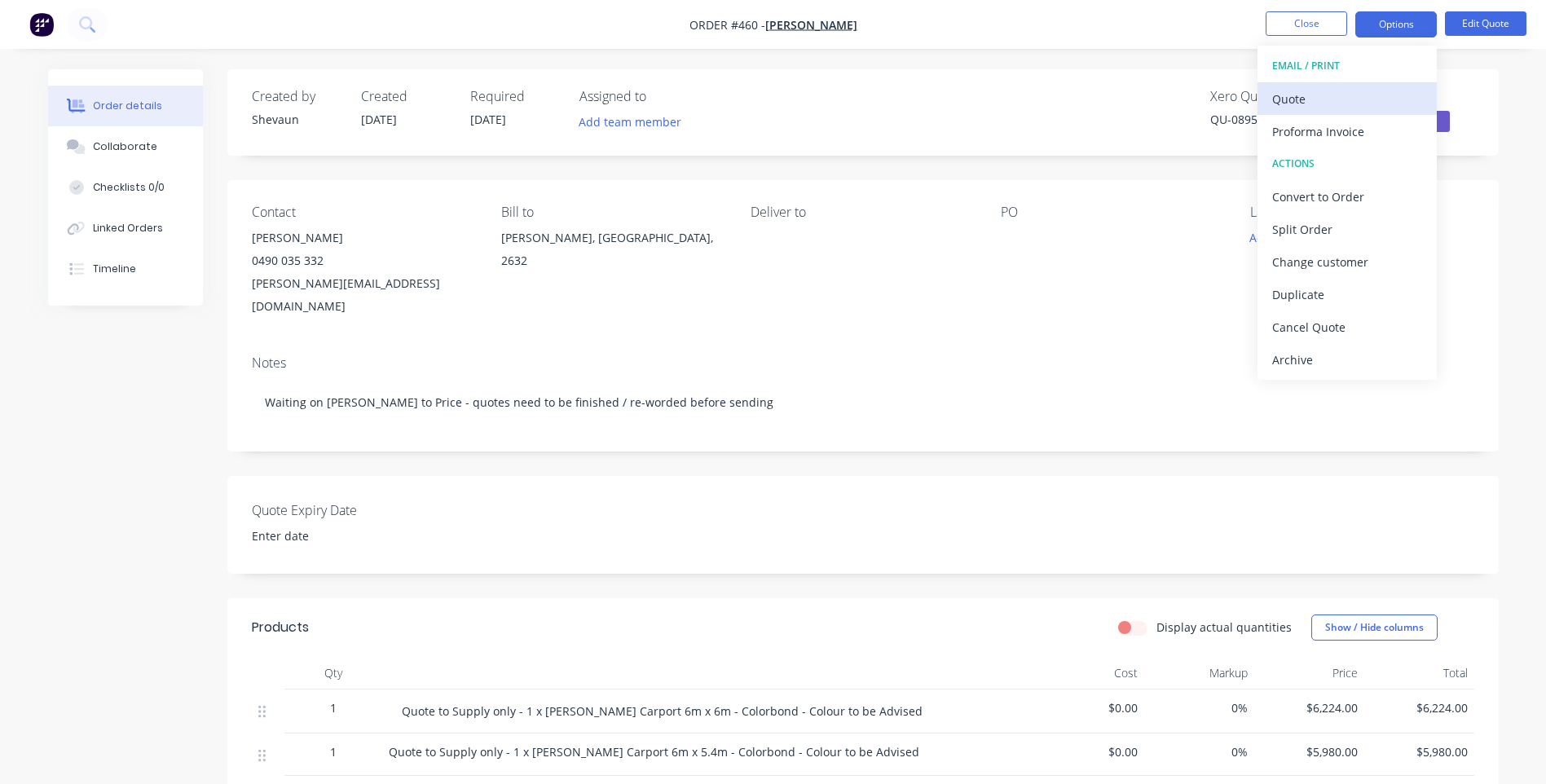
click at [1285, 93] on div "Quote" at bounding box center [1346, 99] width 150 height 24
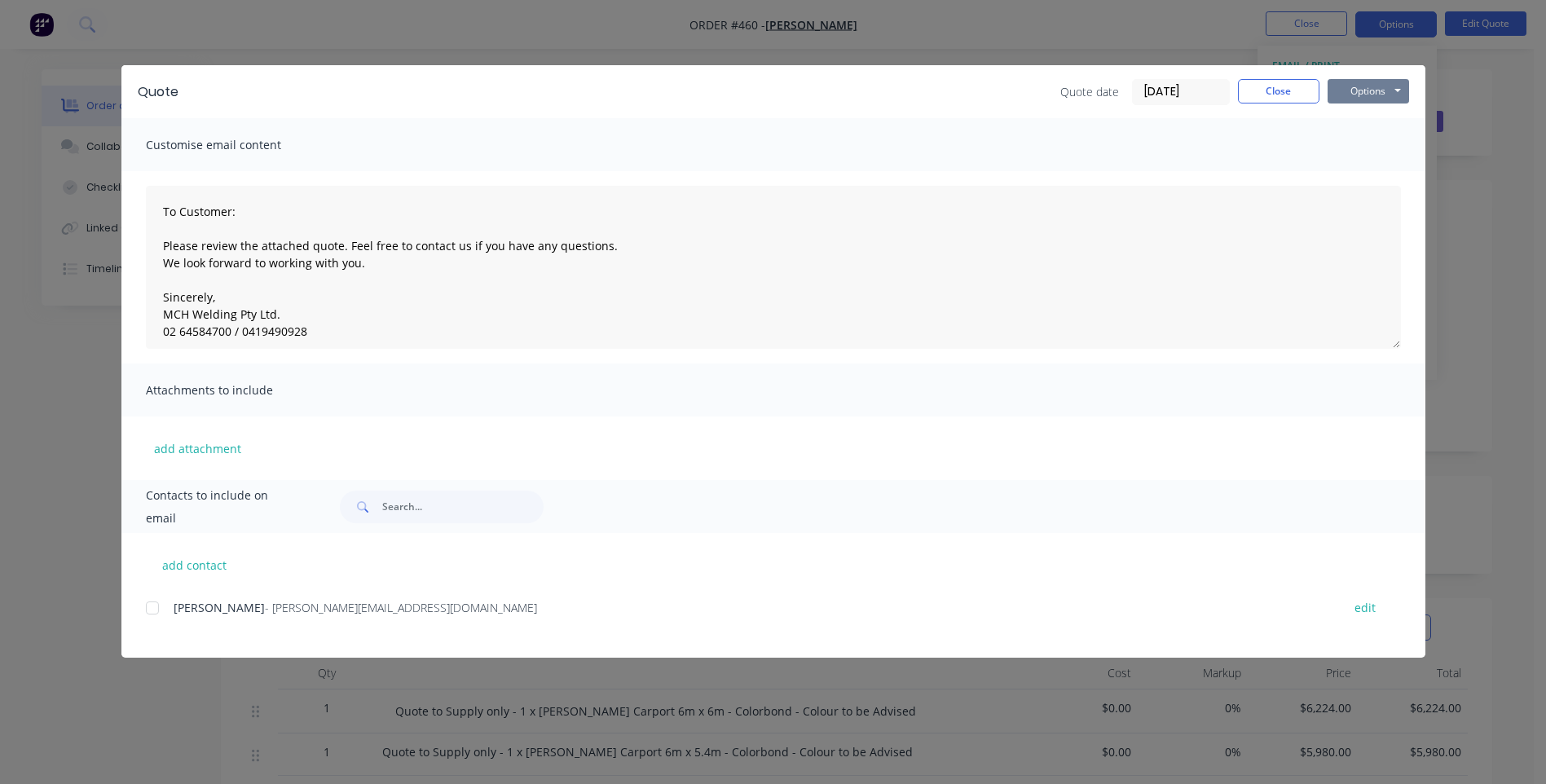
click at [1359, 85] on button "Options" at bounding box center [1368, 91] width 81 height 25
click at [1365, 113] on button "Preview" at bounding box center [1380, 120] width 104 height 26
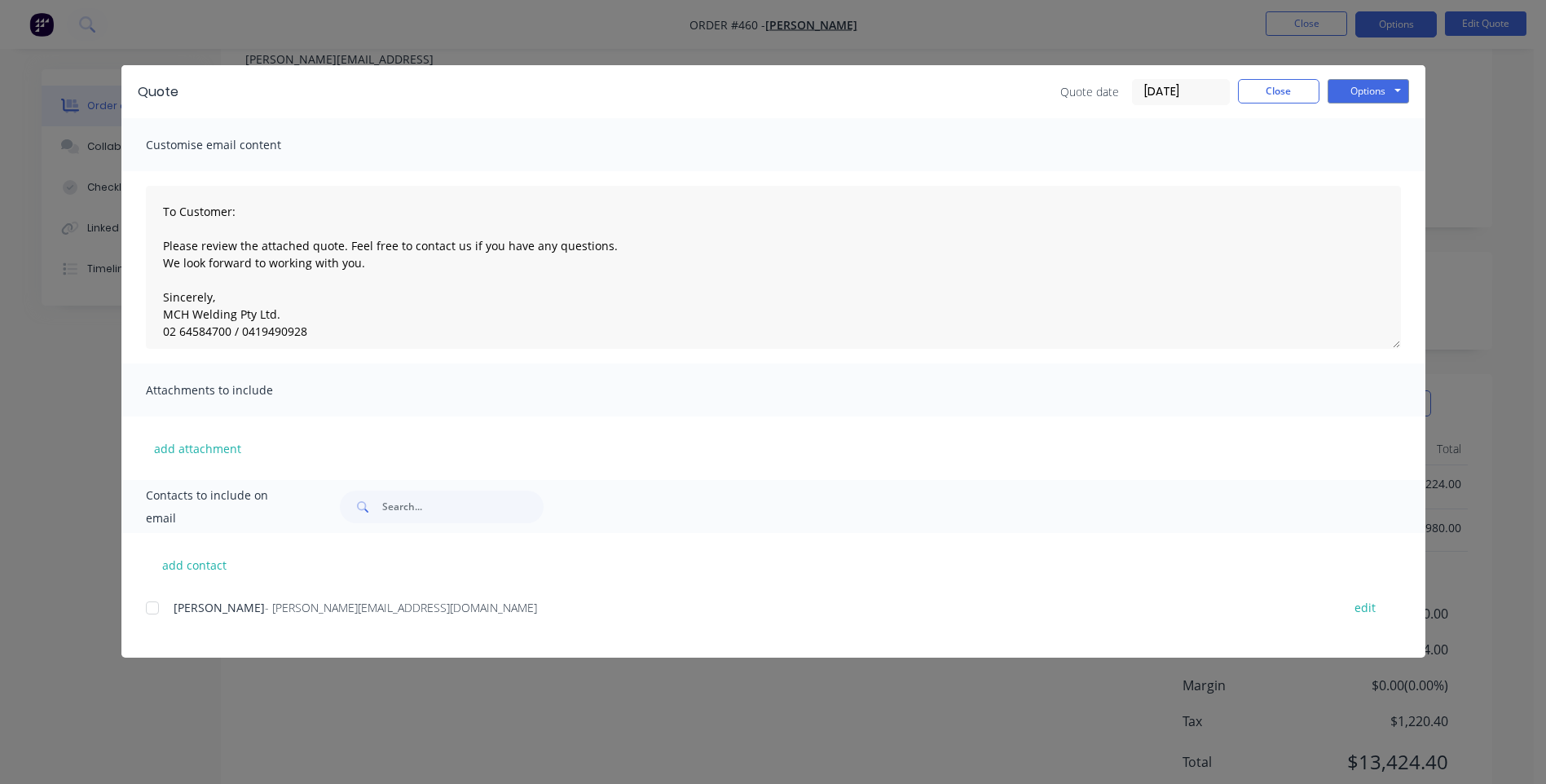
scroll to position [259, 0]
click at [147, 608] on div at bounding box center [152, 608] width 32 height 32
click at [1365, 83] on button "Options" at bounding box center [1368, 91] width 81 height 25
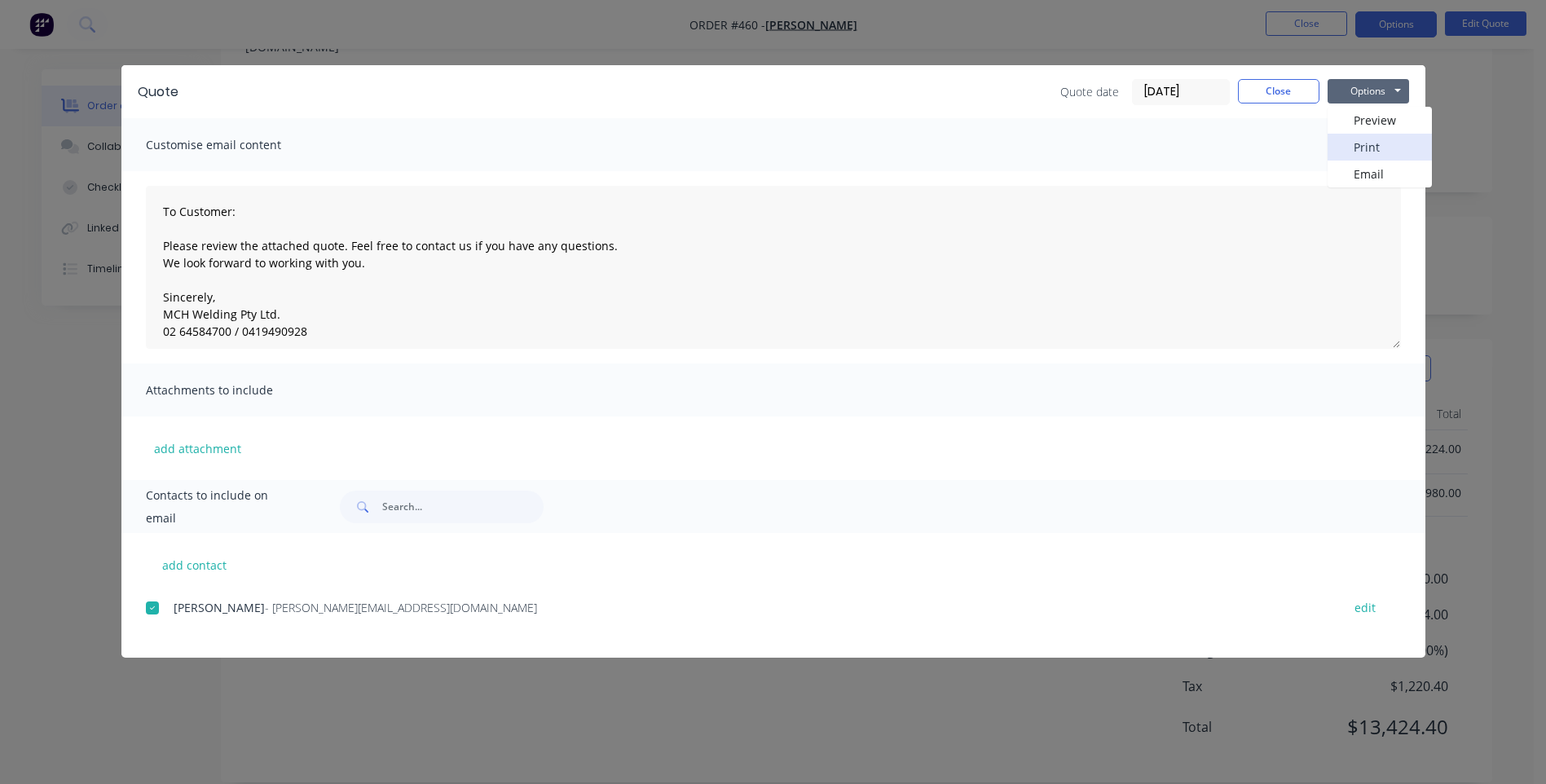
click at [1361, 138] on button "Print" at bounding box center [1380, 147] width 104 height 26
click at [1356, 94] on button "Options" at bounding box center [1368, 91] width 81 height 25
click at [142, 607] on div "add contact Steve Farkas - [EMAIL_ADDRESS][DOMAIN_NAME] edit" at bounding box center [773, 595] width 1304 height 125
click at [147, 610] on div at bounding box center [152, 608] width 32 height 32
click at [1353, 91] on button "Options" at bounding box center [1368, 91] width 81 height 25
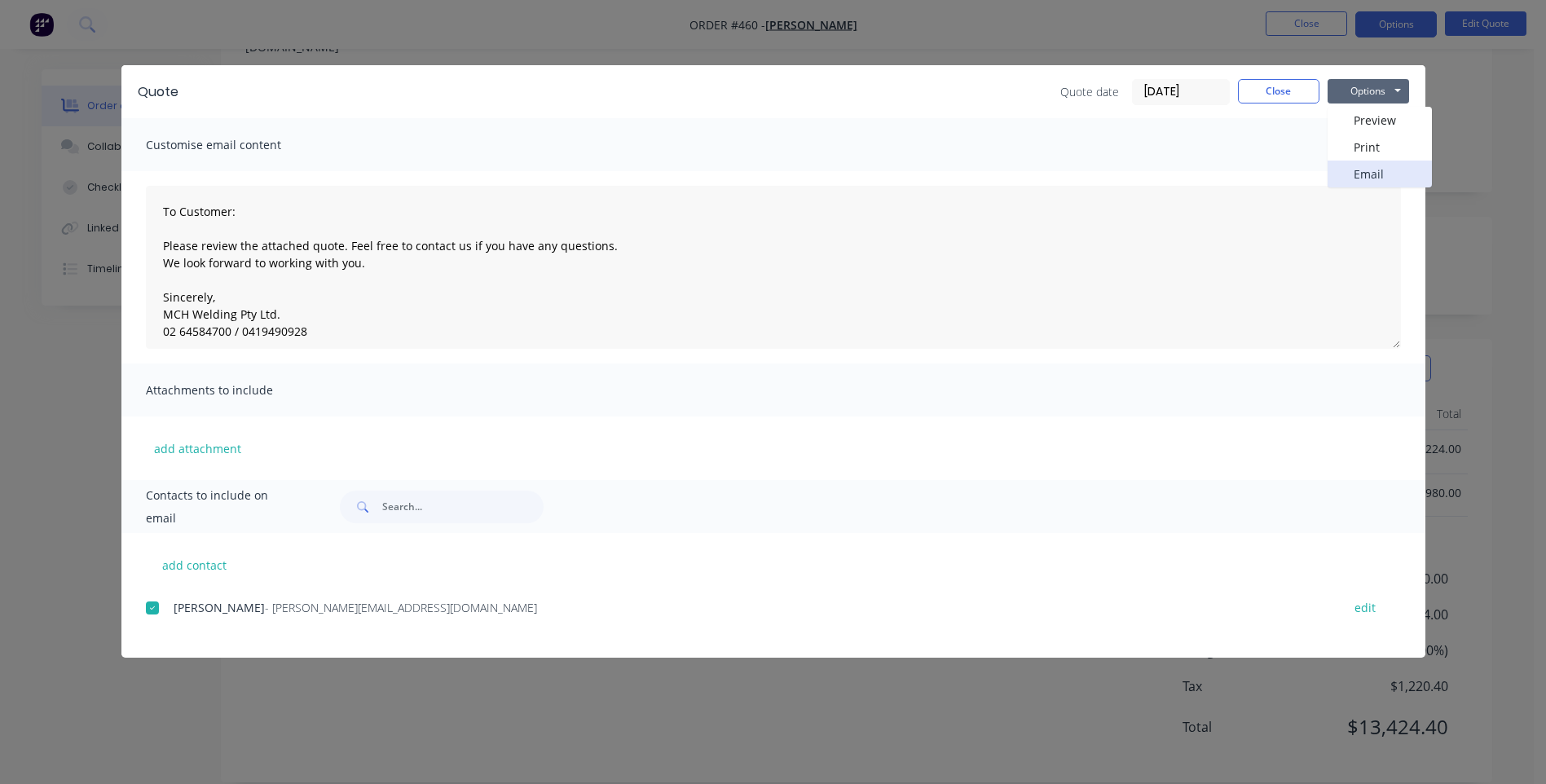
click at [1351, 171] on button "Email" at bounding box center [1380, 174] width 104 height 26
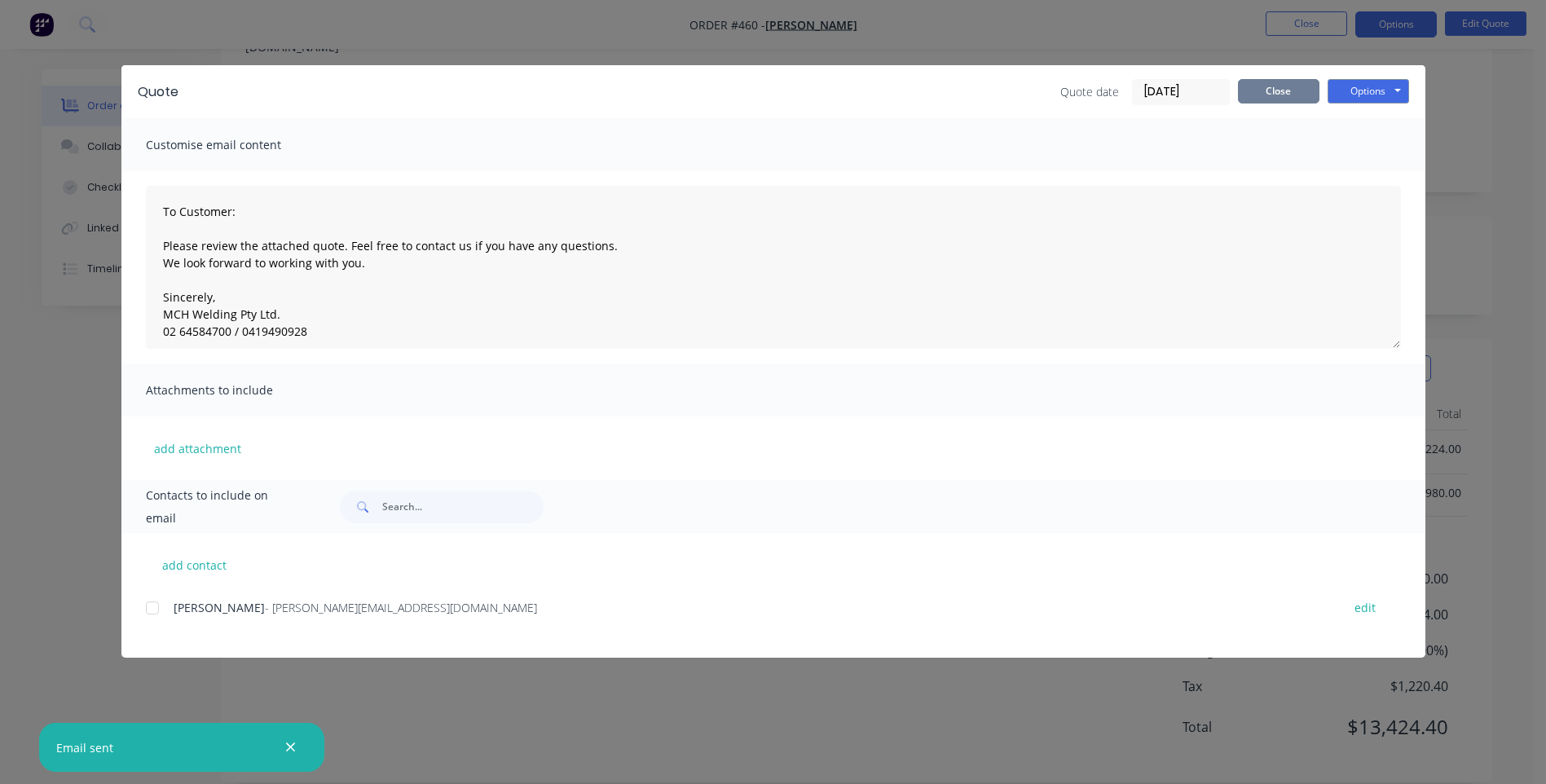
click at [1281, 84] on button "Close" at bounding box center [1279, 91] width 81 height 25
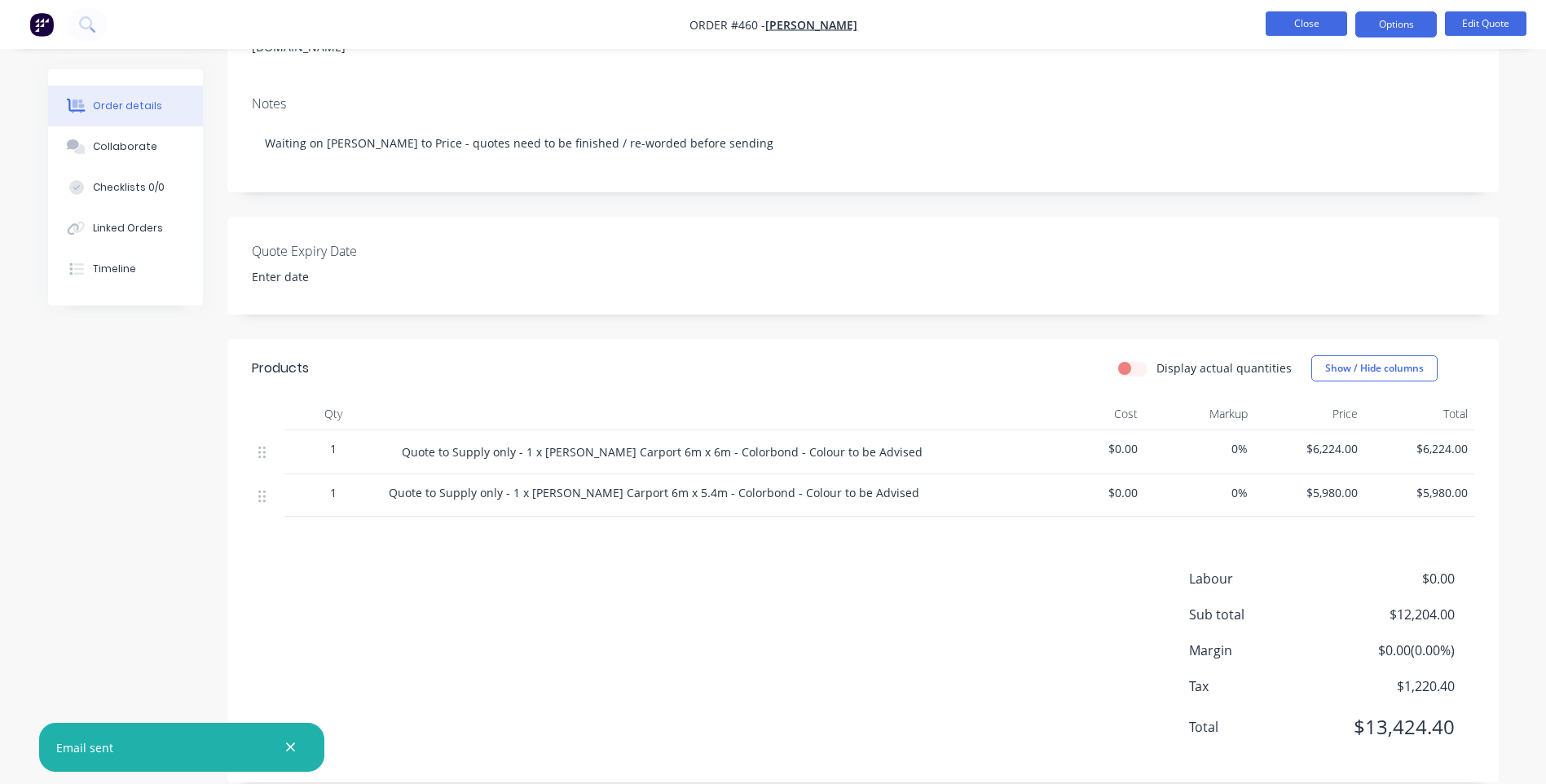
click at [1302, 21] on button "Close" at bounding box center [1307, 24] width 81 height 25
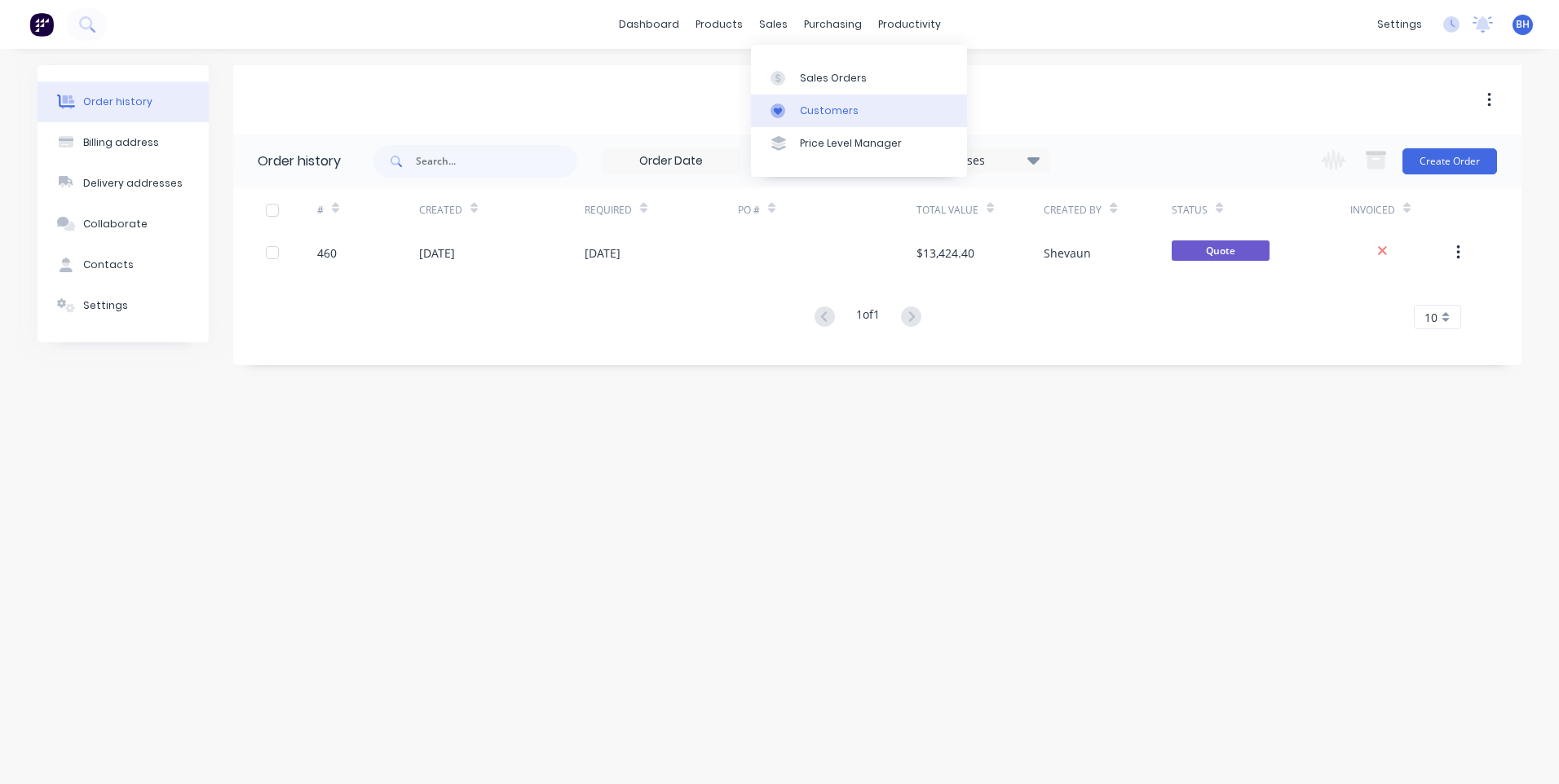
click at [822, 108] on div "Customers" at bounding box center [829, 111] width 59 height 15
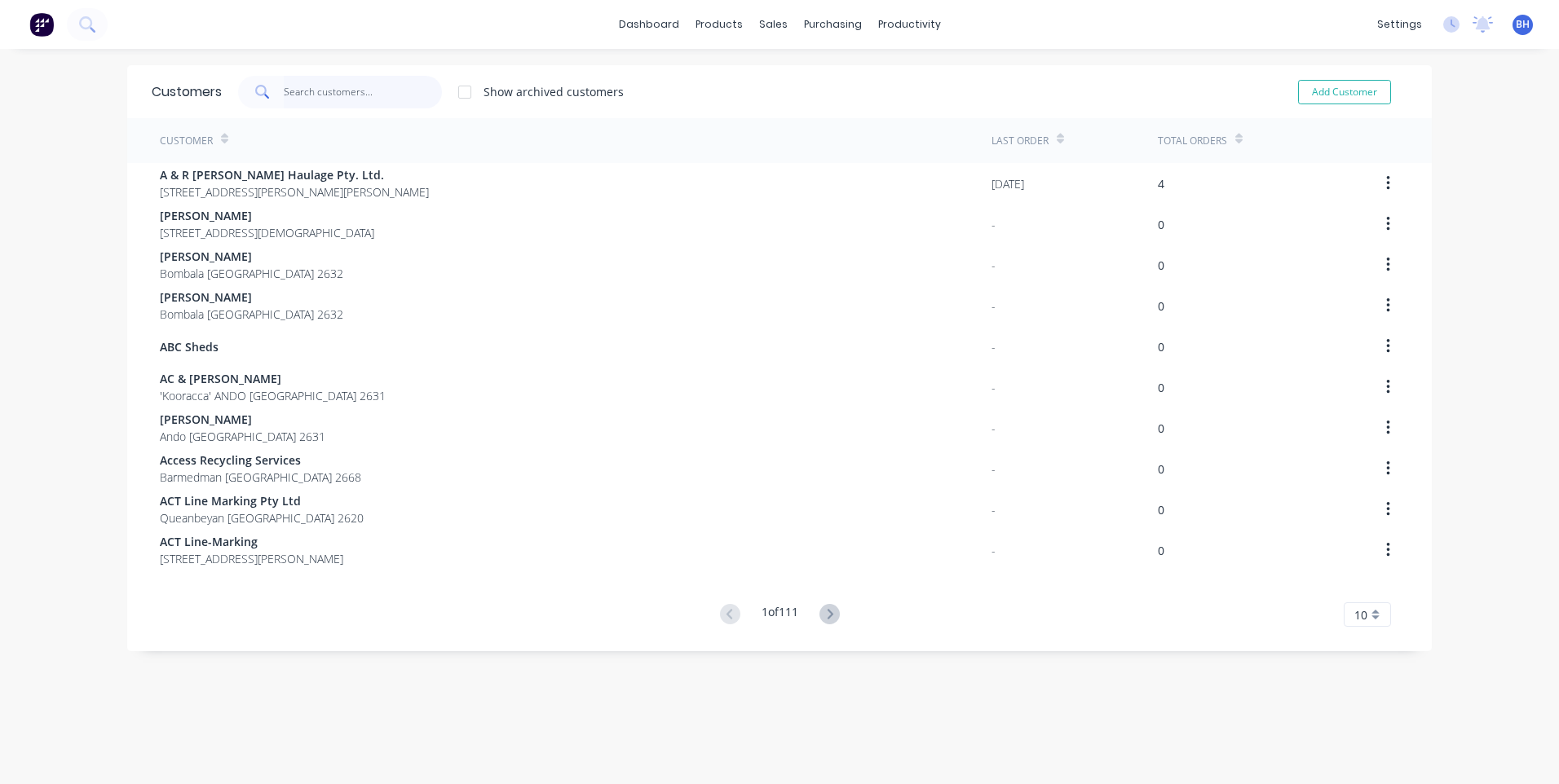
click at [312, 96] on input "text" at bounding box center [364, 92] width 159 height 32
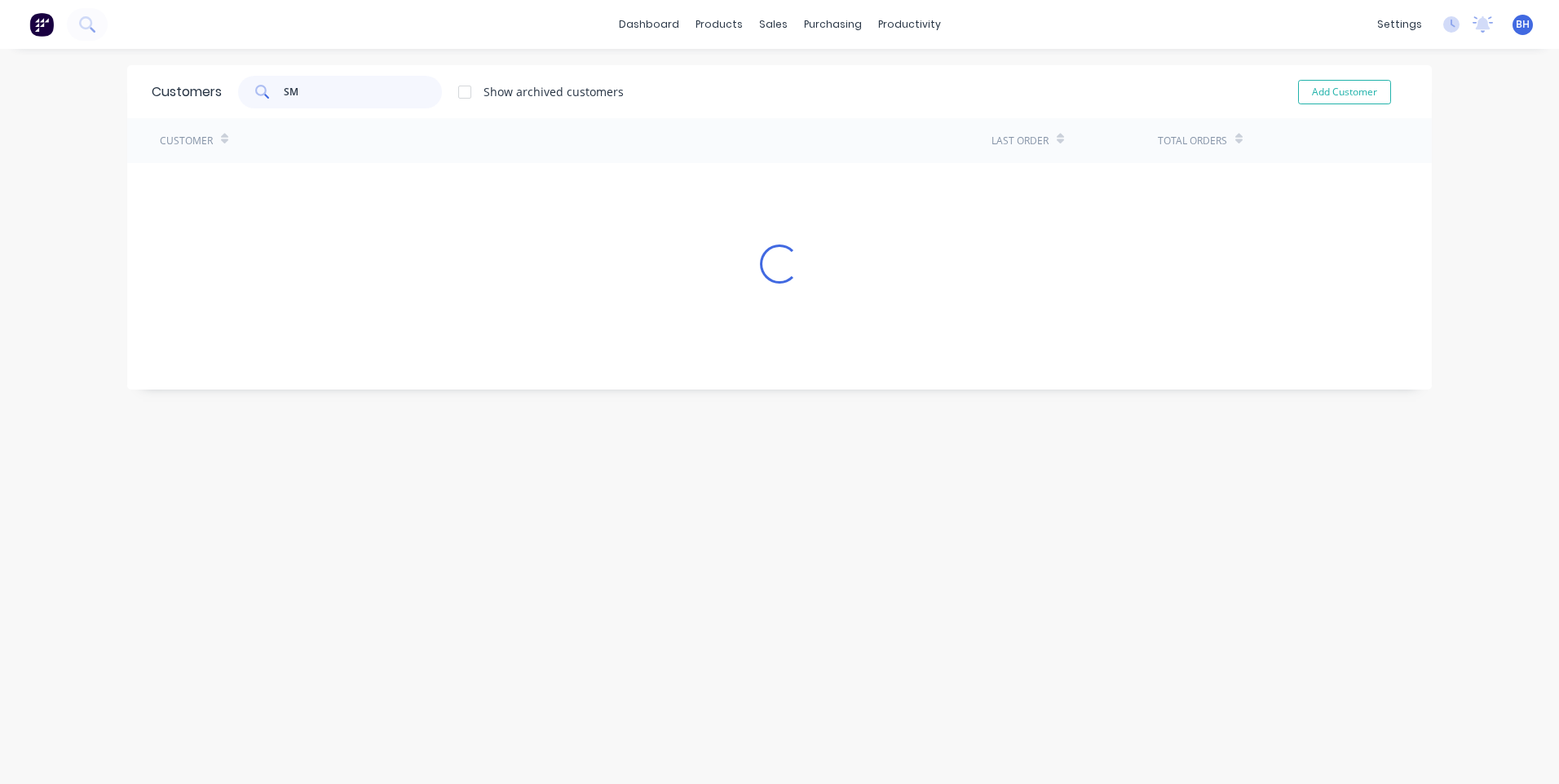
type input "S"
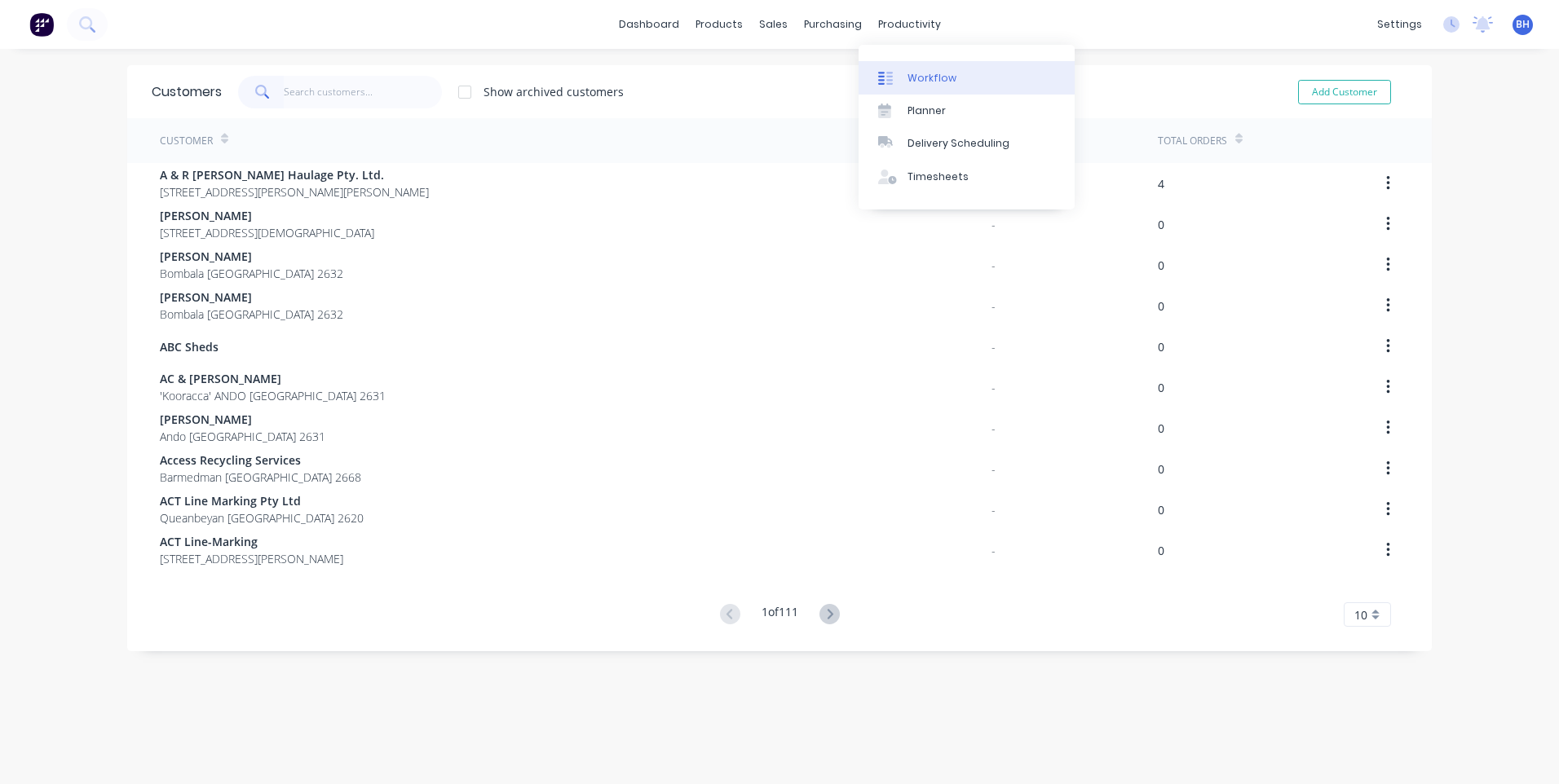
click at [912, 70] on link "Workflow" at bounding box center [966, 77] width 216 height 32
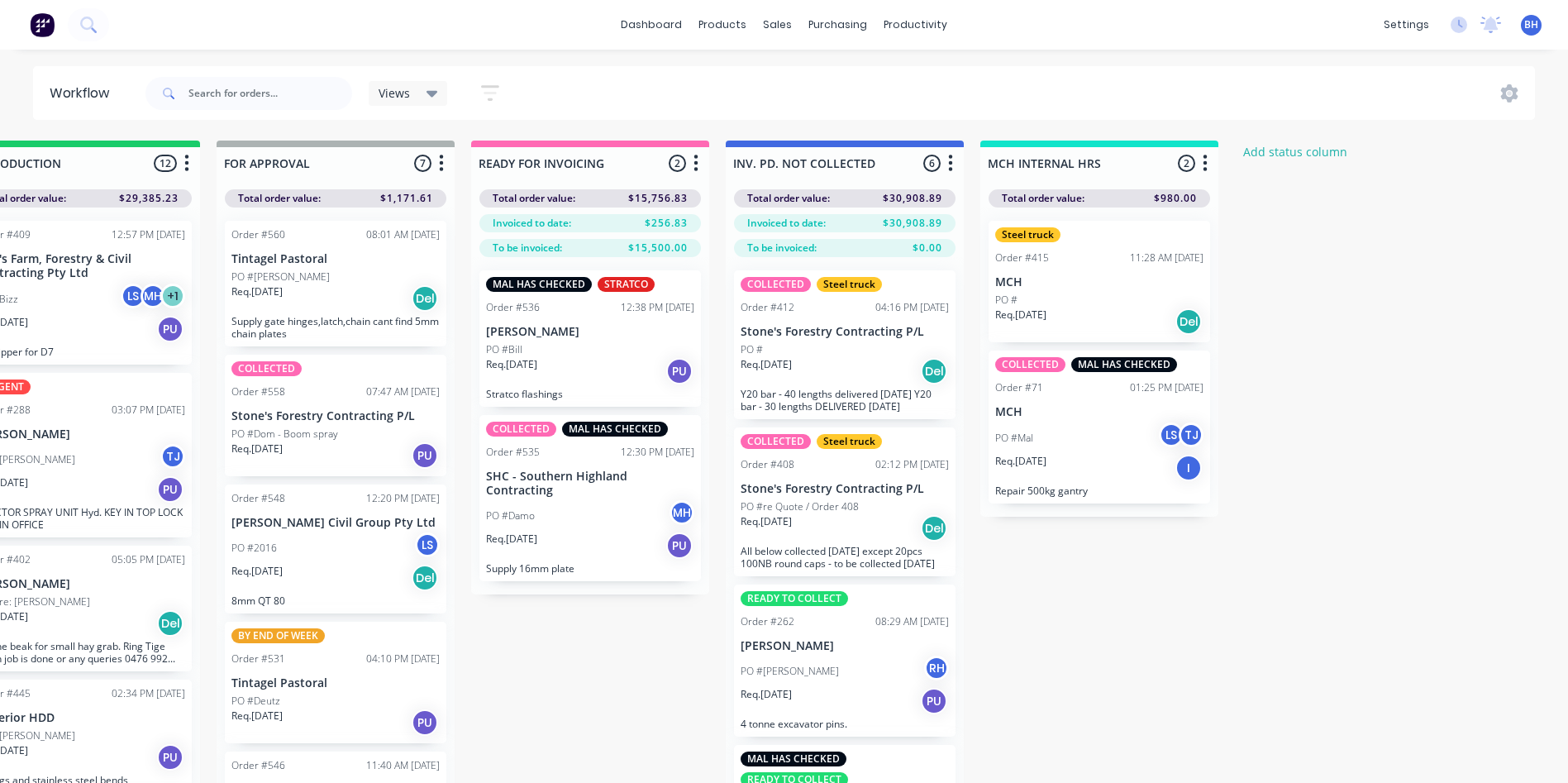
scroll to position [0, 851]
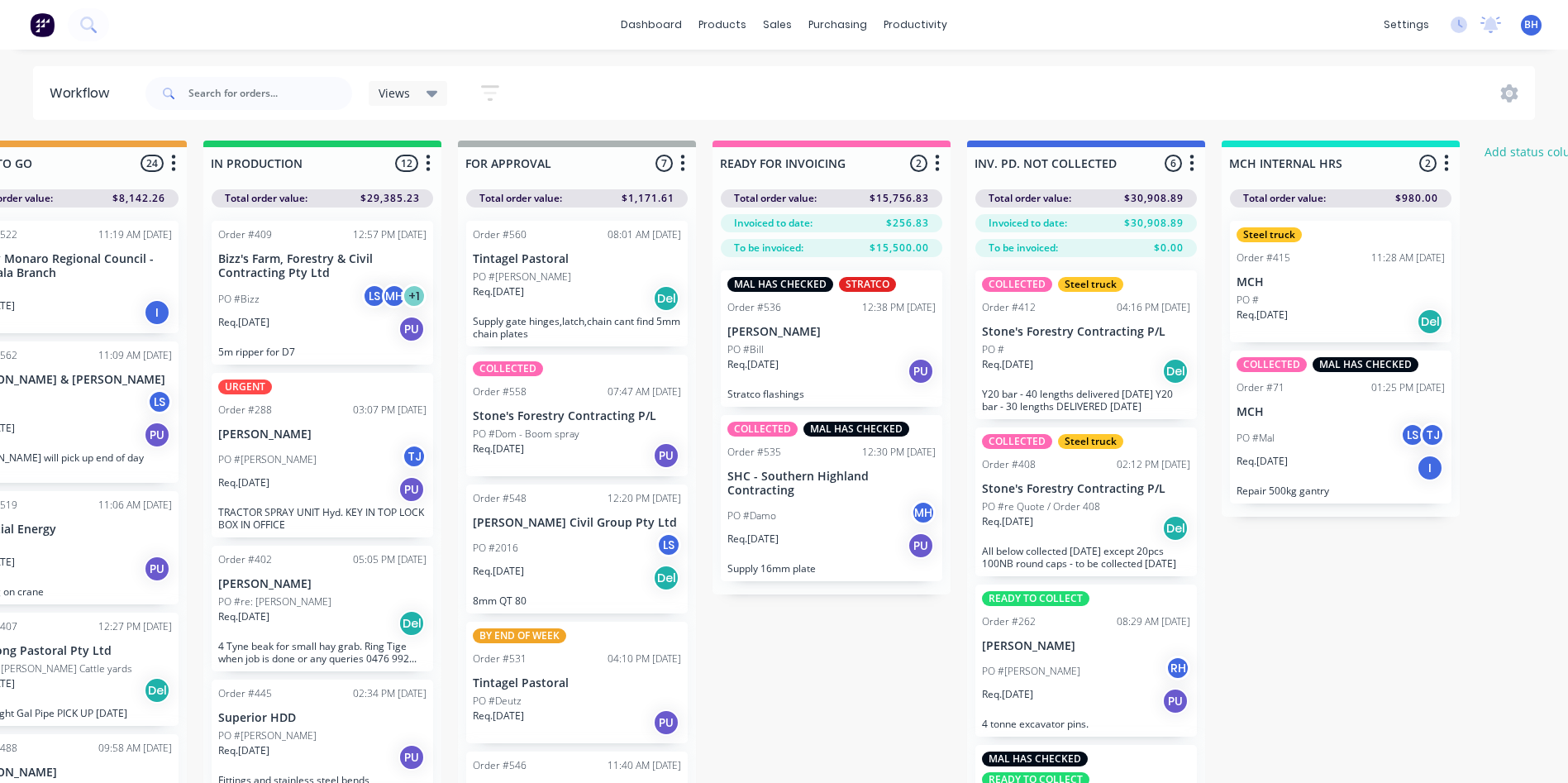
click at [846, 357] on div "Req. [DATE] PU" at bounding box center [831, 370] width 208 height 28
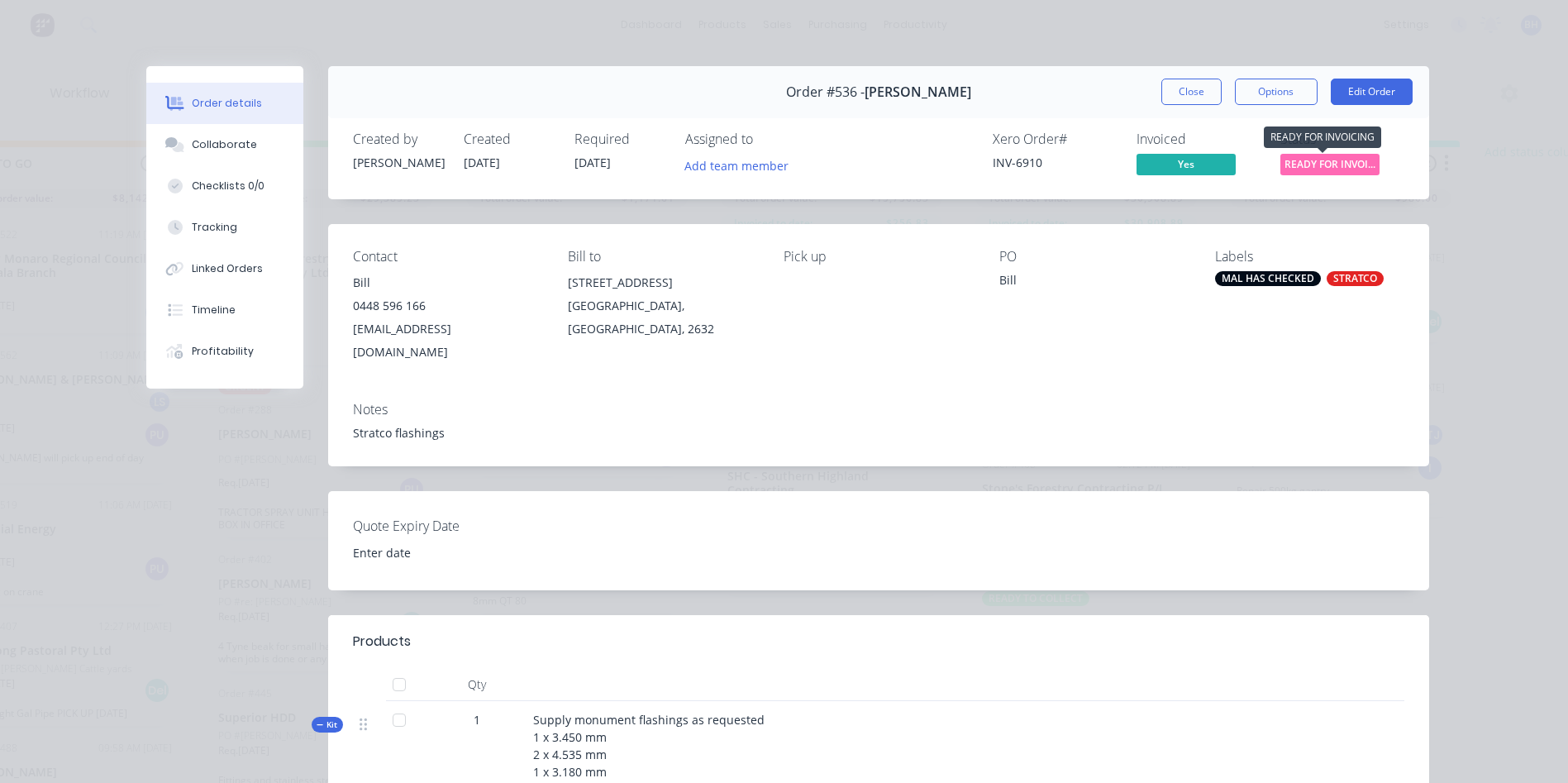
click at [1326, 161] on span "READY FOR INVOI..." at bounding box center [1330, 164] width 99 height 21
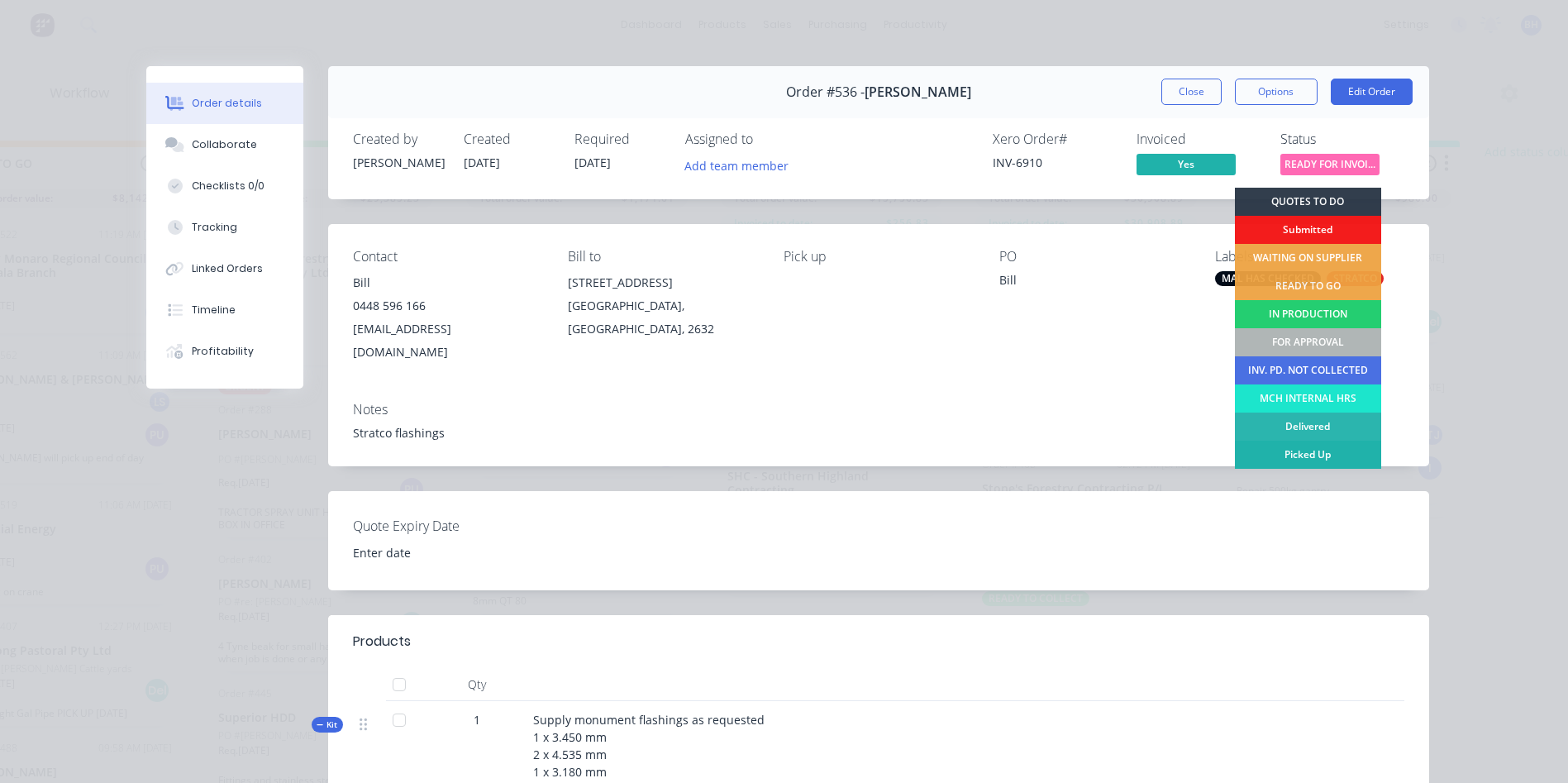
click at [1277, 452] on div "Picked Up" at bounding box center [1308, 455] width 146 height 28
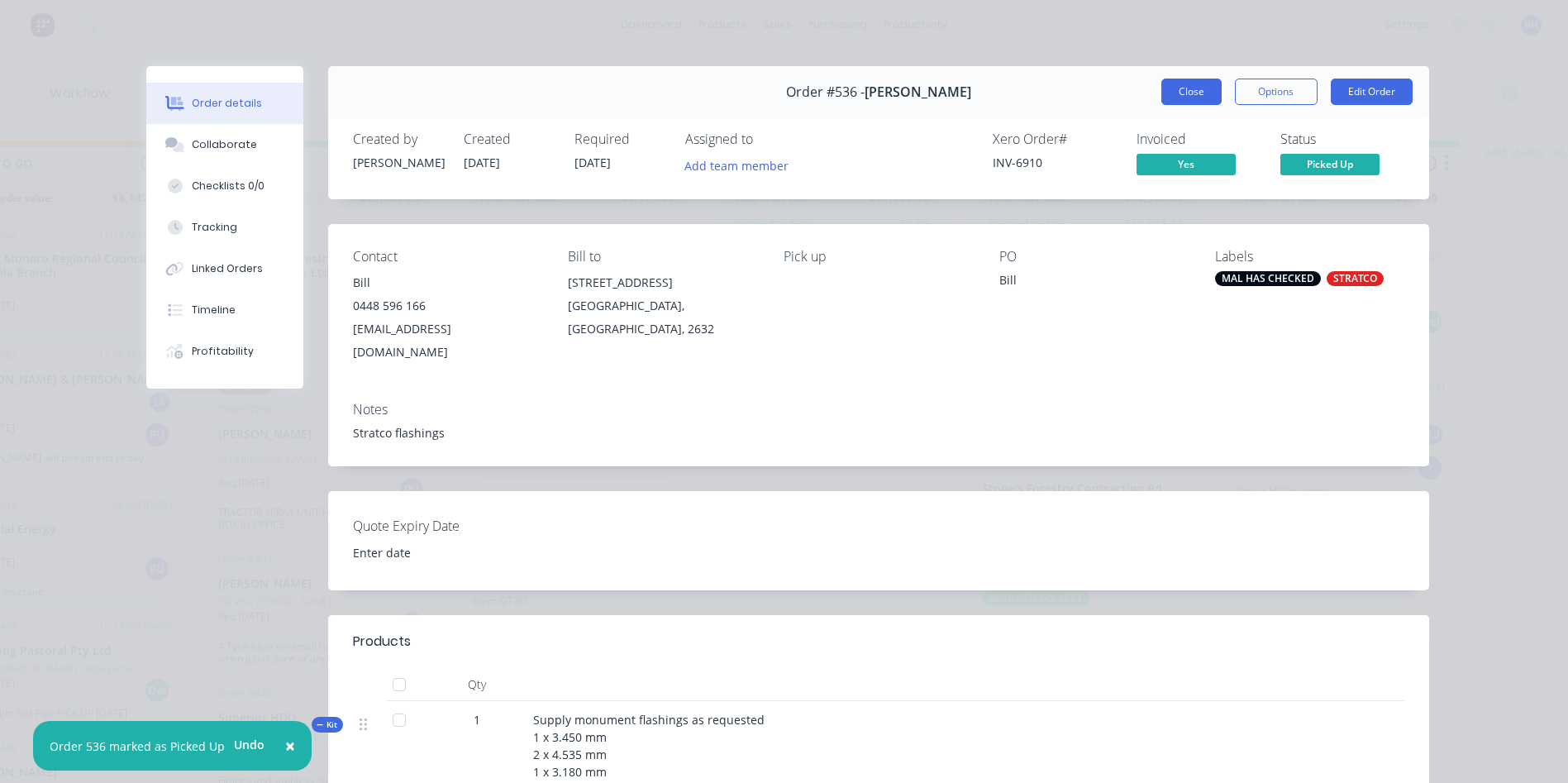
click at [1171, 85] on button "Close" at bounding box center [1192, 92] width 60 height 26
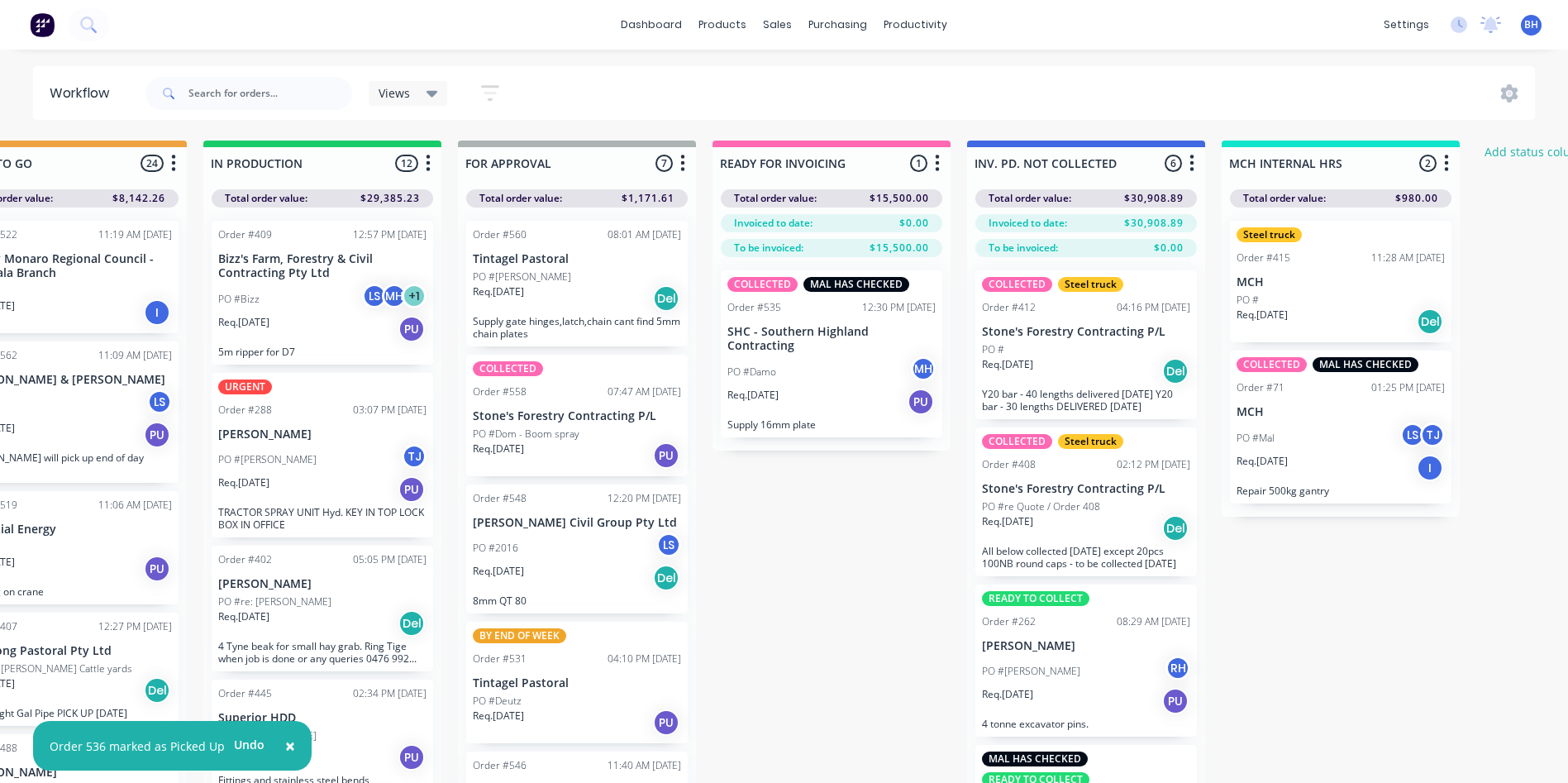
click at [842, 388] on div "Req. [DATE] PU" at bounding box center [831, 402] width 208 height 28
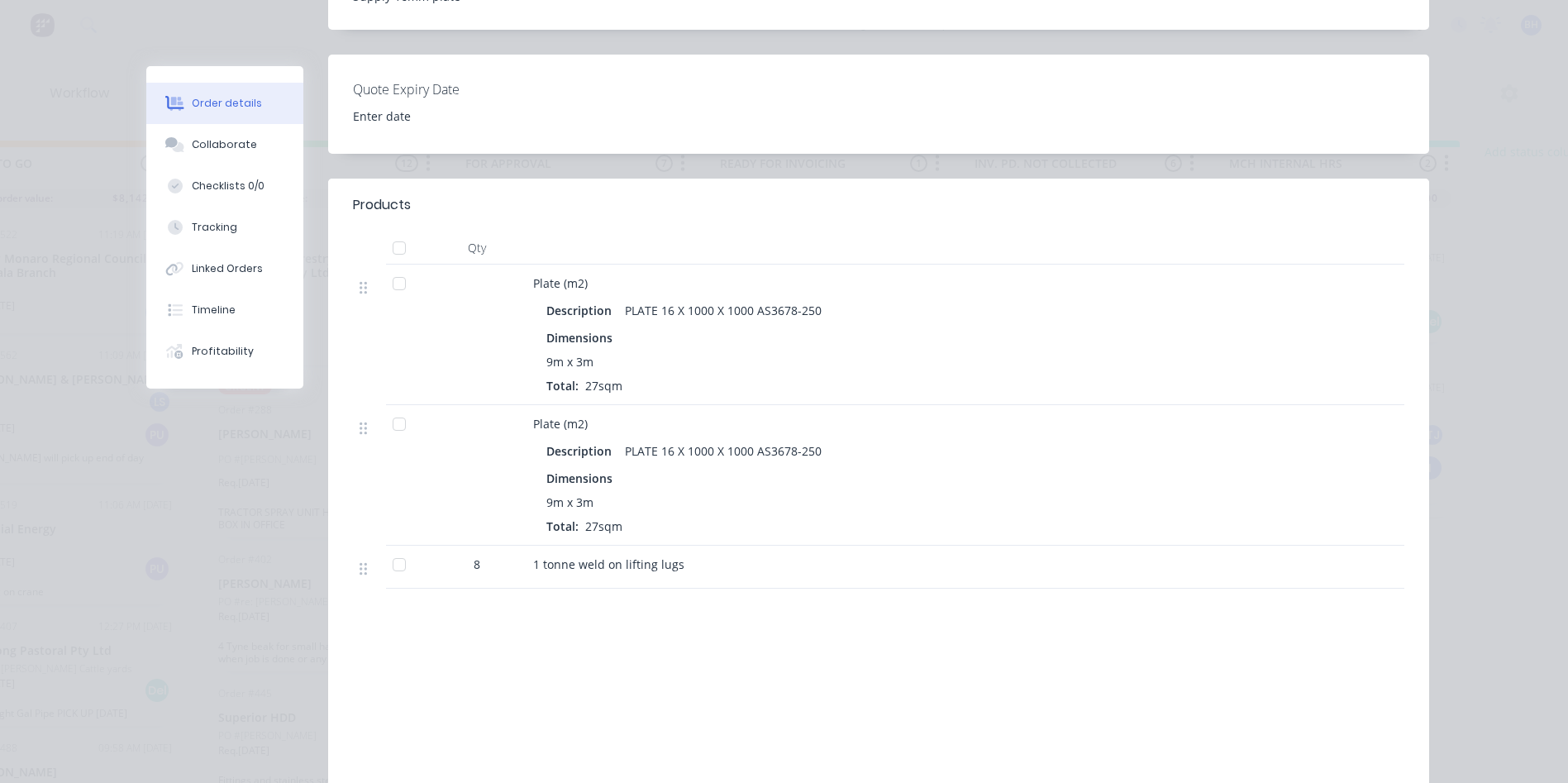
scroll to position [0, 0]
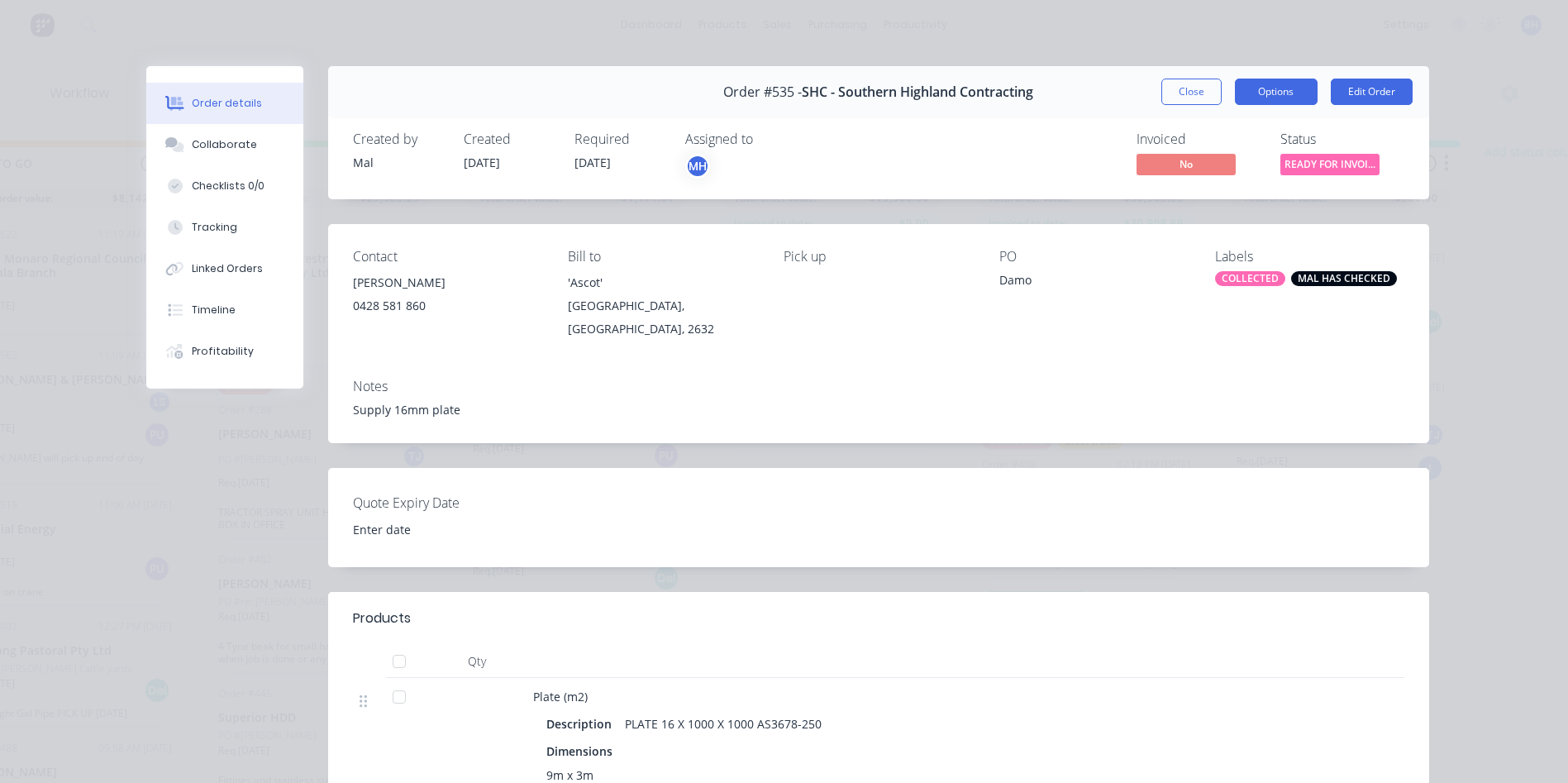
click at [1272, 91] on button "Options" at bounding box center [1276, 92] width 82 height 26
click at [1378, 84] on button "Edit Order" at bounding box center [1371, 92] width 81 height 26
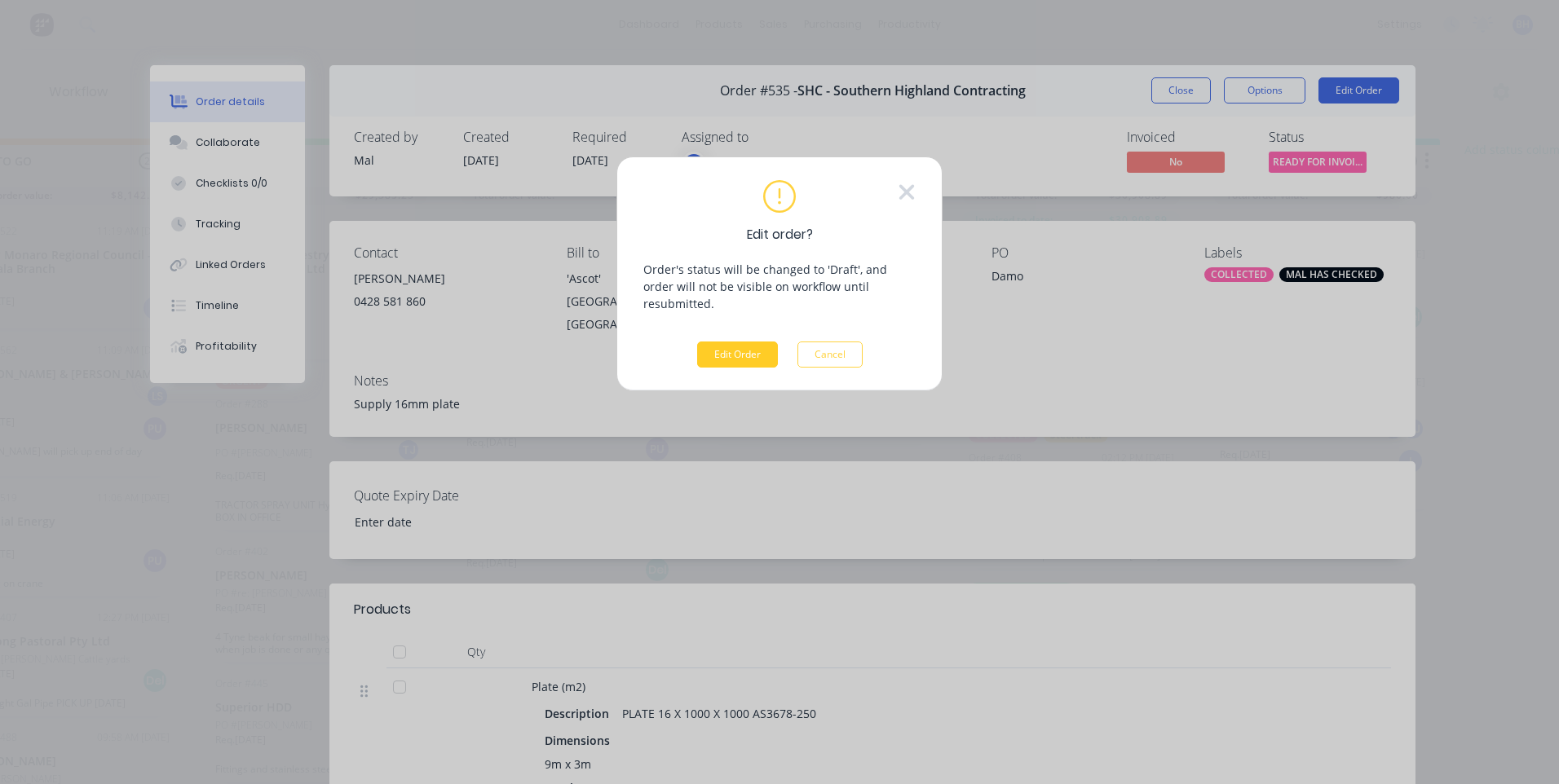
click at [733, 341] on button "Edit Order" at bounding box center [737, 354] width 80 height 26
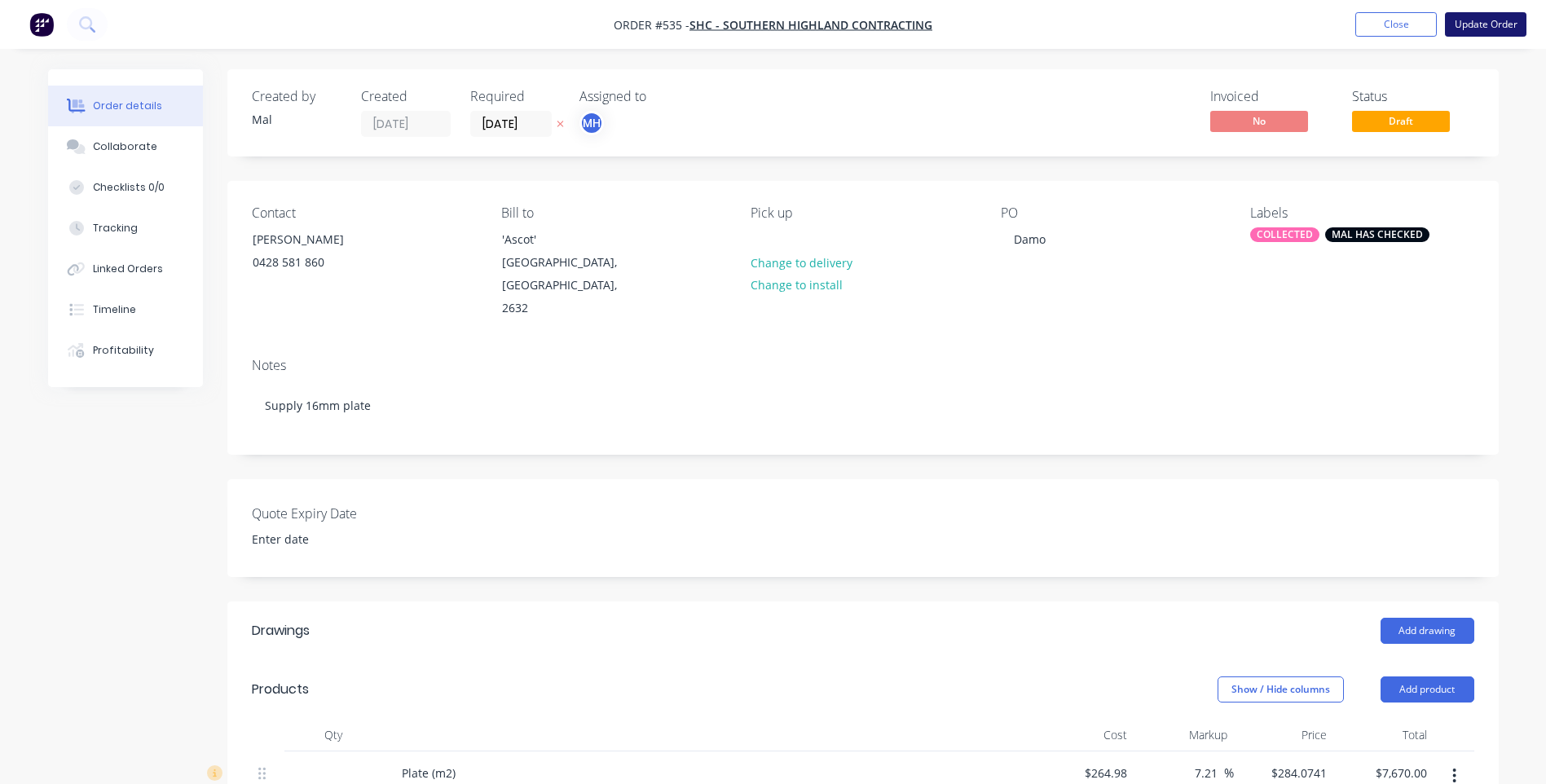
click at [1471, 22] on button "Update Order" at bounding box center [1486, 25] width 81 height 25
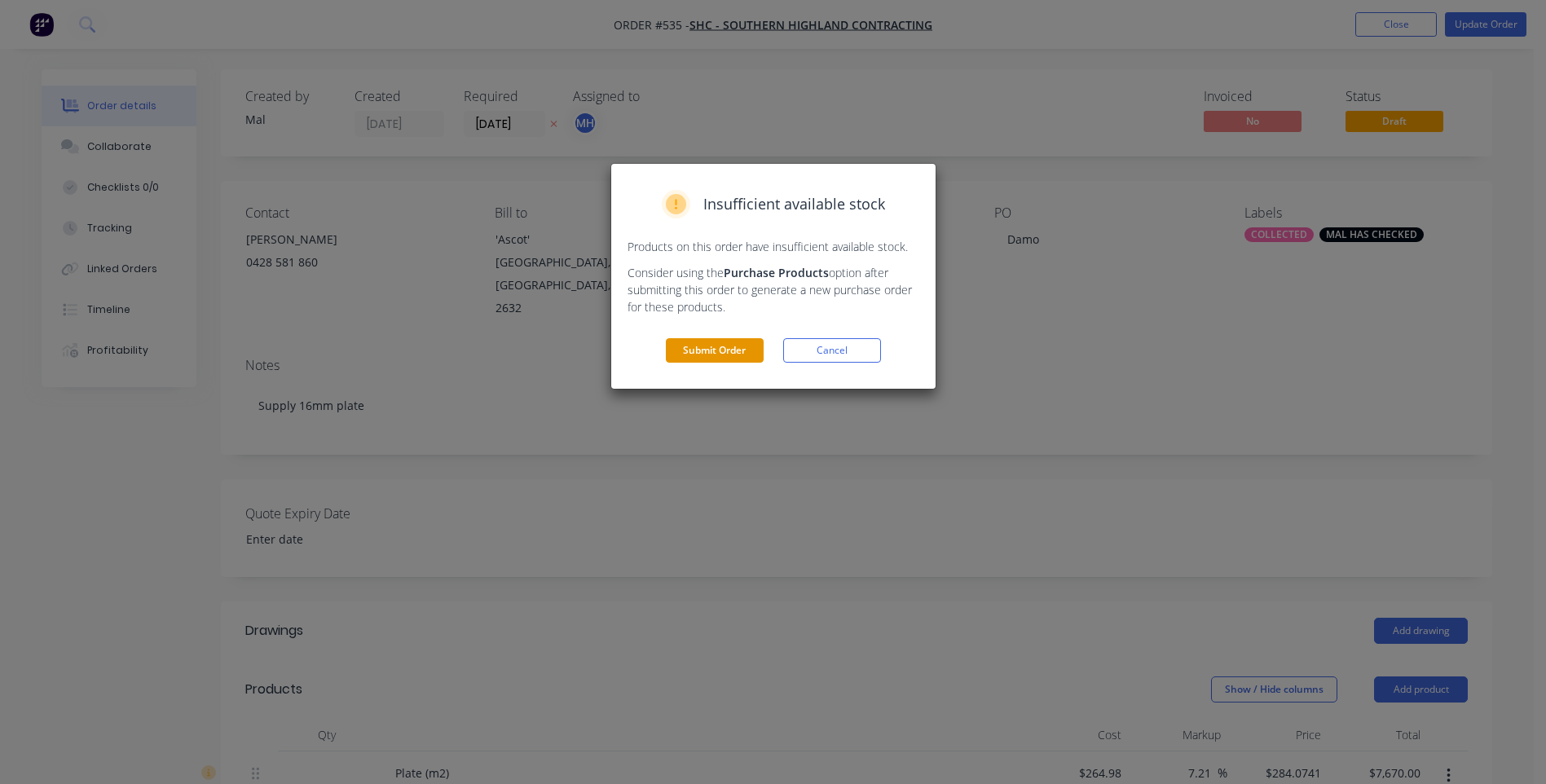
click at [750, 350] on button "Submit Order" at bounding box center [715, 350] width 98 height 25
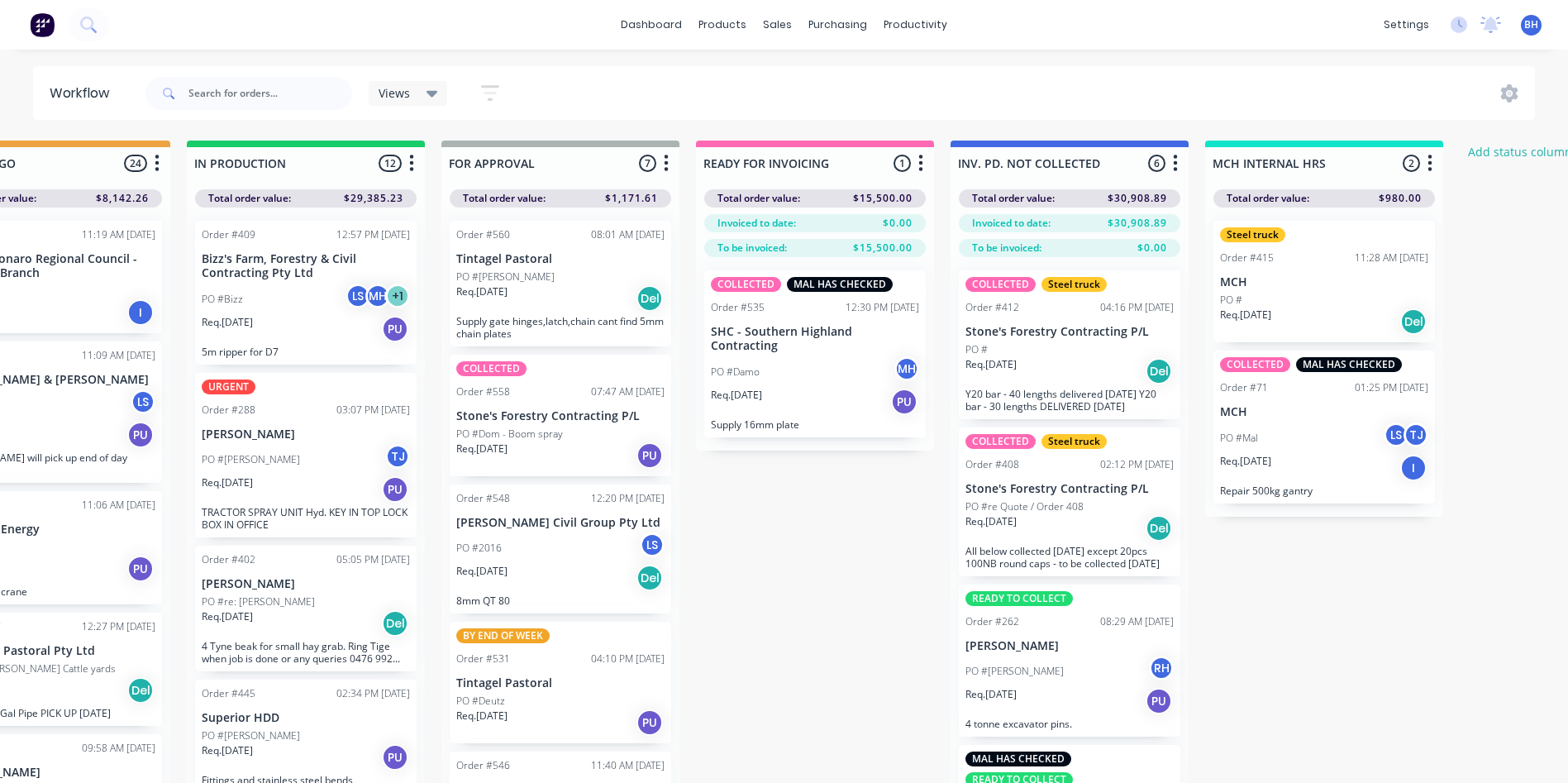
scroll to position [0, 1051]
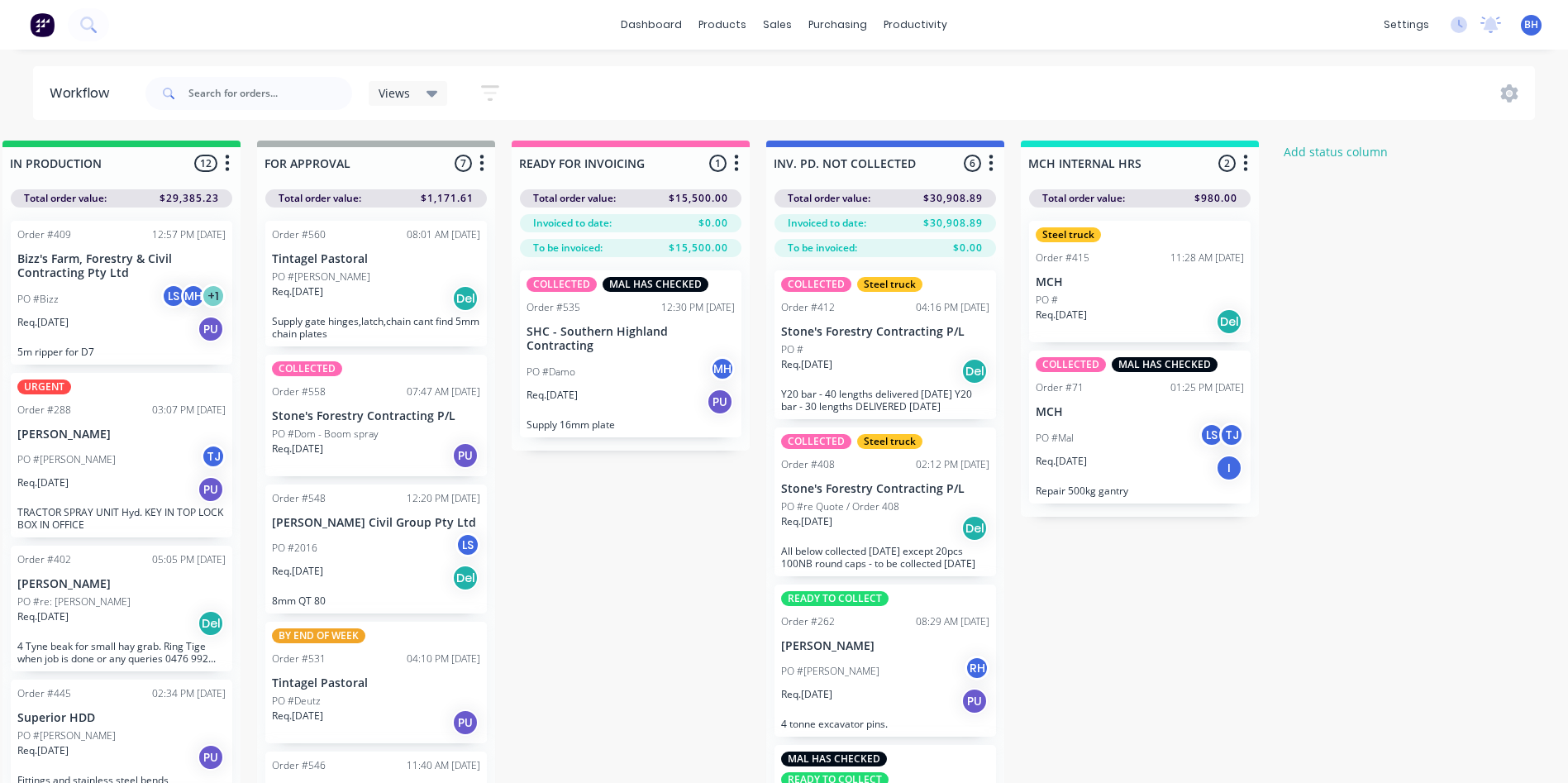
click at [655, 388] on div "Req. [DATE] PU" at bounding box center [631, 402] width 208 height 28
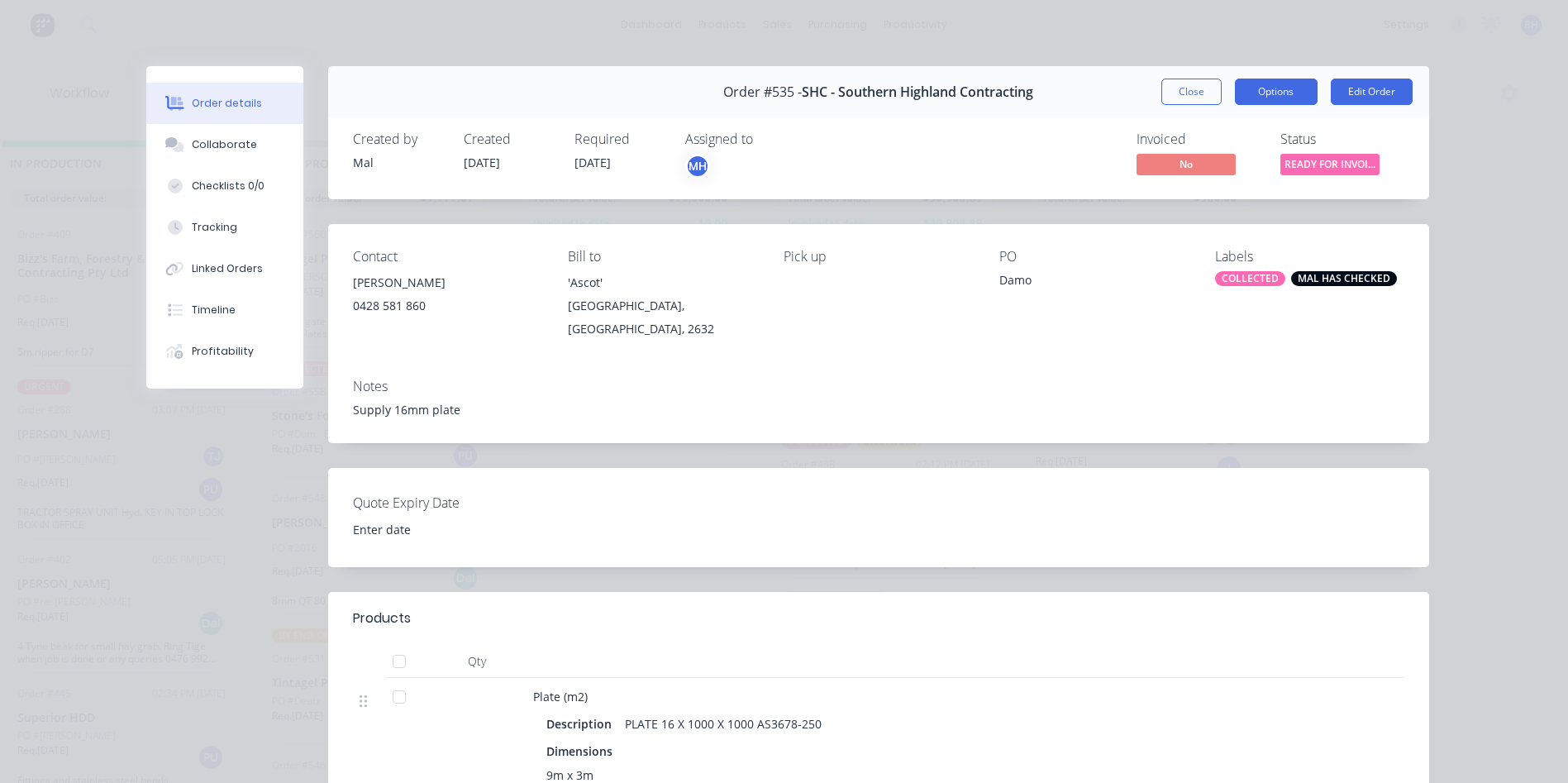
click at [1290, 94] on button "Options" at bounding box center [1276, 92] width 82 height 26
click at [1335, 160] on span "READY FOR INVOI..." at bounding box center [1330, 164] width 99 height 21
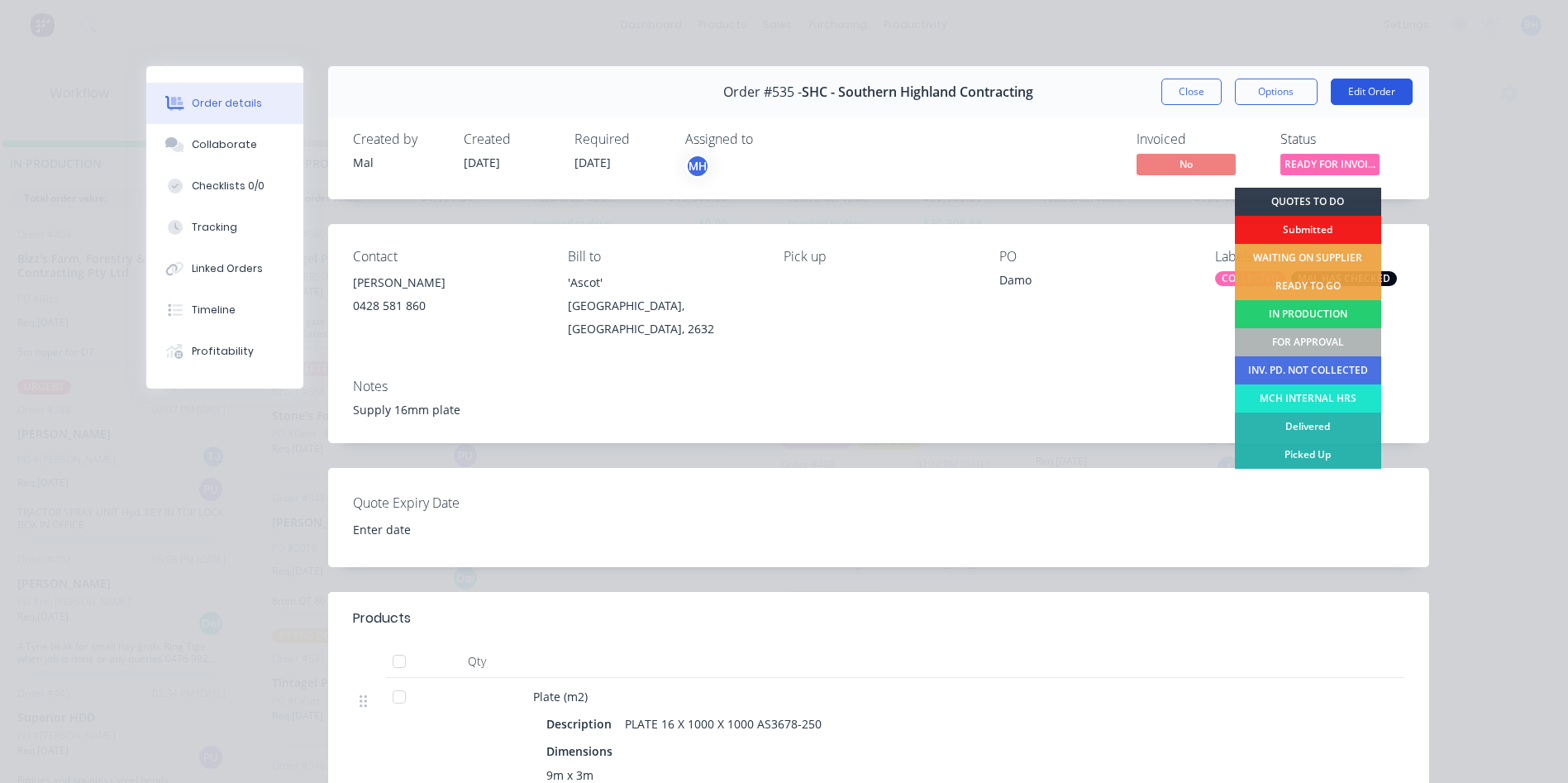
click at [1370, 91] on button "Edit Order" at bounding box center [1371, 92] width 81 height 26
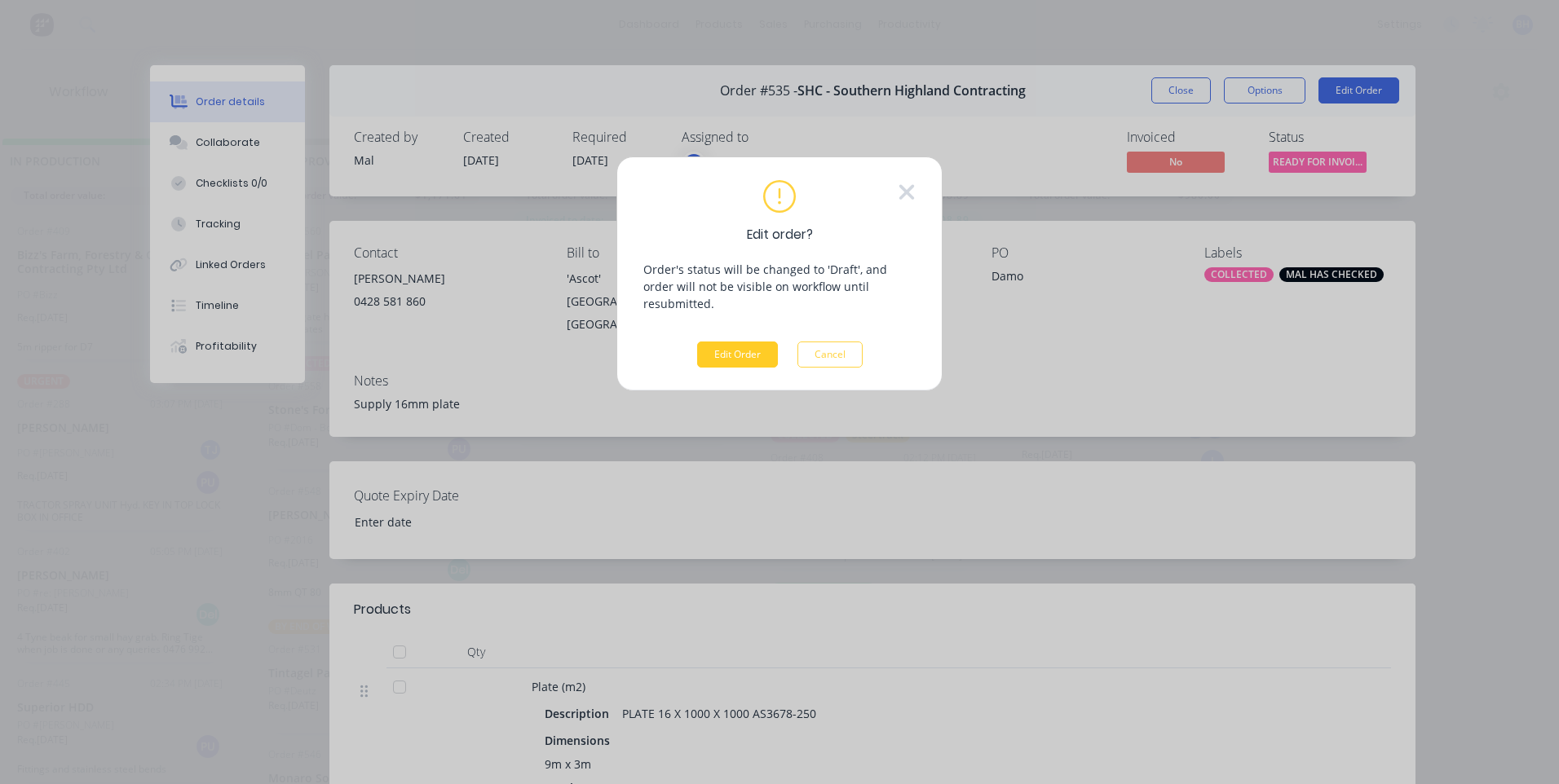
click at [752, 341] on button "Edit Order" at bounding box center [737, 354] width 80 height 26
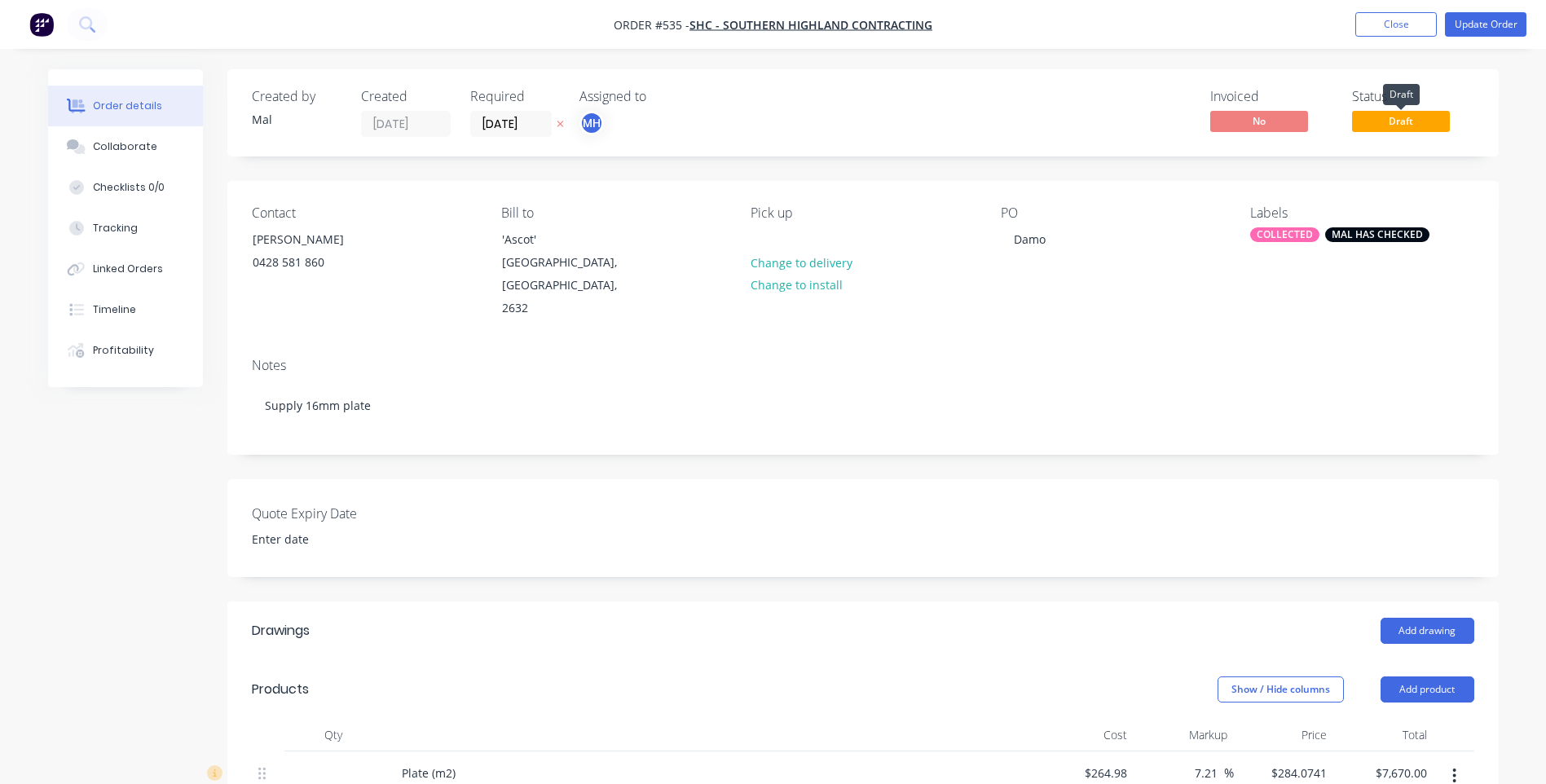
click at [1389, 120] on span "Draft" at bounding box center [1401, 121] width 98 height 21
click at [1382, 12] on button "Close" at bounding box center [1396, 25] width 81 height 25
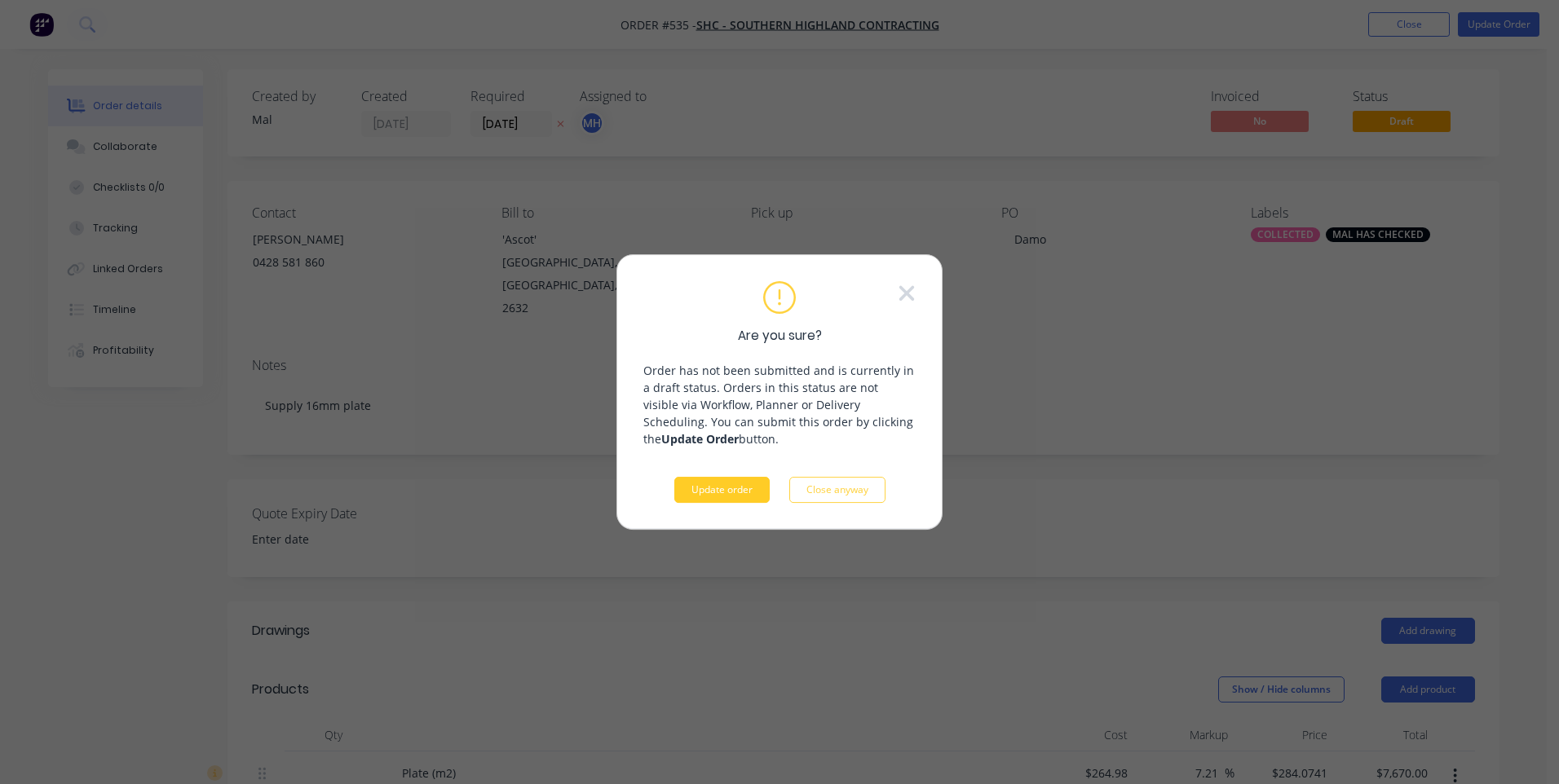
click at [725, 490] on button "Update order" at bounding box center [722, 489] width 95 height 26
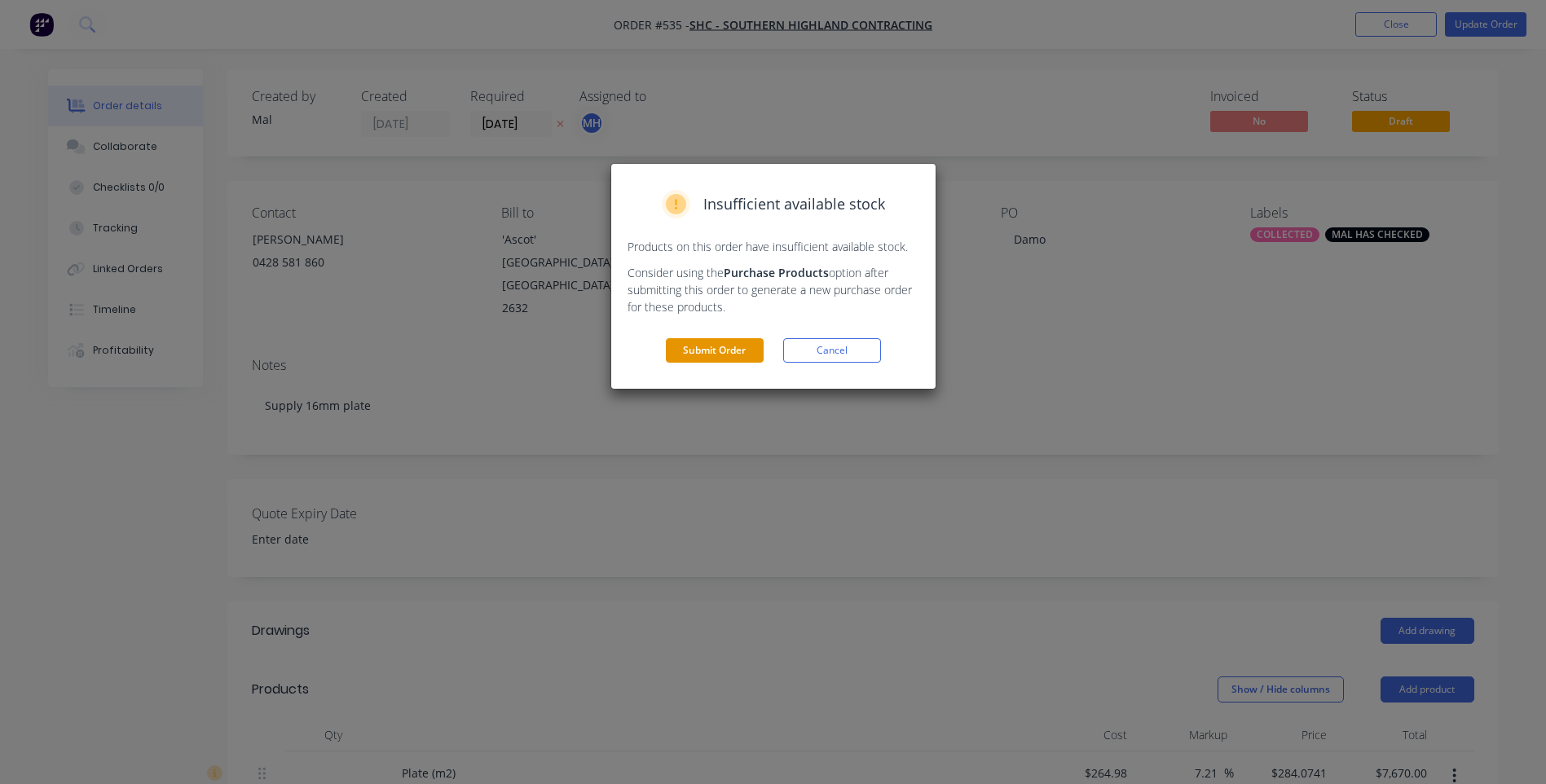
click at [720, 348] on button "Submit Order" at bounding box center [715, 350] width 98 height 25
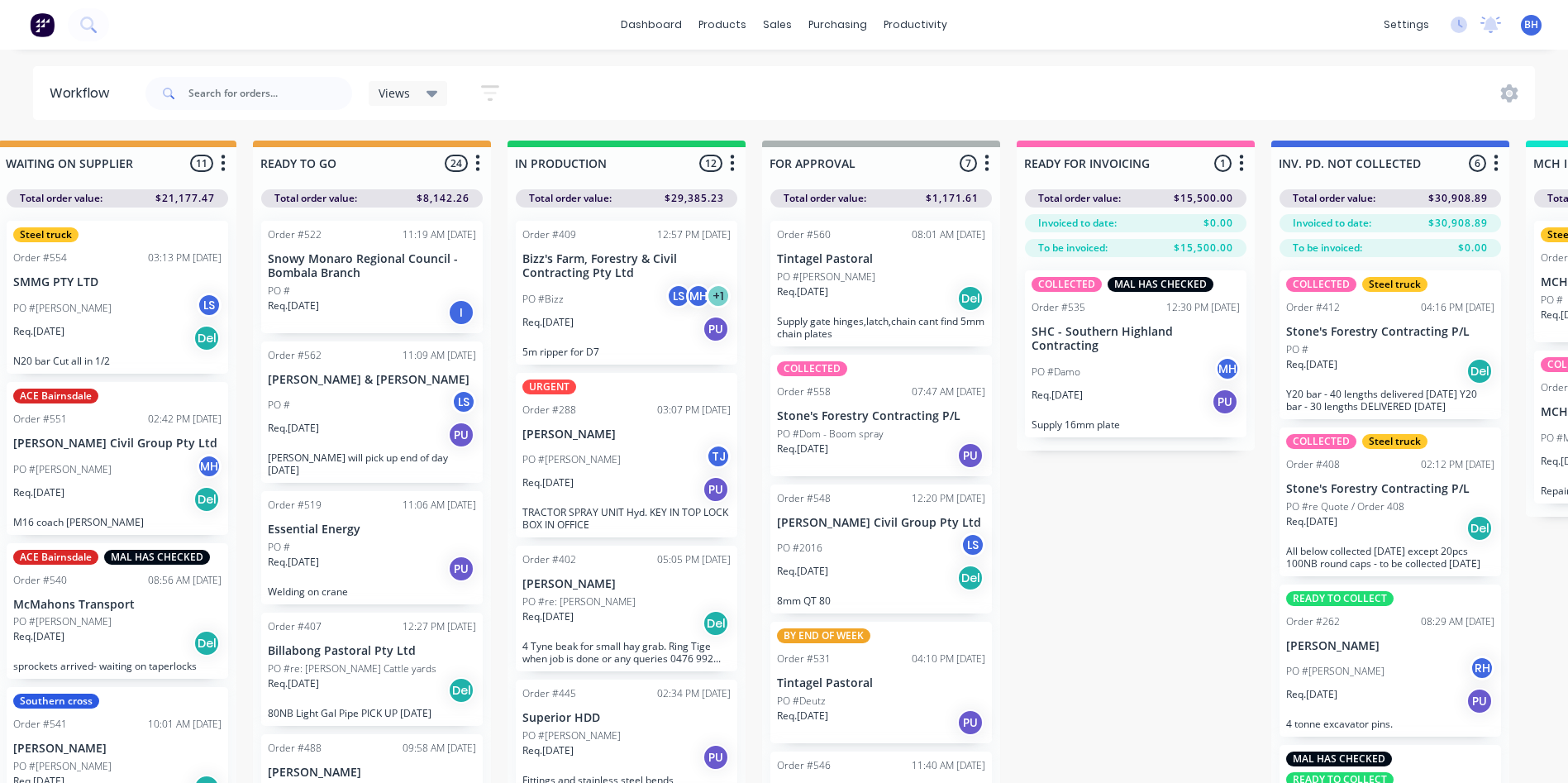
scroll to position [0, 1168]
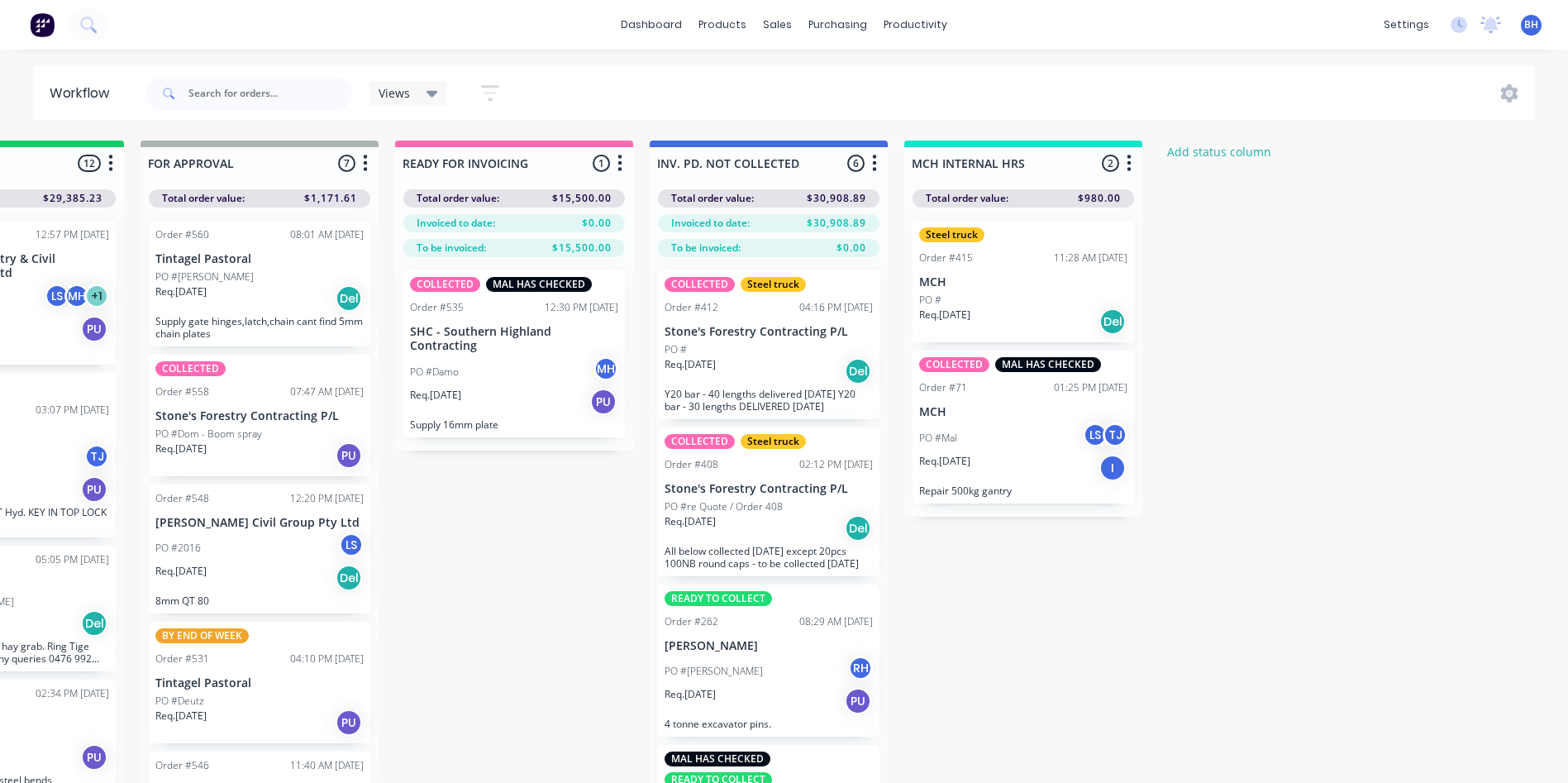
click at [540, 399] on div "Req. [DATE] PU" at bounding box center [514, 402] width 208 height 28
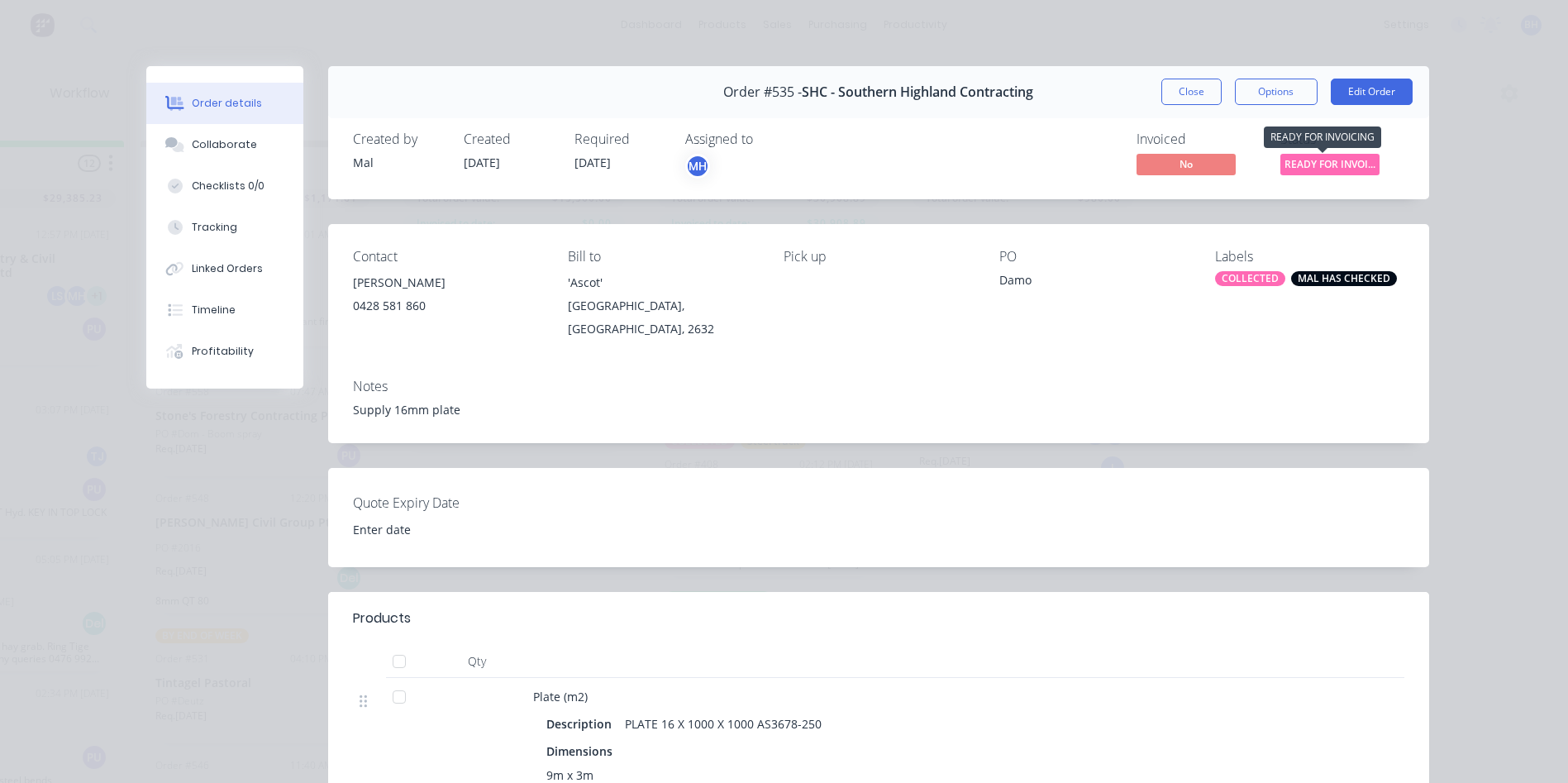
click at [1293, 160] on span "READY FOR INVOI..." at bounding box center [1330, 164] width 99 height 21
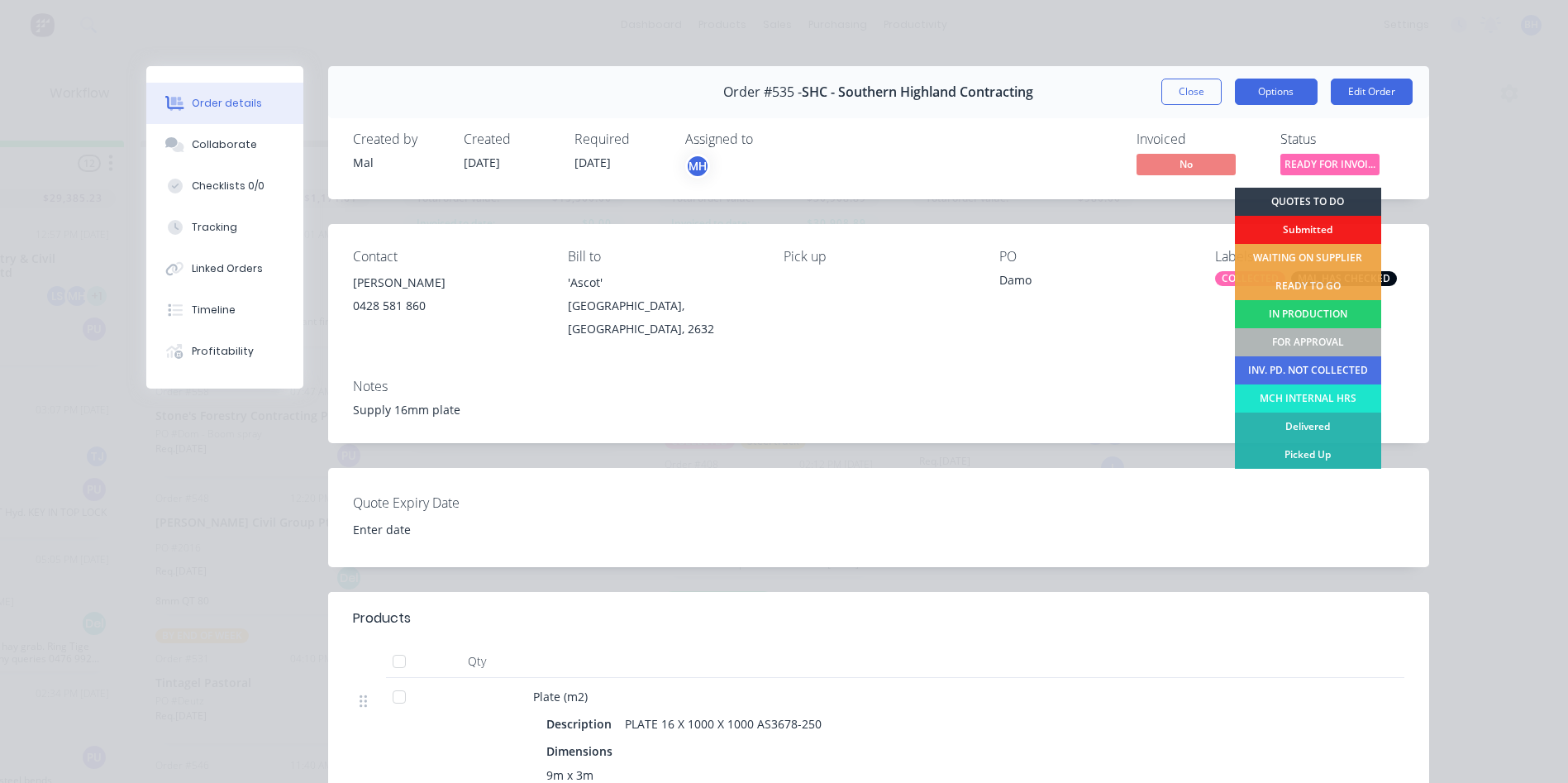
click at [1254, 92] on button "Options" at bounding box center [1276, 92] width 82 height 26
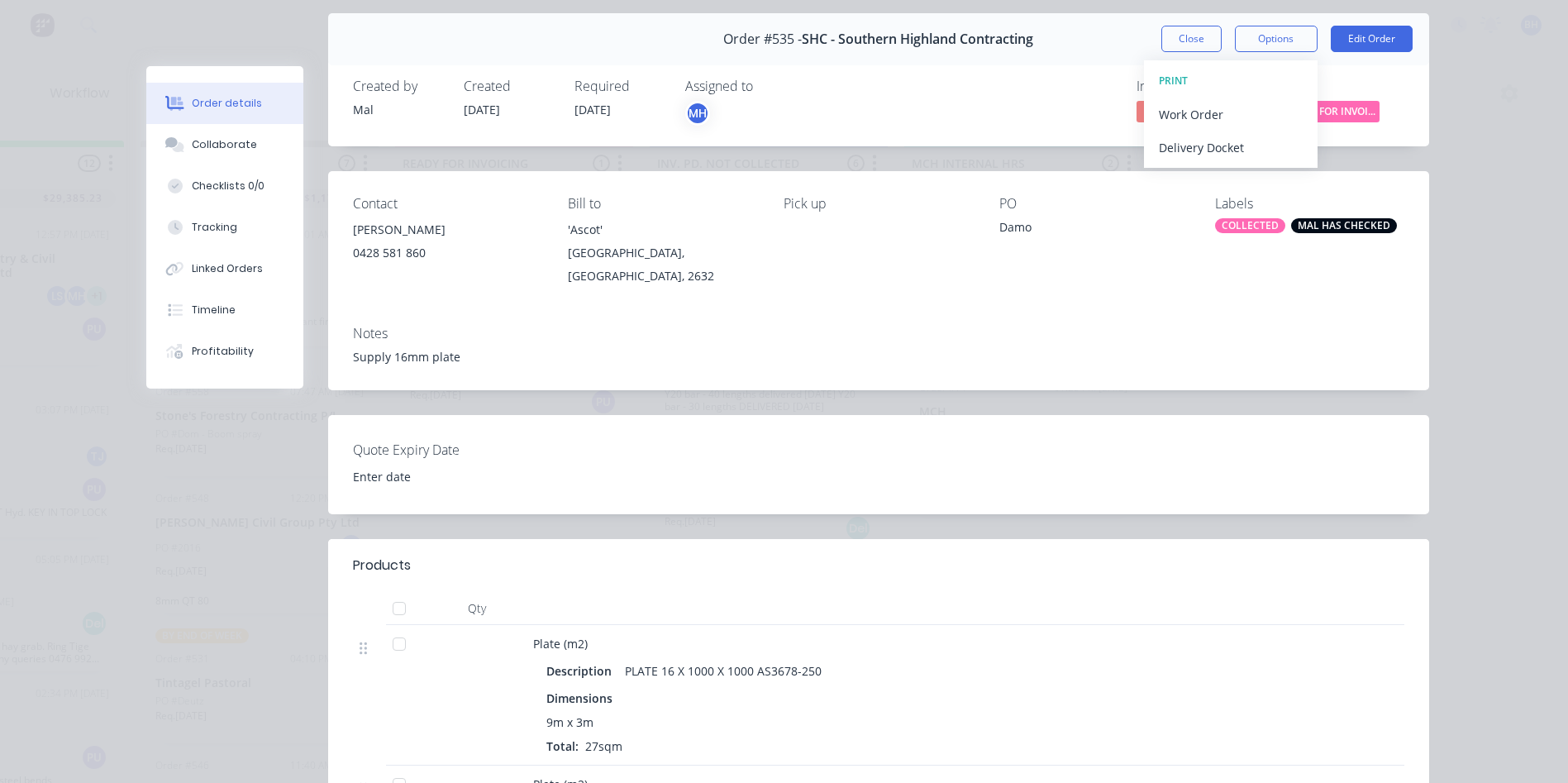
scroll to position [0, 0]
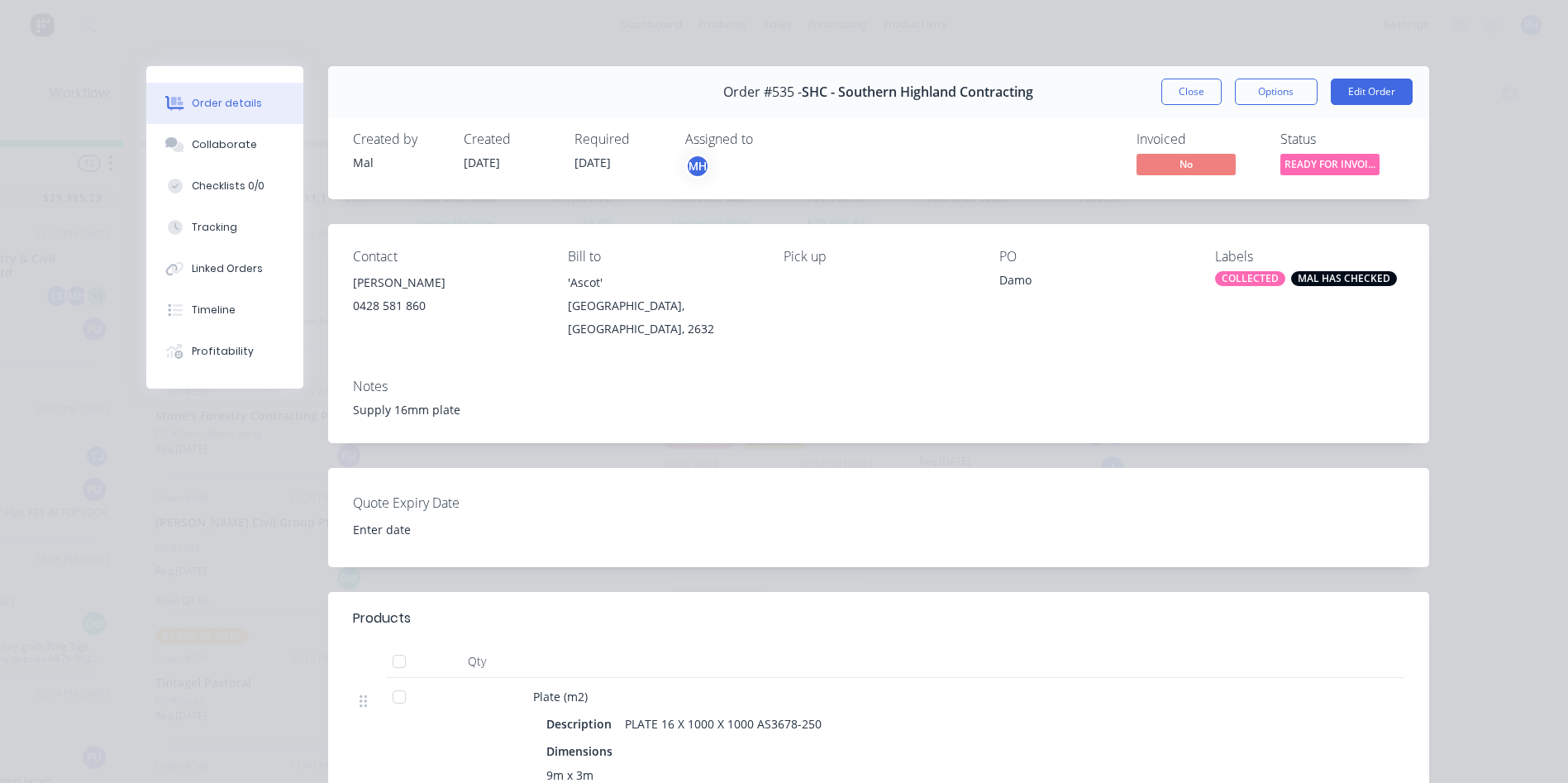
click at [1304, 271] on div "MAL HAS CHECKED" at bounding box center [1344, 279] width 106 height 15
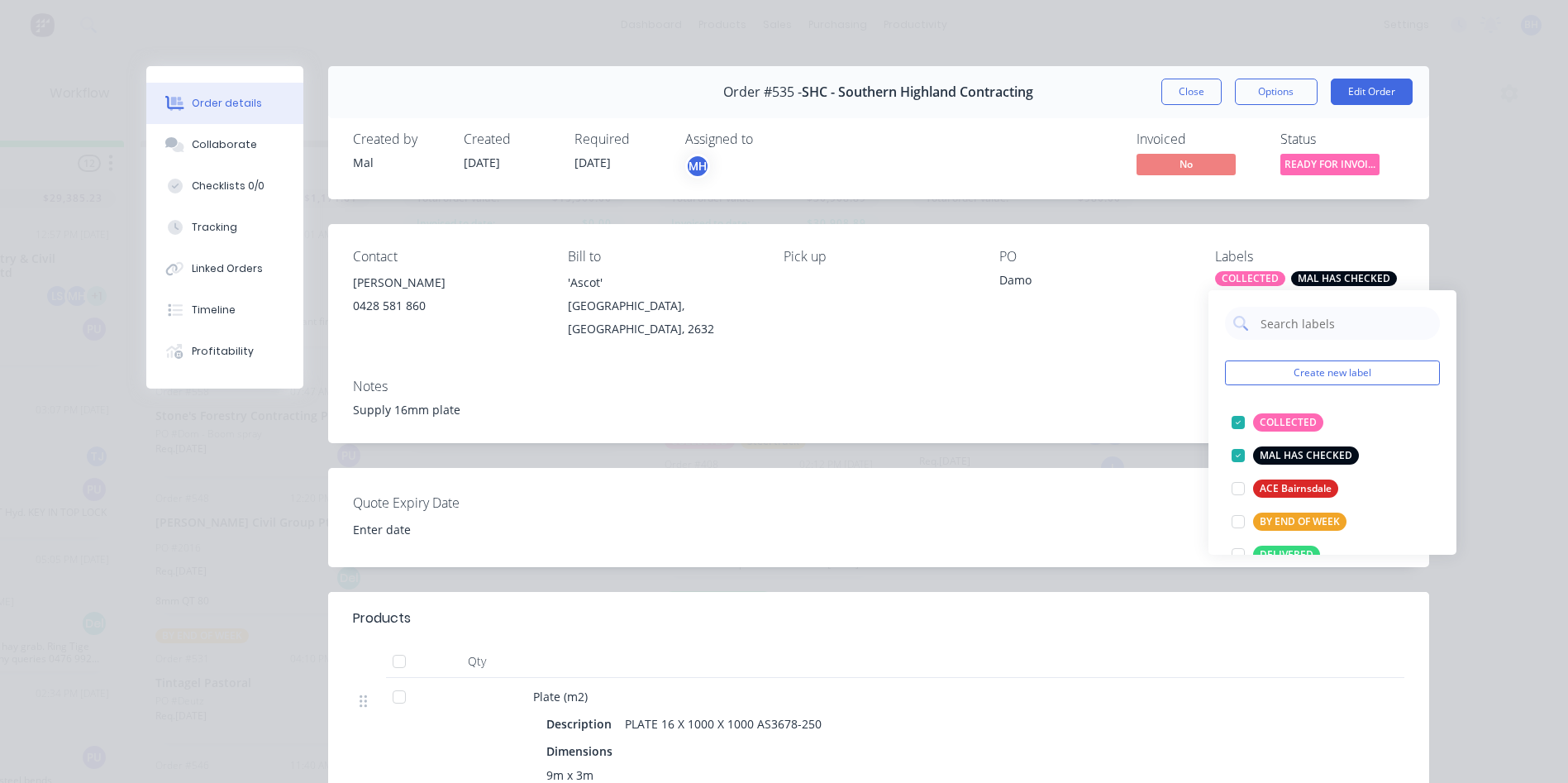
click at [1354, 238] on div "Contact [PERSON_NAME] [PHONE_NUMBER] Bill to 'Ascot' [GEOGRAPHIC_DATA], [GEOGRA…" at bounding box center [878, 295] width 1101 height 141
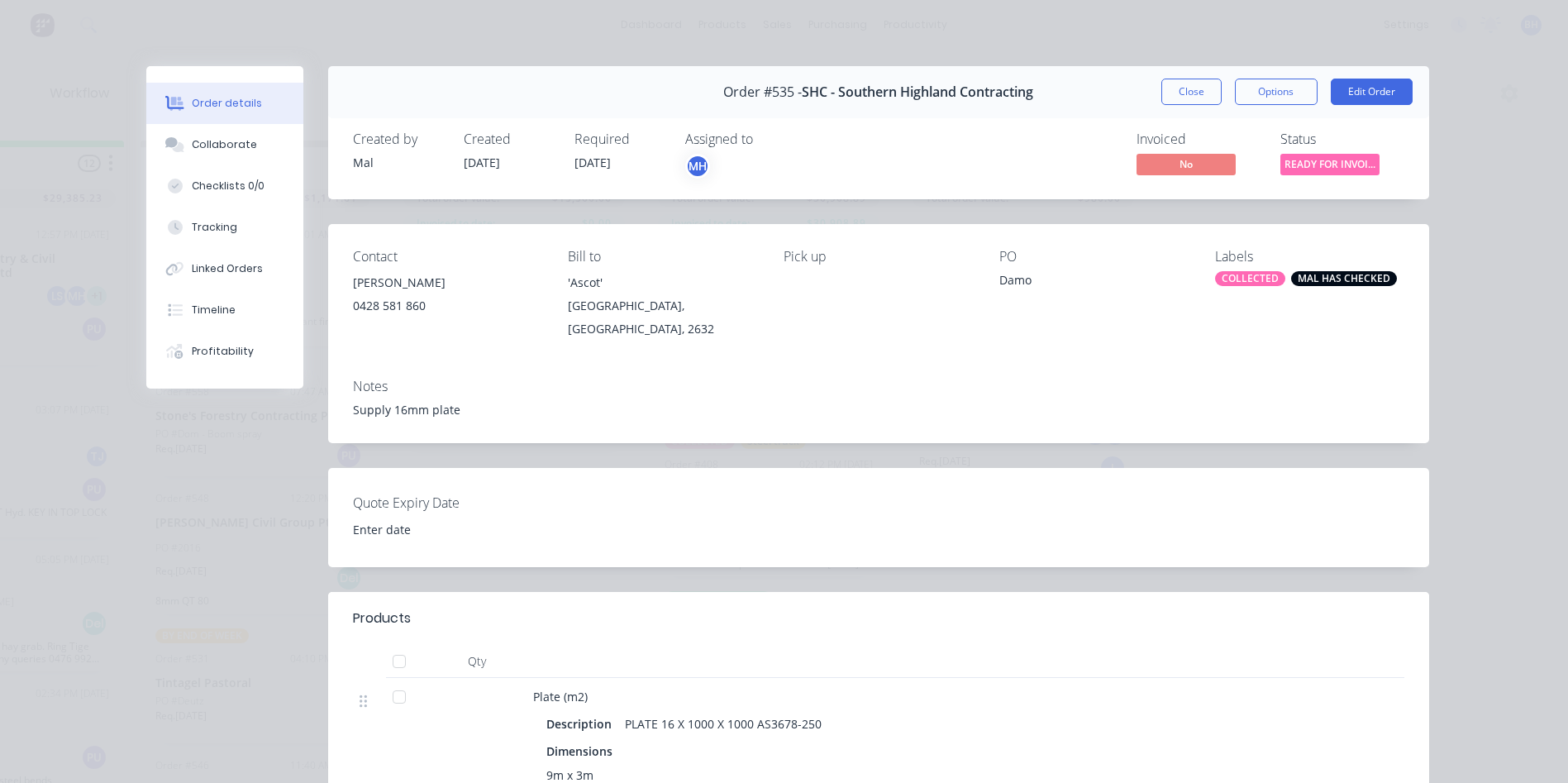
click at [1193, 163] on span "No" at bounding box center [1186, 164] width 99 height 21
click at [1142, 159] on span "No" at bounding box center [1186, 164] width 99 height 21
click at [1268, 96] on button "Options" at bounding box center [1276, 92] width 82 height 26
click at [1348, 92] on button "Edit Order" at bounding box center [1371, 92] width 81 height 26
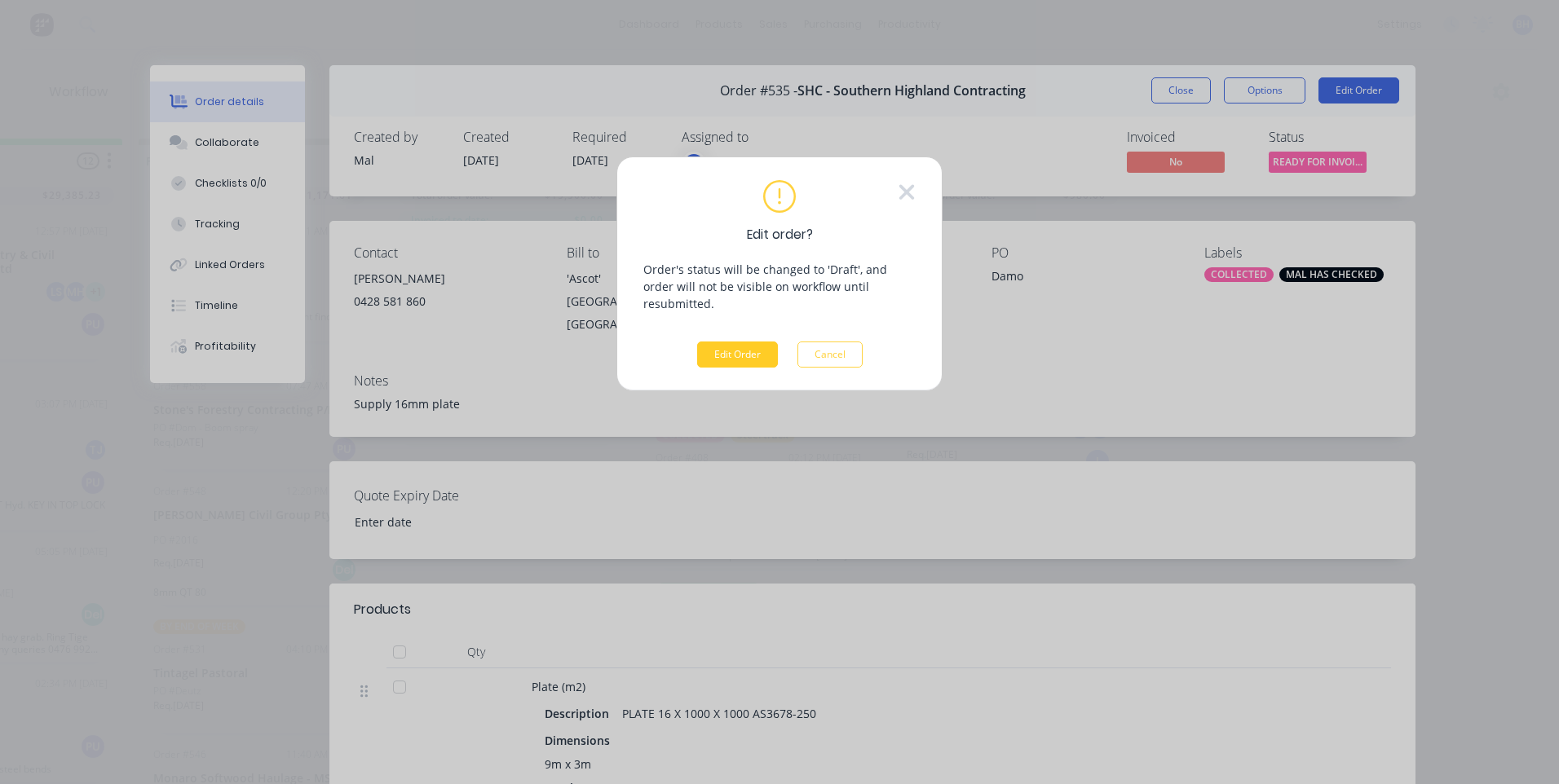
click at [751, 344] on button "Edit Order" at bounding box center [737, 354] width 80 height 26
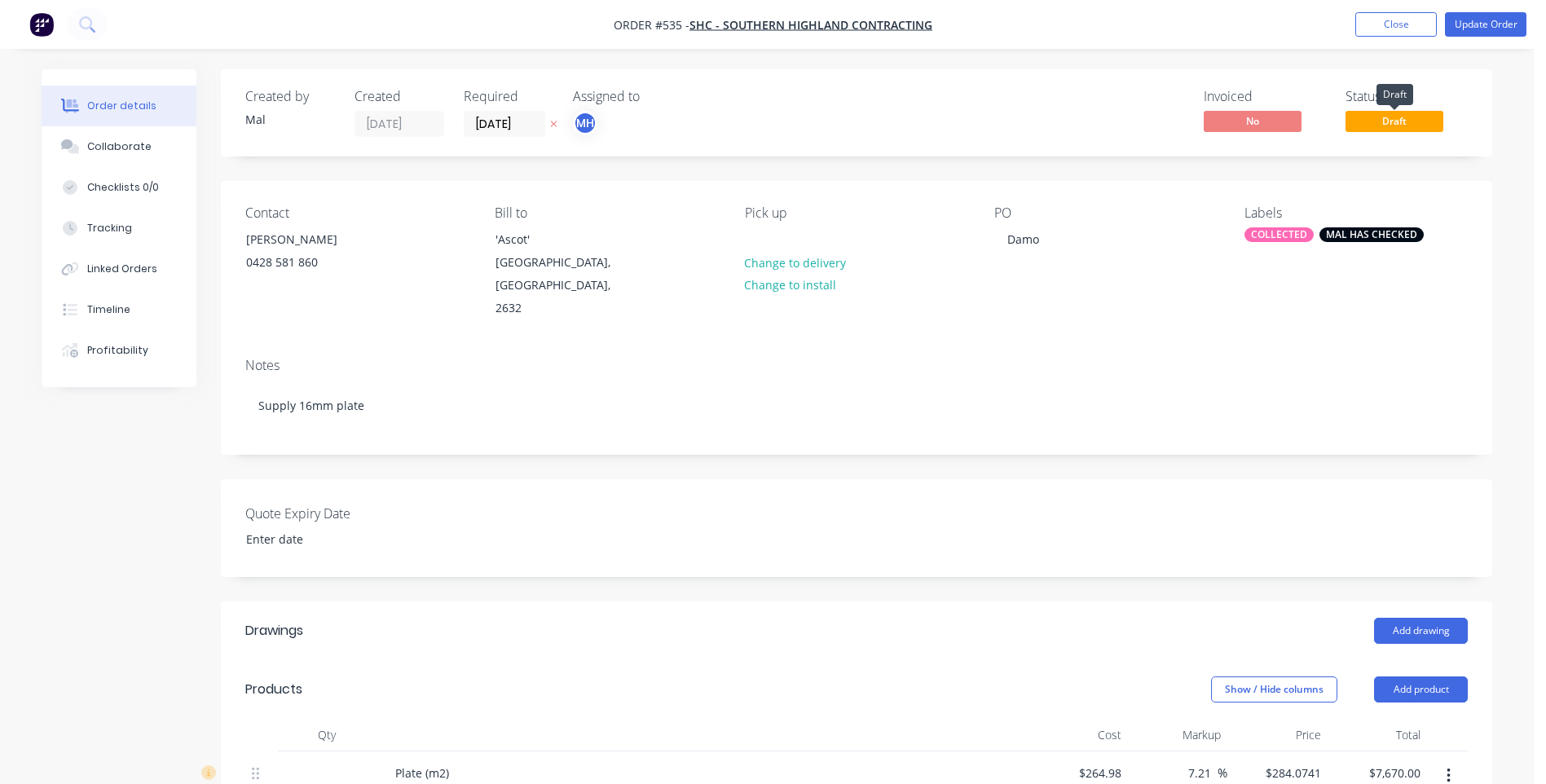
click at [1359, 122] on span "Draft" at bounding box center [1394, 121] width 98 height 21
click at [1411, 26] on button "Close" at bounding box center [1396, 25] width 81 height 25
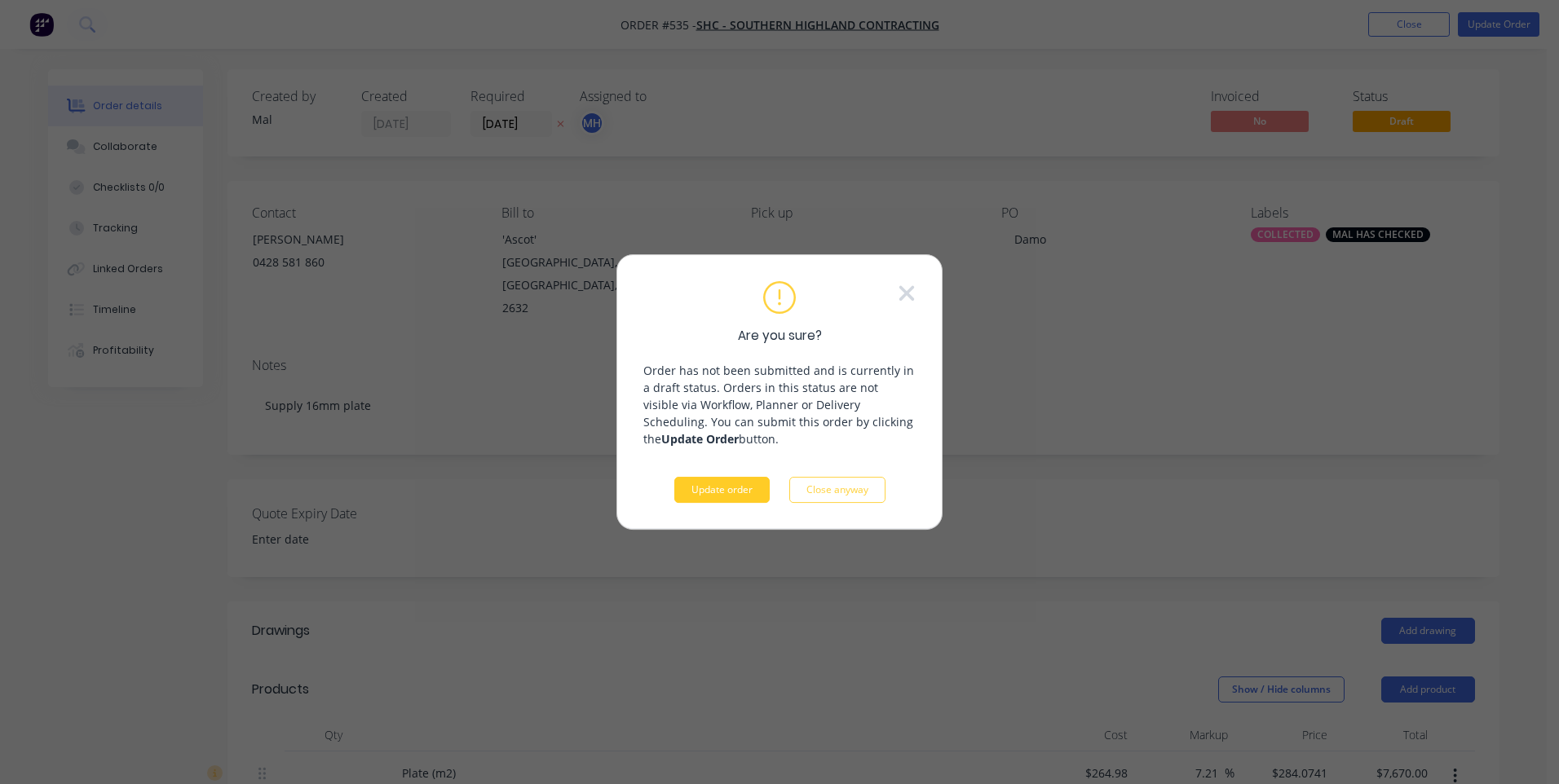
click at [741, 488] on button "Update order" at bounding box center [722, 489] width 95 height 26
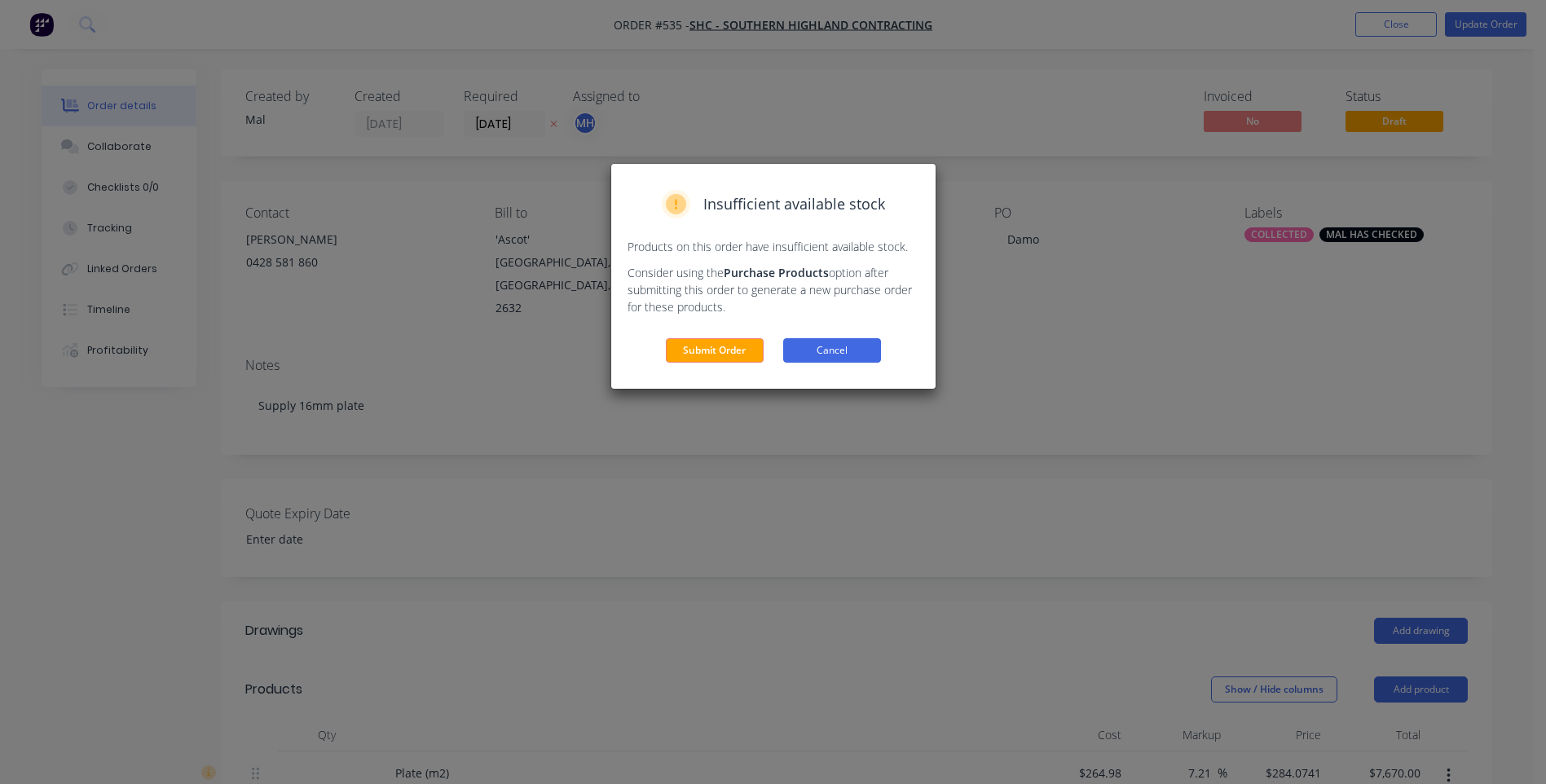
click at [821, 347] on button "Cancel" at bounding box center [832, 350] width 98 height 25
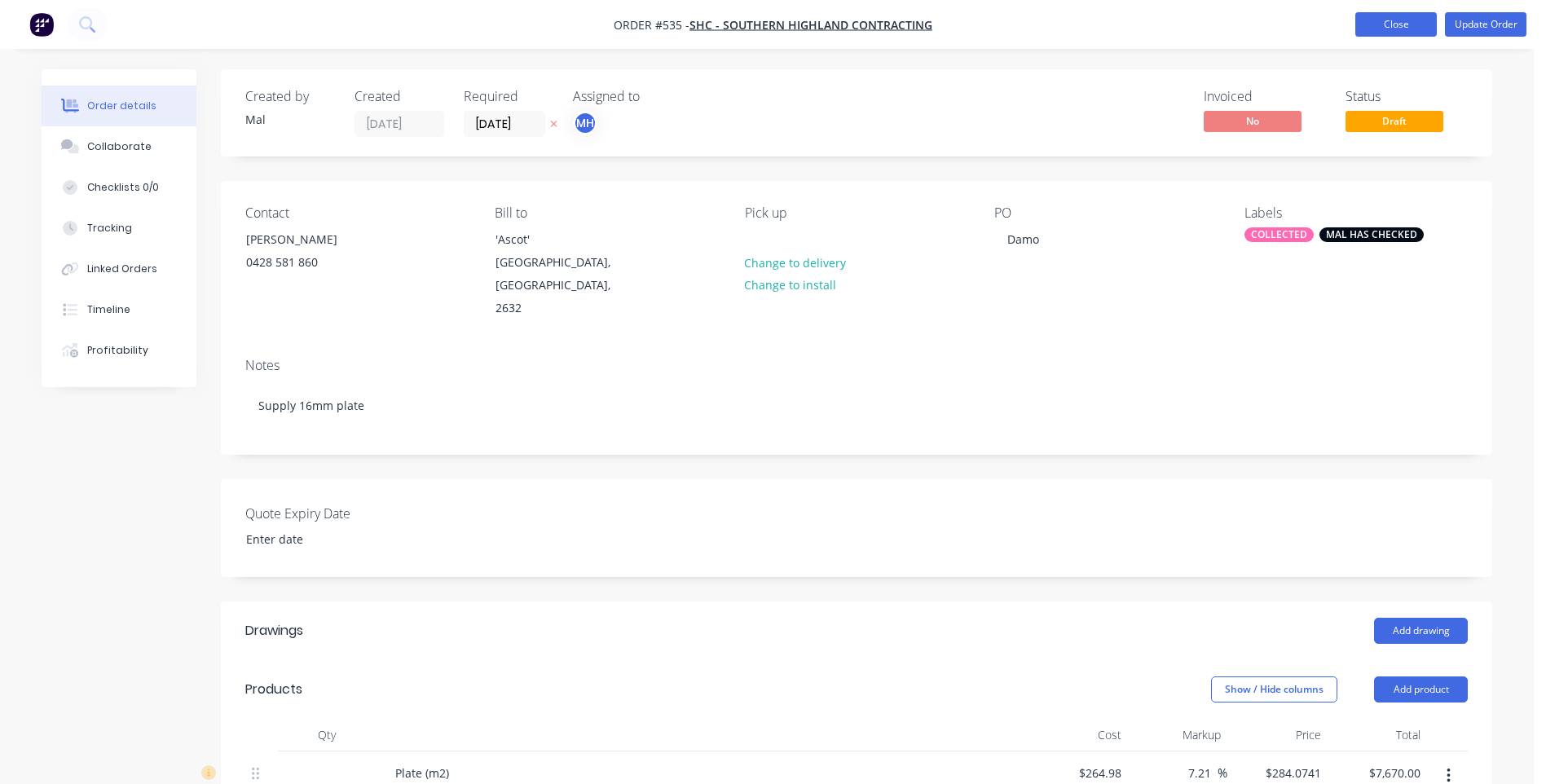
click at [1370, 20] on button "Close" at bounding box center [1396, 25] width 81 height 25
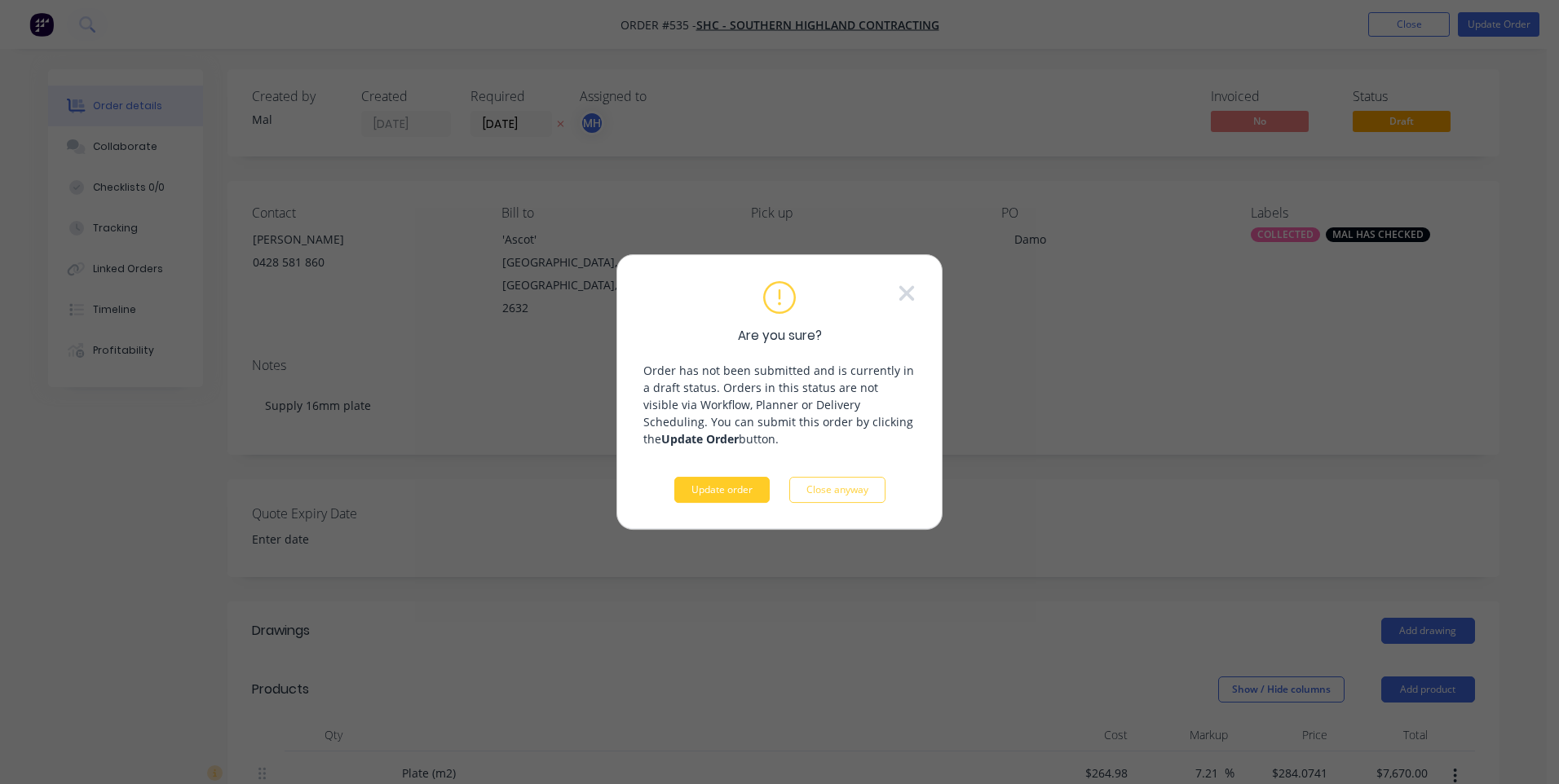
click at [701, 491] on button "Update order" at bounding box center [722, 489] width 95 height 26
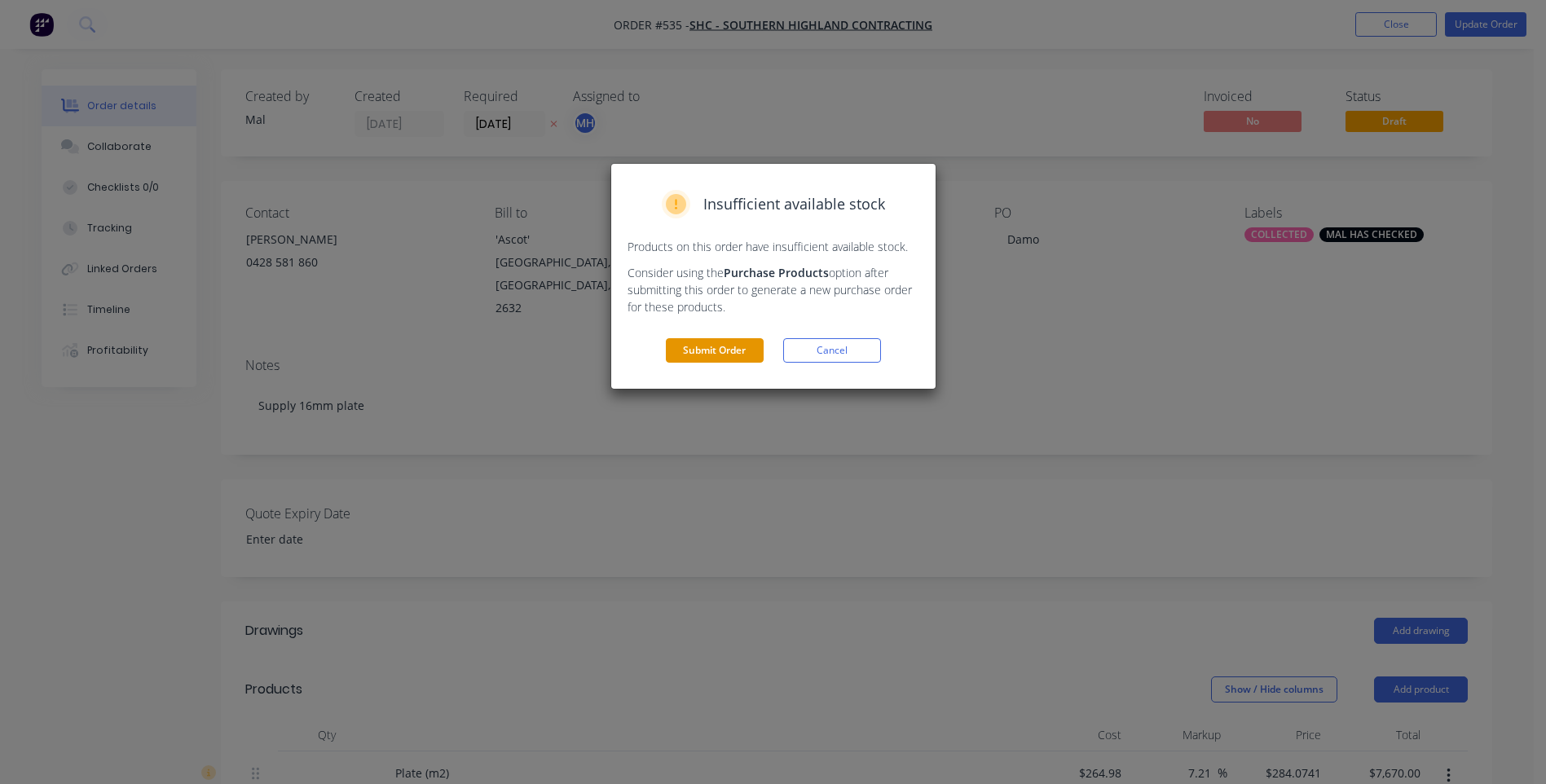
click at [711, 351] on button "Submit Order" at bounding box center [715, 350] width 98 height 25
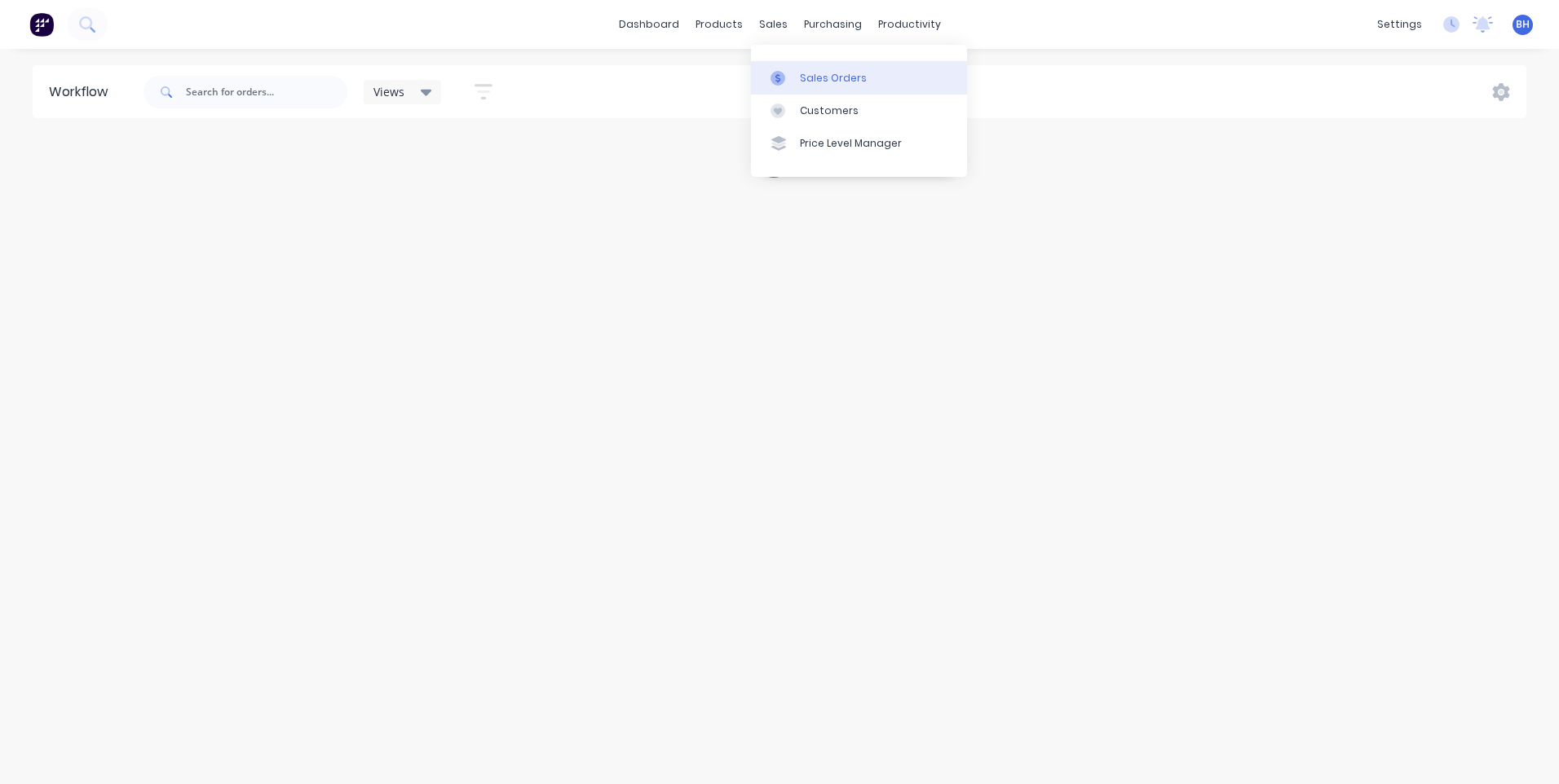
click at [801, 79] on div "Sales Orders" at bounding box center [833, 79] width 67 height 15
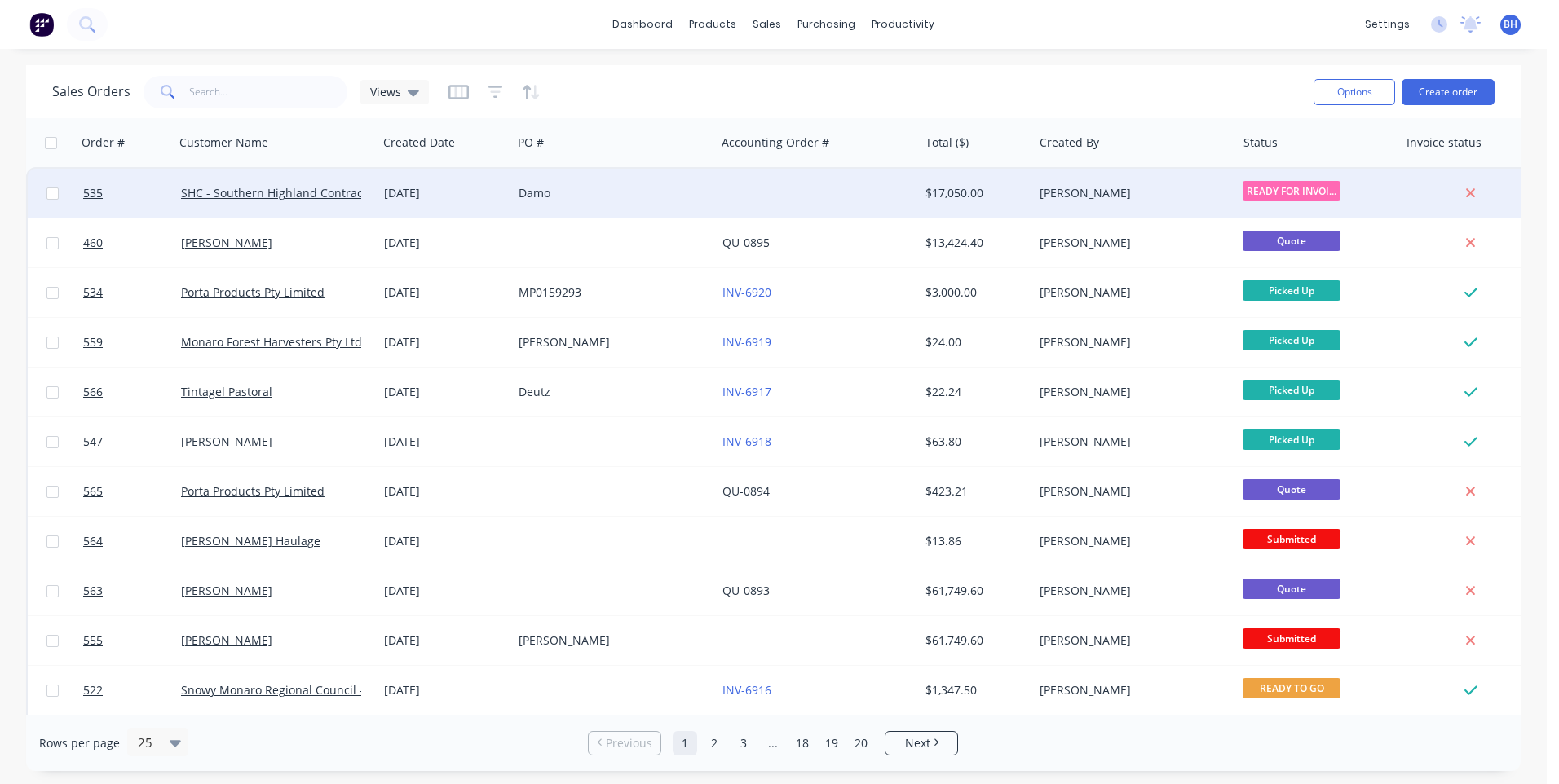
click at [1198, 183] on div "[PERSON_NAME]" at bounding box center [1134, 193] width 203 height 49
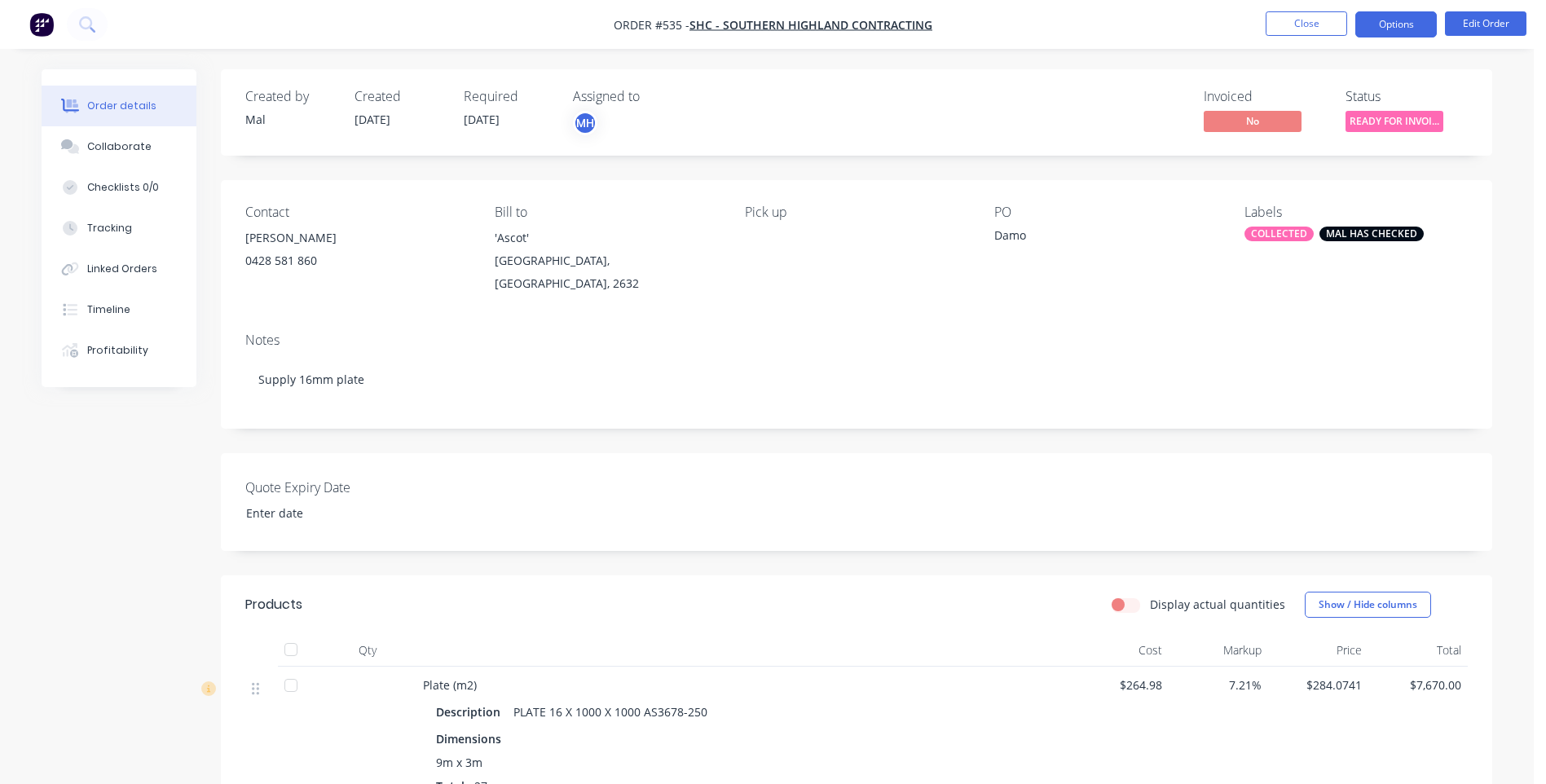
click at [1419, 26] on button "Options" at bounding box center [1396, 24] width 81 height 26
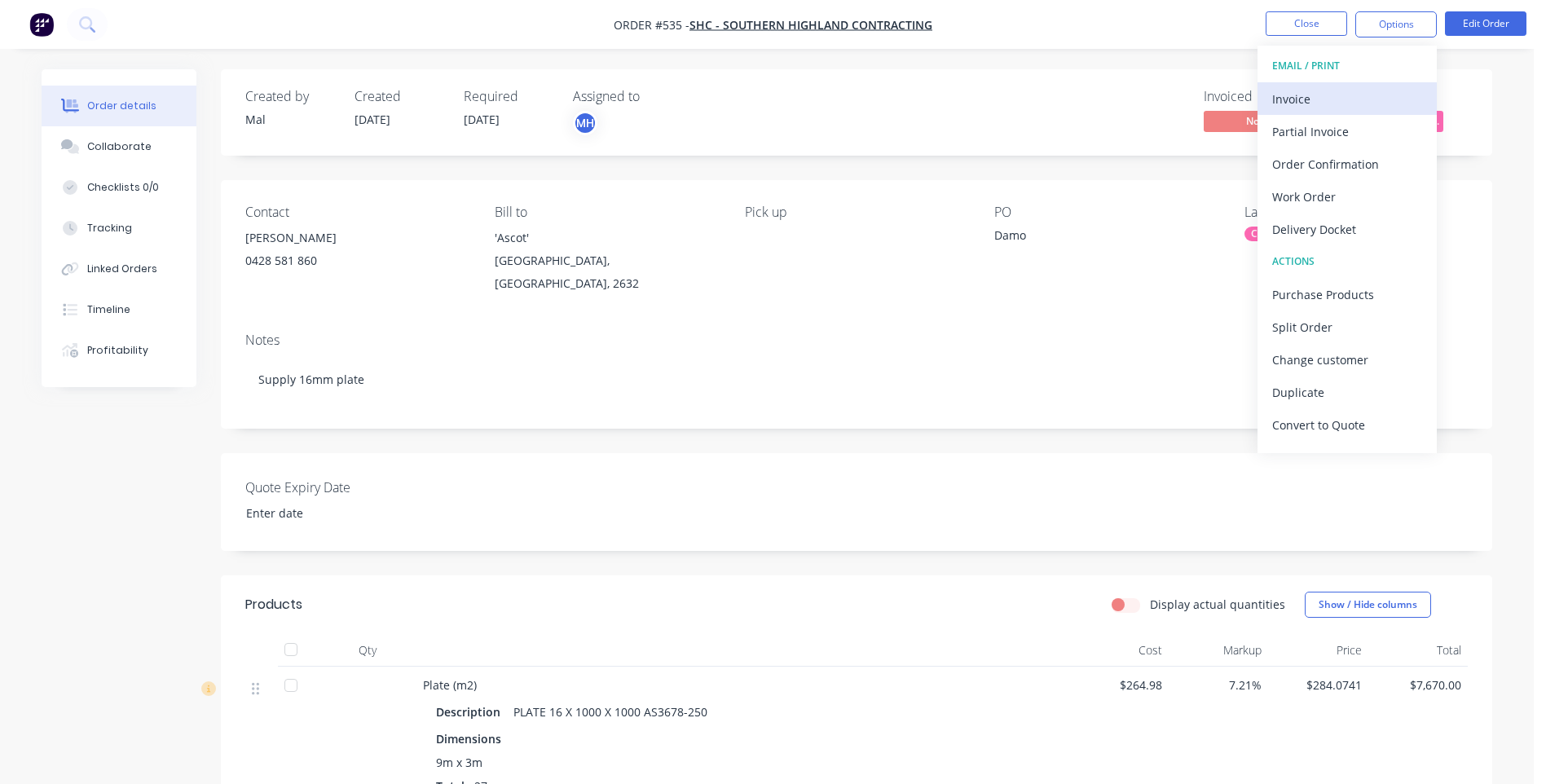
click at [1301, 97] on div "Invoice" at bounding box center [1346, 99] width 150 height 24
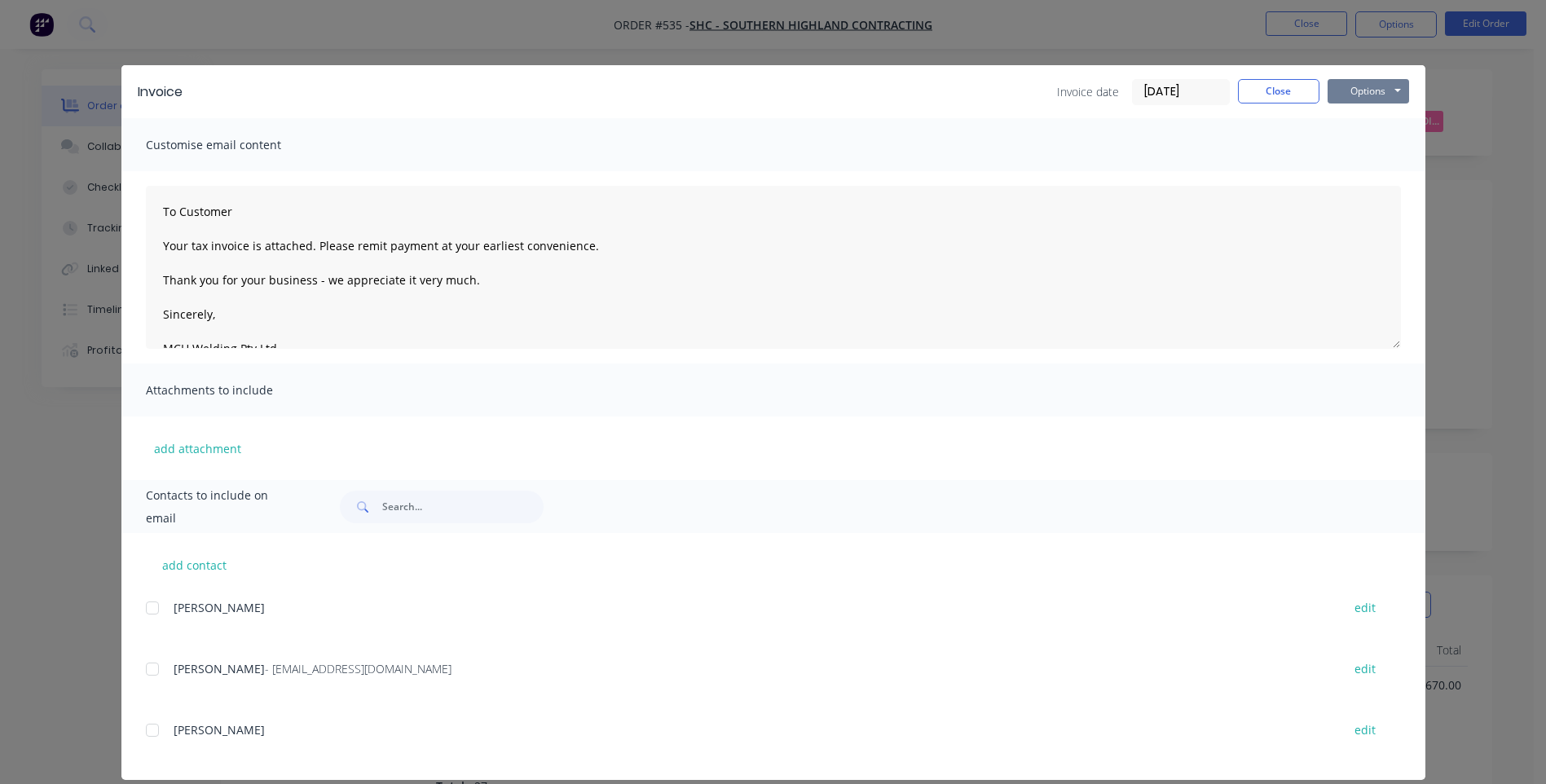
click at [1356, 93] on button "Options" at bounding box center [1368, 91] width 81 height 25
click at [1345, 112] on button "Preview" at bounding box center [1380, 120] width 104 height 26
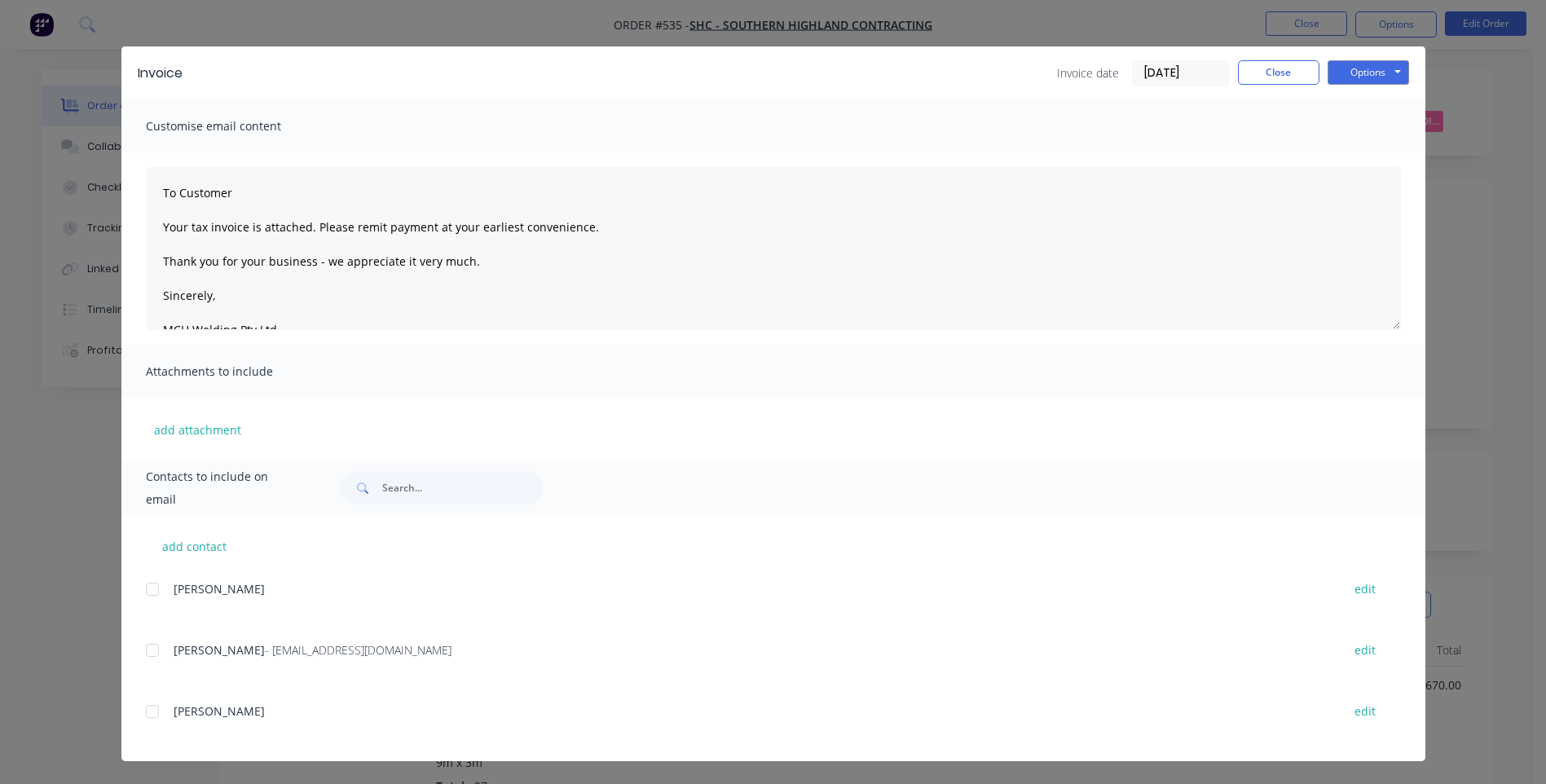
click at [142, 653] on div at bounding box center [152, 650] width 32 height 32
click at [1366, 77] on button "Options" at bounding box center [1368, 73] width 81 height 25
click at [1358, 152] on button "Email" at bounding box center [1380, 155] width 104 height 26
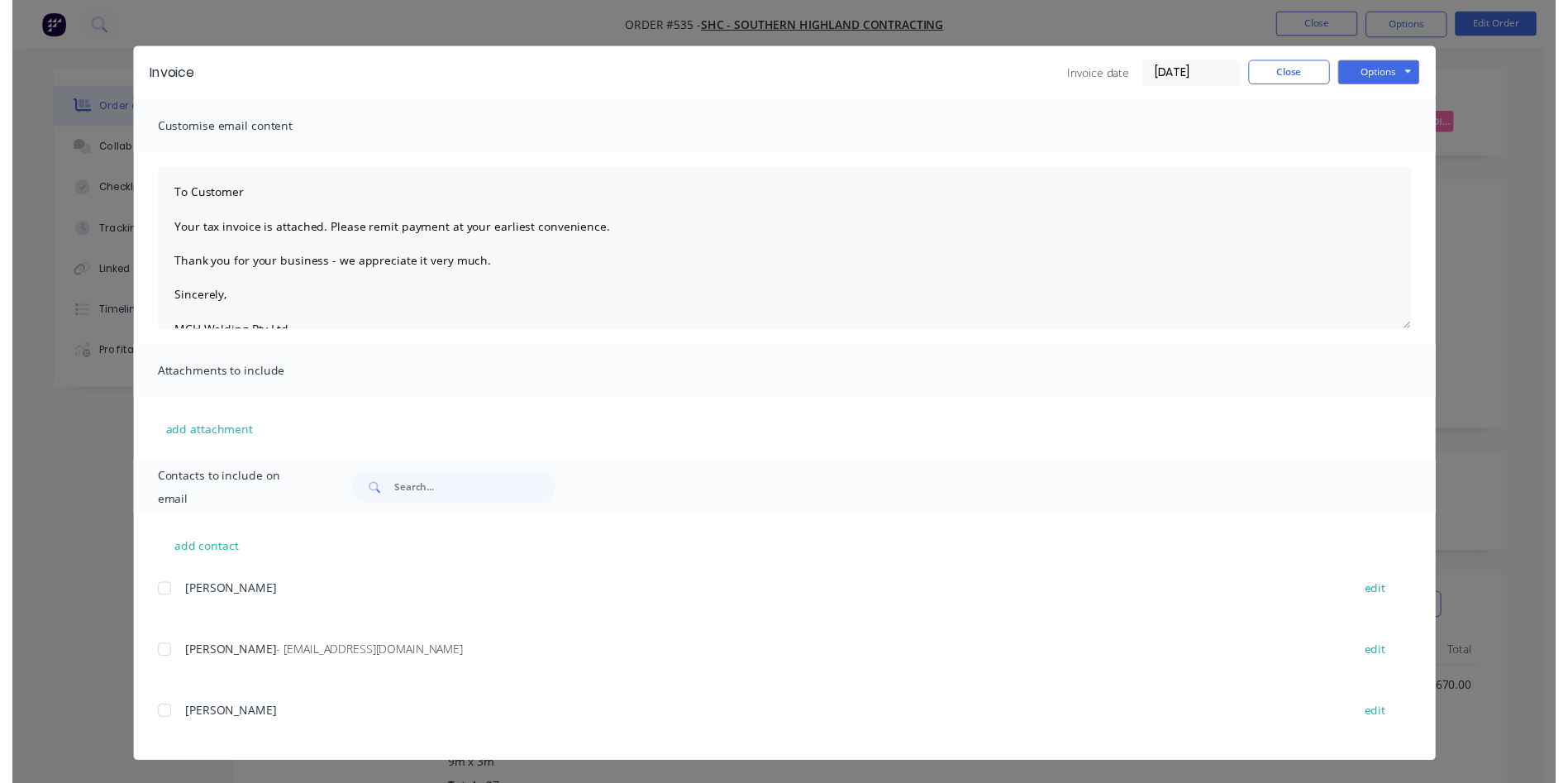
scroll to position [0, 0]
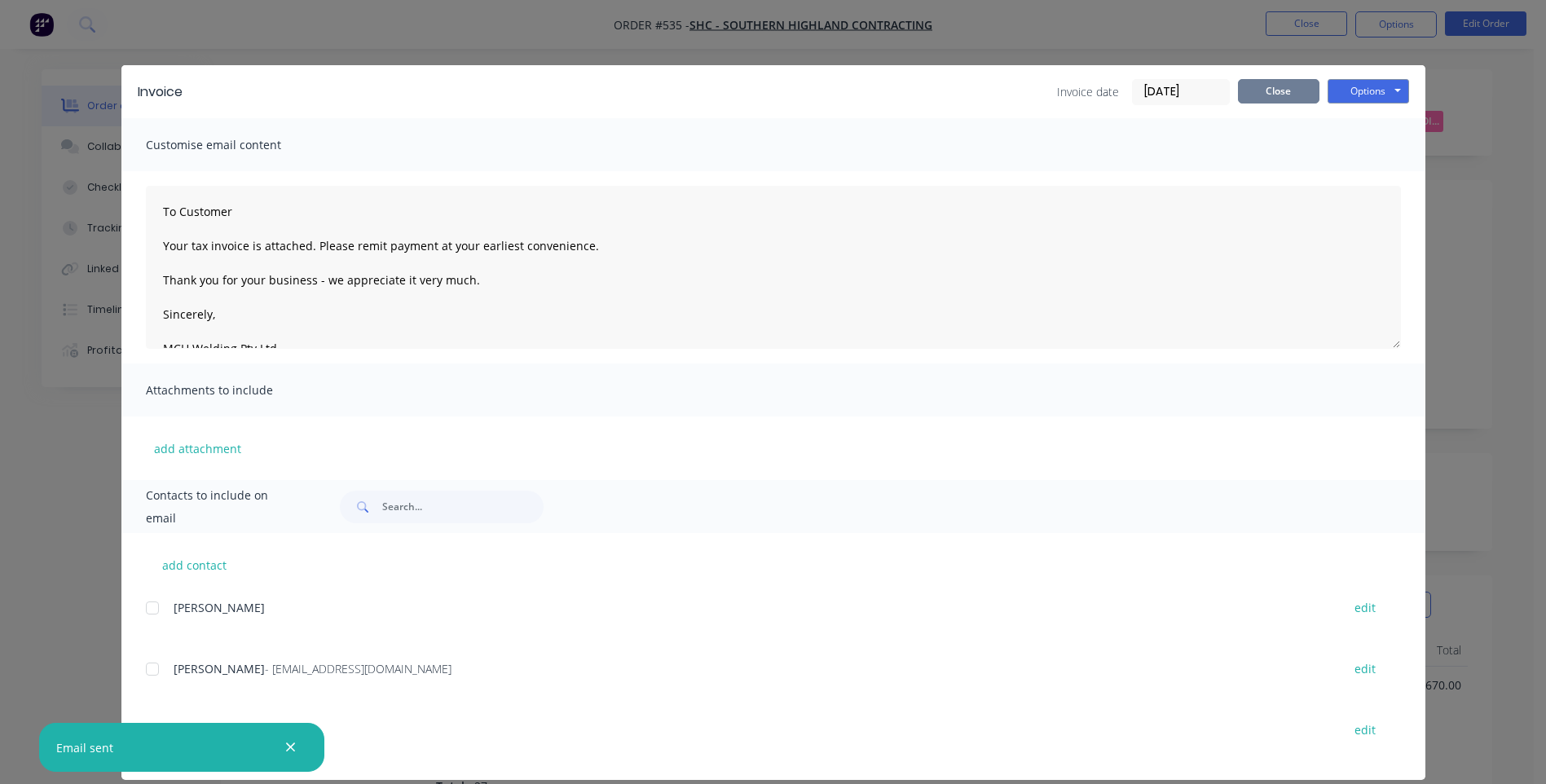
click at [1268, 79] on button "Close" at bounding box center [1279, 91] width 81 height 25
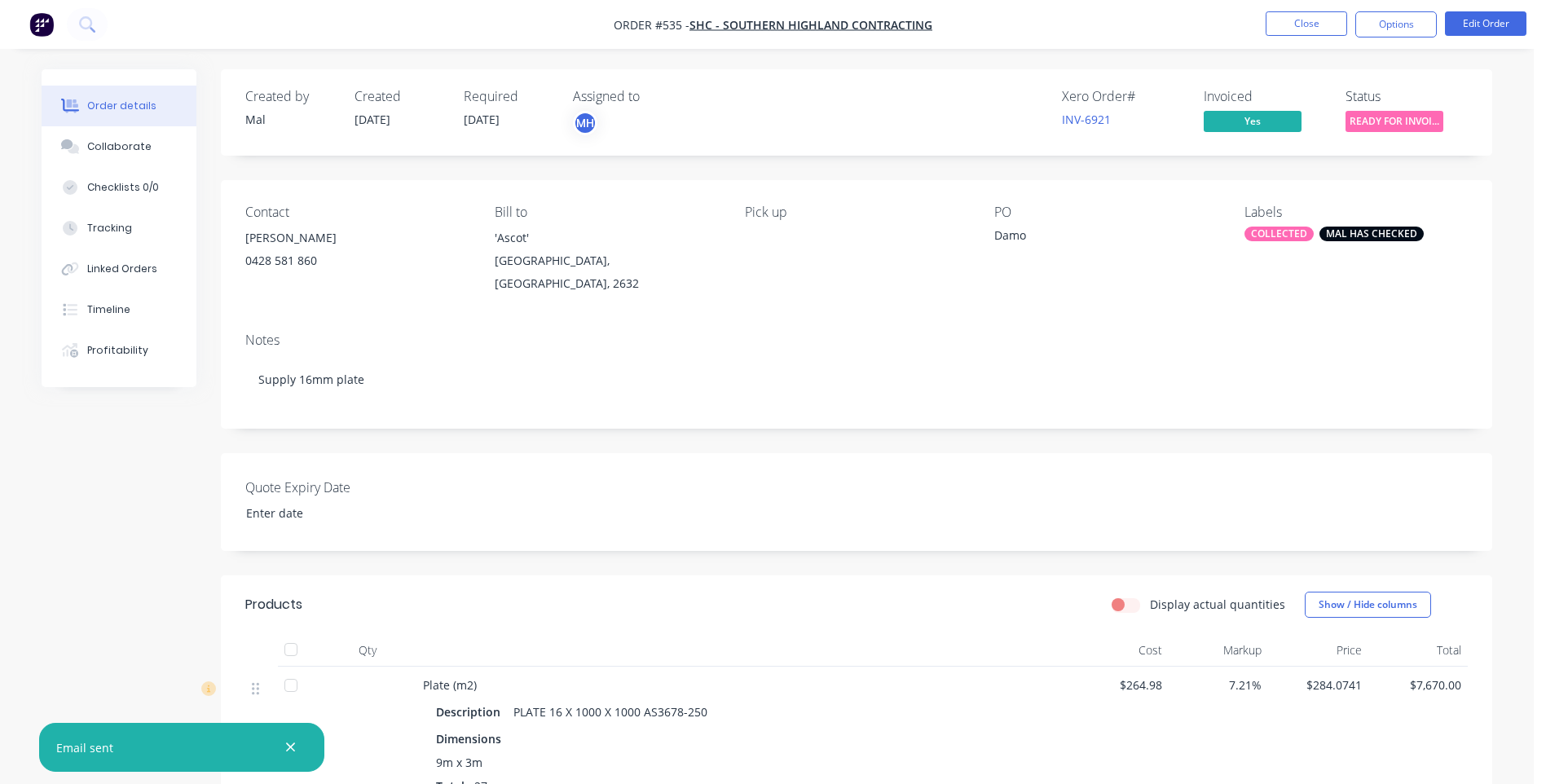
click at [1374, 117] on span "READY FOR INVOI..." at bounding box center [1394, 121] width 98 height 21
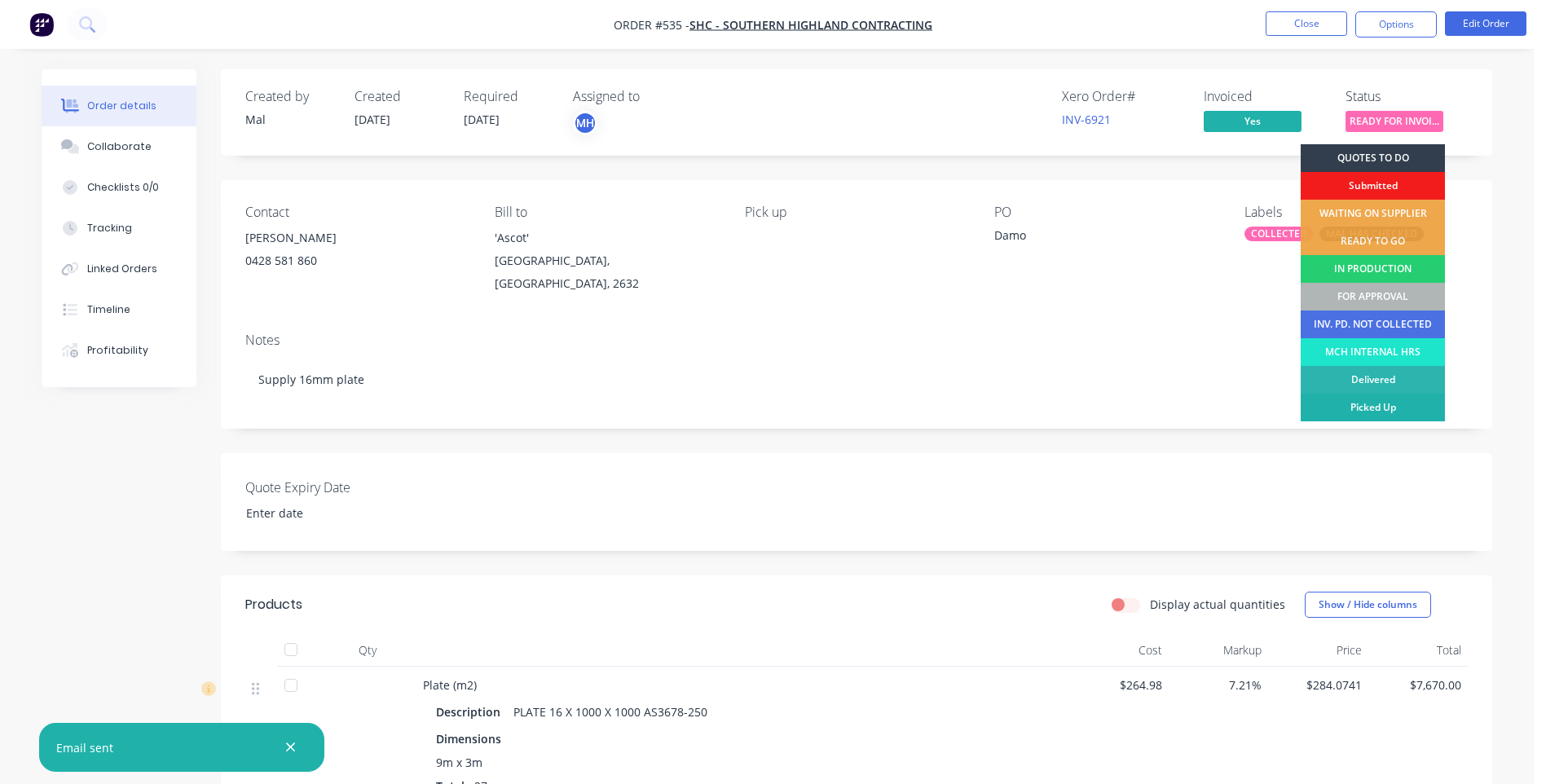
click at [1375, 402] on div "Picked Up" at bounding box center [1373, 406] width 144 height 27
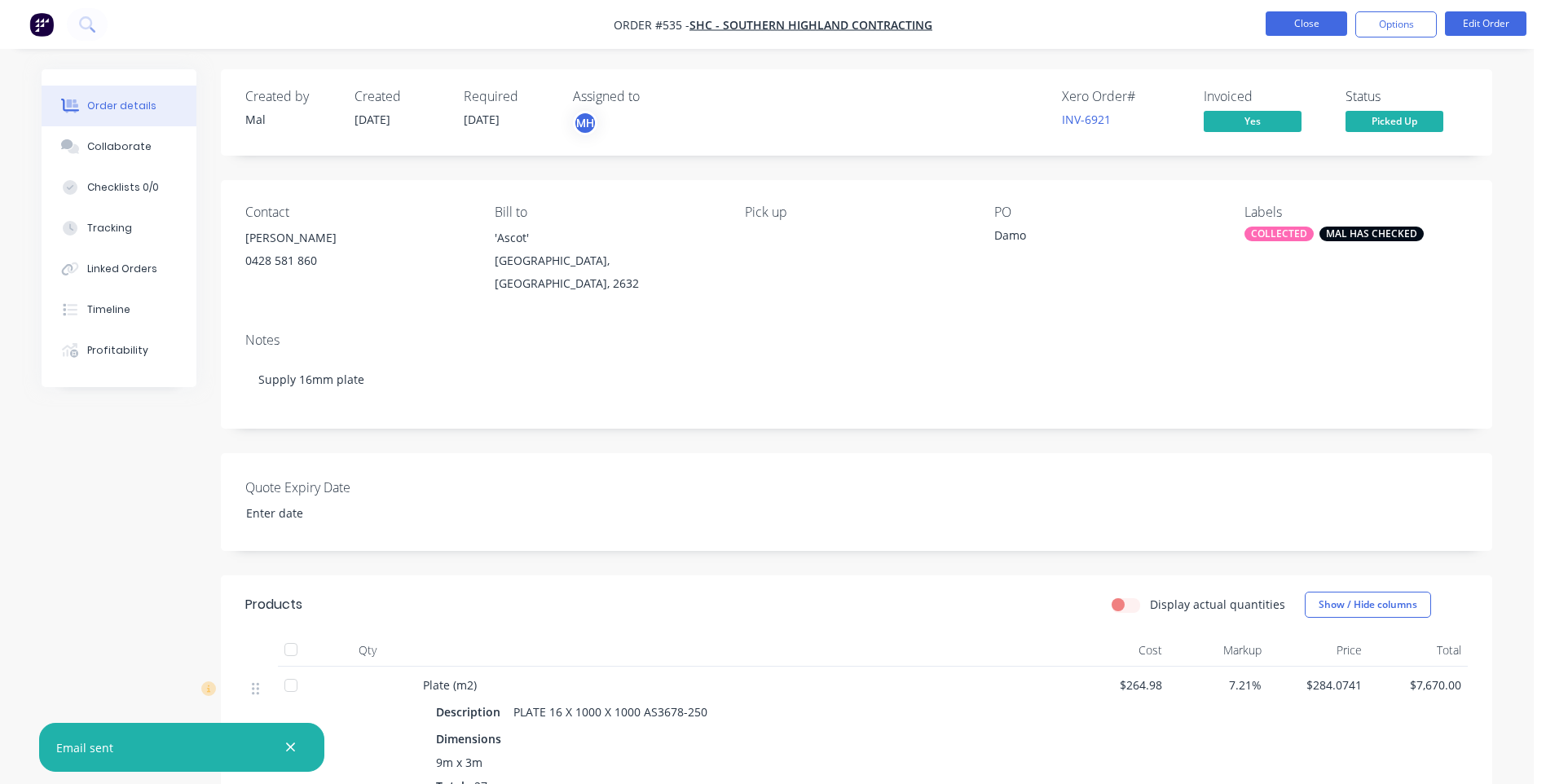
click at [1289, 22] on button "Close" at bounding box center [1307, 24] width 81 height 25
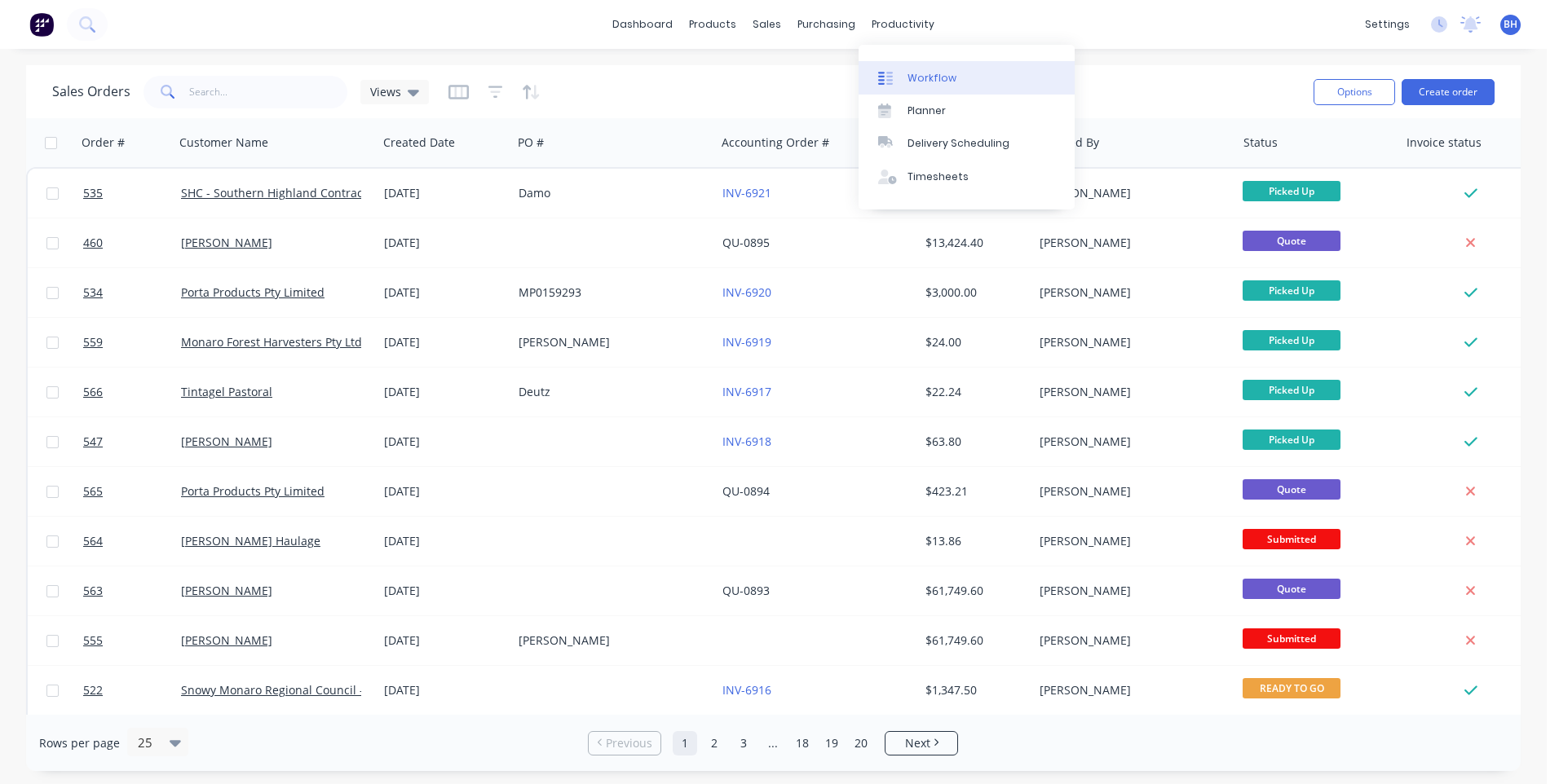
click at [911, 70] on link "Workflow" at bounding box center [966, 77] width 216 height 32
